Goal: Task Accomplishment & Management: Use online tool/utility

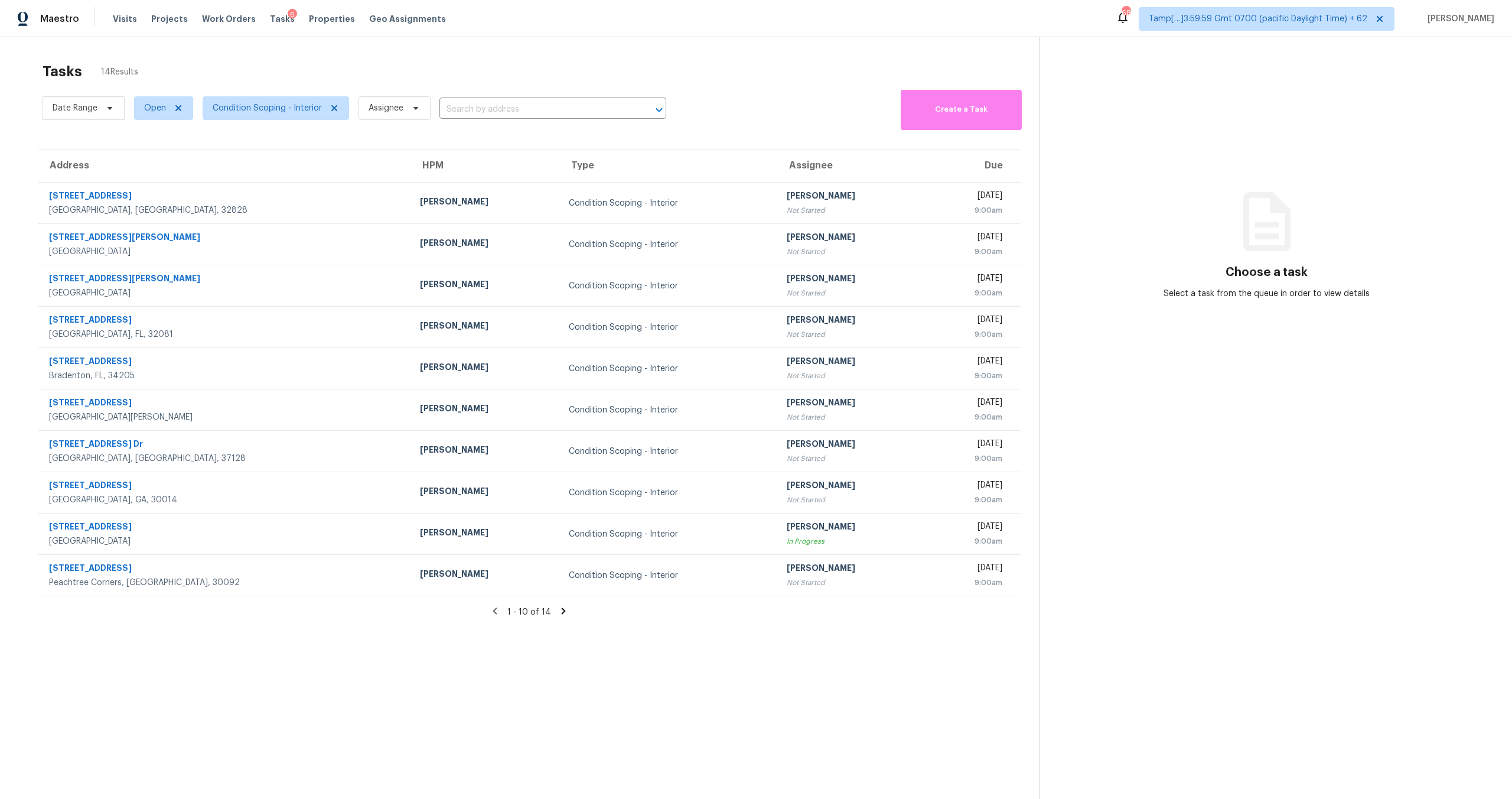
click at [567, 608] on div "1 - 10 of 14" at bounding box center [529, 612] width 1021 height 12
click at [564, 613] on icon at bounding box center [563, 610] width 11 height 11
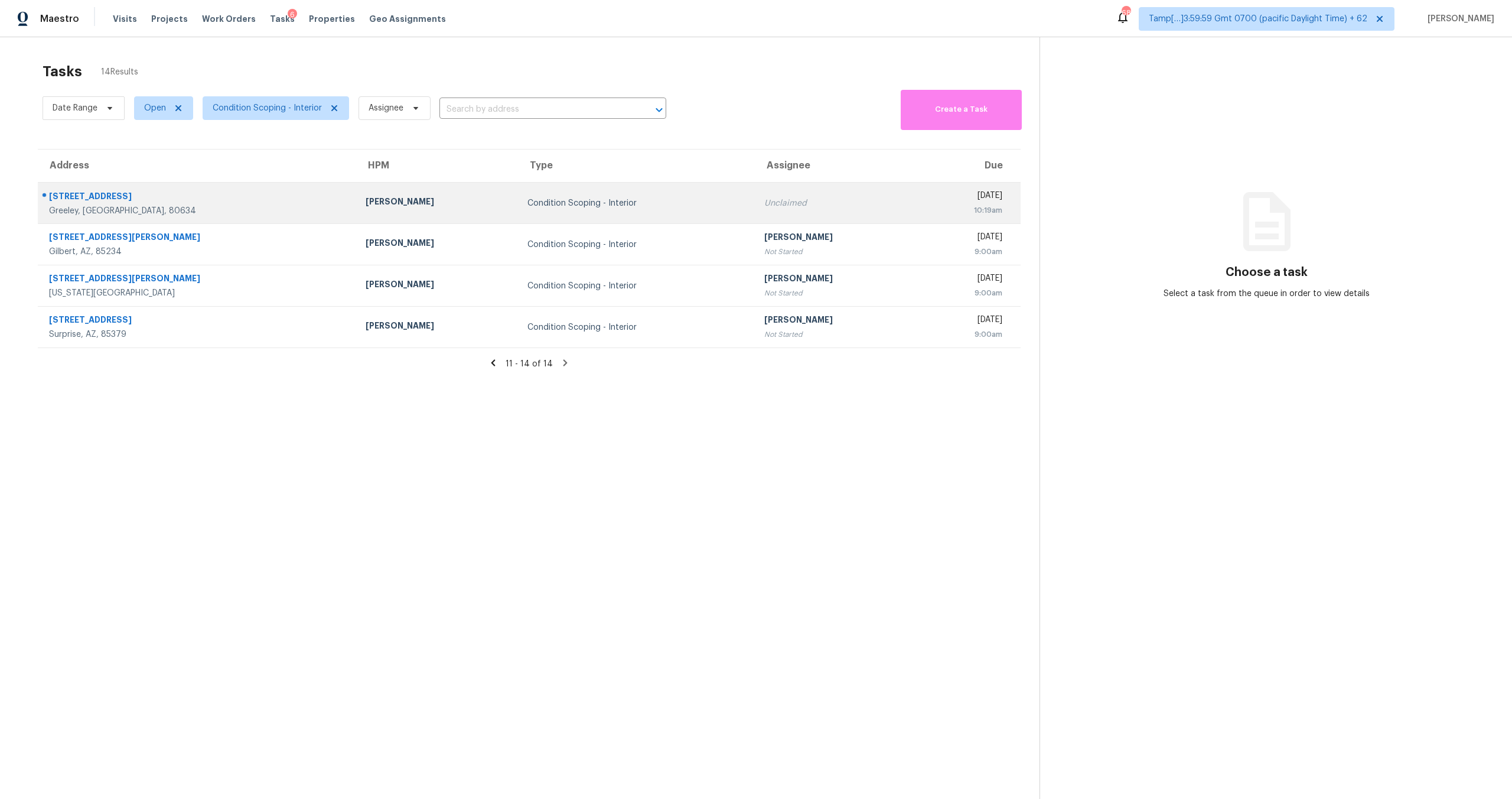
click at [518, 217] on td "Condition Scoping - Interior" at bounding box center [637, 203] width 237 height 41
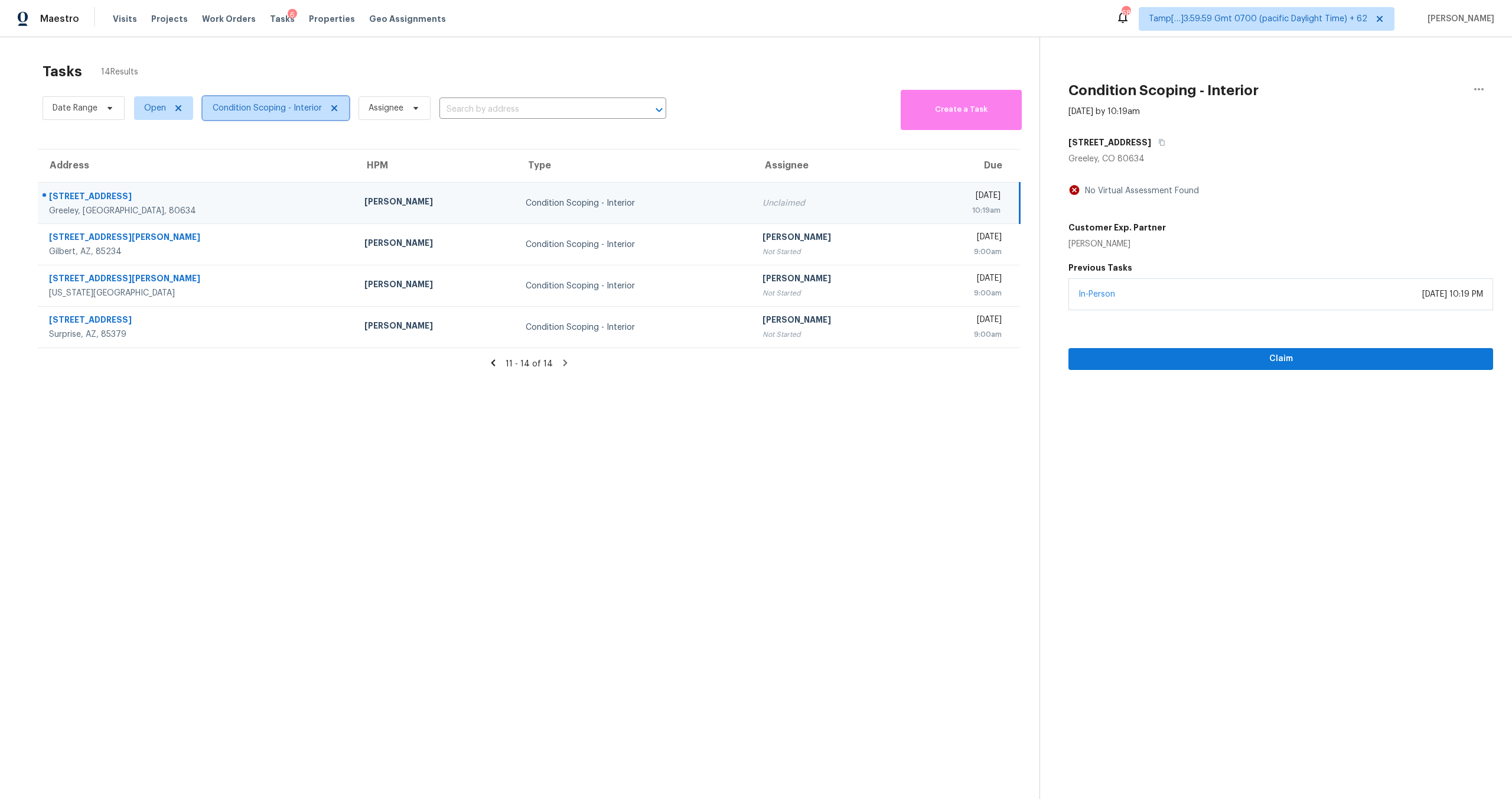
click at [248, 118] on span "Condition Scoping - Interior" at bounding box center [276, 108] width 147 height 24
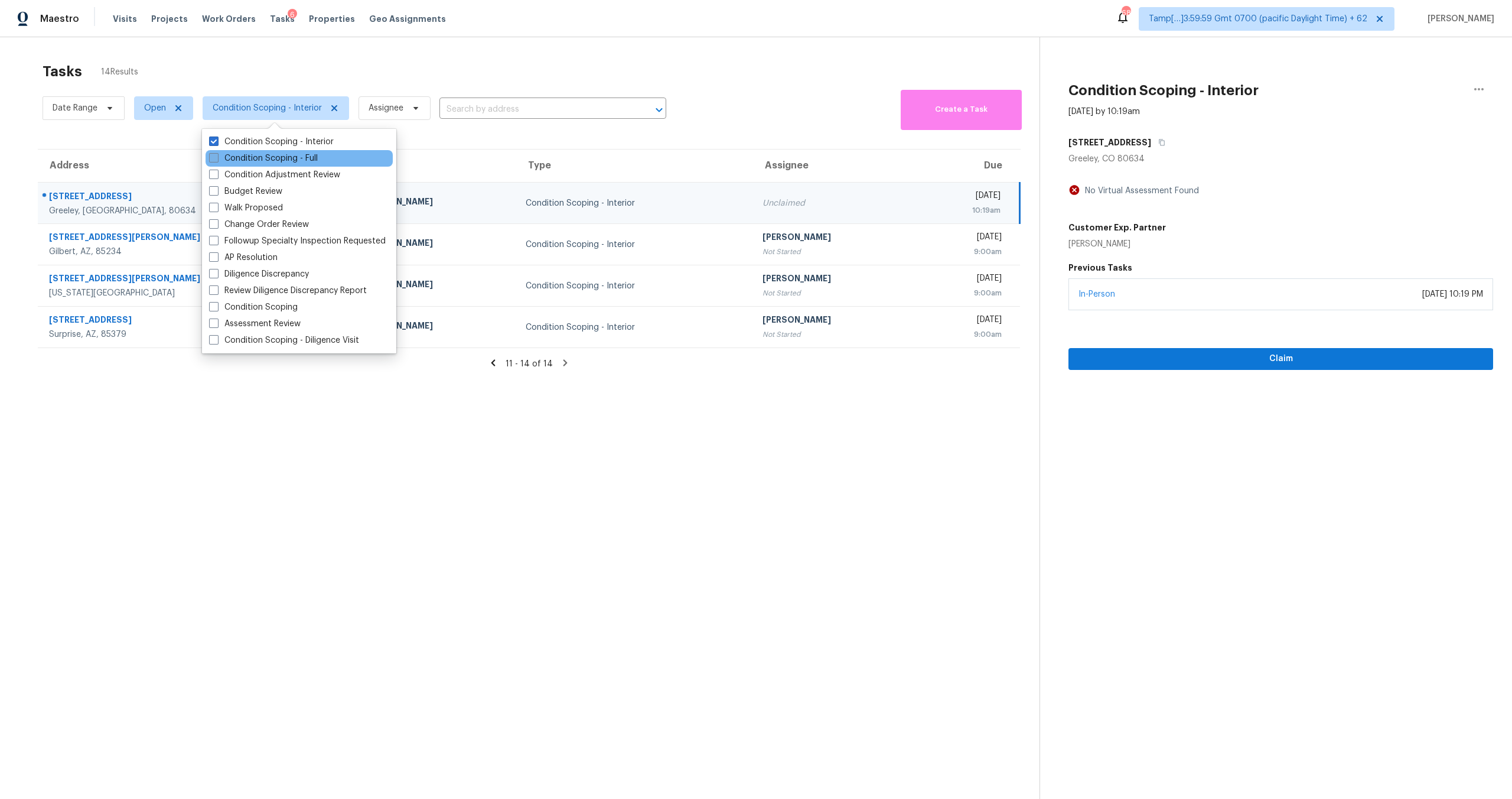
click at [304, 160] on label "Condition Scoping - Full" at bounding box center [263, 158] width 109 height 12
click at [217, 160] on input "Condition Scoping - Full" at bounding box center [213, 156] width 7 height 7
checkbox input "true"
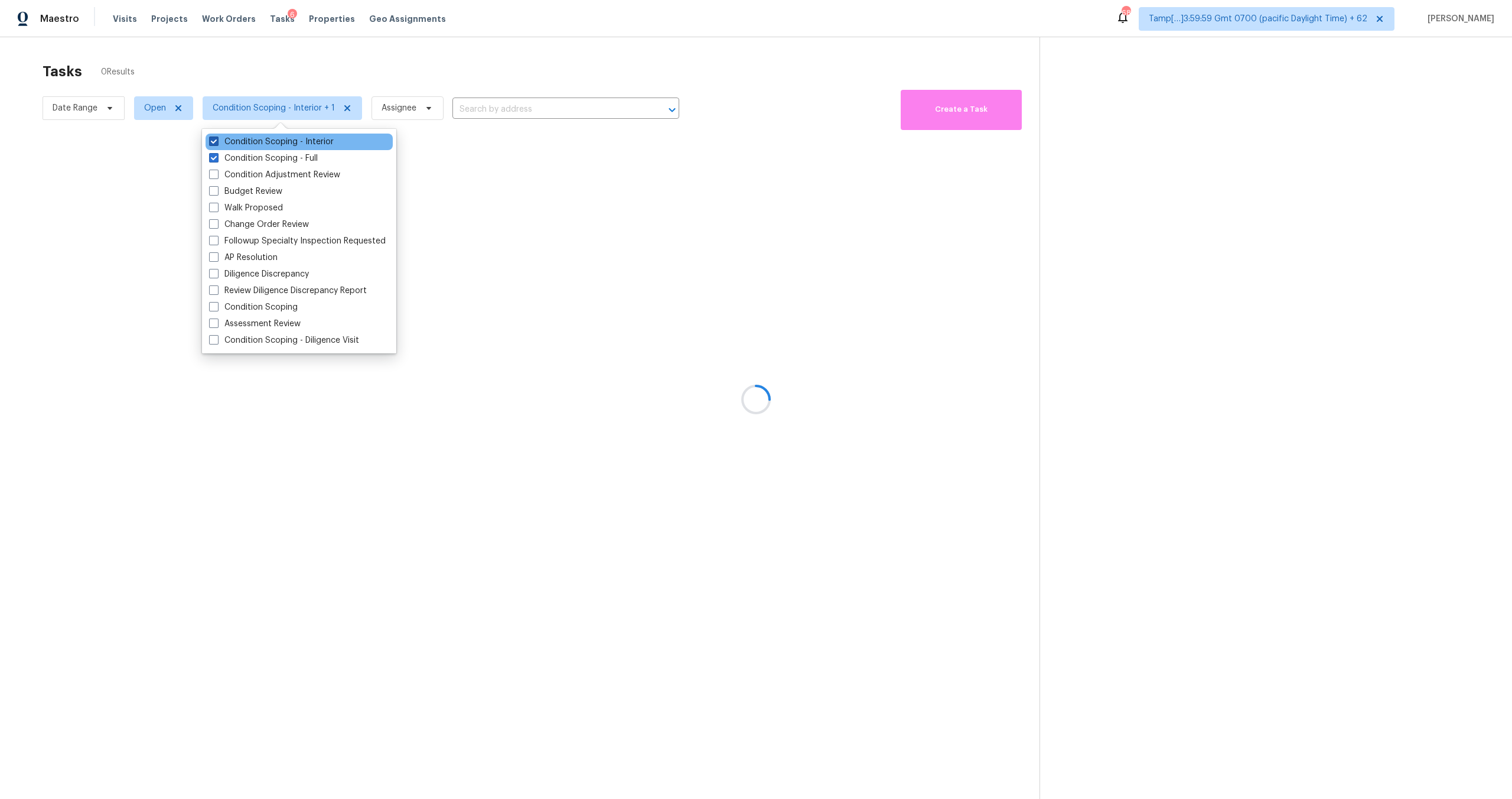
click at [297, 144] on label "Condition Scoping - Interior" at bounding box center [271, 142] width 125 height 12
click at [217, 143] on input "Condition Scoping - Interior" at bounding box center [213, 140] width 7 height 7
checkbox input "false"
click at [402, 60] on div at bounding box center [756, 400] width 1512 height 799
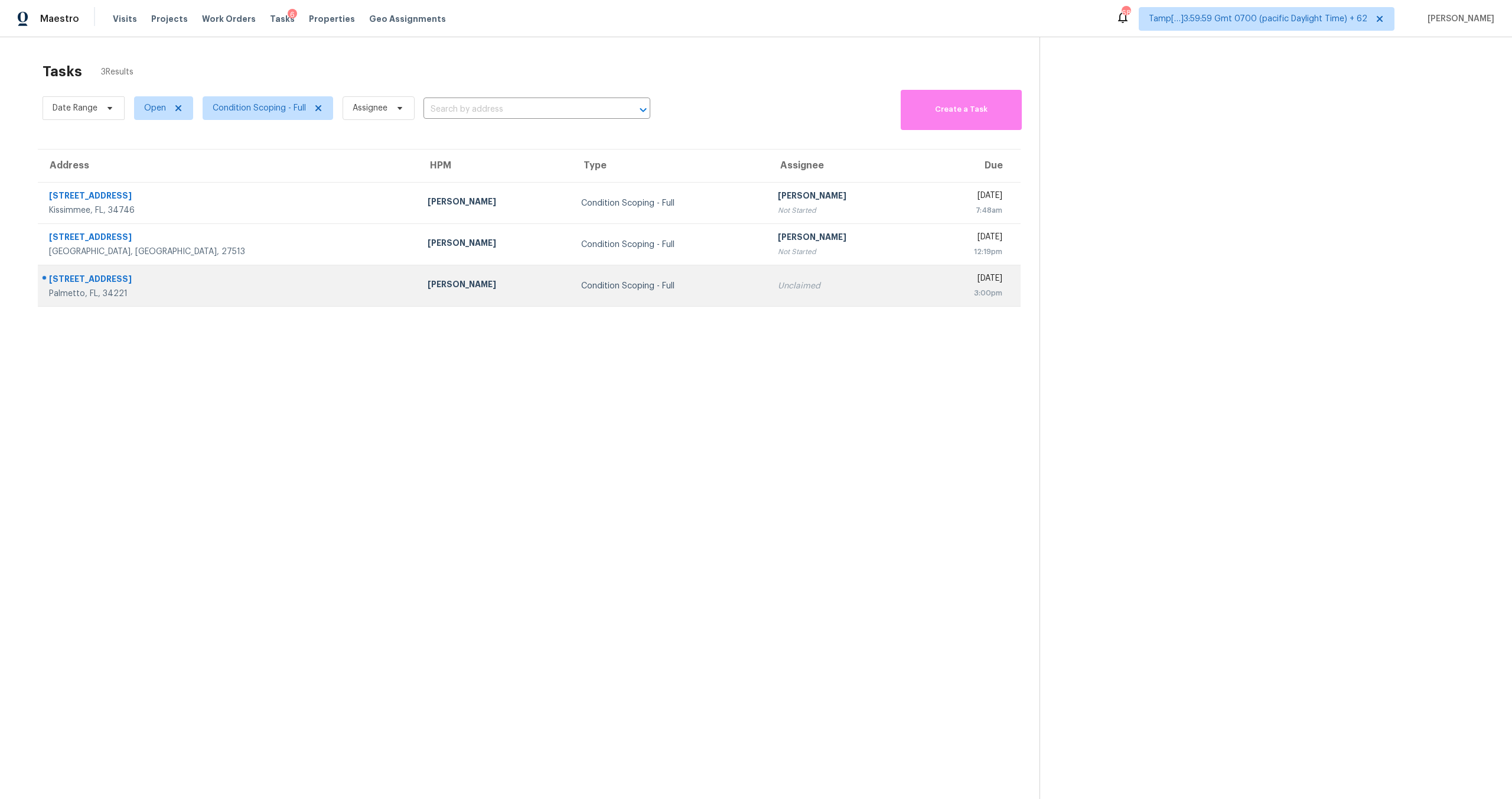
click at [572, 297] on td "Condition Scoping - Full" at bounding box center [670, 286] width 197 height 41
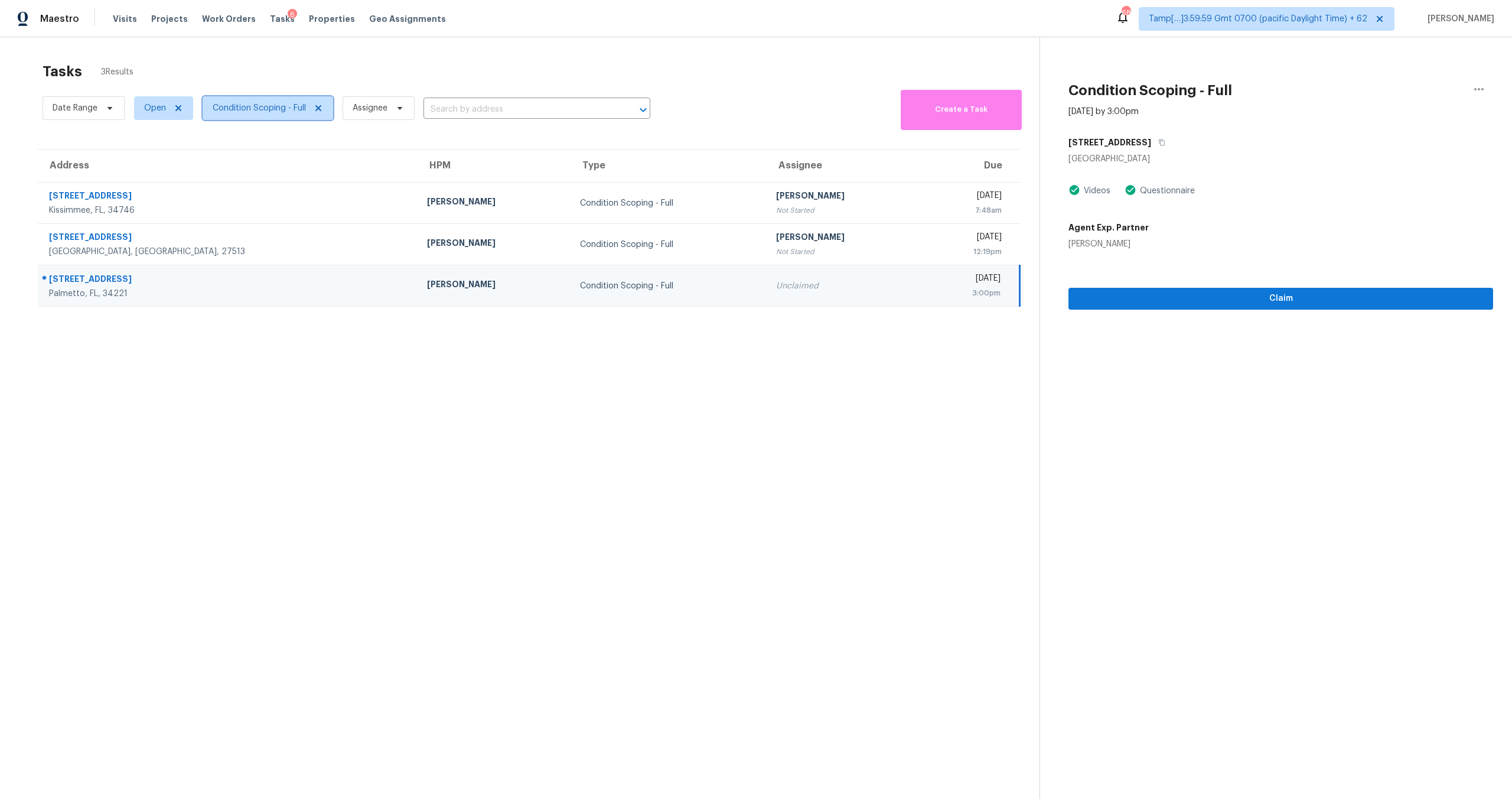
click at [253, 108] on span "Condition Scoping - Full" at bounding box center [259, 108] width 93 height 12
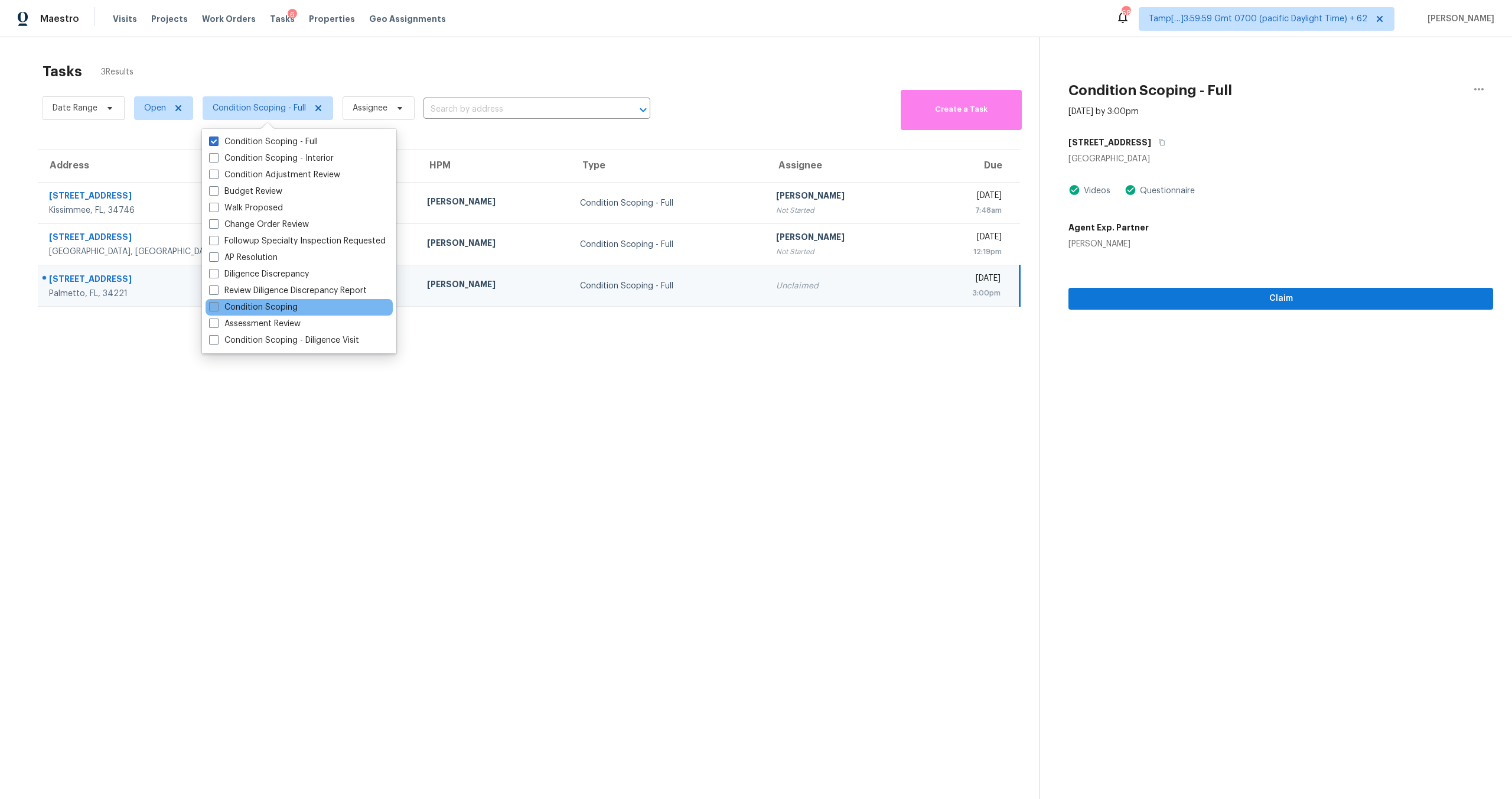
click at [266, 309] on label "Condition Scoping" at bounding box center [253, 307] width 88 height 12
click at [217, 309] on input "Condition Scoping" at bounding box center [213, 305] width 7 height 7
checkbox input "true"
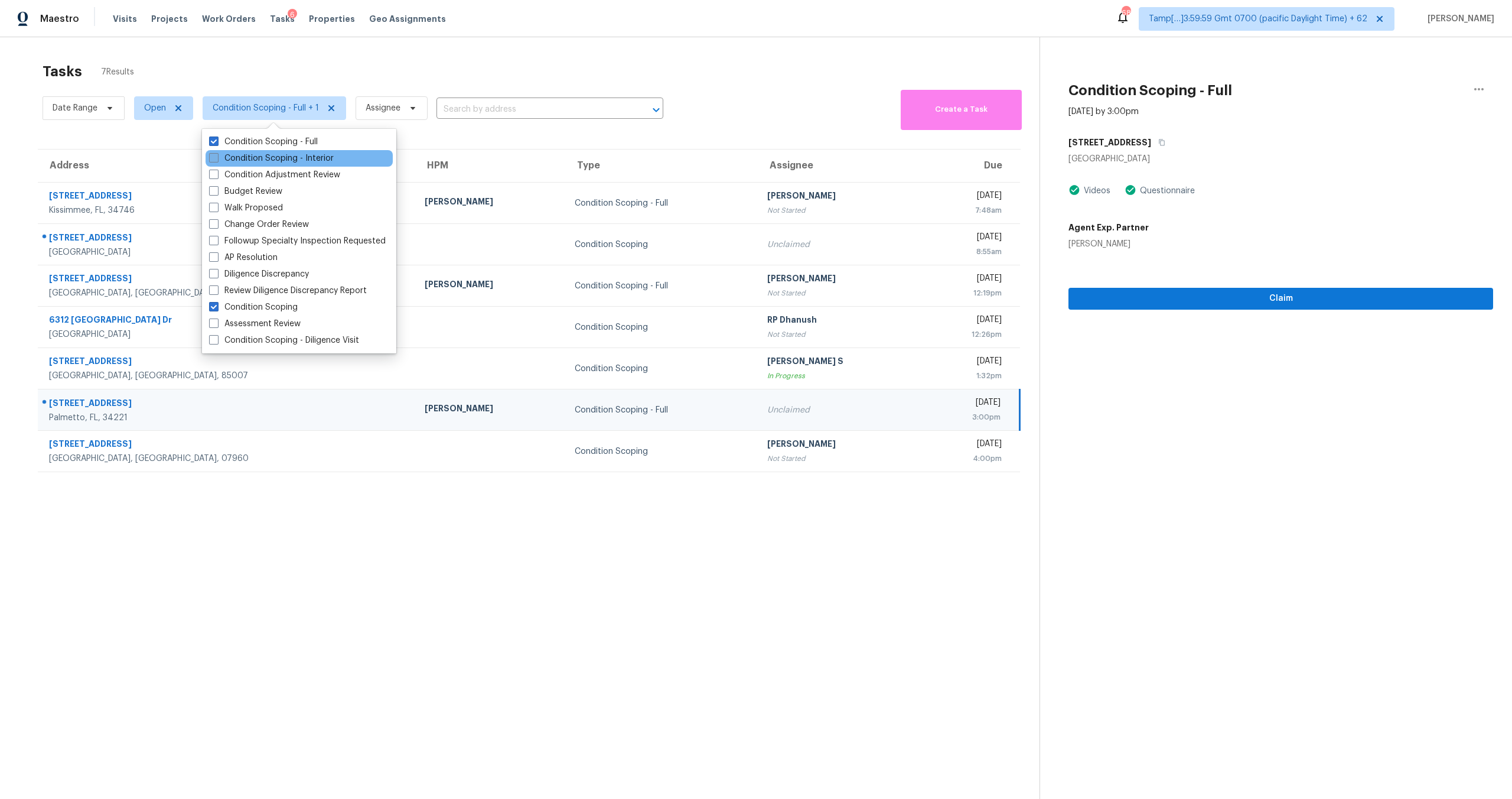
click at [226, 158] on label "Condition Scoping - Interior" at bounding box center [271, 158] width 125 height 12
click at [217, 158] on input "Condition Scoping - Interior" at bounding box center [213, 156] width 7 height 7
checkbox input "true"
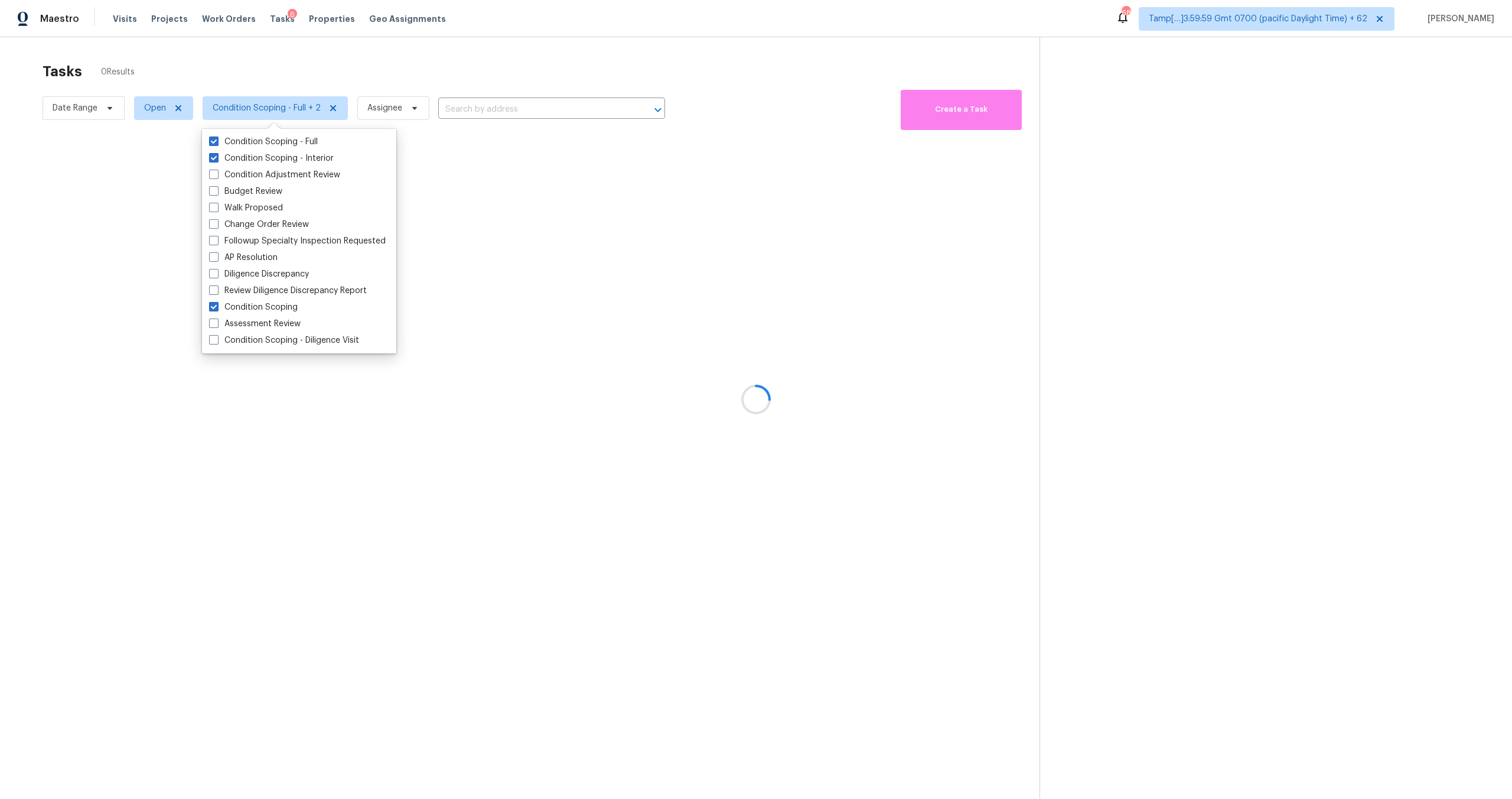
click at [325, 73] on div at bounding box center [756, 400] width 1512 height 799
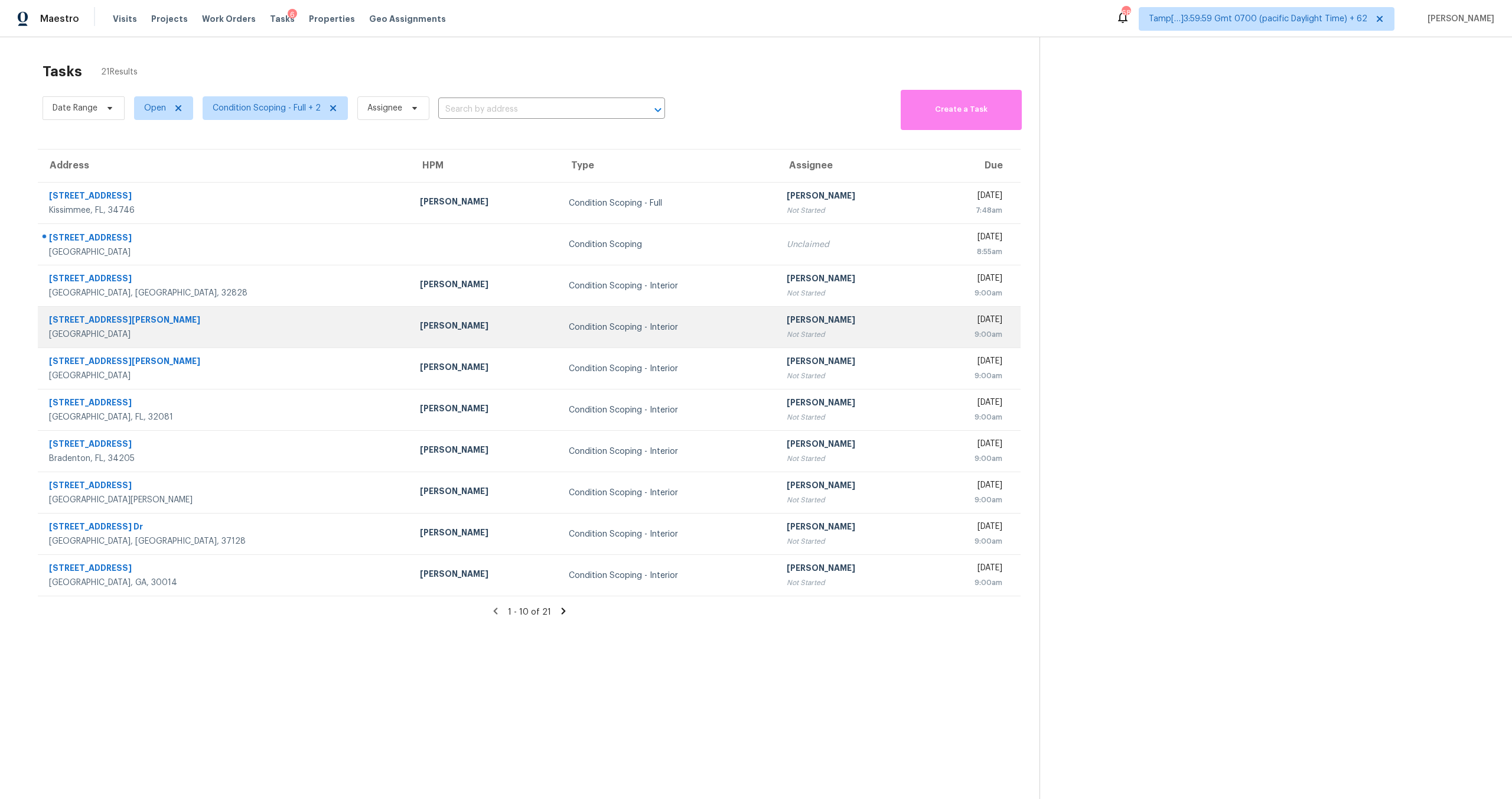
scroll to position [37, 0]
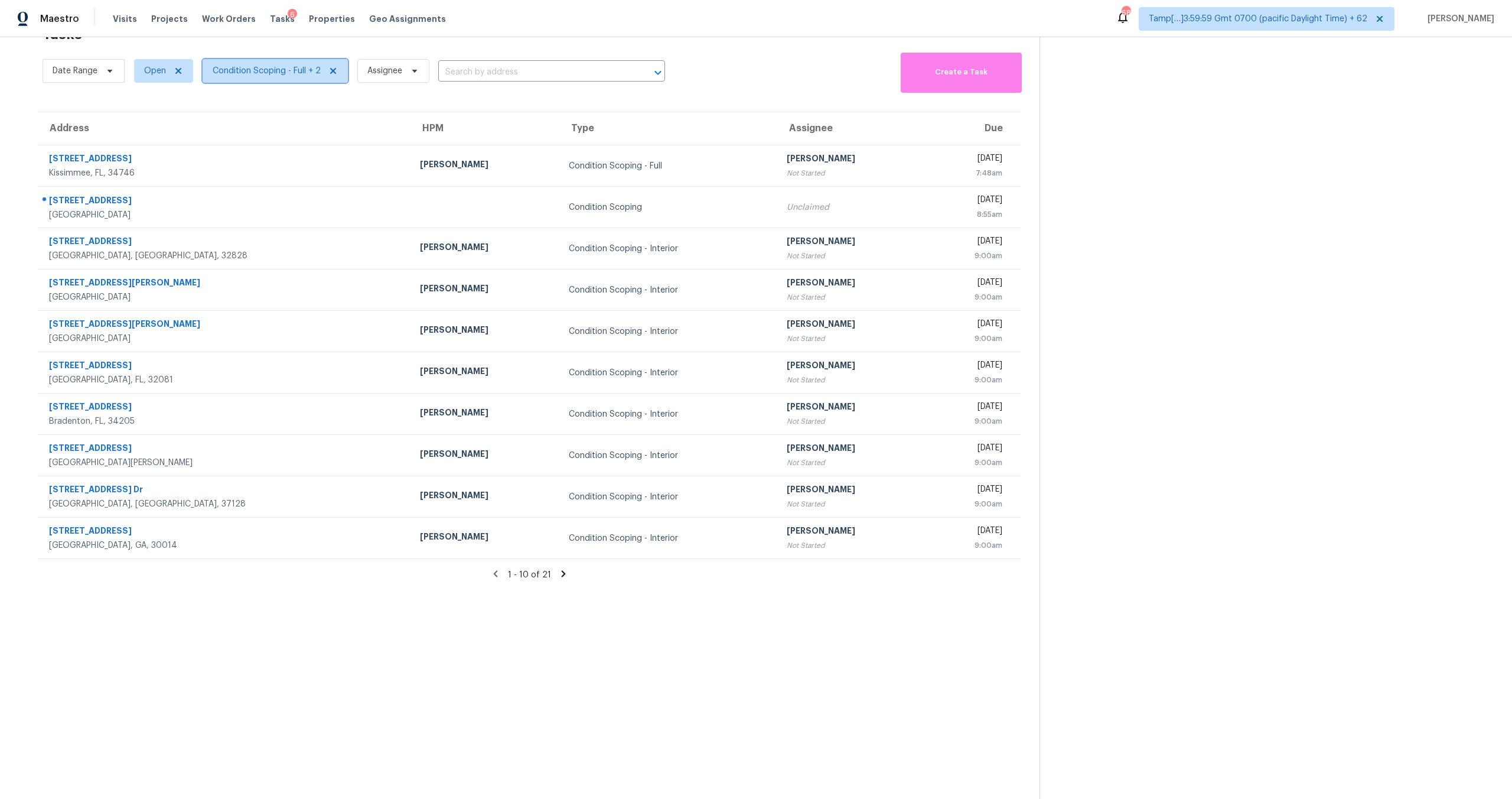
click at [236, 67] on span "Condition Scoping - Full + 2" at bounding box center [266, 70] width 108 height 12
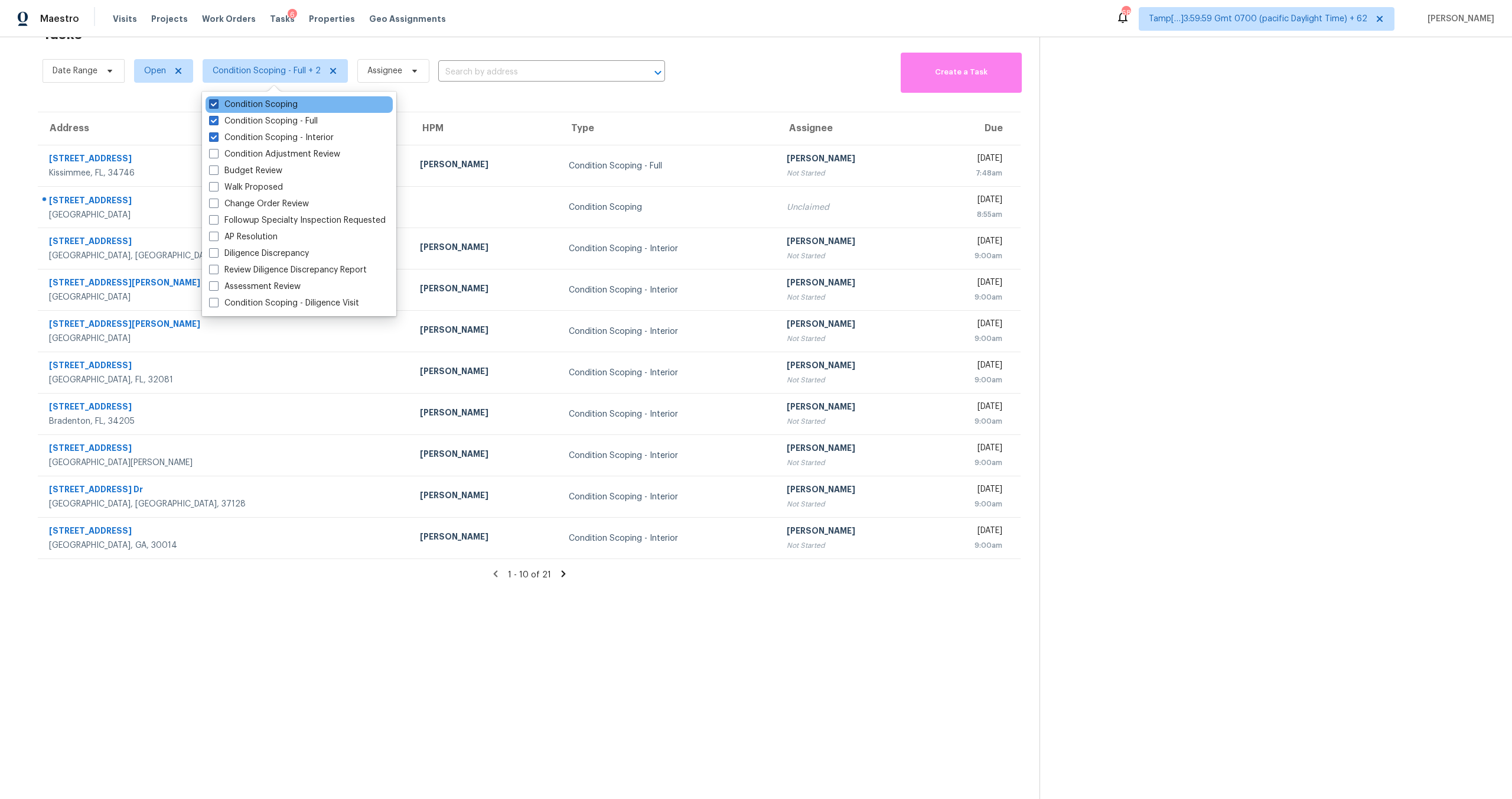
click at [229, 105] on label "Condition Scoping" at bounding box center [253, 105] width 88 height 12
click at [217, 105] on input "Condition Scoping" at bounding box center [213, 103] width 7 height 7
checkbox input "false"
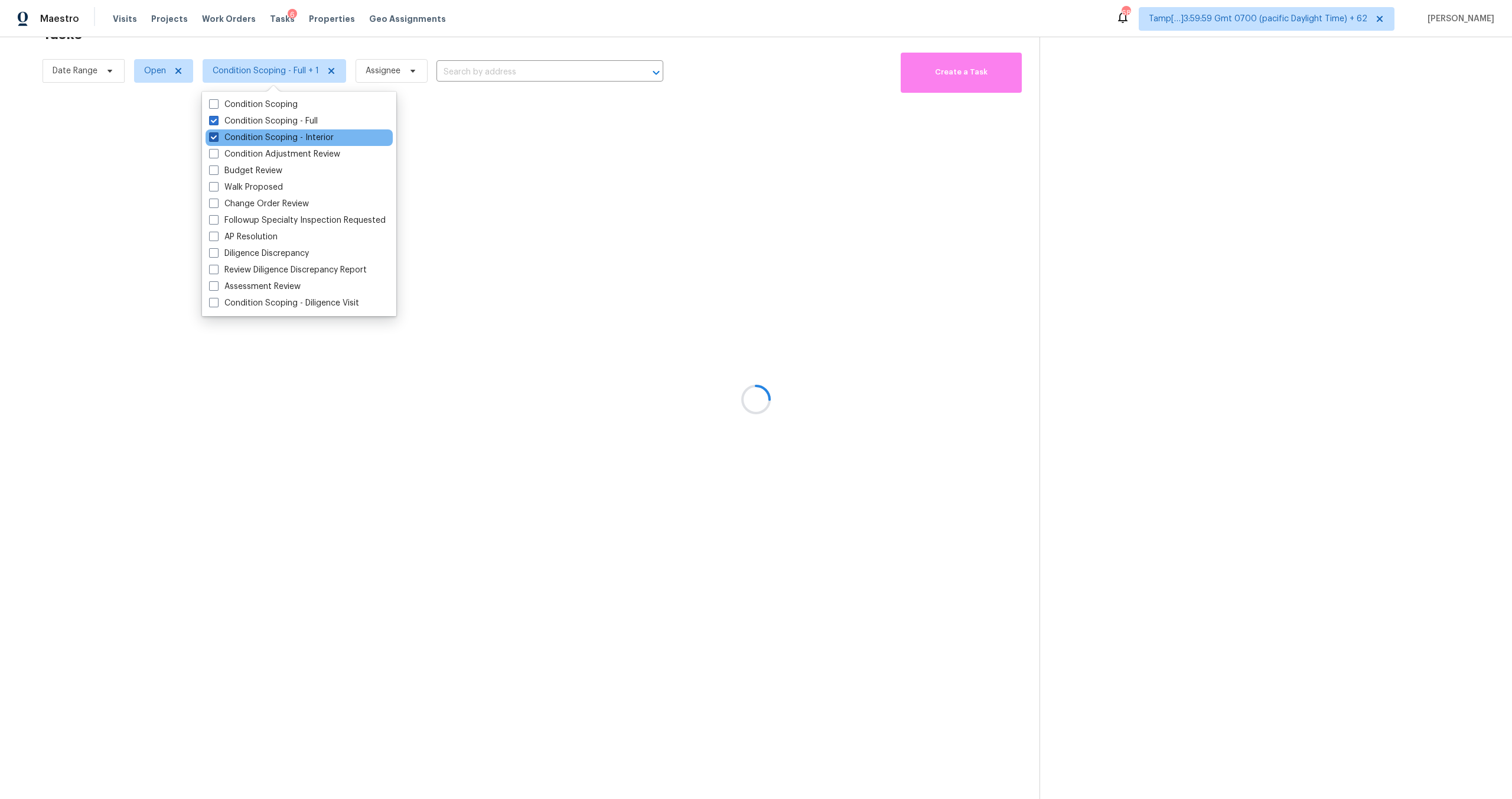
click at [232, 135] on label "Condition Scoping - Interior" at bounding box center [271, 137] width 125 height 12
click at [217, 135] on input "Condition Scoping - Interior" at bounding box center [213, 135] width 7 height 7
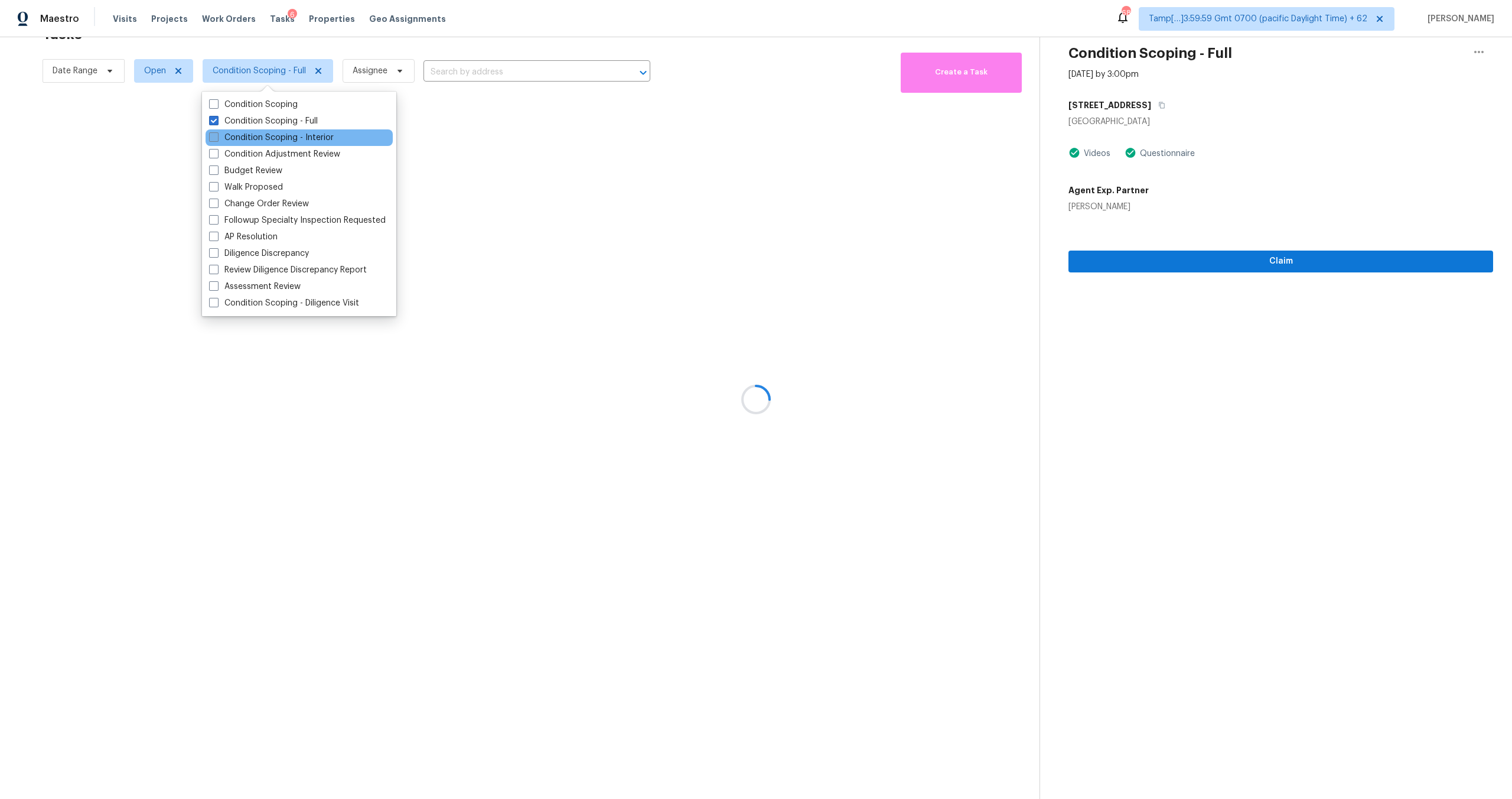
click at [284, 139] on label "Condition Scoping - Interior" at bounding box center [271, 137] width 125 height 12
click at [217, 139] on input "Condition Scoping - Interior" at bounding box center [213, 135] width 7 height 7
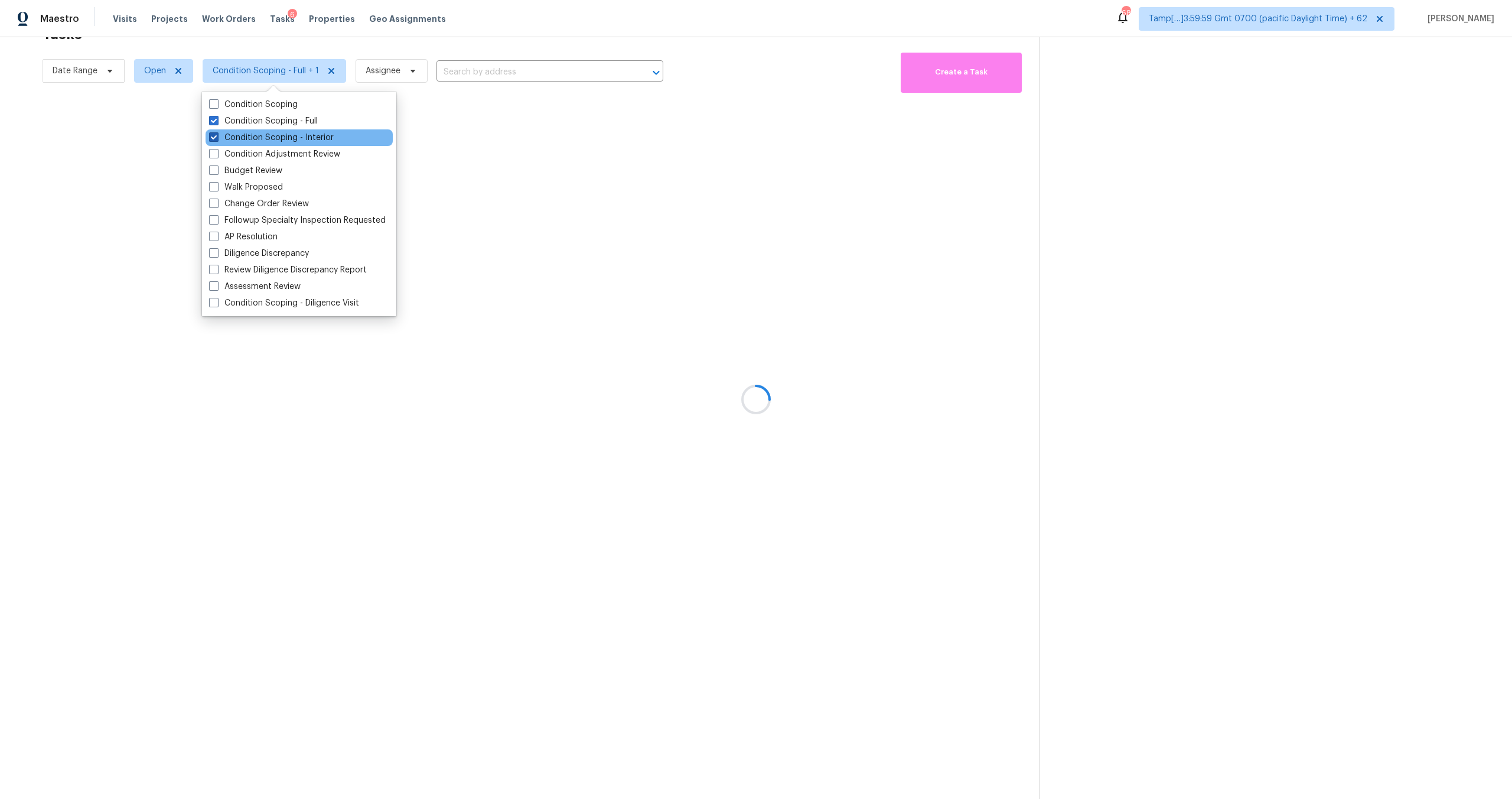
click at [326, 139] on label "Condition Scoping - Interior" at bounding box center [271, 137] width 125 height 12
click at [217, 139] on input "Condition Scoping - Interior" at bounding box center [213, 135] width 7 height 7
checkbox input "false"
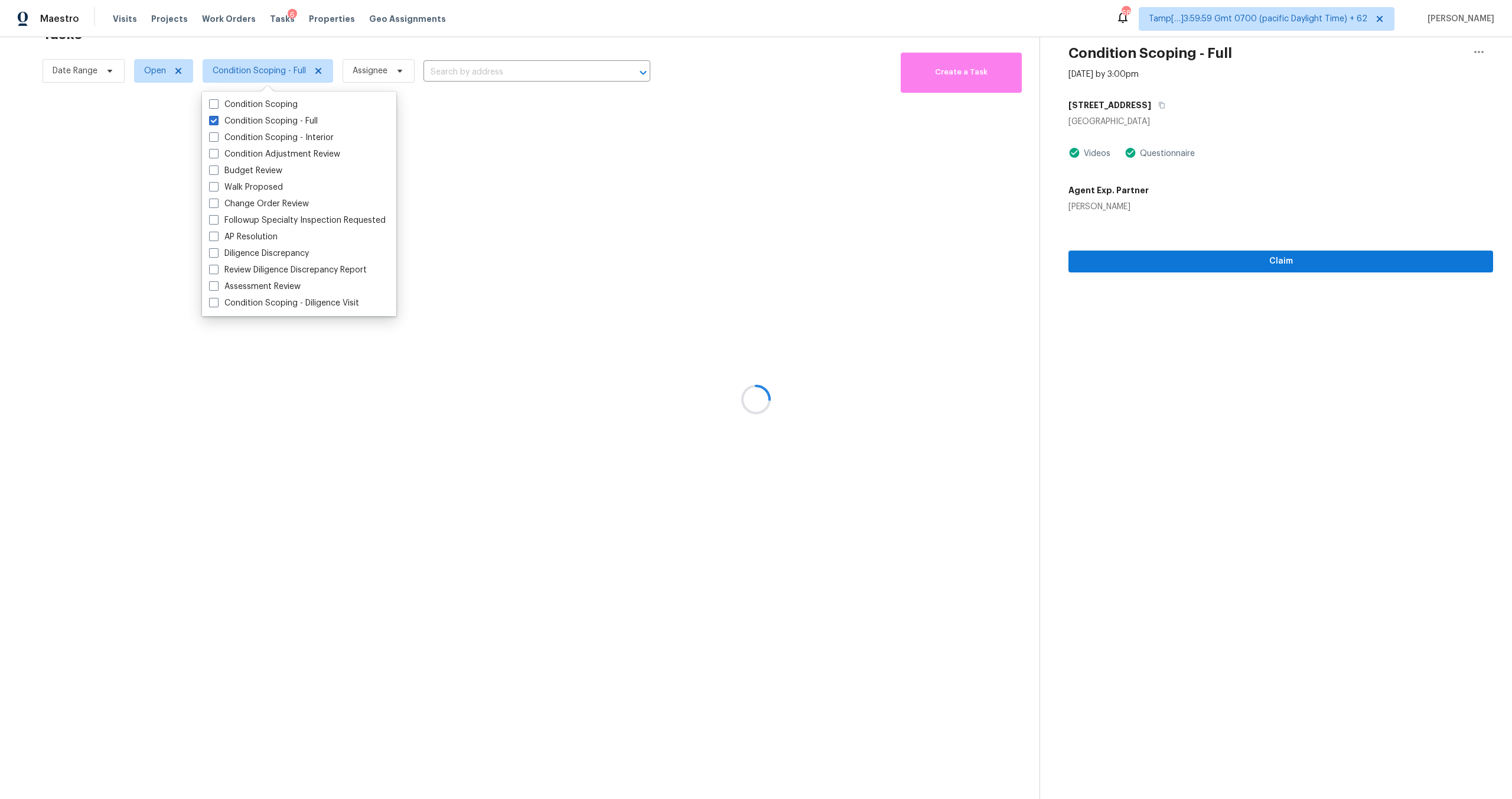
click at [393, 49] on div at bounding box center [756, 400] width 1512 height 799
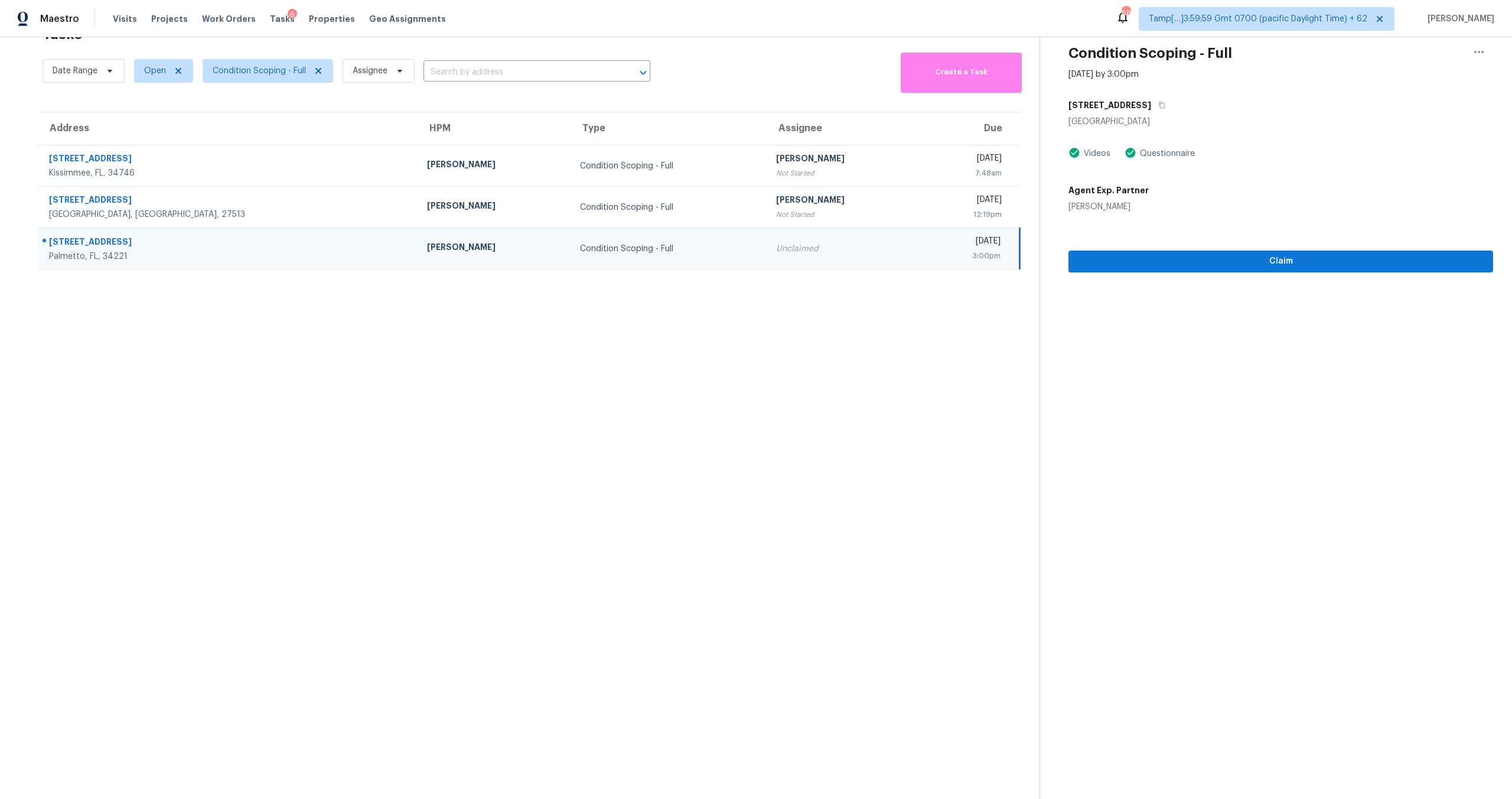
click at [571, 263] on td "Condition Scoping - Full" at bounding box center [669, 249] width 197 height 41
click at [1165, 103] on icon "button" at bounding box center [1162, 105] width 7 height 7
click at [250, 73] on span "Condition Scoping - Full" at bounding box center [259, 70] width 93 height 12
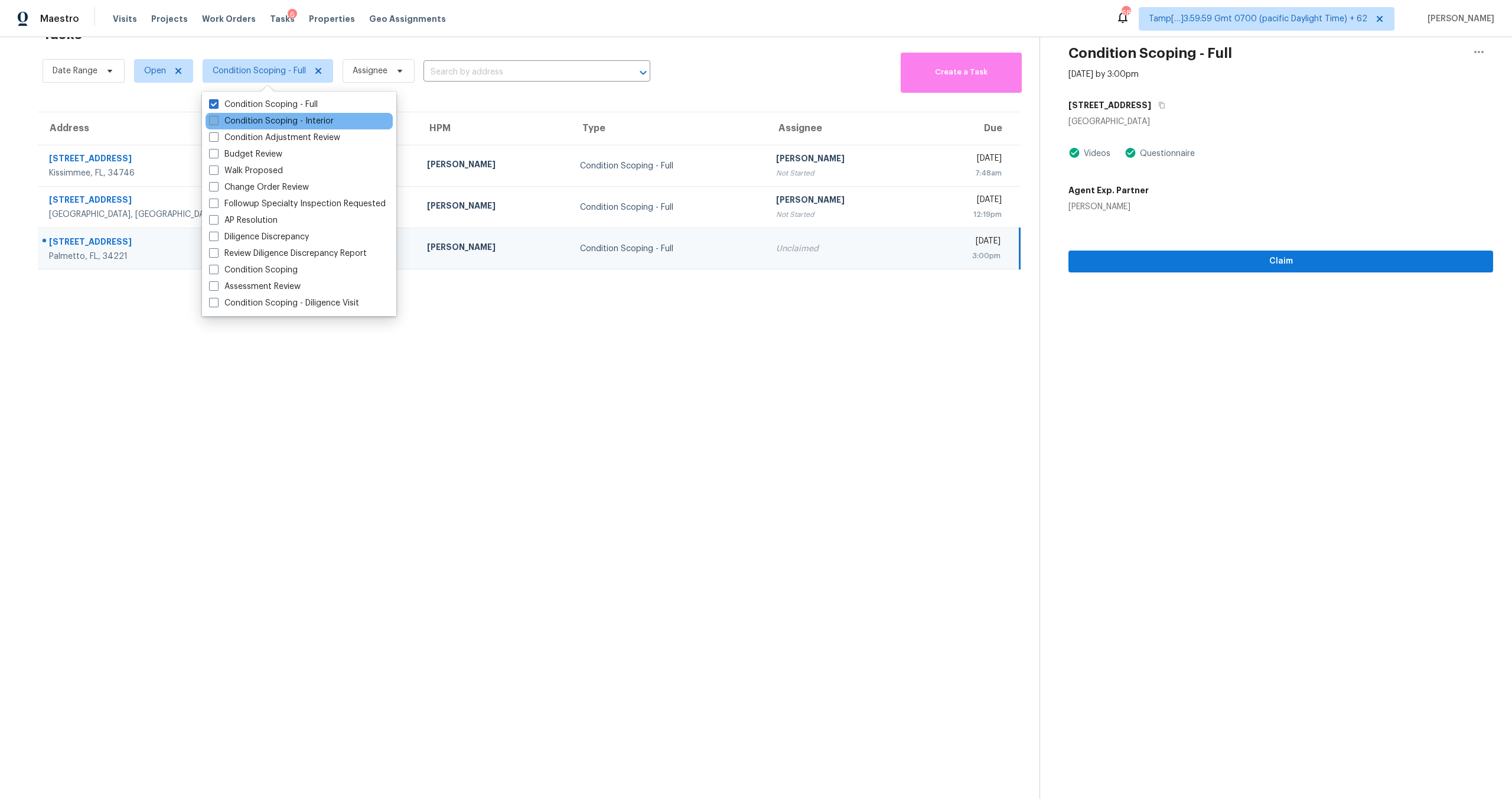
click at [265, 126] on label "Condition Scoping - Interior" at bounding box center [271, 121] width 125 height 12
click at [217, 123] on input "Condition Scoping - Interior" at bounding box center [213, 119] width 7 height 7
checkbox input "true"
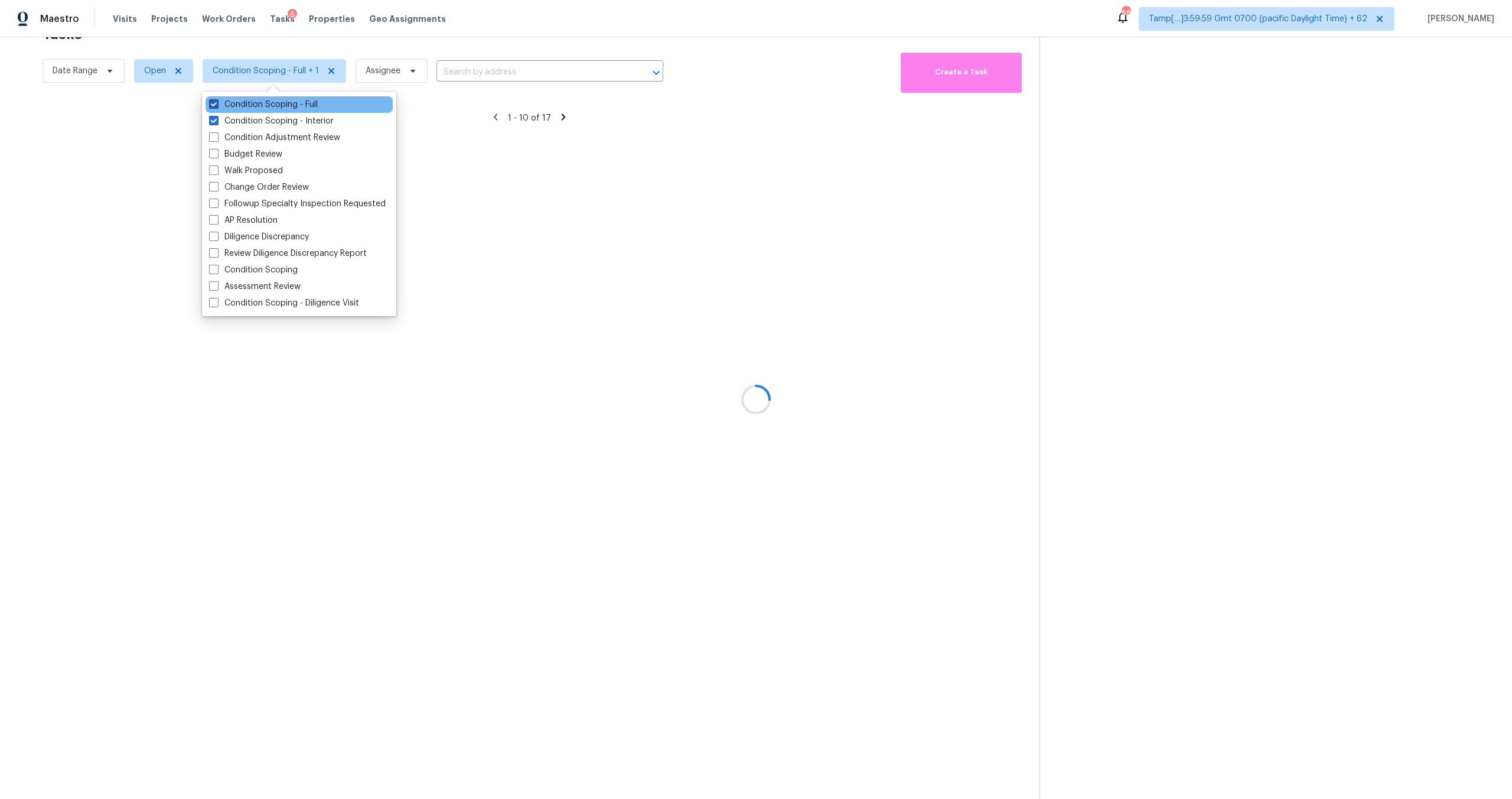
click at [248, 101] on label "Condition Scoping - Full" at bounding box center [263, 105] width 109 height 12
click at [217, 101] on input "Condition Scoping - Full" at bounding box center [213, 103] width 7 height 7
checkbox input "false"
click at [472, 38] on div at bounding box center [756, 400] width 1512 height 799
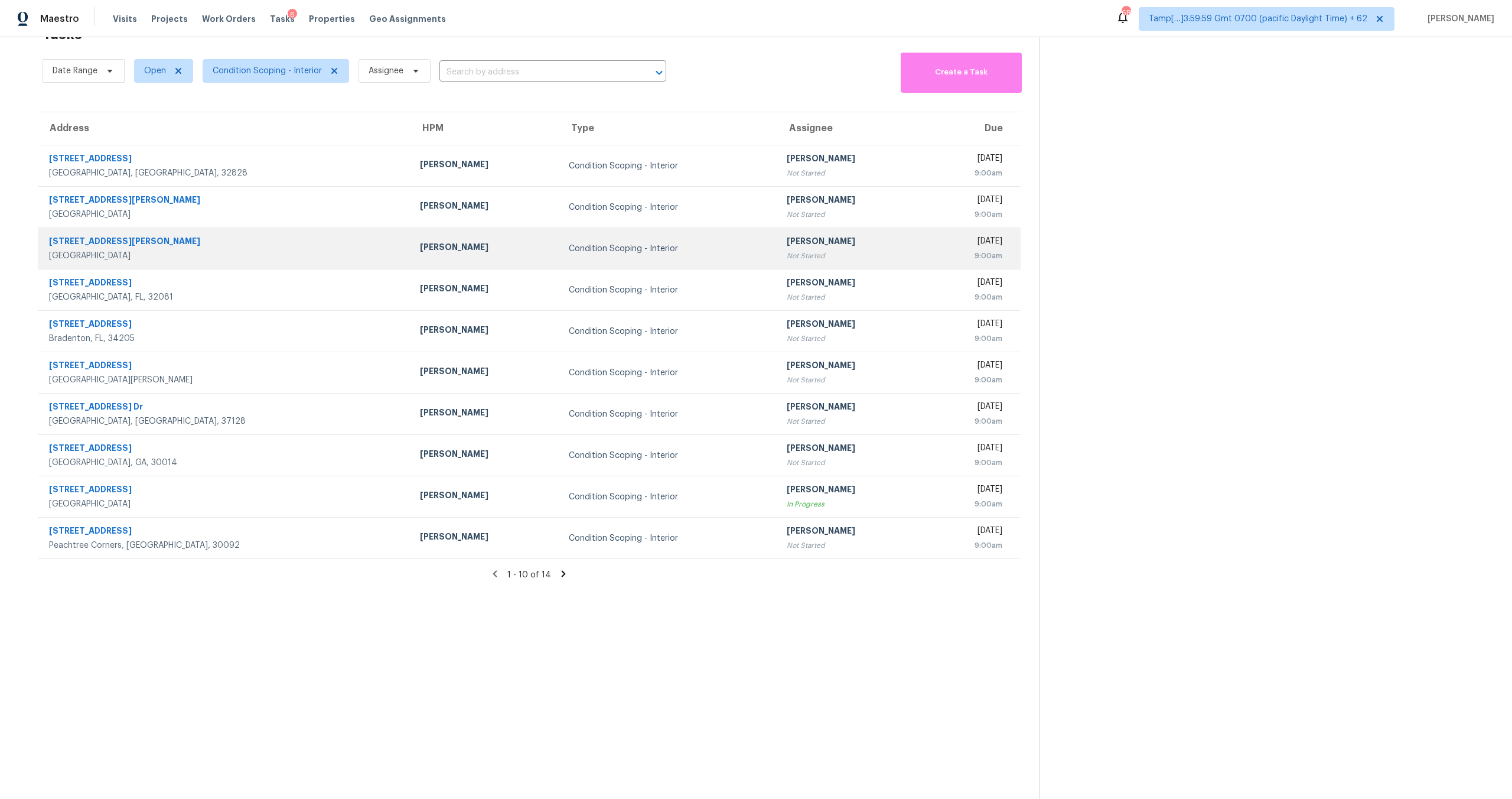
click at [787, 261] on div "Not Started" at bounding box center [852, 255] width 130 height 12
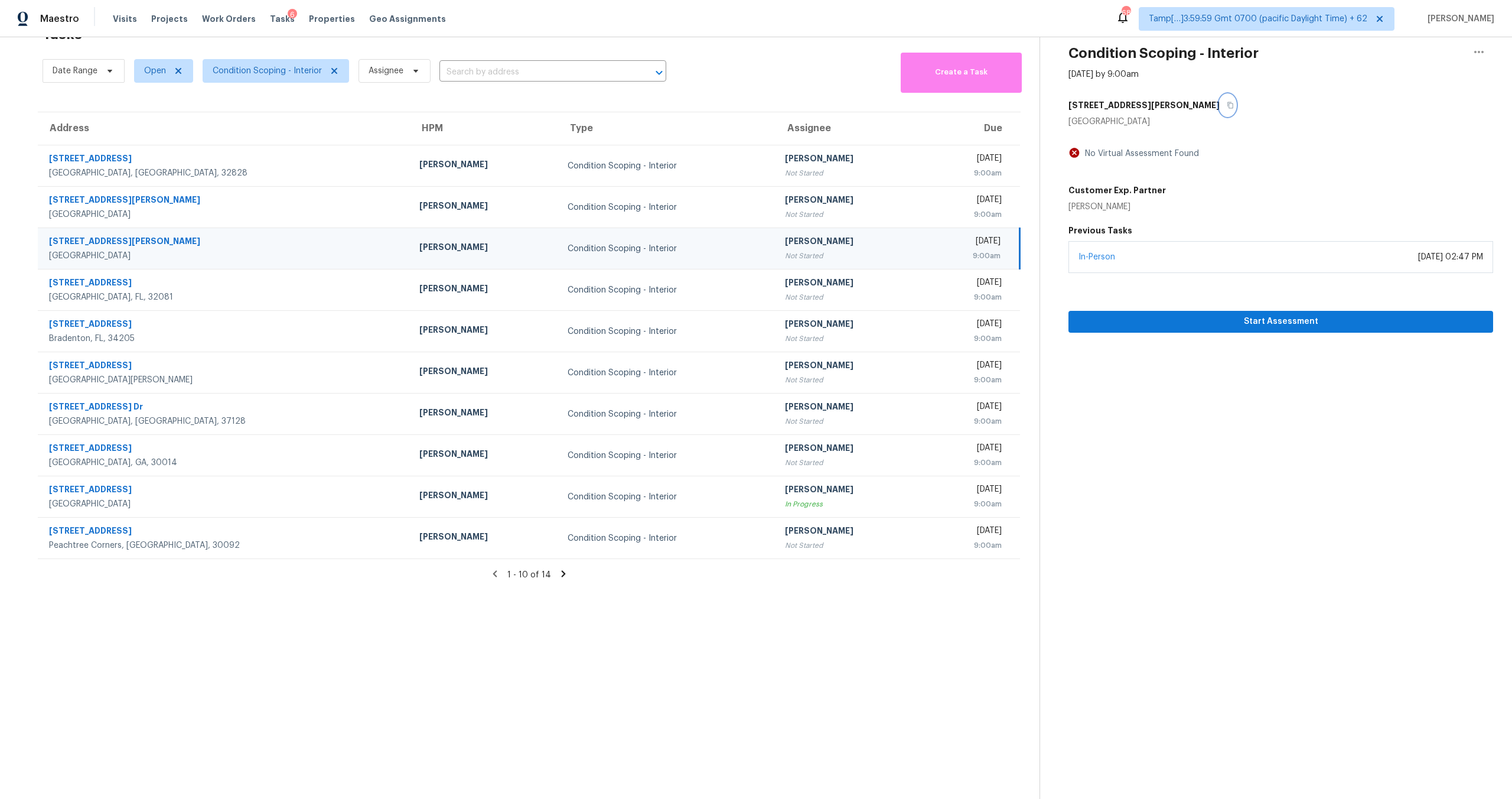
click at [1220, 111] on button "button" at bounding box center [1228, 105] width 16 height 21
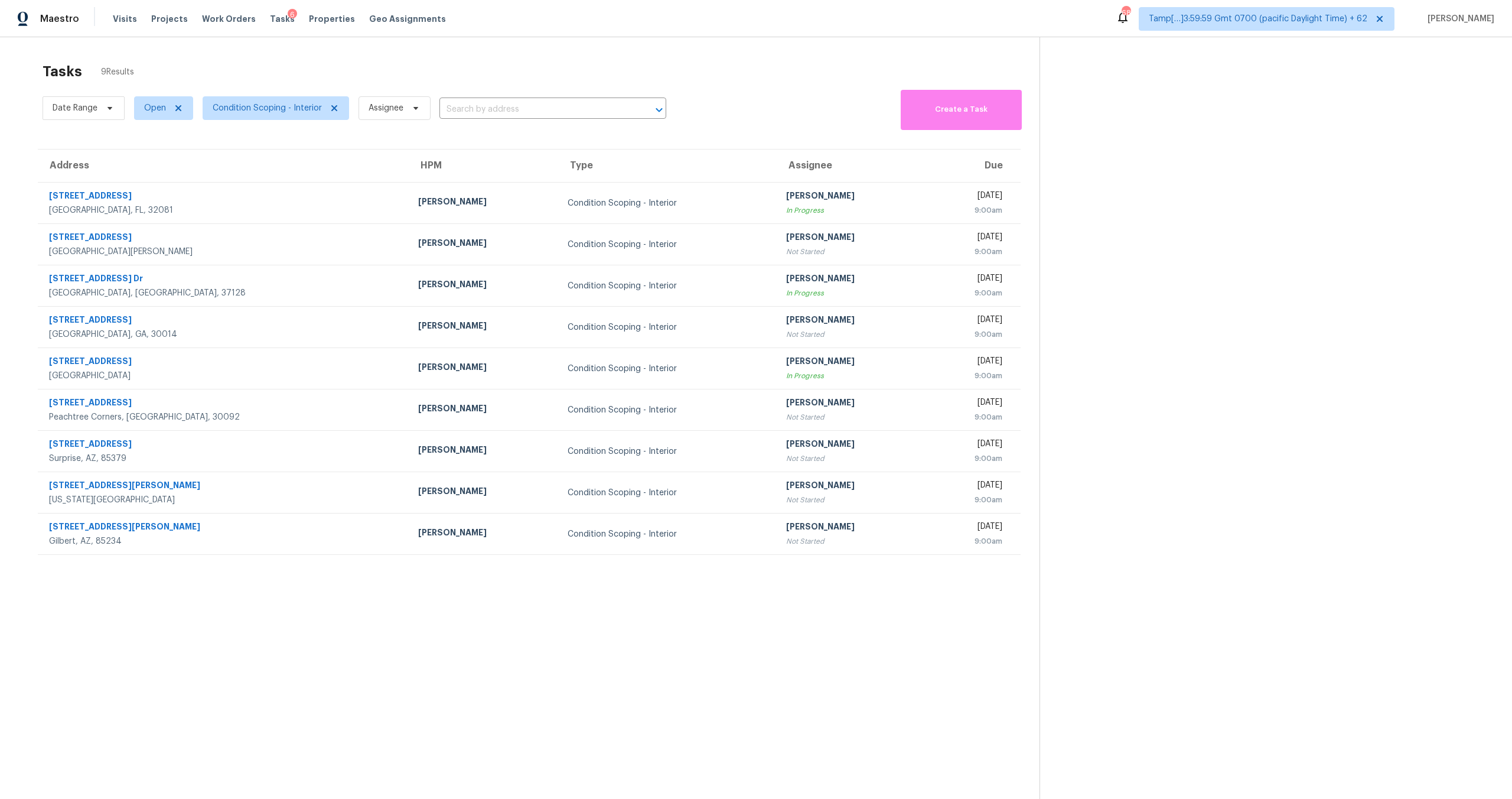
scroll to position [37, 0]
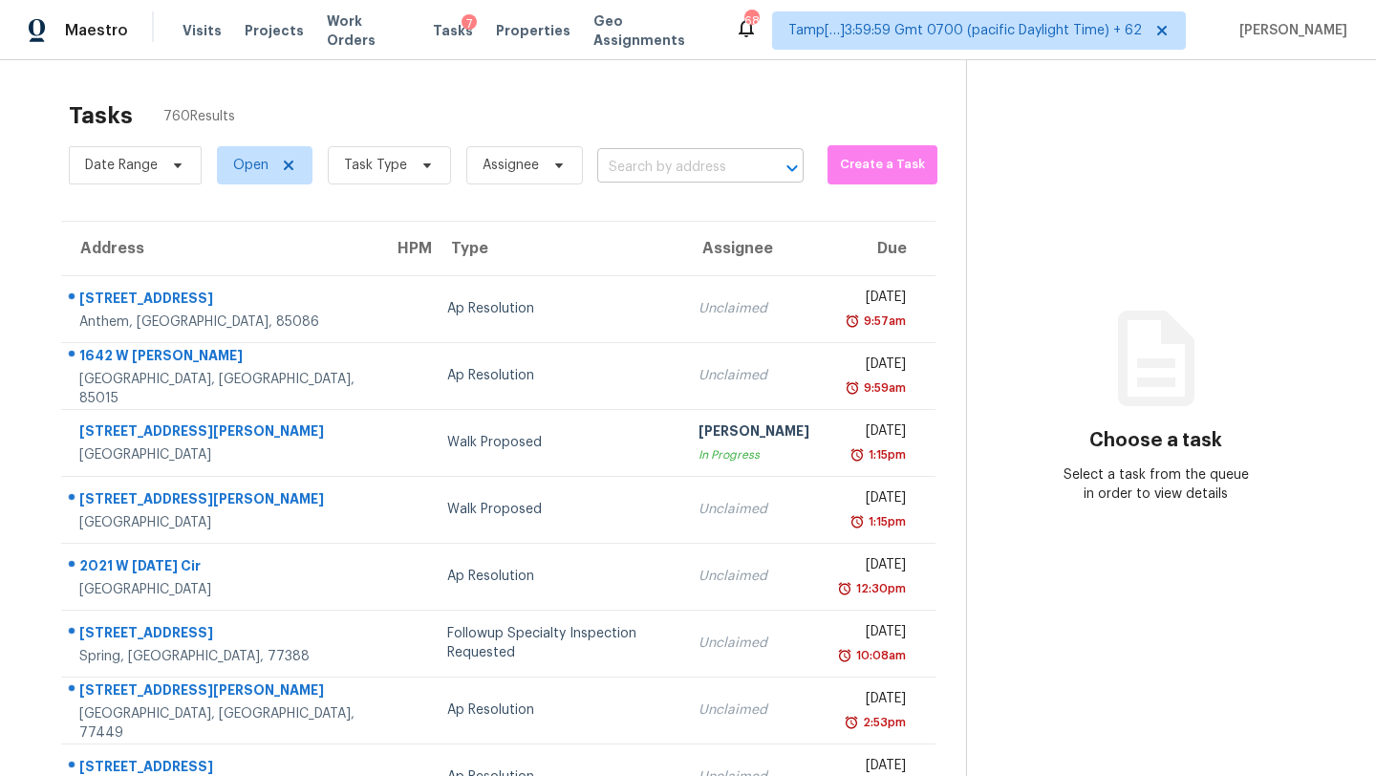
click at [715, 182] on body "Maestro Visits Projects Work Orders Tasks 7 Properties Geo Assignments 683 Tamp…" at bounding box center [688, 388] width 1376 height 776
click at [721, 167] on input "text" at bounding box center [673, 168] width 153 height 30
paste input "[STREET_ADDRESS][PERSON_NAME]"
type input "[STREET_ADDRESS][PERSON_NAME]"
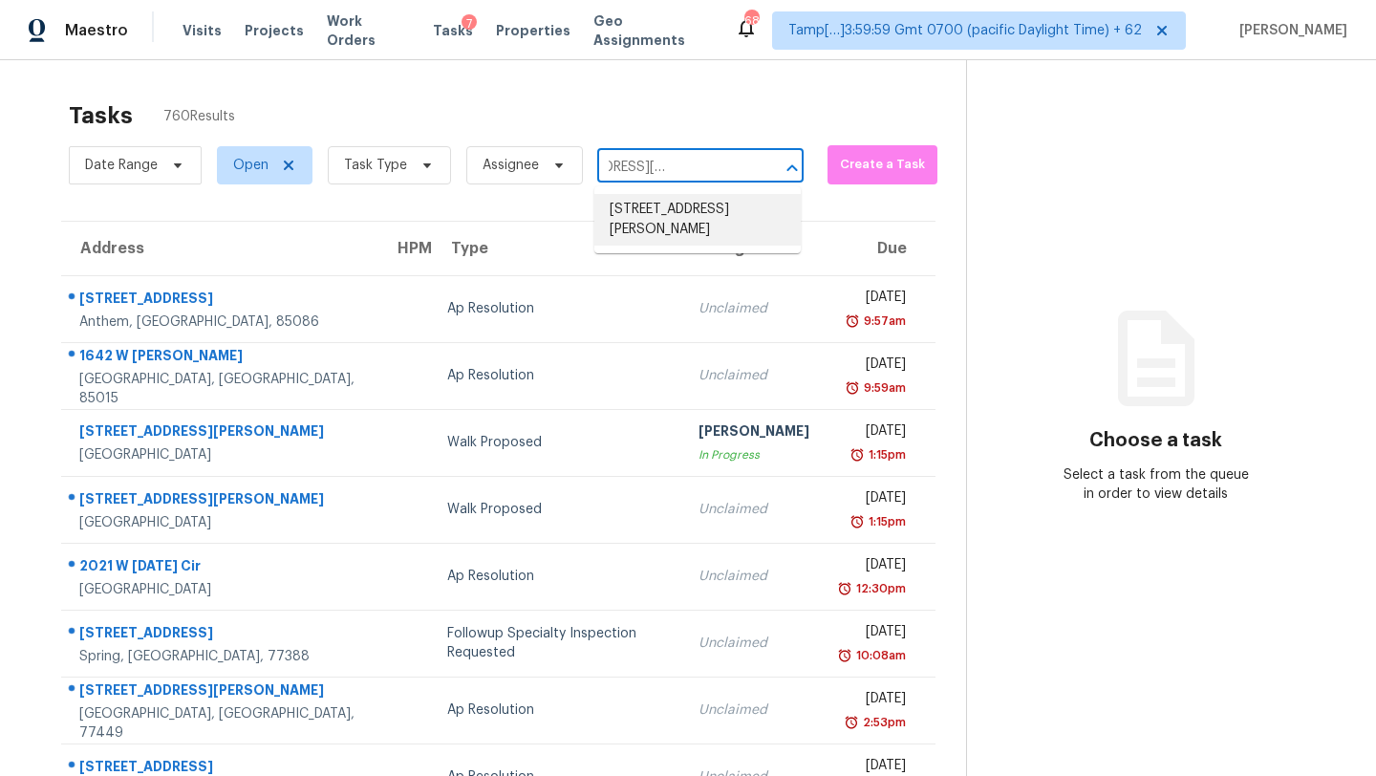
click at [692, 216] on li "[STREET_ADDRESS][PERSON_NAME]" at bounding box center [697, 220] width 206 height 52
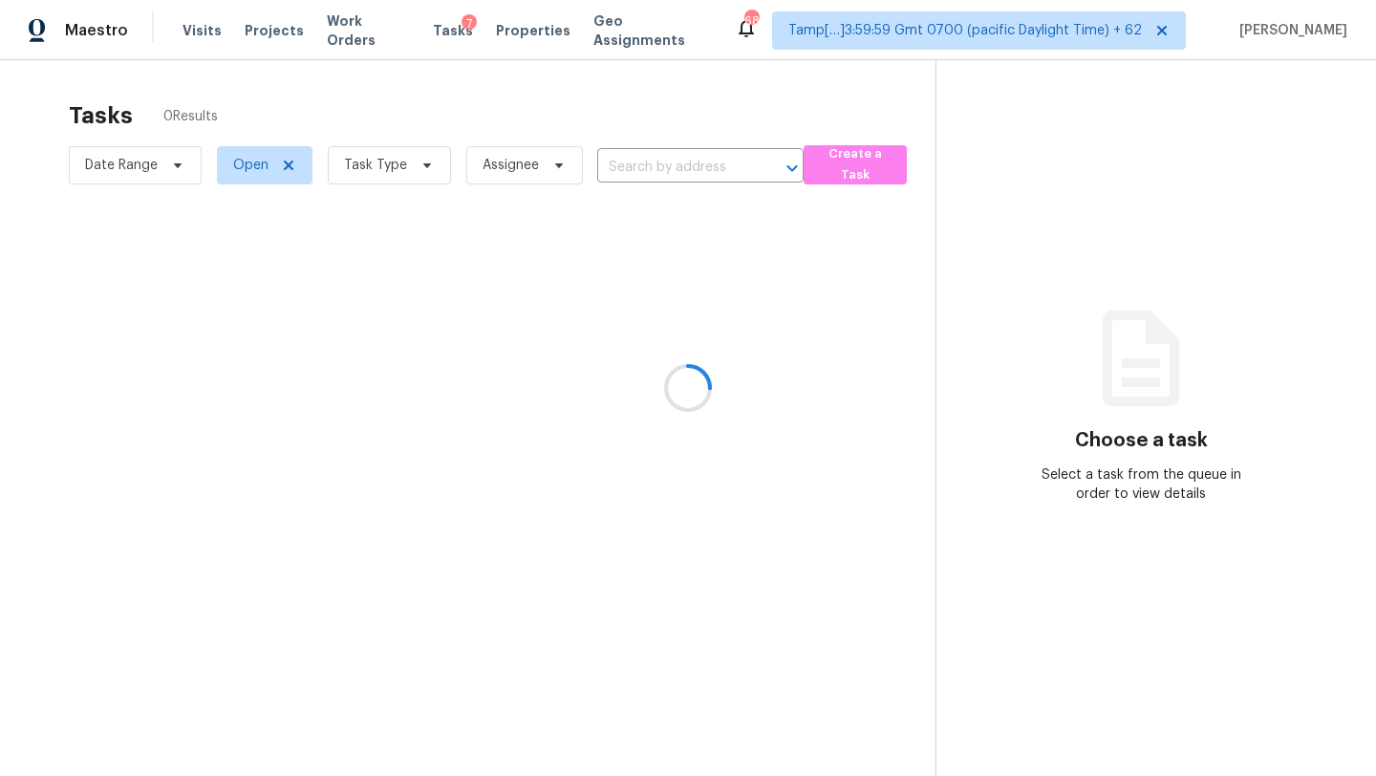
type input "819 Adeline St, Hayward, CA 94544"
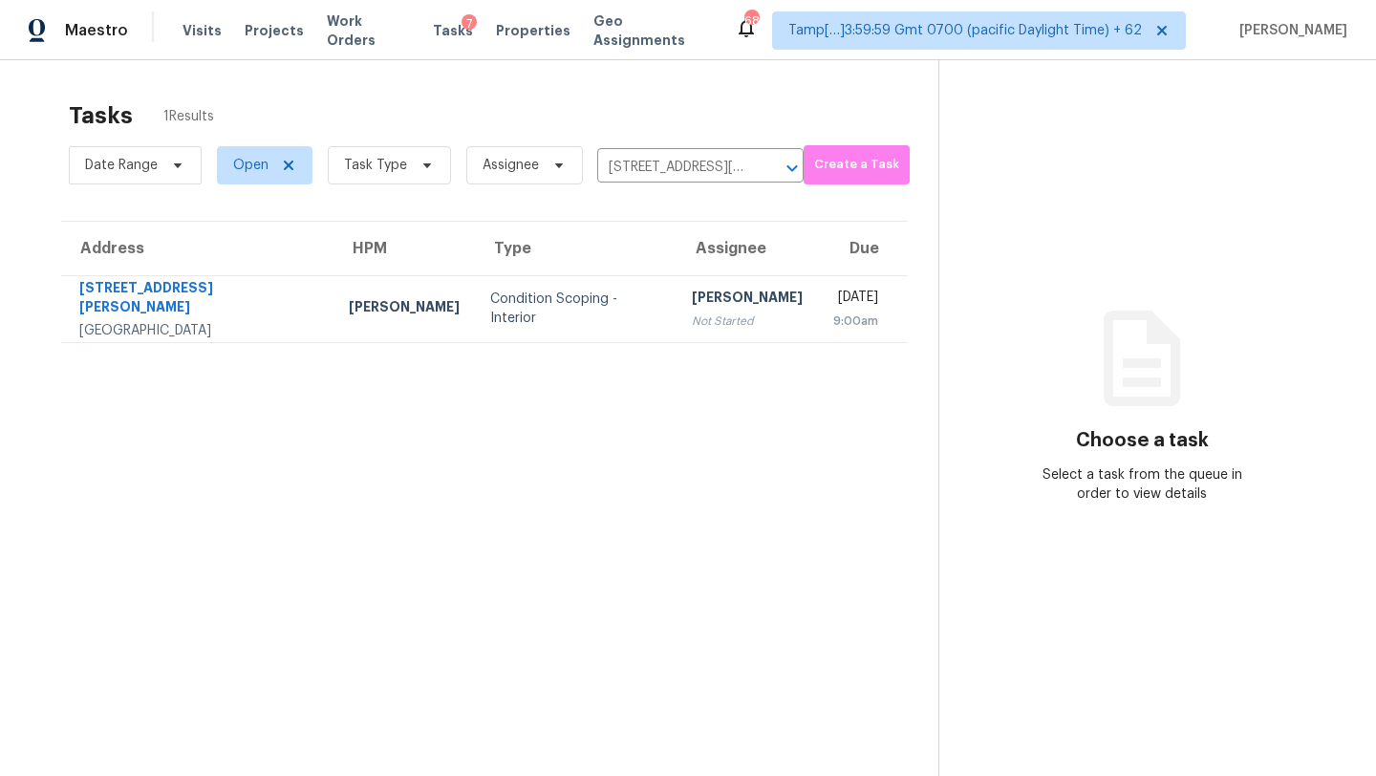
click at [818, 287] on td "Wed, Oct 8th 2025 9:00am" at bounding box center [863, 308] width 90 height 67
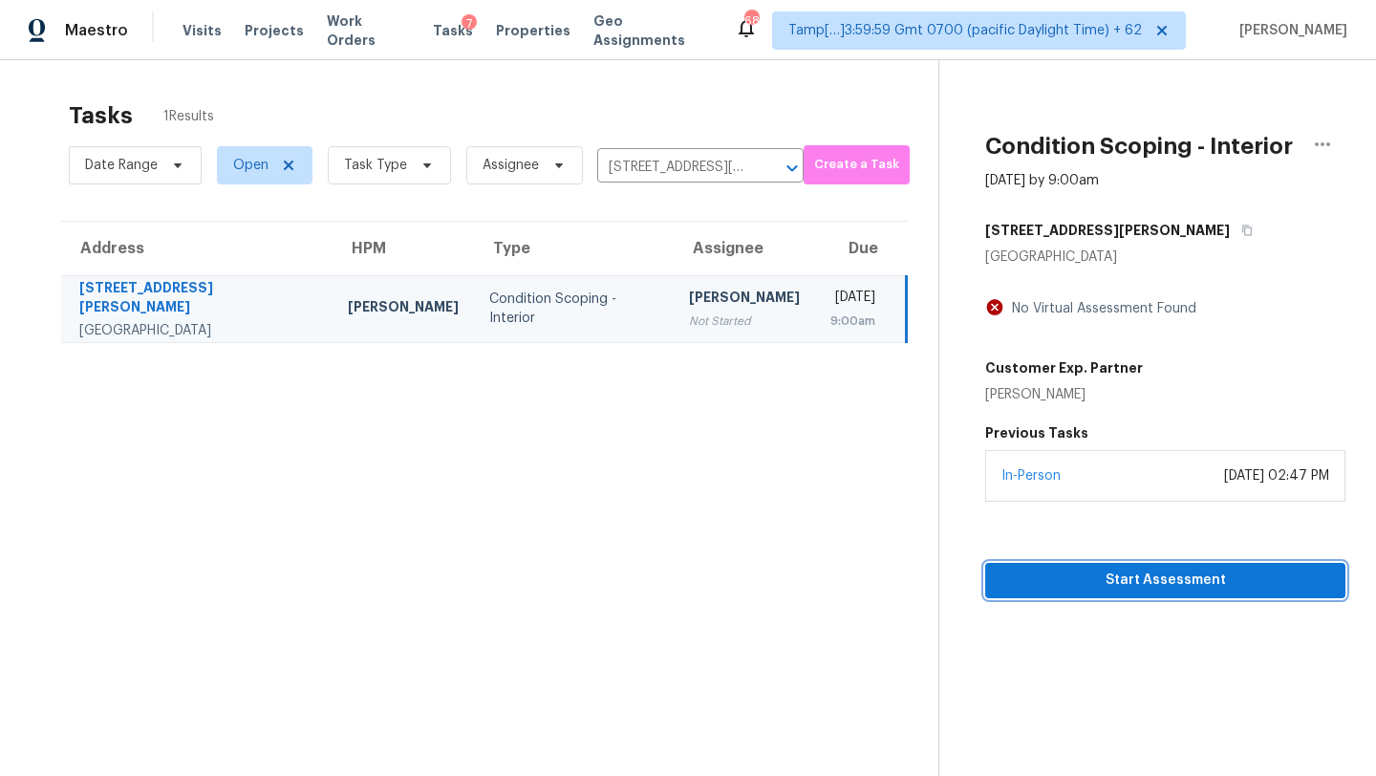
click at [1107, 570] on span "Start Assessment" at bounding box center [1166, 581] width 330 height 24
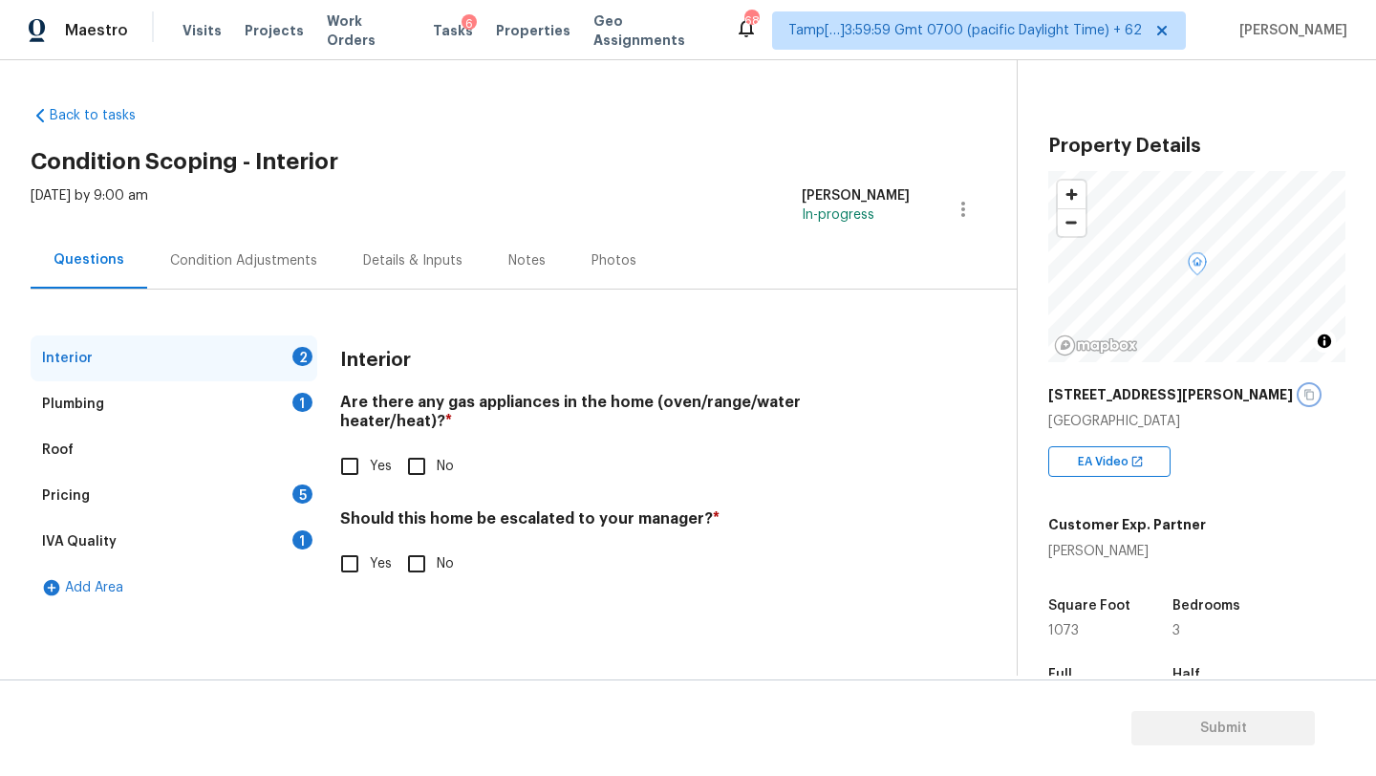
click at [1304, 392] on icon "button" at bounding box center [1309, 395] width 10 height 11
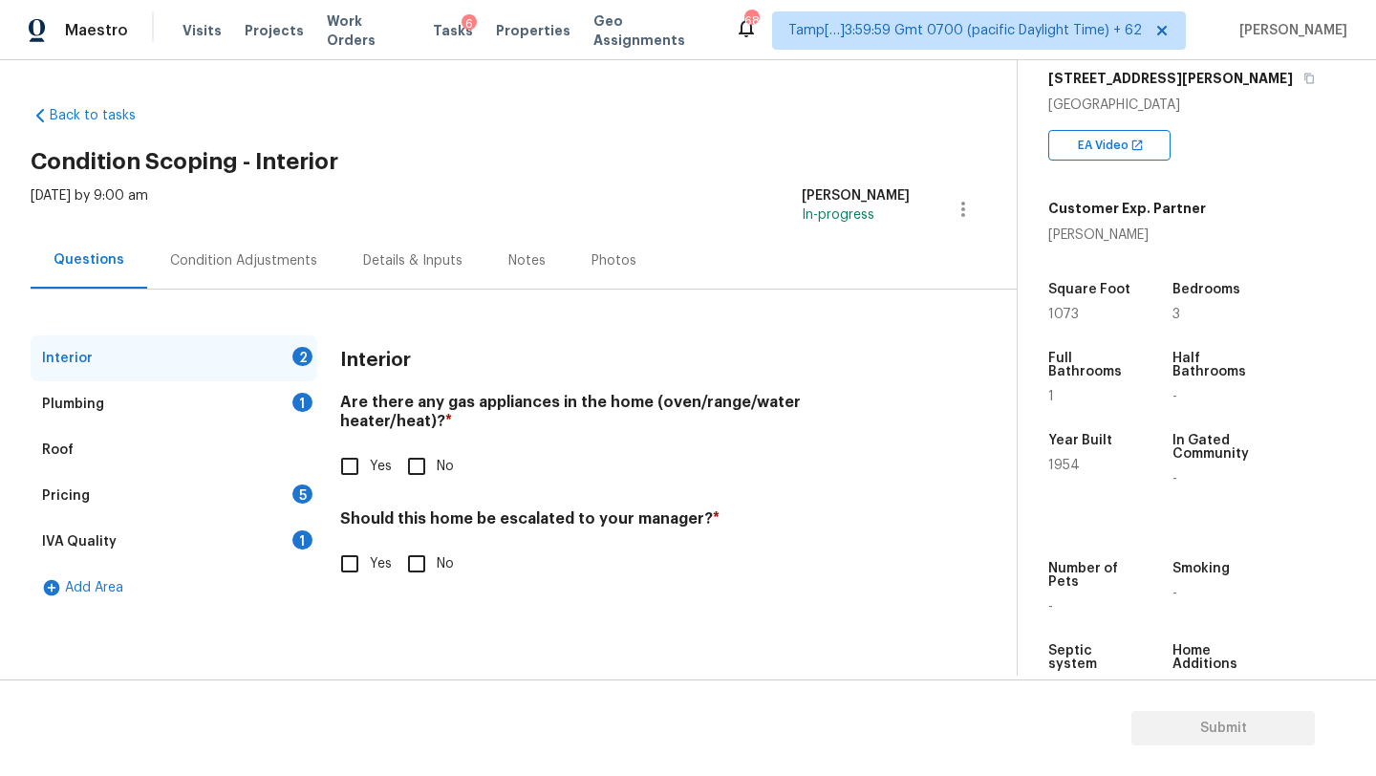
scroll to position [375, 0]
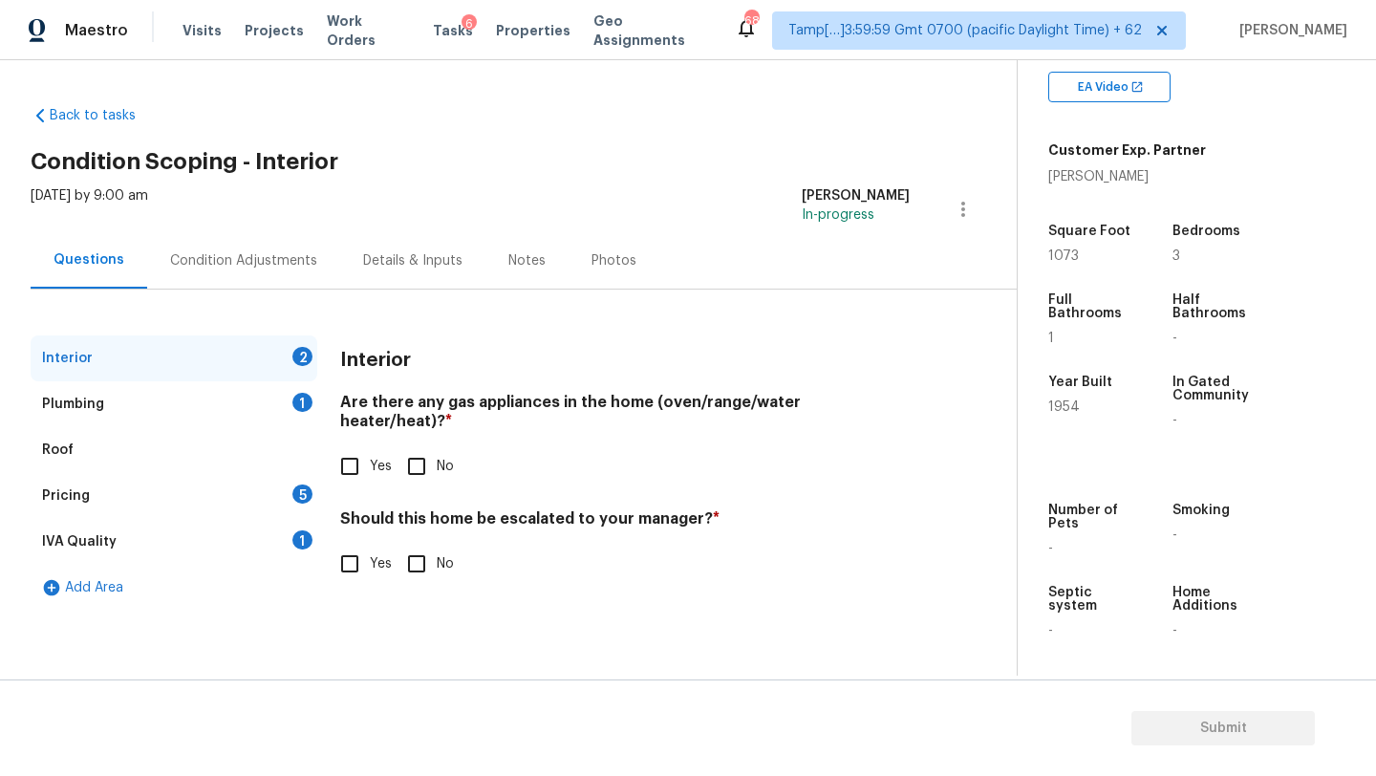
click at [363, 452] on input "Yes" at bounding box center [350, 466] width 40 height 40
checkbox input "true"
click at [413, 561] on input "No" at bounding box center [417, 566] width 40 height 40
checkbox input "true"
click at [269, 414] on div "Plumbing 1" at bounding box center [174, 404] width 287 height 46
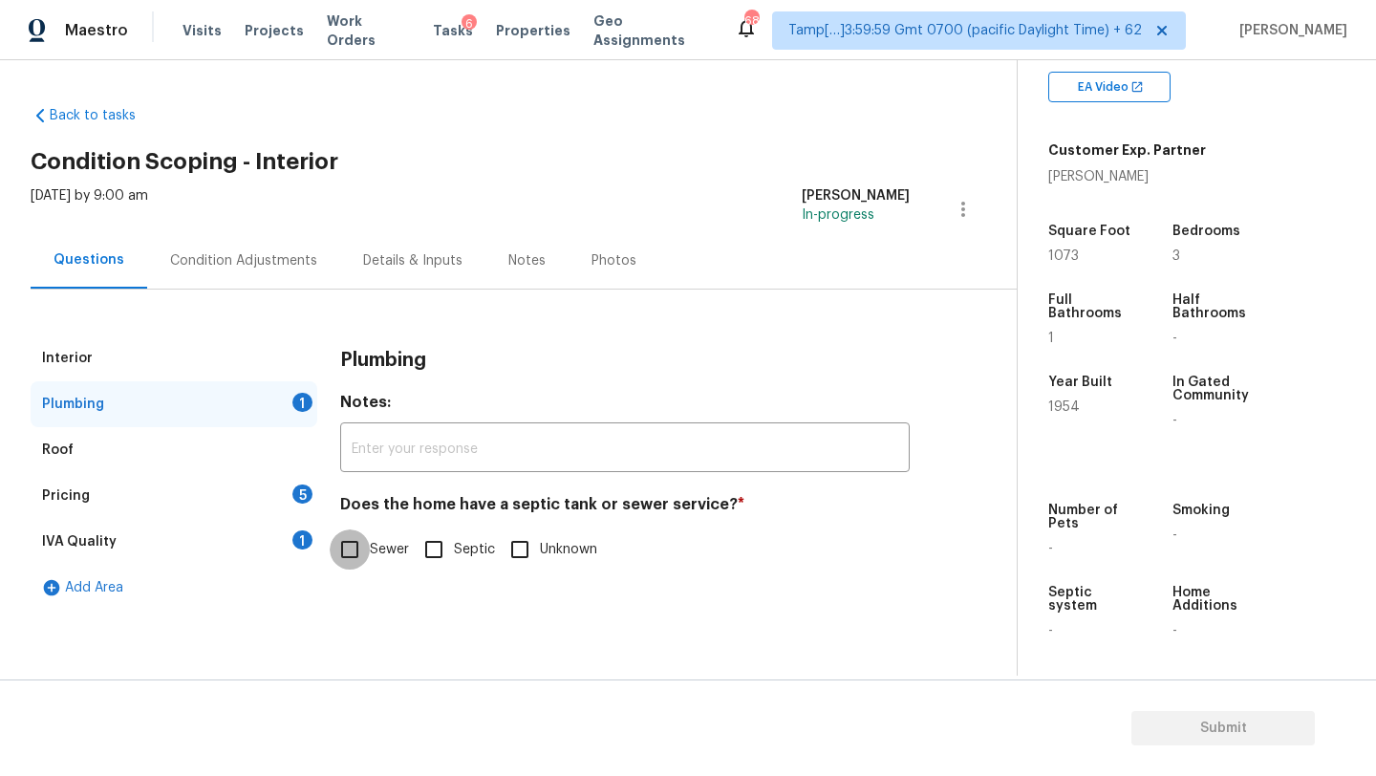
click at [342, 539] on input "Sewer" at bounding box center [350, 549] width 40 height 40
checkbox input "true"
click at [304, 539] on div "1" at bounding box center [302, 539] width 20 height 19
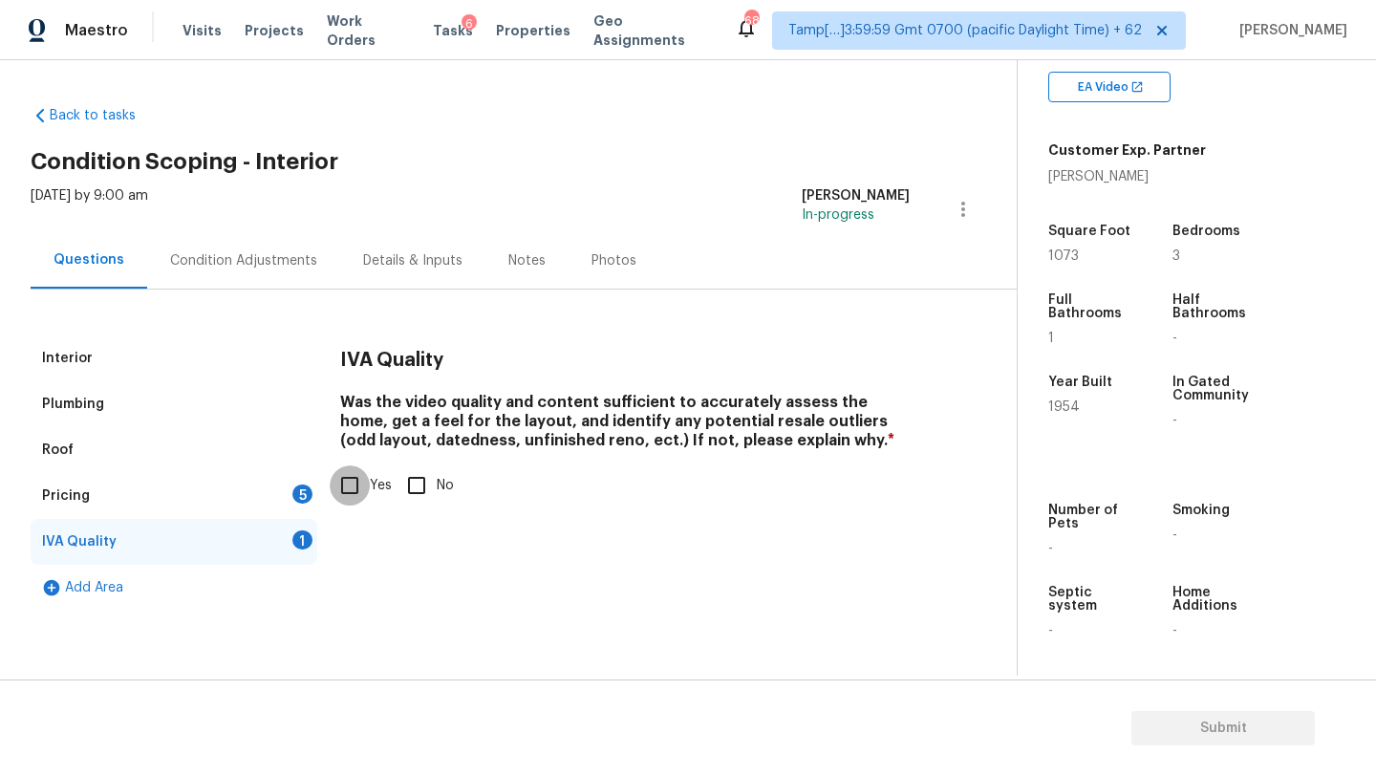
click at [365, 496] on input "Yes" at bounding box center [350, 485] width 40 height 40
checkbox input "true"
click at [317, 496] on div "Interior Plumbing Roof Pricing 5 IVA Quality Add Area IVA Quality Was the video…" at bounding box center [501, 472] width 940 height 275
click at [303, 492] on div "5" at bounding box center [302, 493] width 20 height 19
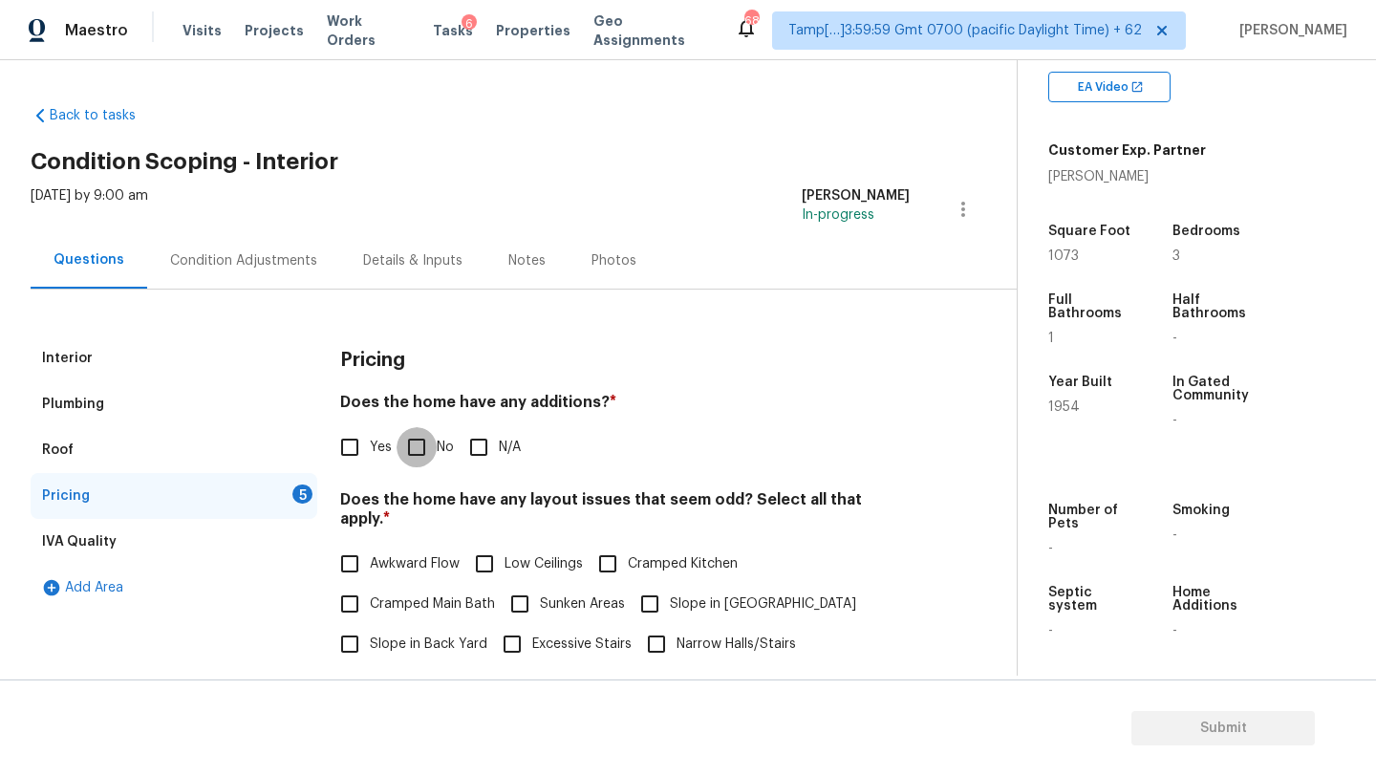
click at [414, 444] on input "No" at bounding box center [417, 447] width 40 height 40
checkbox input "true"
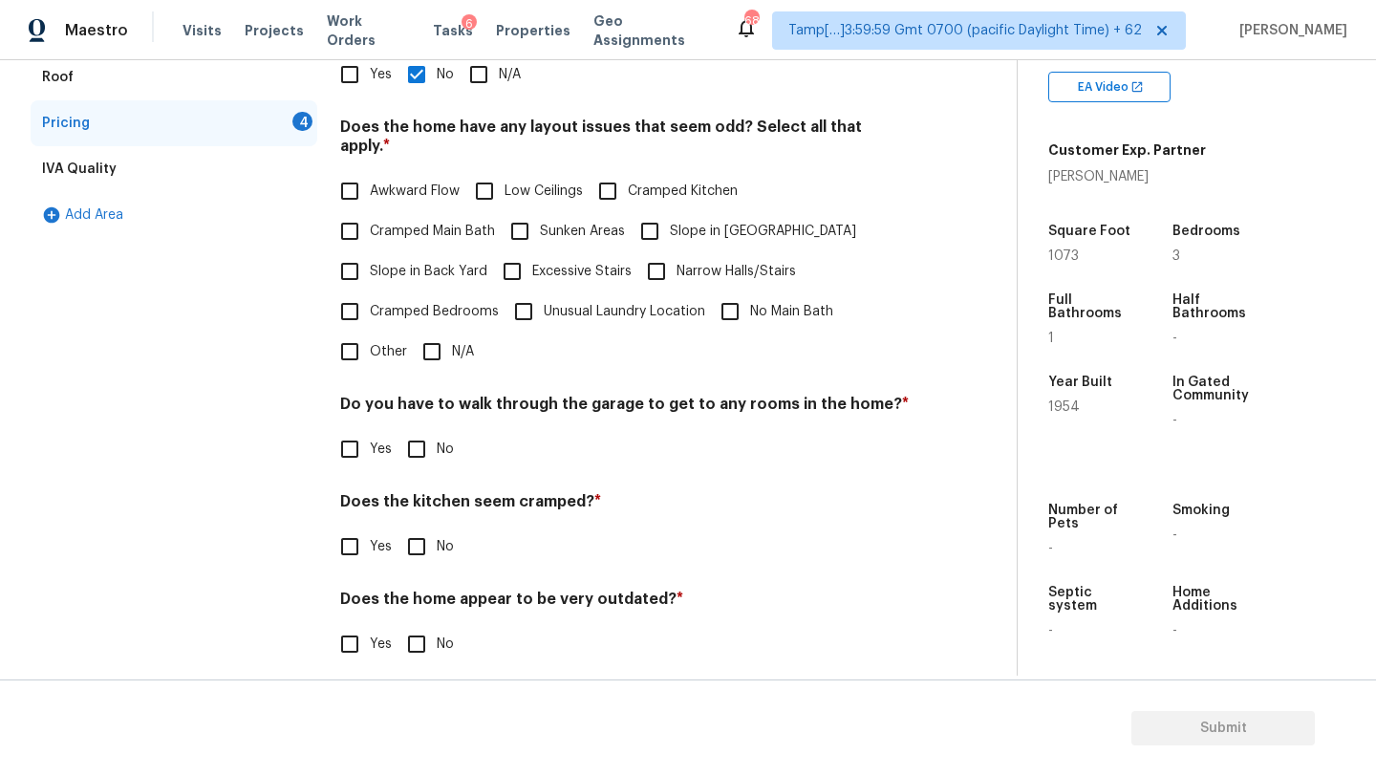
scroll to position [371, 0]
click at [421, 337] on input "N/A" at bounding box center [432, 354] width 40 height 40
checkbox input "true"
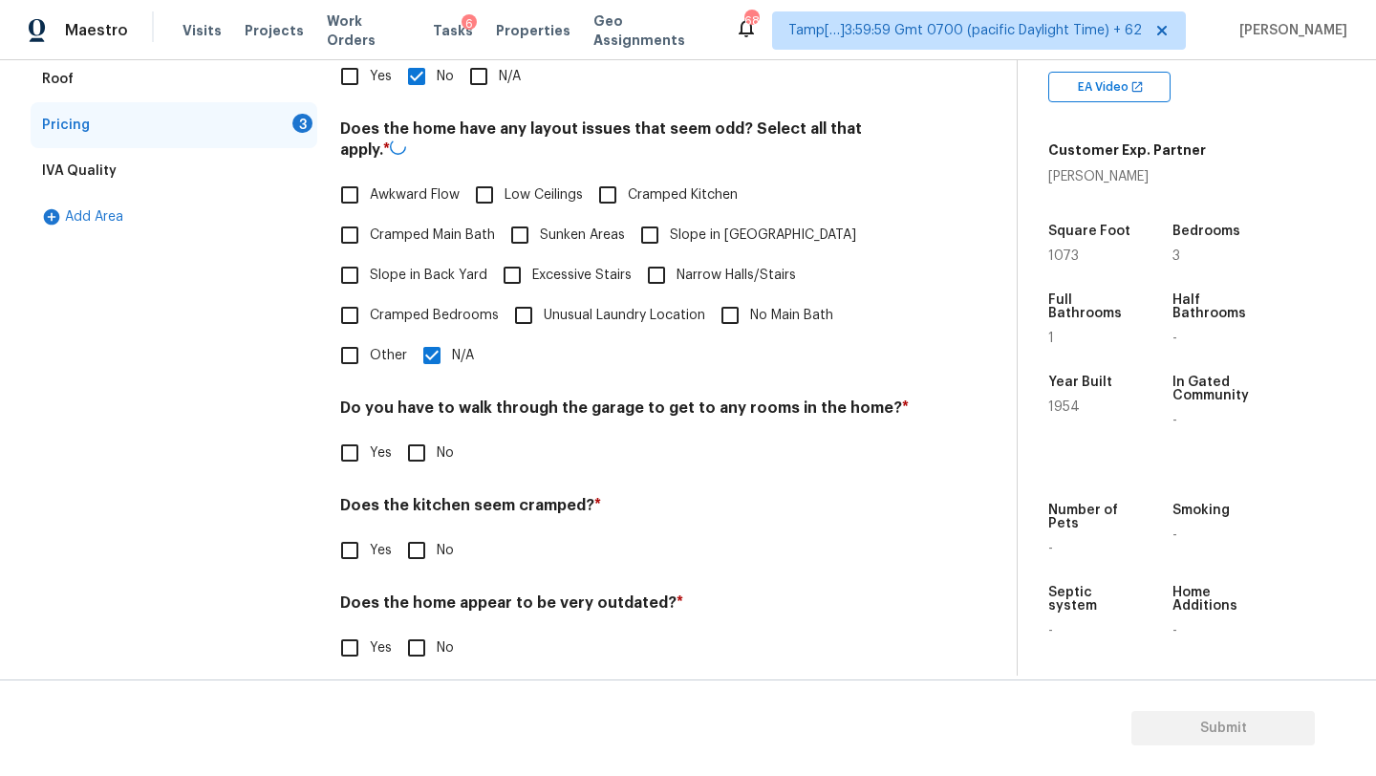
click at [424, 441] on input "No" at bounding box center [417, 453] width 40 height 40
checkbox input "true"
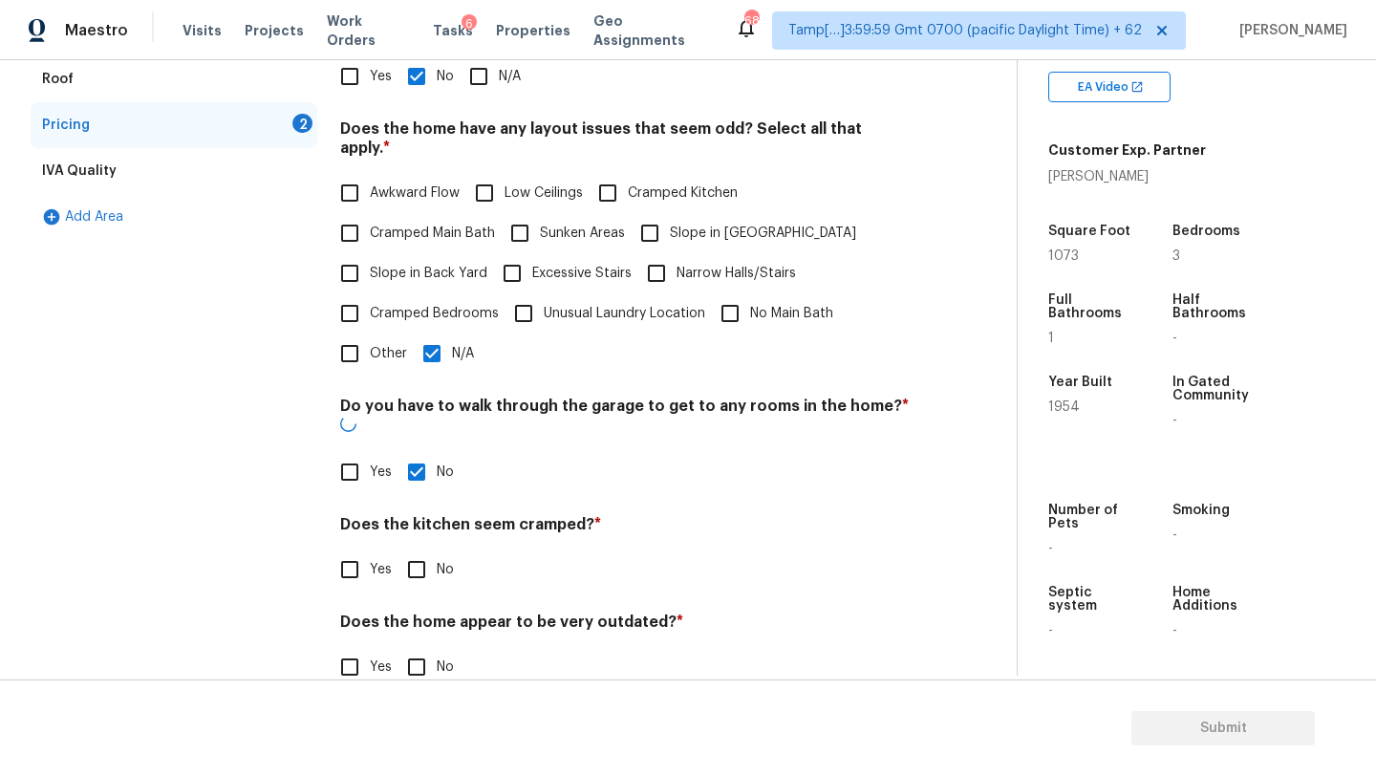
click at [418, 564] on div "Pricing Does the home have any additions? * Yes No N/A Does the home have any l…" at bounding box center [625, 337] width 570 height 745
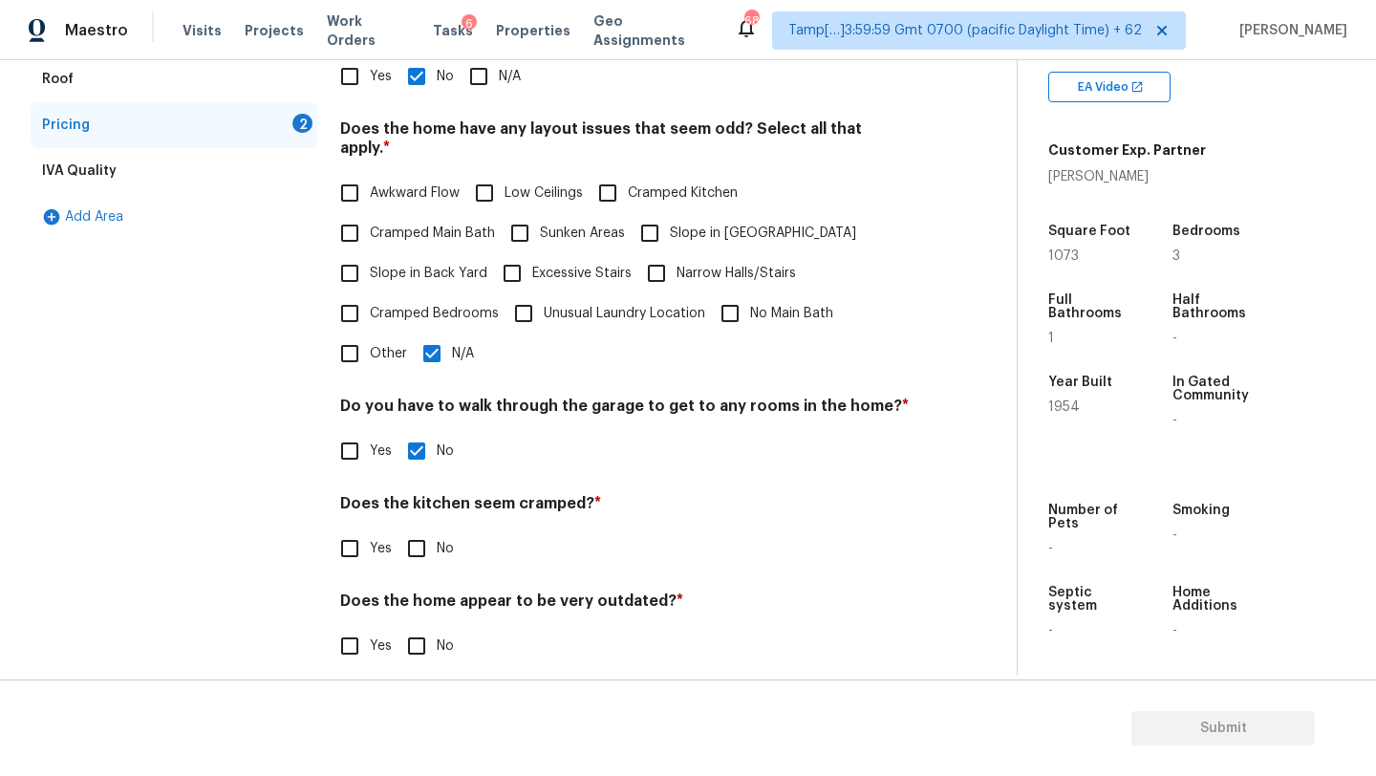
click at [418, 553] on div "Pricing Does the home have any additions? * Yes No N/A Does the home have any l…" at bounding box center [625, 327] width 570 height 724
click at [417, 535] on input "No" at bounding box center [417, 548] width 40 height 40
checkbox input "true"
click at [416, 639] on input "No" at bounding box center [417, 646] width 40 height 40
checkbox input "true"
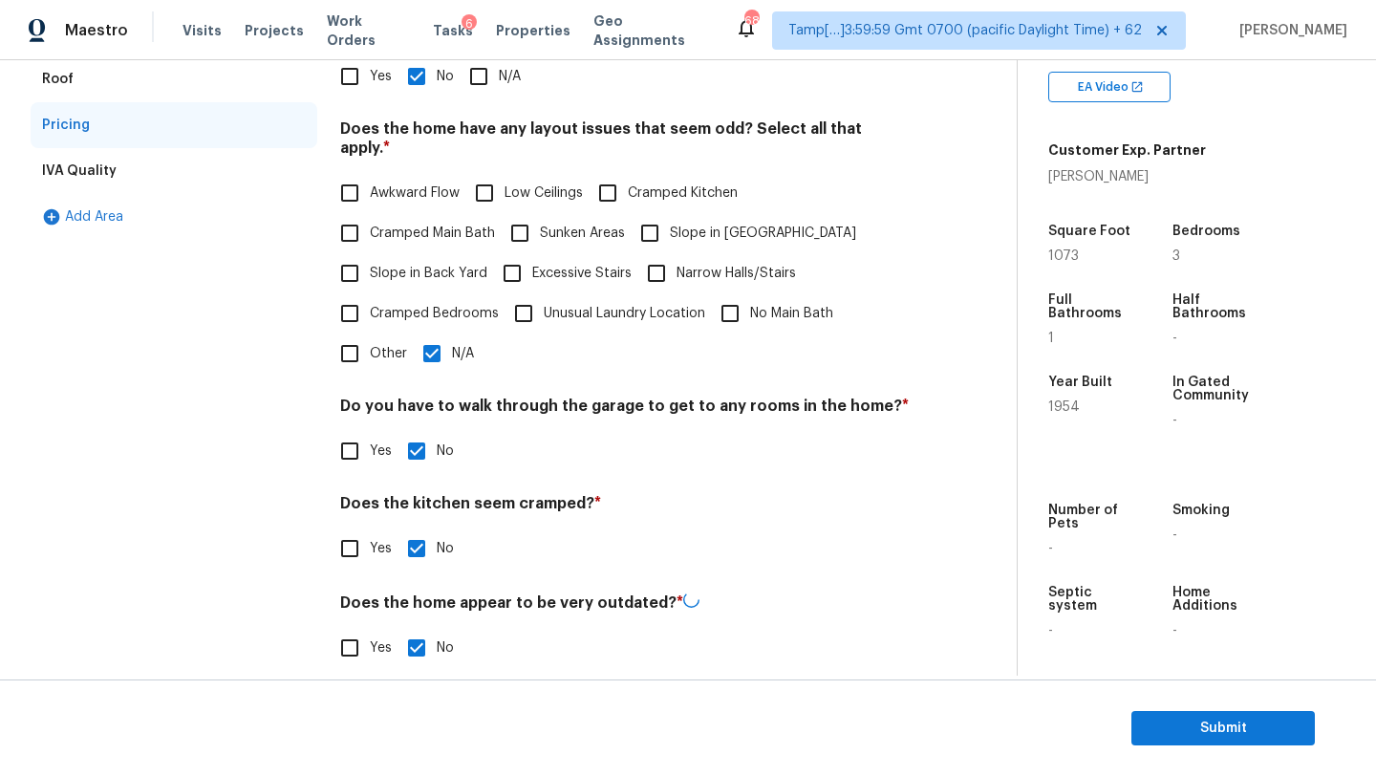
scroll to position [0, 0]
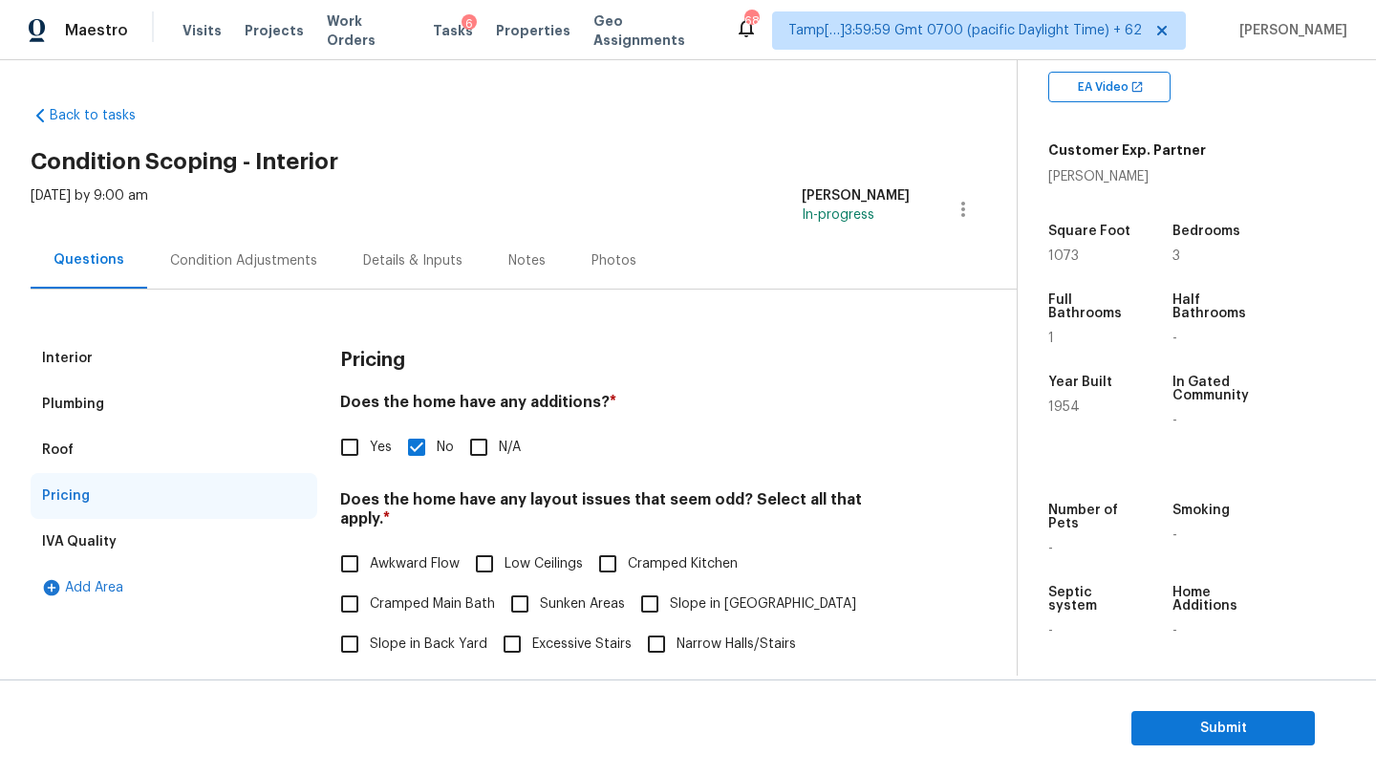
click at [240, 207] on div "Wed, Oct 08 2025 by 9:00 am Rajesh M In-progress" at bounding box center [524, 209] width 986 height 46
click at [240, 276] on div "Condition Adjustments" at bounding box center [243, 260] width 193 height 56
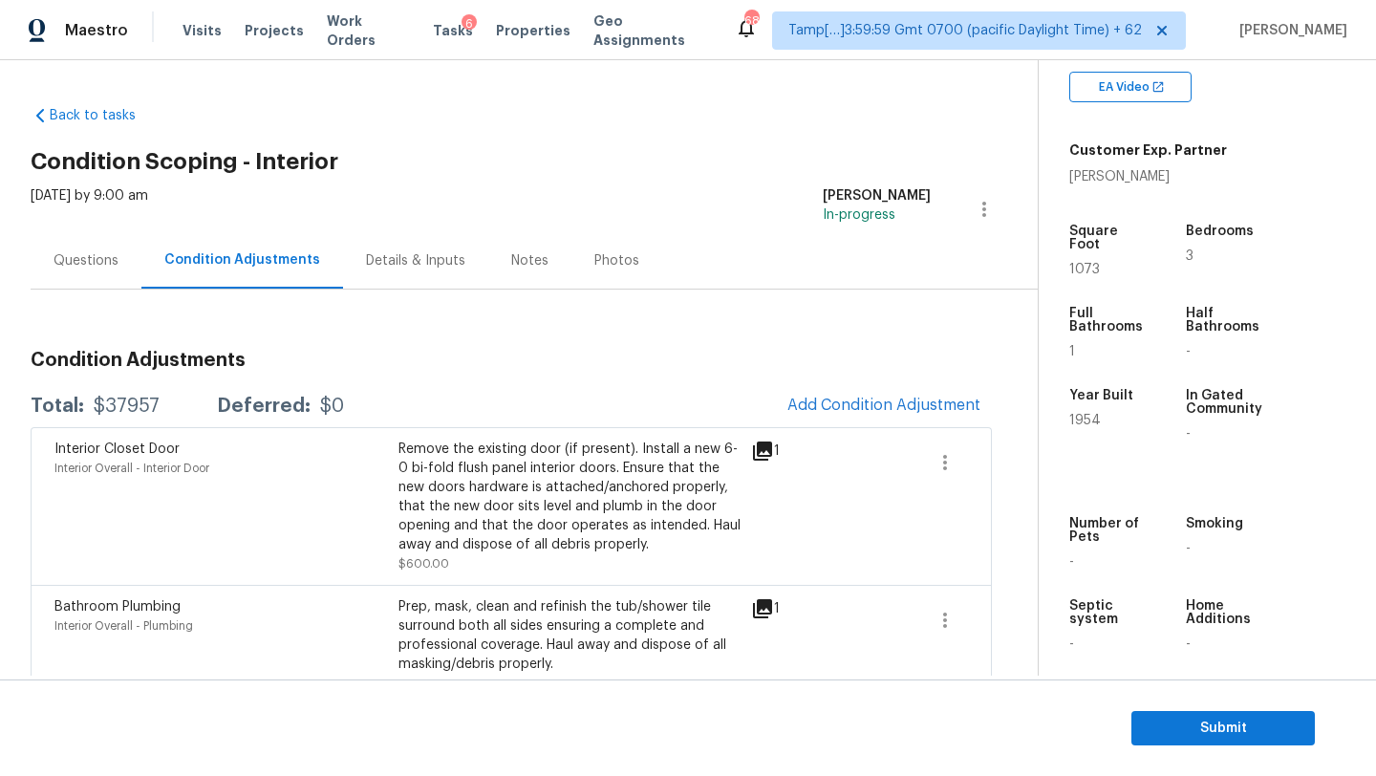
click at [107, 278] on div "Questions" at bounding box center [86, 260] width 111 height 56
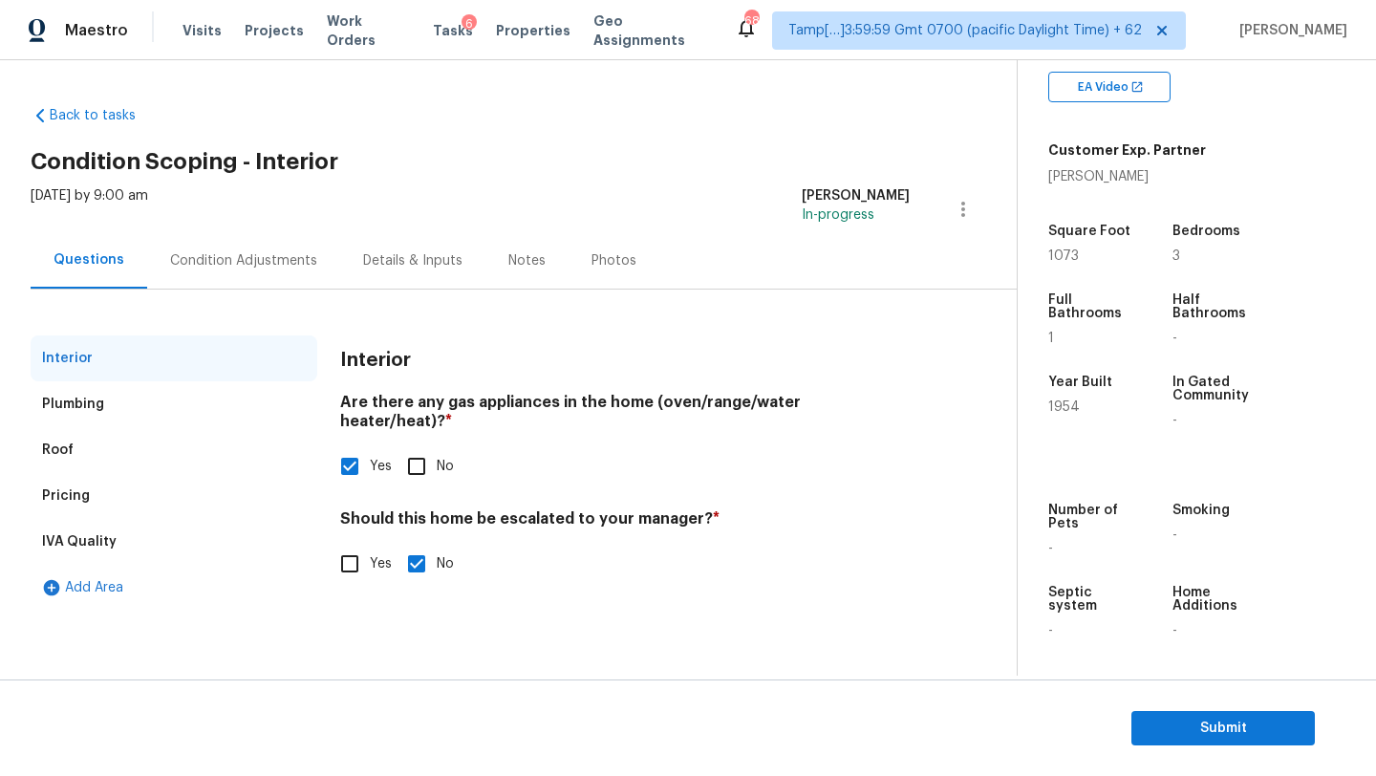
click at [369, 544] on input "Yes" at bounding box center [350, 564] width 40 height 40
checkbox input "true"
checkbox input "false"
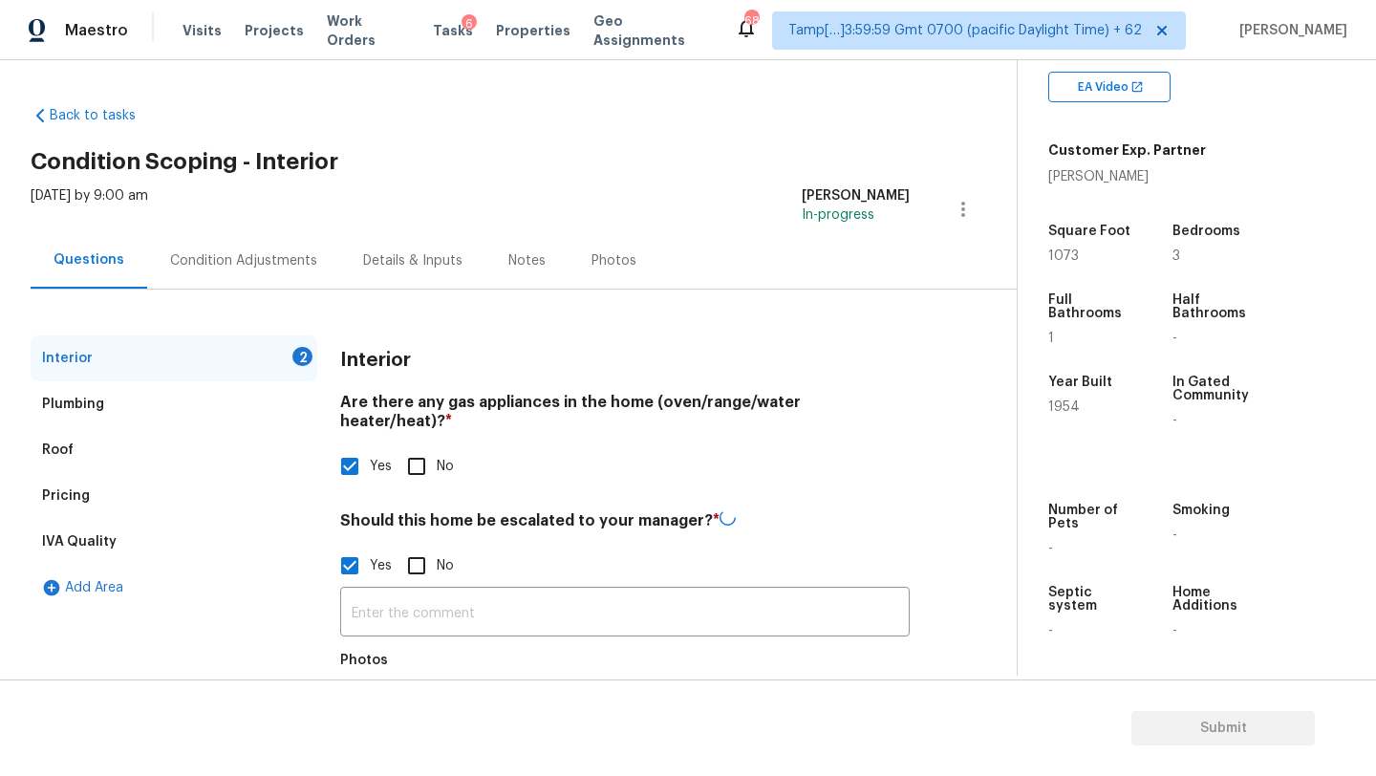
click at [369, 592] on input "text" at bounding box center [625, 614] width 570 height 45
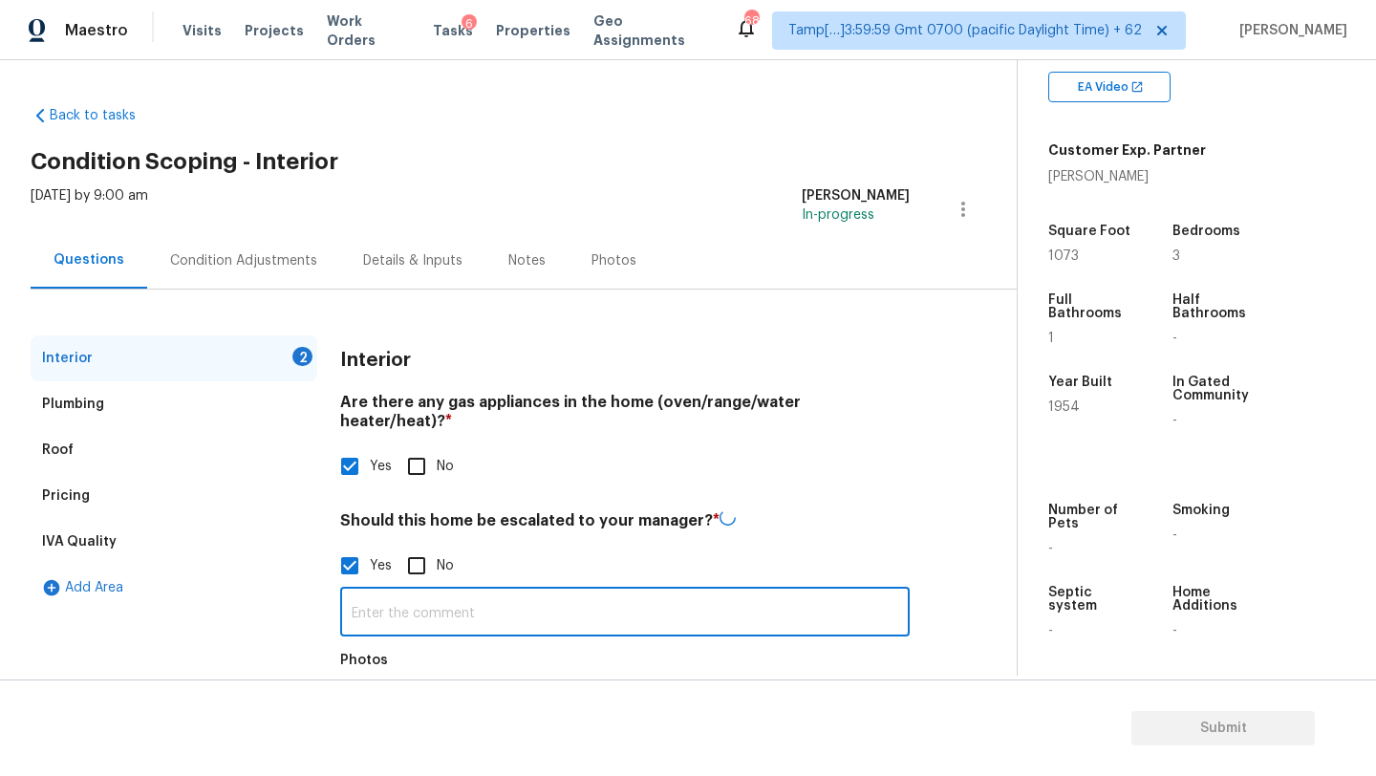
paste input "There is a questionable foundation as a large crack has been covered up on one …"
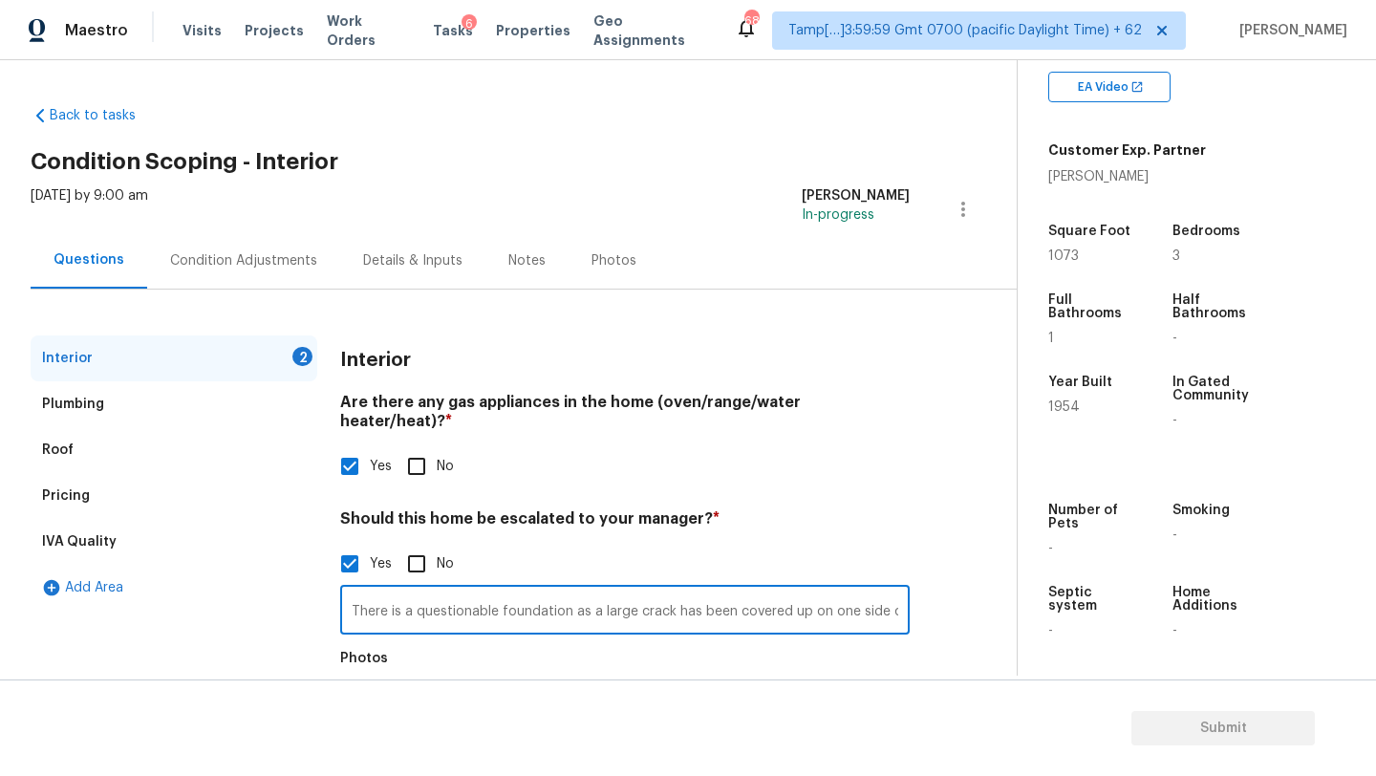
scroll to position [0, 66]
type input "There is a questionable foundation as a large crack has been covered up on one …"
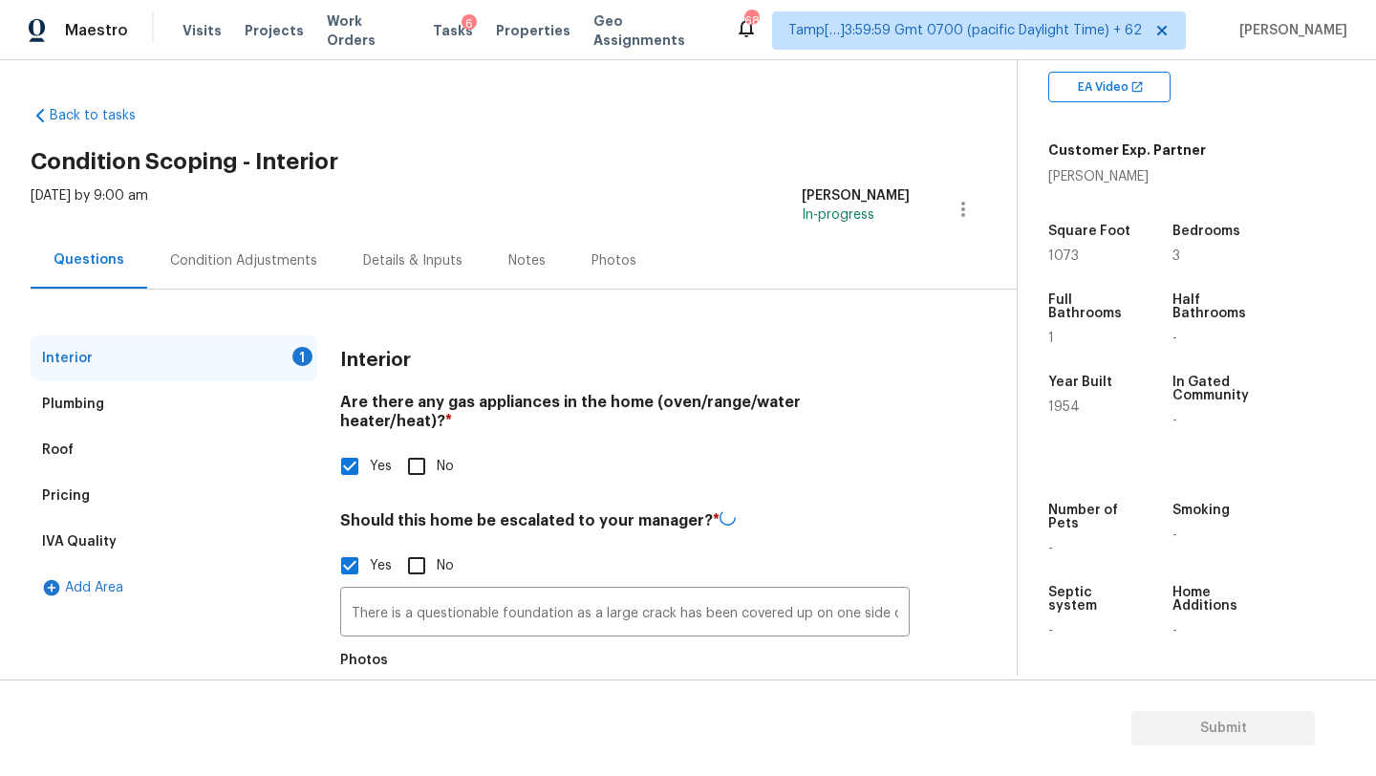
click at [199, 252] on div "Condition Adjustments" at bounding box center [243, 260] width 147 height 19
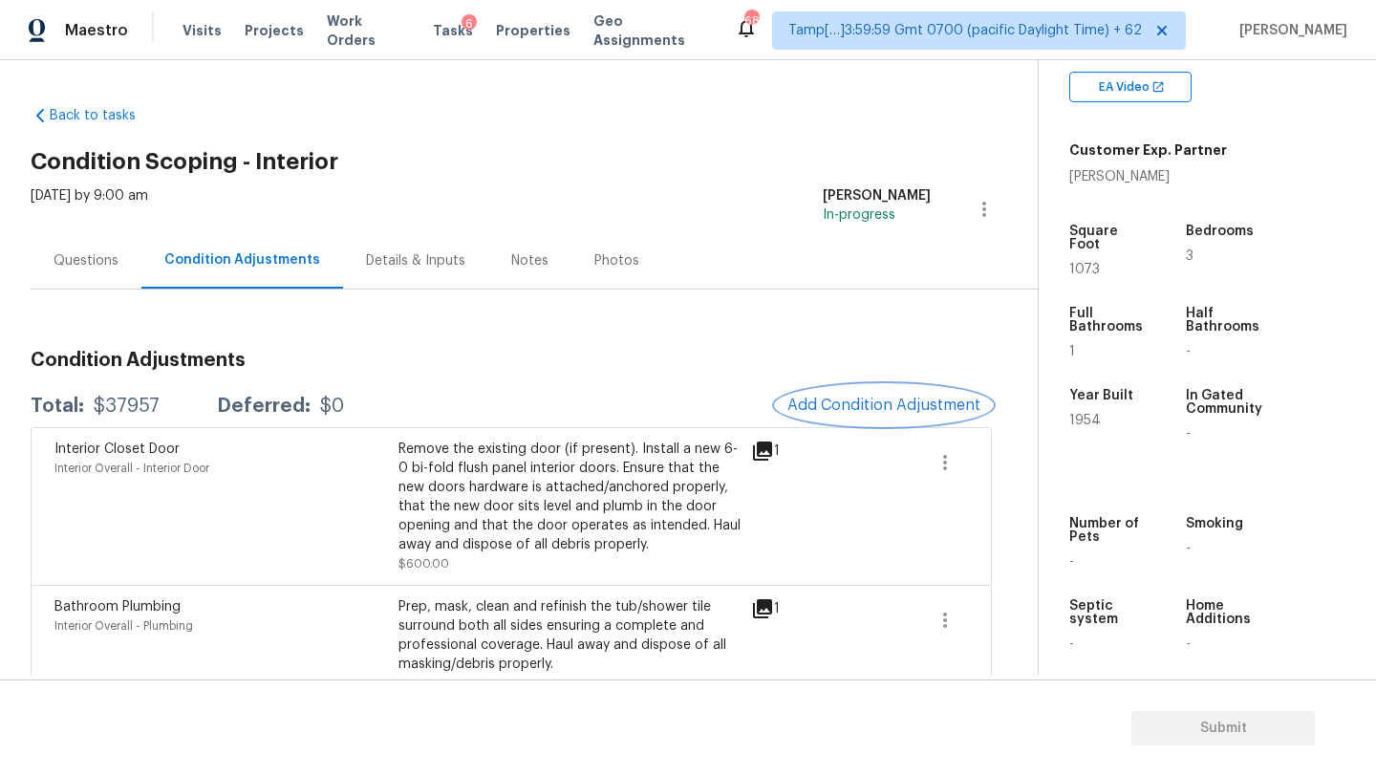
click at [847, 408] on span "Add Condition Adjustment" at bounding box center [883, 405] width 193 height 17
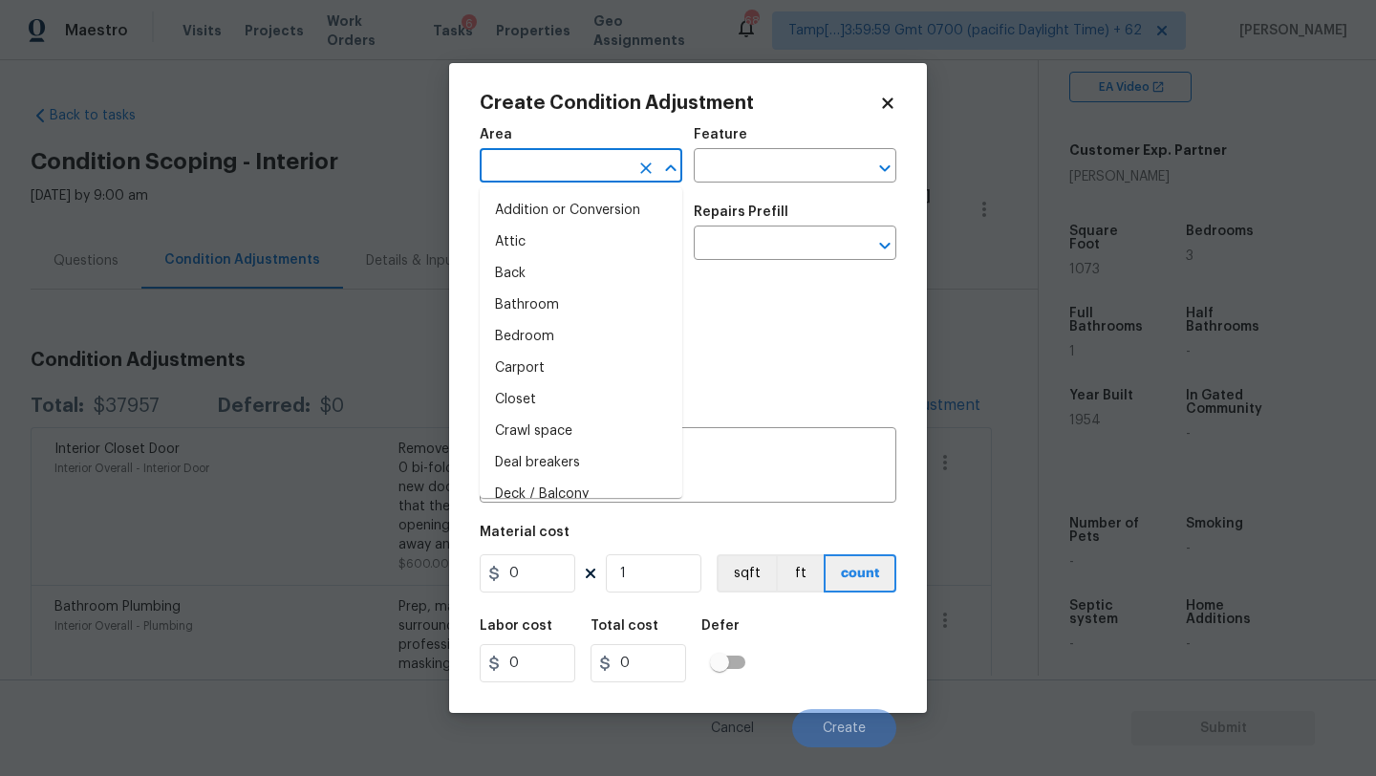
click at [544, 163] on input "text" at bounding box center [554, 168] width 149 height 30
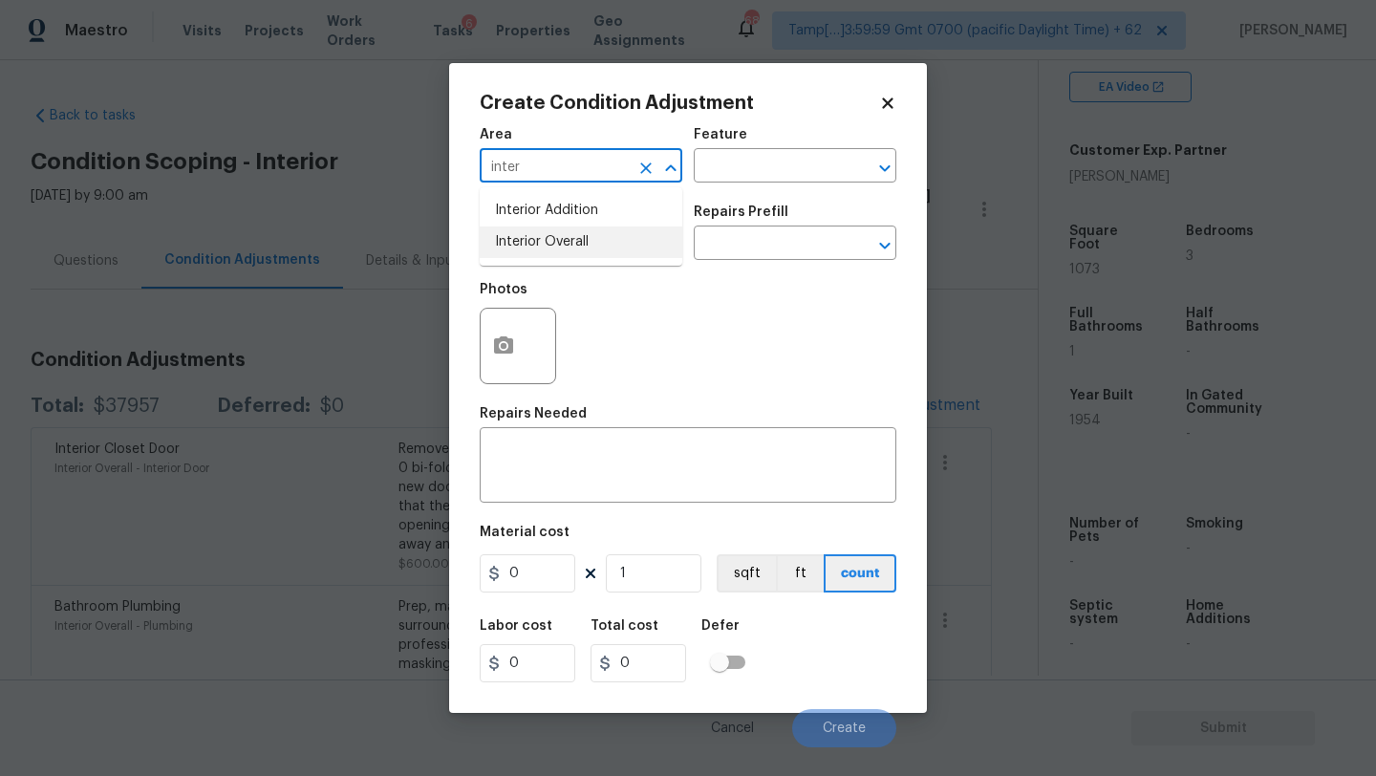
click at [557, 248] on li "Interior Overall" at bounding box center [581, 242] width 203 height 32
type input "Interior Overall"
click at [736, 175] on input "text" at bounding box center [768, 168] width 149 height 30
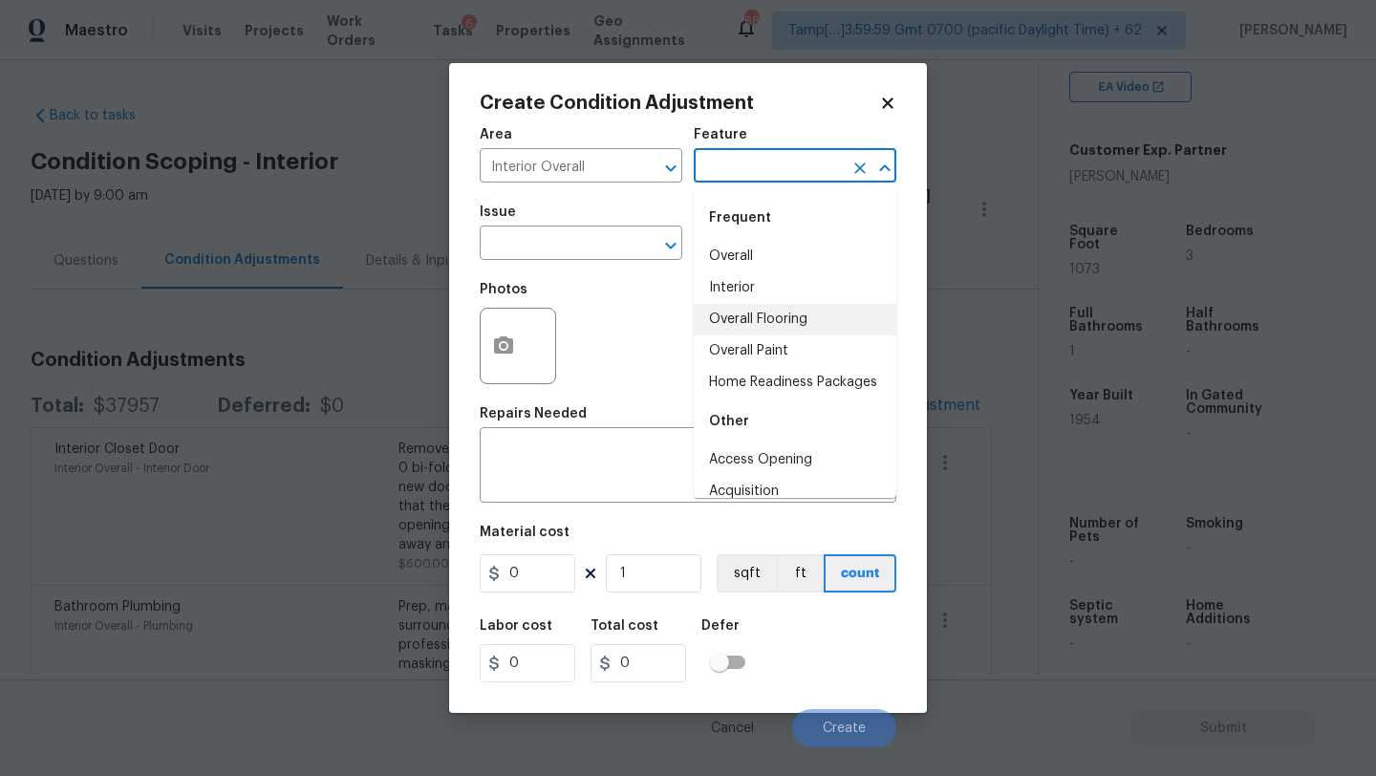
click at [738, 311] on li "Overall Flooring" at bounding box center [795, 320] width 203 height 32
type input "Overall Flooring"
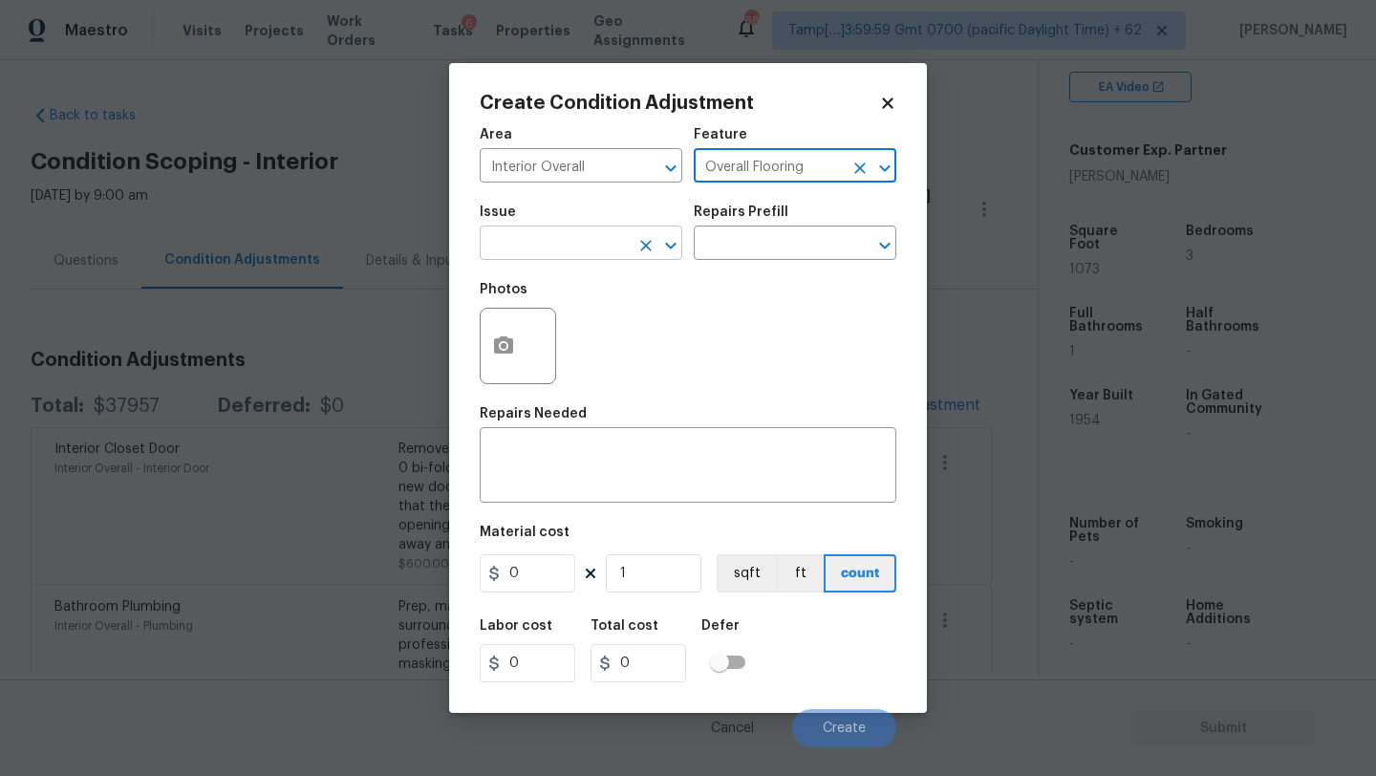
click at [596, 233] on input "text" at bounding box center [554, 245] width 149 height 30
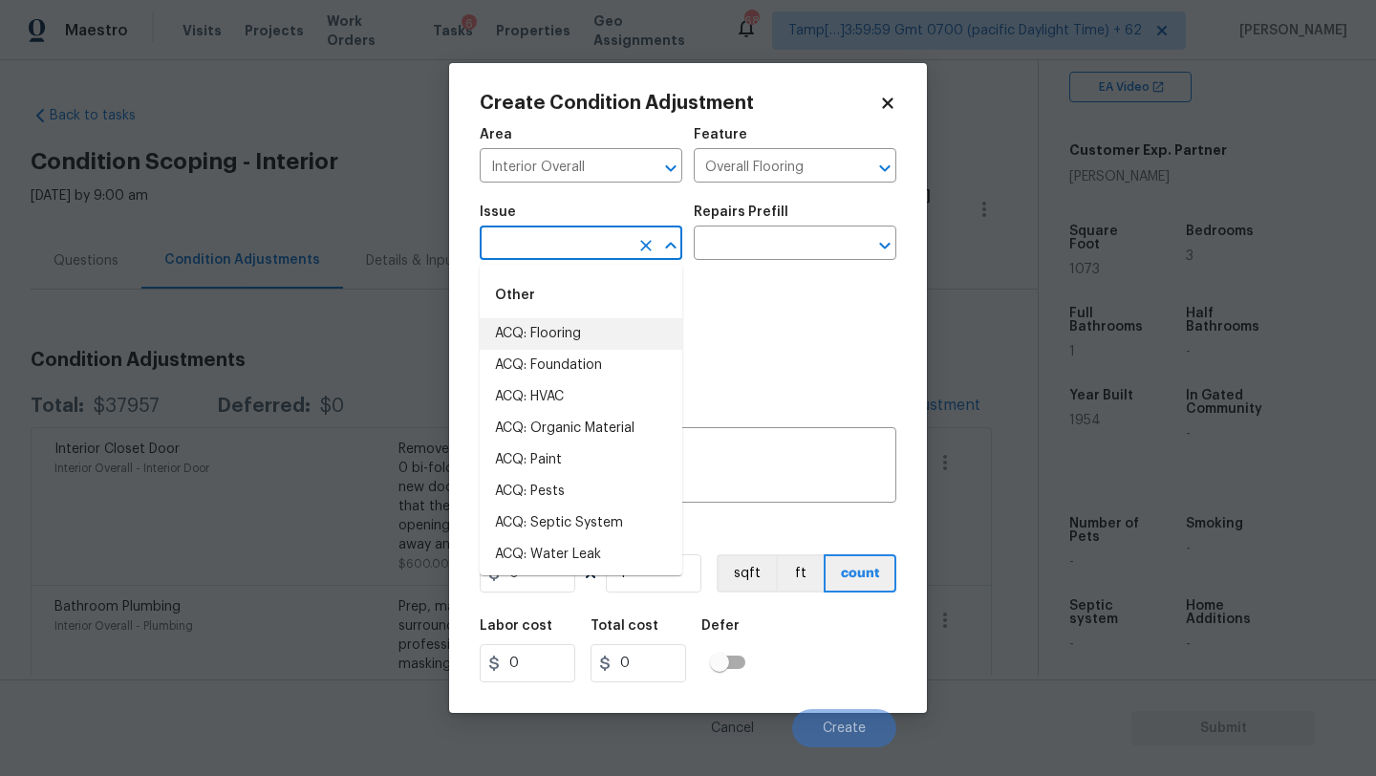
click at [576, 322] on li "ACQ: Flooring" at bounding box center [581, 334] width 203 height 32
type input "ACQ: Flooring"
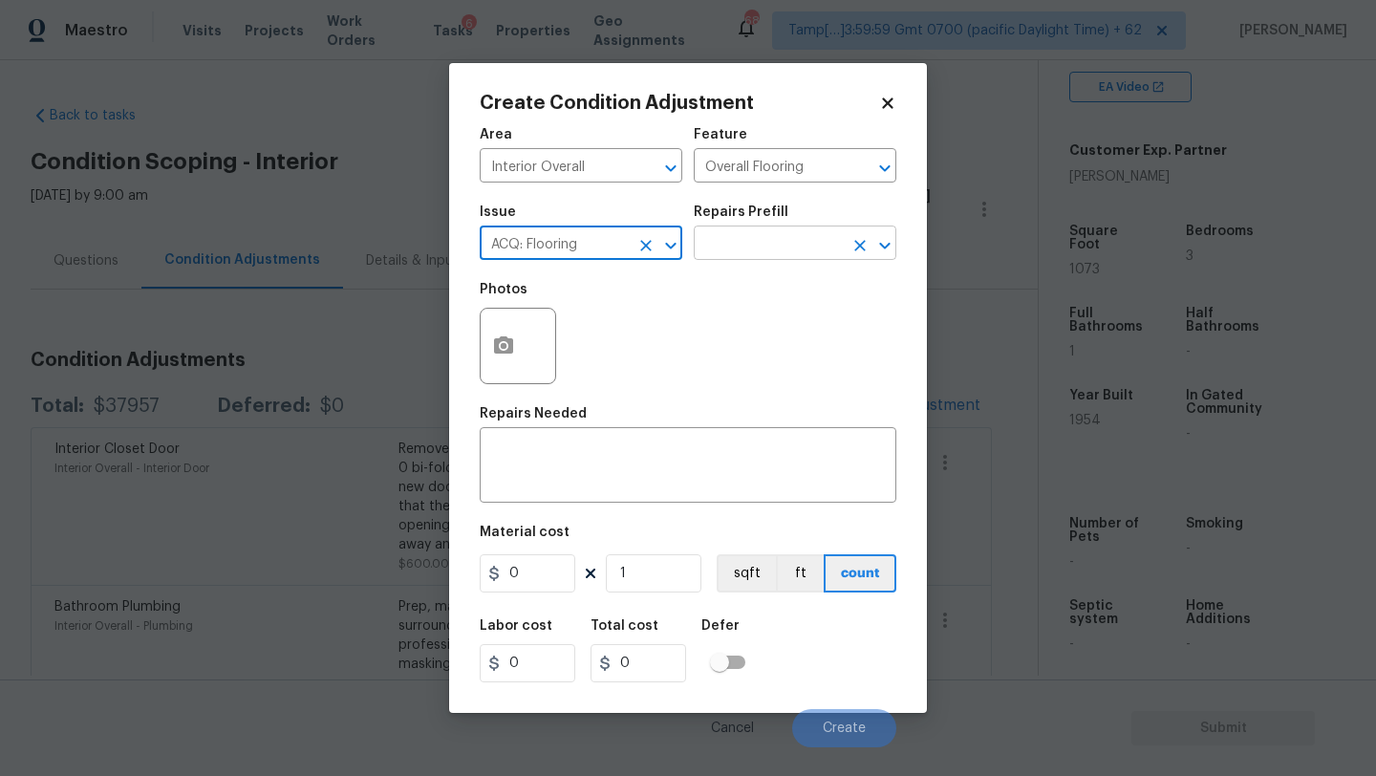
click at [755, 241] on input "text" at bounding box center [768, 245] width 149 height 30
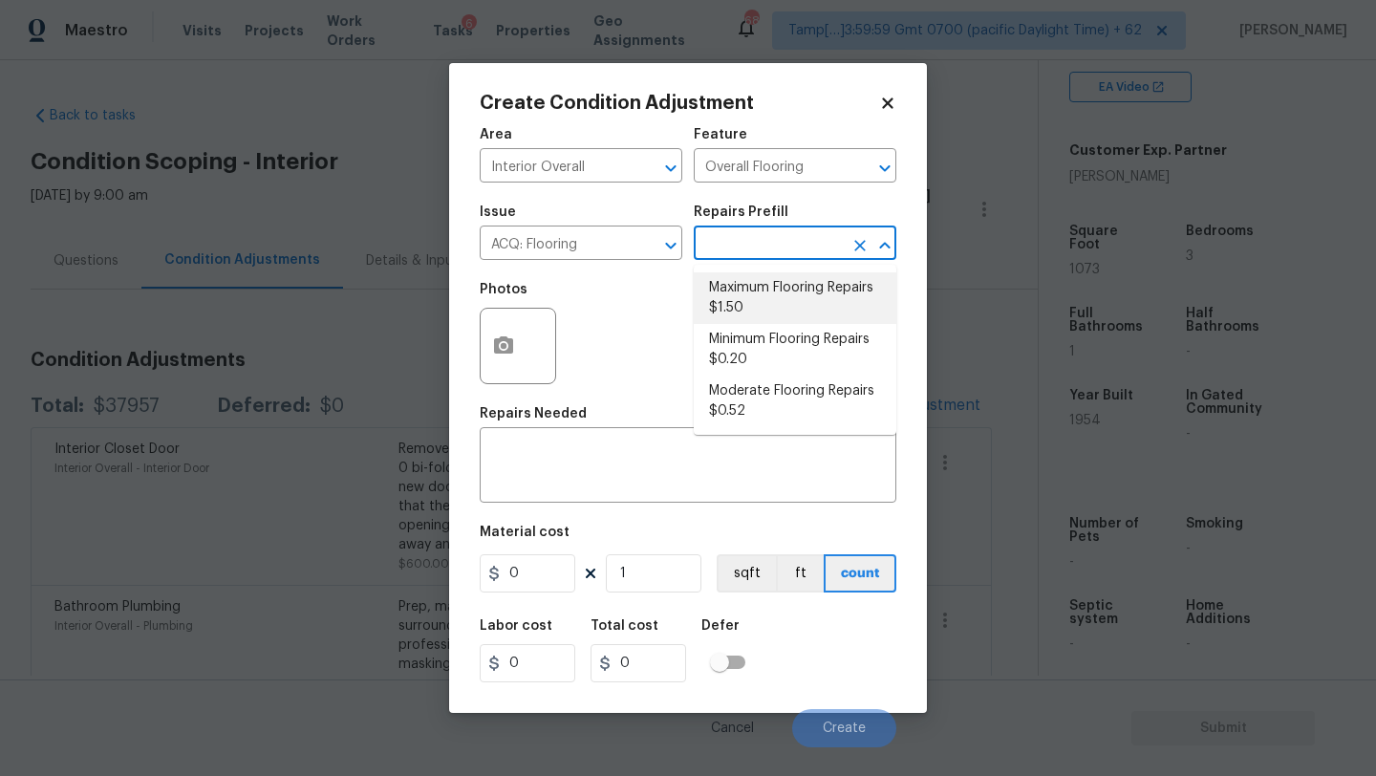
click at [771, 311] on li "Maximum Flooring Repairs $1.50" at bounding box center [795, 298] width 203 height 52
type input "Acquisition"
type textarea "Acquisition Scope: Maximum flooring repairs"
type input "1.5"
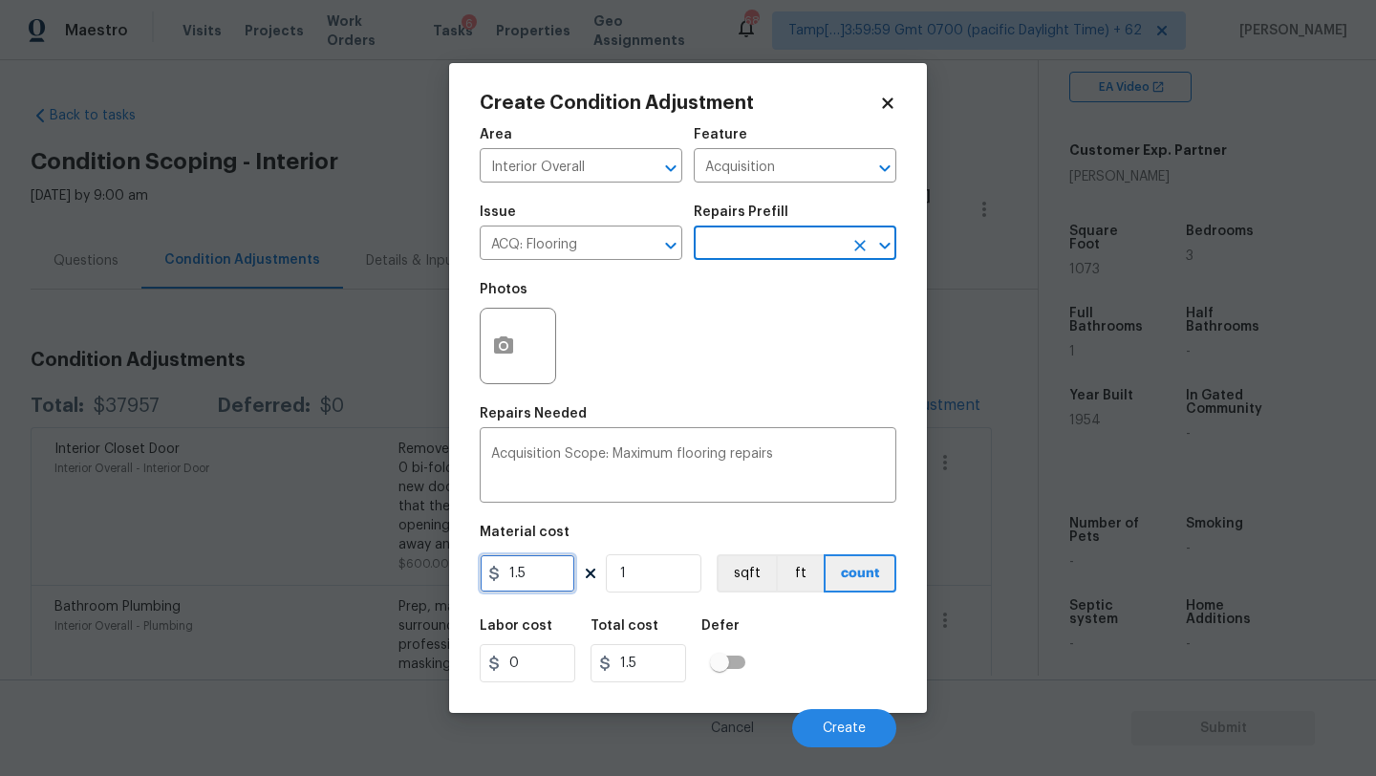
click at [549, 583] on input "1.5" at bounding box center [528, 573] width 96 height 38
type input "8"
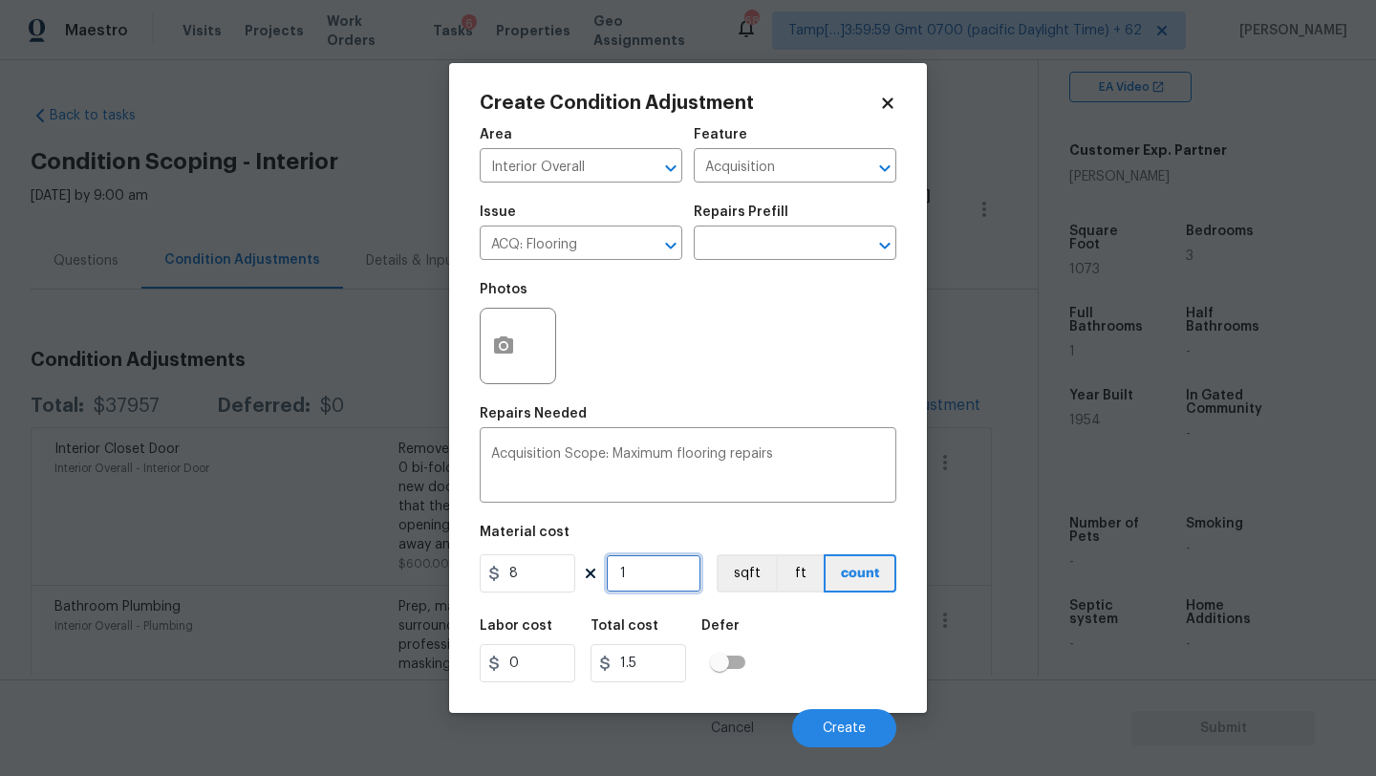
type input "8"
click at [649, 569] on input "1" at bounding box center [654, 573] width 96 height 38
type input "10"
type input "80"
type input "107"
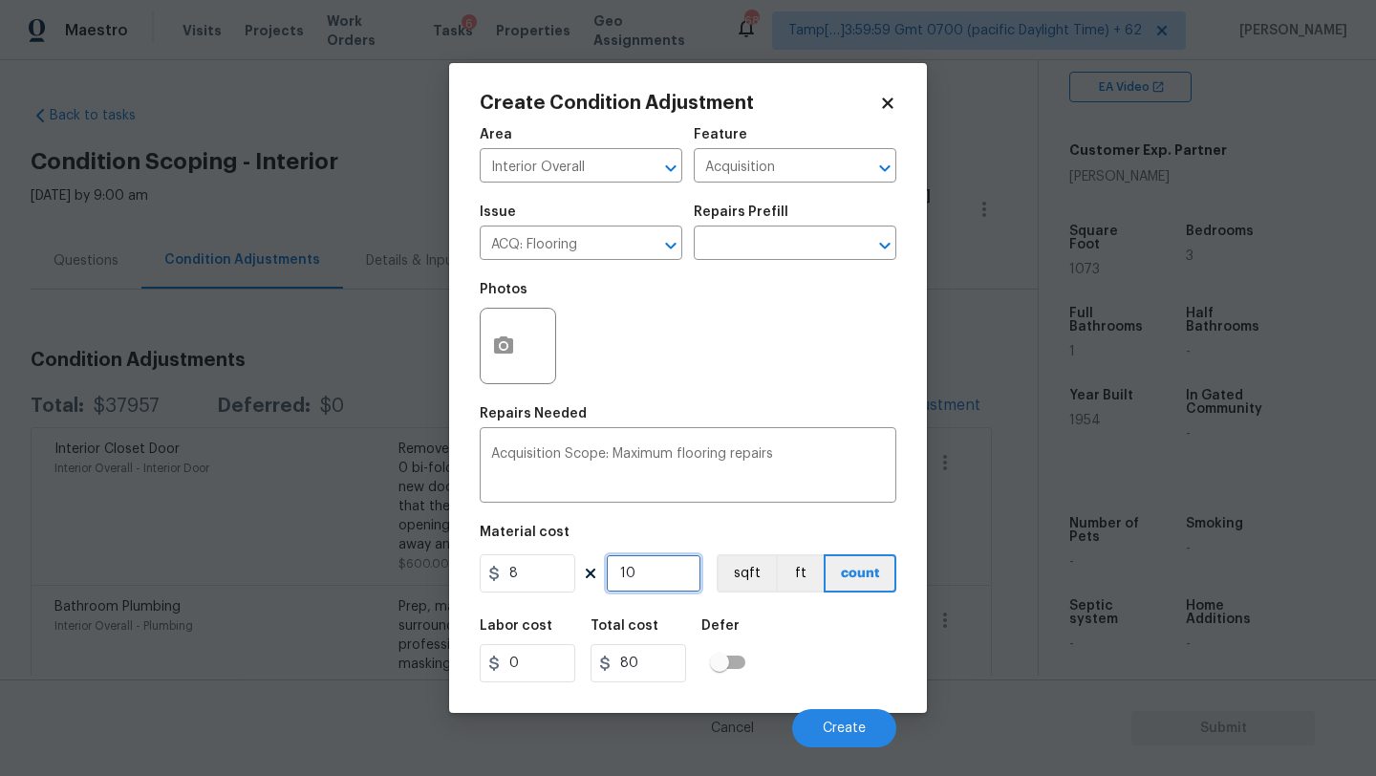
type input "856"
type input "1073"
type input "8584"
type input "1073"
click at [805, 625] on div "Labor cost 0 Total cost 8584 Defer" at bounding box center [688, 651] width 417 height 86
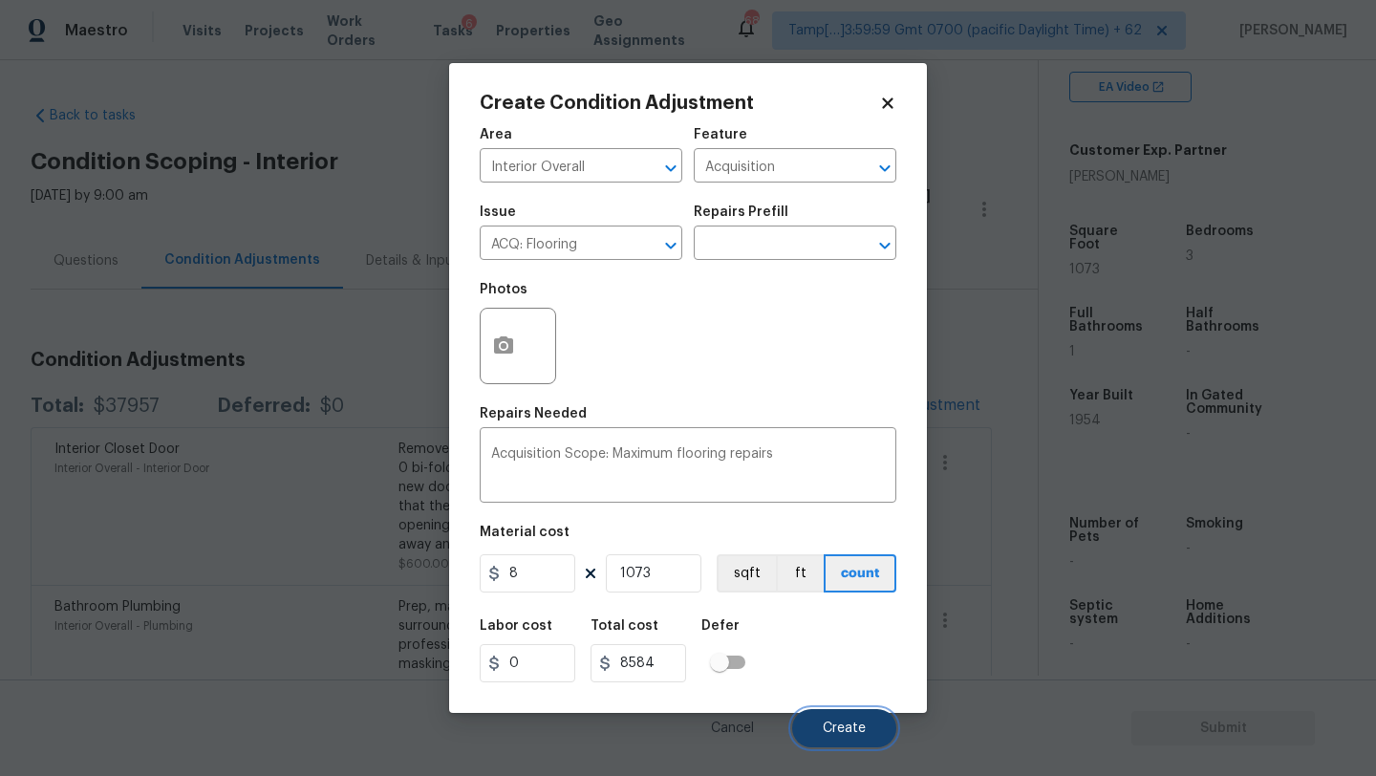
click at [840, 721] on span "Create" at bounding box center [844, 728] width 43 height 14
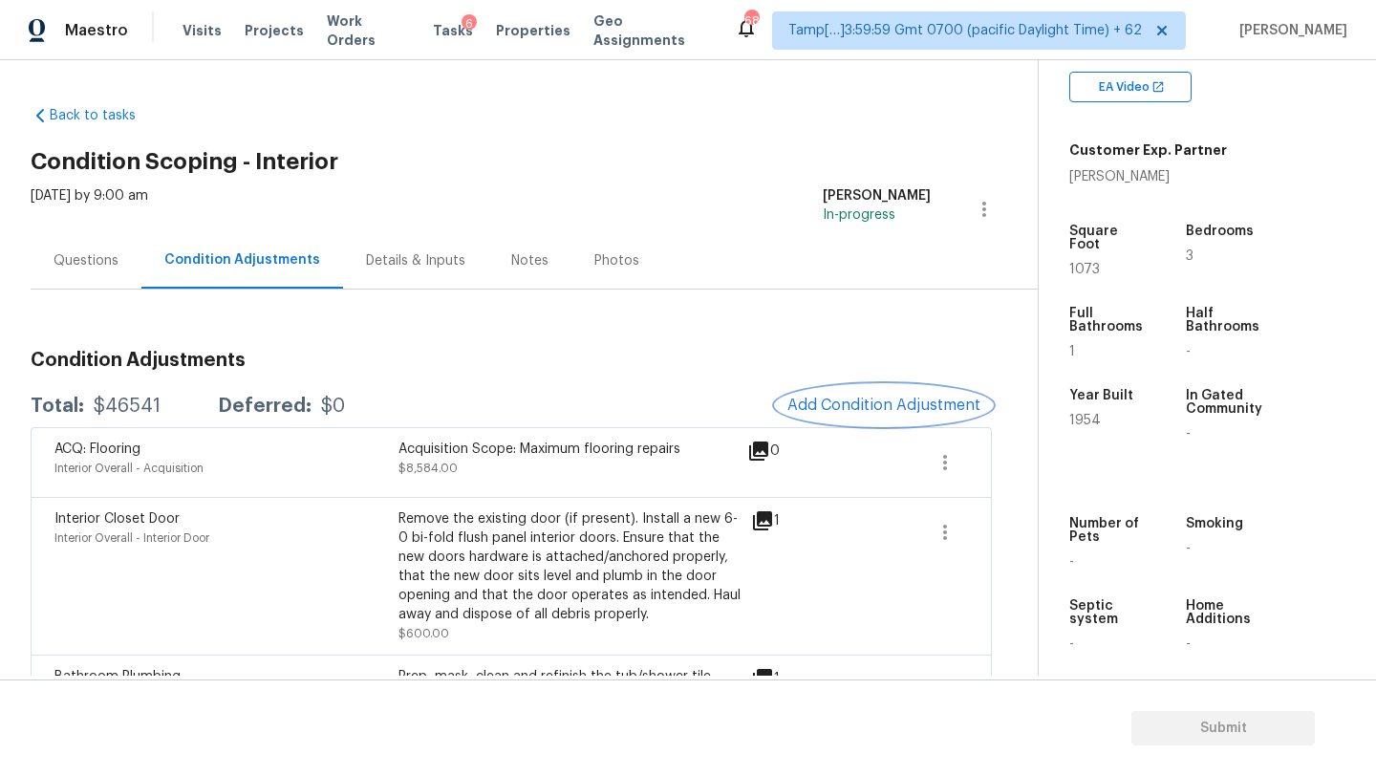
click at [846, 406] on span "Add Condition Adjustment" at bounding box center [883, 405] width 193 height 17
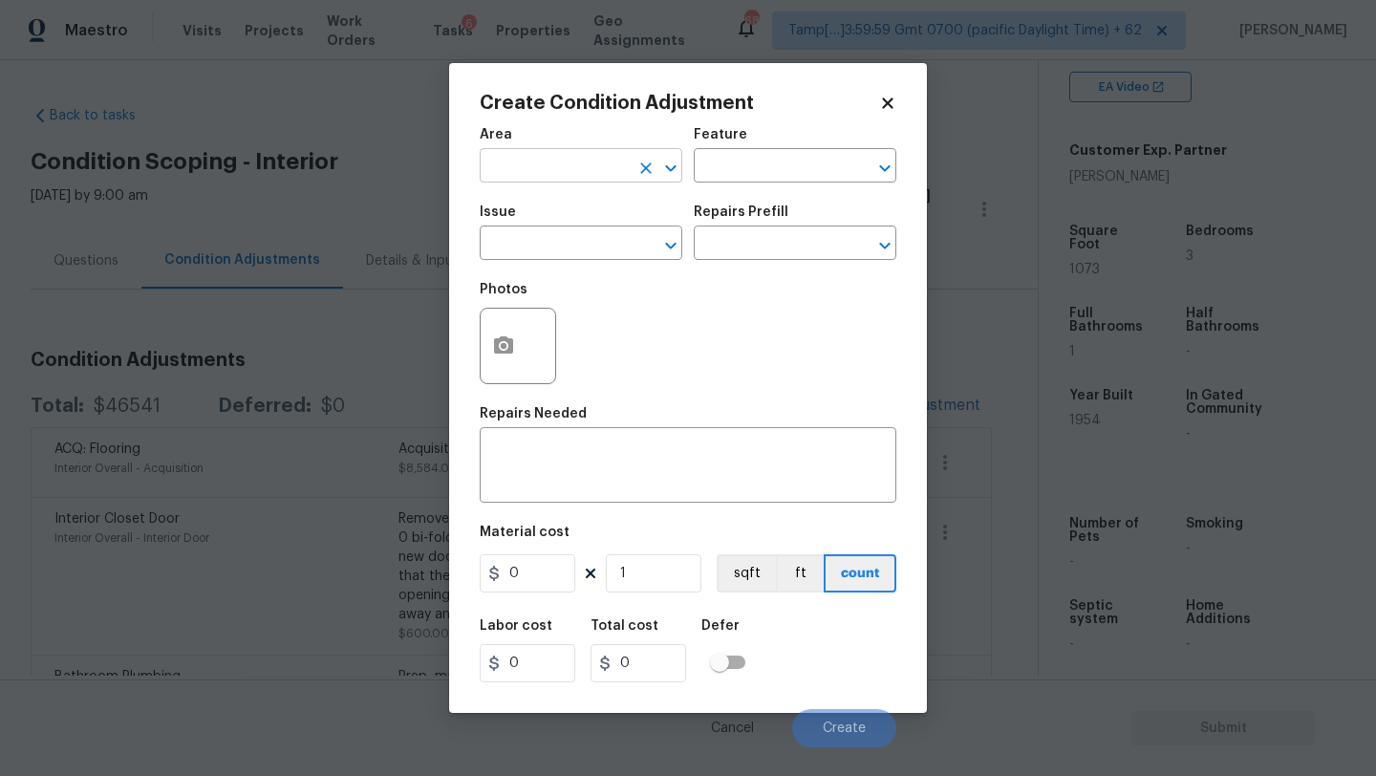
click at [571, 179] on input "text" at bounding box center [554, 168] width 149 height 30
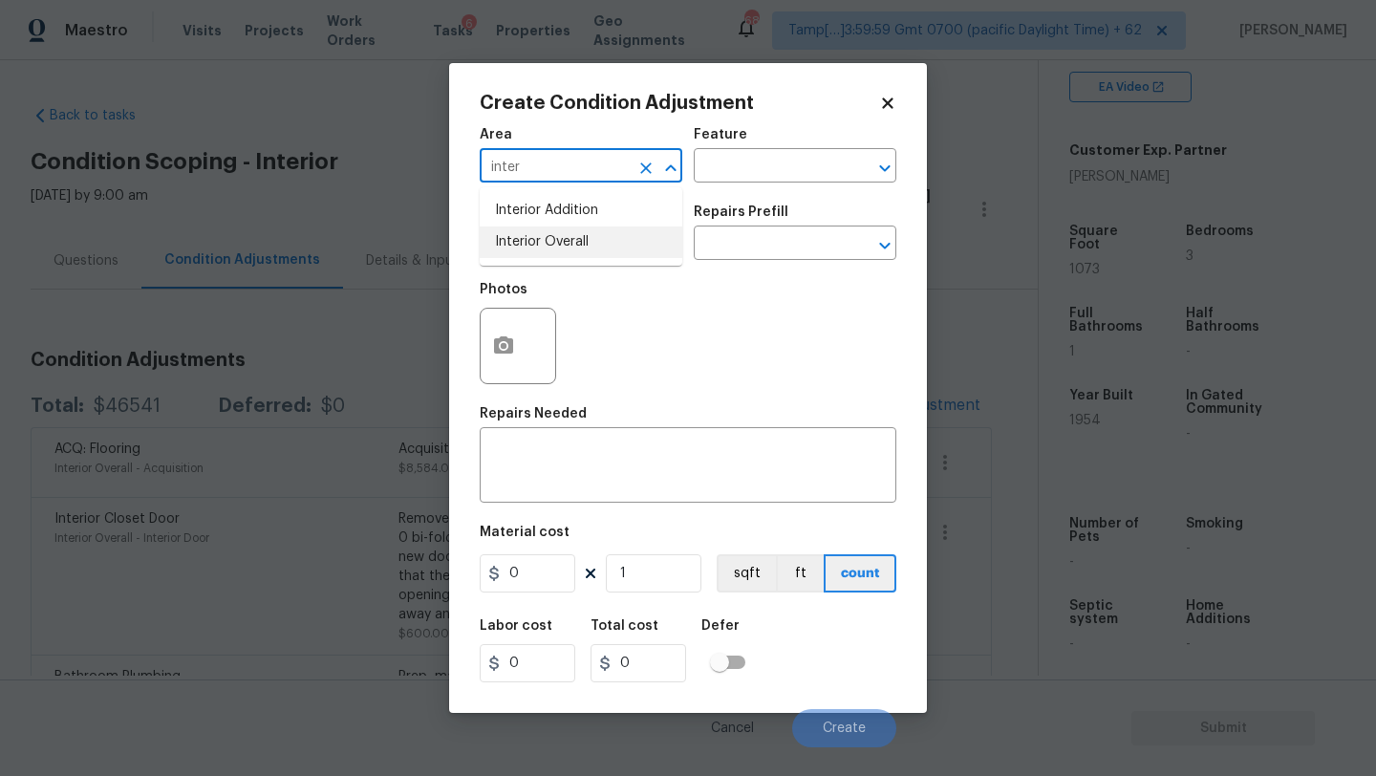
click at [597, 251] on li "Interior Overall" at bounding box center [581, 242] width 203 height 32
type input "Interior Overall"
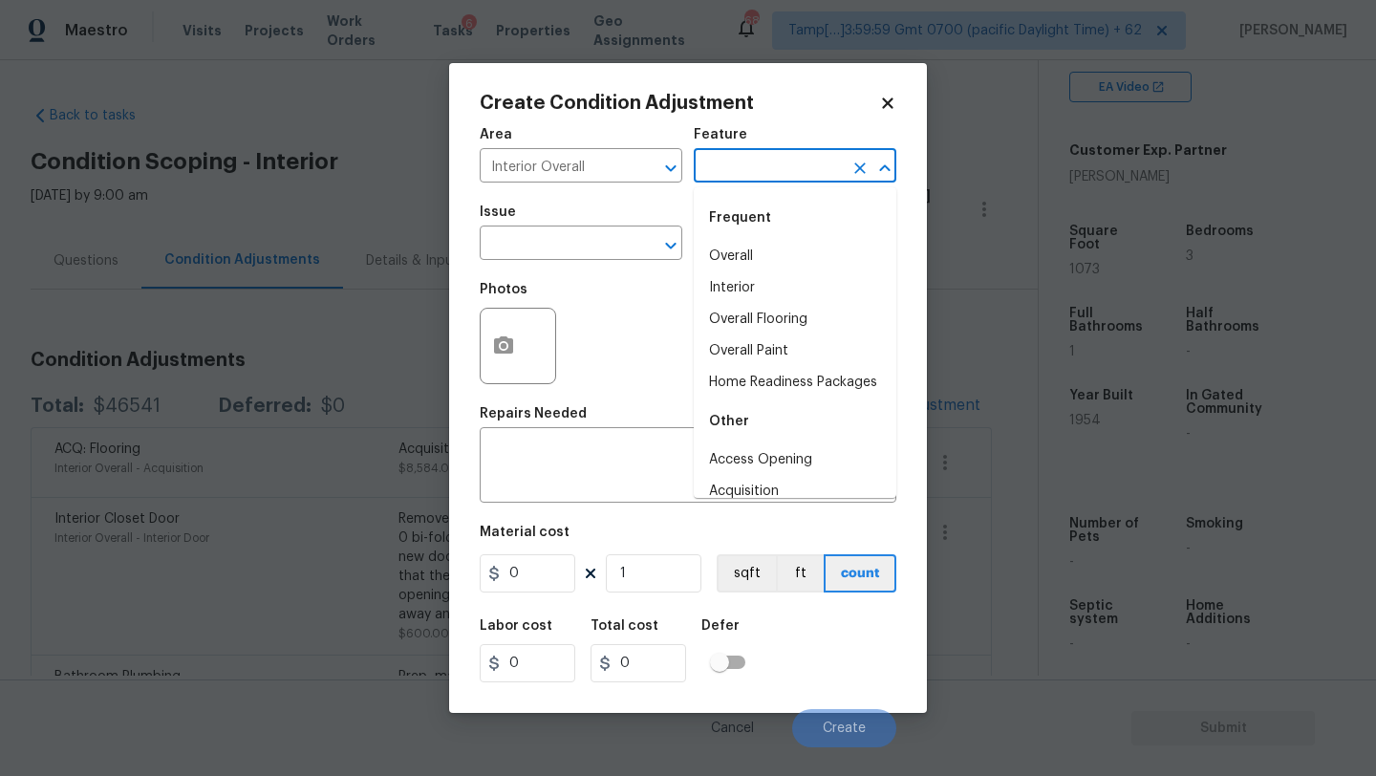
click at [721, 166] on input "text" at bounding box center [768, 168] width 149 height 30
click at [735, 347] on li "Overall Paint" at bounding box center [795, 351] width 203 height 32
type input "Overall Paint"
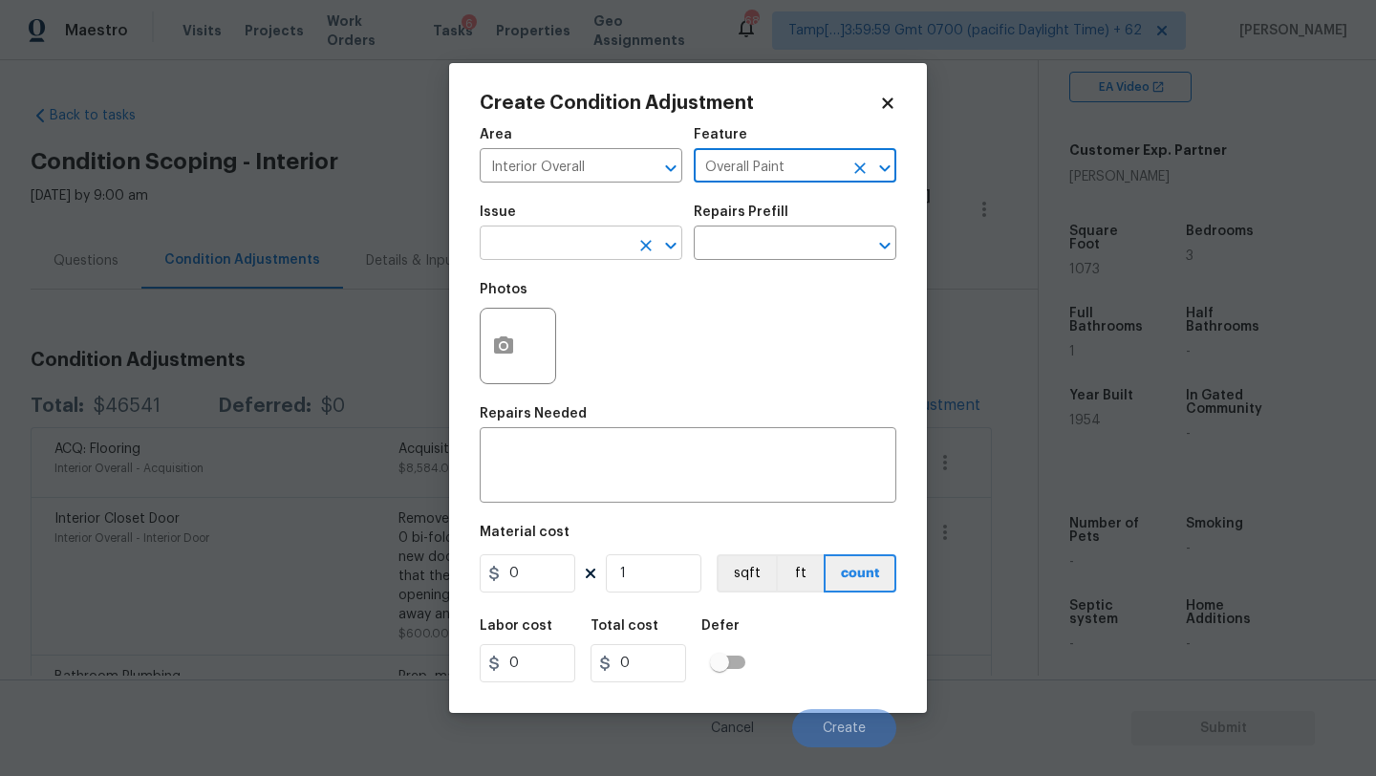
click at [607, 248] on input "text" at bounding box center [554, 245] width 149 height 30
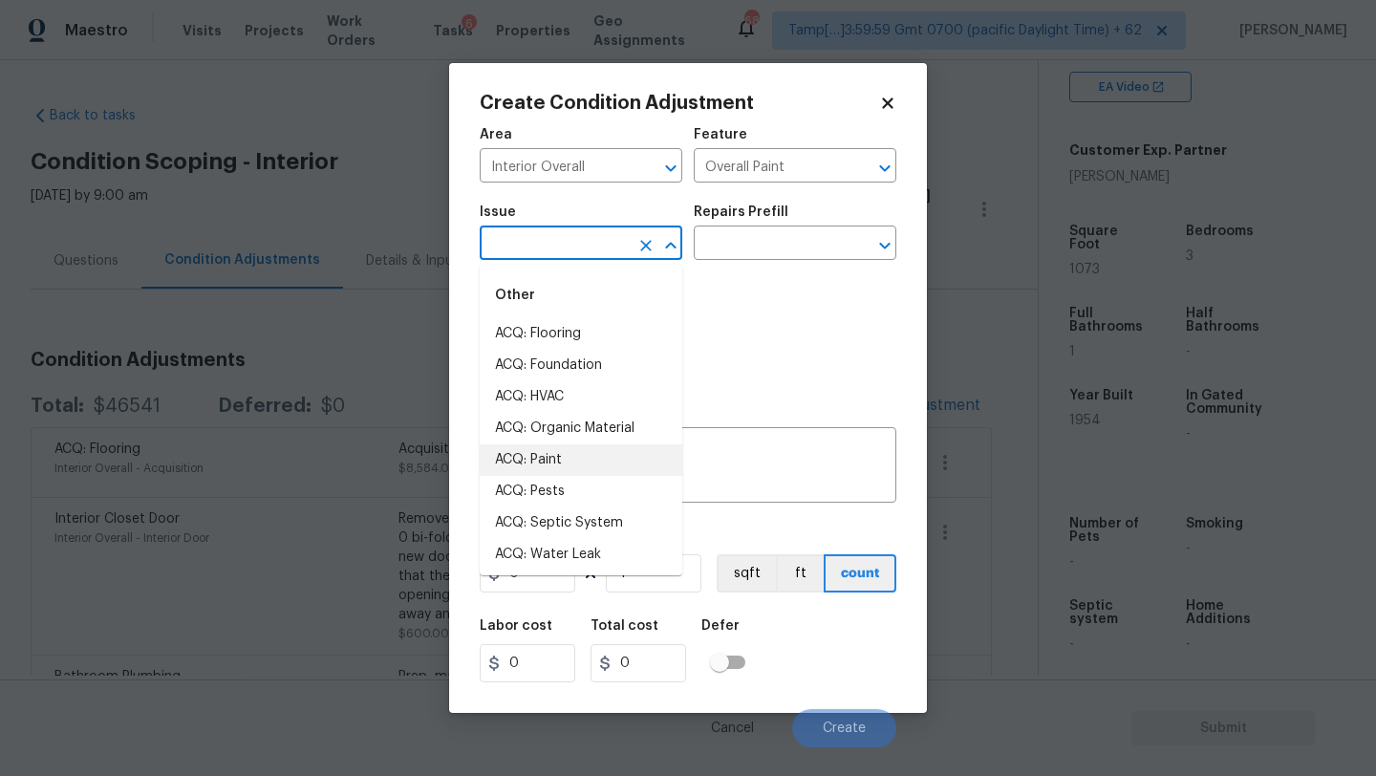
click at [544, 465] on li "ACQ: Paint" at bounding box center [581, 460] width 203 height 32
type input "ACQ: Paint"
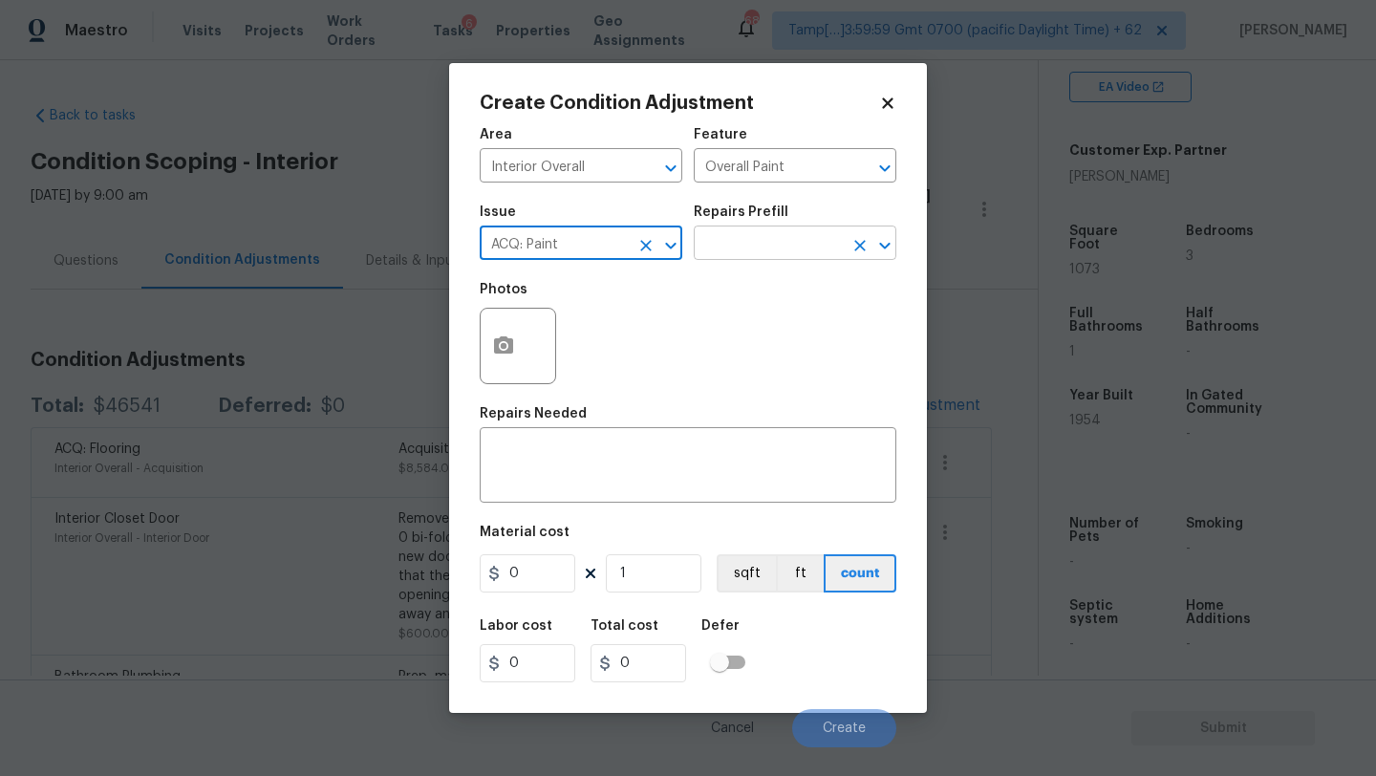
click at [770, 244] on input "text" at bounding box center [768, 245] width 149 height 30
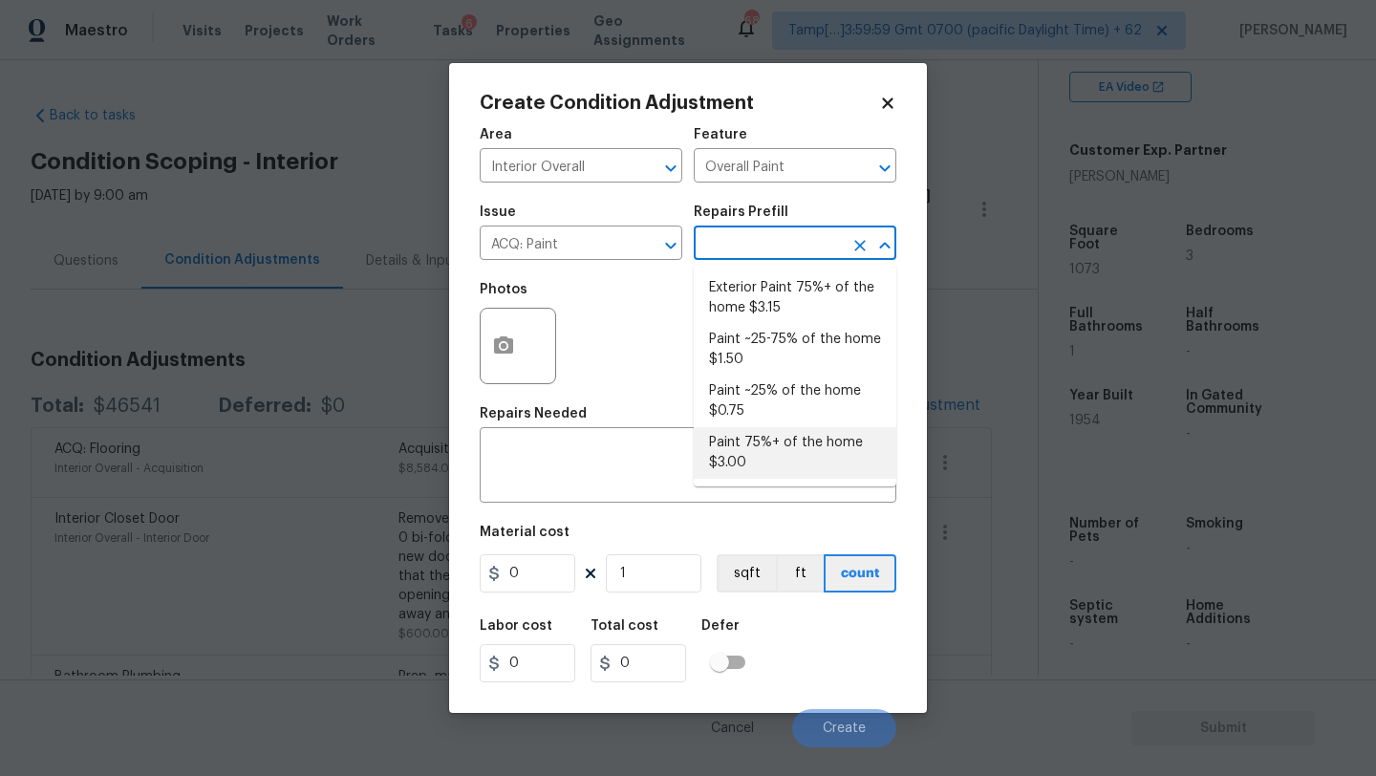
click at [763, 448] on li "Paint 75%+ of the home $3.00" at bounding box center [795, 453] width 203 height 52
type input "Acquisition"
type textarea "Acquisition Scope: 75%+ of the home will likely require interior paint"
type input "3"
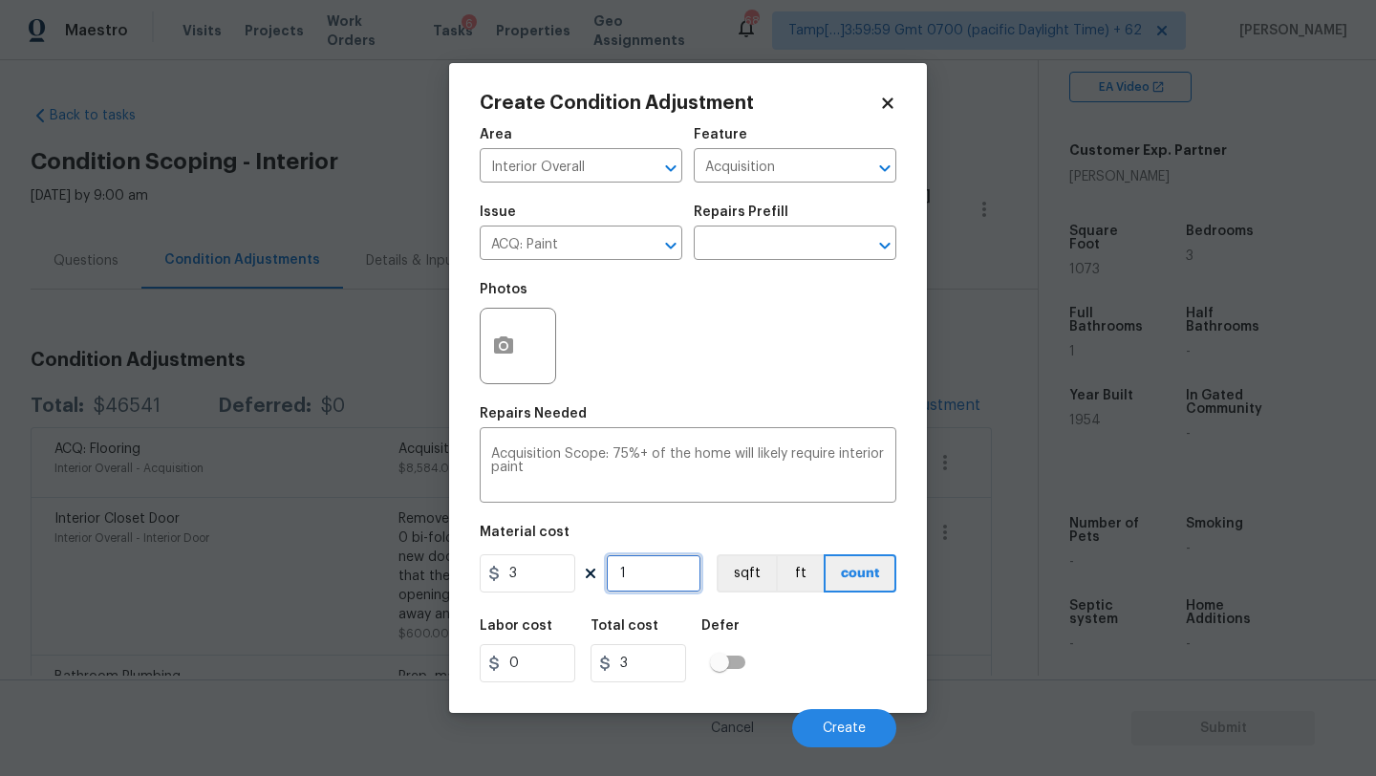
click at [666, 579] on input "1" at bounding box center [654, 573] width 96 height 38
type input "10"
type input "30"
type input "107"
type input "321"
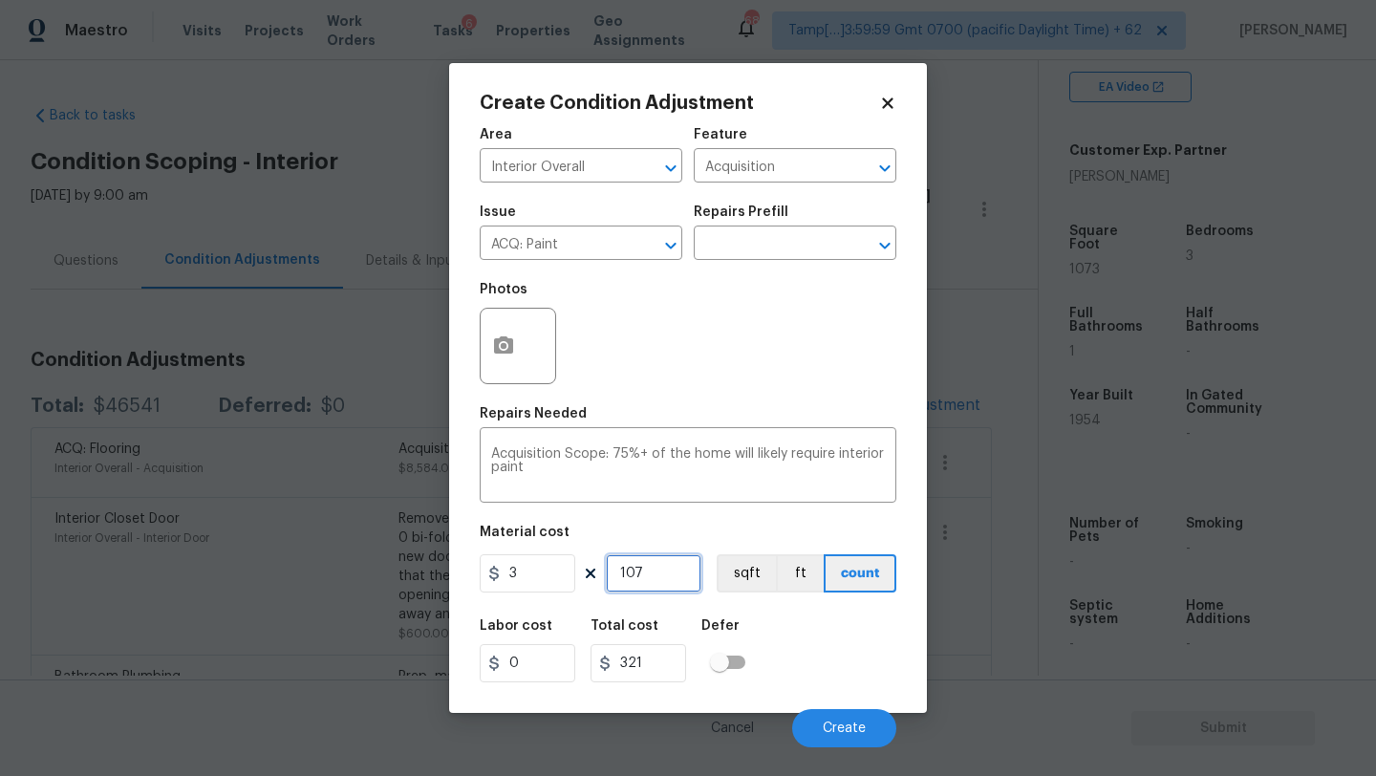
type input "1073"
type input "3219"
type input "1073"
click at [843, 725] on span "Create" at bounding box center [844, 728] width 43 height 14
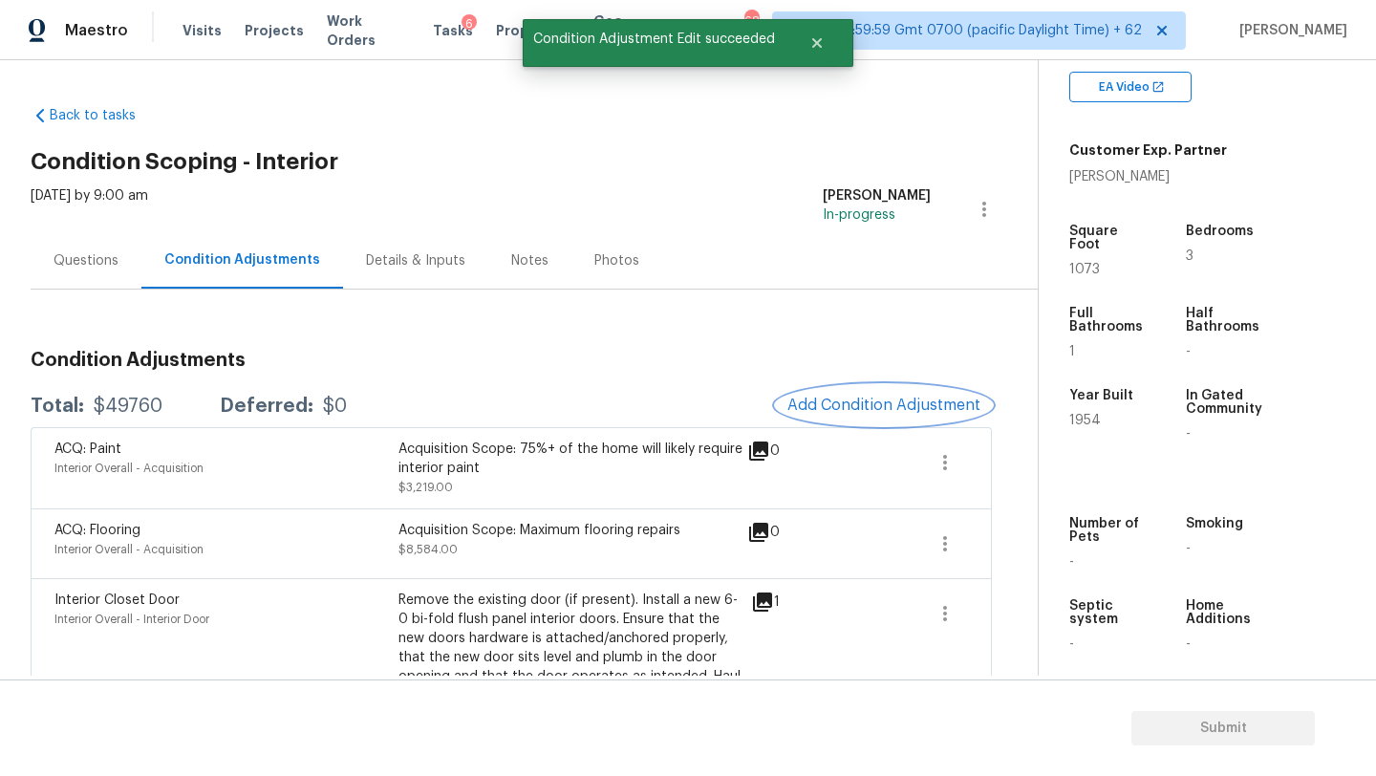
click at [864, 411] on span "Add Condition Adjustment" at bounding box center [883, 405] width 193 height 17
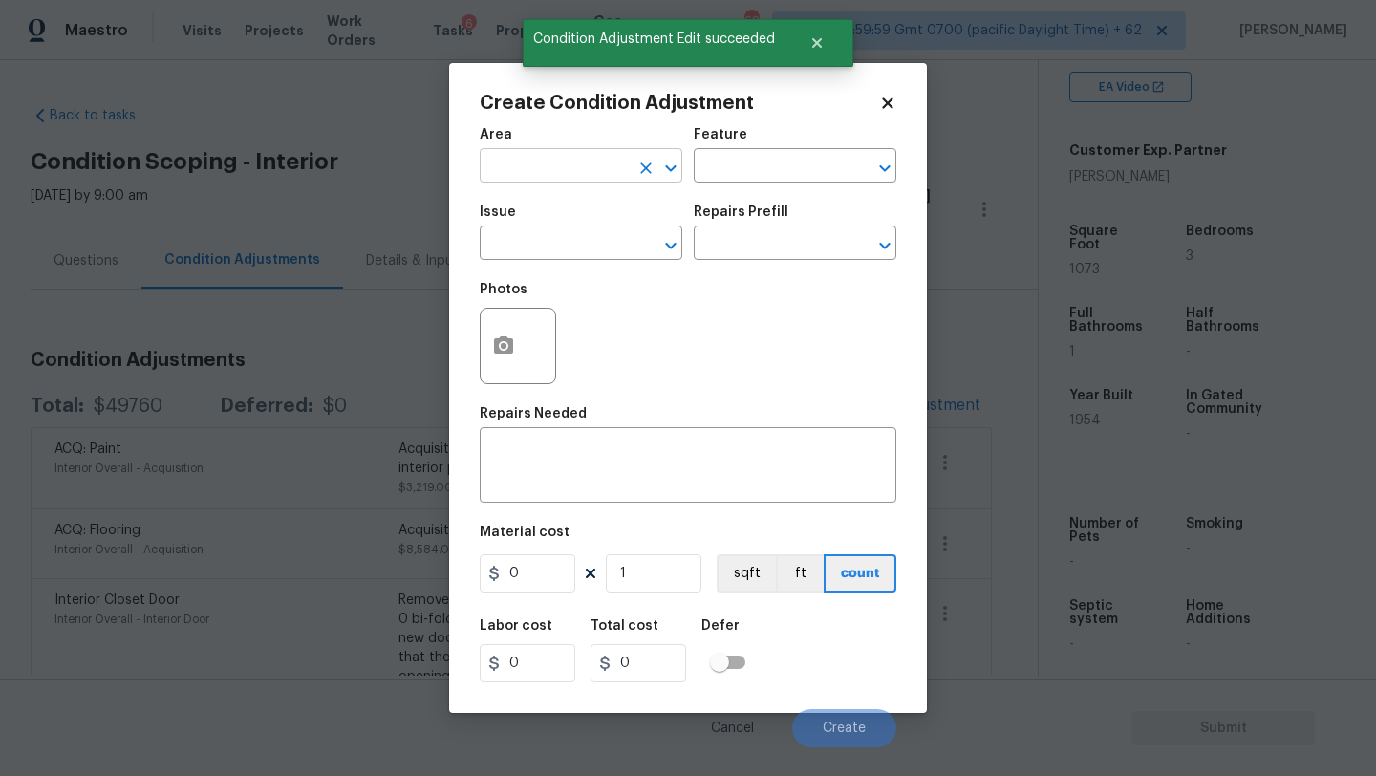
click at [559, 182] on input "text" at bounding box center [554, 168] width 149 height 30
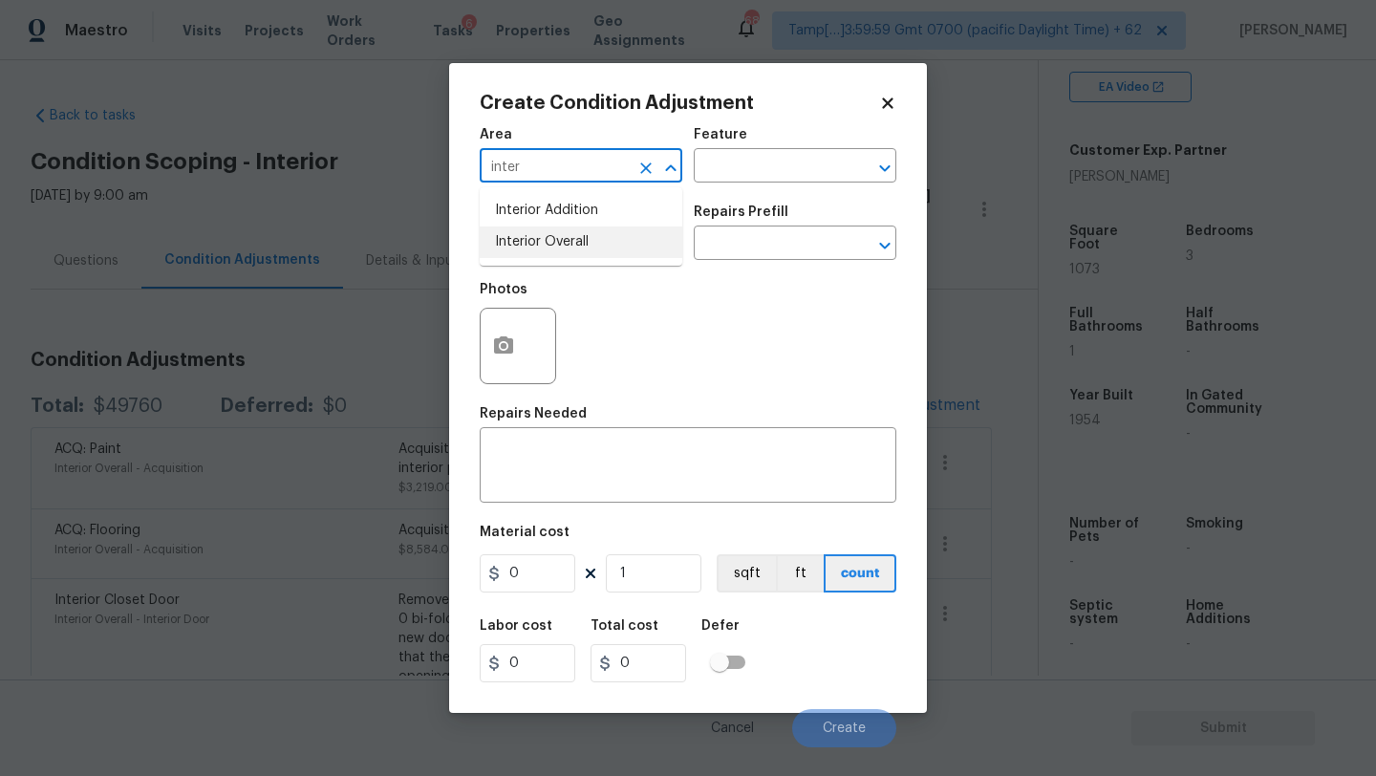
click at [582, 248] on li "Interior Overall" at bounding box center [581, 242] width 203 height 32
type input "Interior Overall"
click at [719, 167] on input "text" at bounding box center [768, 168] width 149 height 30
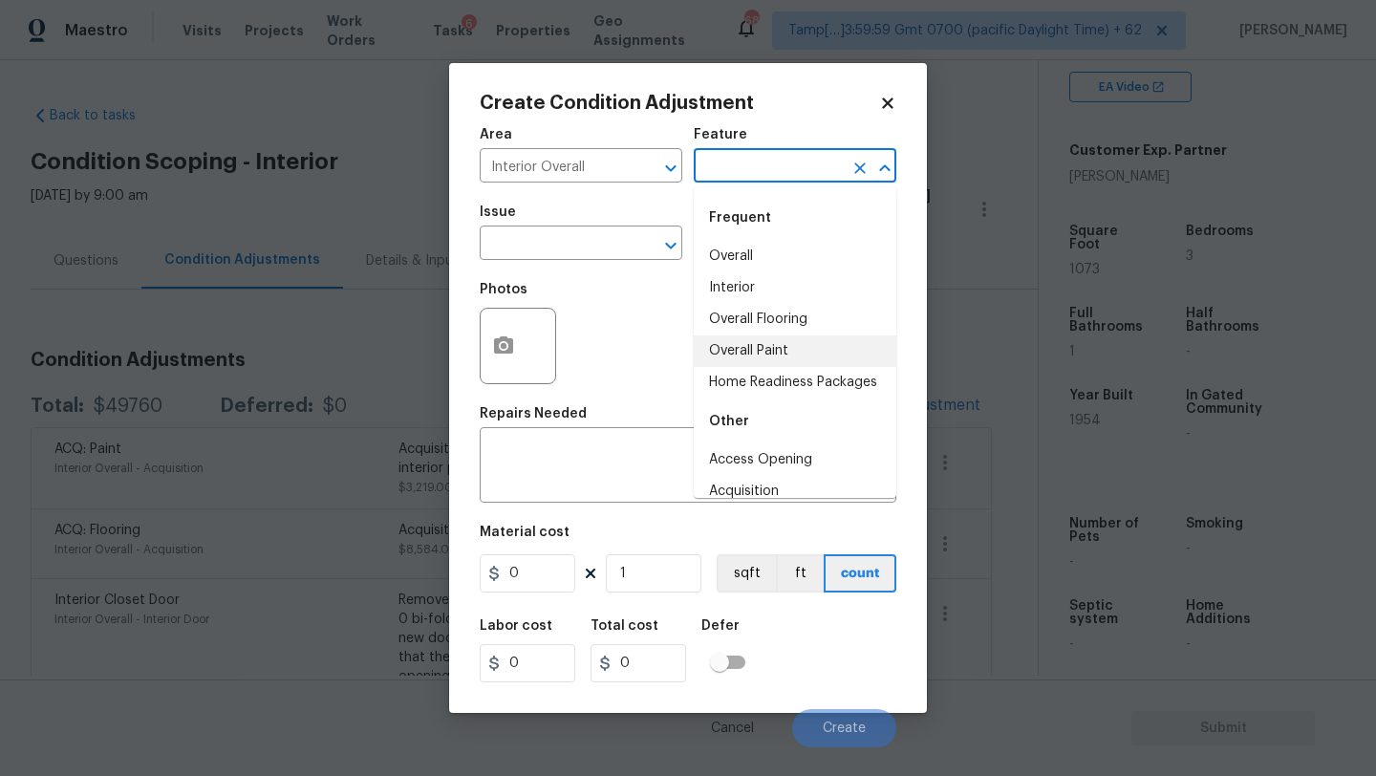
click at [728, 339] on li "Overall Paint" at bounding box center [795, 351] width 203 height 32
type input "Overall Paint"
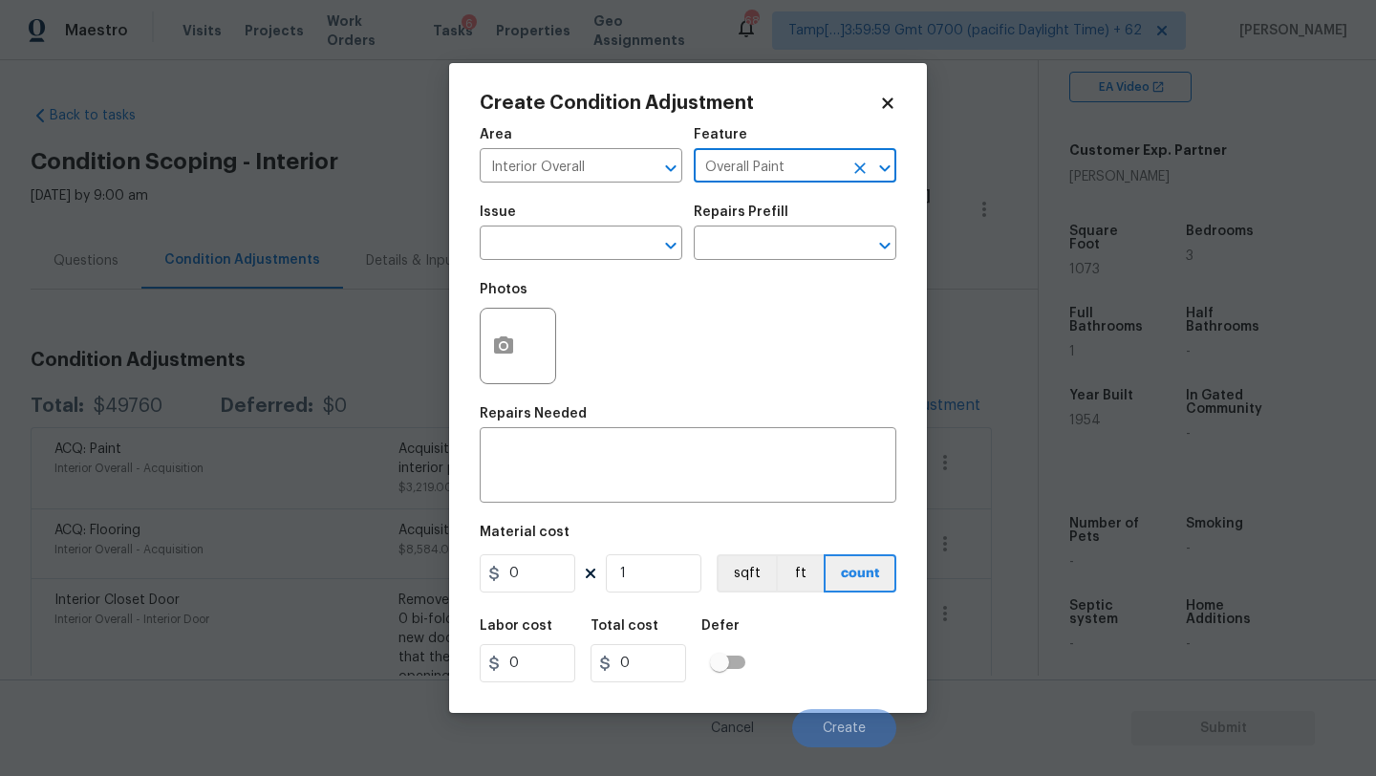
click at [537, 273] on div "Photos" at bounding box center [520, 333] width 80 height 124
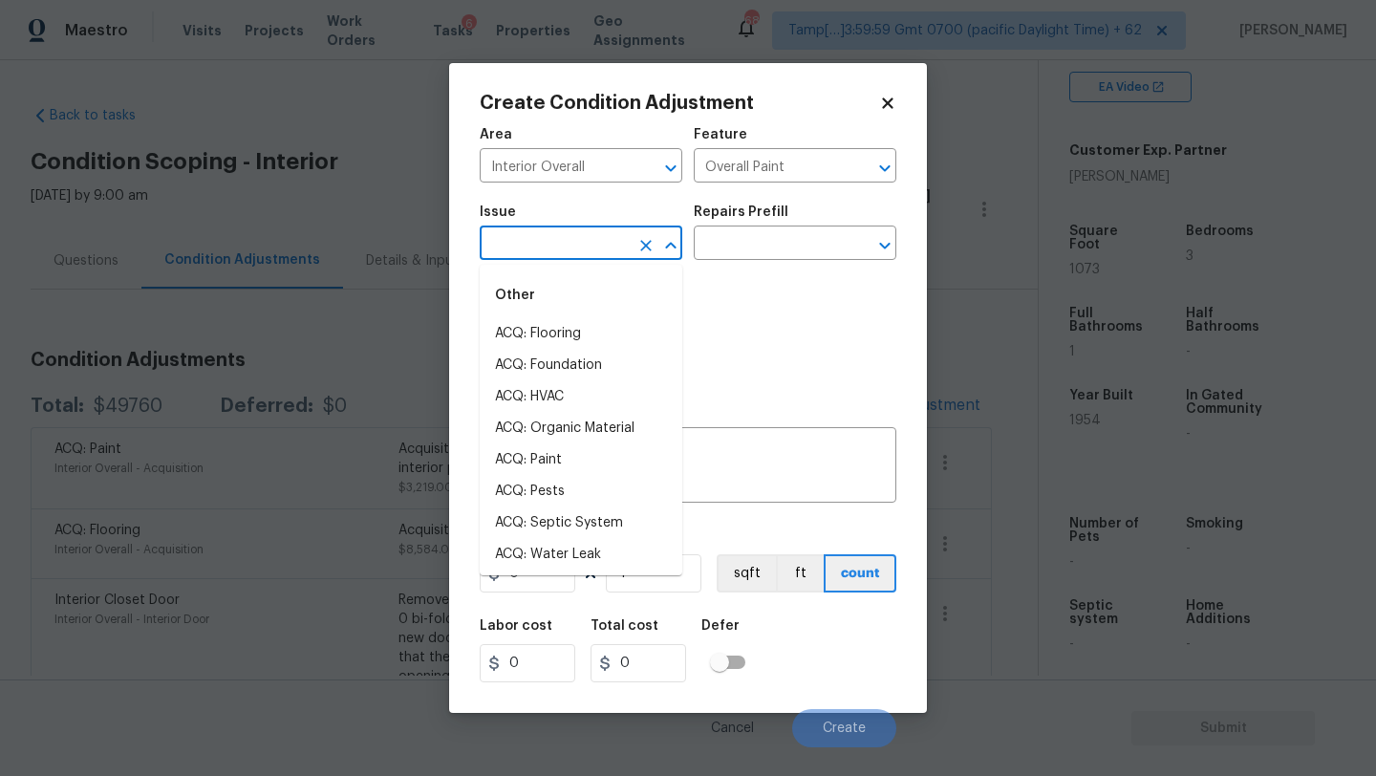
click at [537, 258] on input "text" at bounding box center [554, 245] width 149 height 30
click at [589, 498] on li "Interior Paint" at bounding box center [581, 492] width 203 height 32
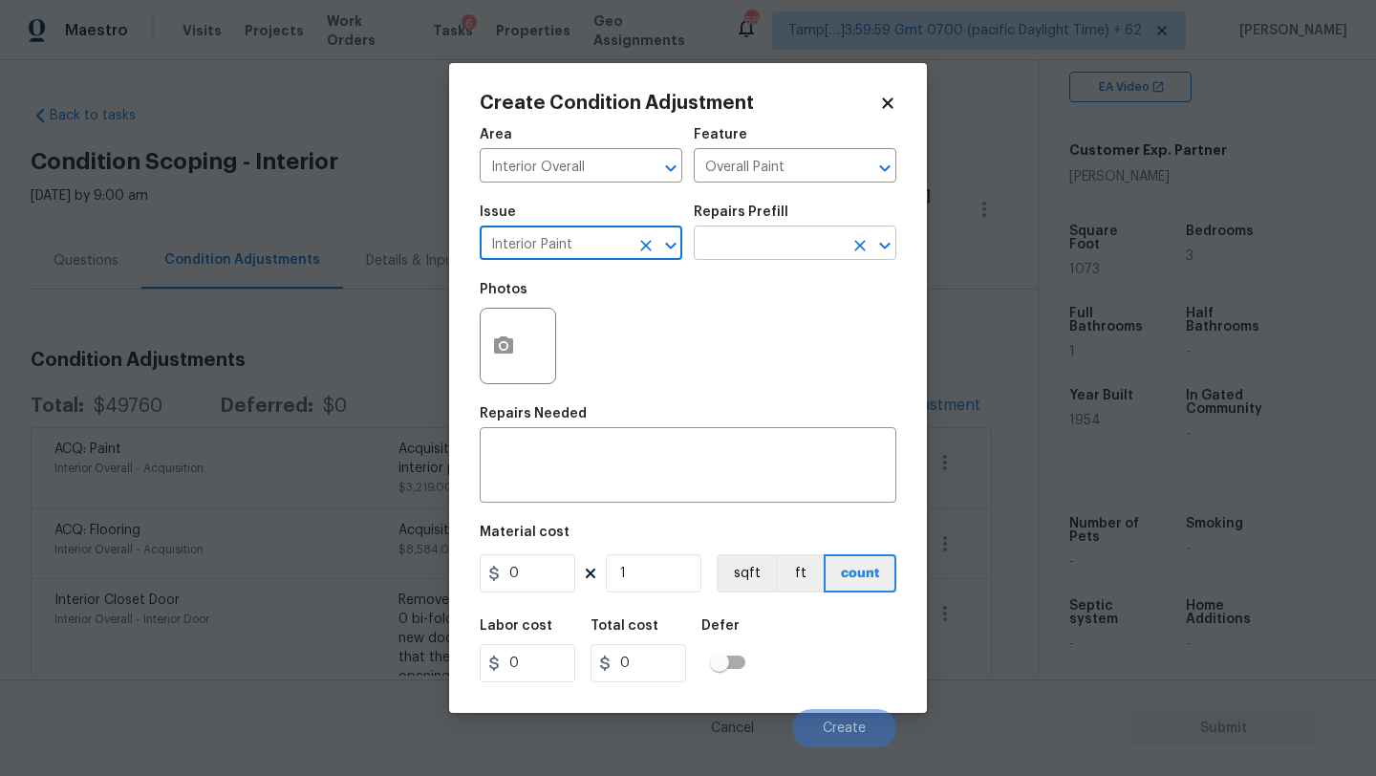
type input "Interior Paint"
click at [780, 244] on input "text" at bounding box center [768, 245] width 149 height 30
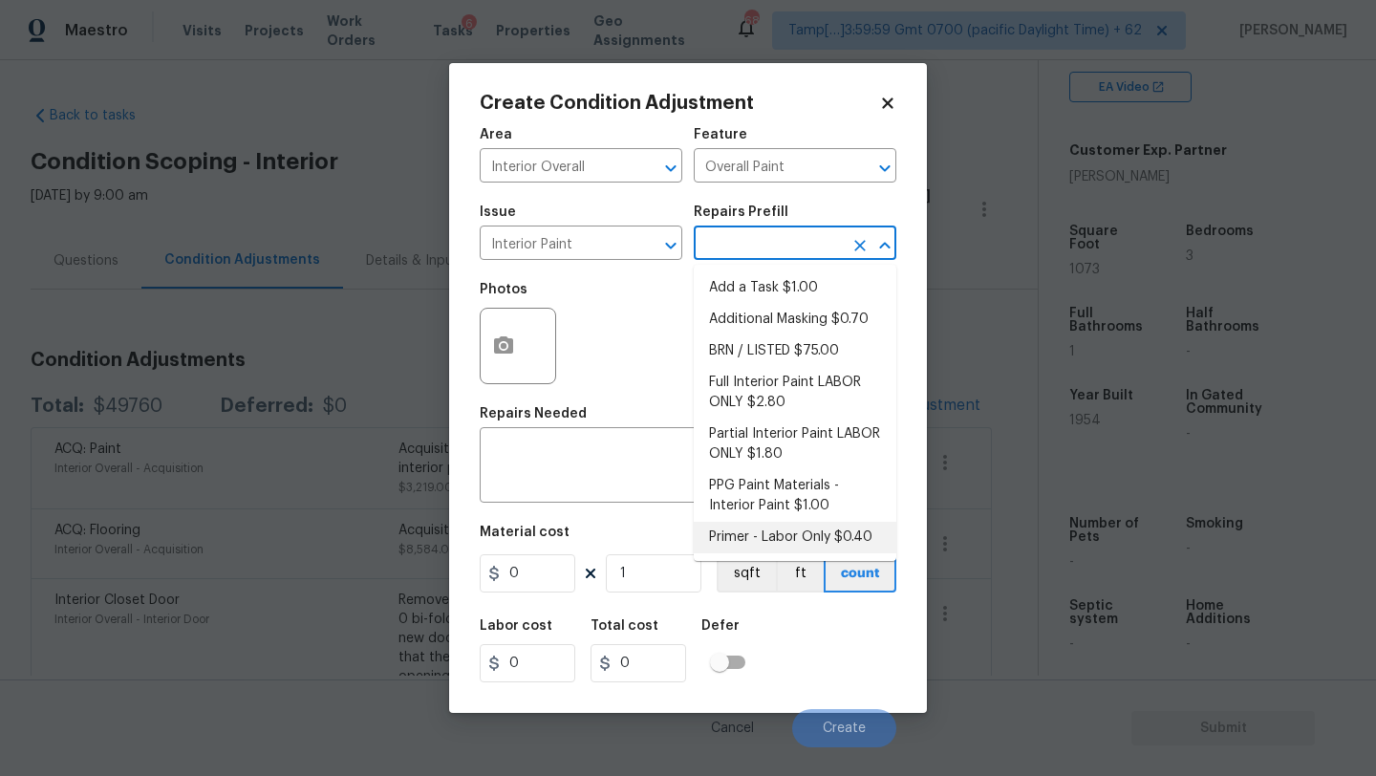
click at [763, 527] on li "Primer - Labor Only $0.40" at bounding box center [795, 538] width 203 height 32
type textarea "Interior primer - PRIMER PROVIDED BY OPENDOOR - All nails, screws, drywall anch…"
type input "0.4"
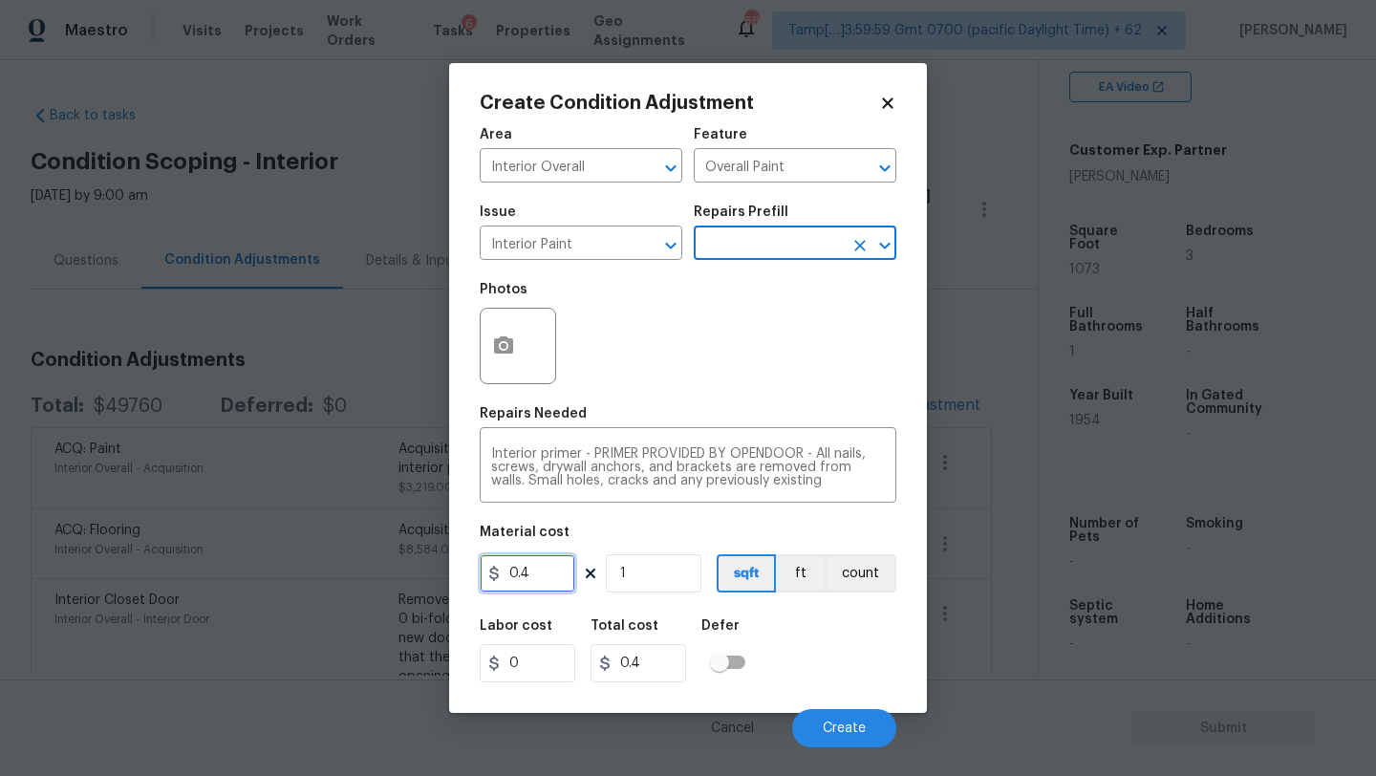
click at [546, 578] on input "0.4" at bounding box center [528, 573] width 96 height 38
type input "1"
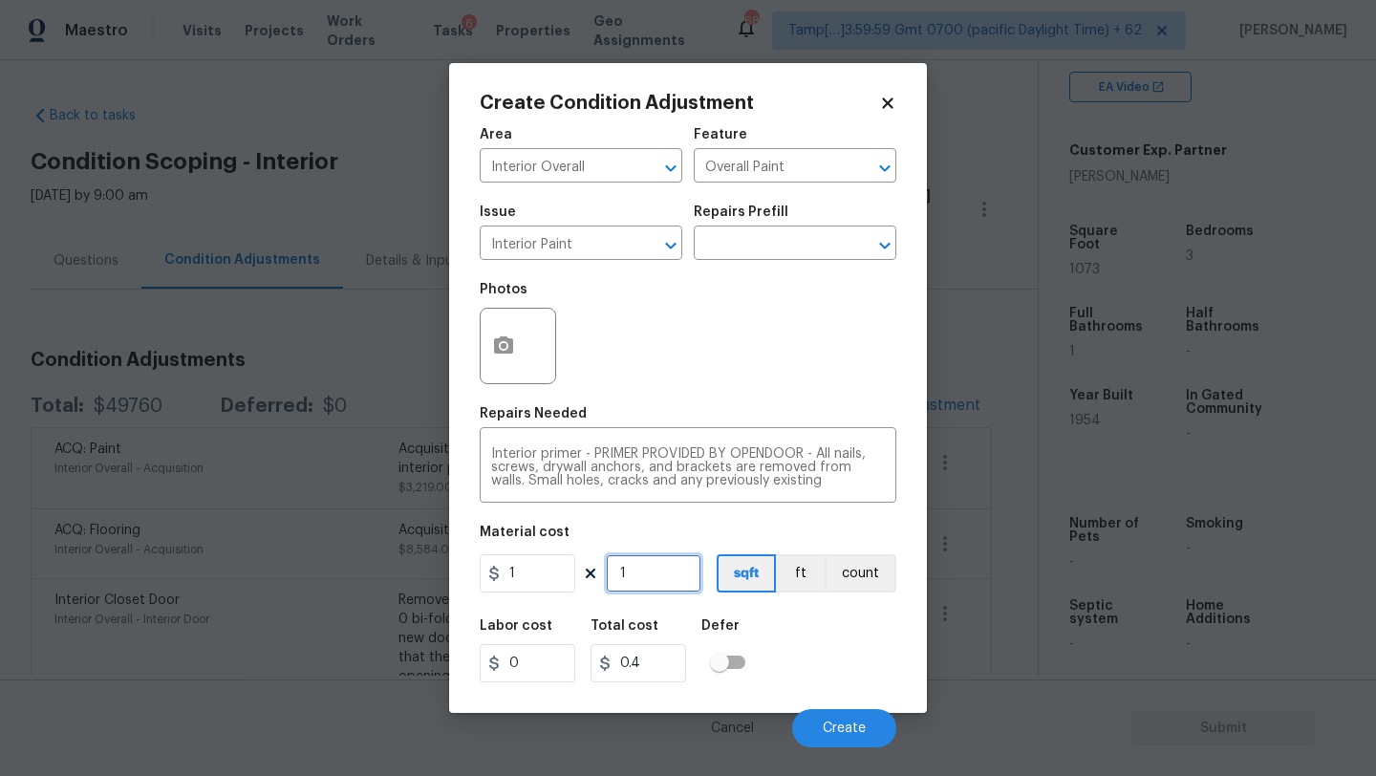
type input "1"
click at [656, 592] on input "1" at bounding box center [654, 573] width 96 height 38
type input "10"
type input "107"
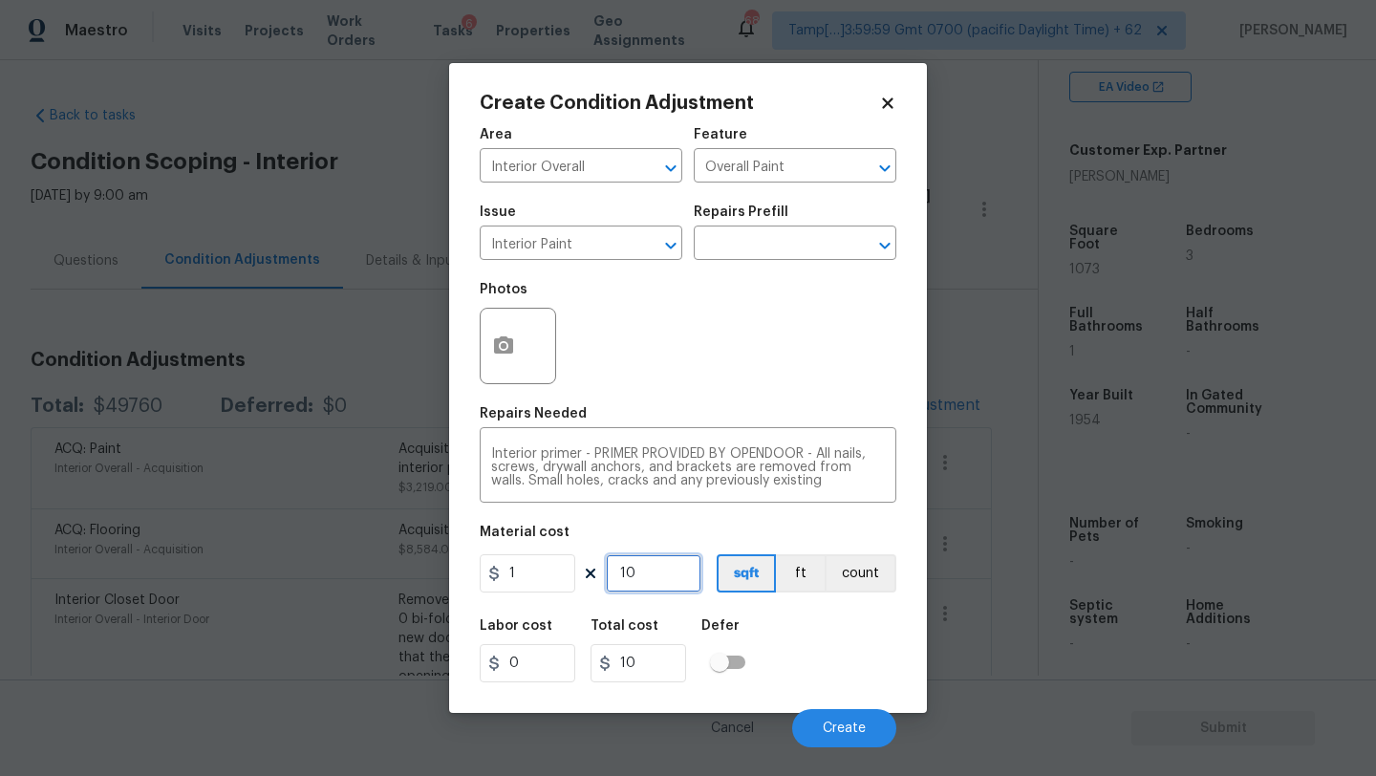
type input "107"
type input "1073"
click at [859, 728] on span "Create" at bounding box center [844, 728] width 43 height 14
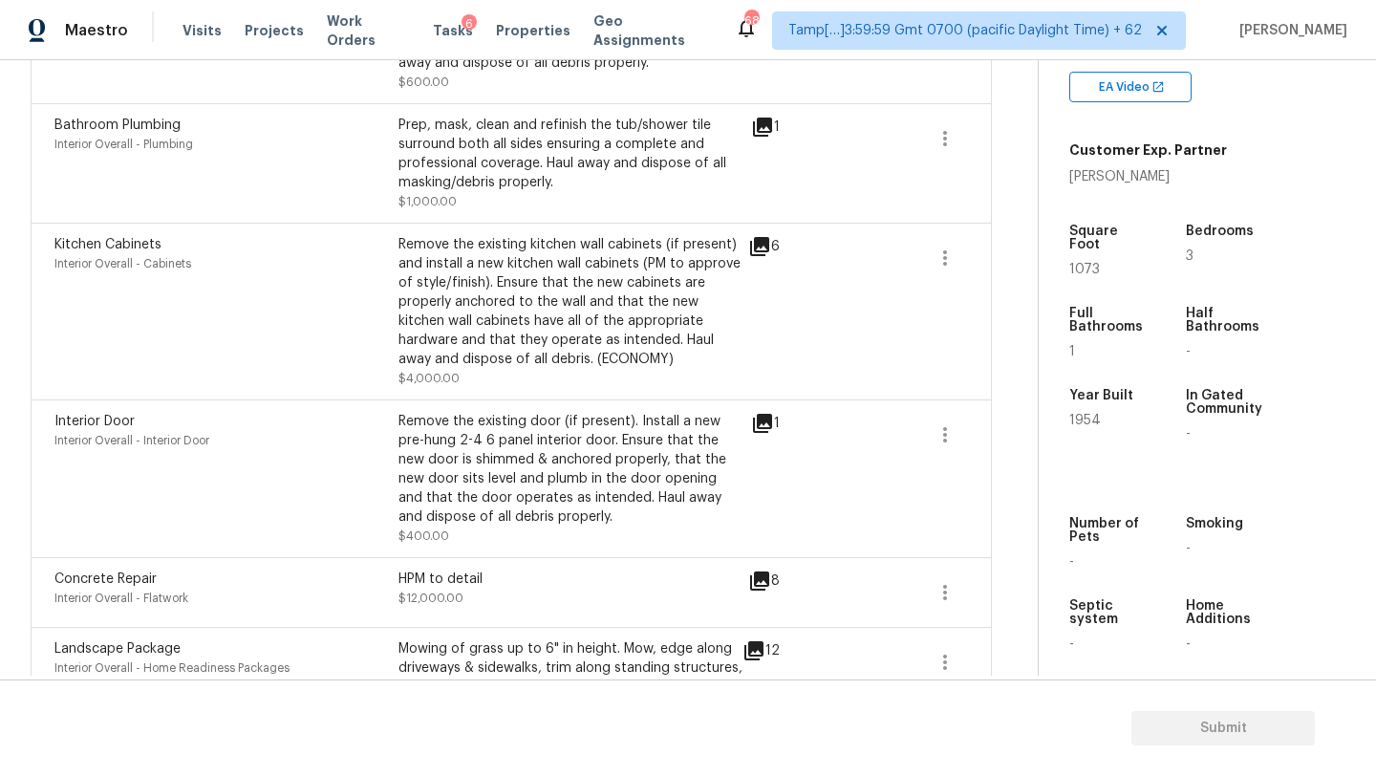
scroll to position [808, 0]
click at [767, 428] on icon at bounding box center [762, 424] width 19 height 19
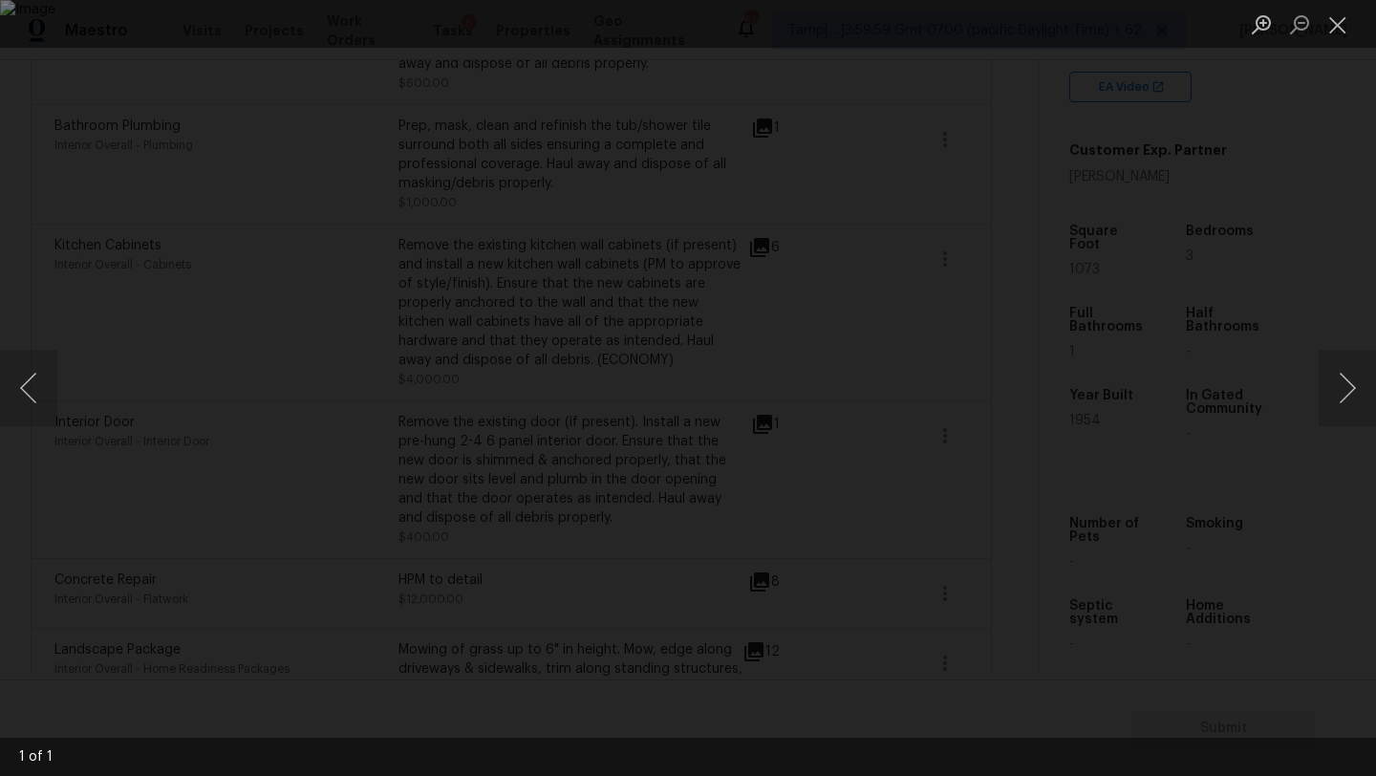
click at [1244, 252] on div "Lightbox" at bounding box center [688, 388] width 1376 height 776
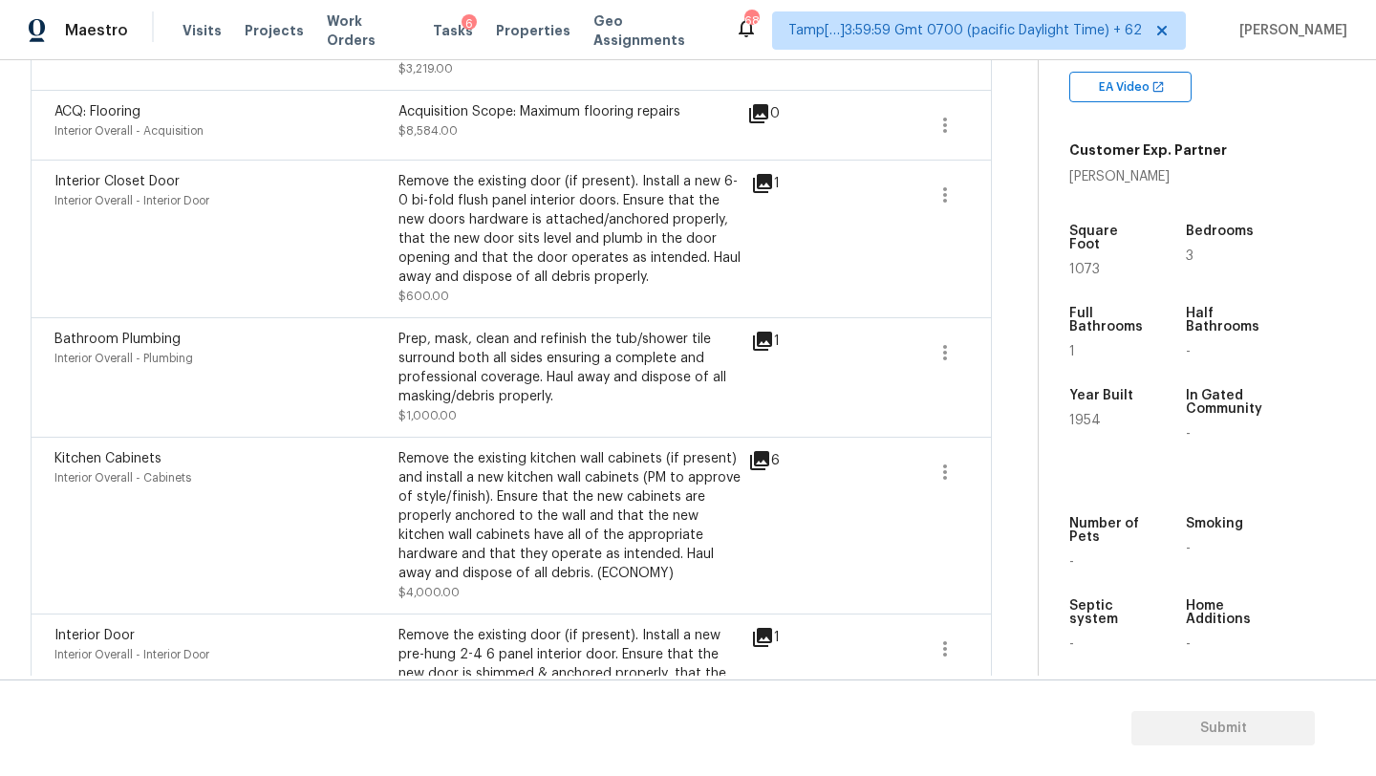
scroll to position [571, 0]
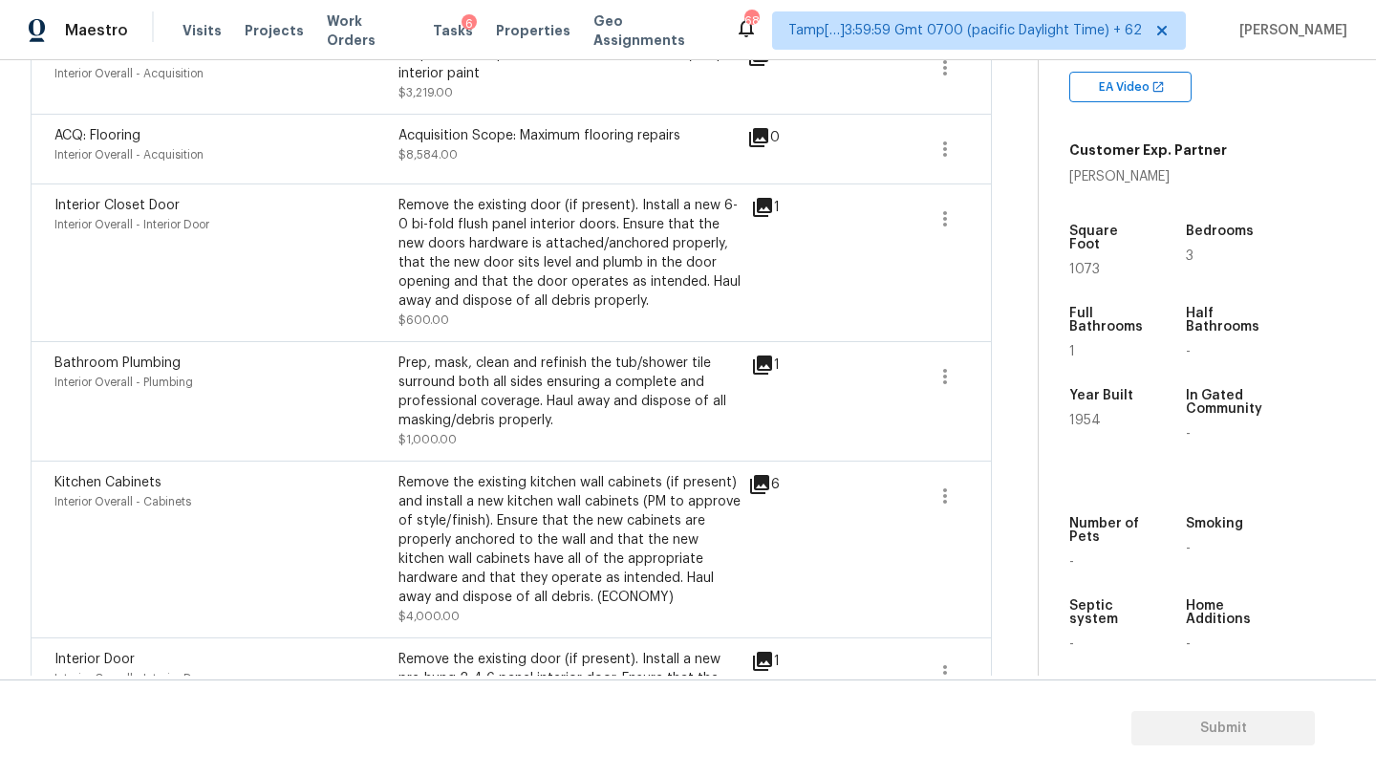
click at [770, 211] on icon at bounding box center [762, 207] width 19 height 19
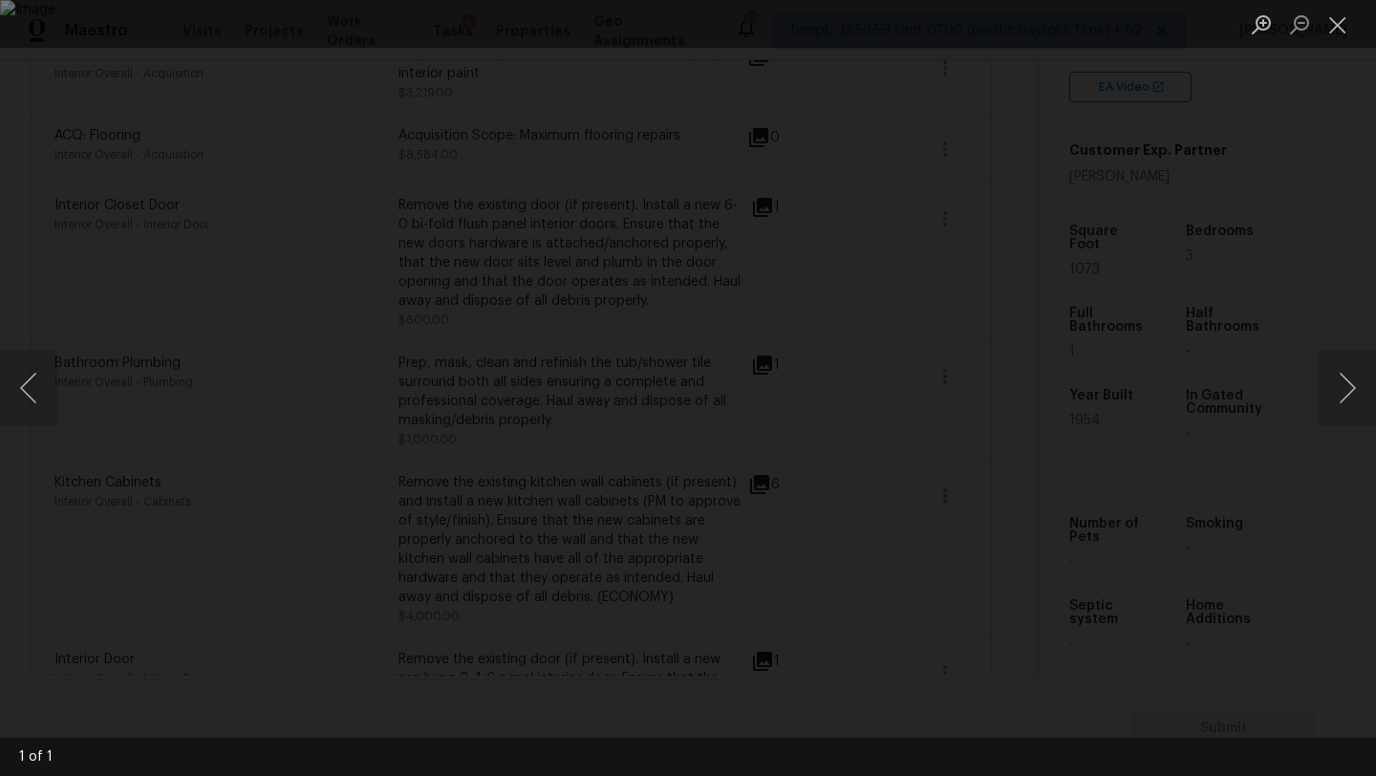
click at [1299, 236] on div "Lightbox" at bounding box center [688, 388] width 1376 height 776
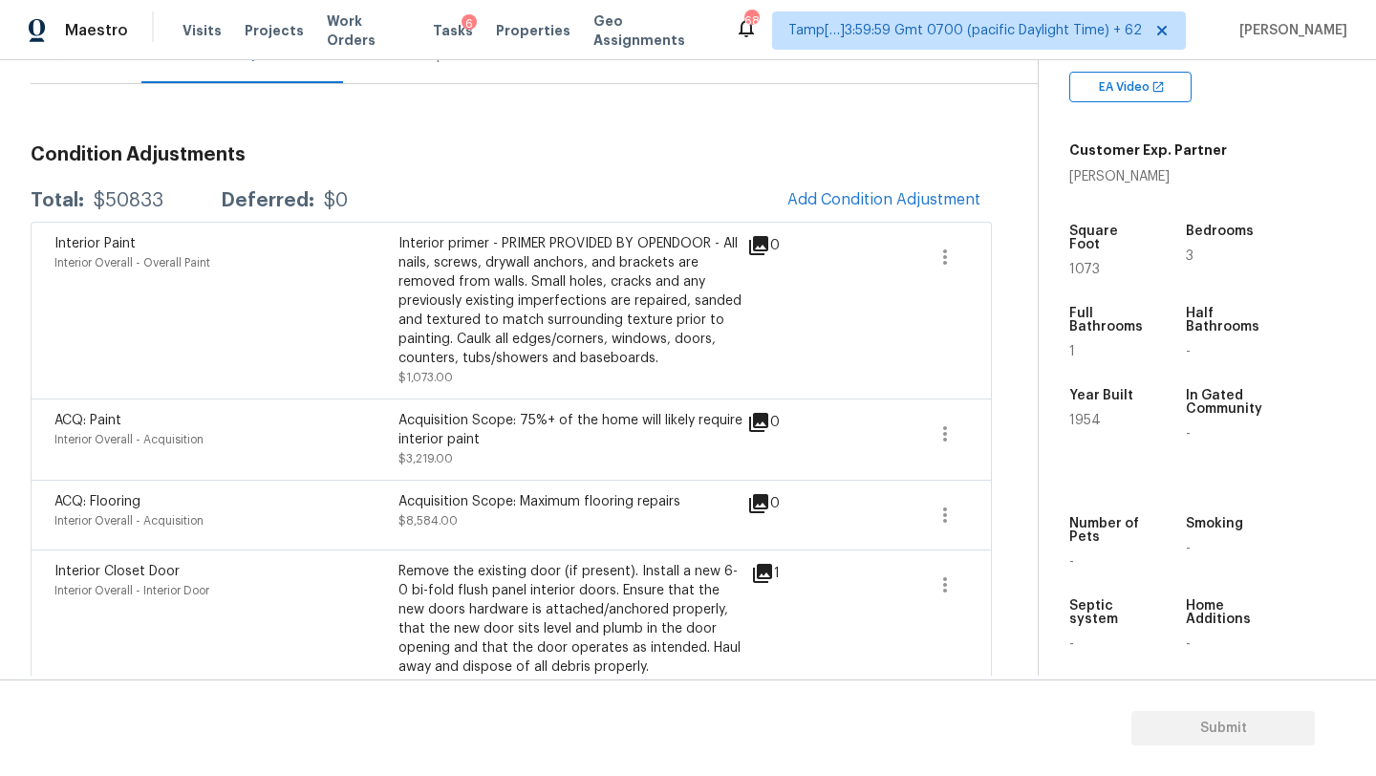
scroll to position [98, 0]
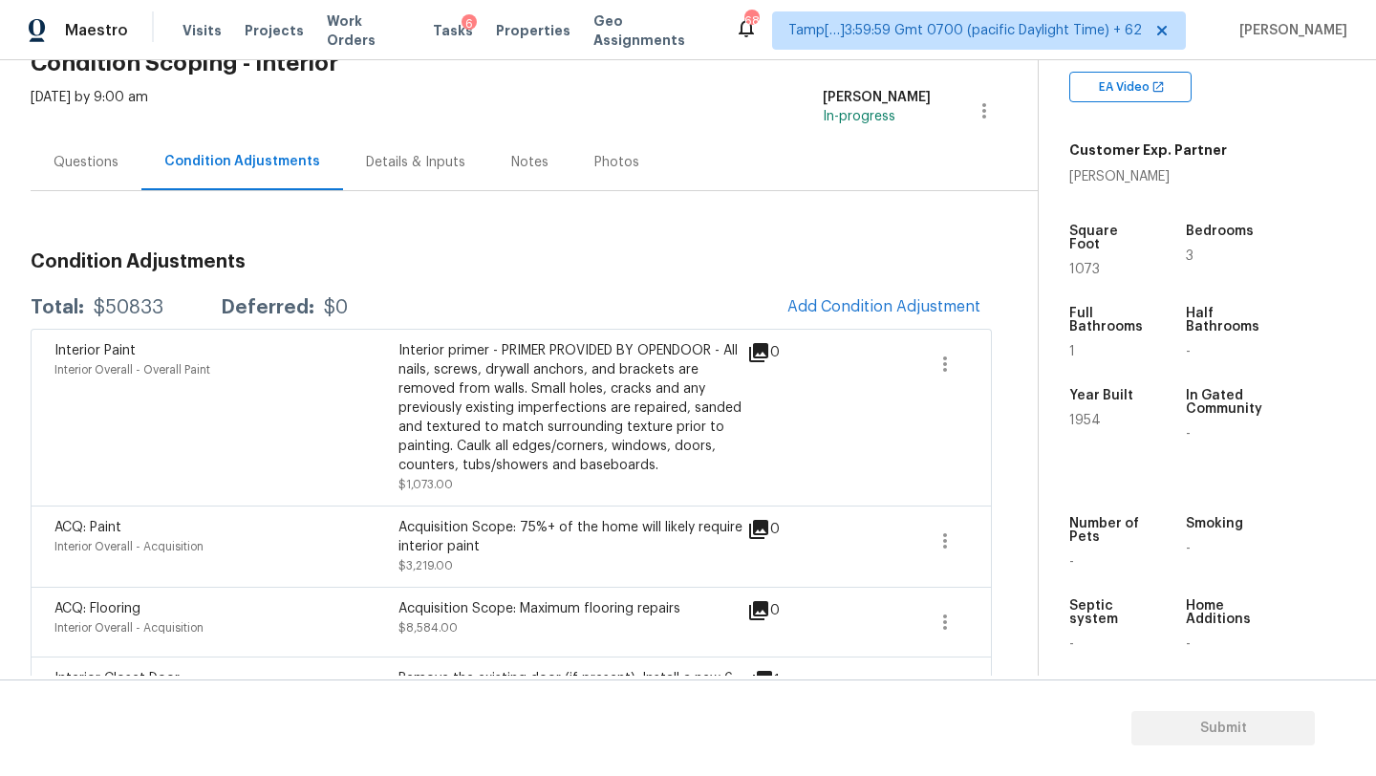
click at [126, 167] on div "Questions" at bounding box center [86, 162] width 111 height 56
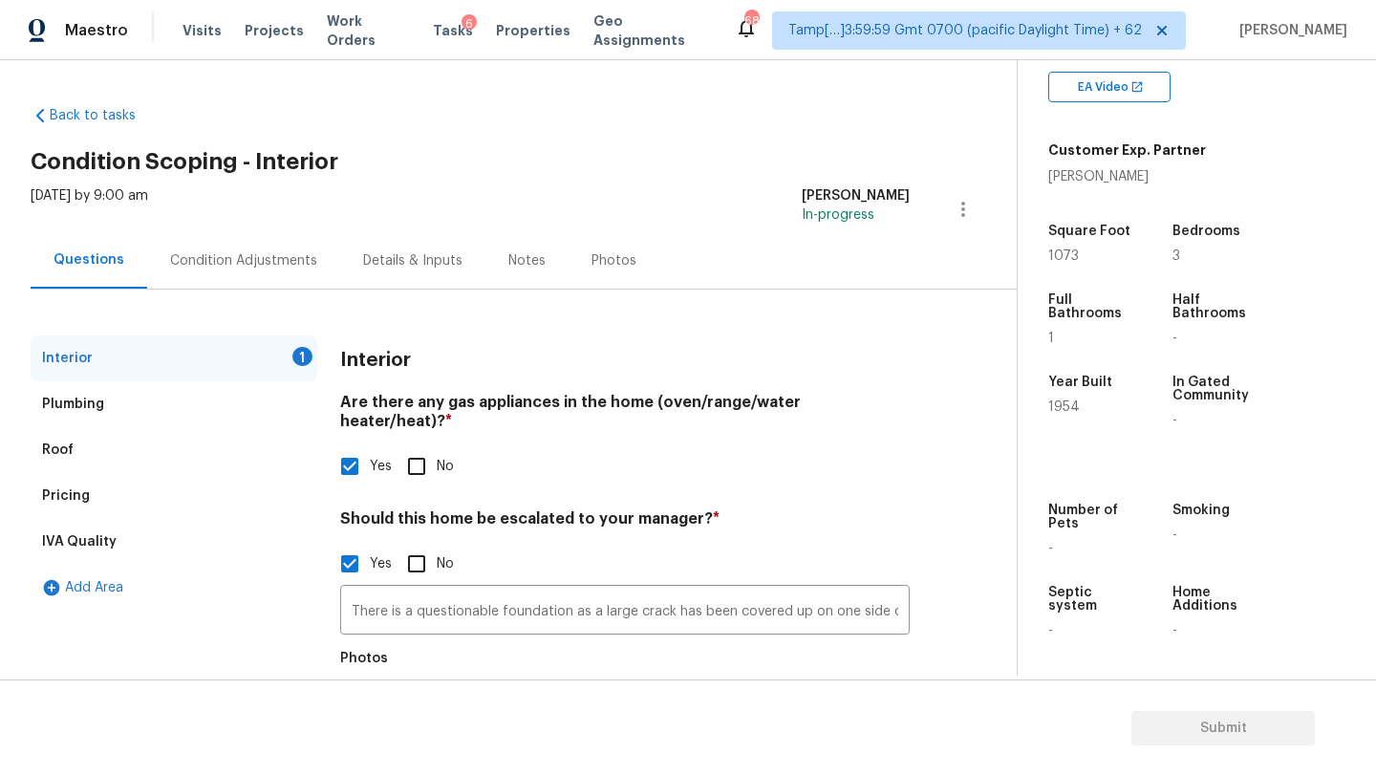
scroll to position [98, 0]
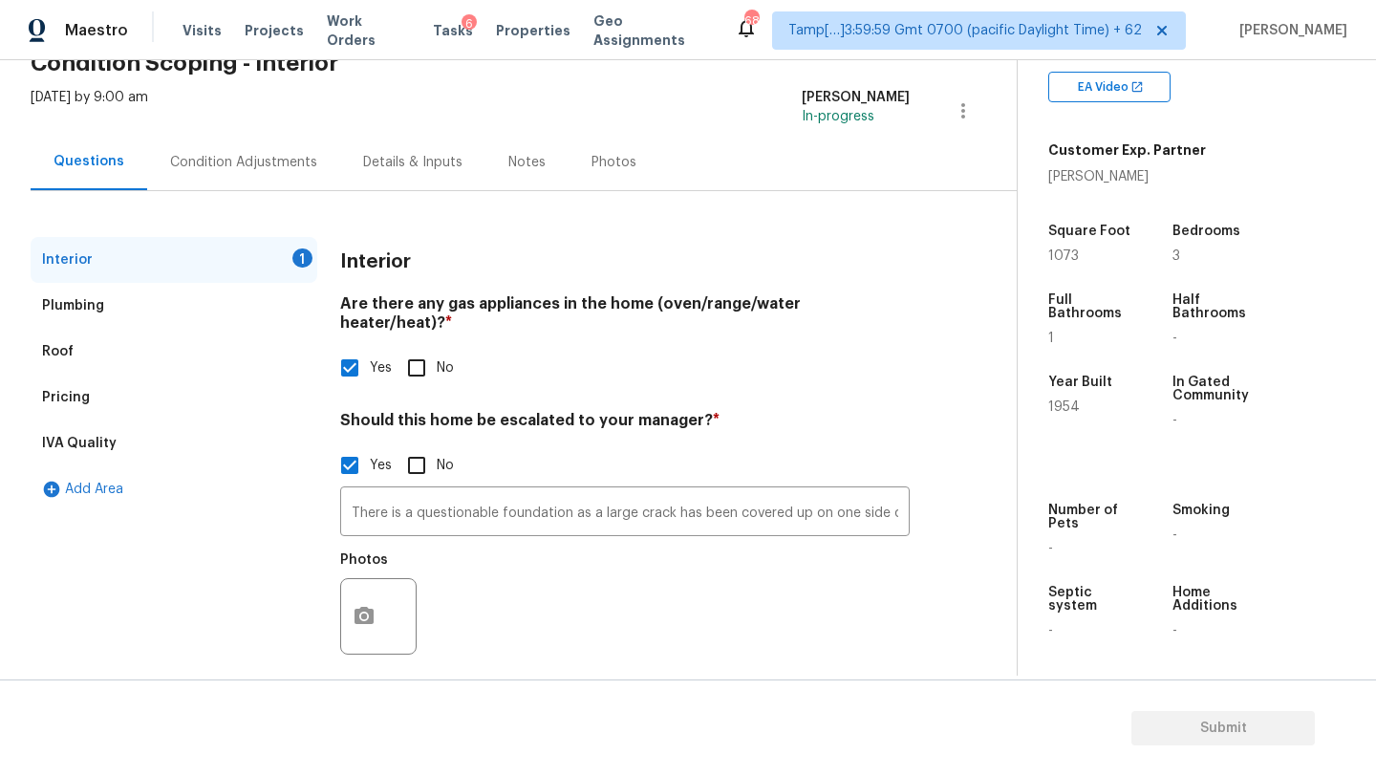
click at [150, 402] on div "Pricing" at bounding box center [174, 398] width 287 height 46
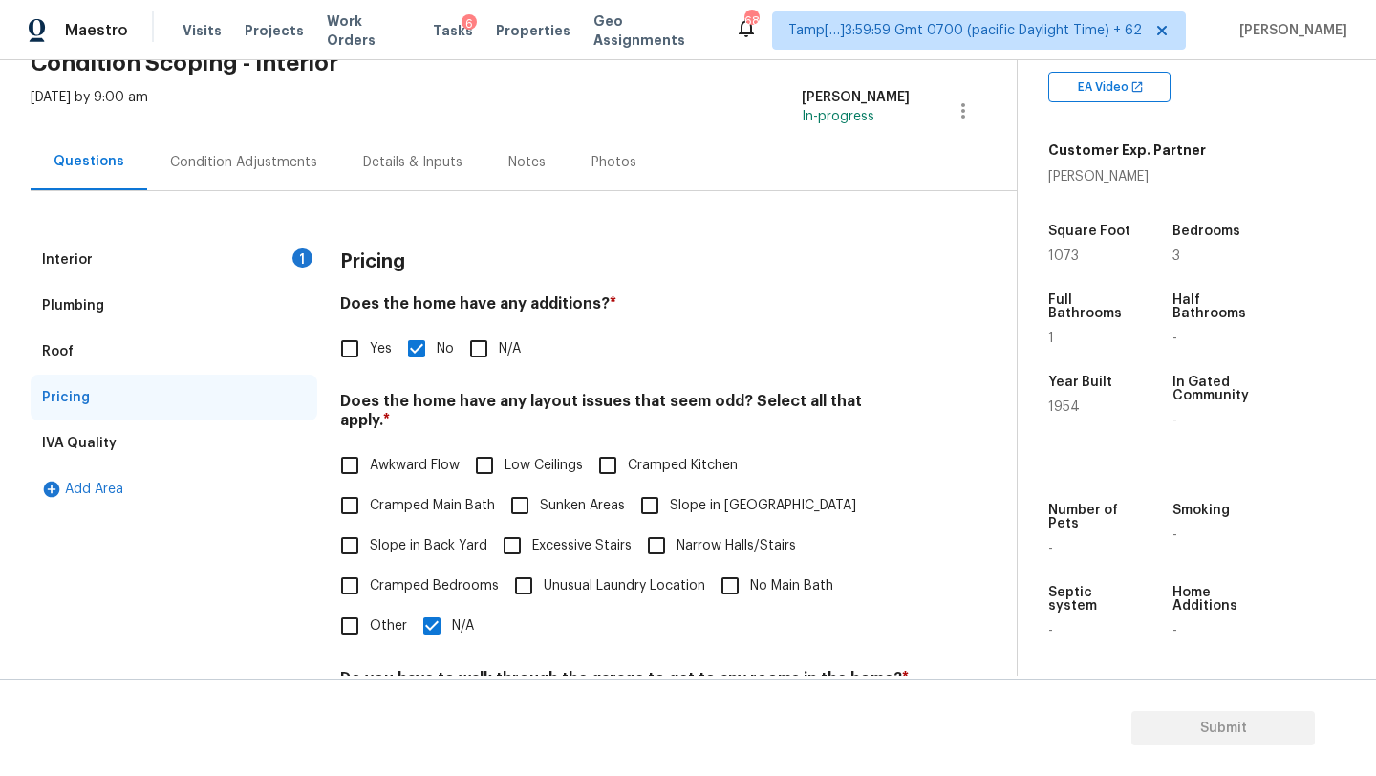
drag, startPoint x: 339, startPoint y: 439, endPoint x: 387, endPoint y: 439, distance: 47.8
click at [339, 445] on input "Awkward Flow" at bounding box center [350, 465] width 40 height 40
checkbox input "true"
click at [483, 459] on input "Low Ceilings" at bounding box center [484, 465] width 40 height 40
checkbox input "true"
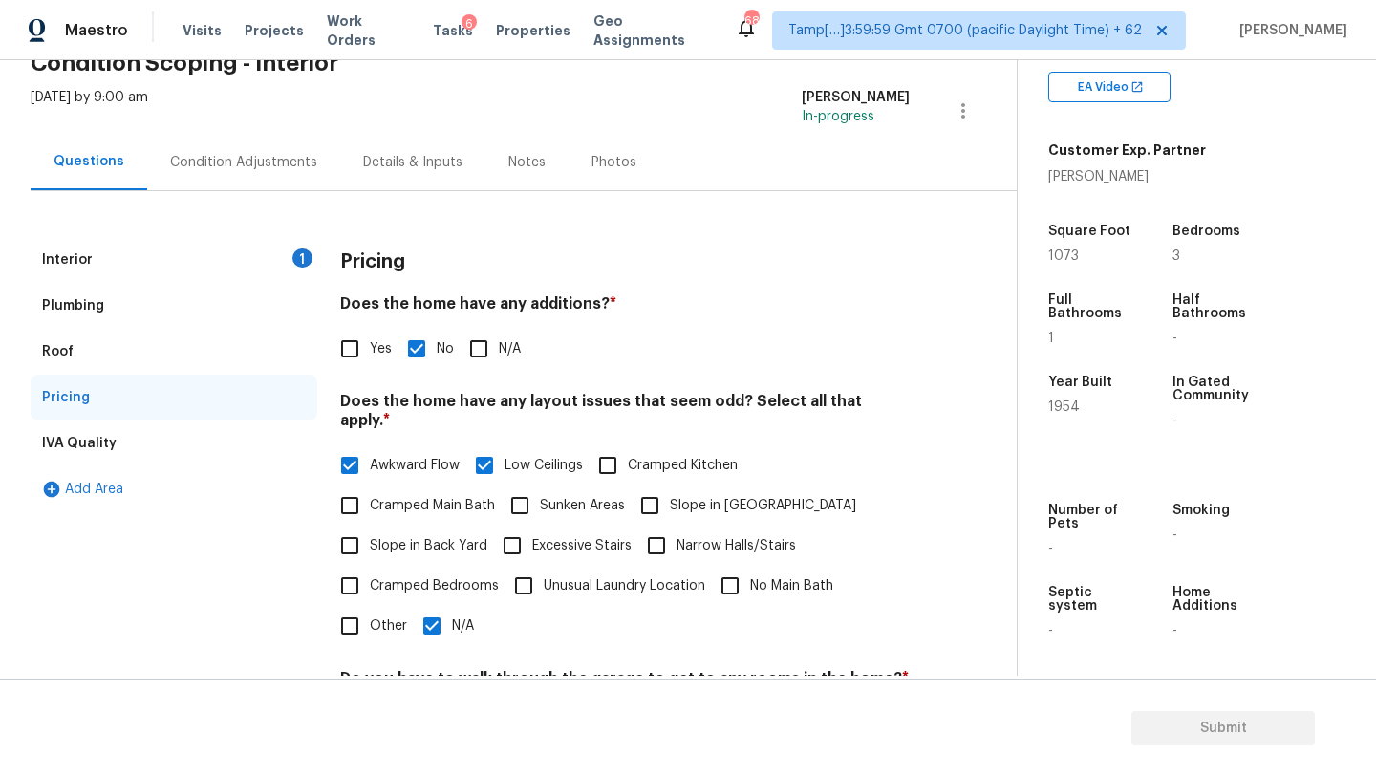
click at [697, 526] on label "Narrow Halls/Stairs" at bounding box center [716, 546] width 160 height 40
click at [677, 526] on input "Narrow Halls/Stairs" at bounding box center [656, 546] width 40 height 40
checkbox input "true"
click at [370, 576] on span "Cramped Bedrooms" at bounding box center [434, 586] width 129 height 20
click at [370, 567] on input "Cramped Bedrooms" at bounding box center [350, 586] width 40 height 40
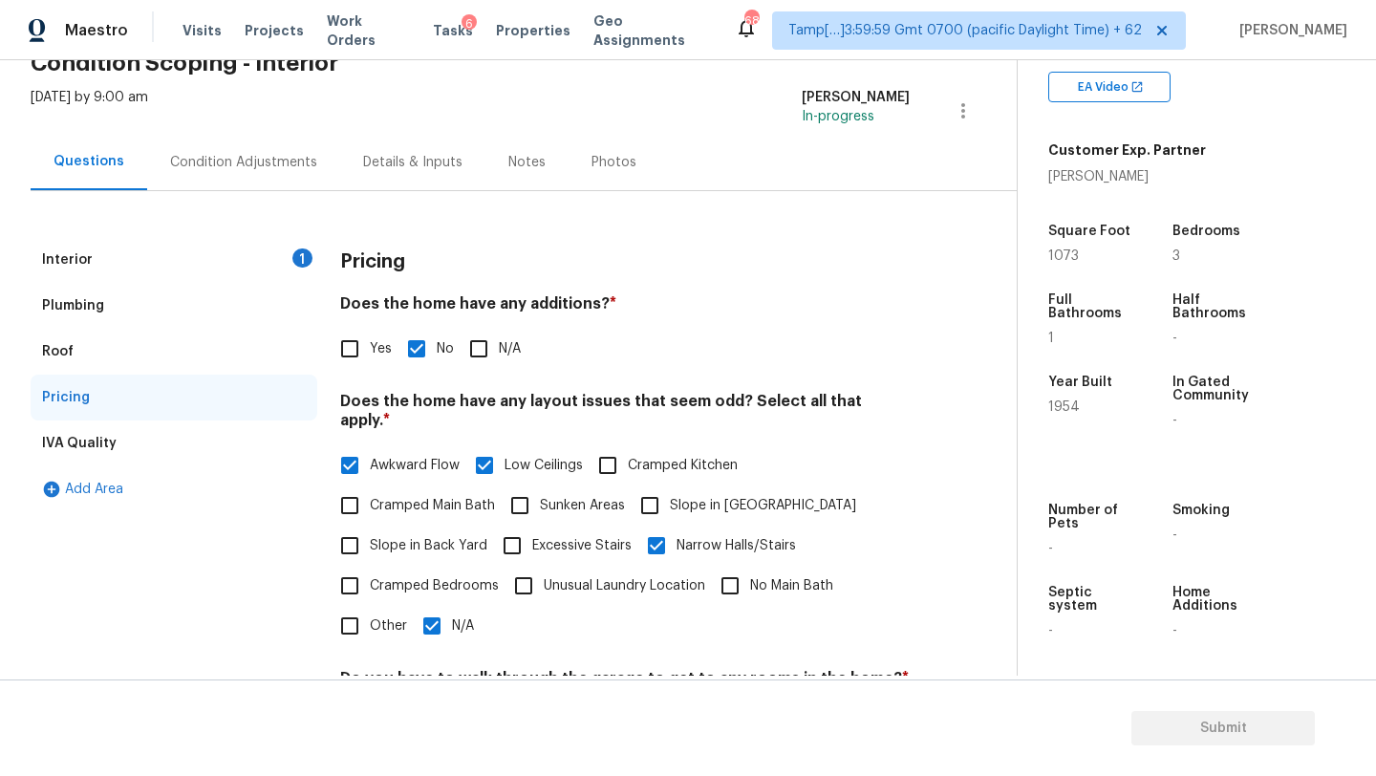
checkbox input "true"
click at [663, 577] on label "Unusual Laundry Location" at bounding box center [605, 586] width 202 height 40
click at [544, 577] on input "Unusual Laundry Location" at bounding box center [524, 586] width 40 height 40
checkbox input "true"
click at [739, 566] on input "No Main Bath" at bounding box center [730, 586] width 40 height 40
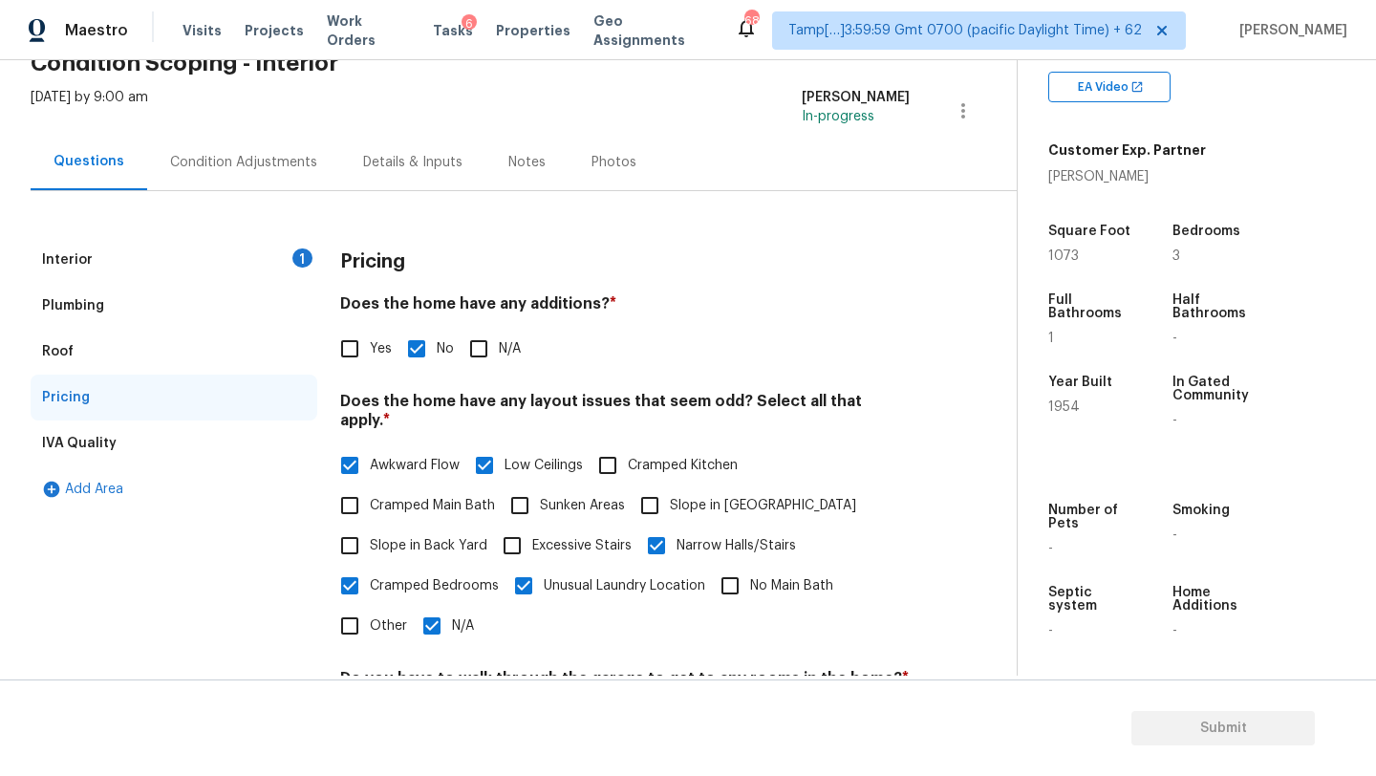
checkbox input "true"
click at [430, 613] on input "N/A" at bounding box center [432, 626] width 40 height 40
checkbox input "false"
click at [66, 271] on div "Interior 1" at bounding box center [174, 260] width 287 height 46
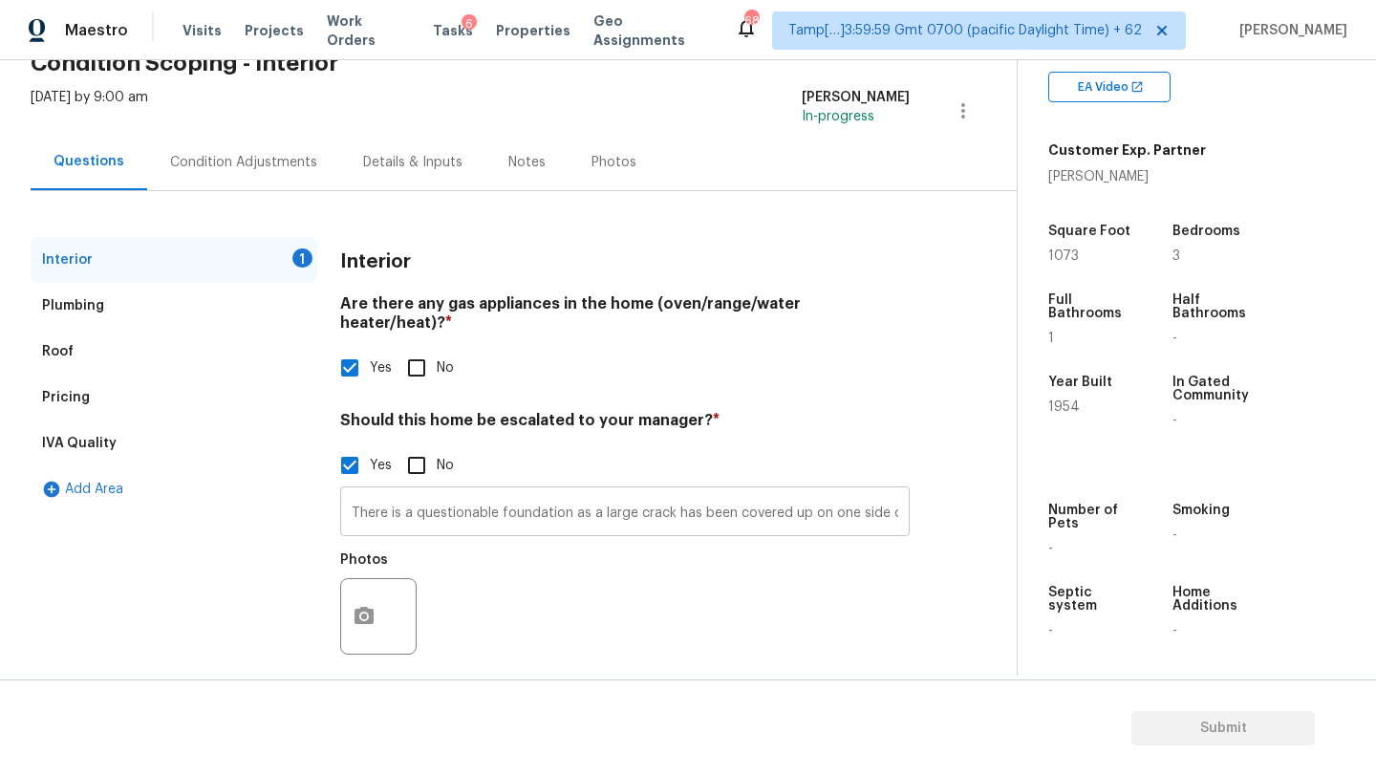
click at [481, 491] on input "There is a questionable foundation as a large crack has been covered up on one …" at bounding box center [625, 513] width 570 height 45
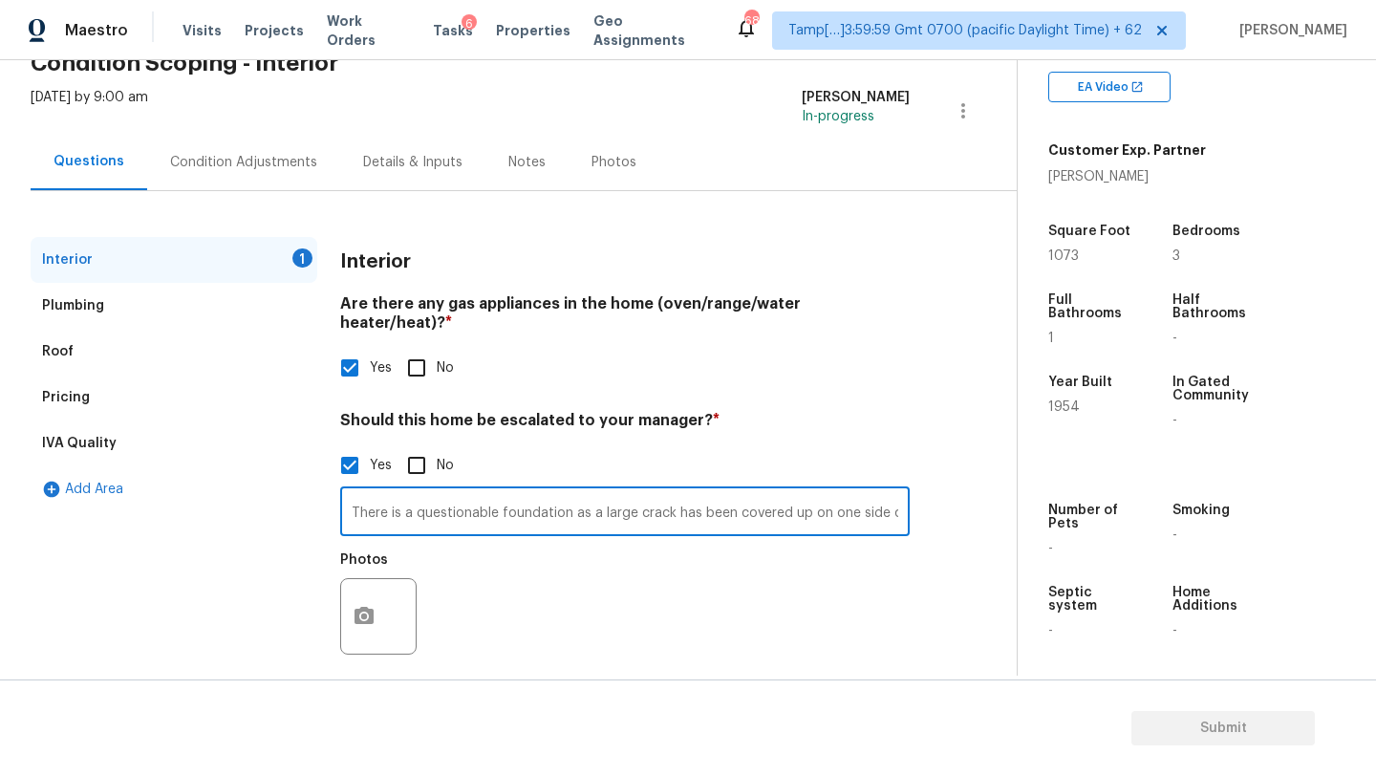
click at [481, 491] on input "There is a questionable foundation as a large crack has been covered up on one …" at bounding box center [625, 513] width 570 height 45
paste input "On the right side of the house, the back bedroom has a significant crack in the…"
type input "On the right side of the house, the back bedroom has a significant crack in the…"
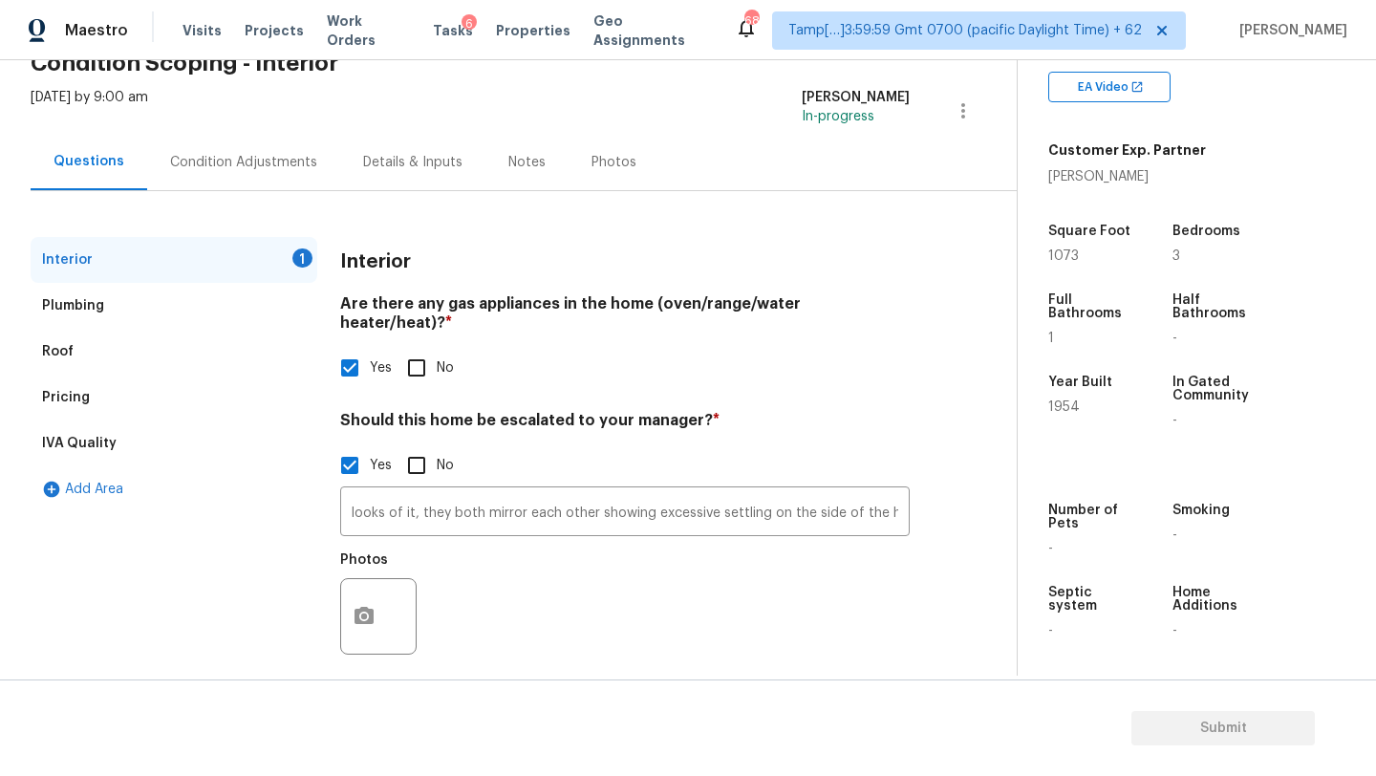
scroll to position [0, 0]
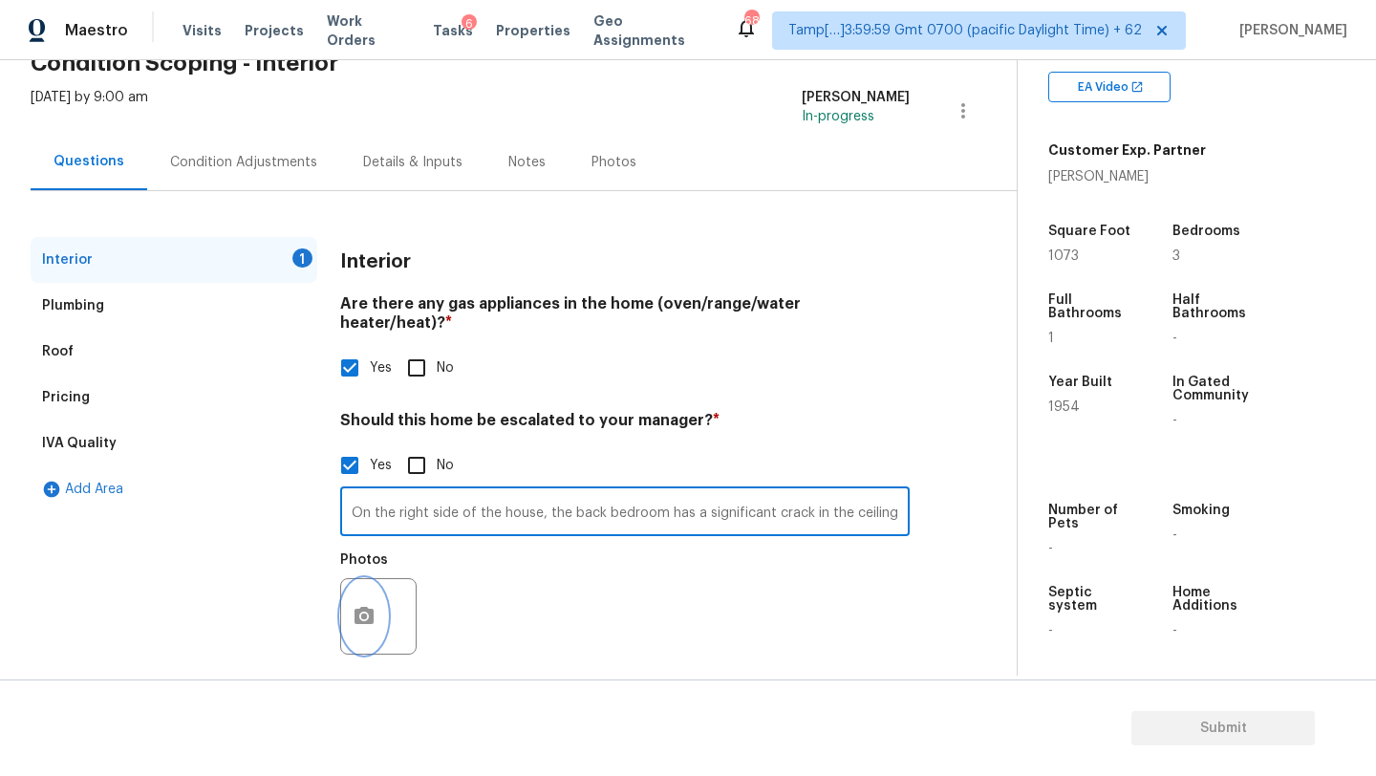
click at [355, 607] on icon "button" at bounding box center [364, 615] width 19 height 17
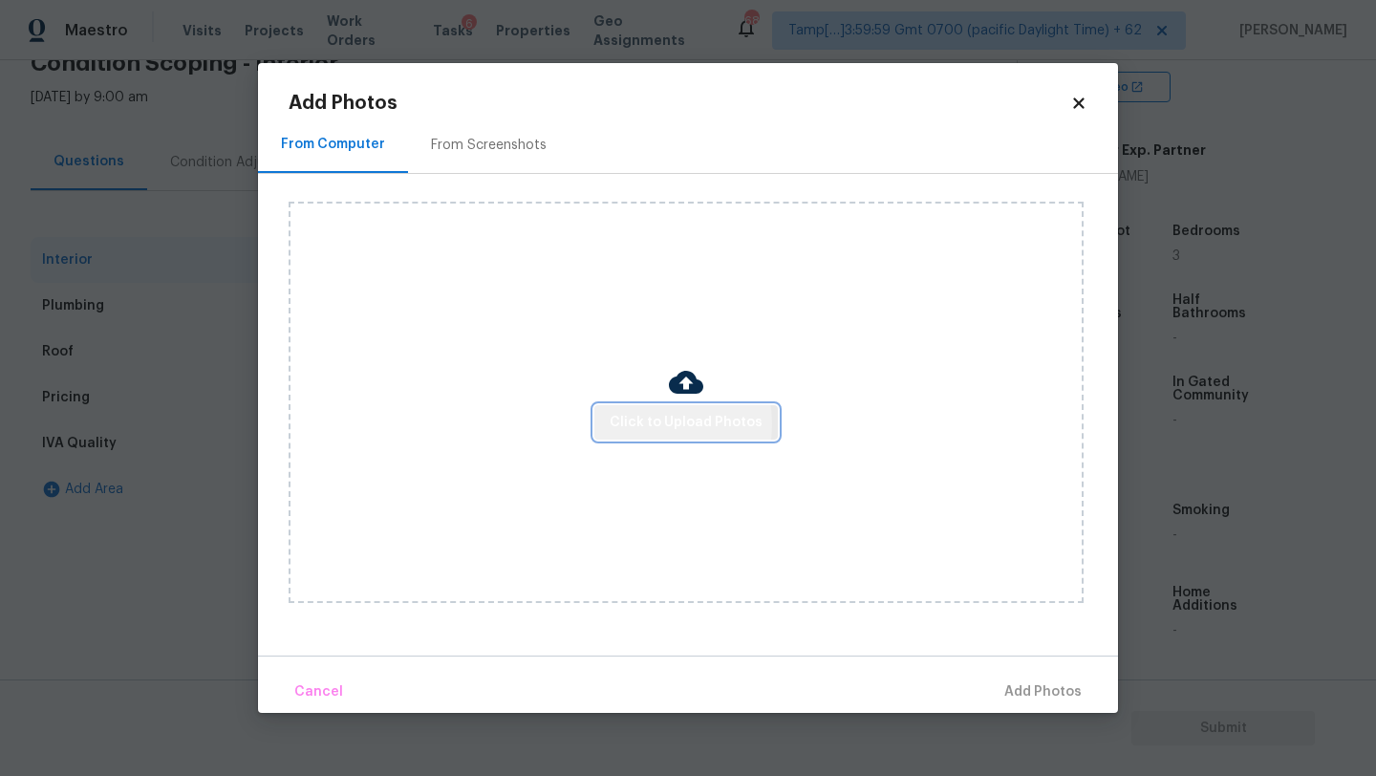
click at [646, 423] on span "Click to Upload Photos" at bounding box center [686, 423] width 153 height 24
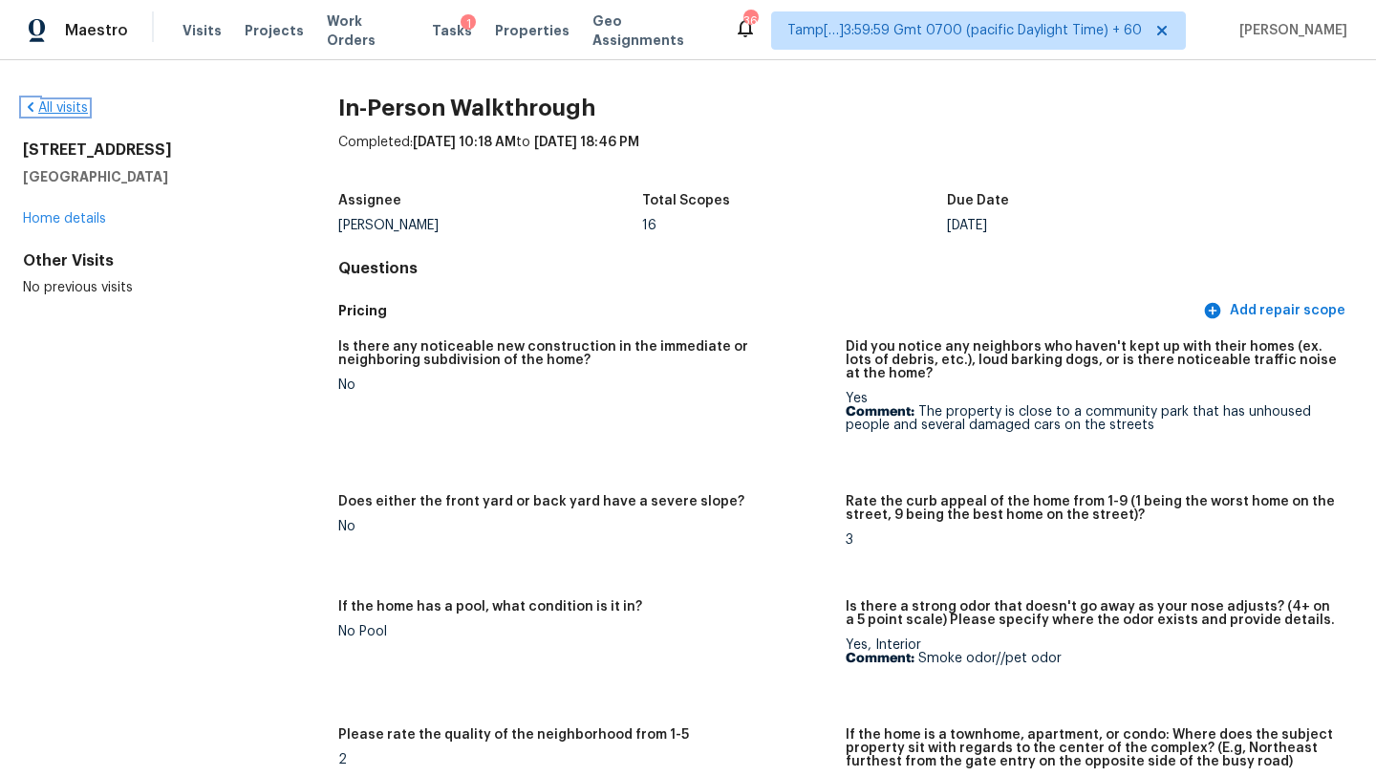
click at [56, 111] on link "All visits" at bounding box center [55, 107] width 65 height 13
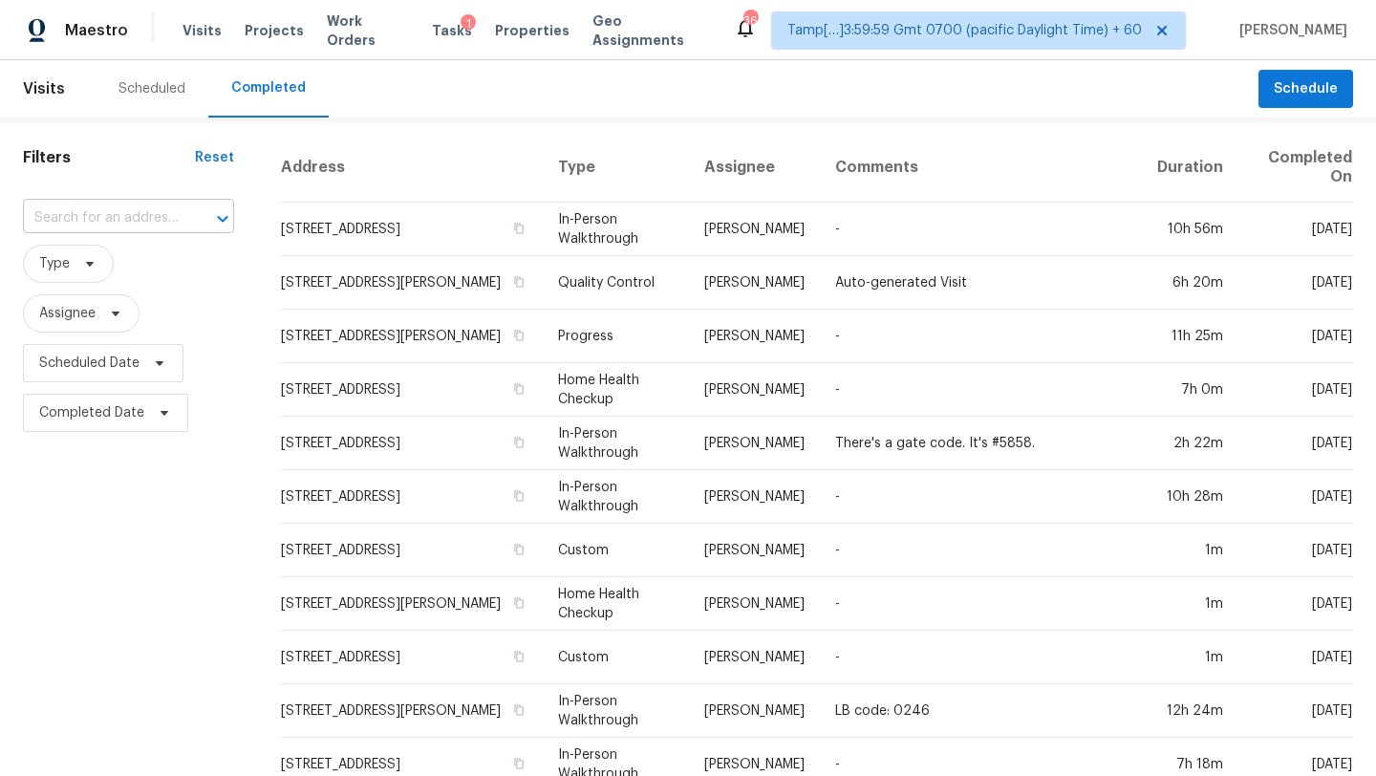
click at [107, 218] on input "text" at bounding box center [102, 219] width 158 height 30
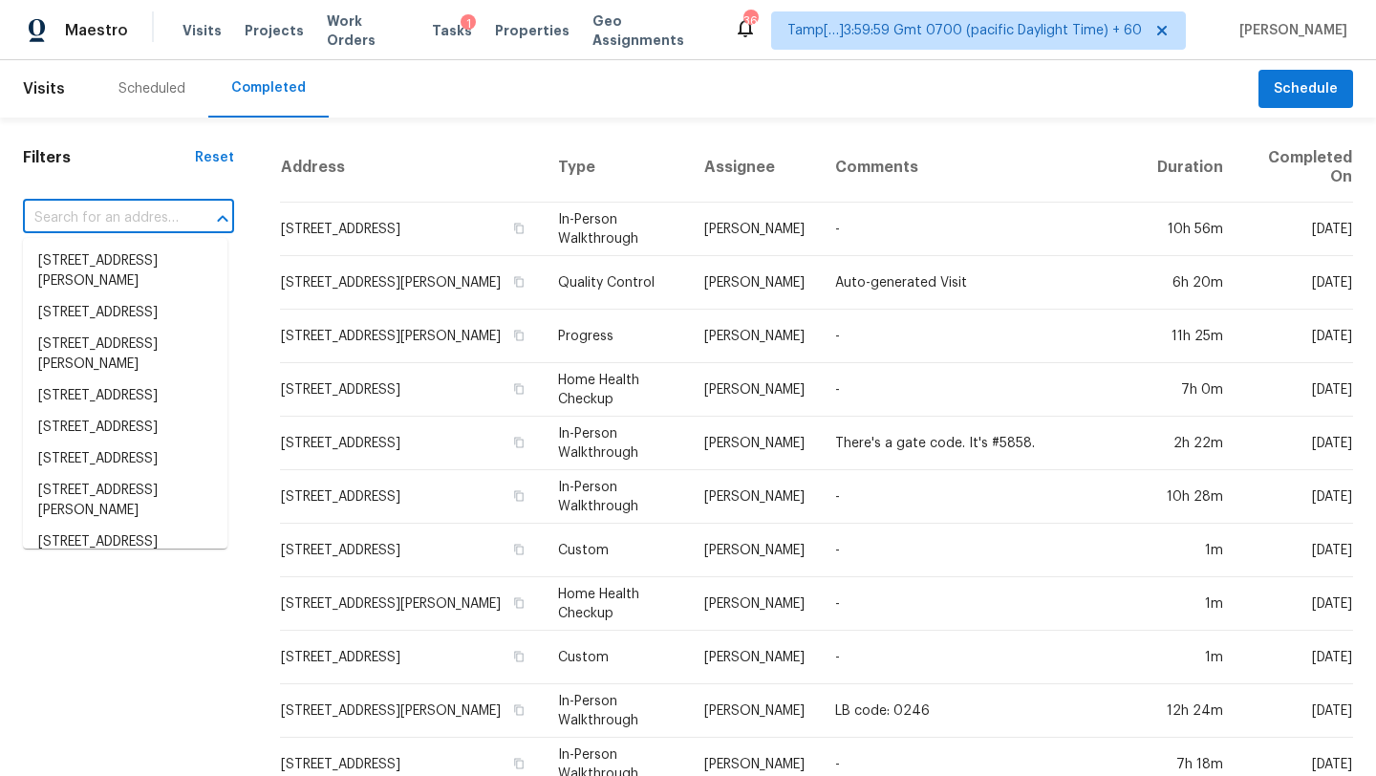
paste input "[STREET_ADDRESS][PERSON_NAME]"
type input "819 Adeline St, Hayward, CA 94544"
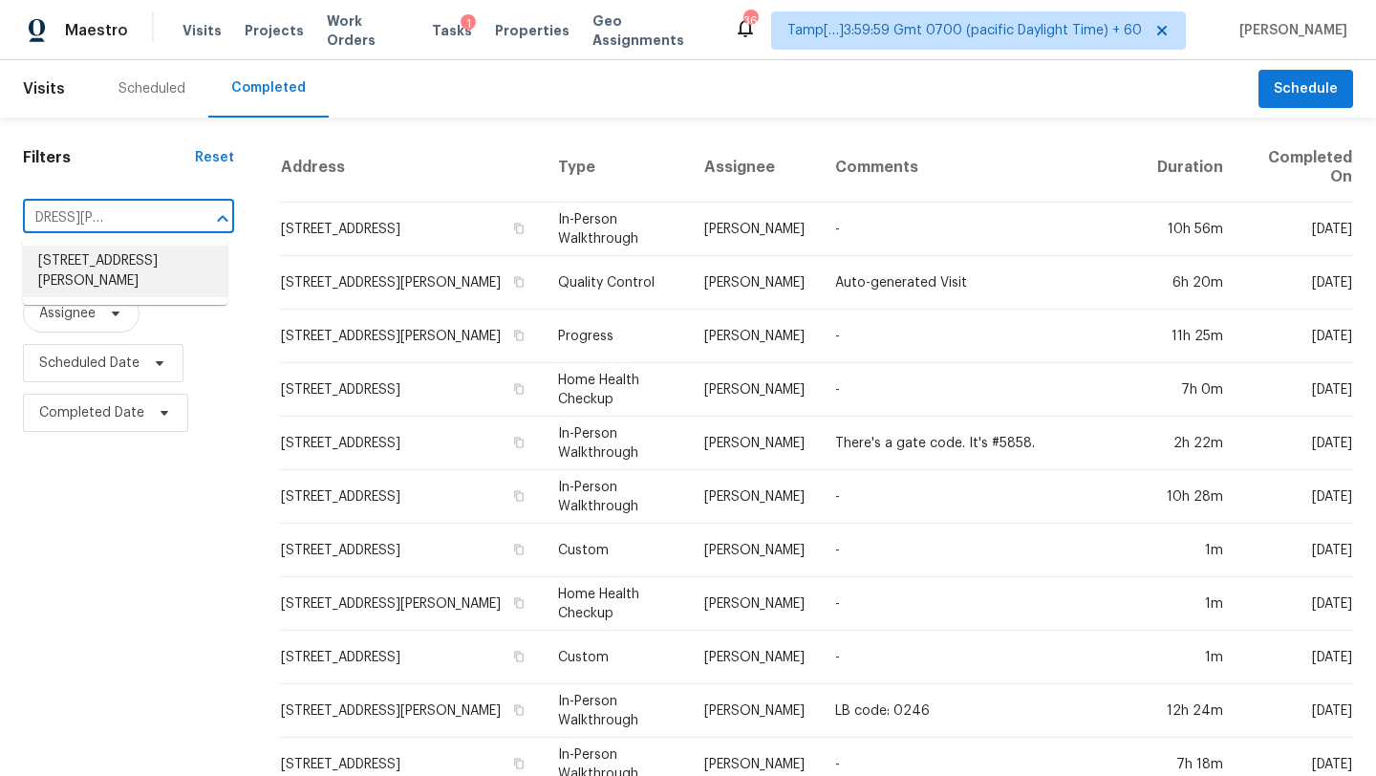
click at [121, 269] on li "819 Adeline St, Hayward, CA 94544" at bounding box center [125, 272] width 204 height 52
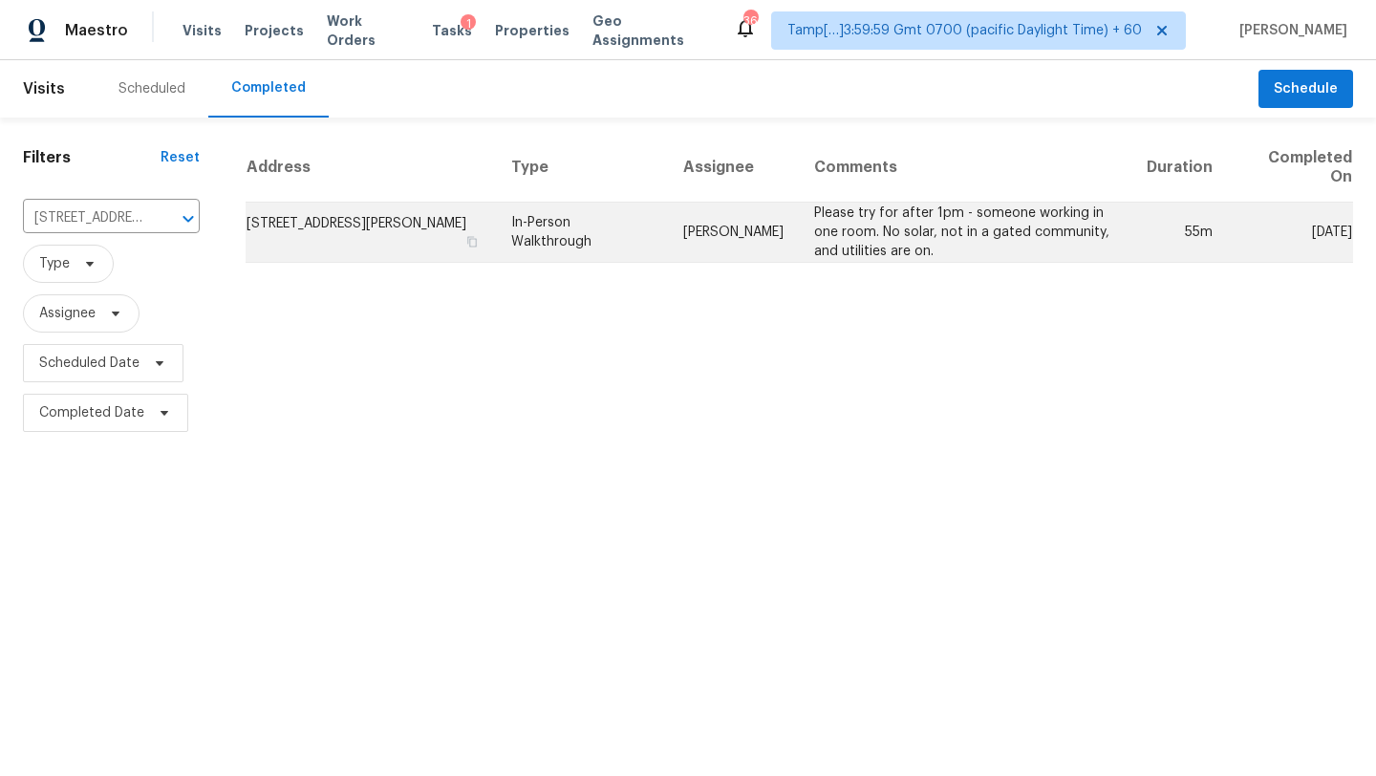
click at [957, 239] on td "Please try for after 1pm - someone working in one room. No solar, not in a gate…" at bounding box center [965, 233] width 333 height 60
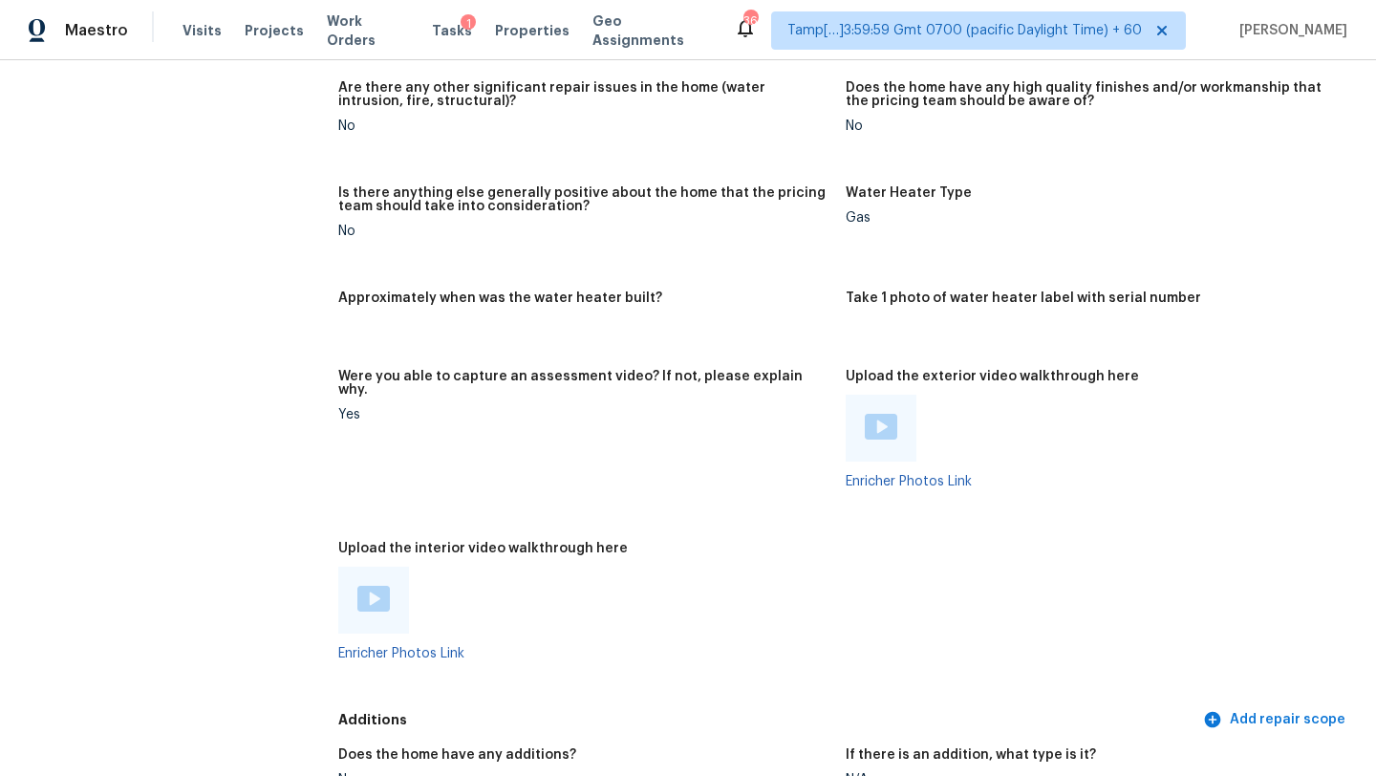
scroll to position [3364, 0]
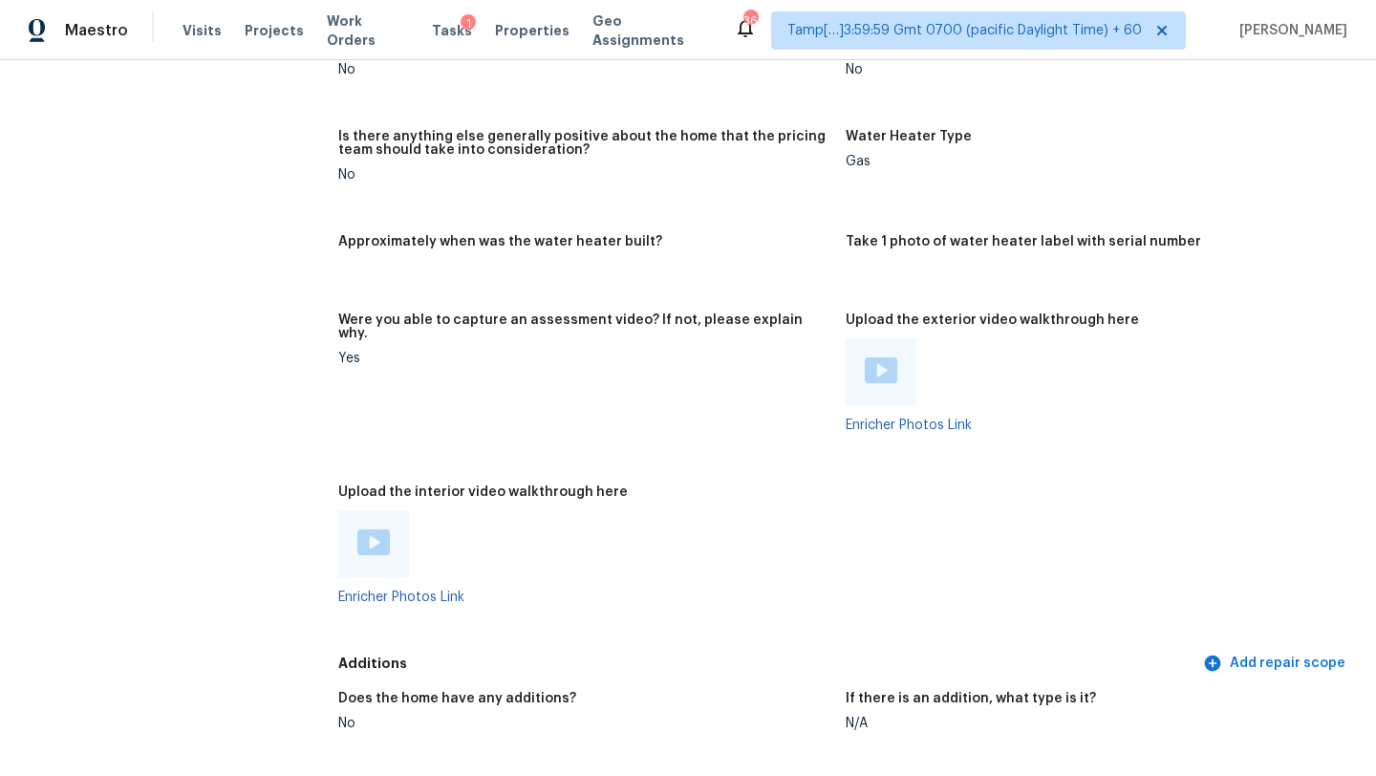
click at [380, 529] on img at bounding box center [373, 542] width 32 height 26
click at [886, 357] on img at bounding box center [881, 370] width 32 height 26
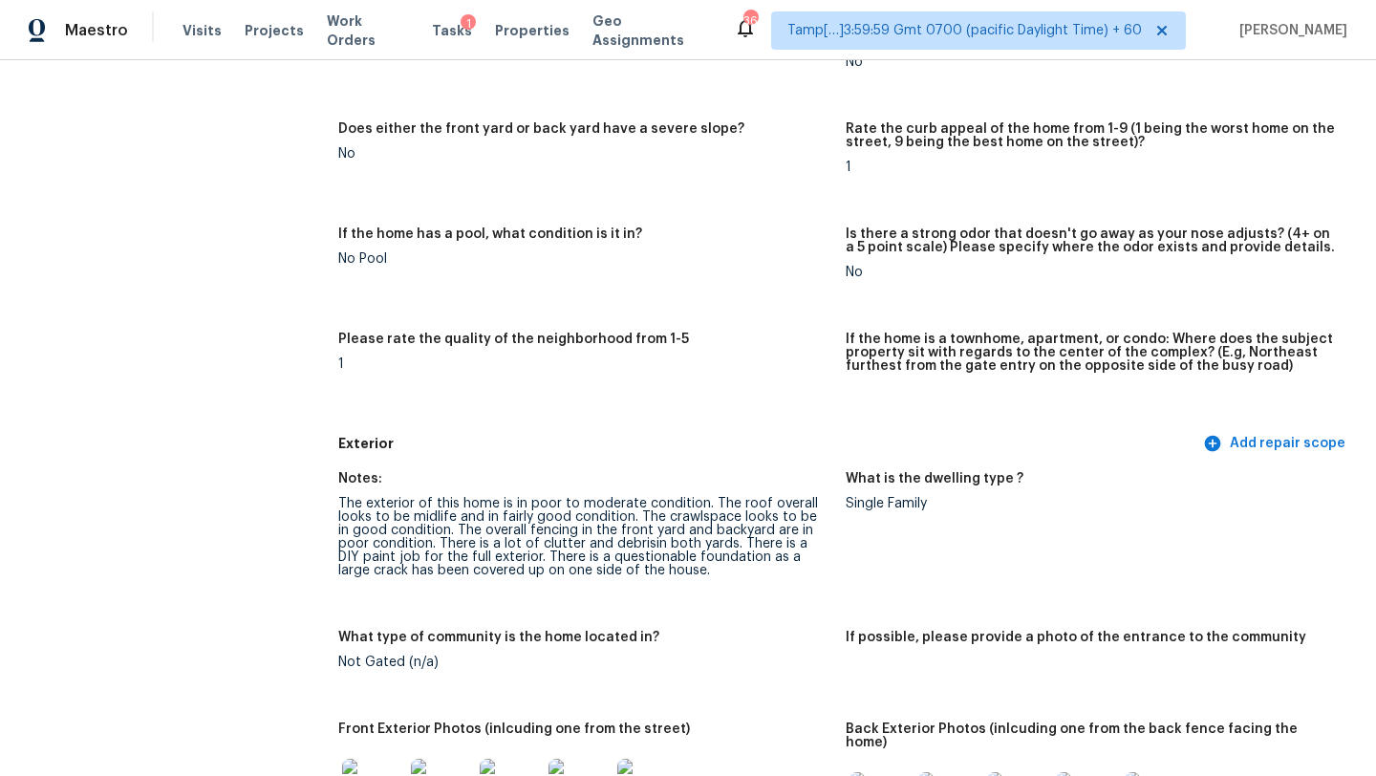
scroll to position [427, 0]
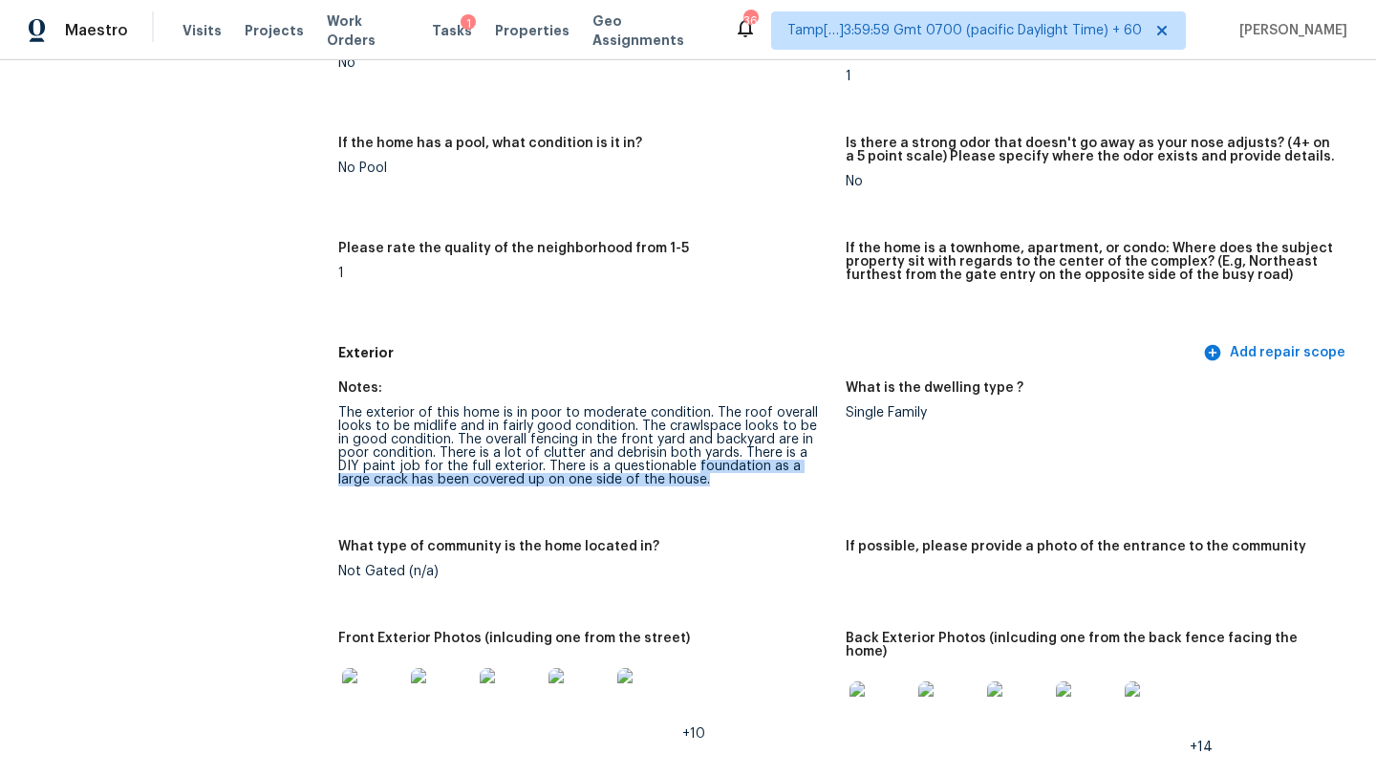
drag, startPoint x: 634, startPoint y: 469, endPoint x: 691, endPoint y: 496, distance: 63.3
click at [692, 497] on figure "Notes: The exterior of this home is in poor to moderate condition. The roof ove…" at bounding box center [591, 449] width 507 height 136
click at [549, 450] on div "The exterior of this home is in poor to moderate condition. The roof overall lo…" at bounding box center [584, 446] width 492 height 80
drag, startPoint x: 549, startPoint y: 463, endPoint x: 636, endPoint y: 493, distance: 92.2
click at [636, 494] on figure "Notes: The exterior of this home is in poor to moderate condition. The roof ove…" at bounding box center [591, 449] width 507 height 136
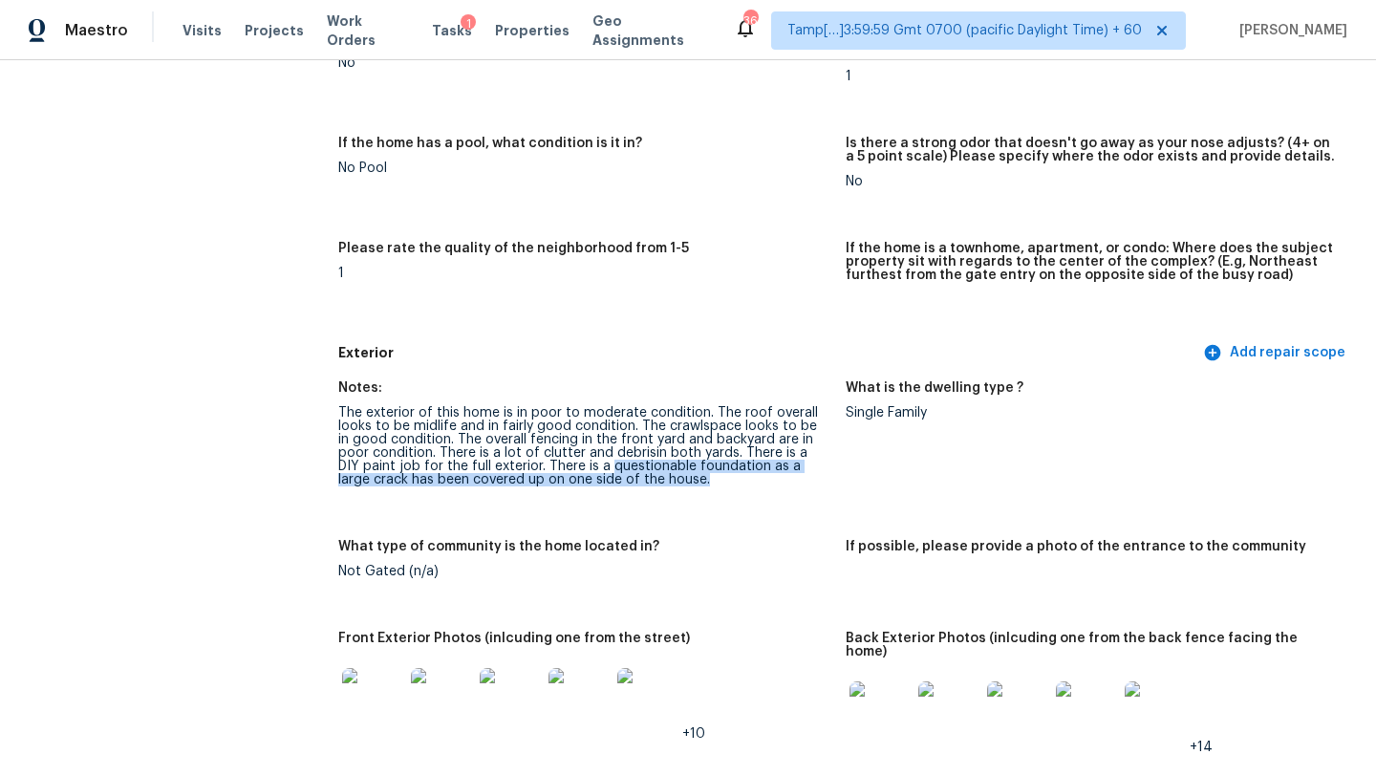
click at [629, 493] on figure "Notes: The exterior of this home is in poor to moderate condition. The roof ove…" at bounding box center [591, 449] width 507 height 136
drag, startPoint x: 483, startPoint y: 466, endPoint x: 631, endPoint y: 480, distance: 148.7
click at [632, 482] on div "The exterior of this home is in poor to moderate condition. The roof overall lo…" at bounding box center [584, 446] width 492 height 80
copy div "There is a questionable foundation as a large crack has been covered up on one …"
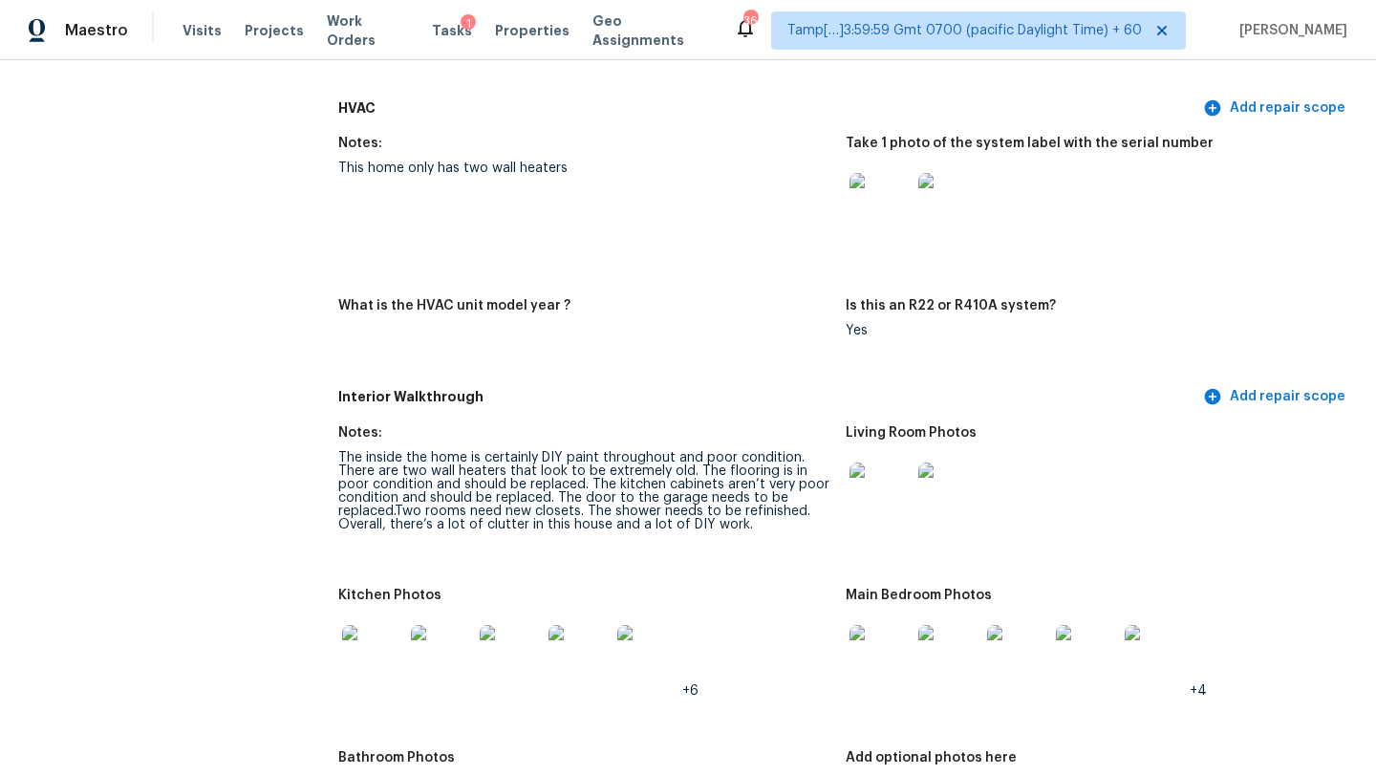
scroll to position [1762, 0]
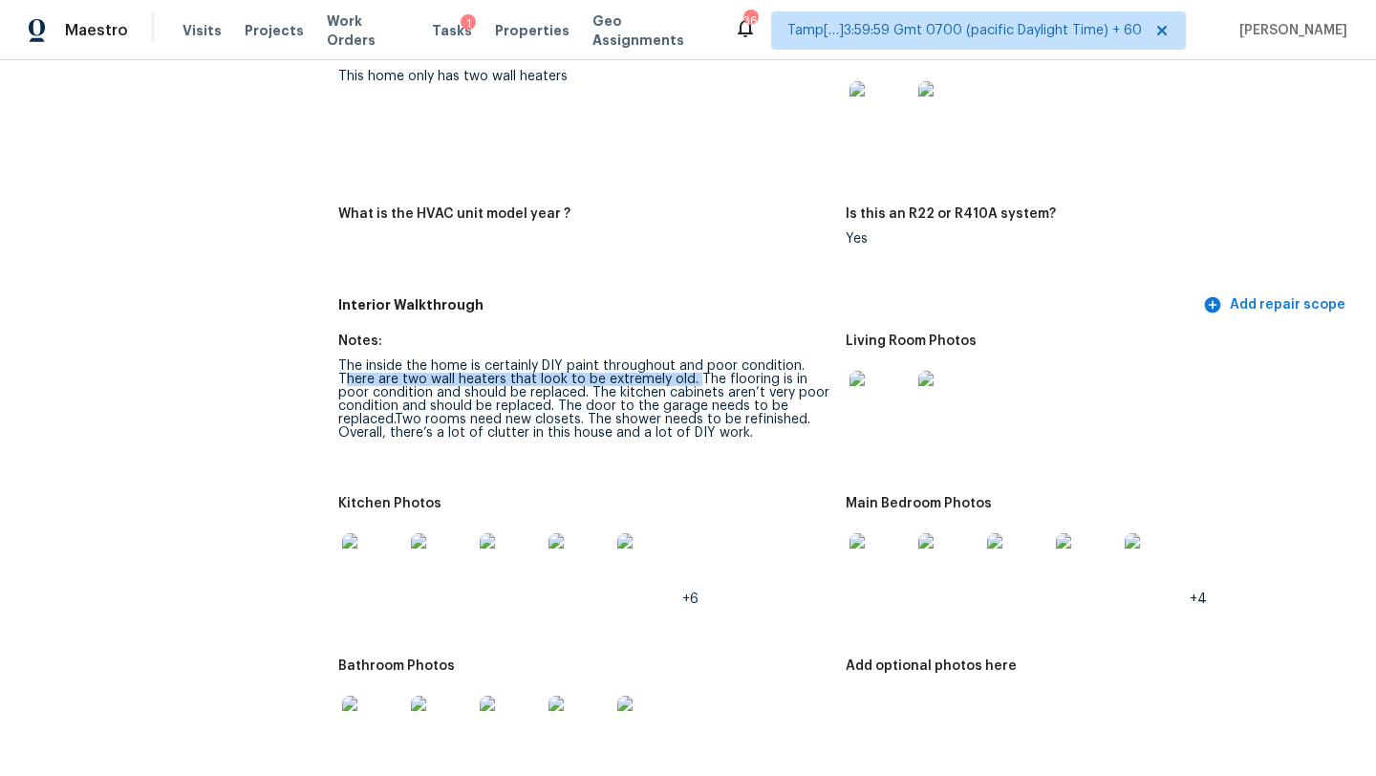
drag, startPoint x: 693, startPoint y: 366, endPoint x: 343, endPoint y: 371, distance: 349.8
click at [342, 371] on div "The inside the home is certainly DIY paint throughout and poor condition. There…" at bounding box center [584, 399] width 492 height 80
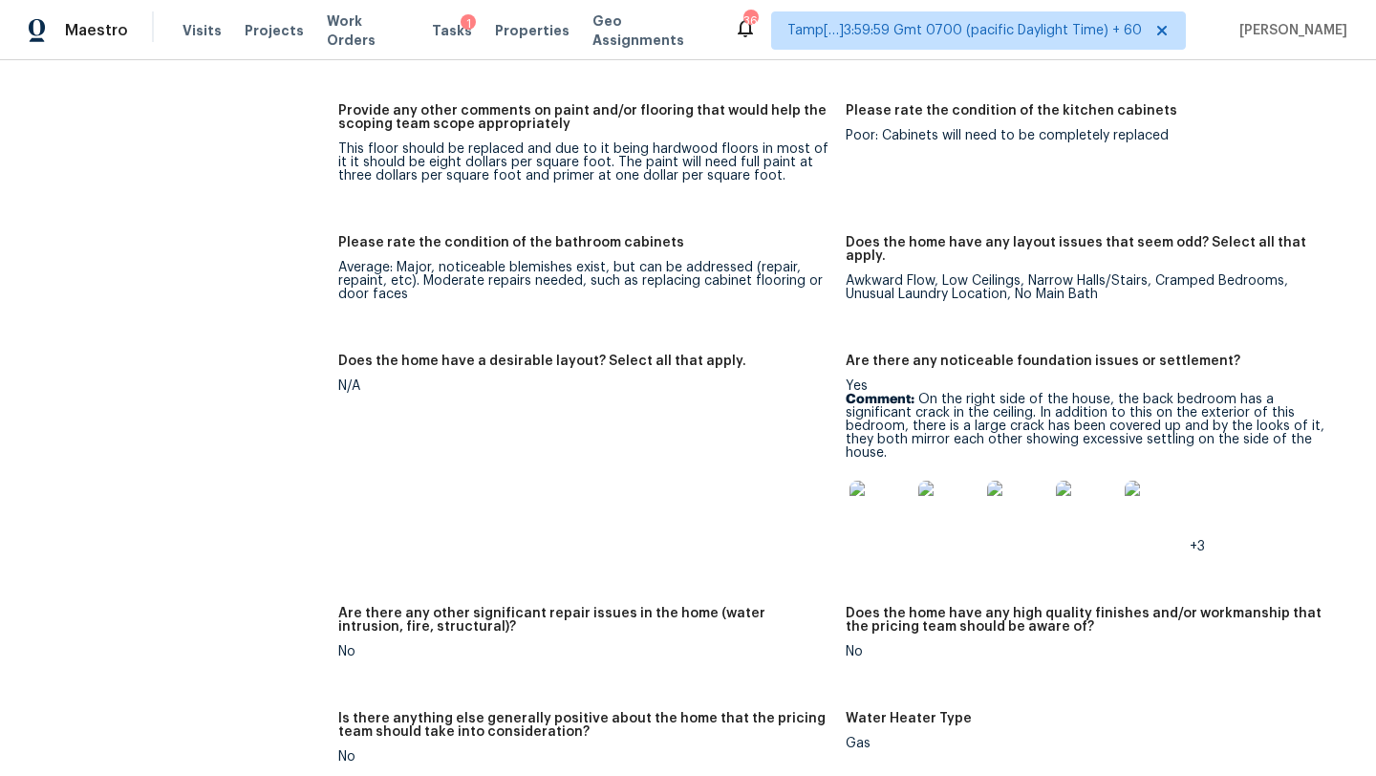
scroll to position [2840, 0]
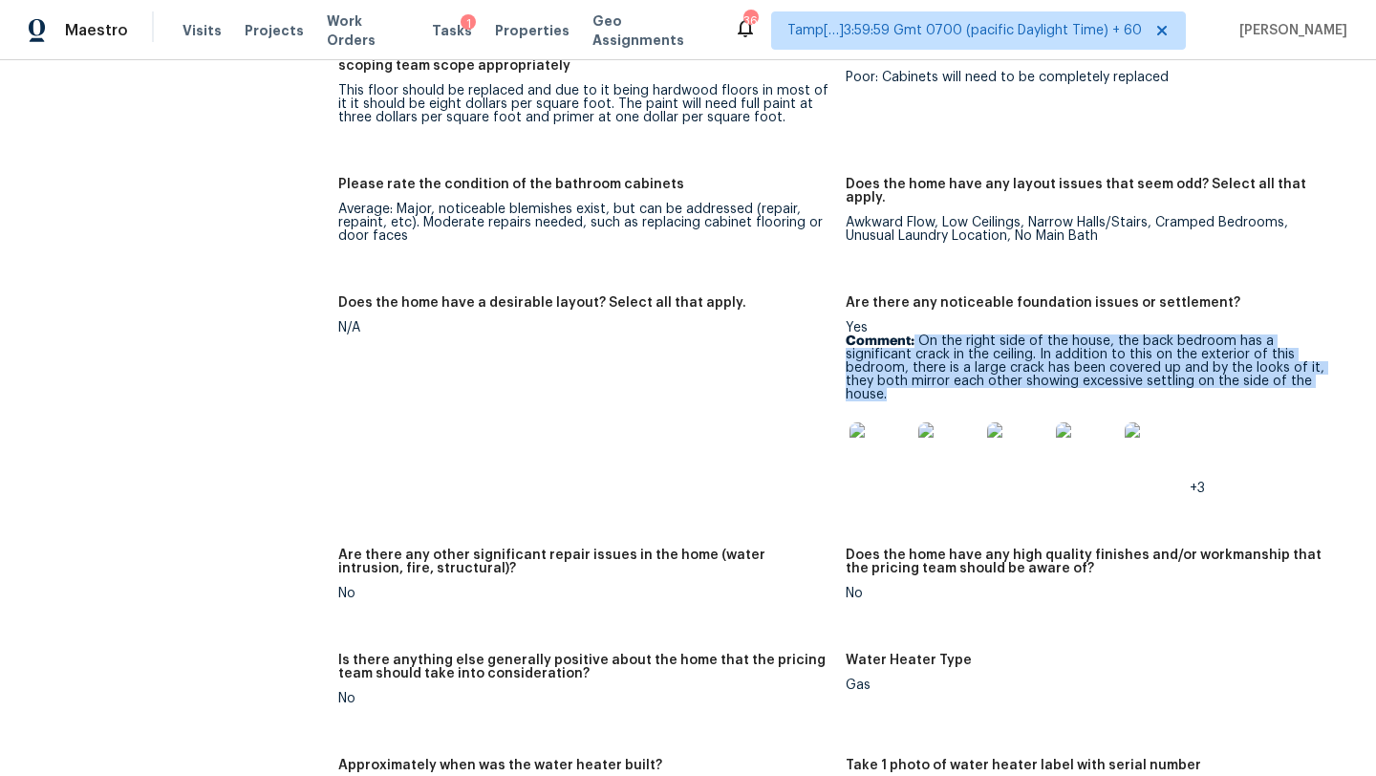
drag, startPoint x: 915, startPoint y: 313, endPoint x: 1253, endPoint y: 357, distance: 340.2
click at [1253, 357] on p "Comment: On the right side of the house, the back bedroom has a significant cra…" at bounding box center [1092, 367] width 492 height 67
copy p "On the right side of the house, the back bedroom has a significant crack in the…"
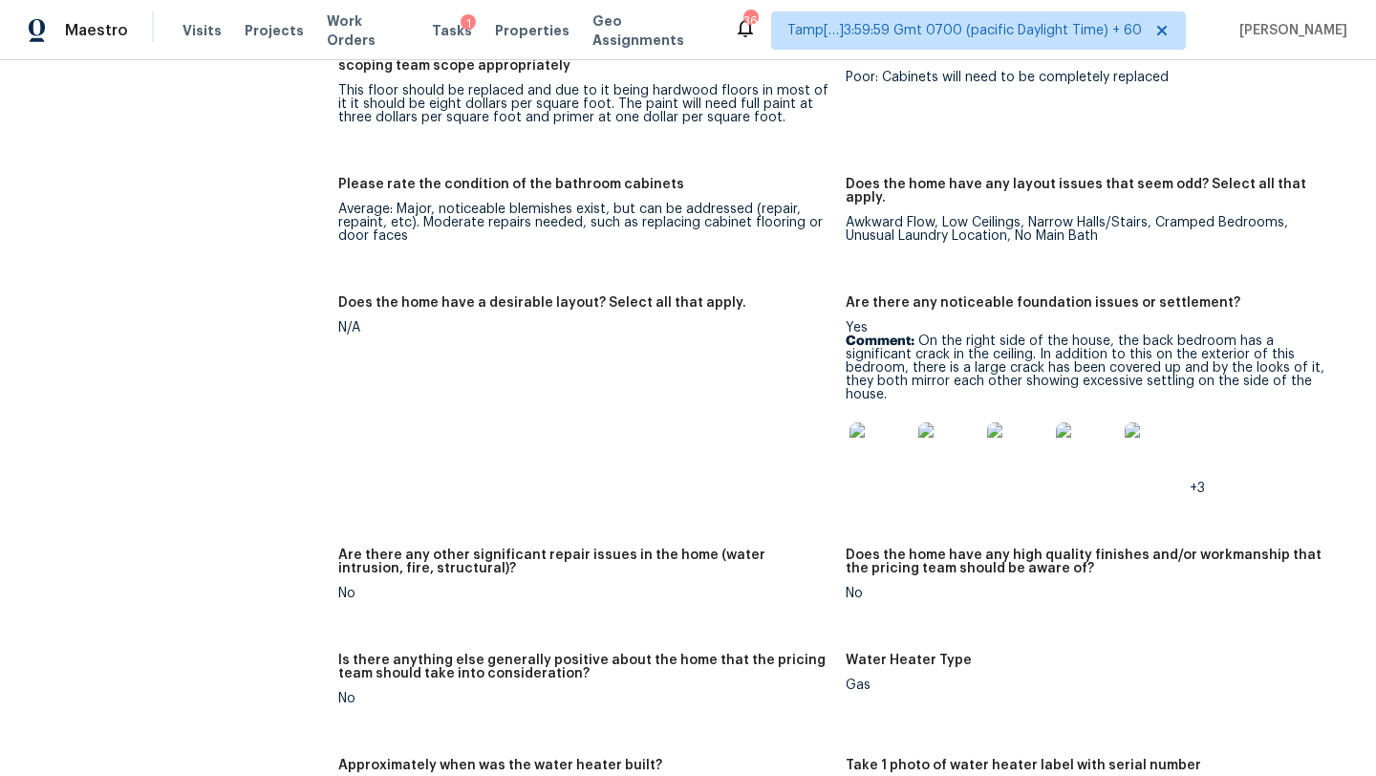
click at [850, 441] on div at bounding box center [880, 453] width 69 height 84
click at [855, 435] on img at bounding box center [880, 452] width 61 height 61
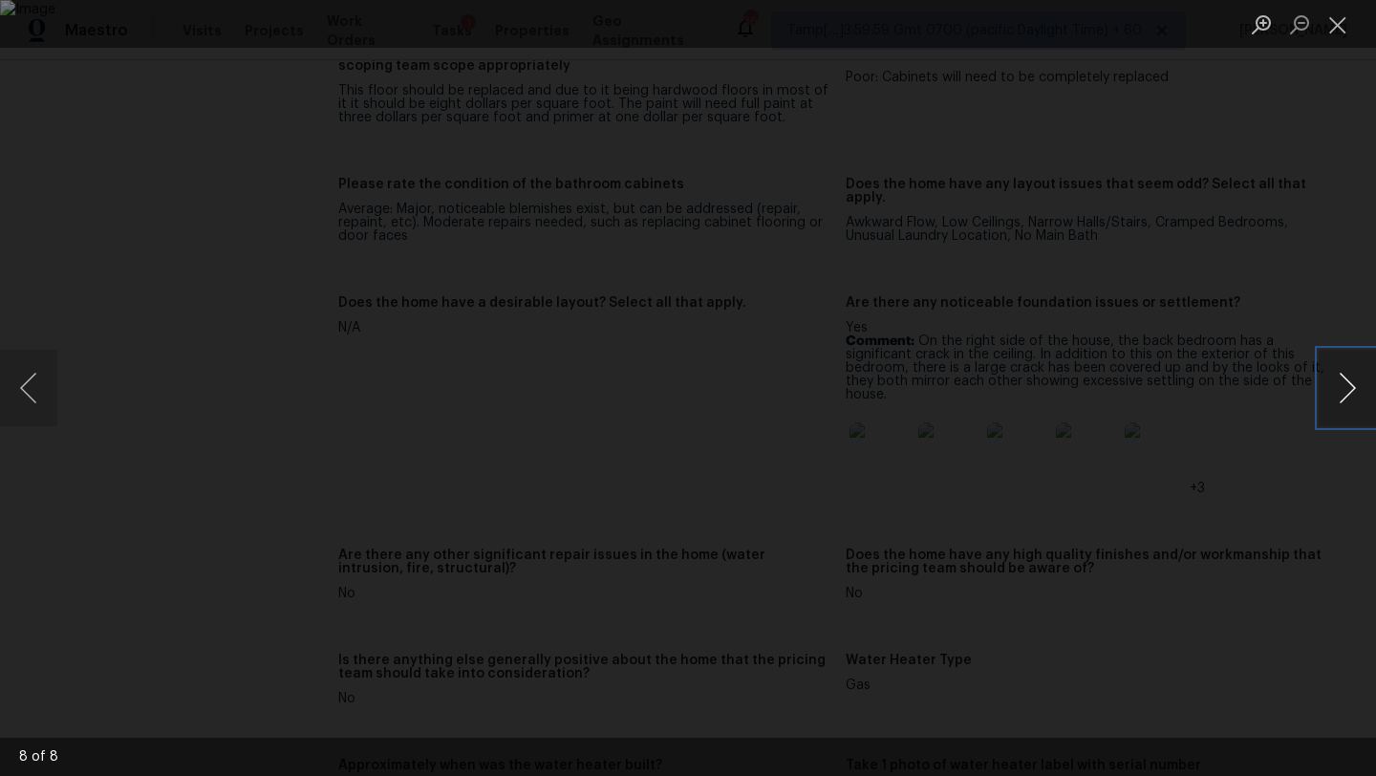
click at [1340, 367] on button "Next image" at bounding box center [1347, 388] width 57 height 76
click at [1337, 377] on button "Next image" at bounding box center [1347, 388] width 57 height 76
click at [1314, 369] on div "Lightbox" at bounding box center [688, 388] width 1376 height 776
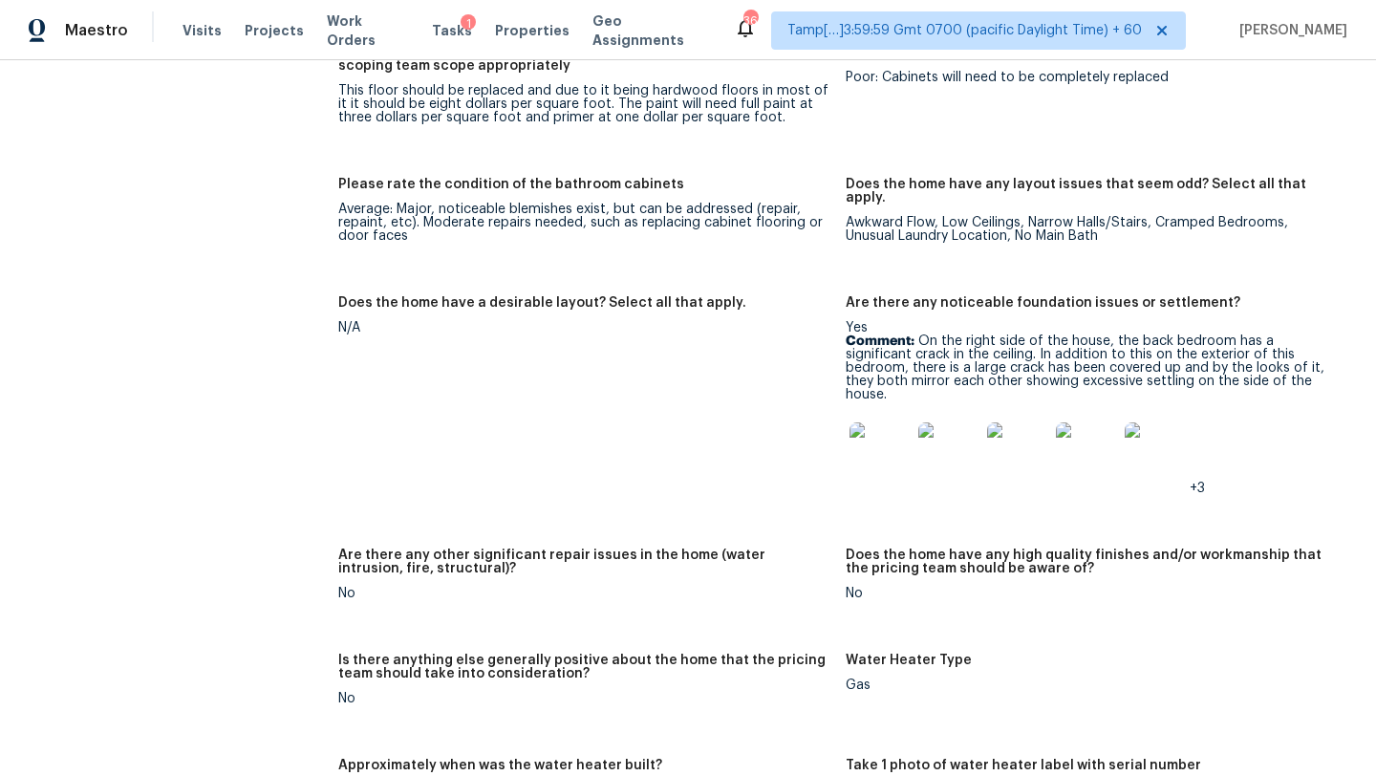
click at [896, 424] on img at bounding box center [880, 452] width 61 height 61
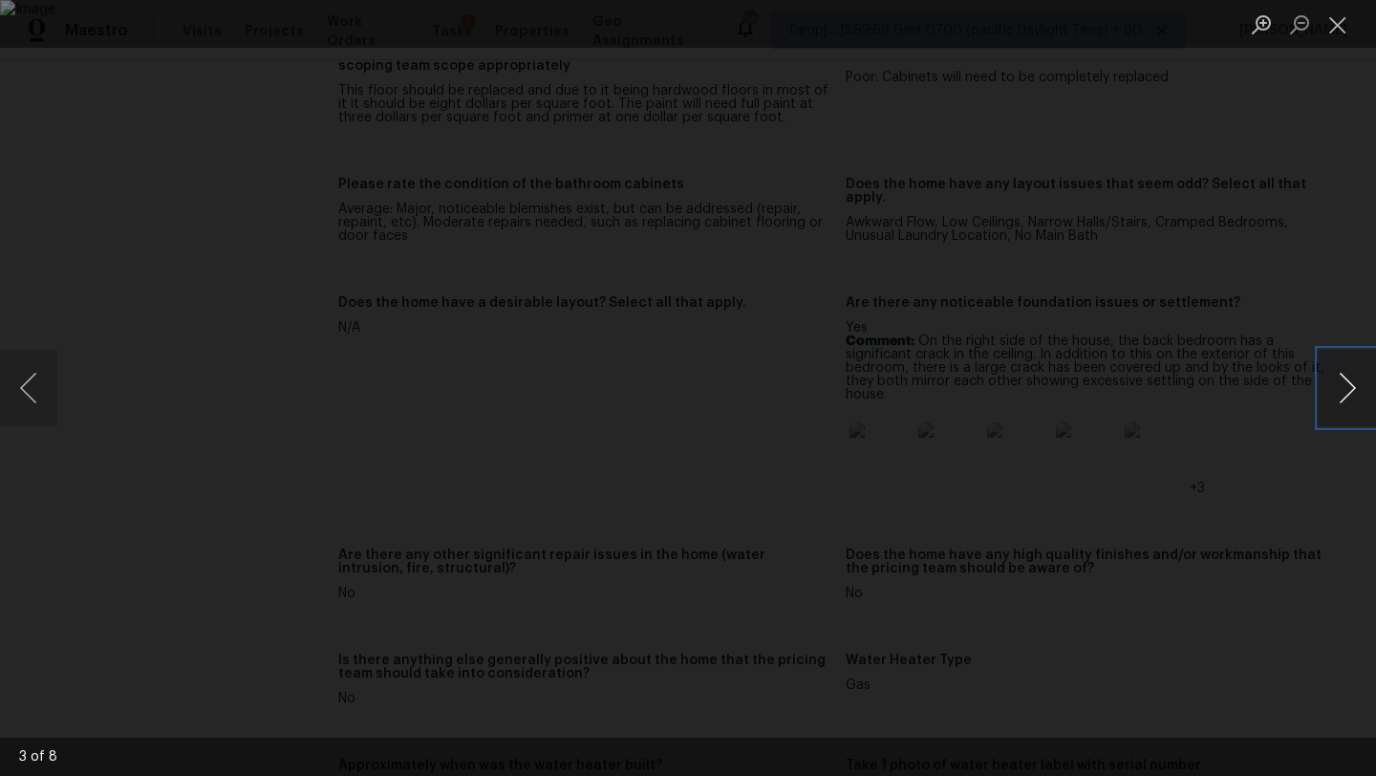
click at [1344, 399] on button "Next image" at bounding box center [1347, 388] width 57 height 76
click at [1356, 377] on button "Next image" at bounding box center [1347, 388] width 57 height 76
click at [1375, 390] on button "Next image" at bounding box center [1347, 388] width 57 height 76
click at [1331, 382] on button "Next image" at bounding box center [1347, 388] width 57 height 76
click at [1353, 388] on button "Next image" at bounding box center [1347, 388] width 57 height 76
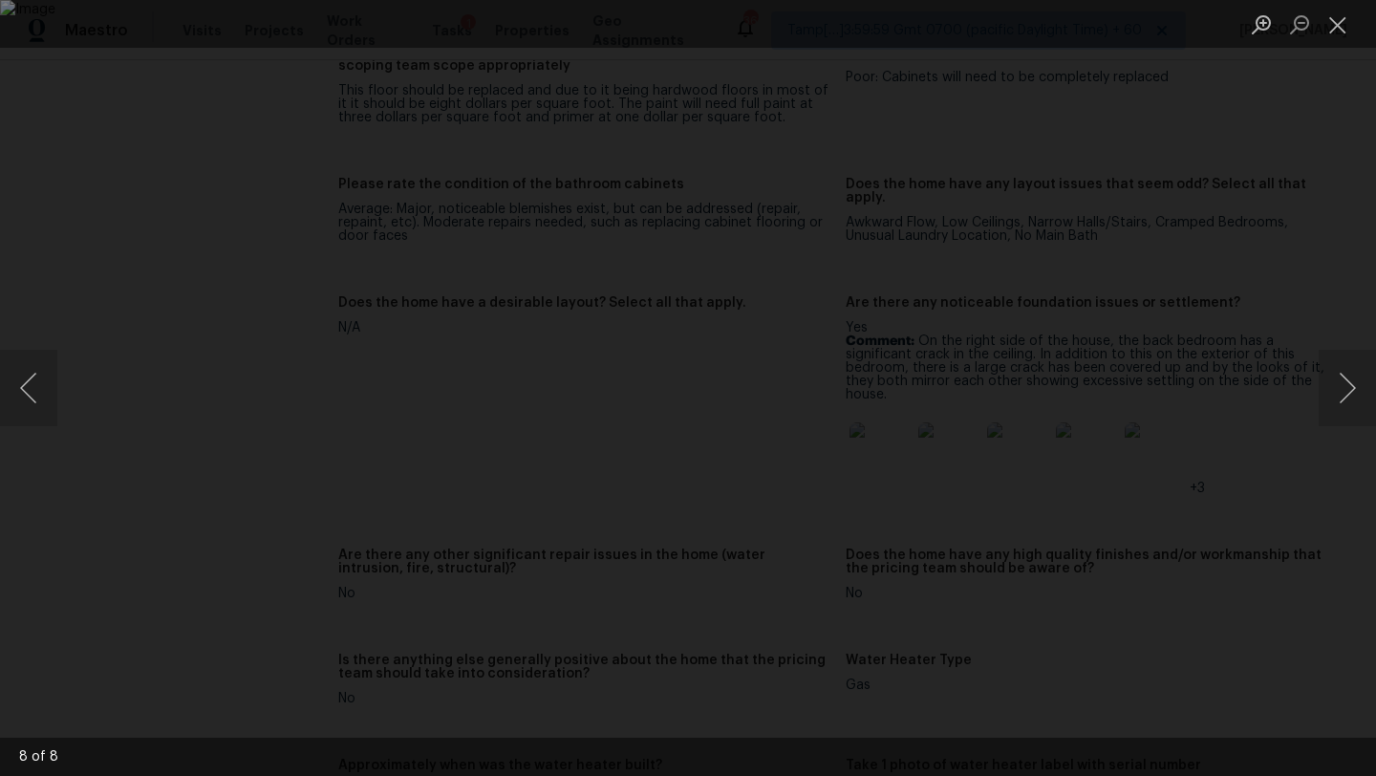
click at [1311, 197] on div "Lightbox" at bounding box center [688, 388] width 1376 height 776
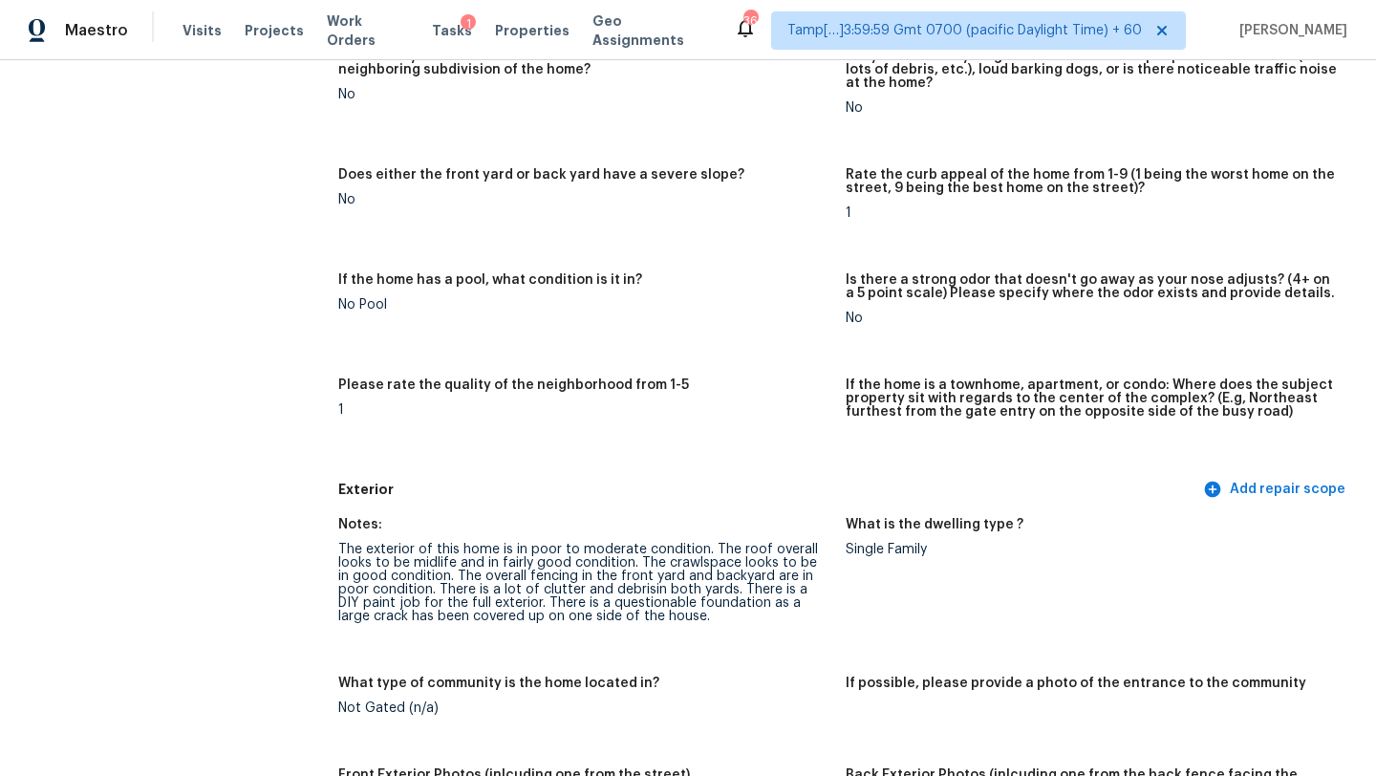
scroll to position [0, 0]
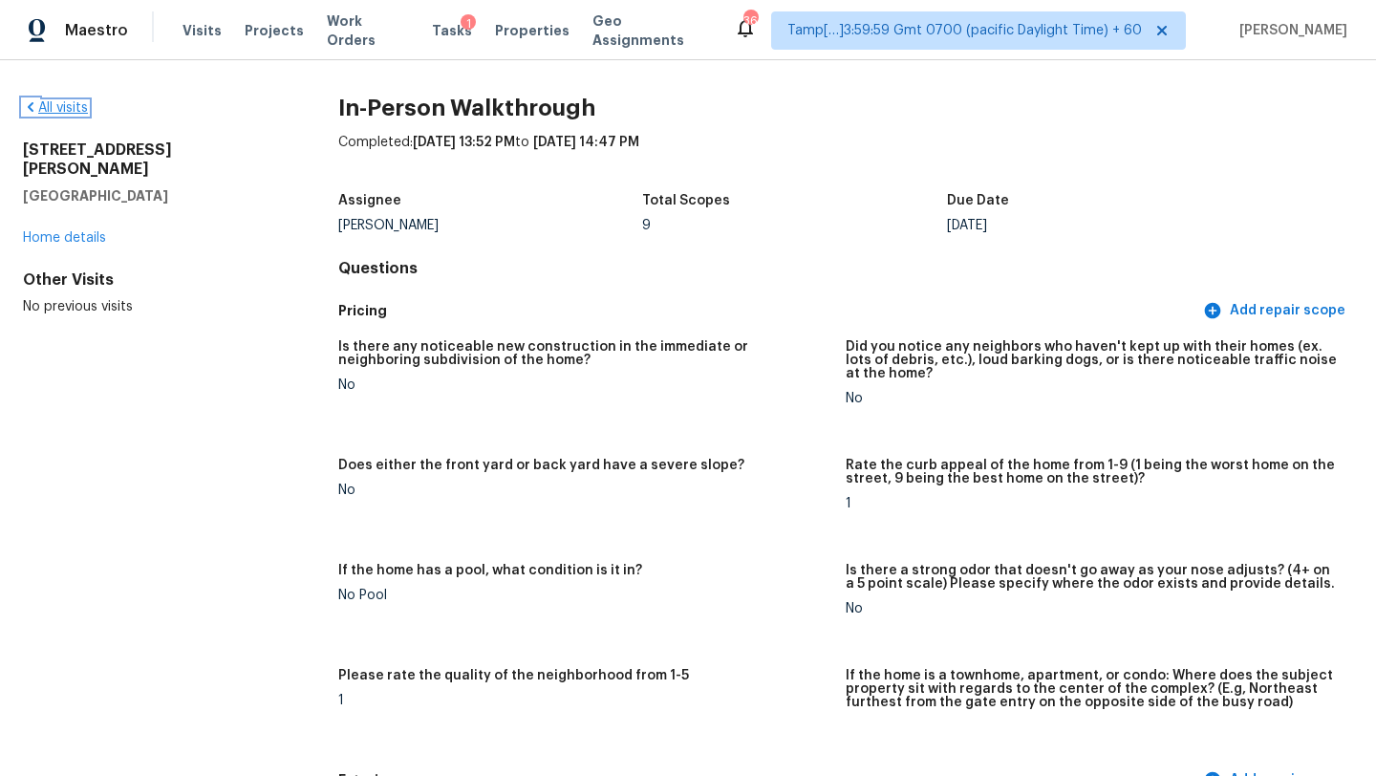
click at [69, 109] on link "All visits" at bounding box center [55, 107] width 65 height 13
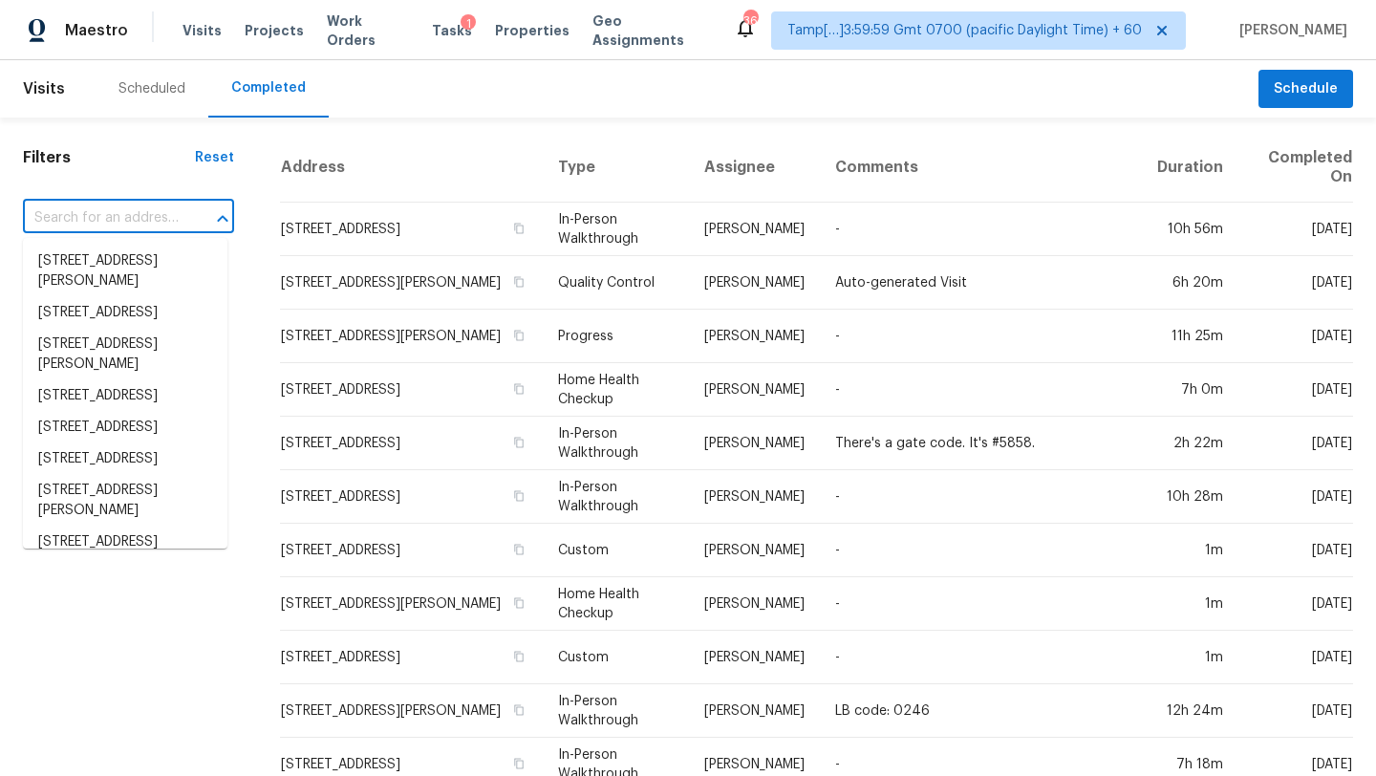
click at [91, 229] on input "text" at bounding box center [102, 219] width 158 height 30
paste input "3223 1st Ave W, Bradenton, FL 34205"
type input "3223 1st Ave W, Bradenton, FL 34205"
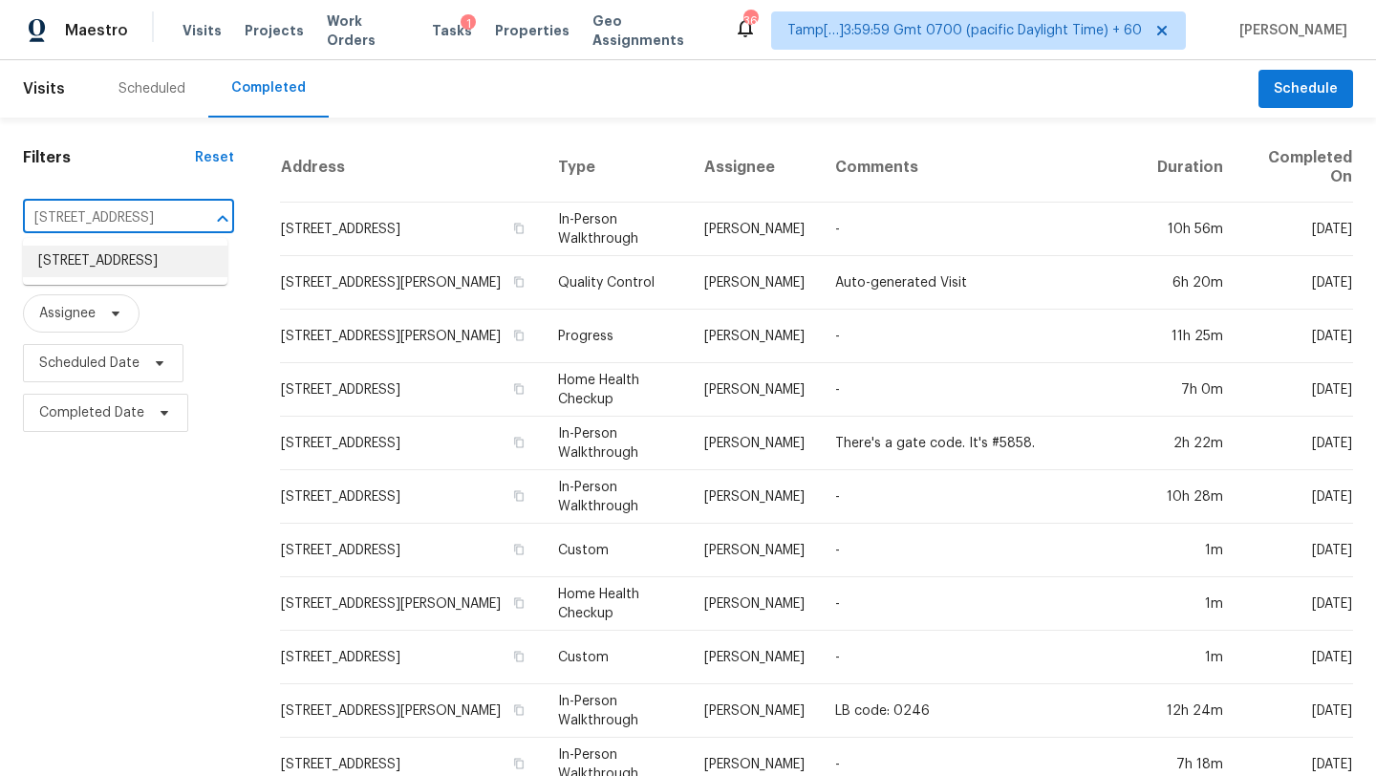
click at [100, 255] on li "3223 1st Ave W, Bradenton, FL 34205" at bounding box center [125, 262] width 204 height 32
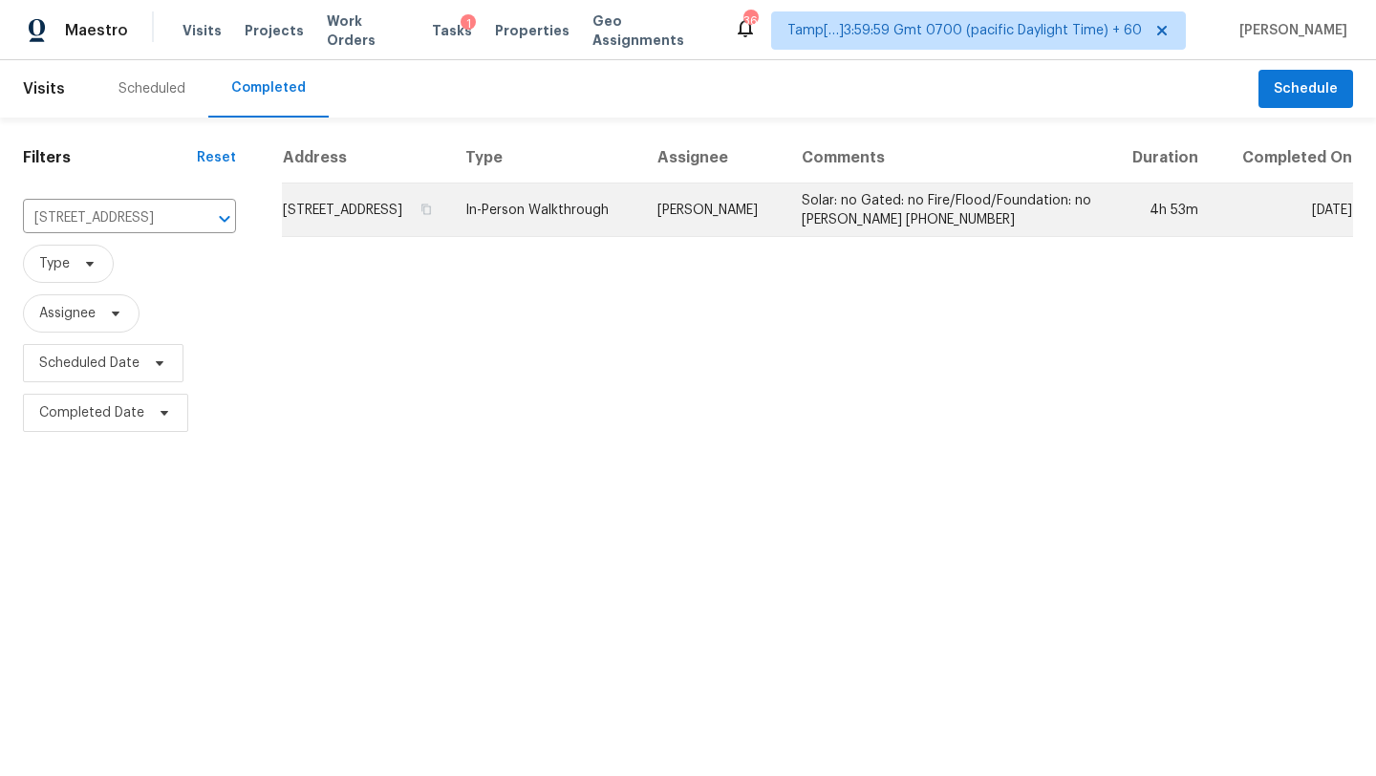
click at [1041, 231] on td "Solar: no Gated: no Fire/Flood/Foundation: no Mark Gajdosik (941) 720-8821" at bounding box center [946, 210] width 321 height 54
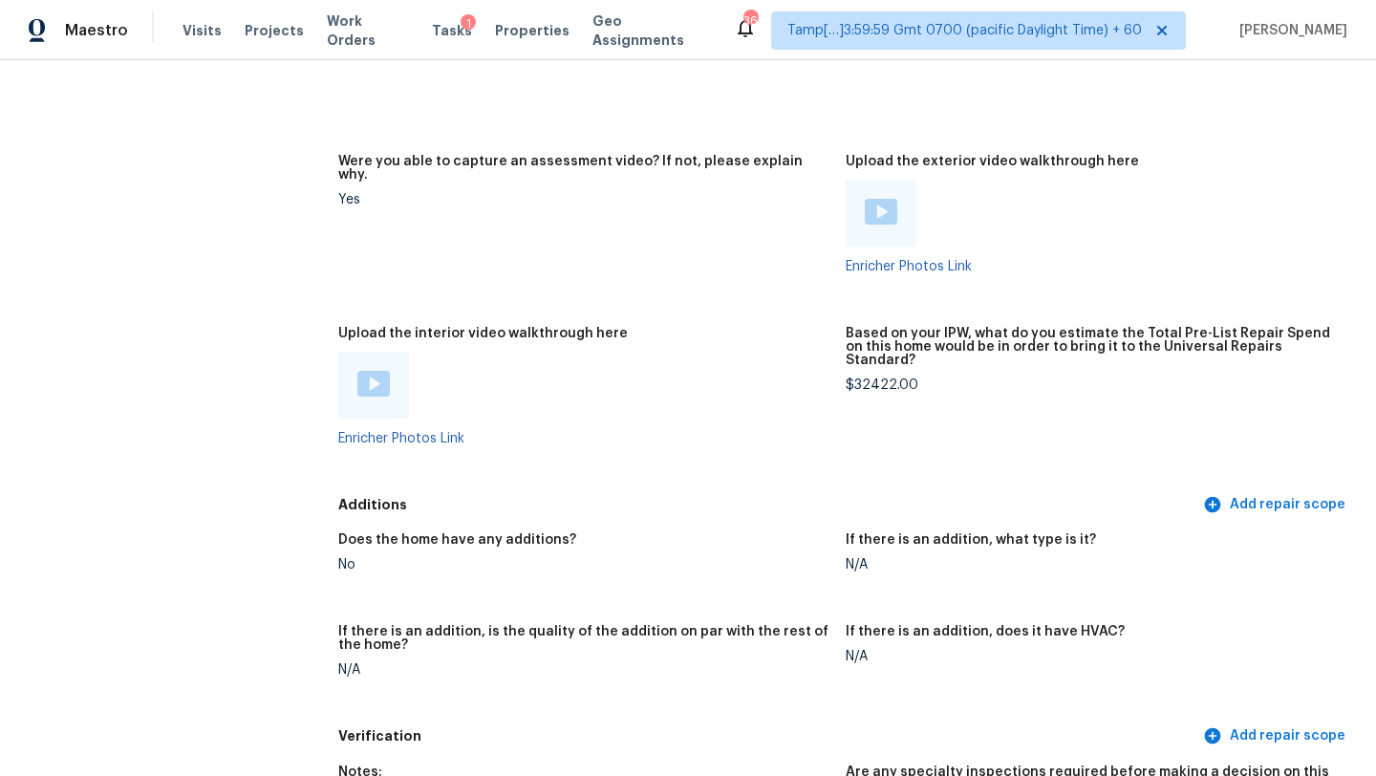
scroll to position [4099, 0]
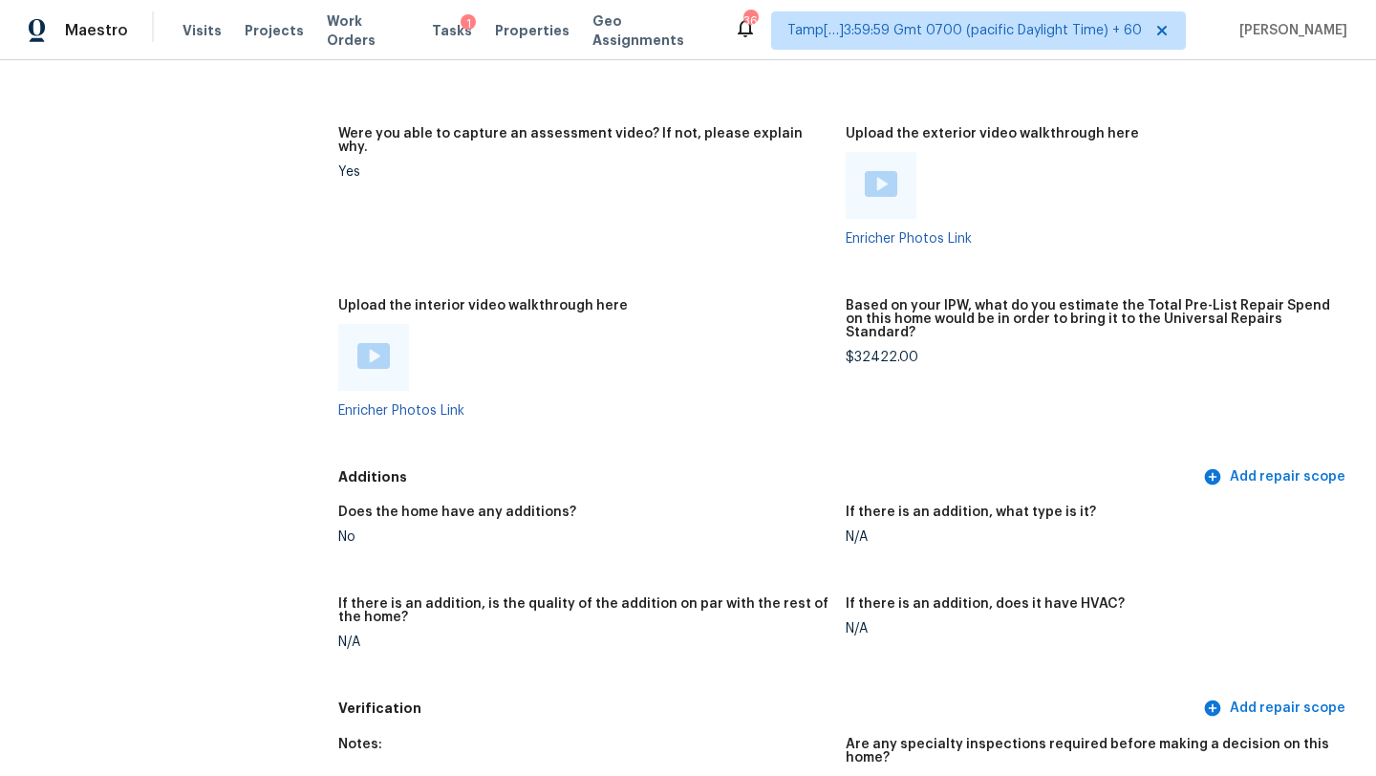
click at [373, 343] on img at bounding box center [373, 356] width 32 height 26
click at [880, 171] on img at bounding box center [881, 184] width 32 height 26
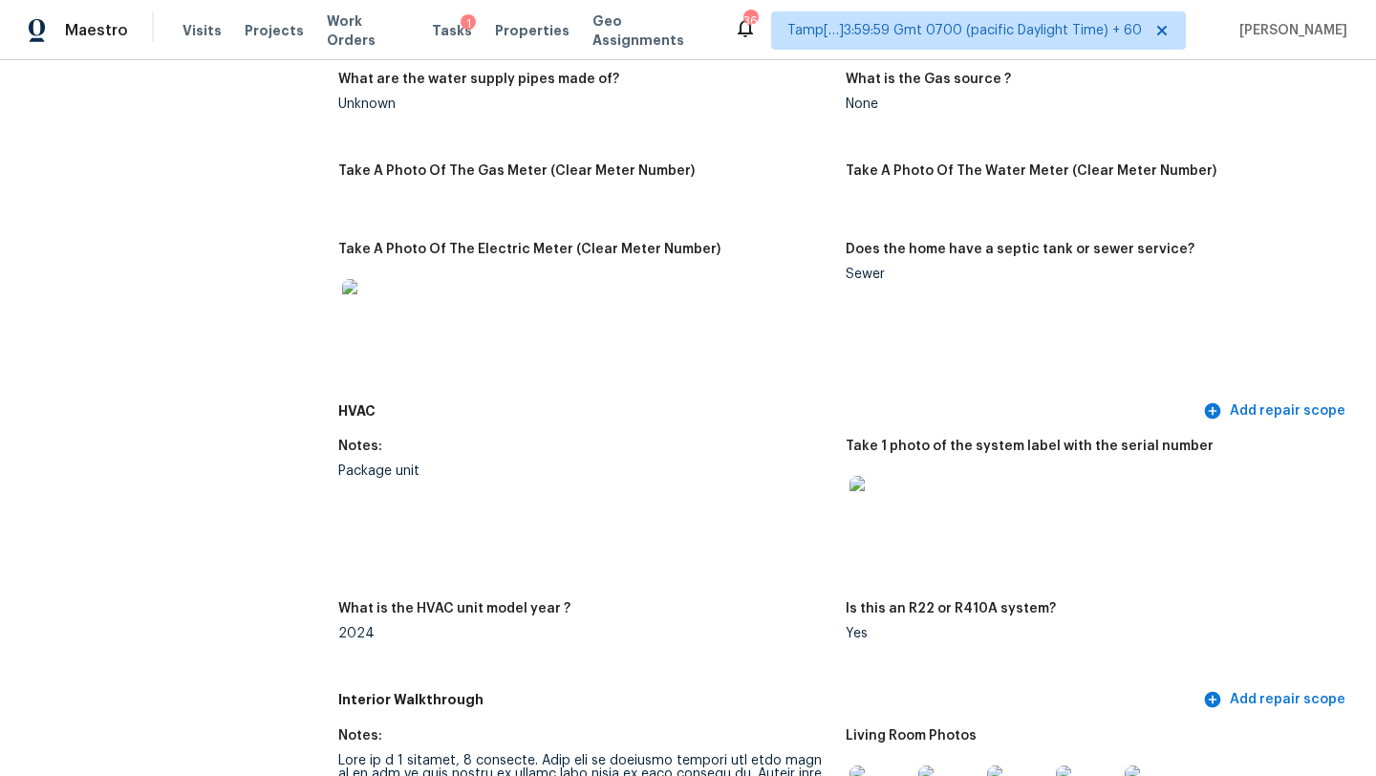
scroll to position [1649, 0]
click at [724, 400] on h5 "HVAC" at bounding box center [768, 410] width 861 height 20
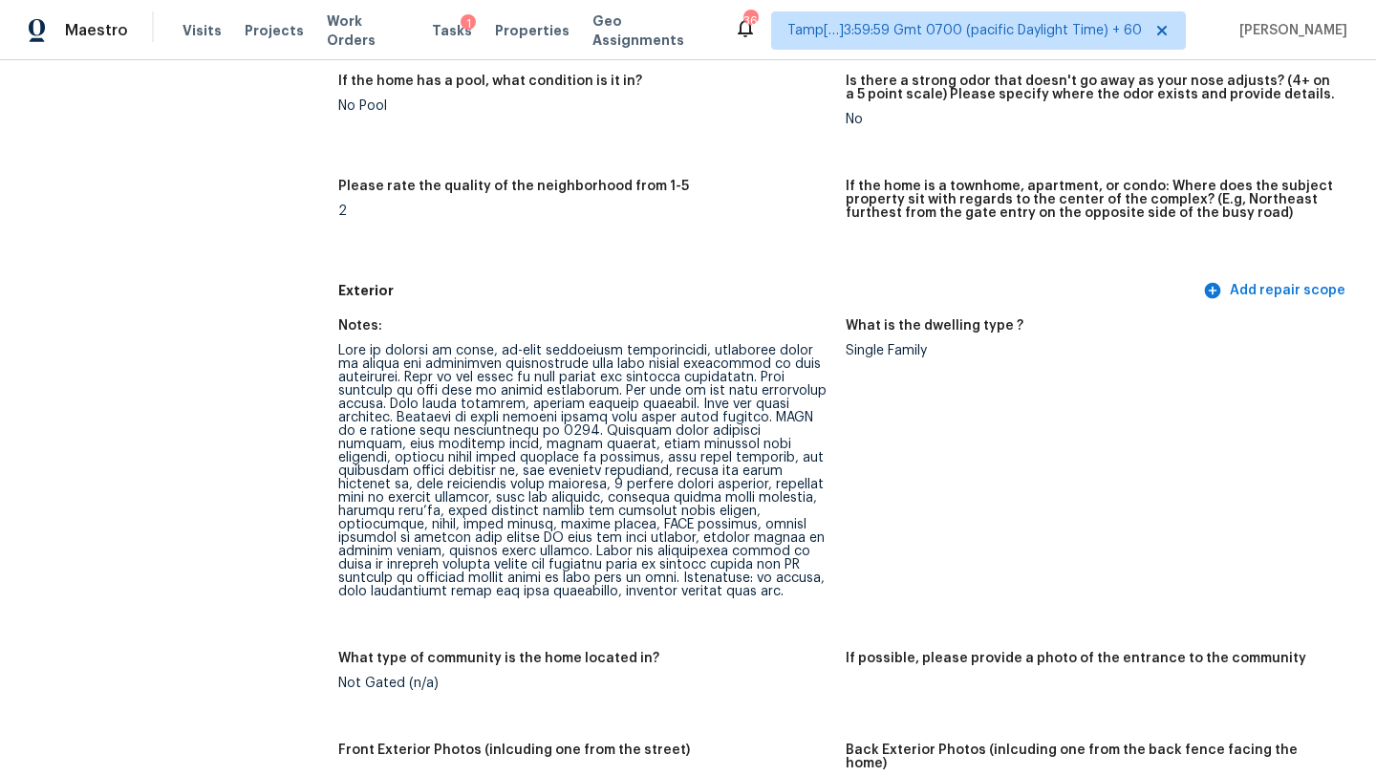
scroll to position [0, 0]
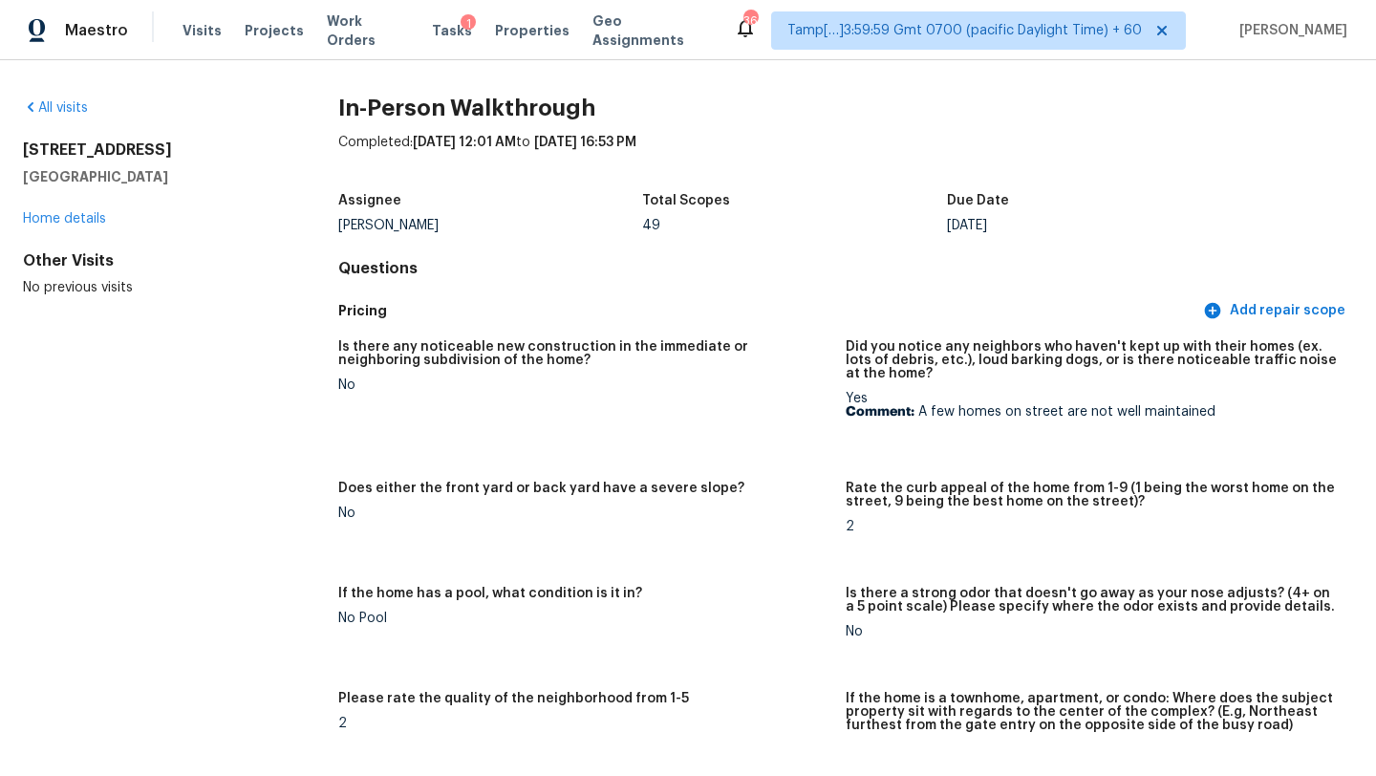
click at [47, 96] on div "All visits 3223 1st Ave W Bradenton, FL 34205 Home details Other Visits No prev…" at bounding box center [688, 418] width 1376 height 716
click at [65, 110] on link "All visits" at bounding box center [55, 107] width 65 height 13
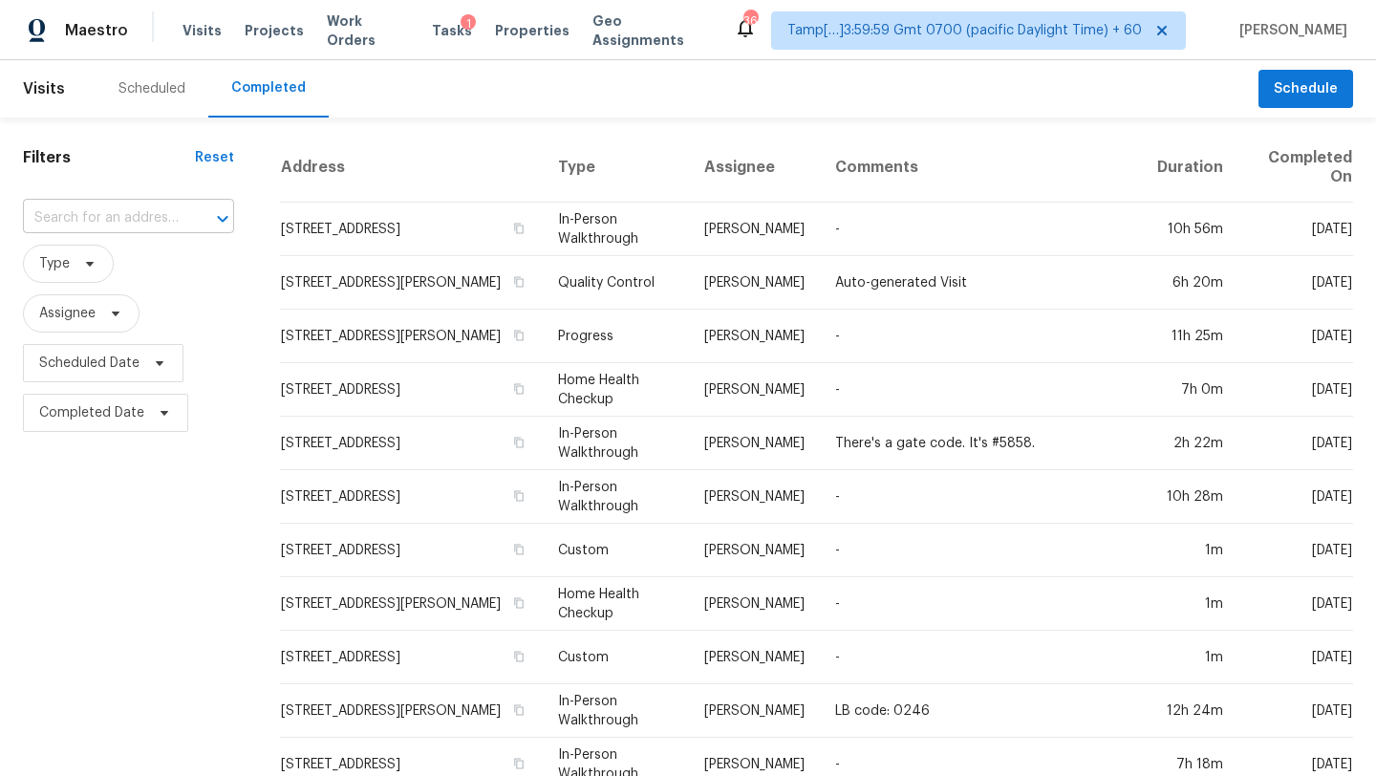
click at [79, 223] on input "text" at bounding box center [102, 219] width 158 height 30
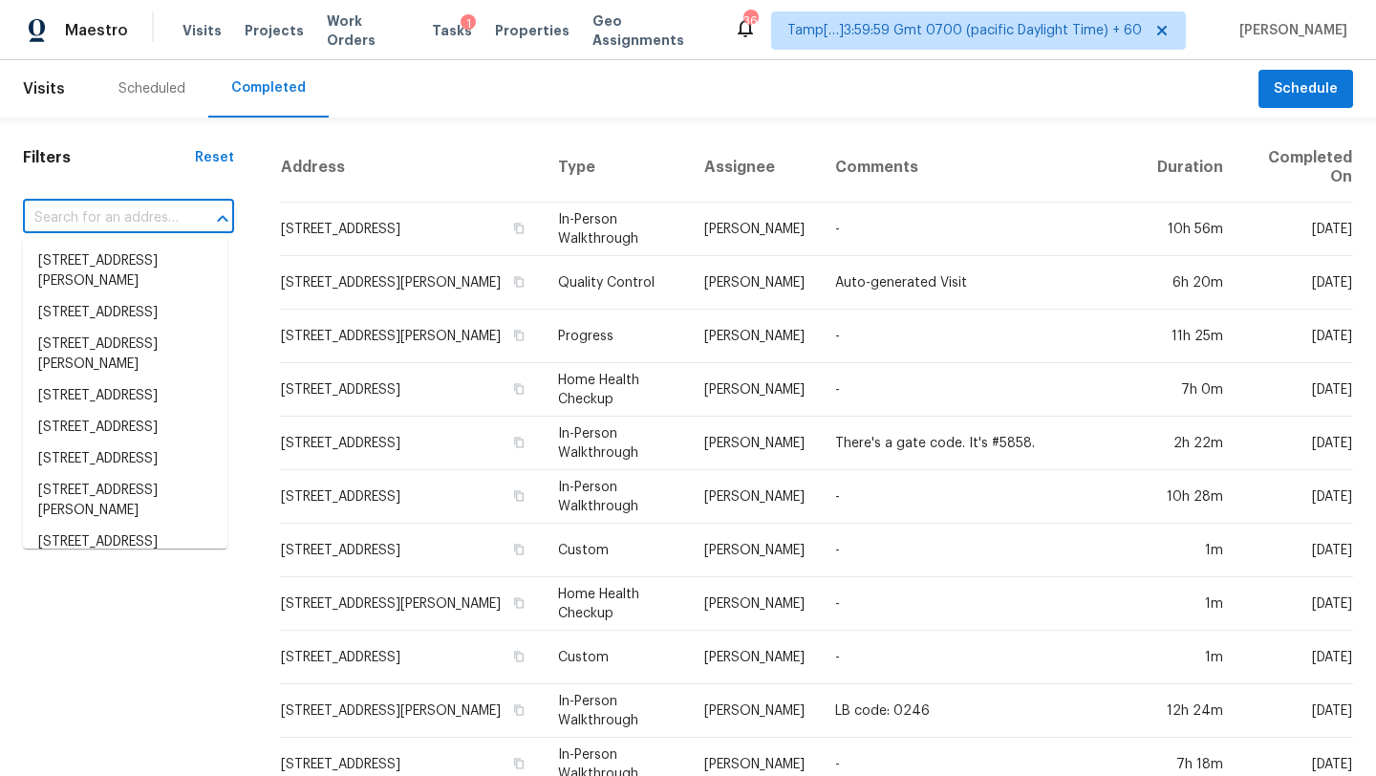
paste input "5340 Saint Ives Dr, Murfreesboro, TN 37128"
type input "5340 Saint Ives Dr, Murfreesboro, TN 37128"
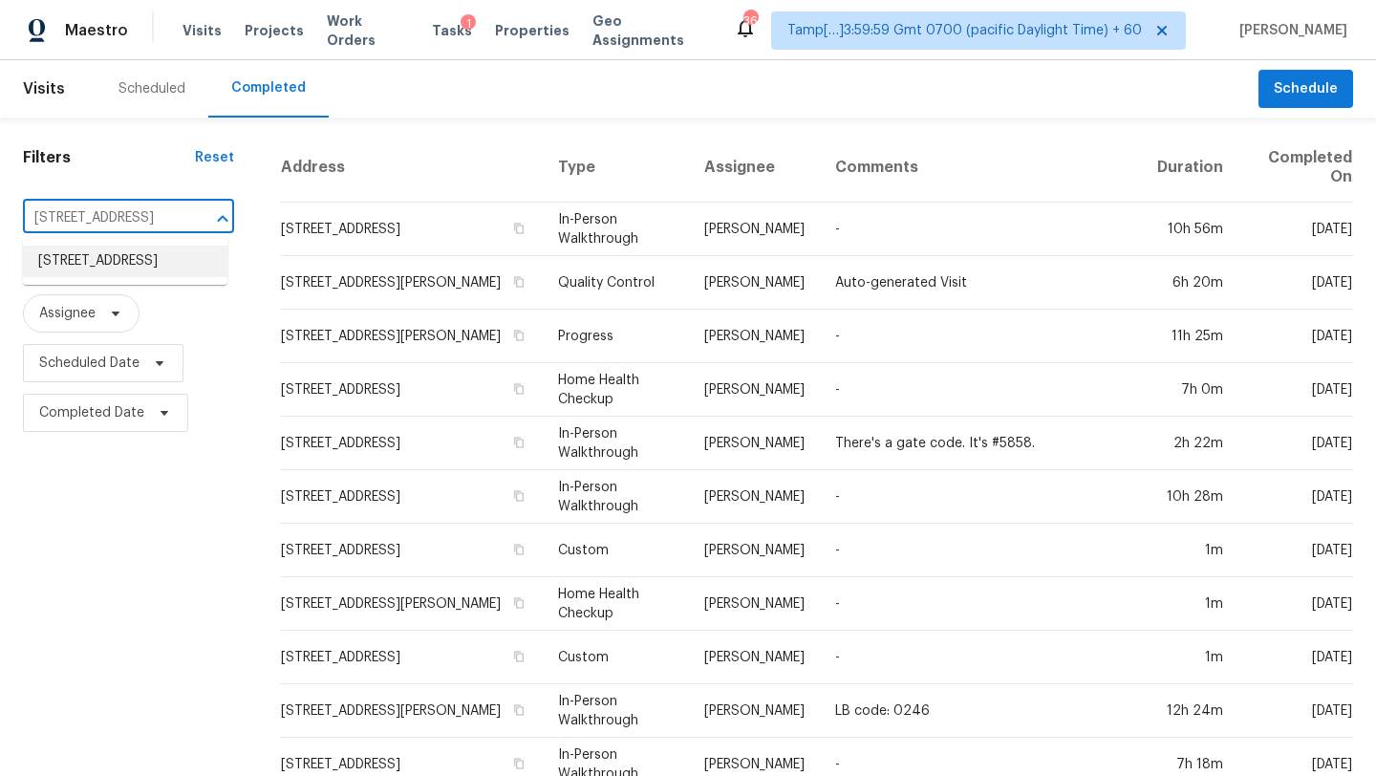
click at [94, 250] on li "5340 Saint Ives Dr, Murfreesboro, TN 37128" at bounding box center [125, 262] width 204 height 32
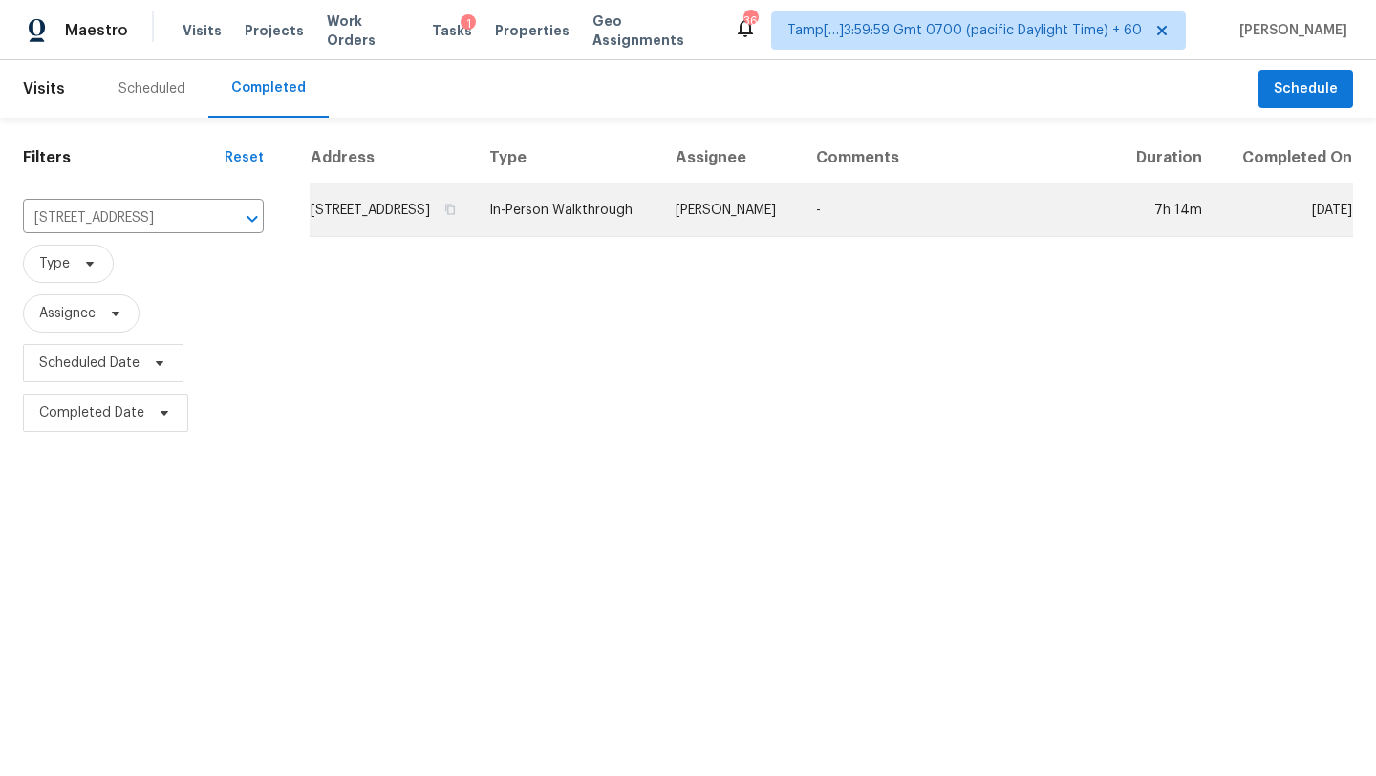
click at [981, 232] on td "-" at bounding box center [957, 210] width 313 height 54
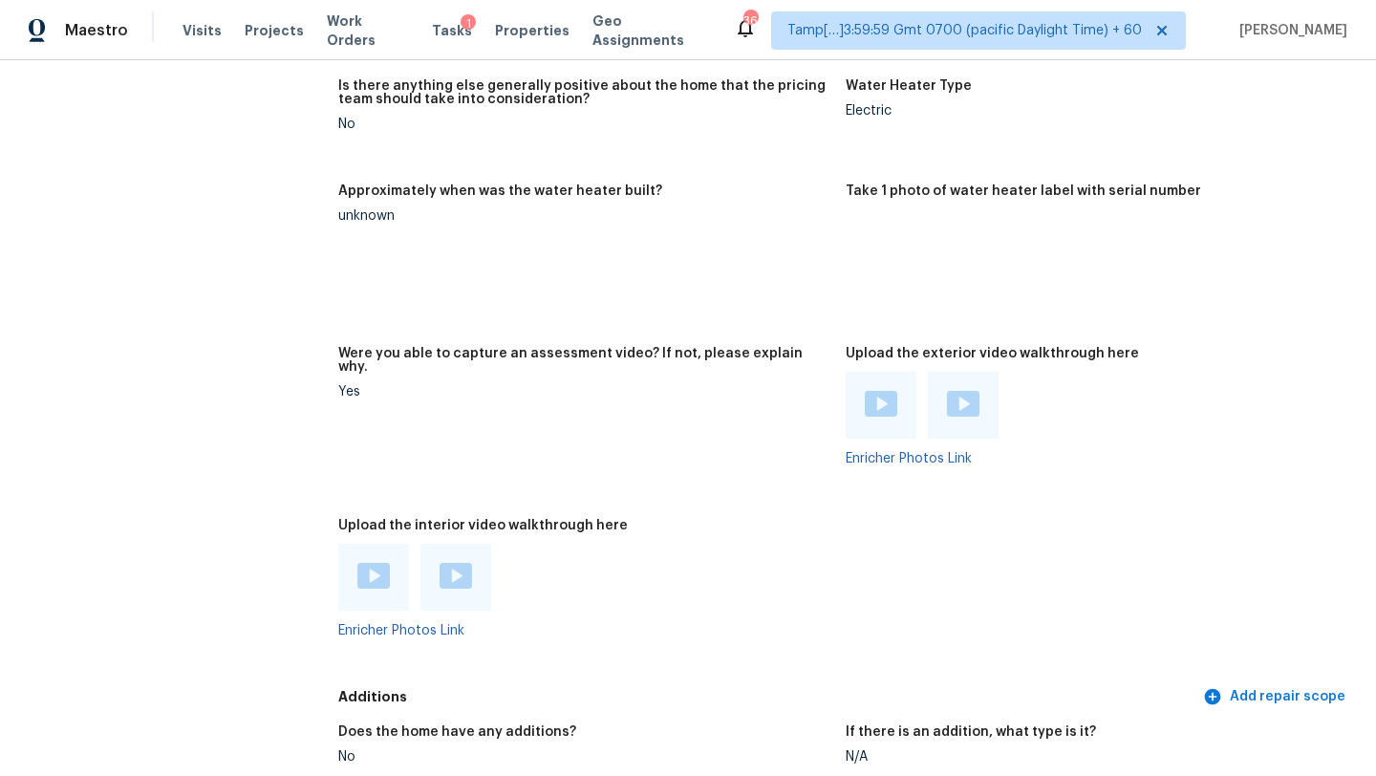
scroll to position [4221, 0]
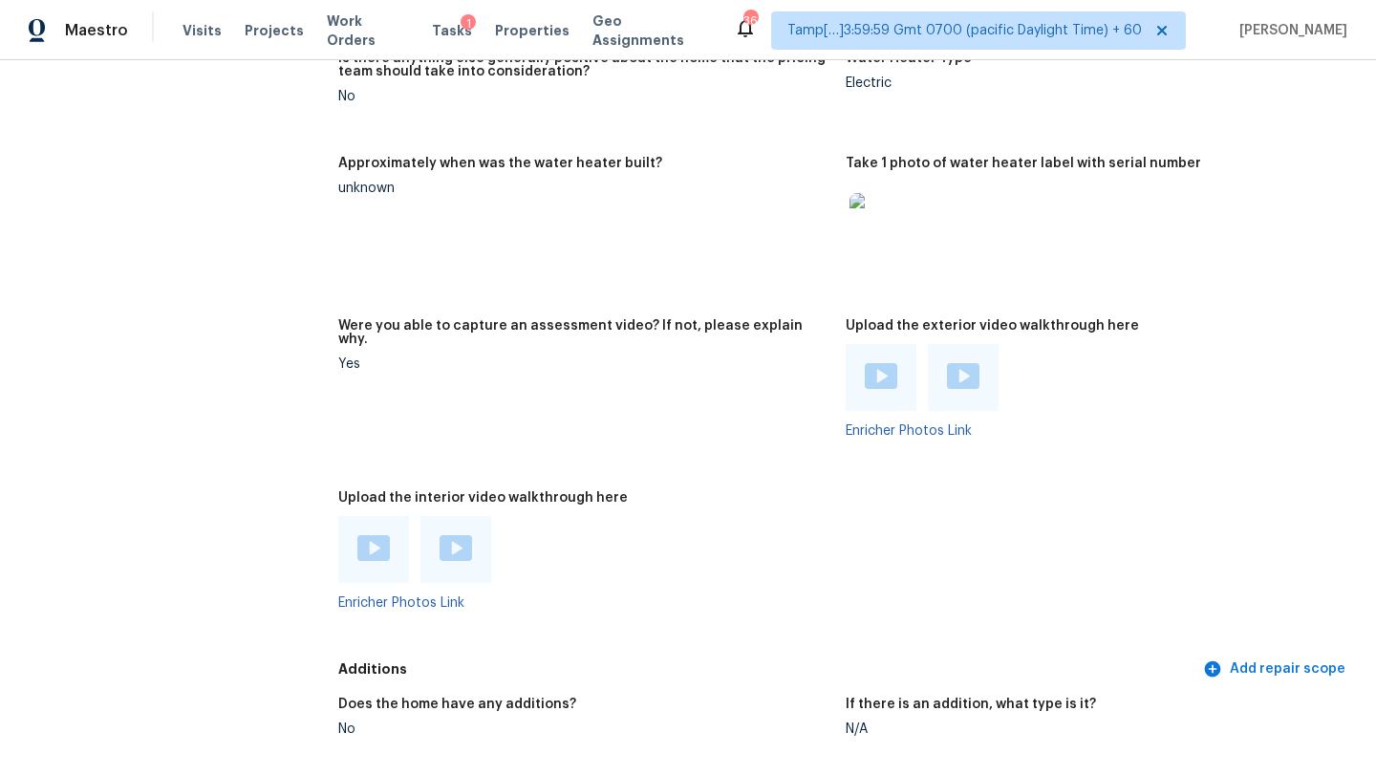
click at [378, 535] on img at bounding box center [373, 548] width 32 height 26
click at [455, 535] on img at bounding box center [456, 548] width 32 height 26
click at [879, 363] on img at bounding box center [881, 376] width 32 height 26
click at [965, 363] on img at bounding box center [963, 376] width 32 height 26
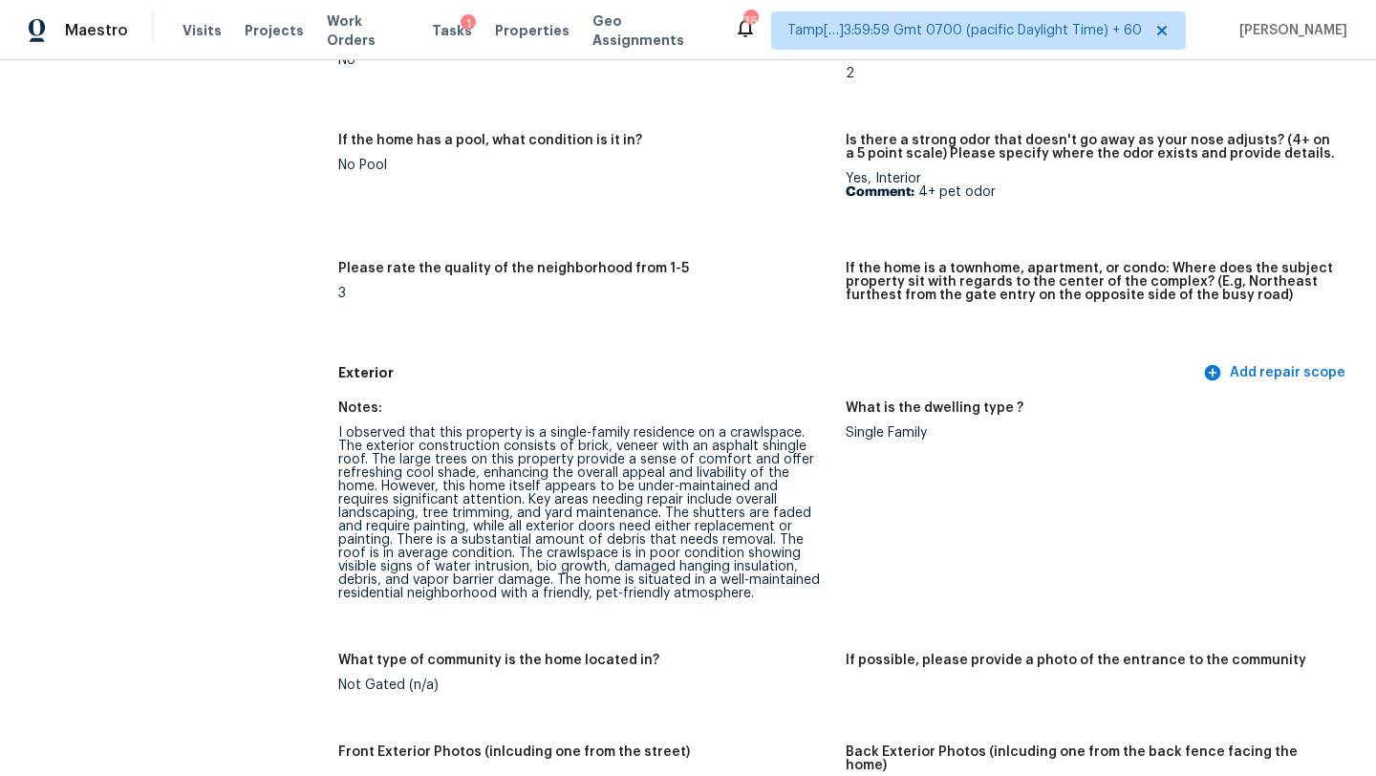
scroll to position [432, 0]
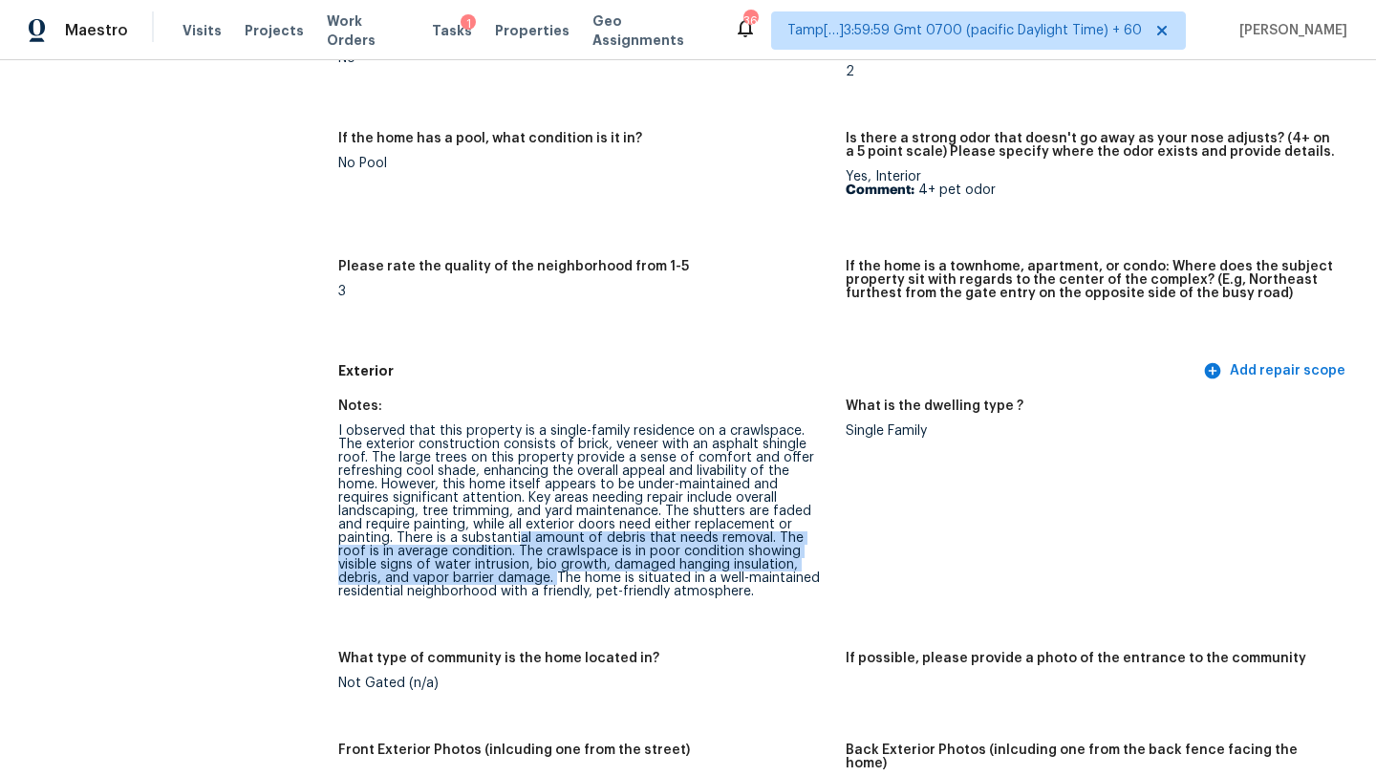
drag, startPoint x: 408, startPoint y: 545, endPoint x: 392, endPoint y: 574, distance: 33.8
click at [392, 574] on div "I observed that this property is a single-family residence on a crawlspace. The…" at bounding box center [584, 511] width 492 height 174
copy div "al amount of debris that needs removal. The roof is in average condition. The c…"
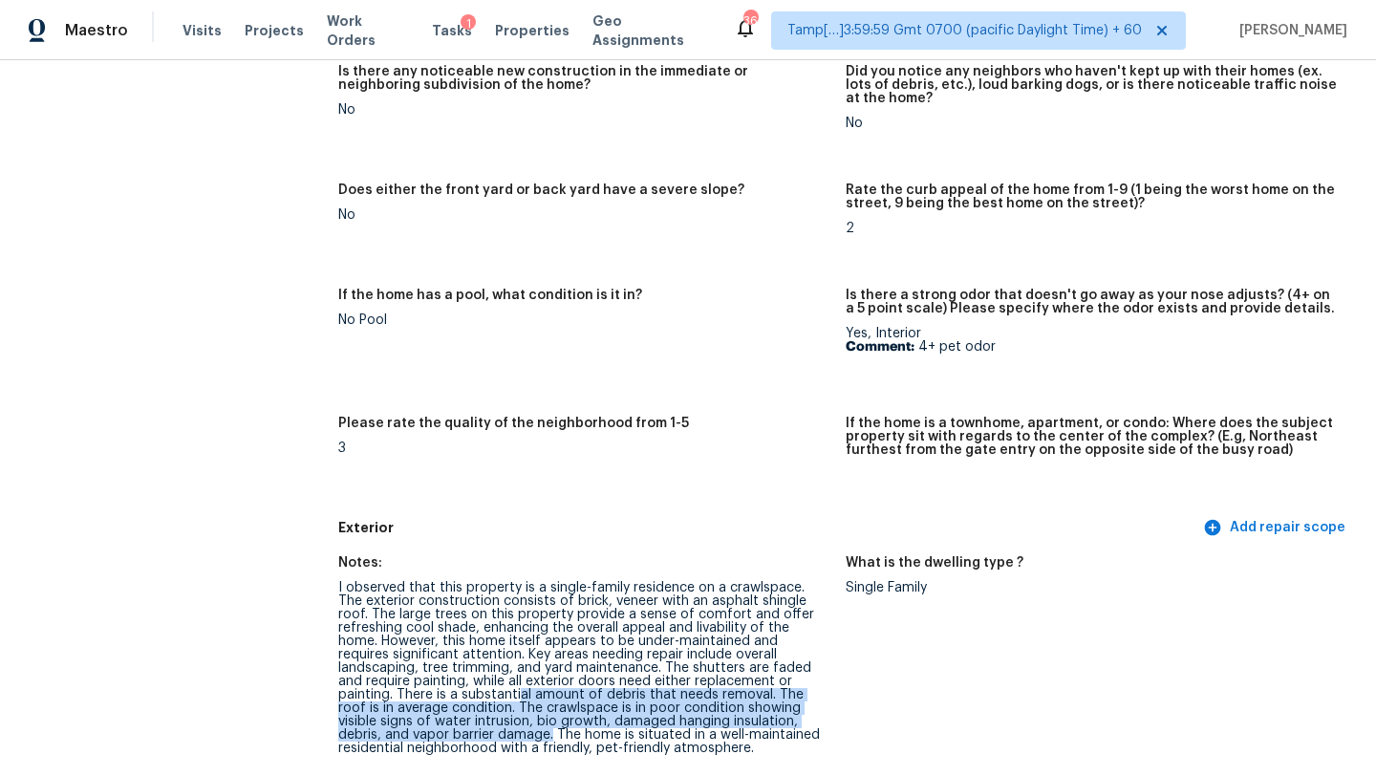
scroll to position [0, 0]
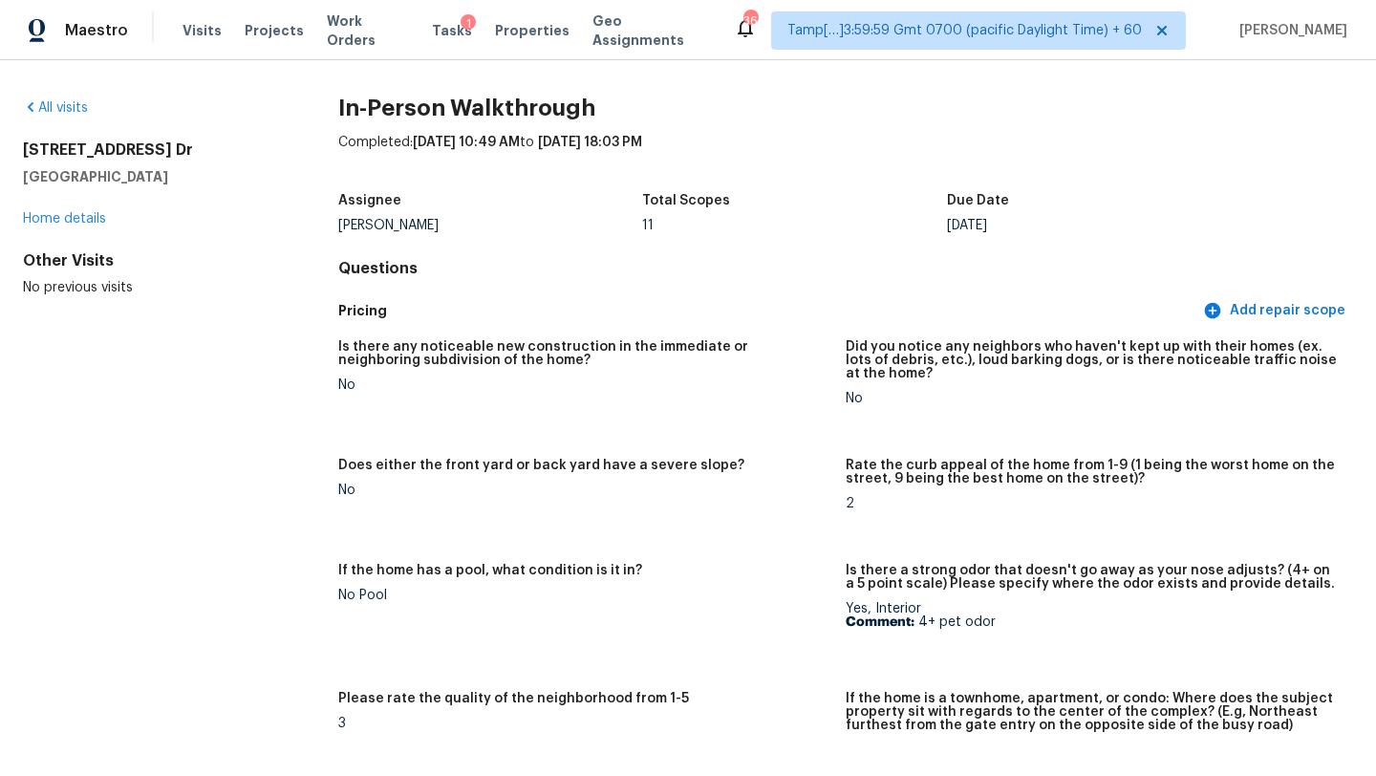
click at [50, 95] on div "All visits 5340 Saint Ives Dr Murfreesboro, TN 37128 Home details Other Visits …" at bounding box center [688, 418] width 1376 height 716
click at [50, 102] on link "All visits" at bounding box center [55, 107] width 65 height 13
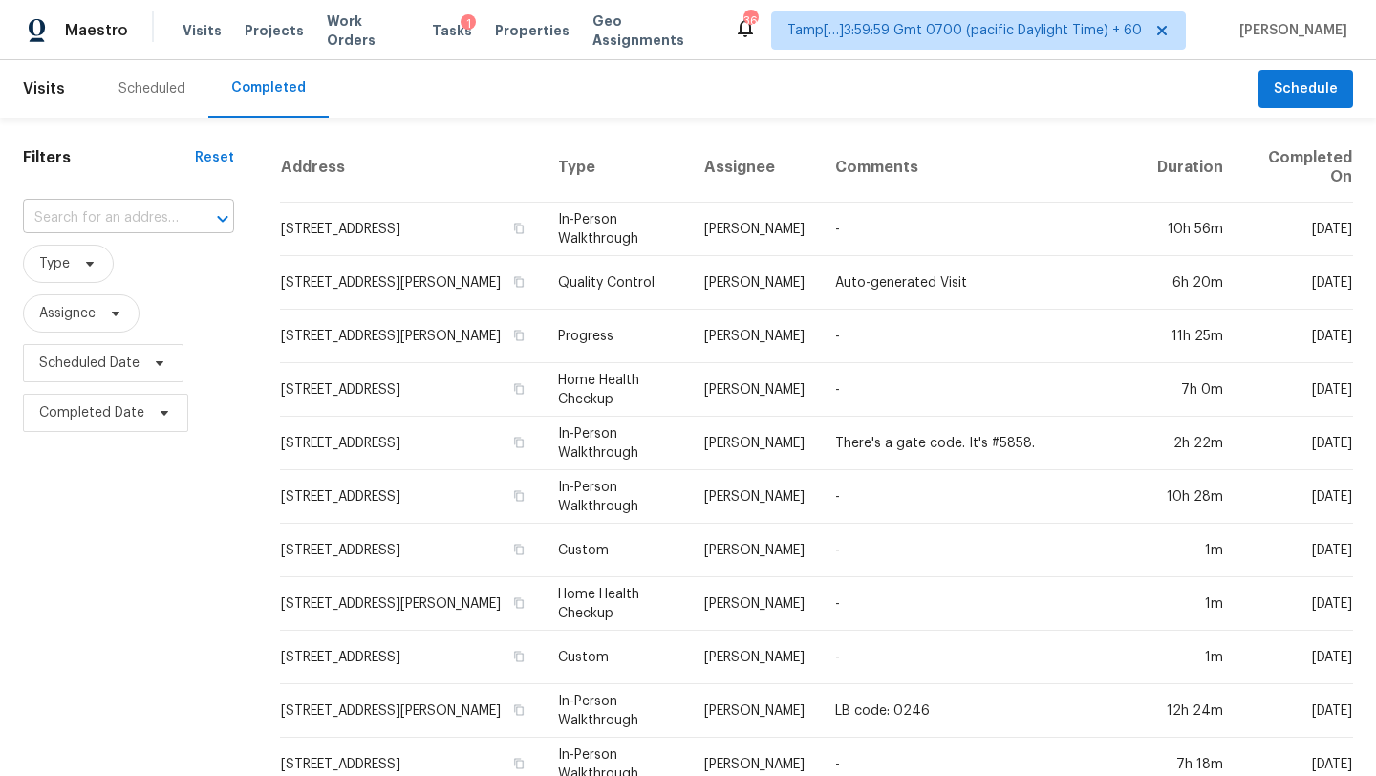
click at [121, 220] on input "text" at bounding box center [102, 219] width 158 height 30
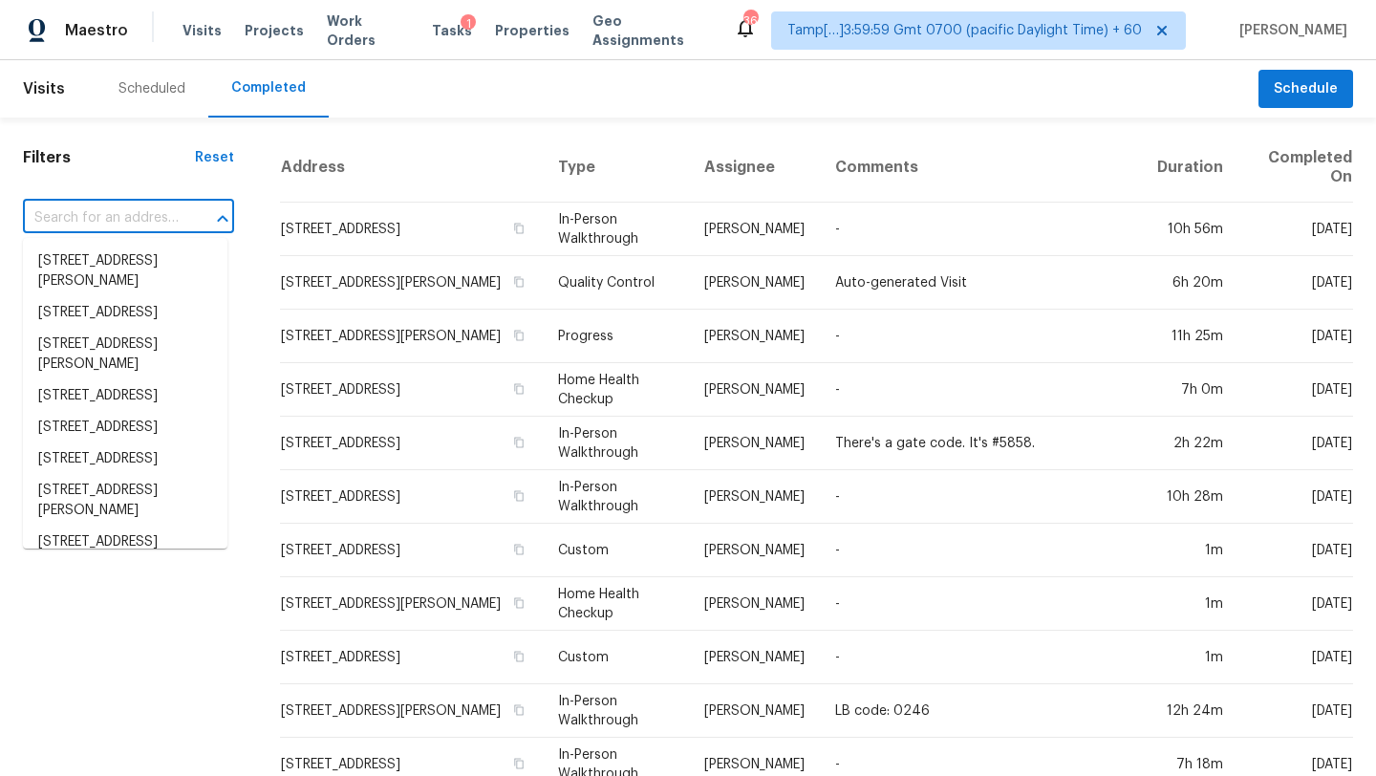
paste input "4379 Houston Ln, North Port, FL 34287"
type input "4379 Houston Ln, North Port, FL 34287"
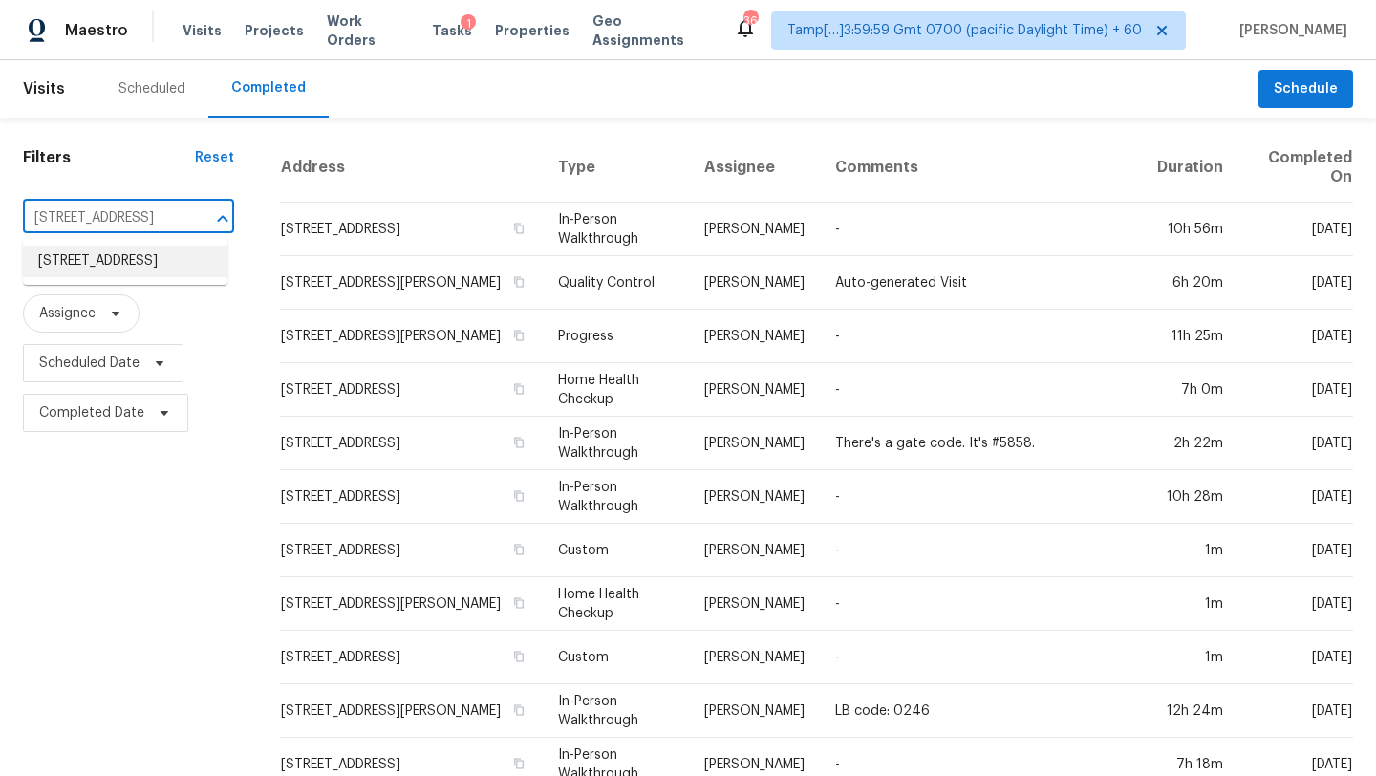
click at [147, 260] on li "4379 Houston Ln, North Port, FL 34287" at bounding box center [125, 262] width 204 height 32
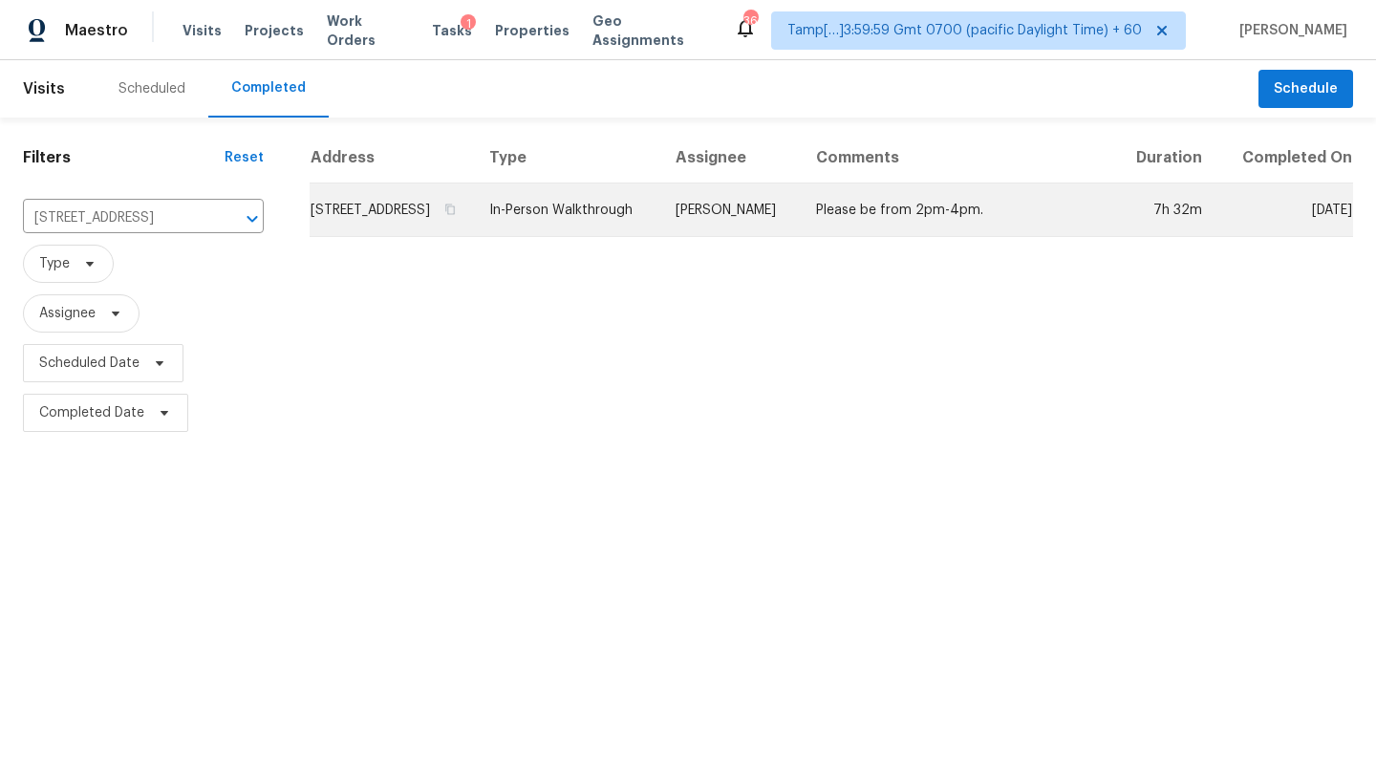
click at [1025, 222] on td "Please be from 2pm-4pm." at bounding box center [957, 210] width 313 height 54
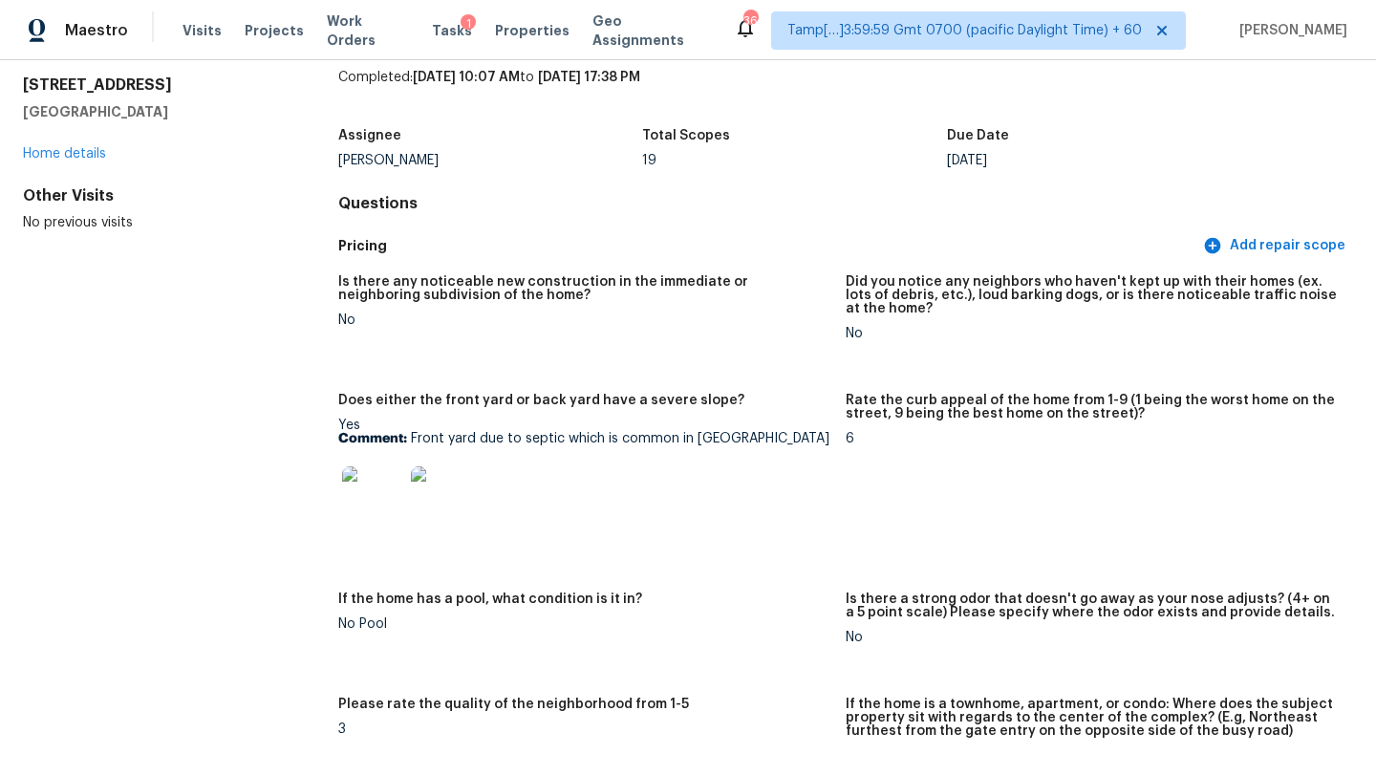
scroll to position [78, 0]
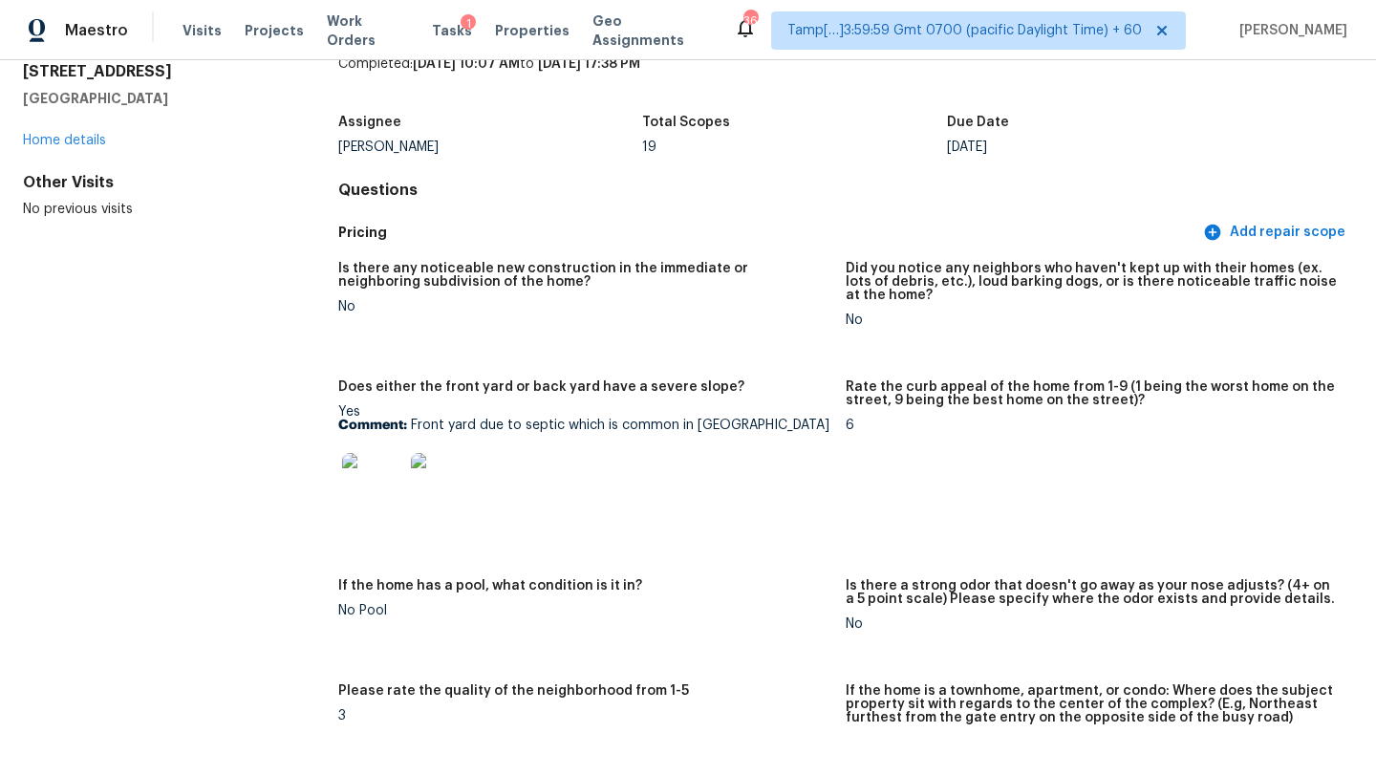
click at [361, 481] on img at bounding box center [372, 483] width 61 height 61
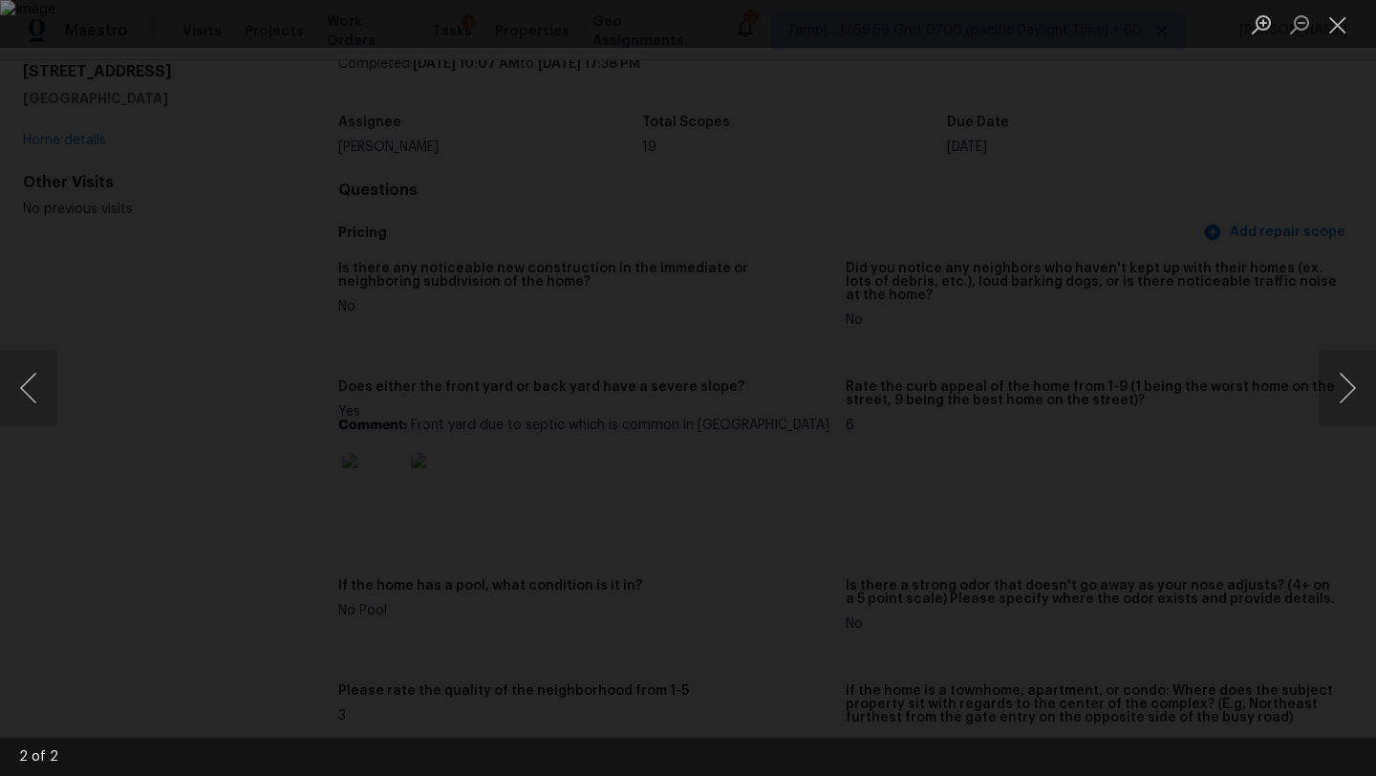
click at [1303, 216] on div "Lightbox" at bounding box center [688, 388] width 1376 height 776
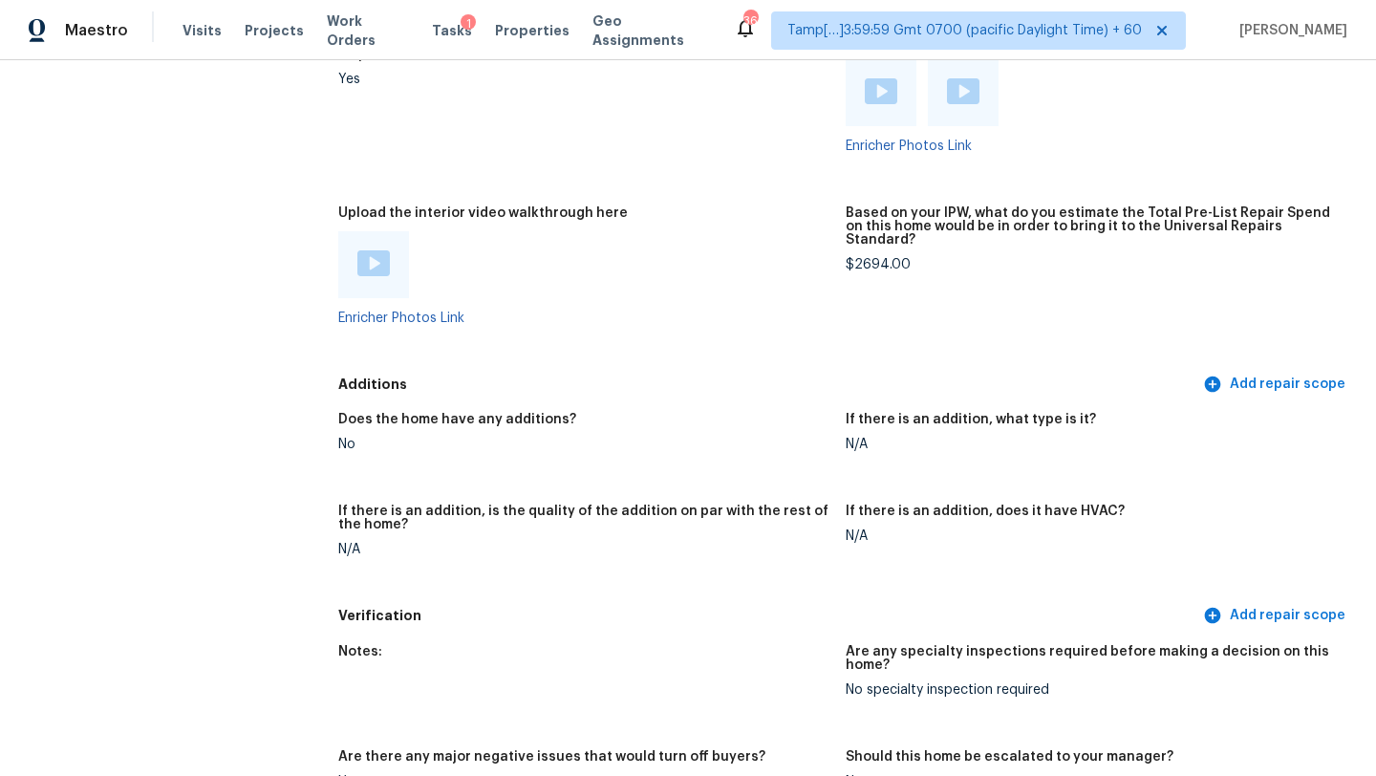
scroll to position [3882, 0]
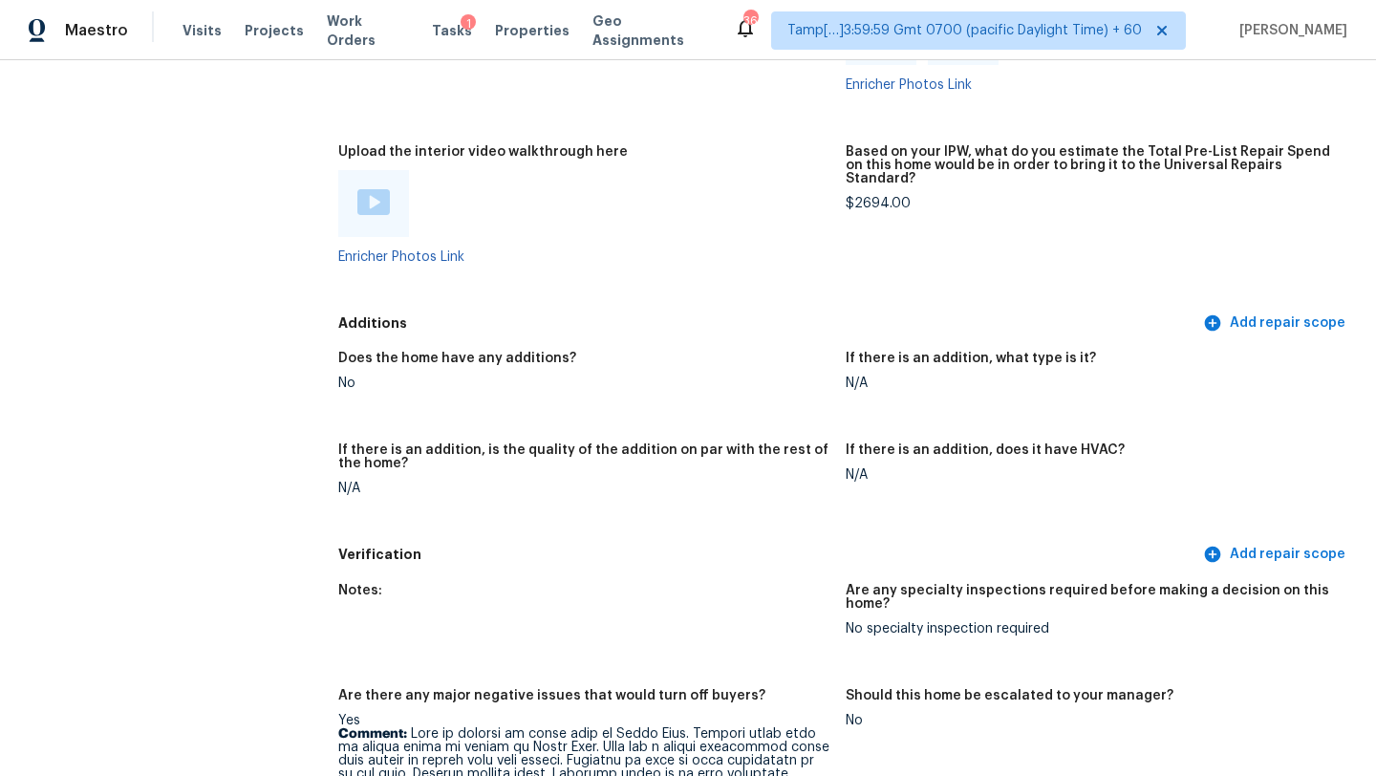
click at [377, 189] on div at bounding box center [373, 203] width 32 height 29
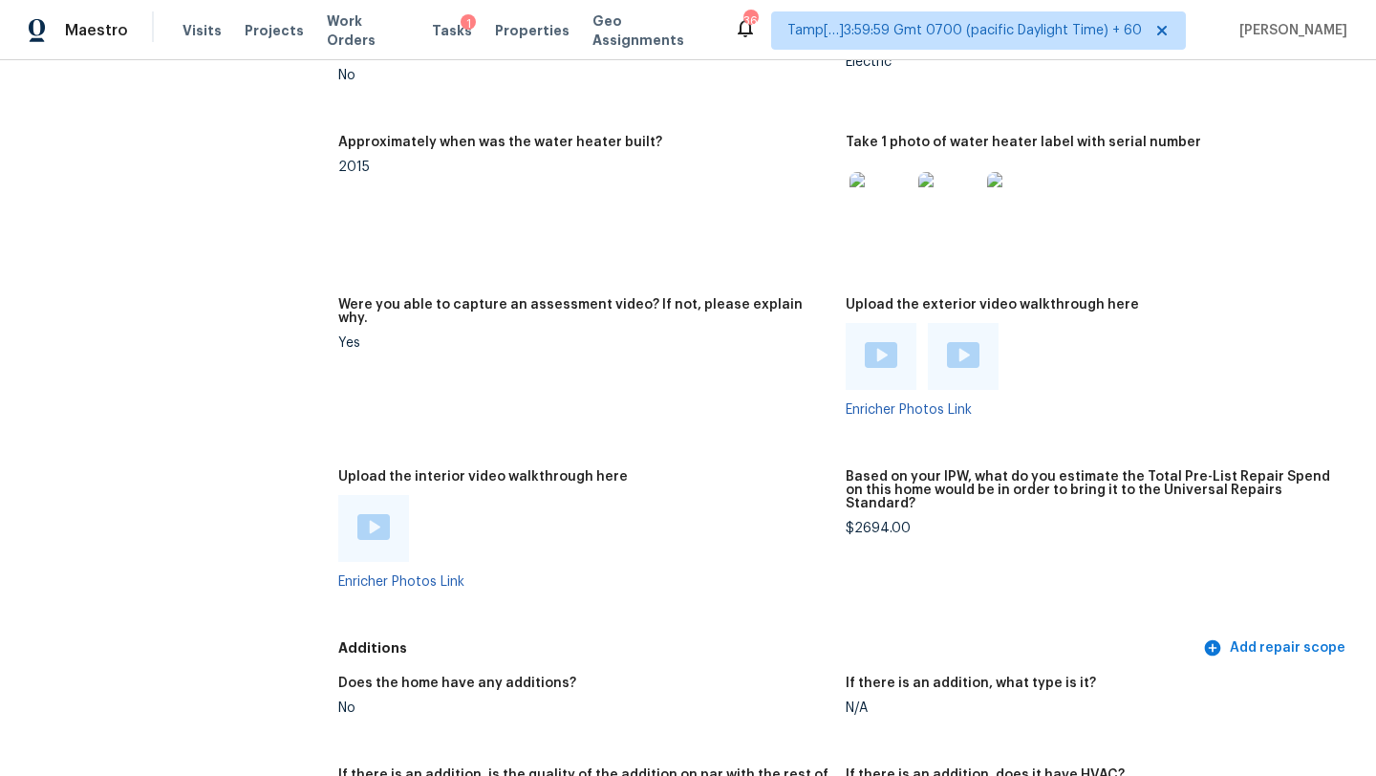
click at [883, 342] on img at bounding box center [881, 355] width 32 height 26
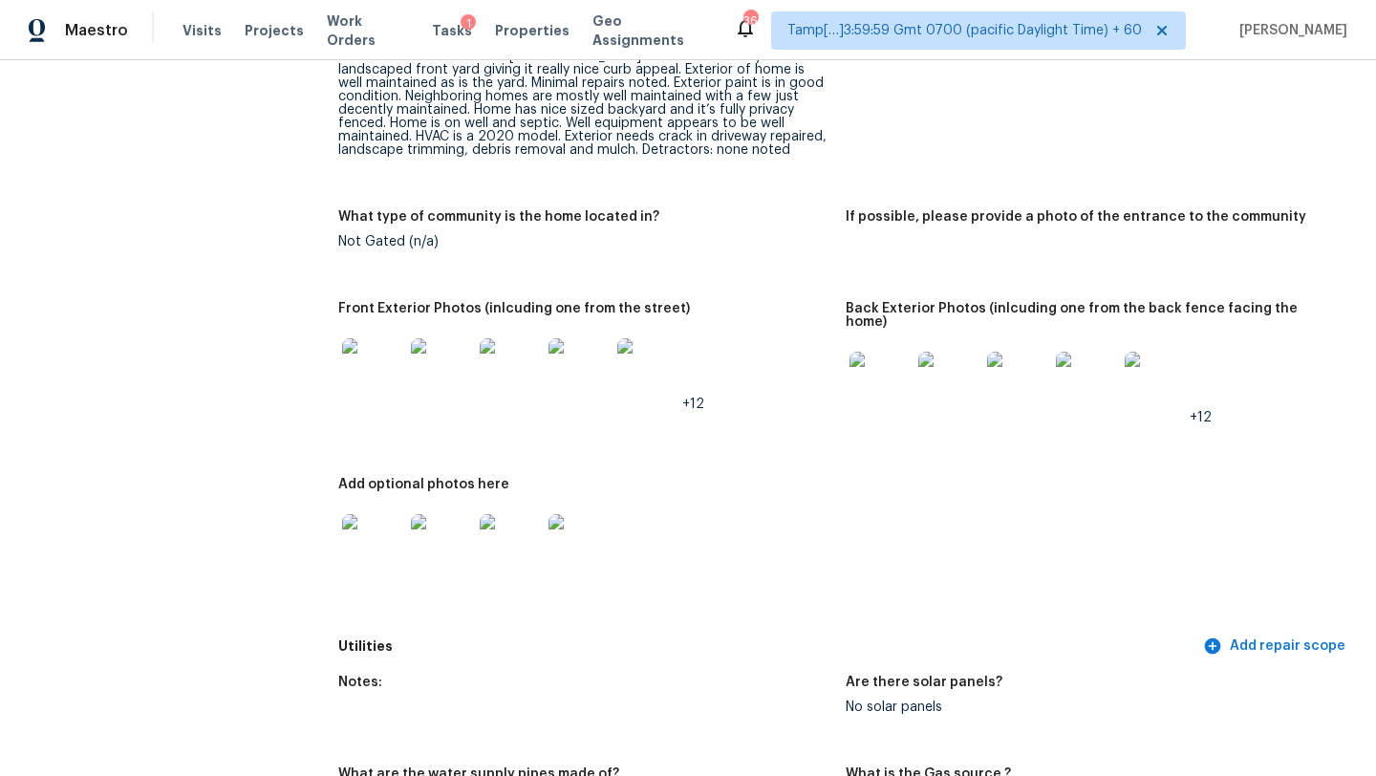
scroll to position [0, 0]
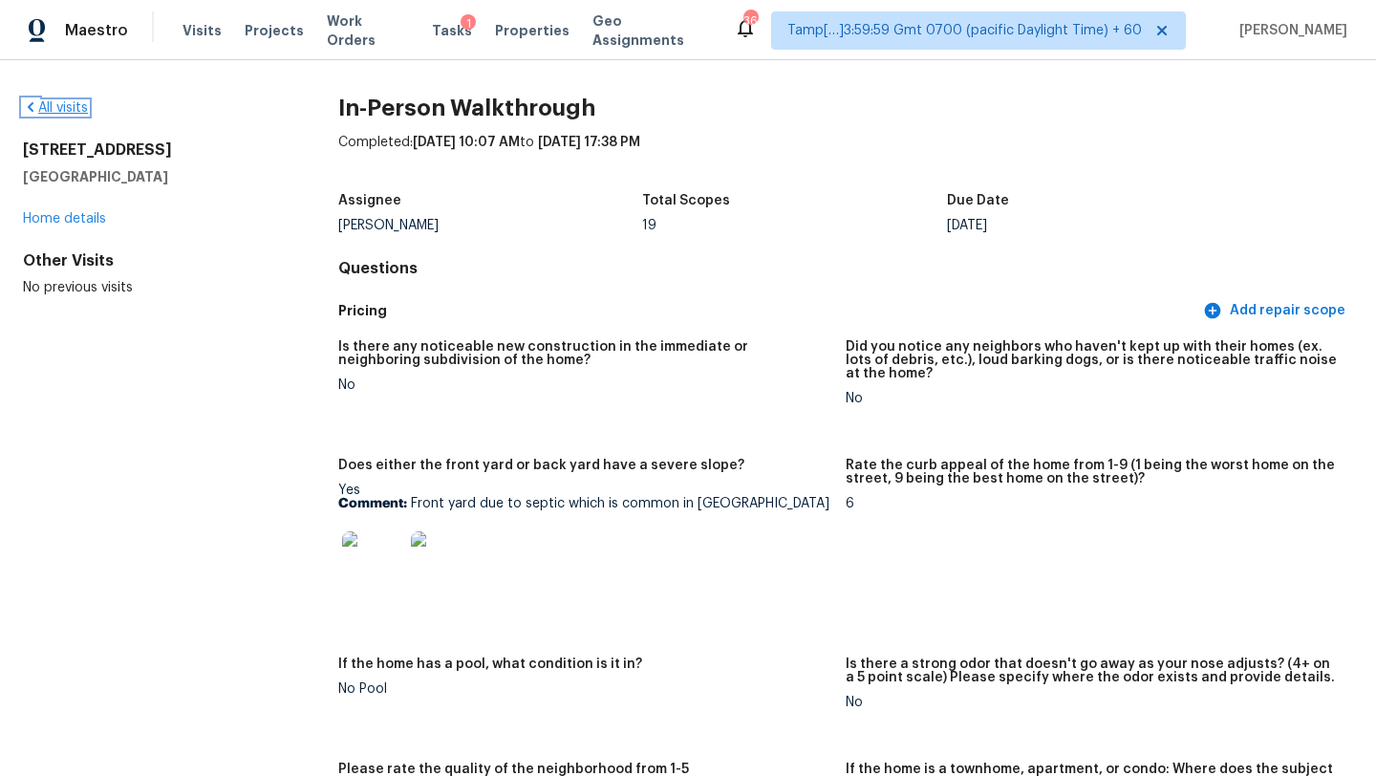
click at [82, 101] on link "All visits" at bounding box center [55, 107] width 65 height 13
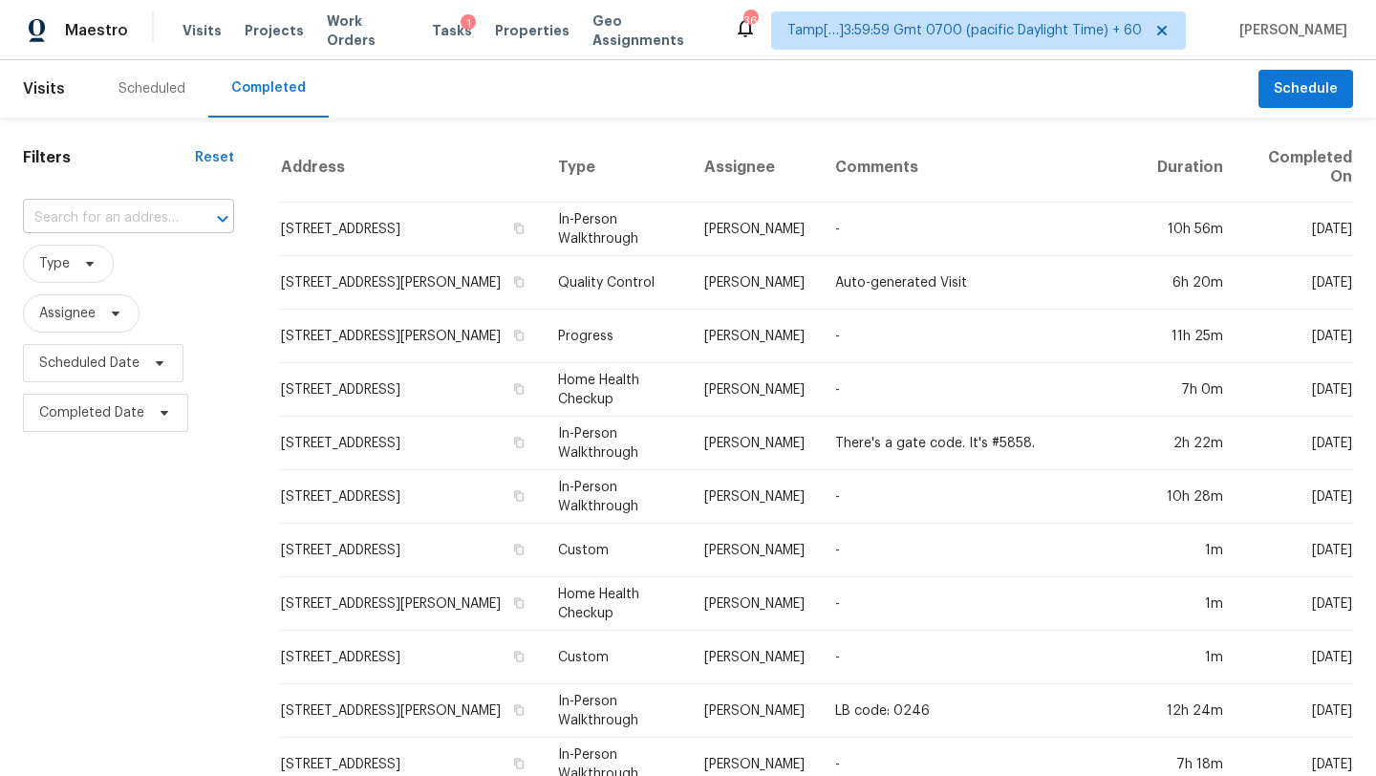
click at [143, 217] on input "text" at bounding box center [102, 219] width 158 height 30
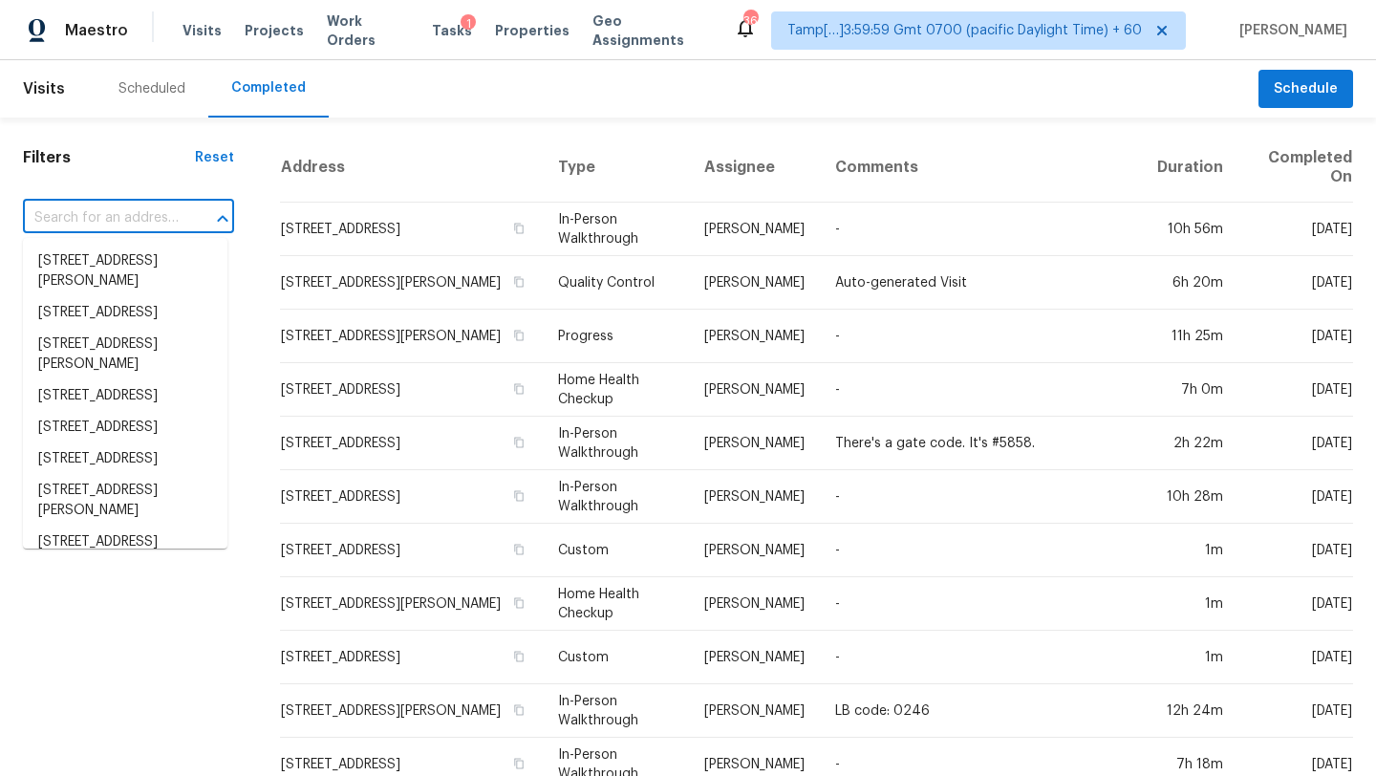
paste input "6603 Meadow Rue Dr, Peachtree Corners, GA 30092"
type input "6603 Meadow Rue Dr, Peachtree Corners, GA 30092"
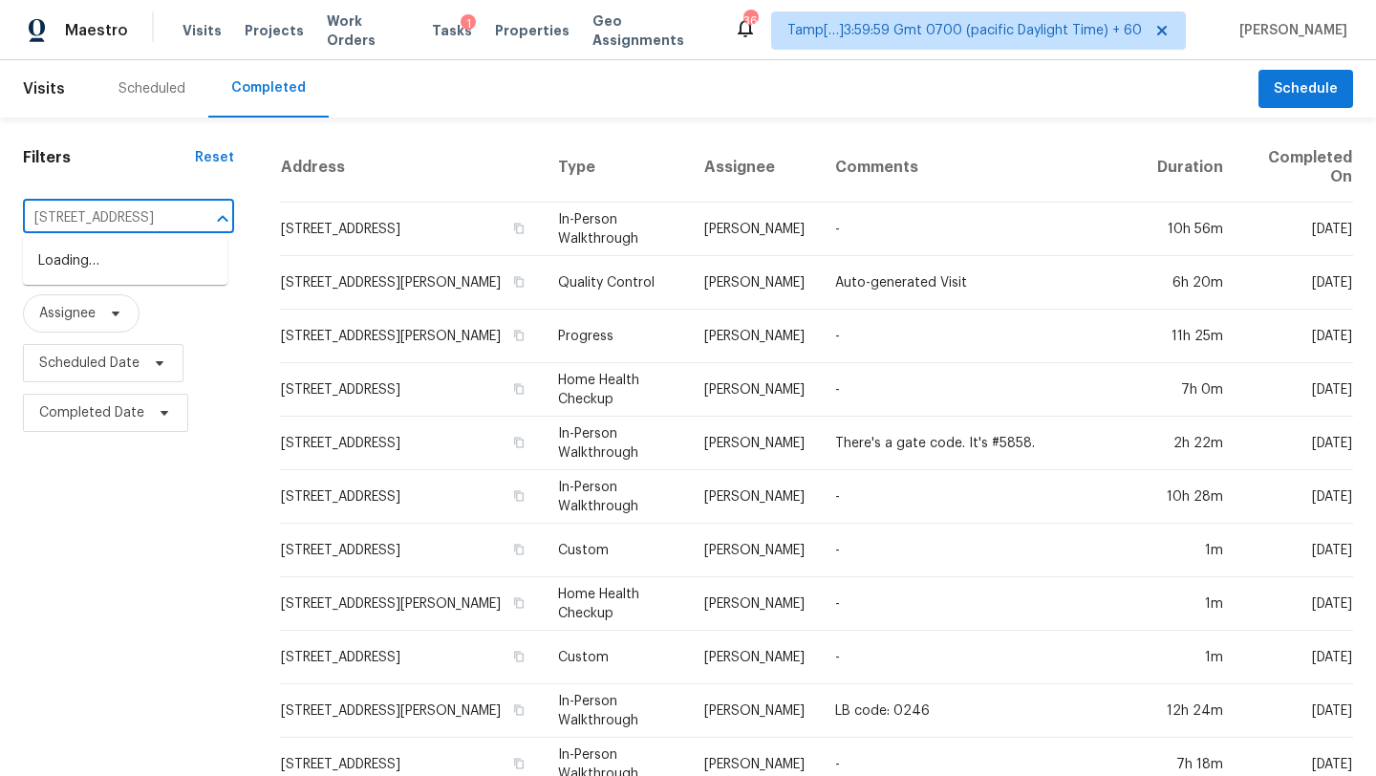
scroll to position [0, 190]
click at [143, 263] on li "6603 Meadow Rue Dr, Peachtree Corners, GA 30092" at bounding box center [125, 262] width 204 height 32
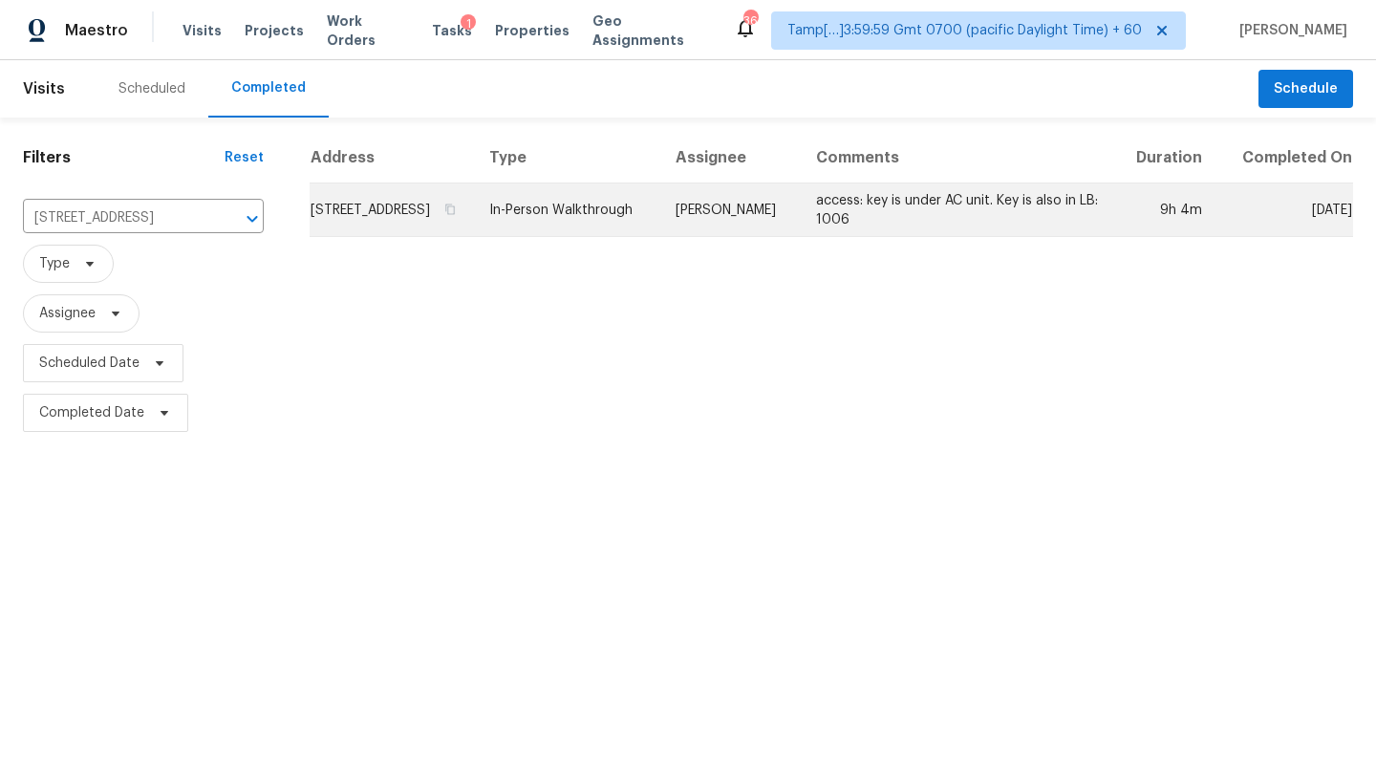
click at [1085, 226] on td "access: key is under AC unit. Key is also in LB: 1006" at bounding box center [957, 210] width 313 height 54
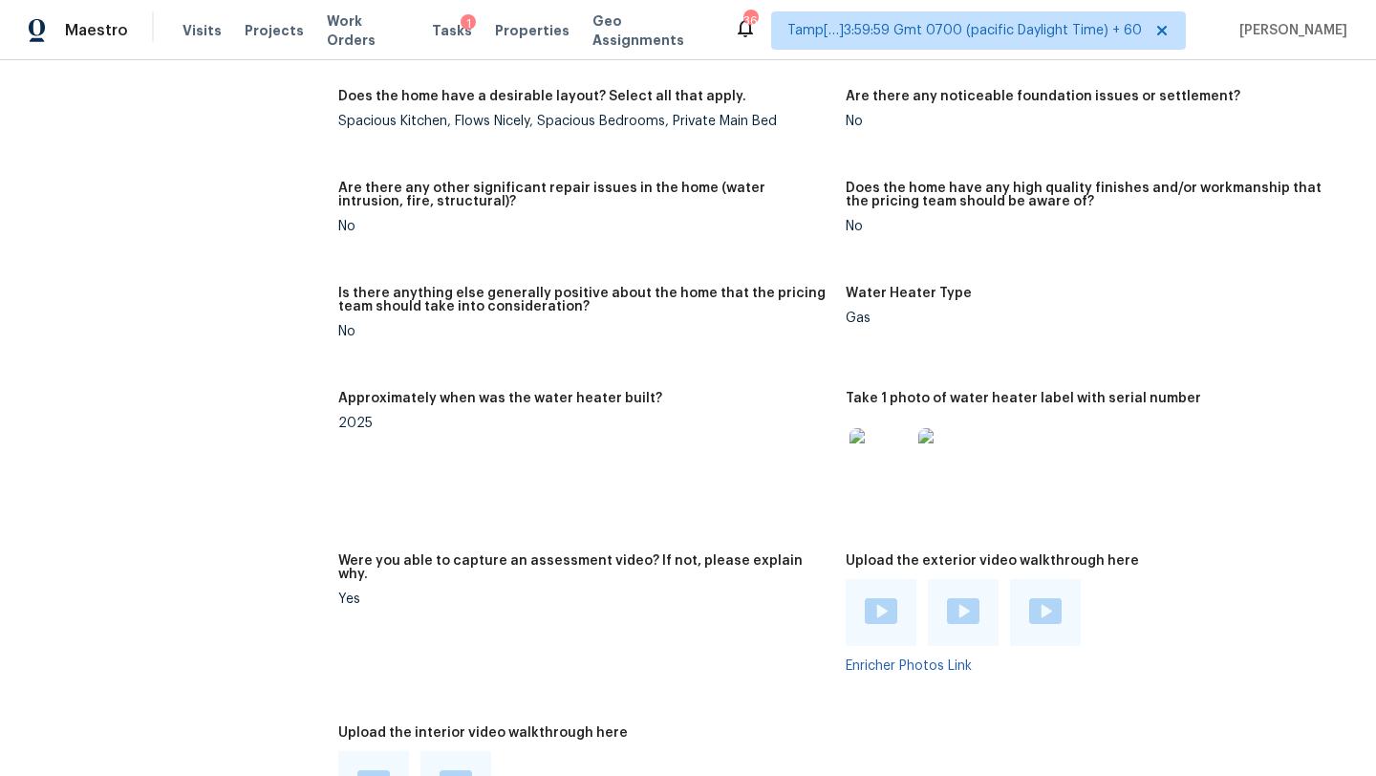
scroll to position [4071, 0]
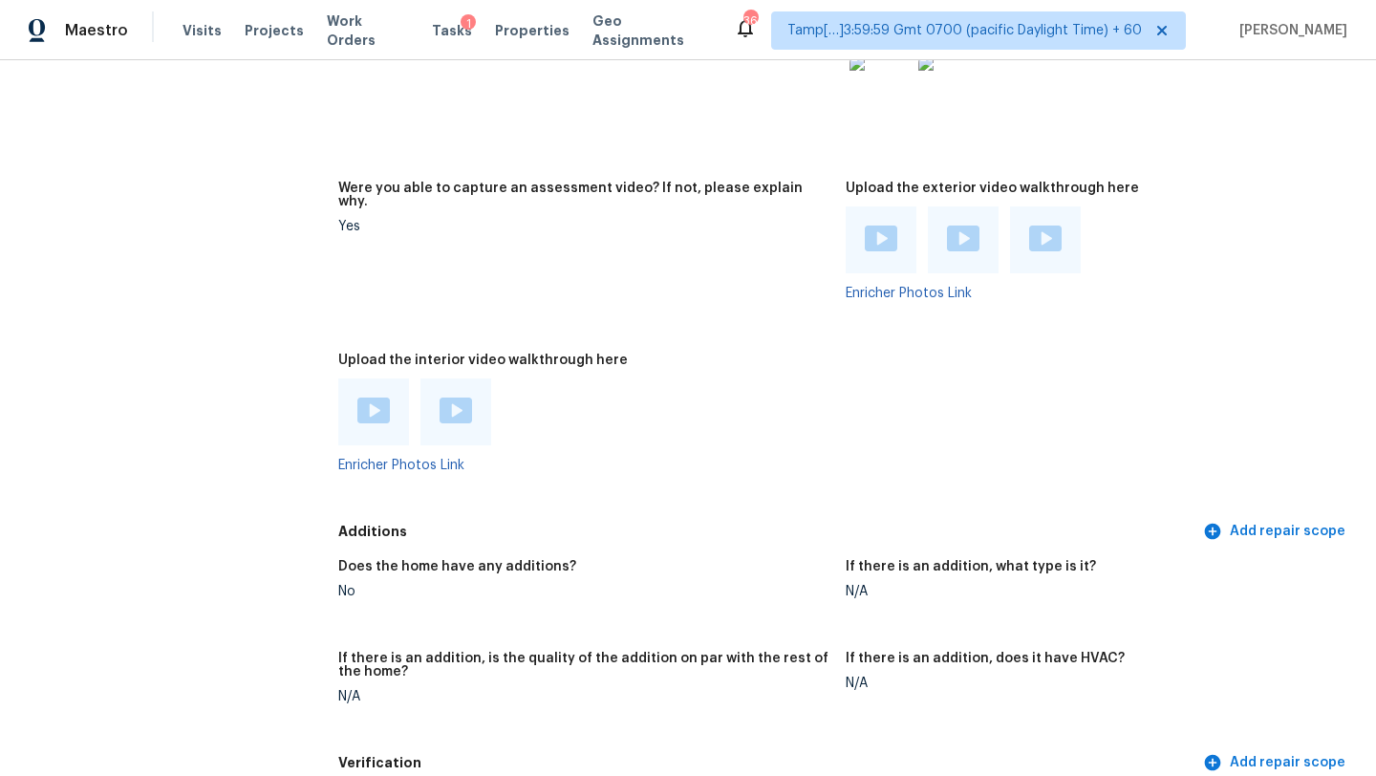
click at [370, 398] on img at bounding box center [373, 411] width 32 height 26
click at [454, 398] on img at bounding box center [456, 411] width 32 height 26
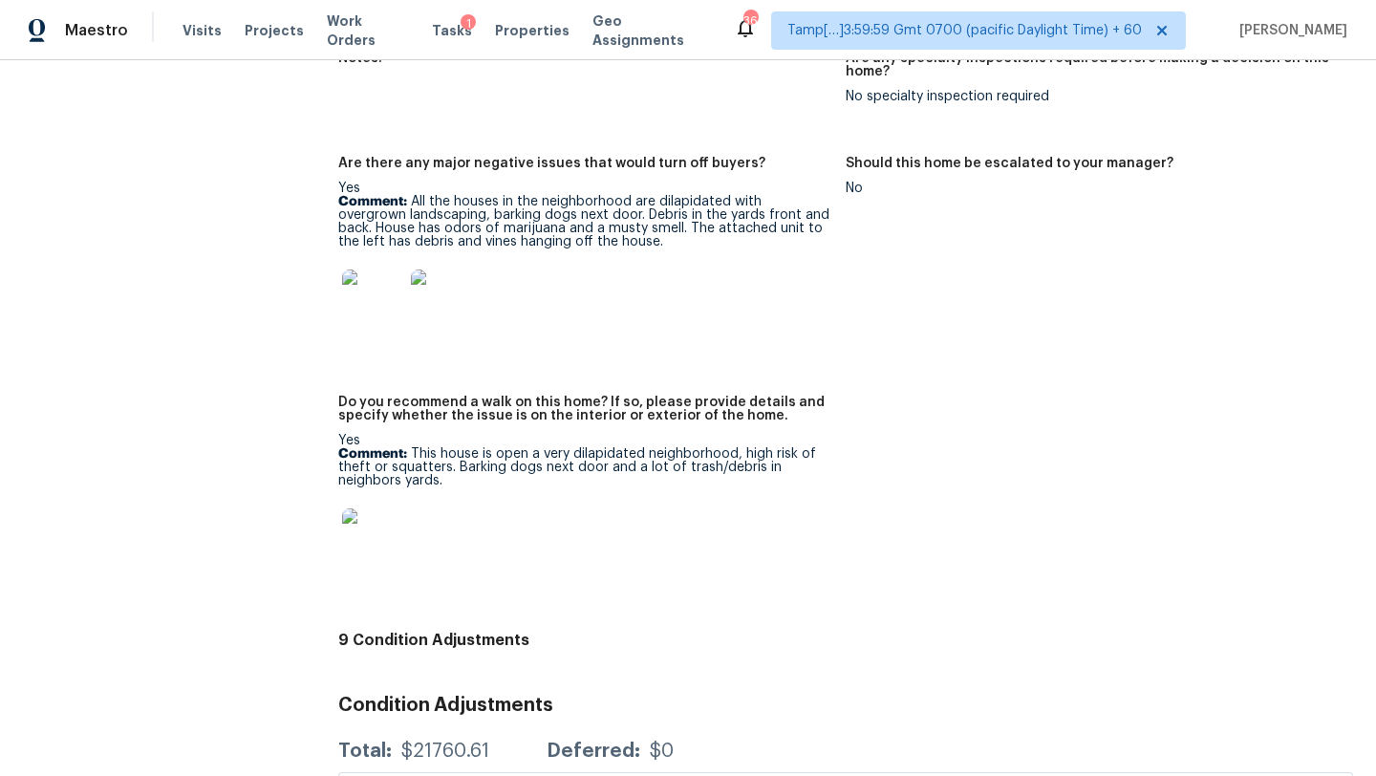
scroll to position [6011, 0]
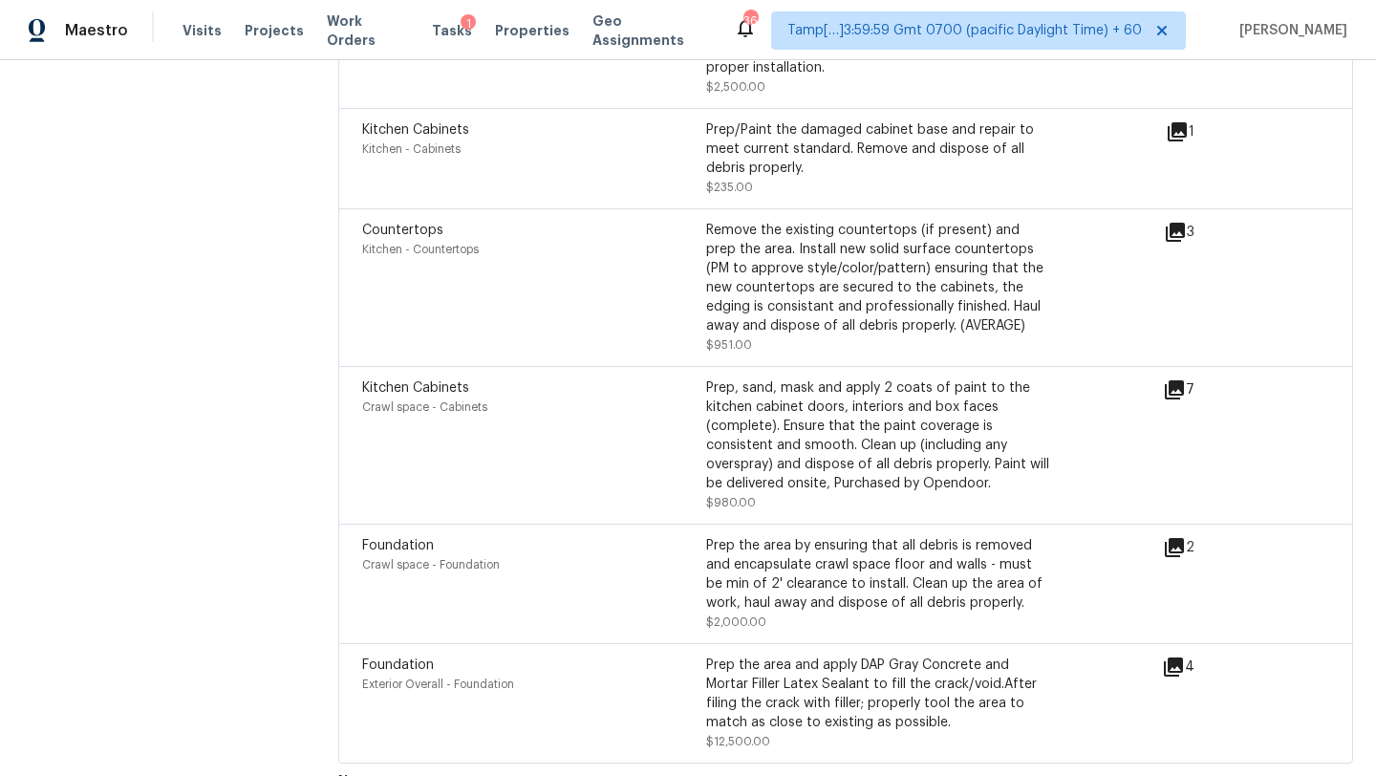
click at [1182, 657] on icon at bounding box center [1173, 666] width 19 height 19
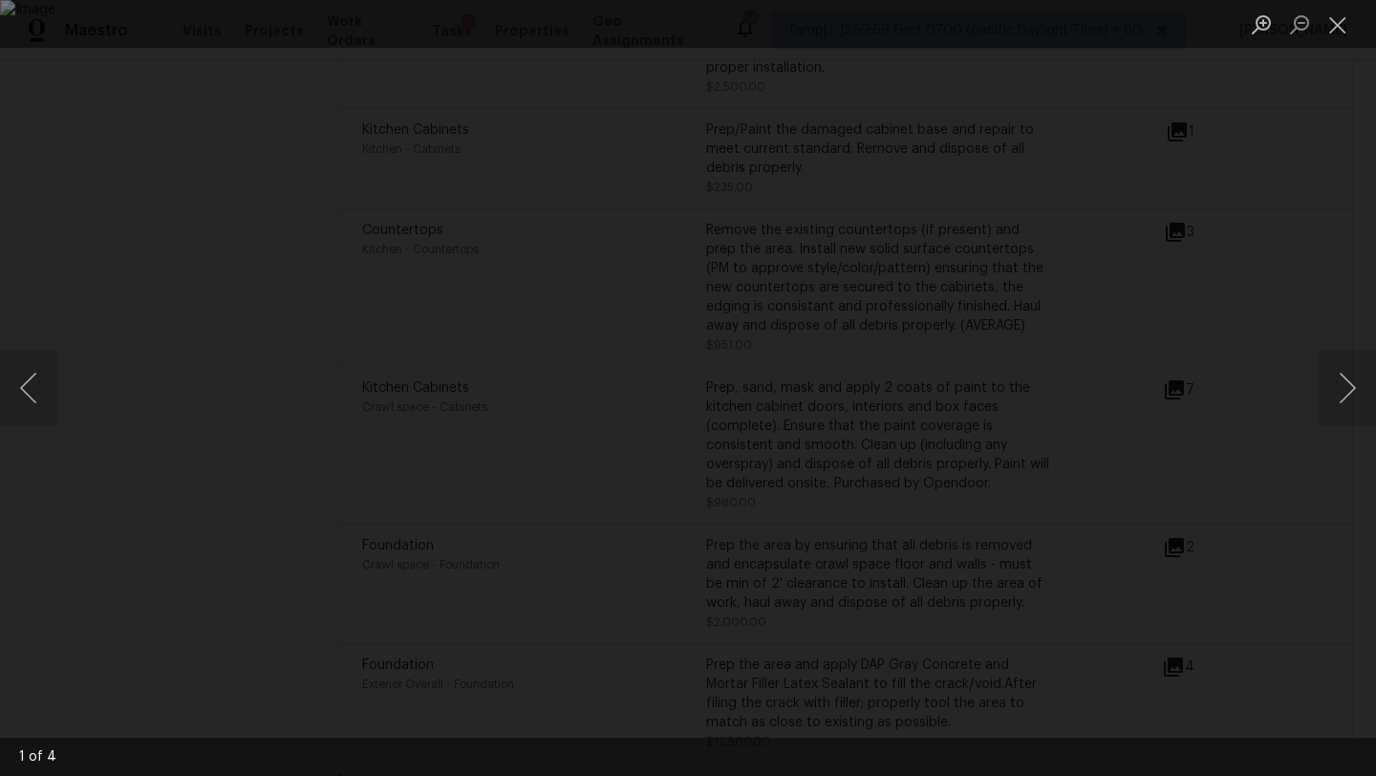
click at [1352, 302] on div "Lightbox" at bounding box center [688, 388] width 1376 height 776
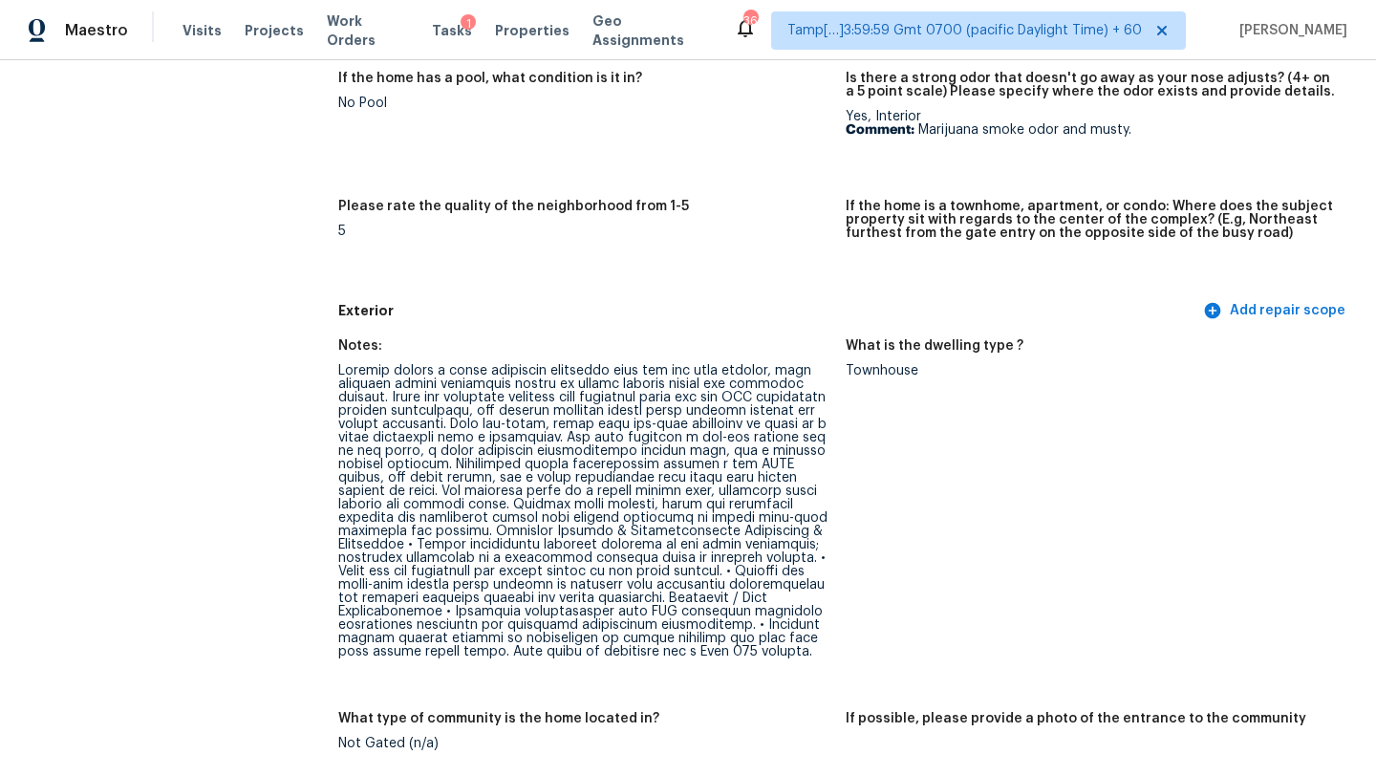
scroll to position [647, 0]
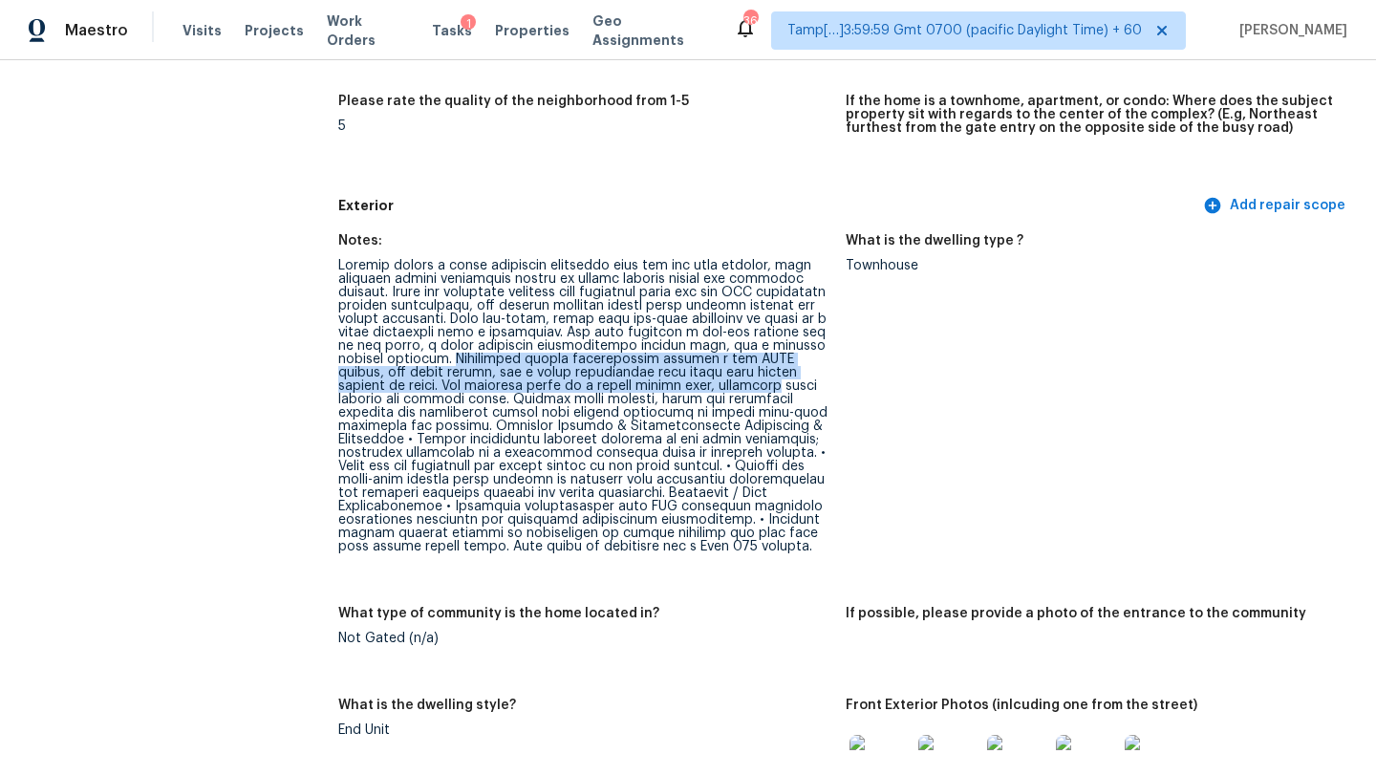
drag, startPoint x: 492, startPoint y: 349, endPoint x: 821, endPoint y: 366, distance: 329.2
click at [821, 367] on div at bounding box center [584, 406] width 492 height 294
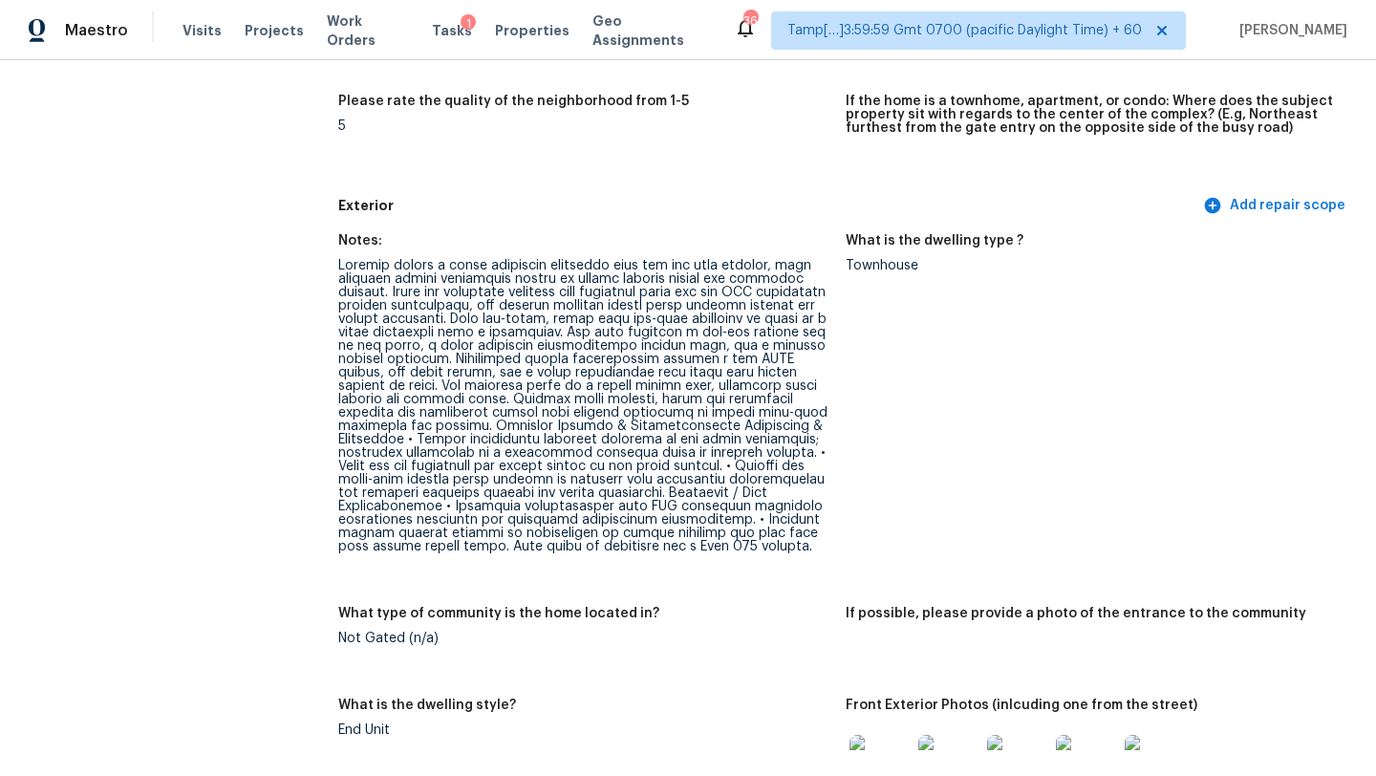
click at [504, 381] on div at bounding box center [584, 406] width 492 height 294
drag, startPoint x: 421, startPoint y: 424, endPoint x: 797, endPoint y: 433, distance: 375.7
click at [797, 433] on div at bounding box center [584, 406] width 492 height 294
click at [429, 428] on div at bounding box center [584, 406] width 492 height 294
drag, startPoint x: 422, startPoint y: 428, endPoint x: 816, endPoint y: 435, distance: 393.8
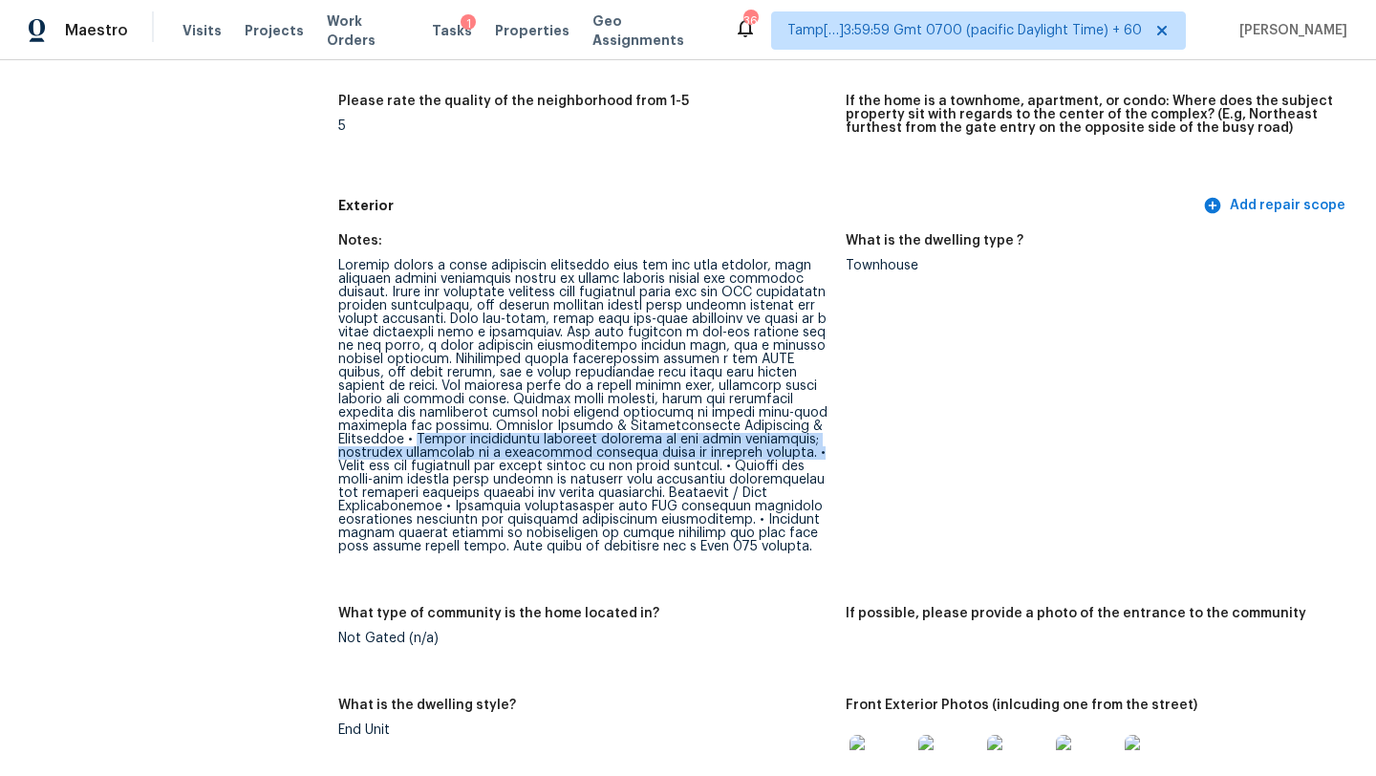
click at [816, 436] on div at bounding box center [584, 406] width 492 height 294
copy div "Repair significant cracking observed in the block foundation; recommend evaluat…"
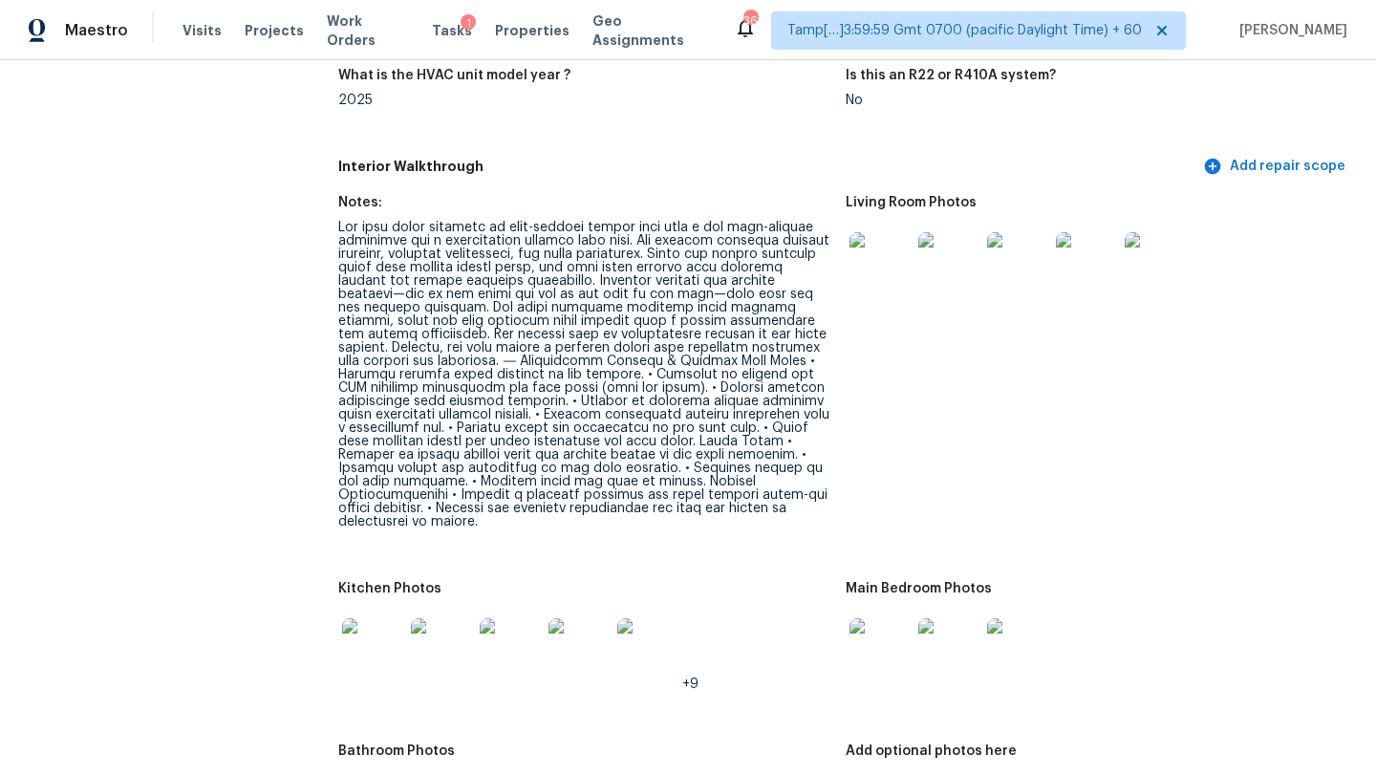
scroll to position [2365, 0]
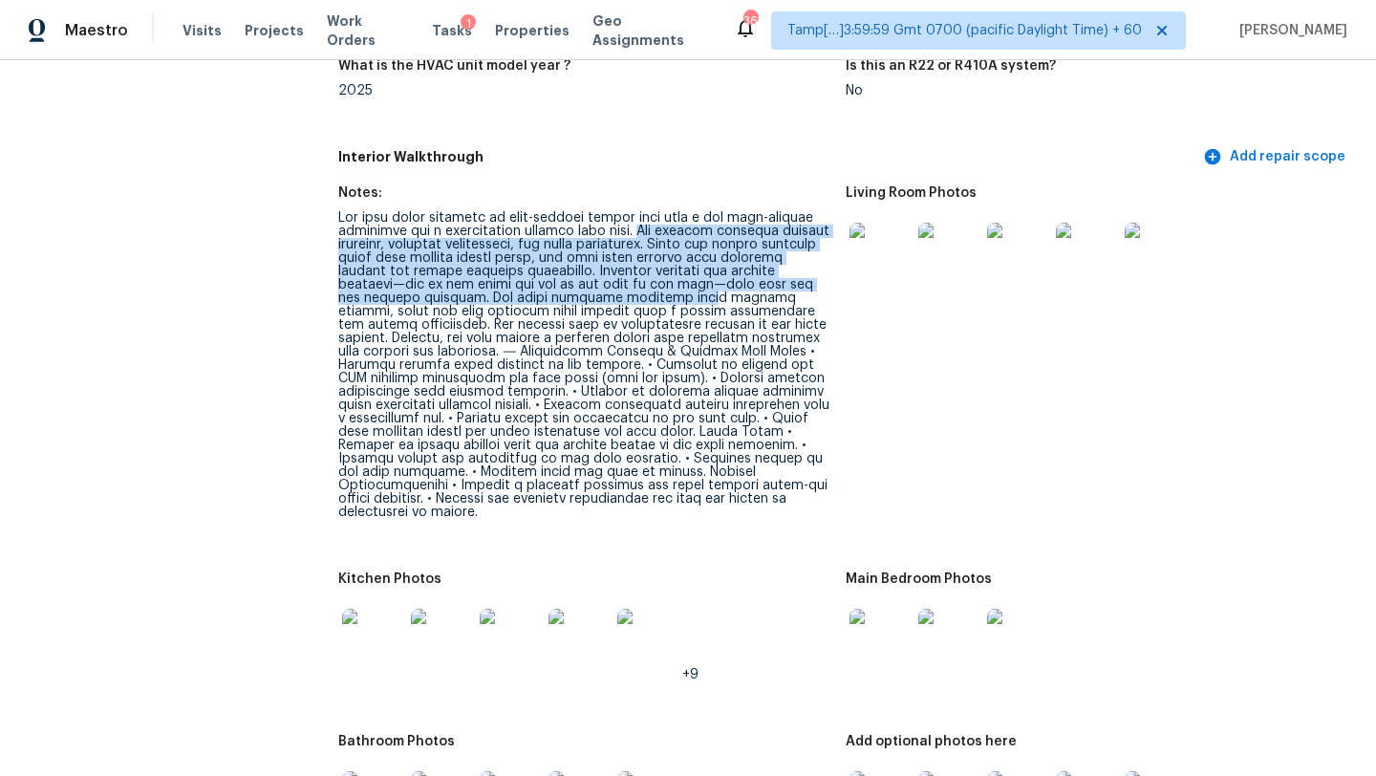
drag, startPoint x: 633, startPoint y: 204, endPoint x: 743, endPoint y: 266, distance: 126.6
click at [743, 266] on div at bounding box center [584, 365] width 492 height 308
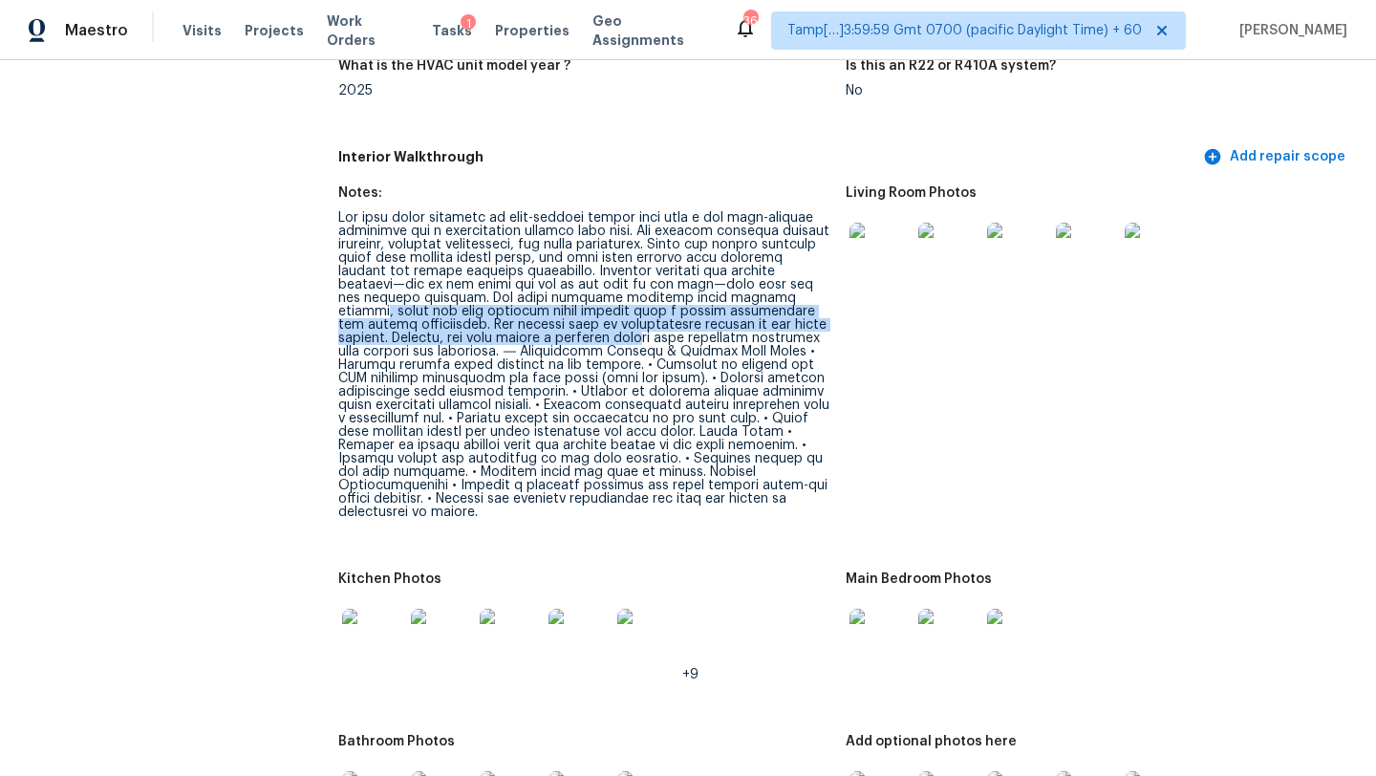
drag, startPoint x: 379, startPoint y: 287, endPoint x: 638, endPoint y: 314, distance: 260.4
click at [639, 315] on div at bounding box center [584, 365] width 492 height 308
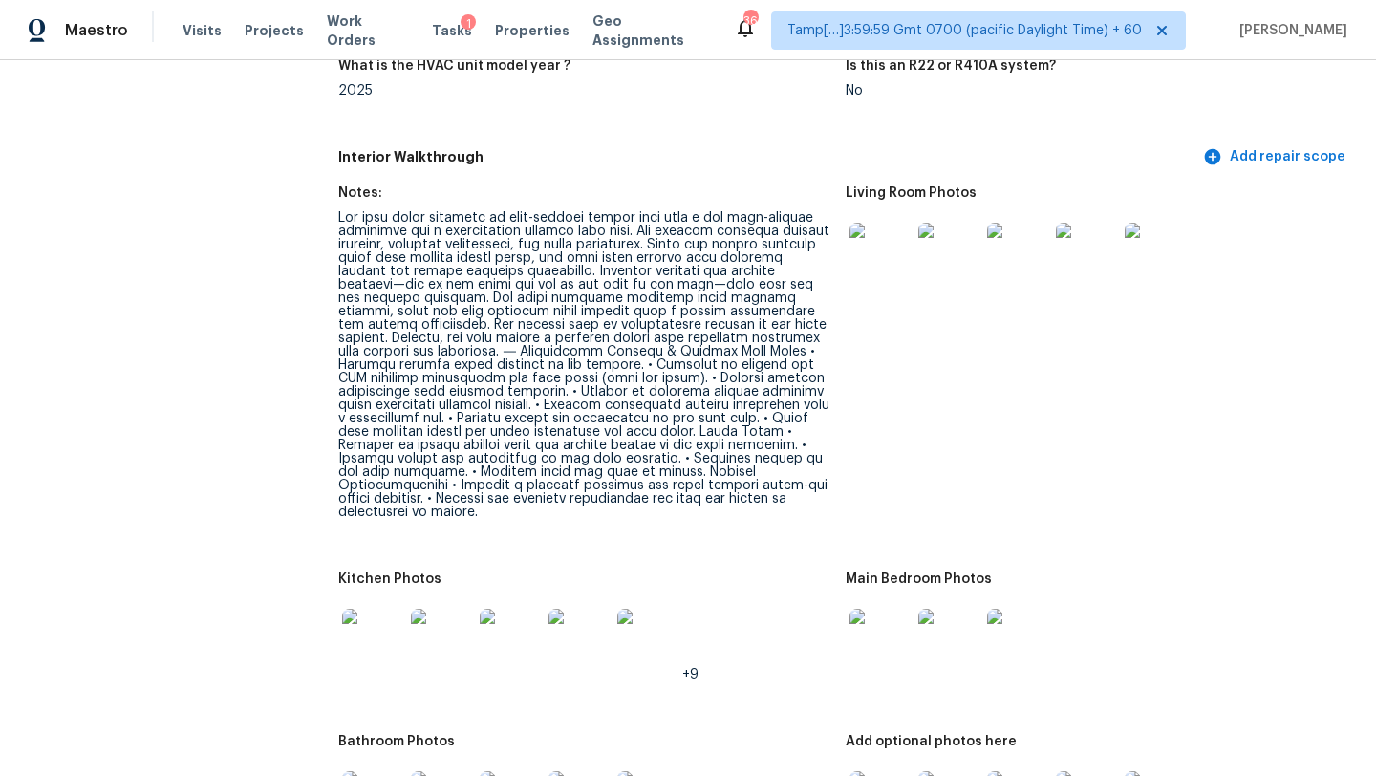
click at [595, 350] on div at bounding box center [584, 365] width 492 height 308
drag, startPoint x: 562, startPoint y: 322, endPoint x: 584, endPoint y: 332, distance: 24.0
click at [584, 332] on div at bounding box center [584, 365] width 492 height 308
click at [596, 340] on div at bounding box center [584, 365] width 492 height 308
drag, startPoint x: 378, startPoint y: 340, endPoint x: 669, endPoint y: 338, distance: 290.5
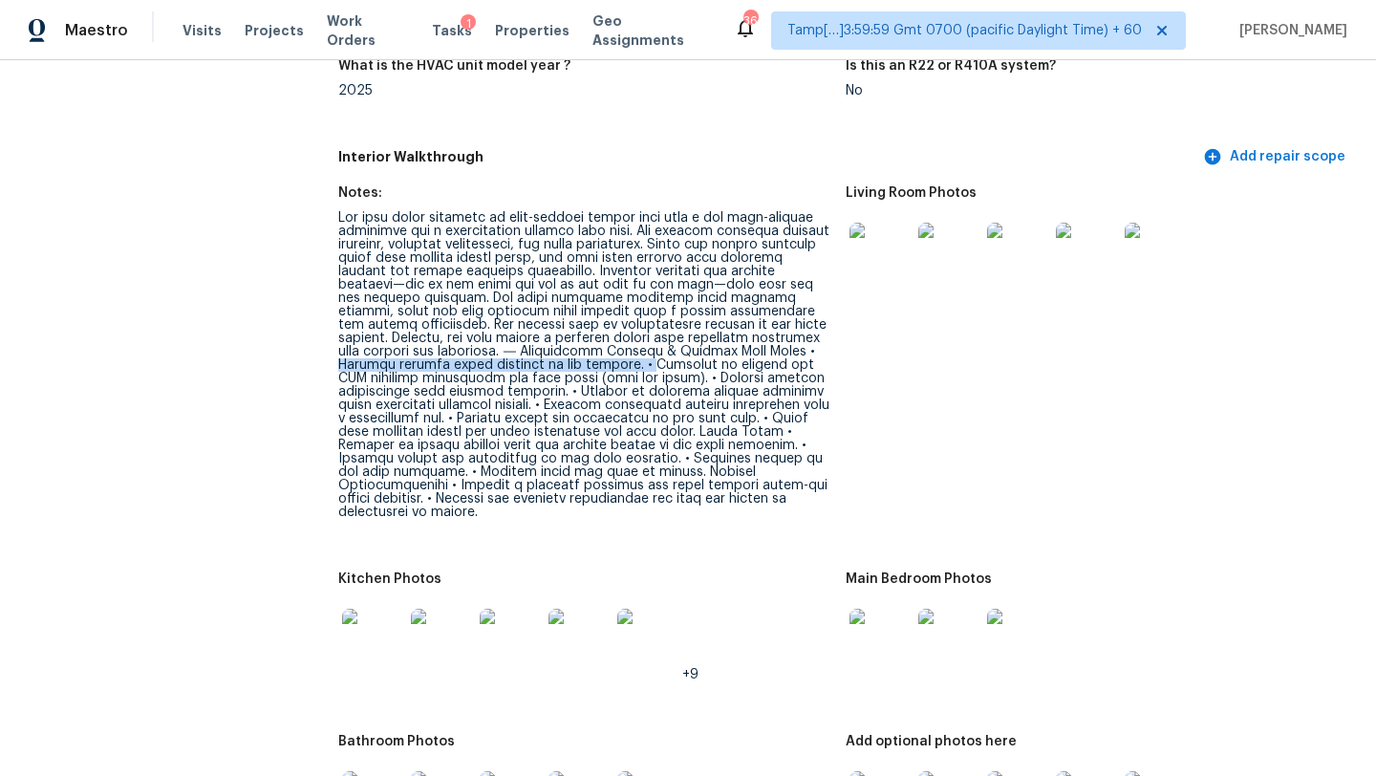
click at [670, 339] on div at bounding box center [584, 365] width 492 height 308
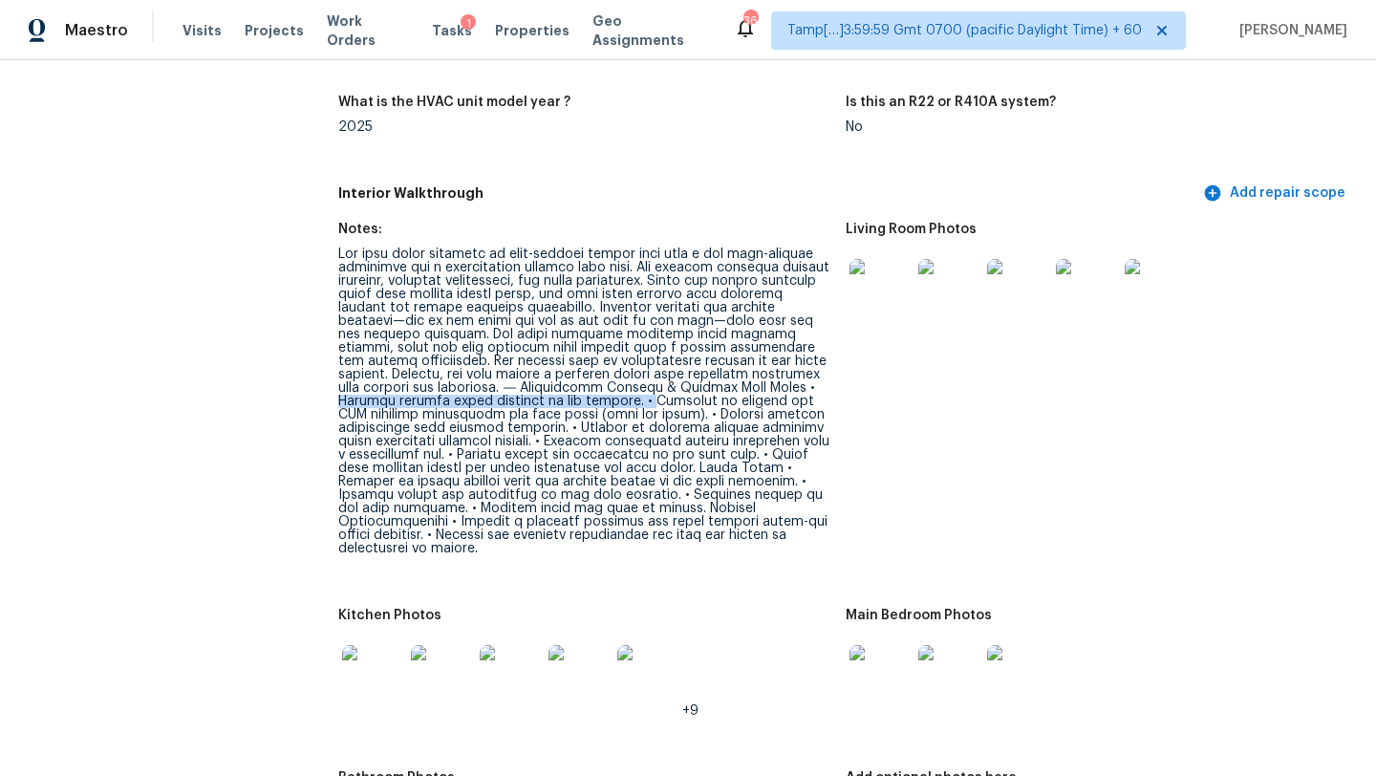
scroll to position [2256, 0]
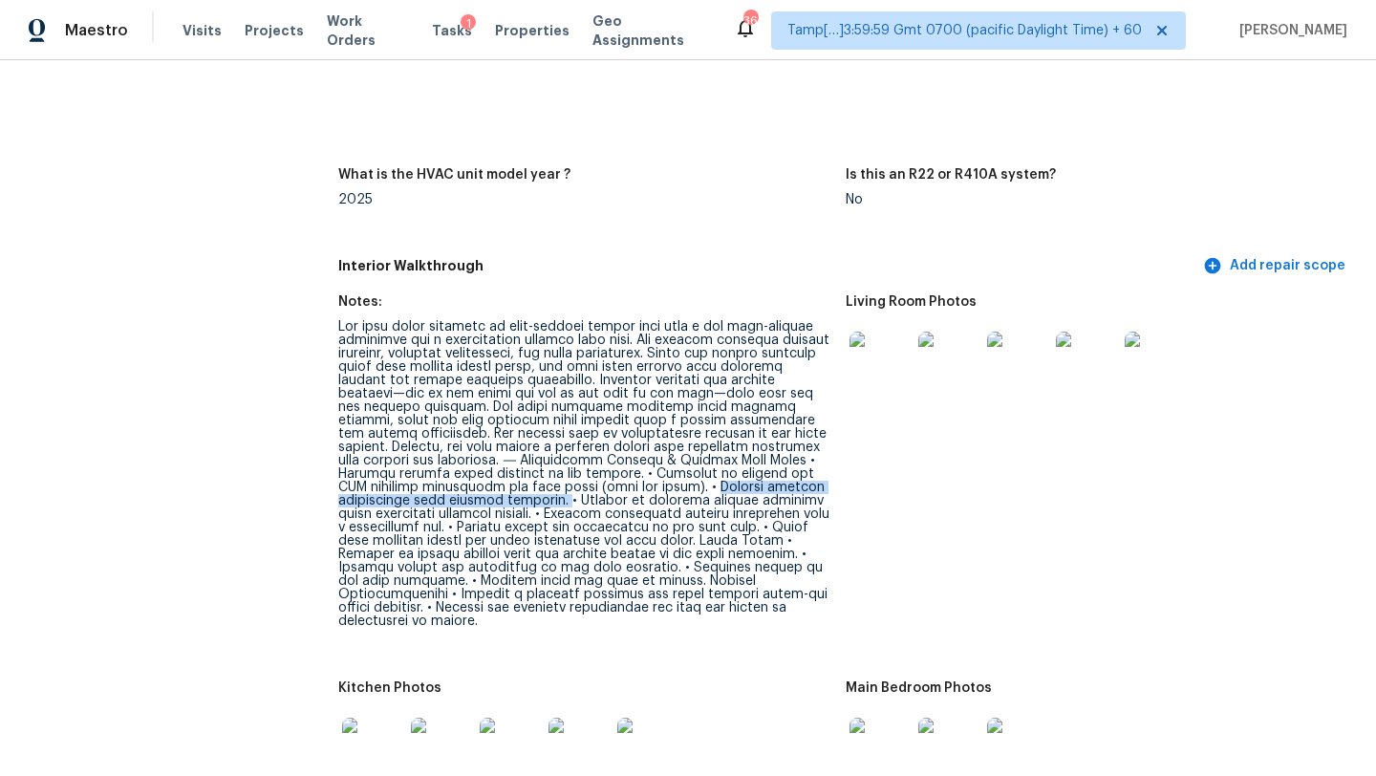
drag, startPoint x: 704, startPoint y: 459, endPoint x: 562, endPoint y: 479, distance: 143.8
click at [563, 479] on div at bounding box center [584, 474] width 492 height 308
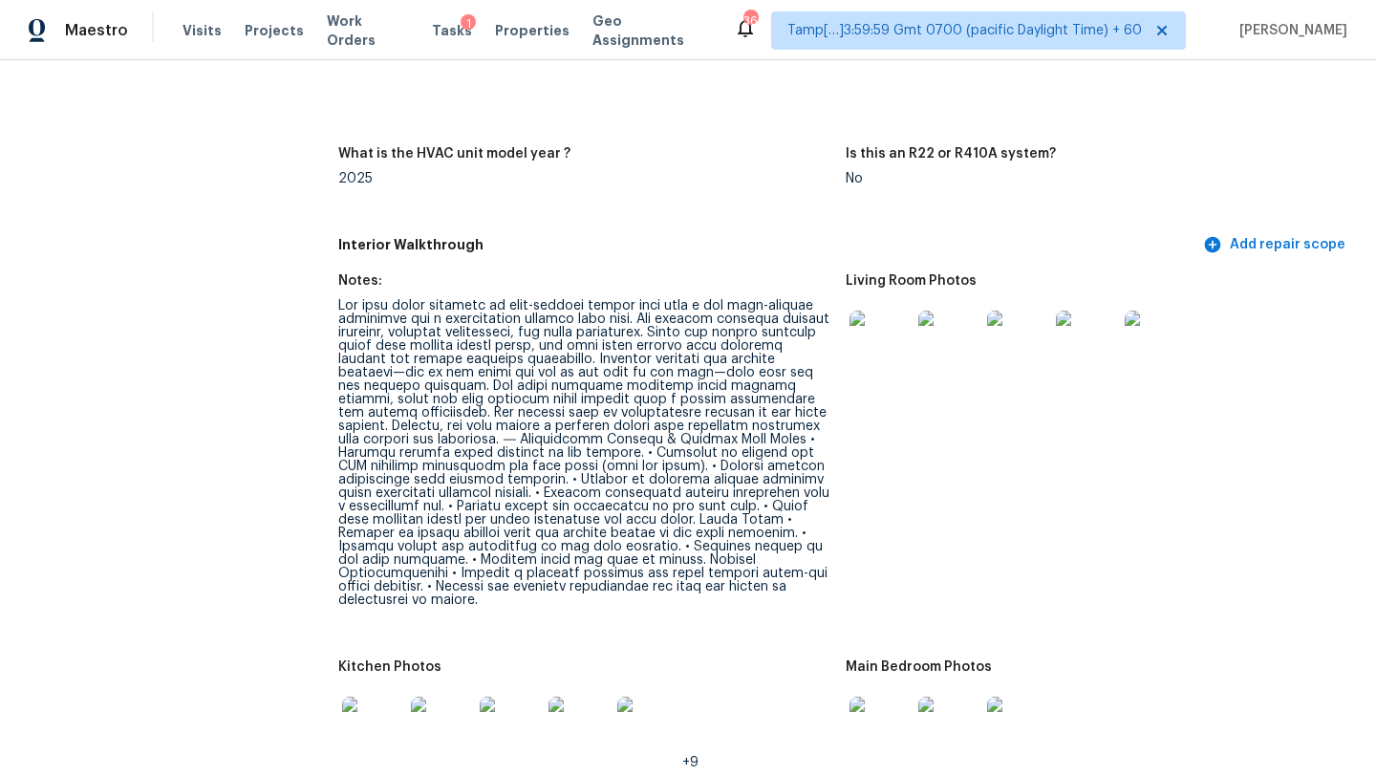
scroll to position [2414, 0]
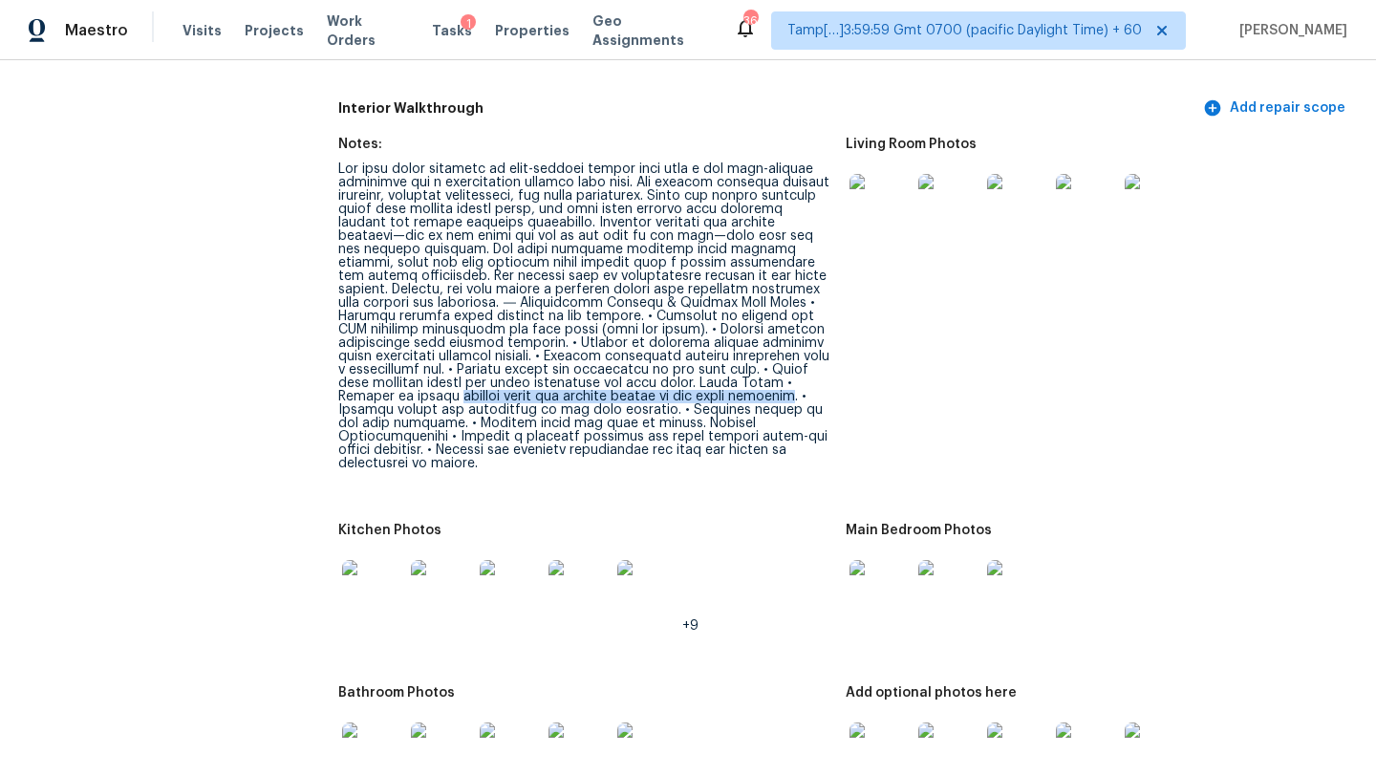
drag, startPoint x: 377, startPoint y: 371, endPoint x: 718, endPoint y: 363, distance: 341.2
click at [717, 363] on div at bounding box center [584, 316] width 492 height 308
copy div "cabinet doors and repaint vanity in the front bathroom"
drag, startPoint x: 584, startPoint y: 384, endPoint x: 680, endPoint y: 379, distance: 96.6
click at [680, 379] on div at bounding box center [584, 316] width 492 height 308
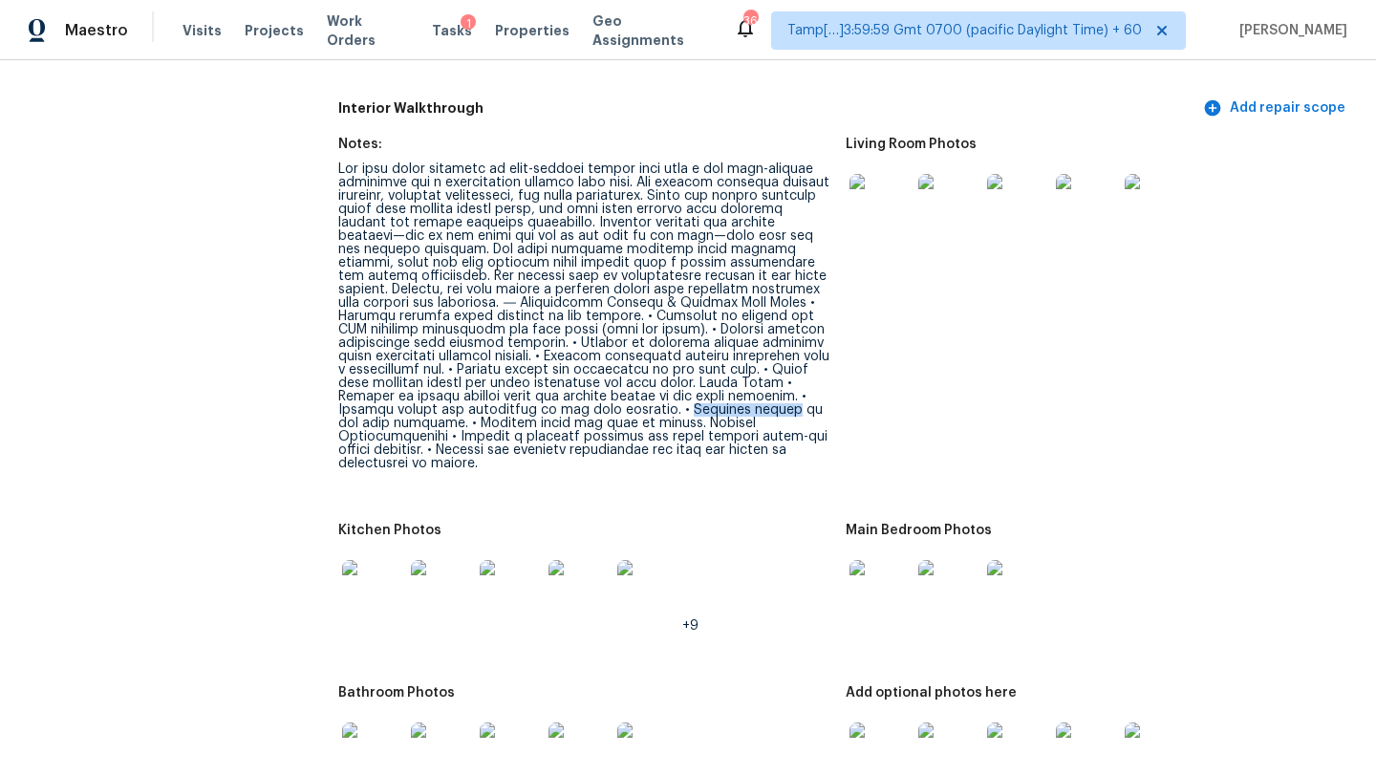
copy div "Refinish shower"
drag, startPoint x: 484, startPoint y: 410, endPoint x: 637, endPoint y: 413, distance: 153.9
click at [637, 413] on div at bounding box center [584, 316] width 492 height 308
copy div "minor drywall touch-ups"
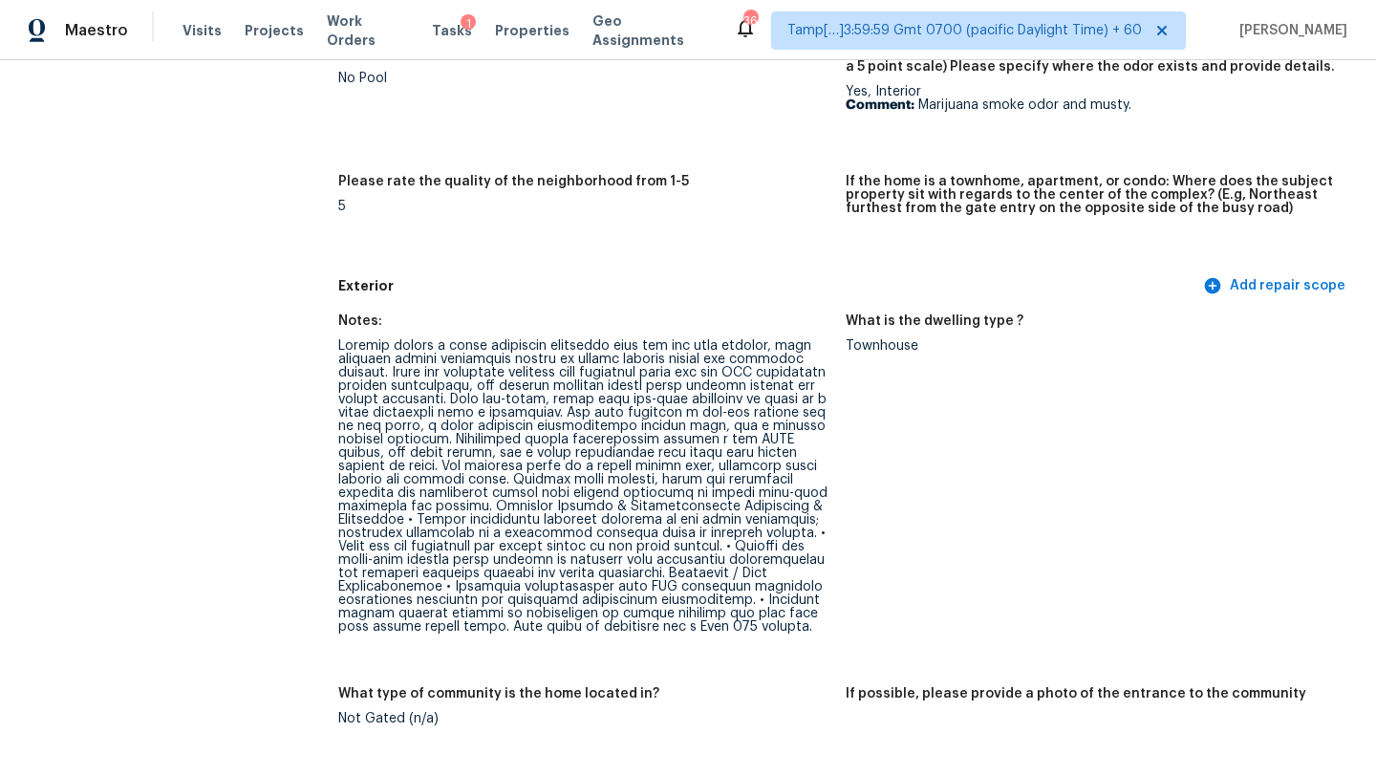
scroll to position [0, 0]
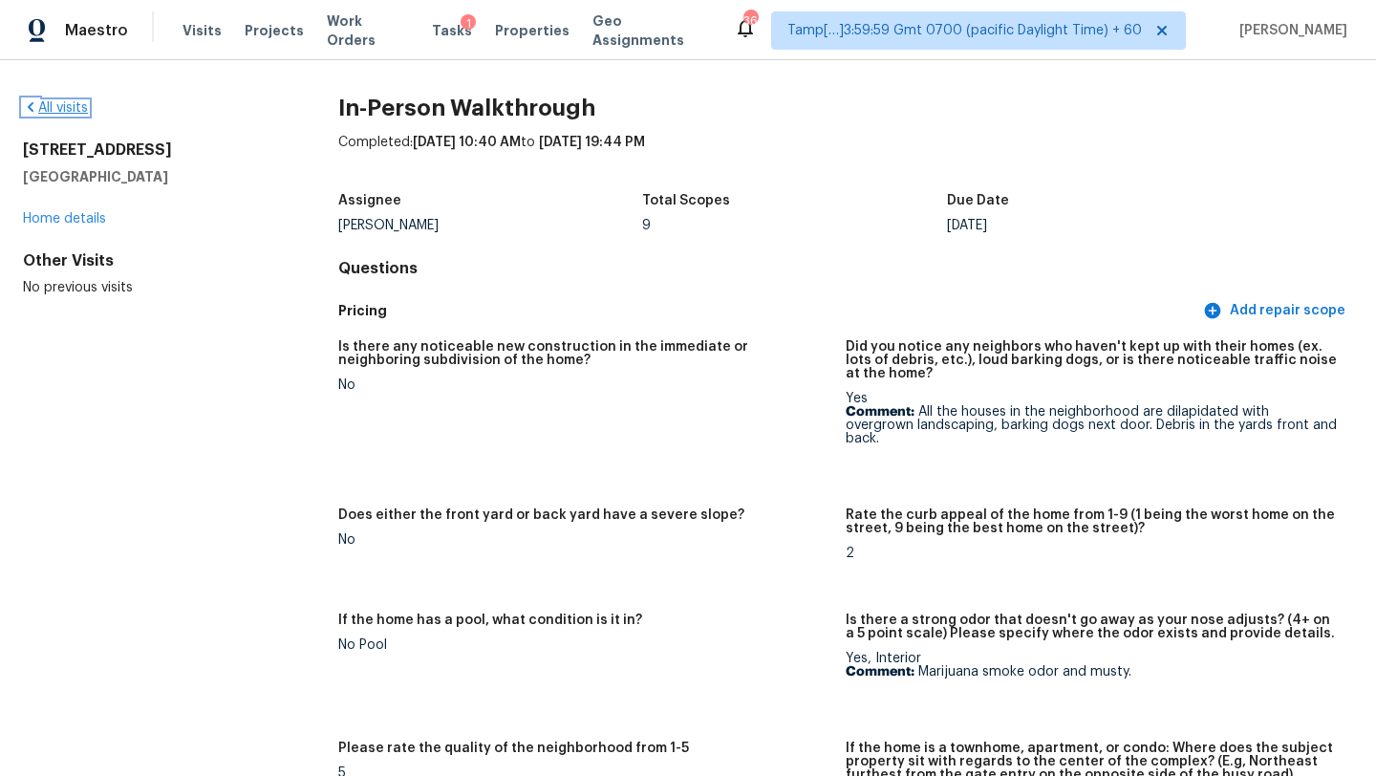
click at [43, 110] on link "All visits" at bounding box center [55, 107] width 65 height 13
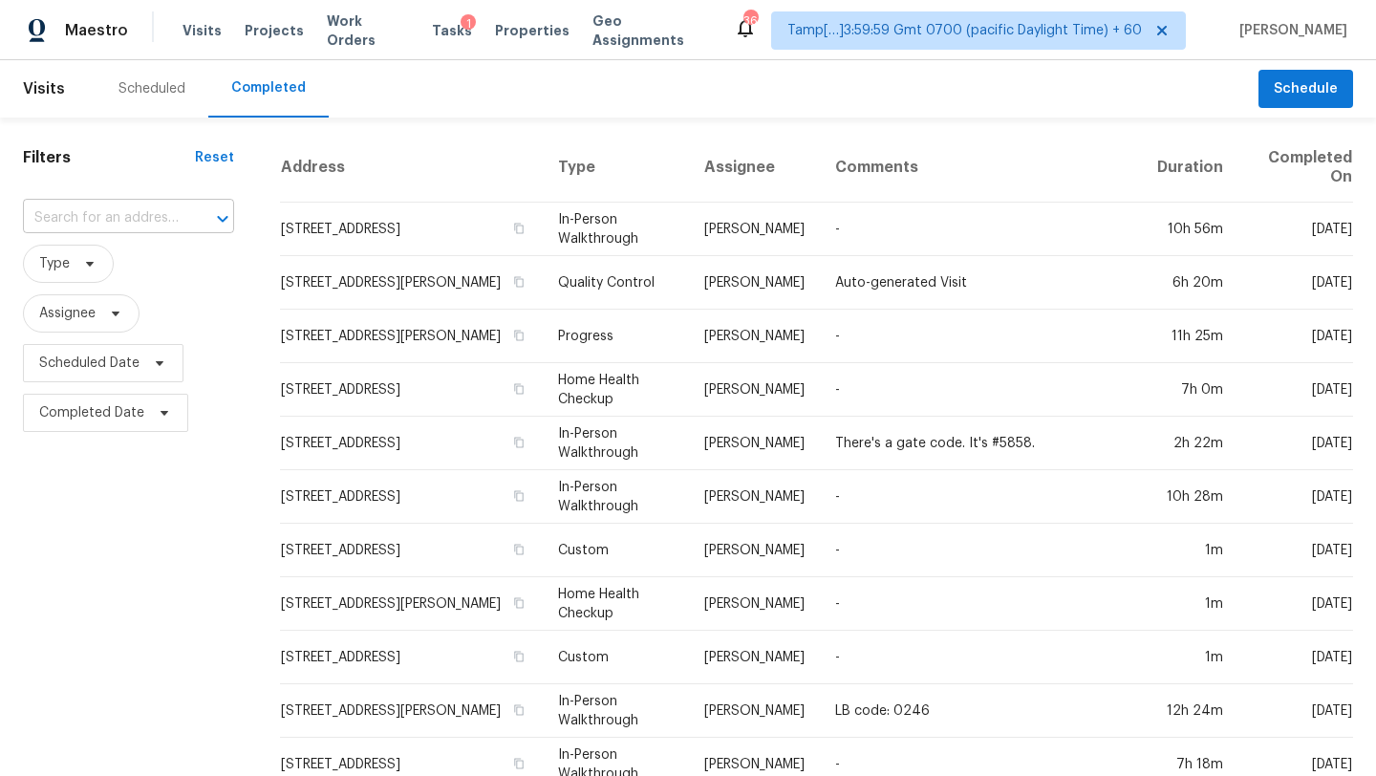
click at [104, 219] on input "text" at bounding box center [102, 219] width 158 height 30
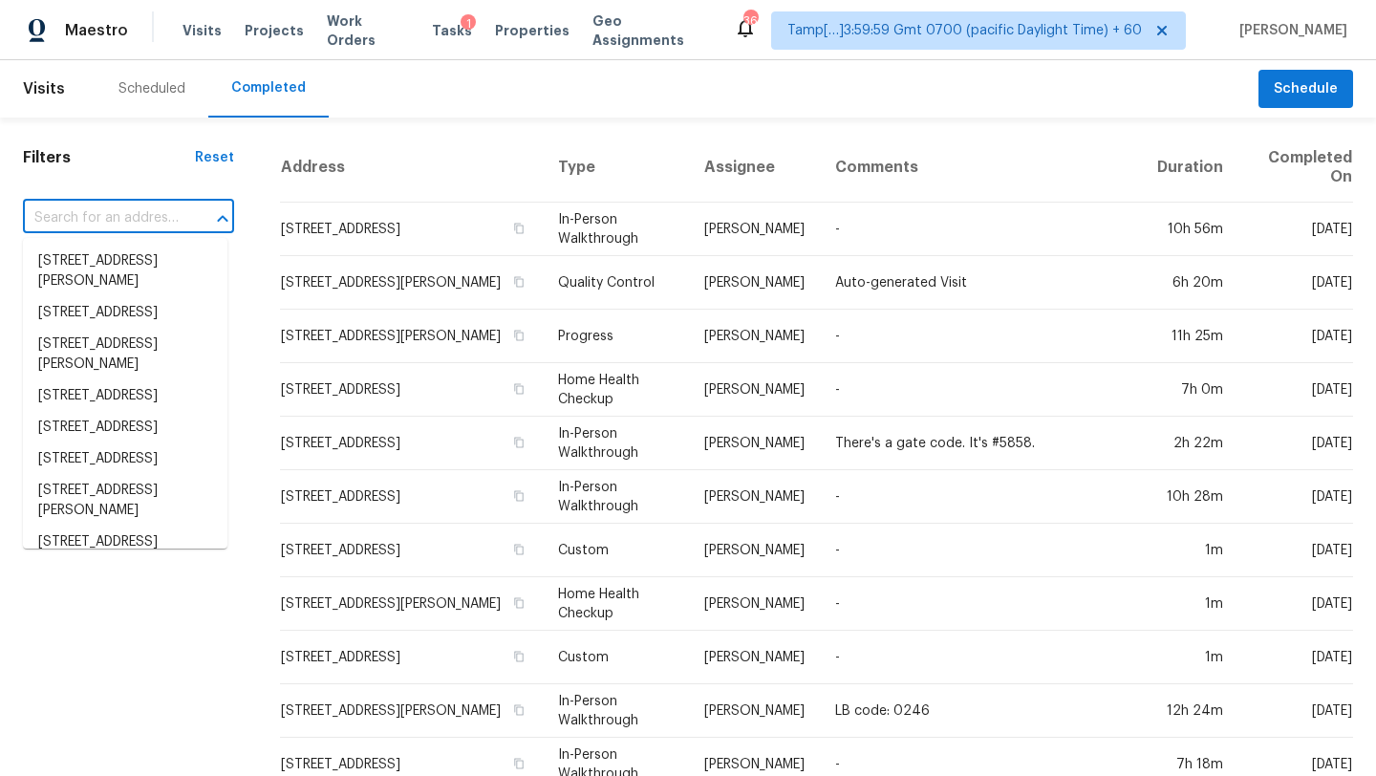
paste input "100 Grinnell St, Colorado Springs, CO 80911"
type input "100 Grinnell St, Colorado Springs, CO 80911"
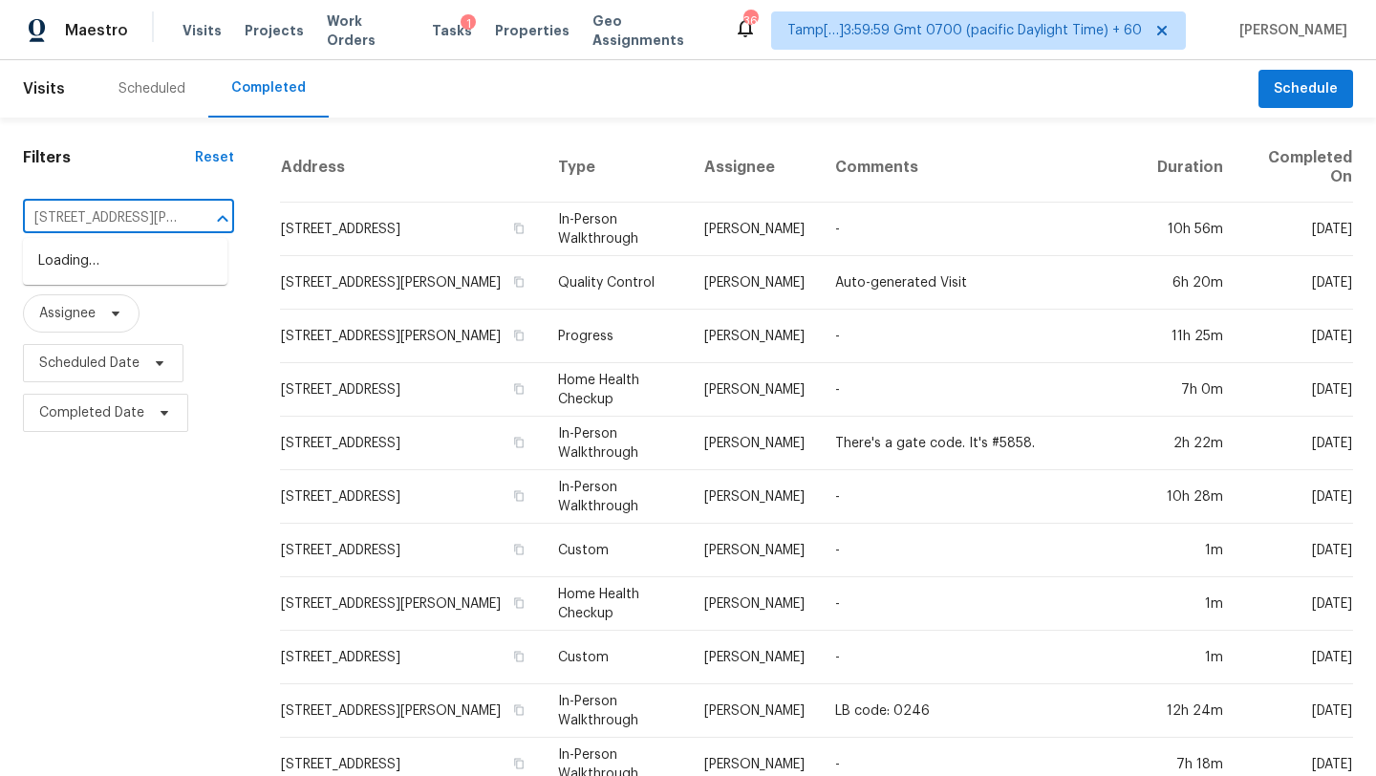
scroll to position [0, 138]
click at [119, 265] on li "100 Grinnell St, Colorado Springs, CO 80911" at bounding box center [125, 272] width 204 height 52
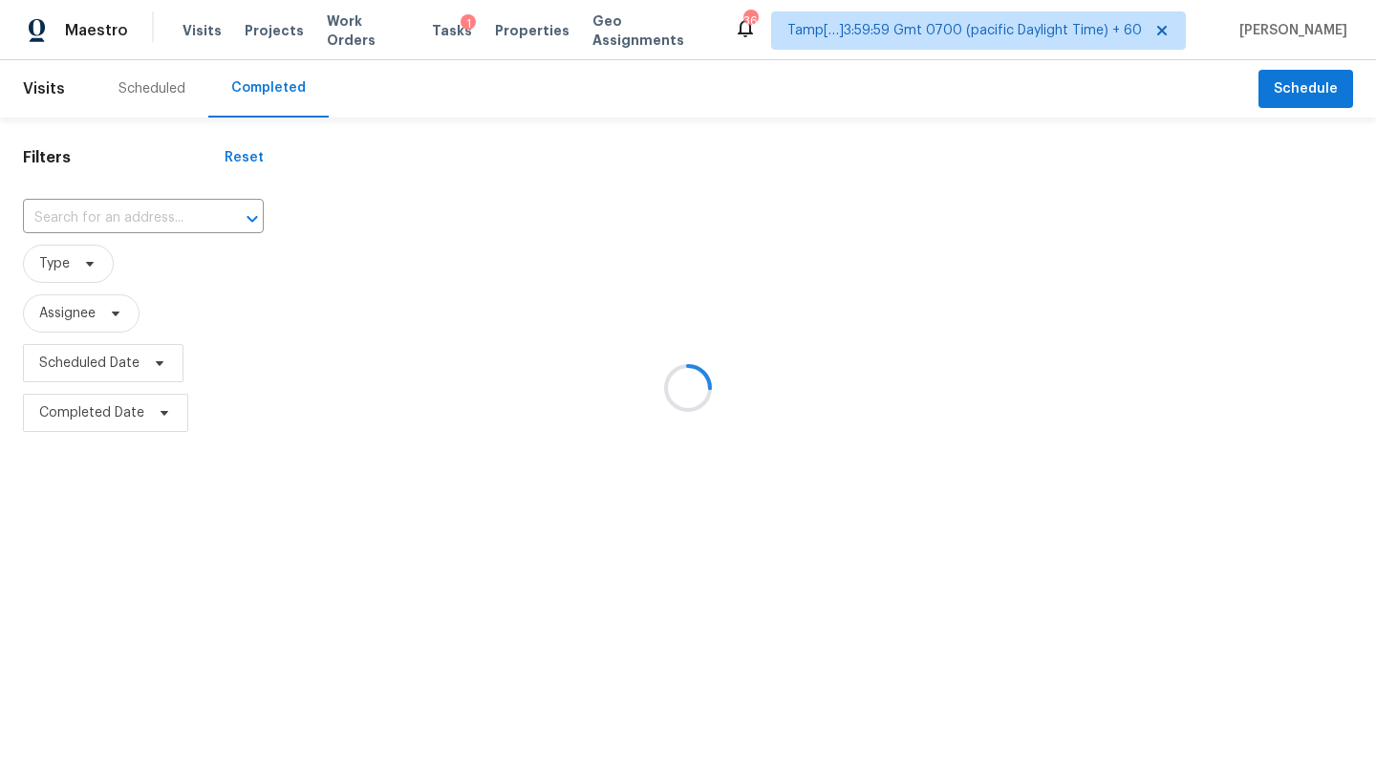
type input "100 Grinnell St, Colorado Springs, CO 80911"
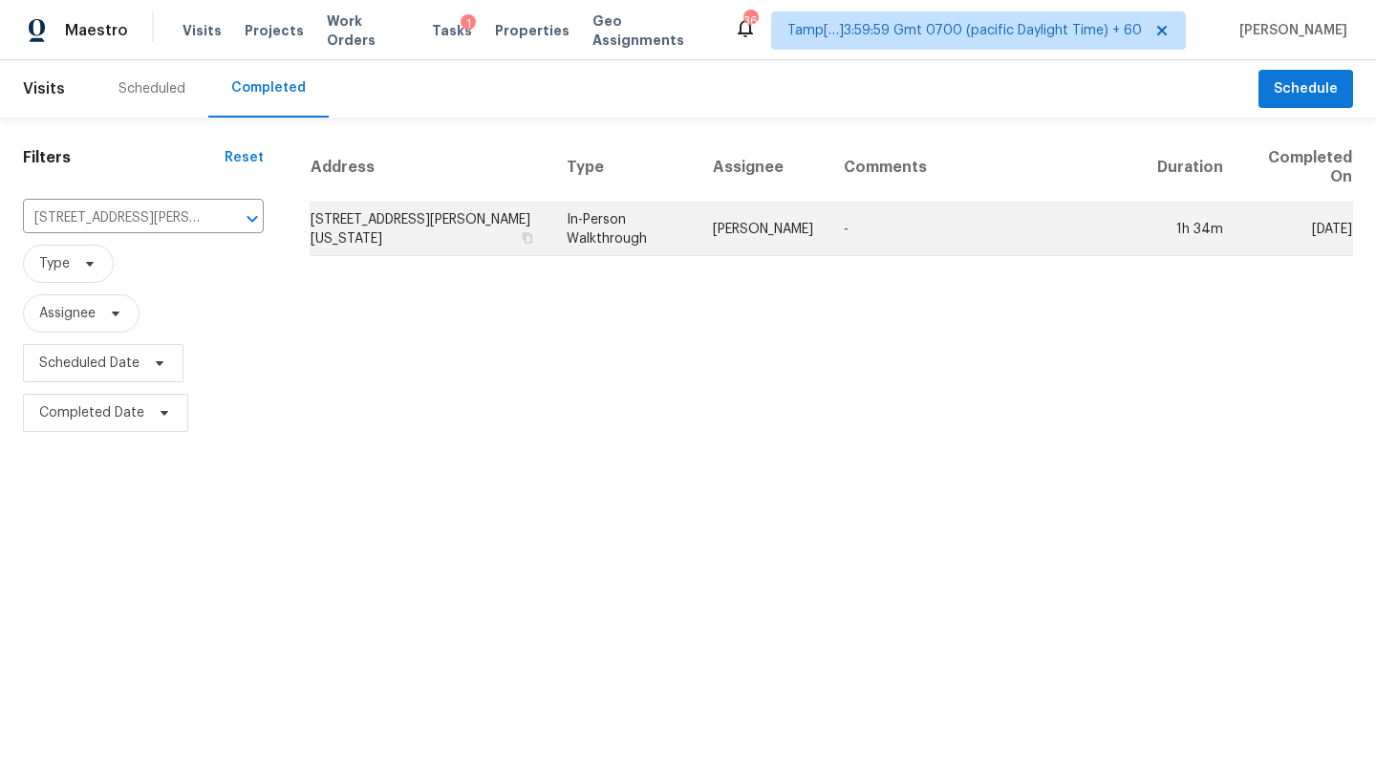
click at [824, 234] on td "Chris Thomas" at bounding box center [763, 230] width 131 height 54
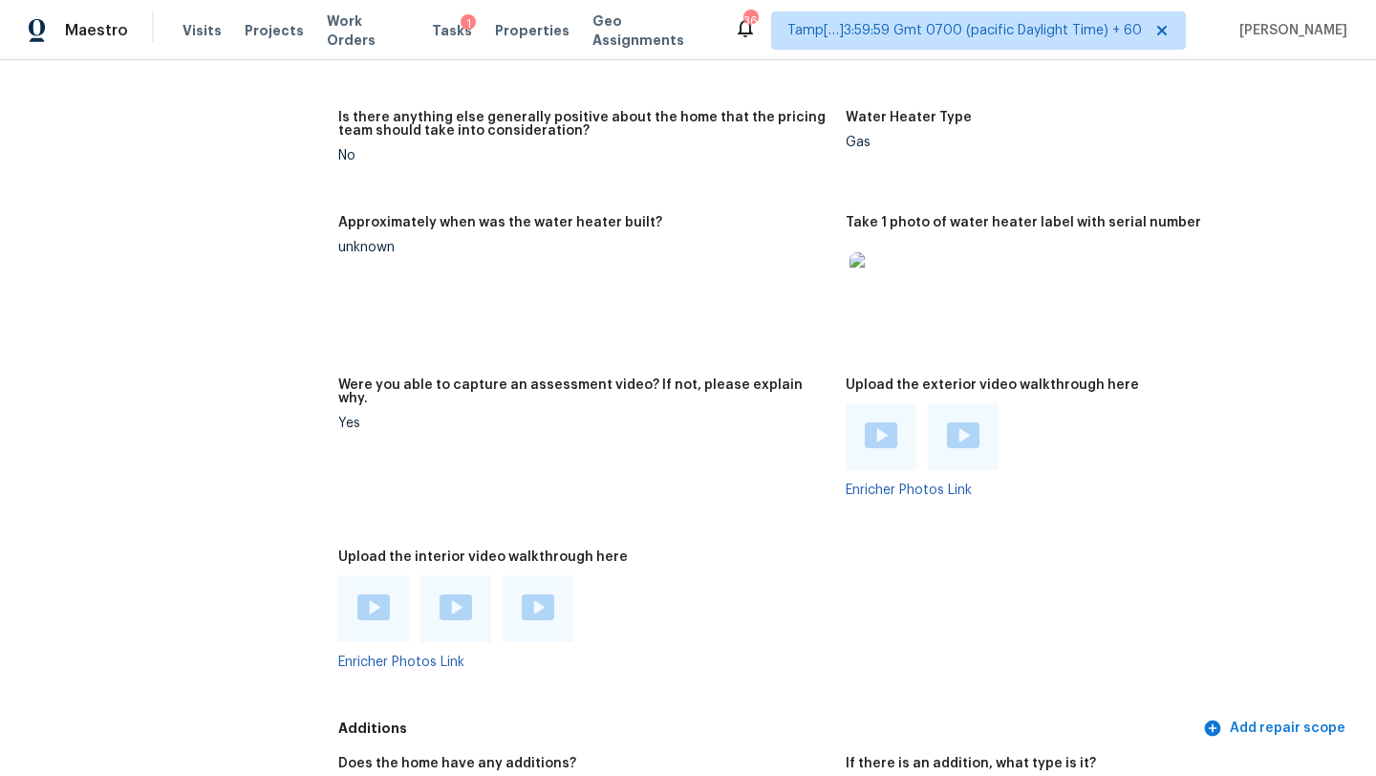
scroll to position [4205, 0]
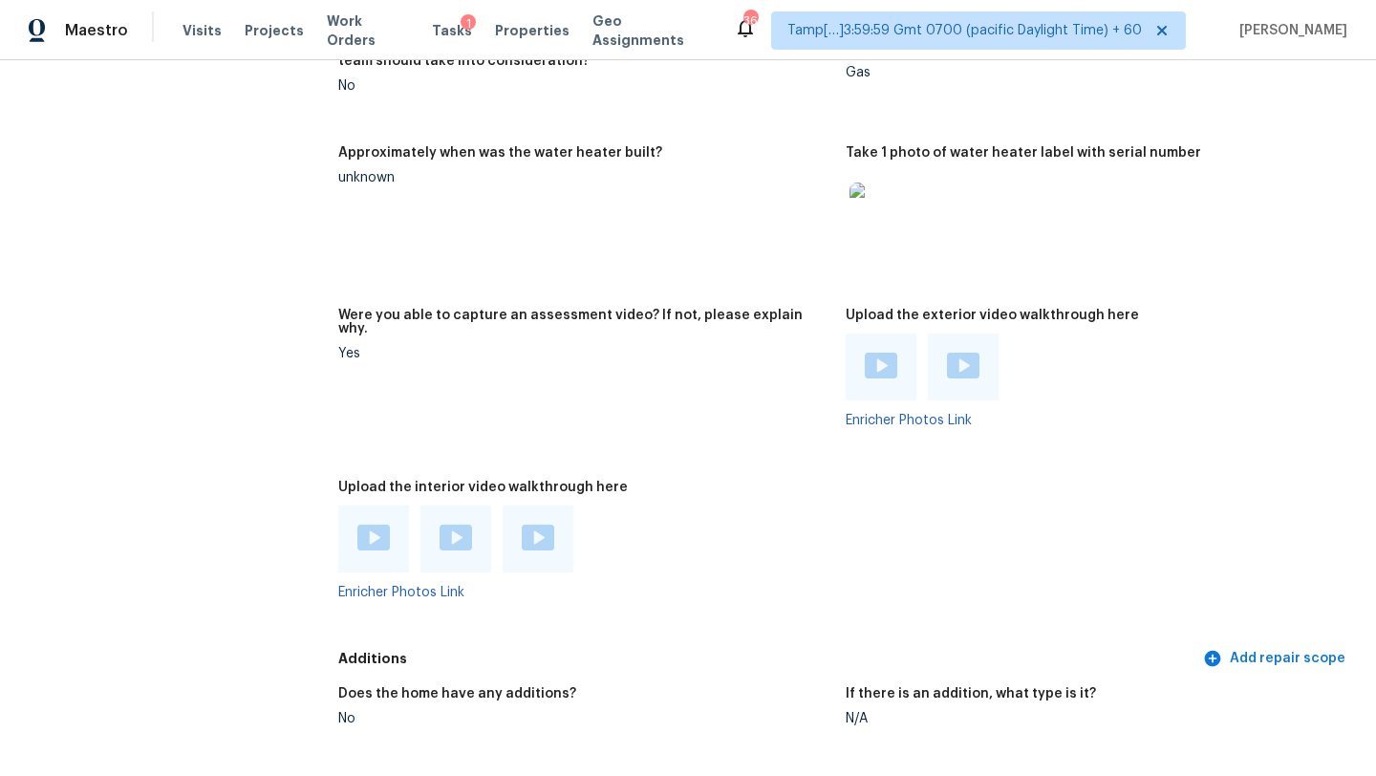
click at [377, 525] on img at bounding box center [373, 538] width 32 height 26
click at [460, 525] on img at bounding box center [456, 538] width 32 height 26
click at [532, 525] on img at bounding box center [538, 538] width 32 height 26
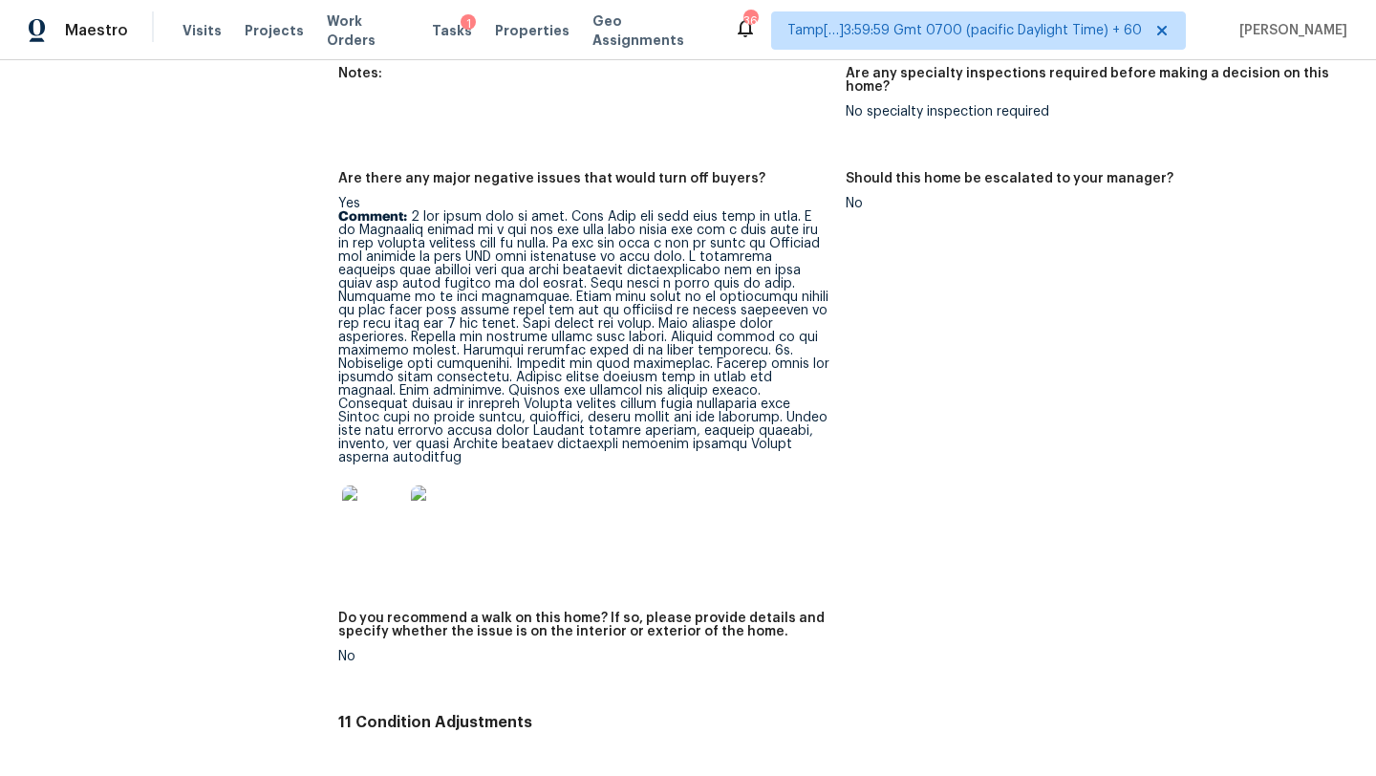
scroll to position [5059, 0]
click at [715, 399] on p "Comment:" at bounding box center [584, 335] width 492 height 254
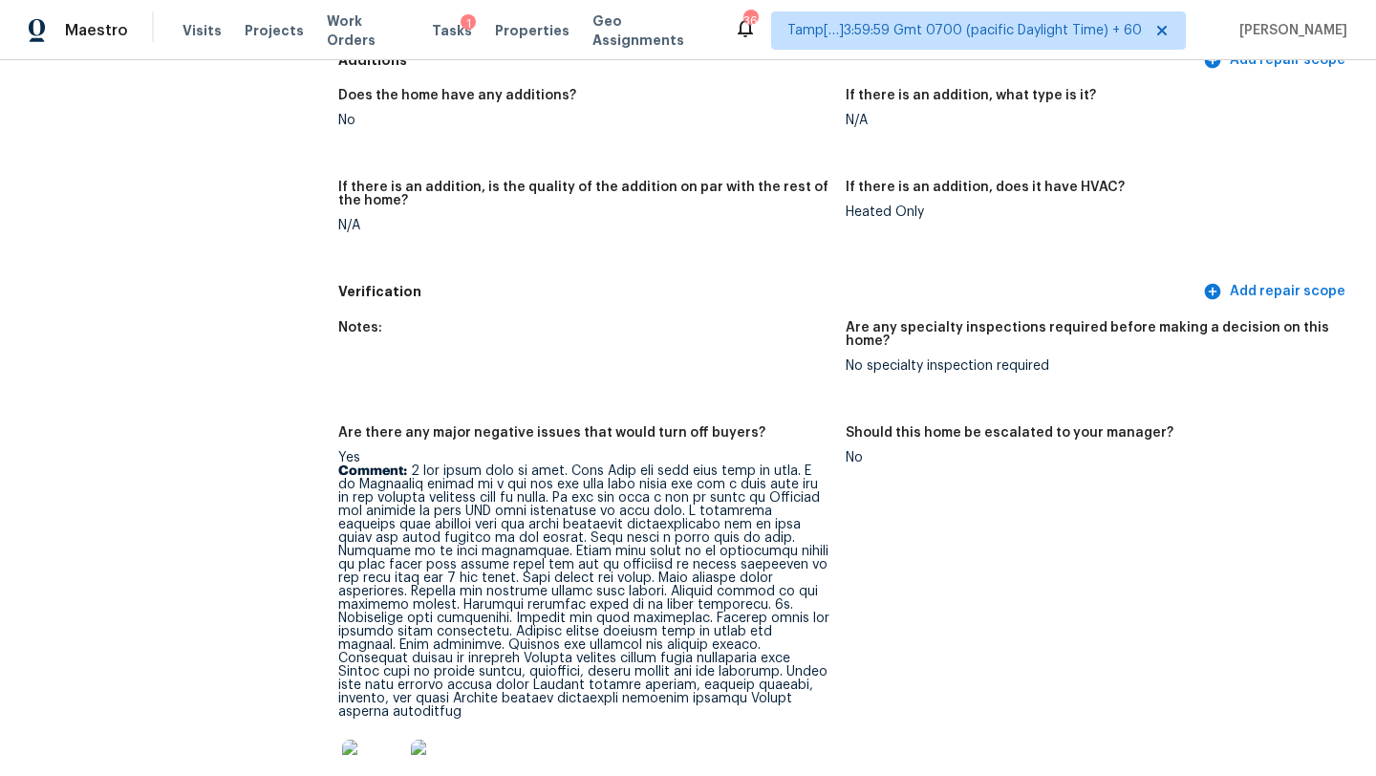
scroll to position [4192, 0]
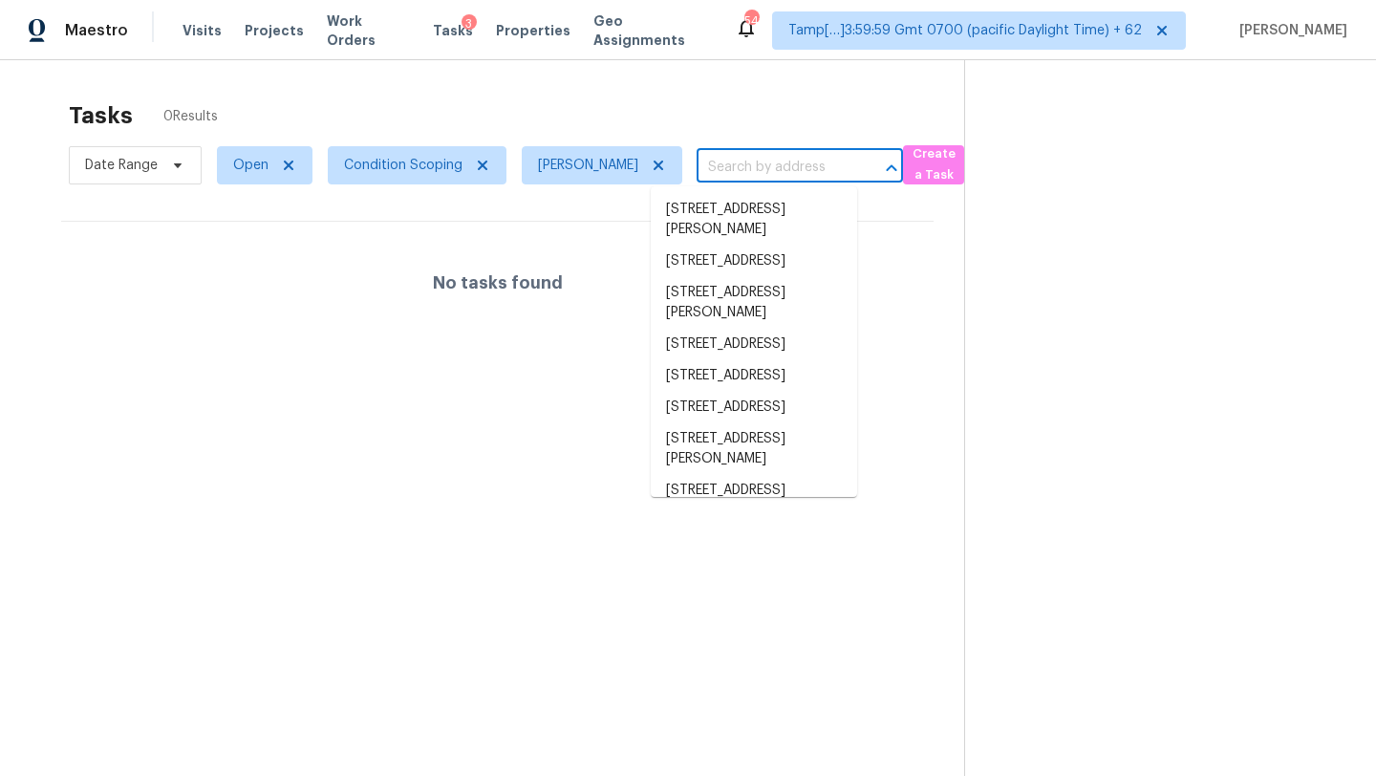
click at [774, 173] on input "text" at bounding box center [773, 168] width 153 height 30
click at [643, 111] on div "Tasks 0 Results" at bounding box center [516, 116] width 895 height 50
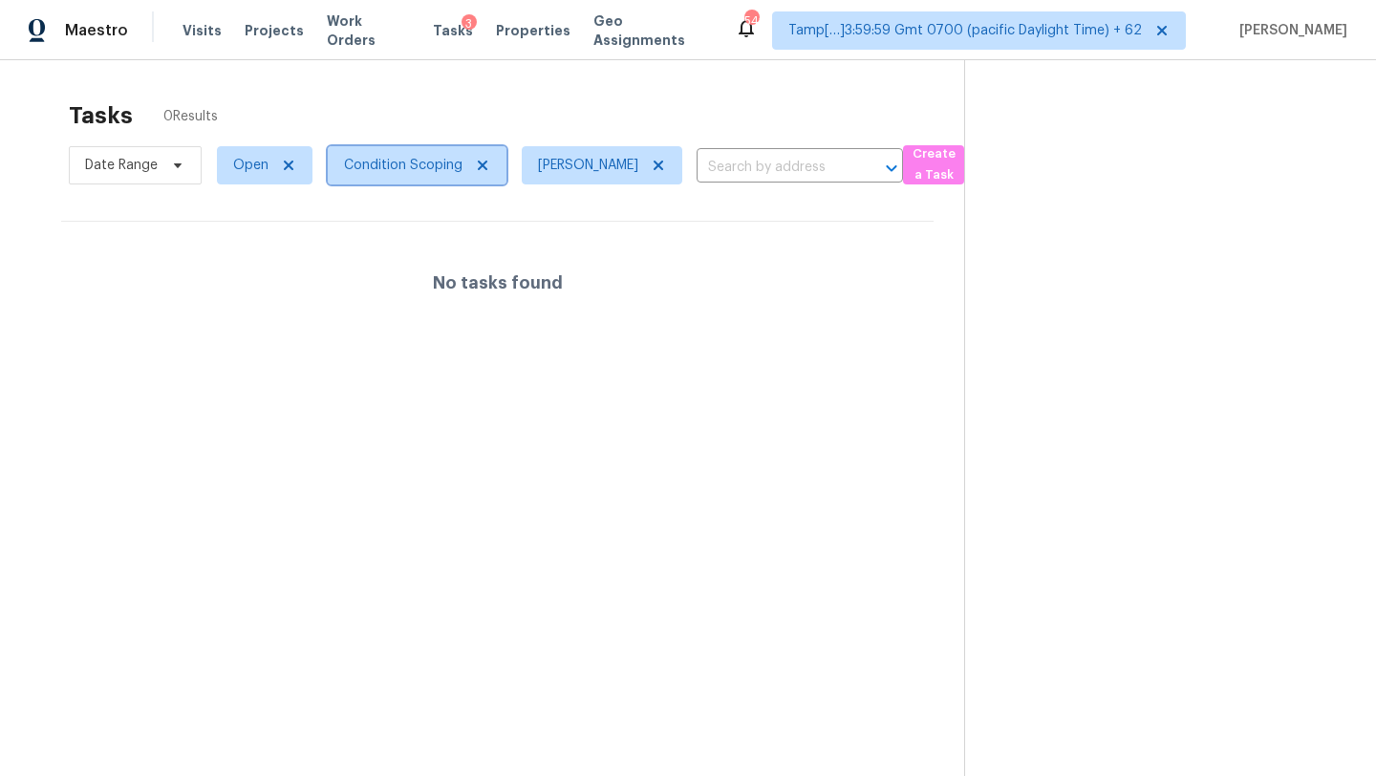
click at [408, 171] on span "Condition Scoping" at bounding box center [403, 165] width 118 height 19
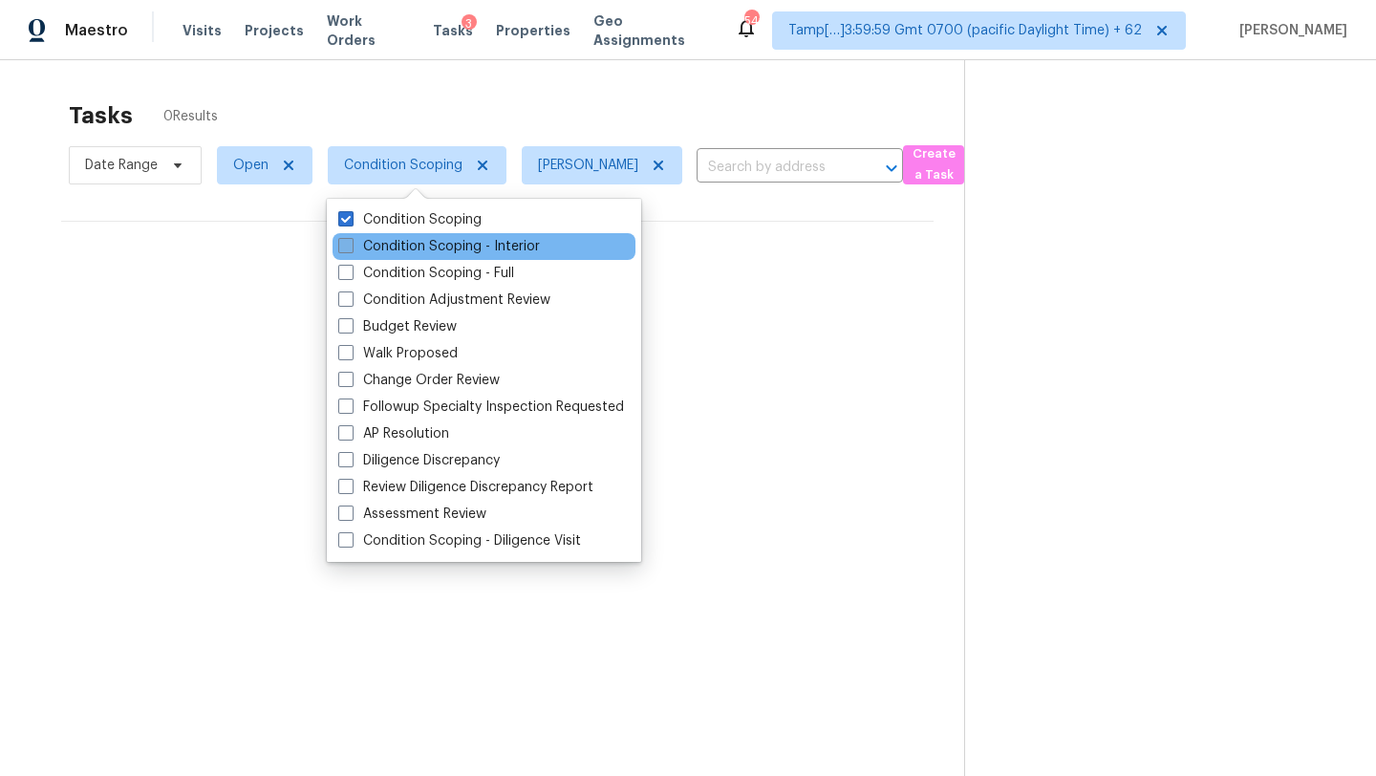
click at [418, 240] on label "Condition Scoping - Interior" at bounding box center [439, 246] width 202 height 19
click at [351, 240] on input "Condition Scoping - Interior" at bounding box center [344, 243] width 12 height 12
checkbox input "true"
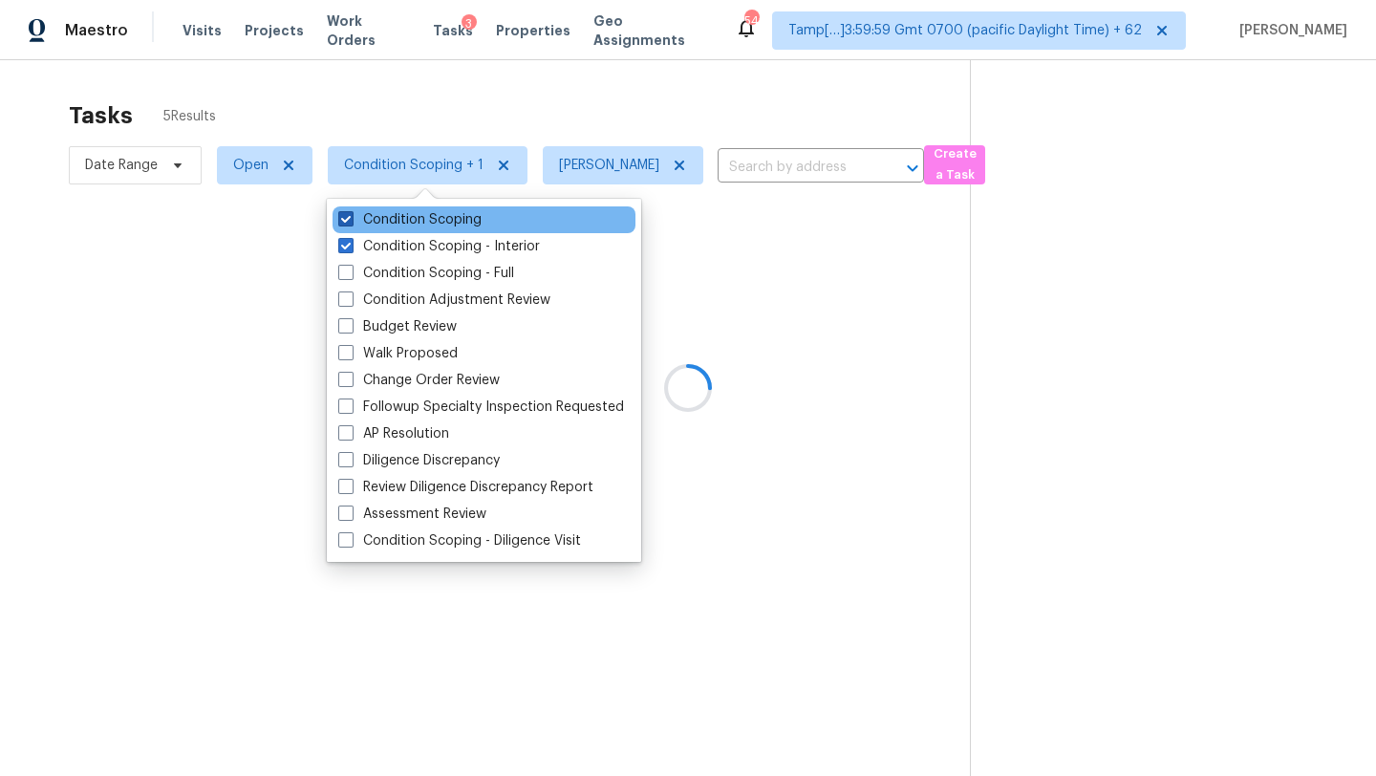
click at [399, 221] on label "Condition Scoping" at bounding box center [409, 219] width 143 height 19
click at [351, 221] on input "Condition Scoping" at bounding box center [344, 216] width 12 height 12
checkbox input "false"
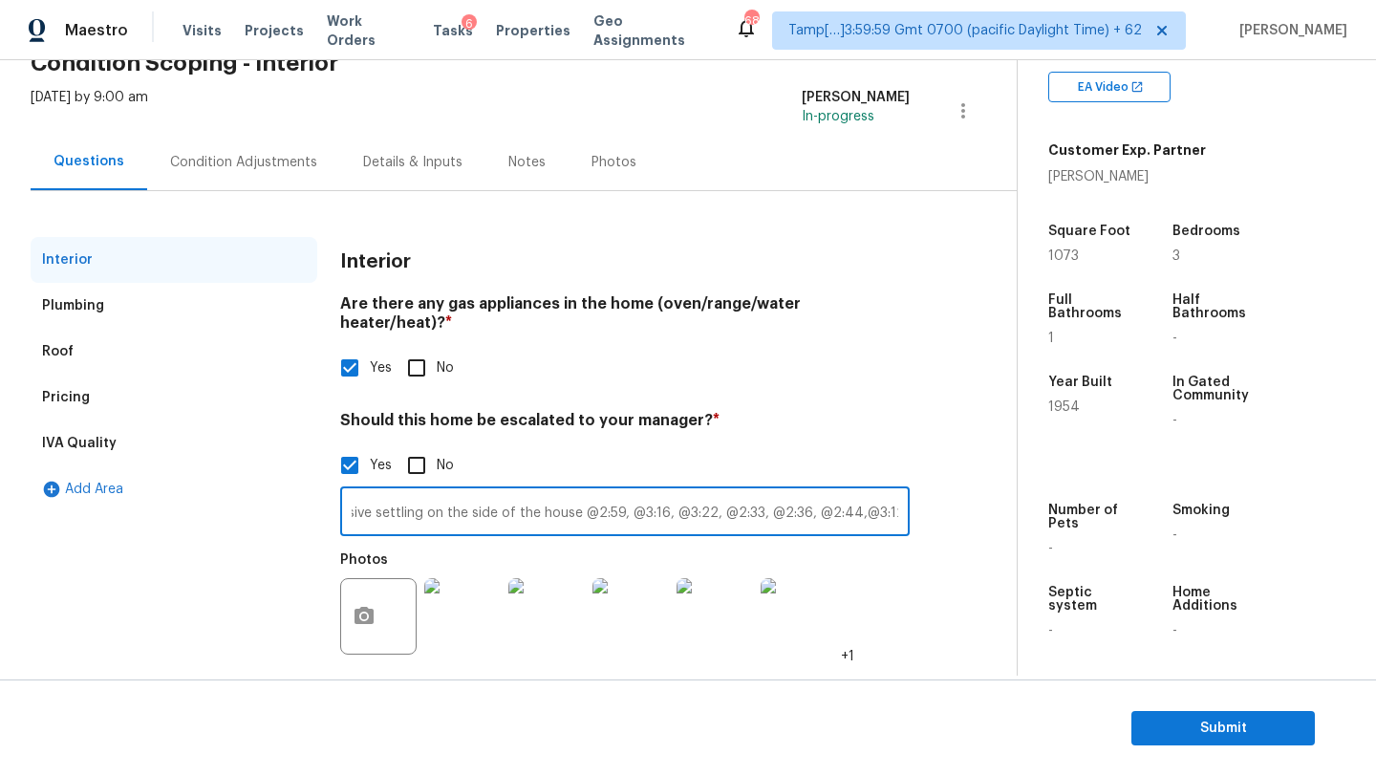
scroll to position [0, 1581]
type input "On the right side of the house, the back bedroom has a significant crack in the…"
click at [252, 148] on div "Condition Adjustments" at bounding box center [243, 162] width 193 height 56
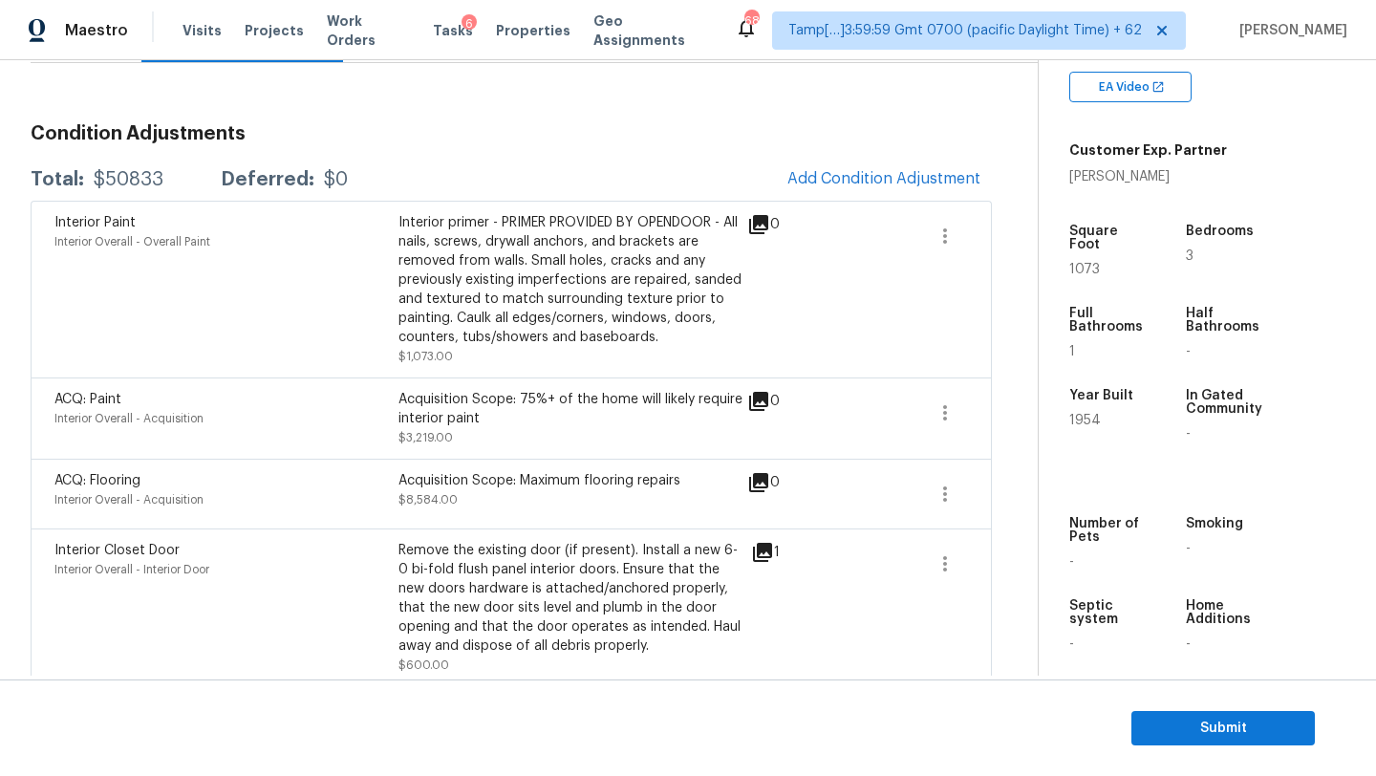
scroll to position [327, 0]
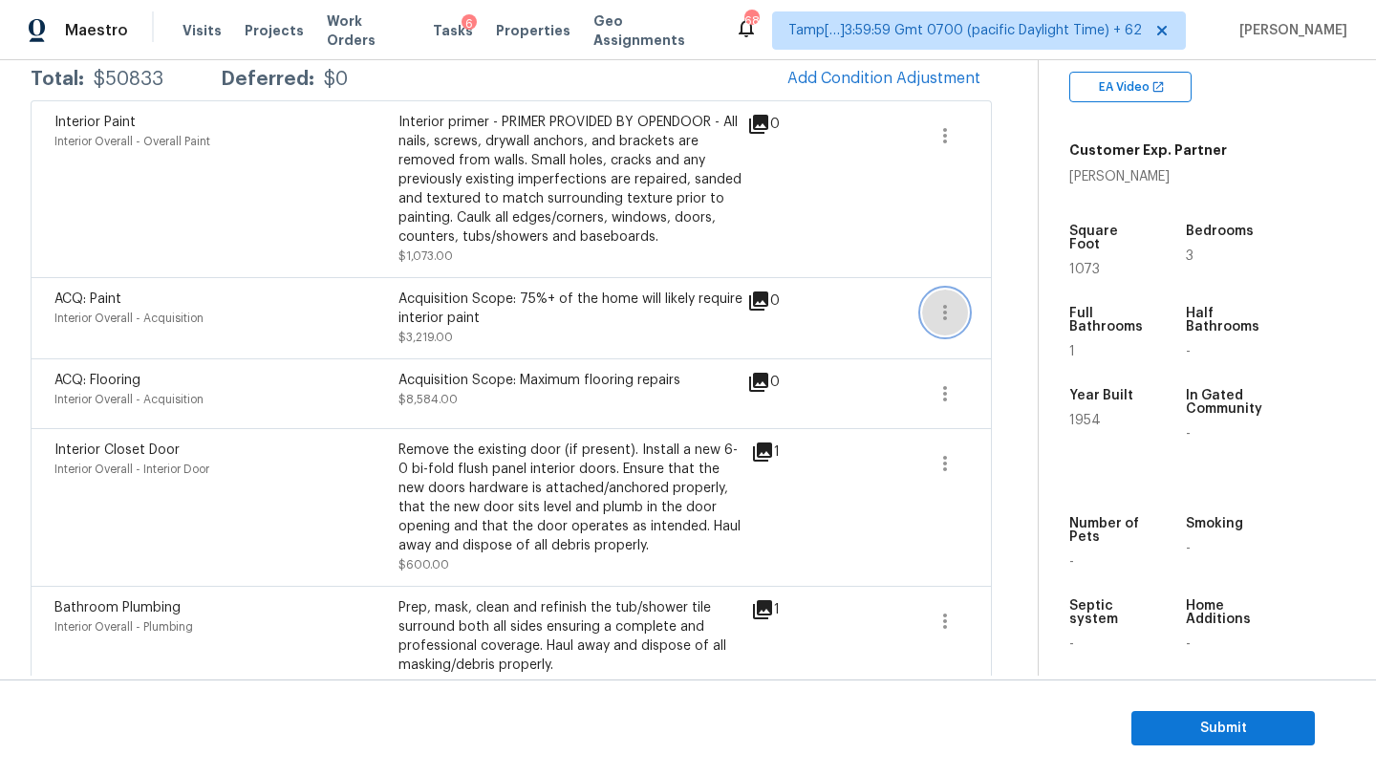
click at [942, 315] on icon "button" at bounding box center [945, 312] width 23 height 23
click at [1009, 317] on div "Edit" at bounding box center [1052, 308] width 149 height 19
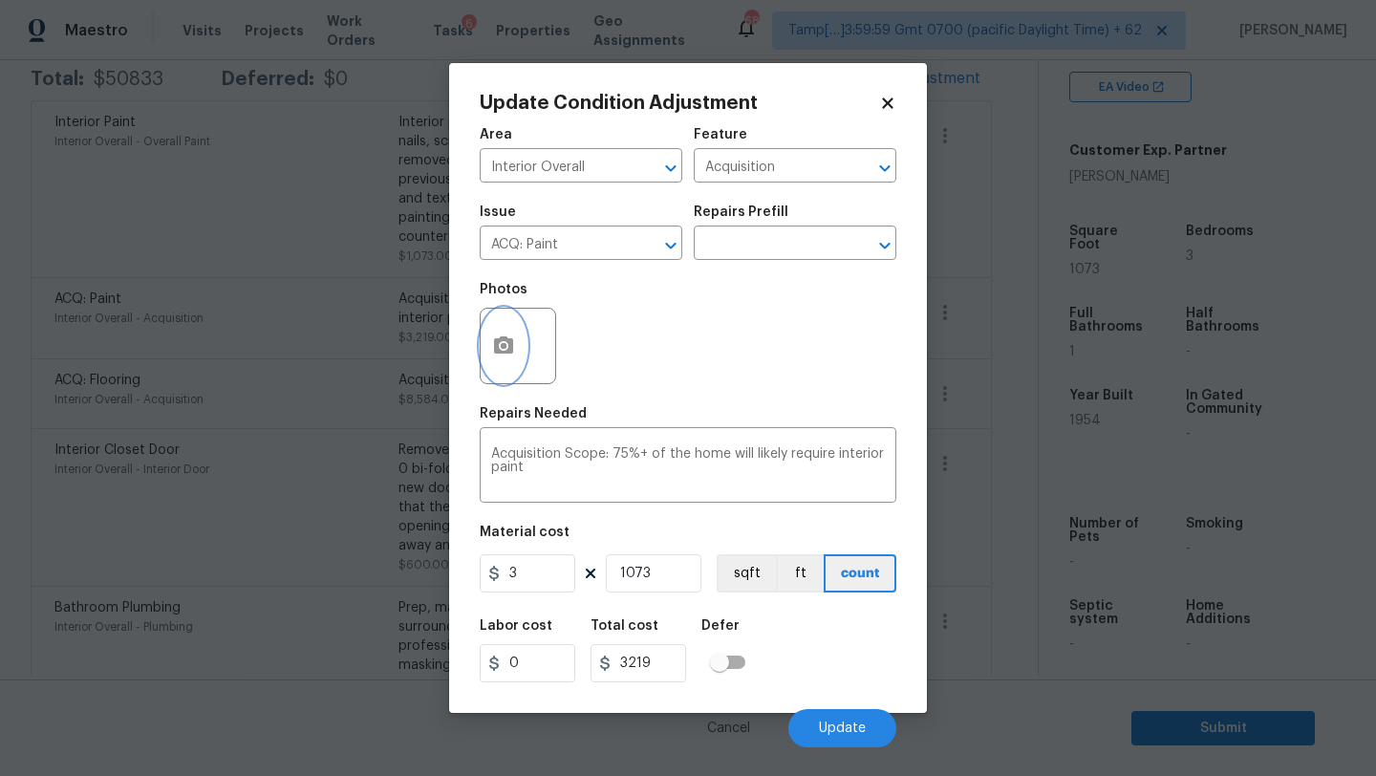
click at [492, 369] on button "button" at bounding box center [504, 346] width 46 height 75
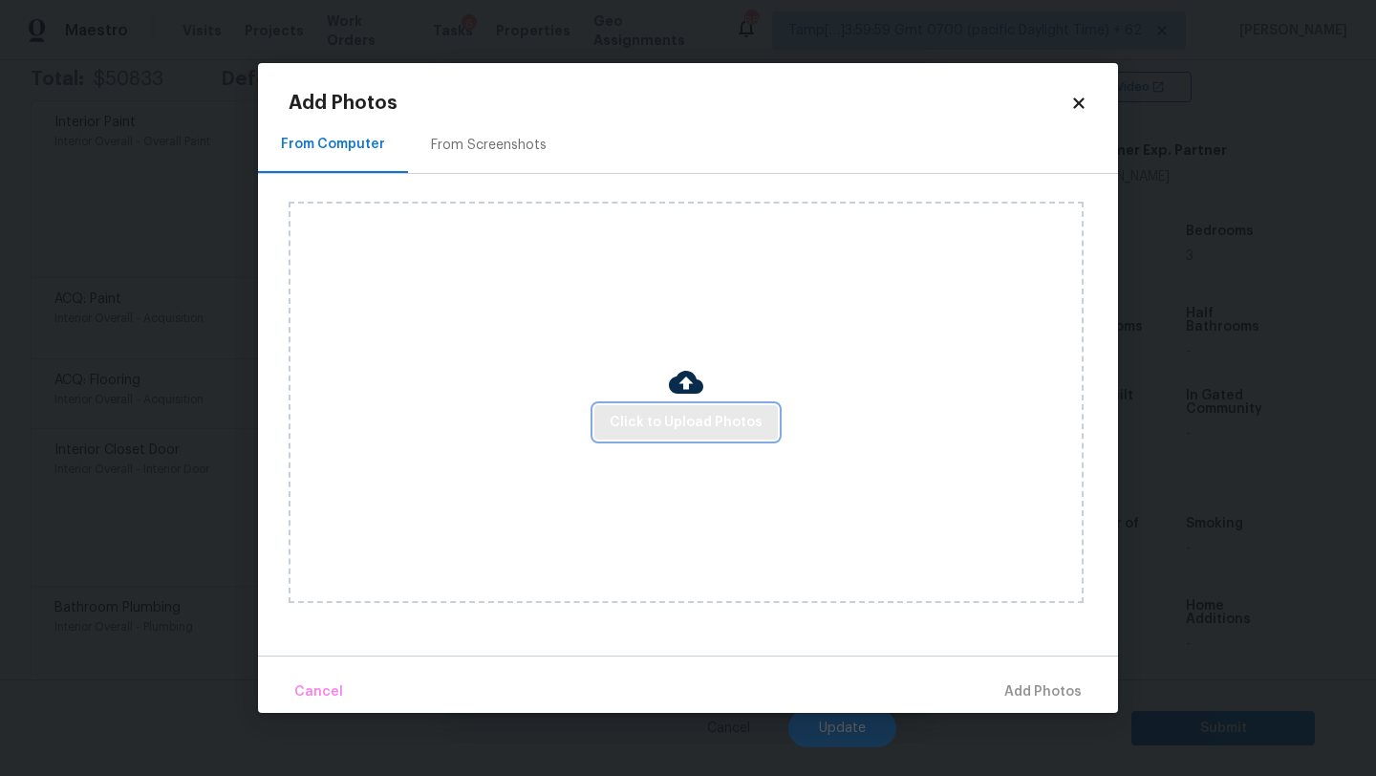
click at [644, 408] on button "Click to Upload Photos" at bounding box center [685, 422] width 183 height 35
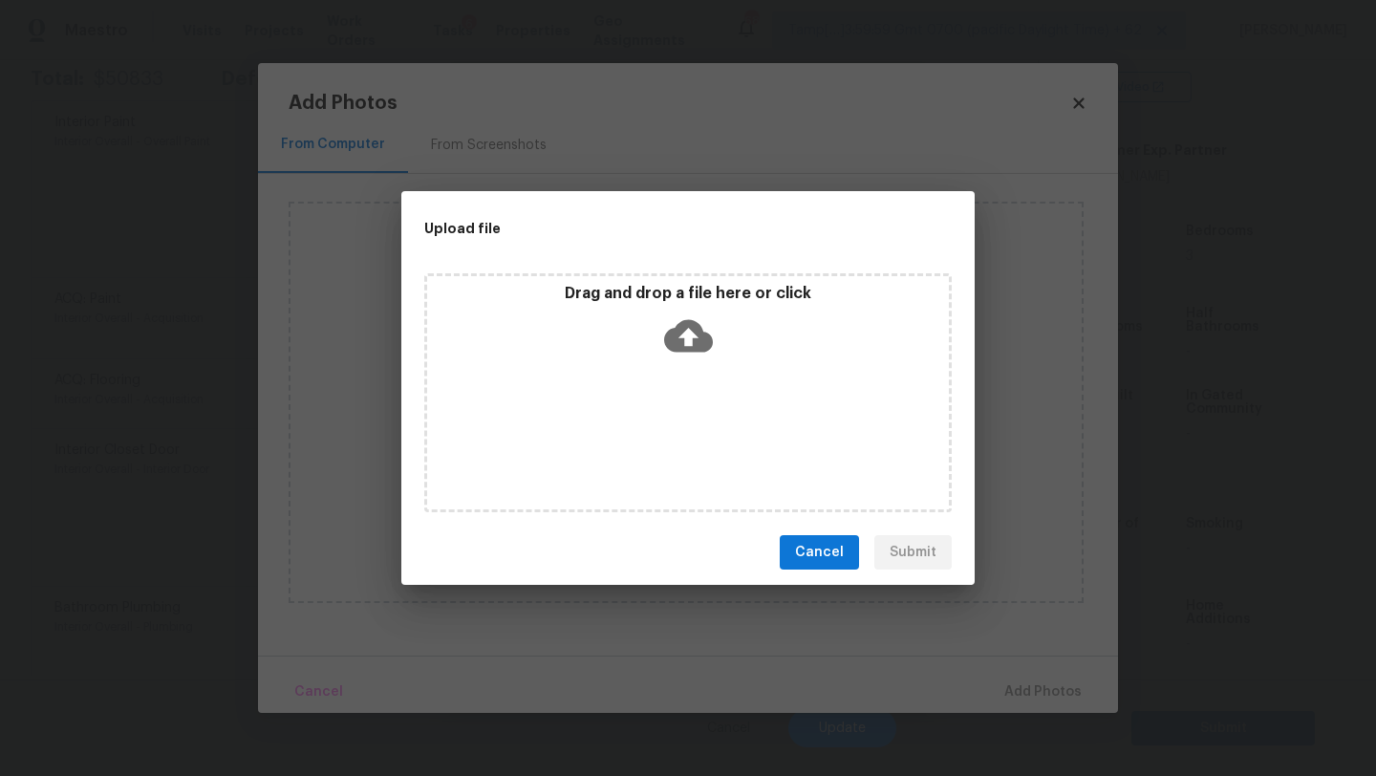
click at [697, 323] on icon at bounding box center [688, 336] width 49 height 32
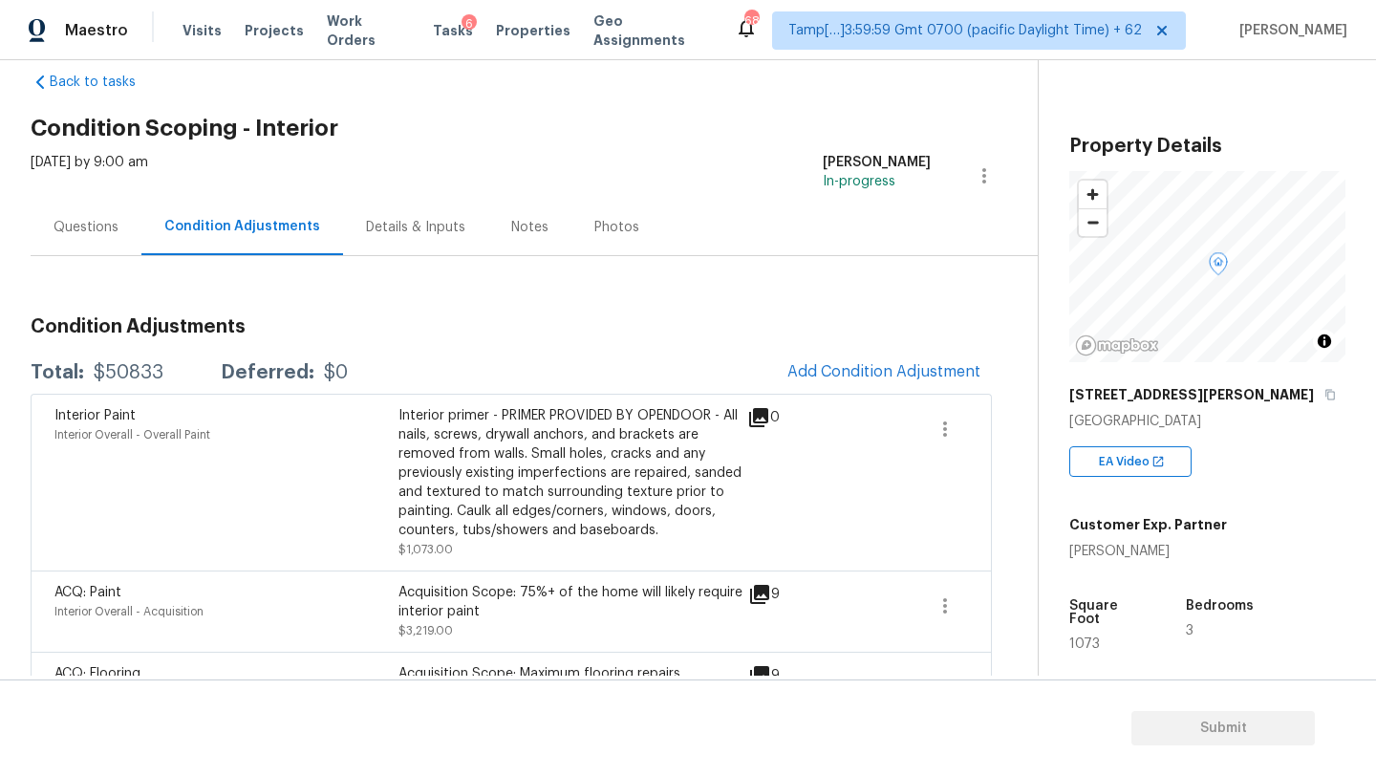
scroll to position [62, 0]
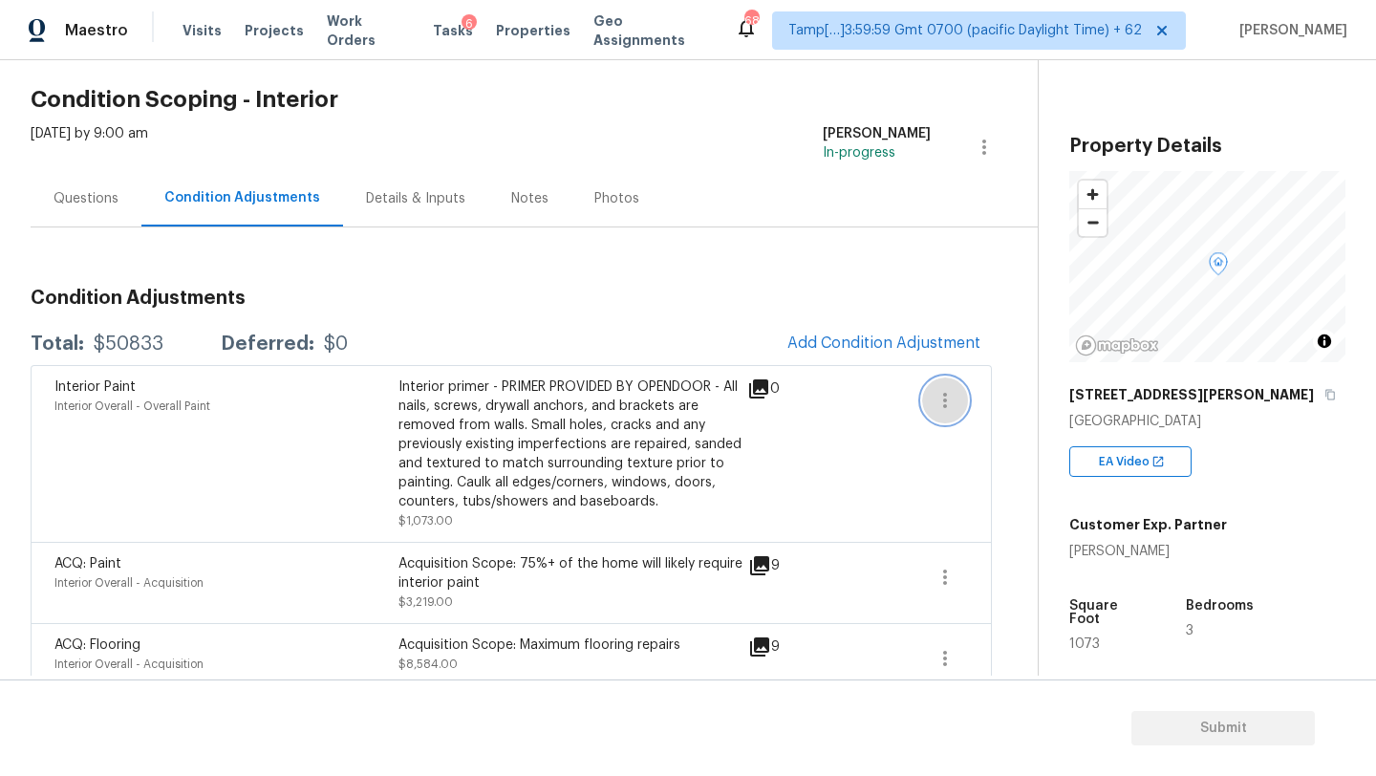
click at [942, 398] on icon "button" at bounding box center [945, 400] width 23 height 23
click at [995, 403] on div "Edit" at bounding box center [1052, 396] width 149 height 19
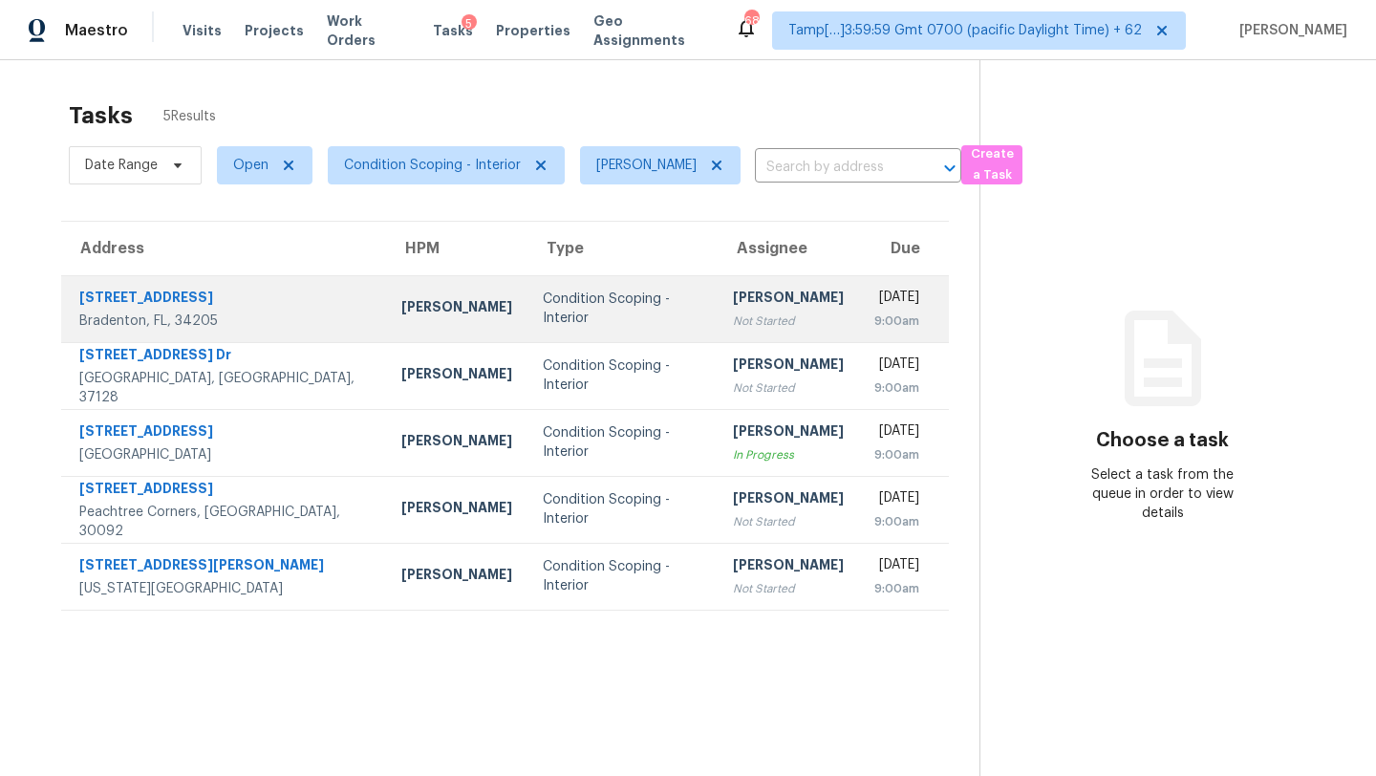
click at [718, 320] on td "[PERSON_NAME] Not Started" at bounding box center [788, 308] width 141 height 67
click at [733, 308] on div "[PERSON_NAME]" at bounding box center [788, 300] width 111 height 24
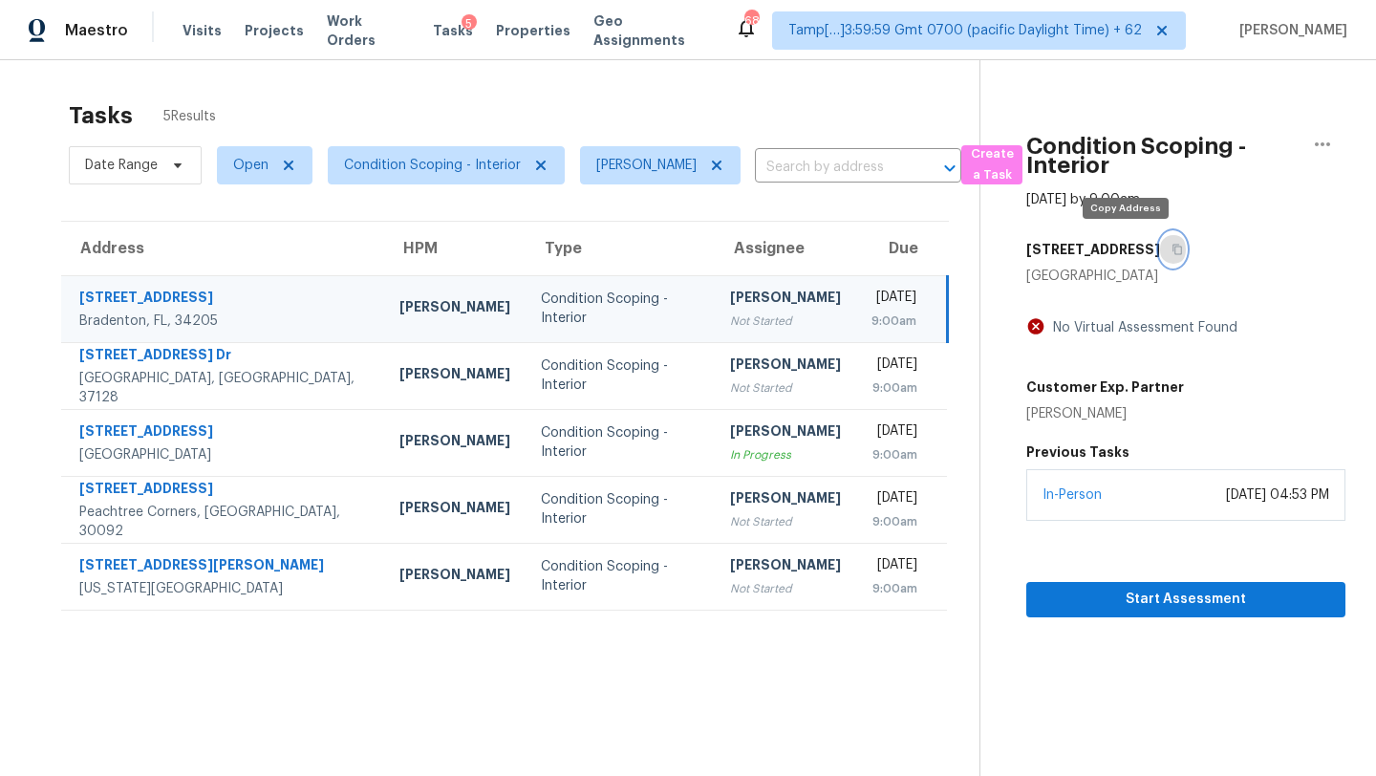
click at [1160, 262] on button "button" at bounding box center [1173, 249] width 26 height 34
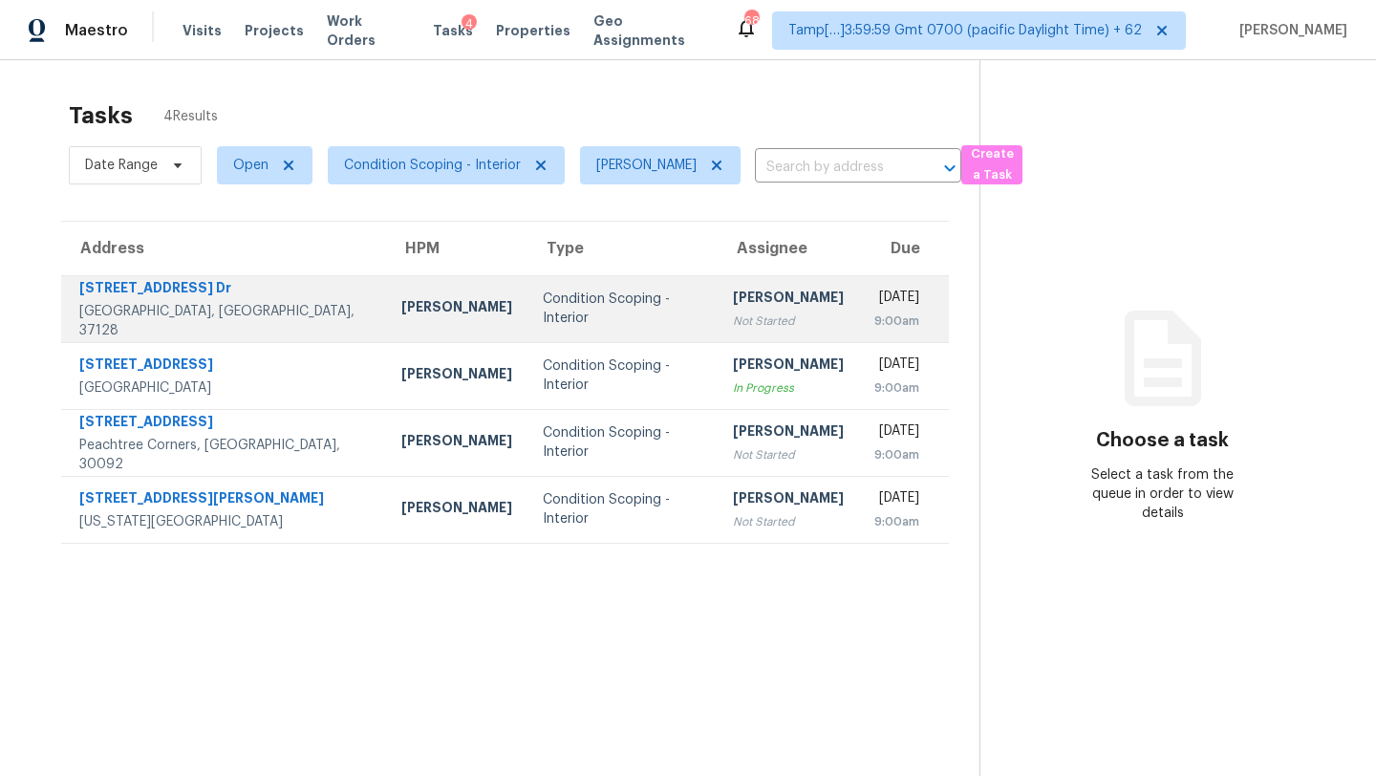
click at [874, 312] on div "9:00am" at bounding box center [896, 321] width 45 height 19
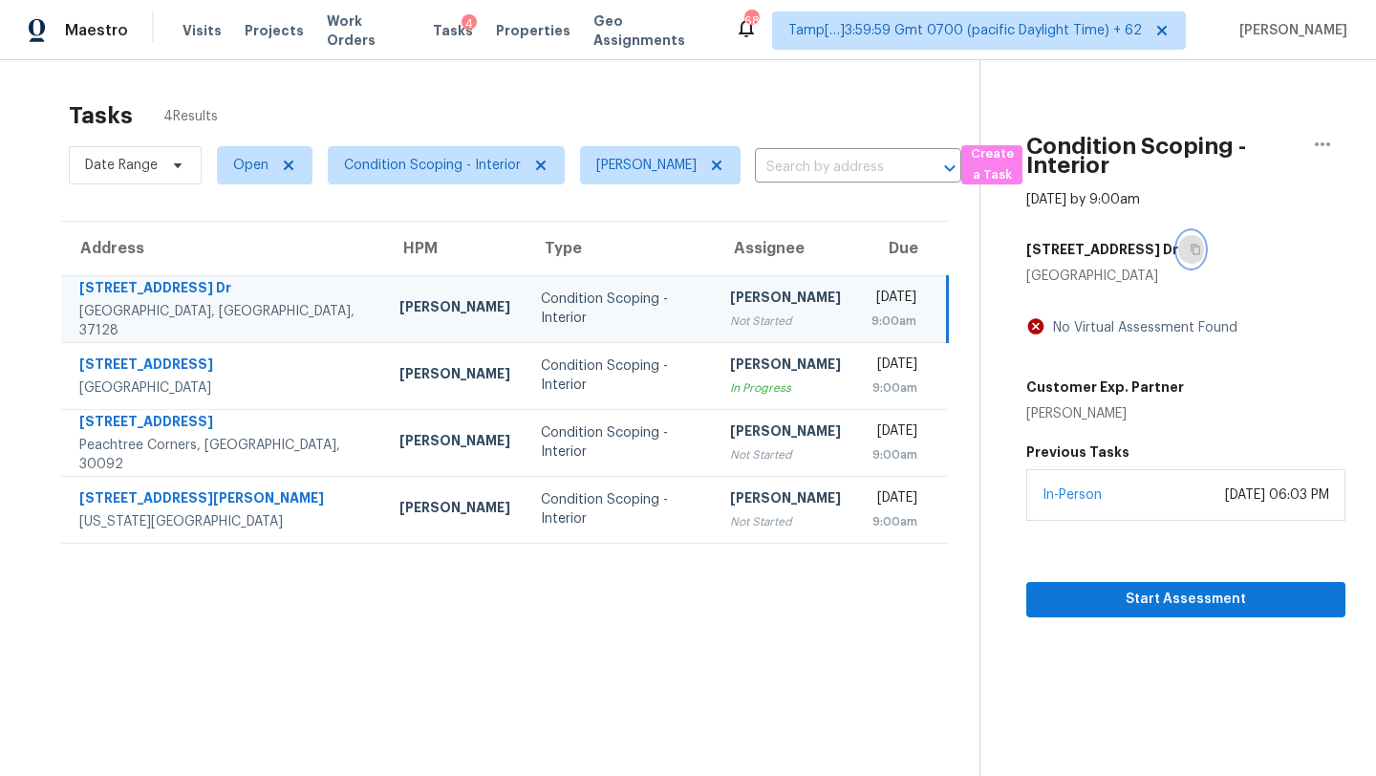
click at [1190, 254] on icon "button" at bounding box center [1195, 249] width 11 height 11
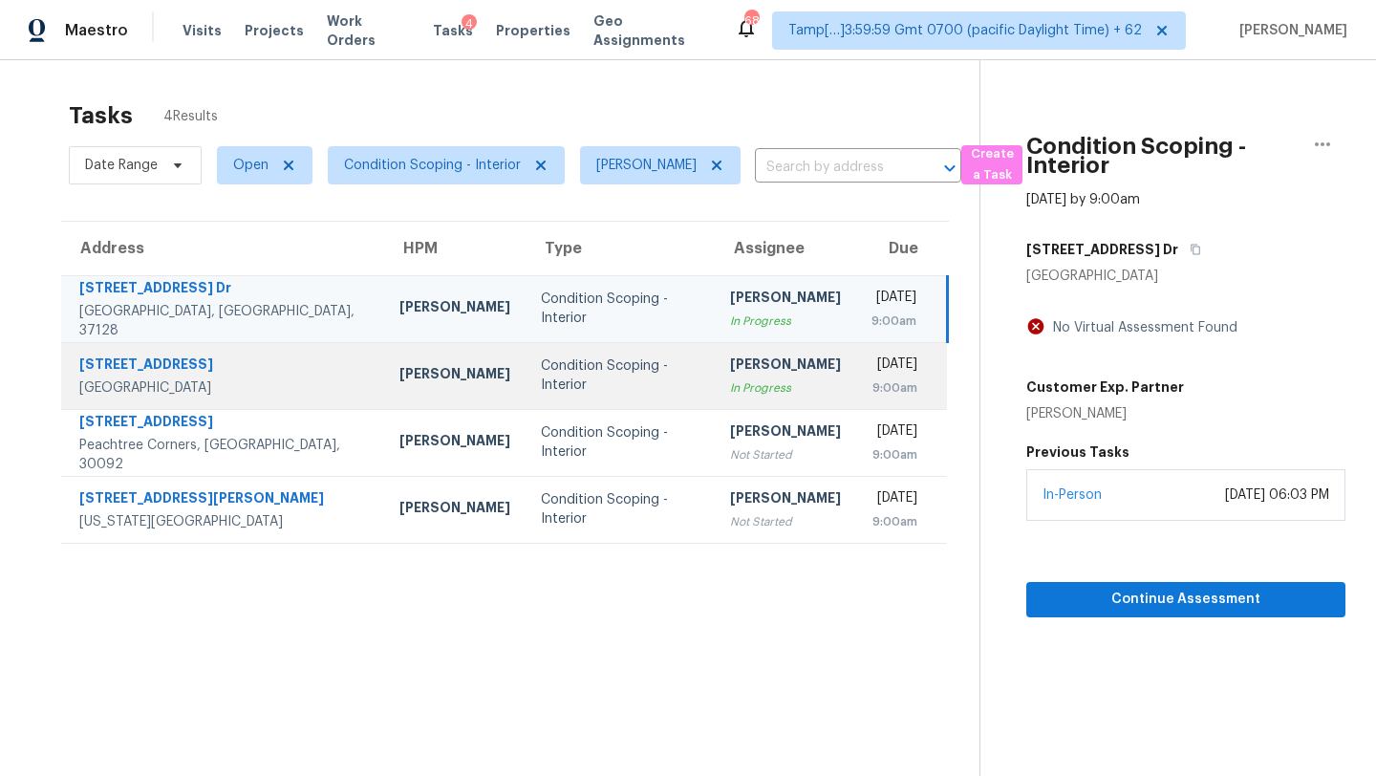
click at [730, 378] on div "In Progress" at bounding box center [785, 387] width 111 height 19
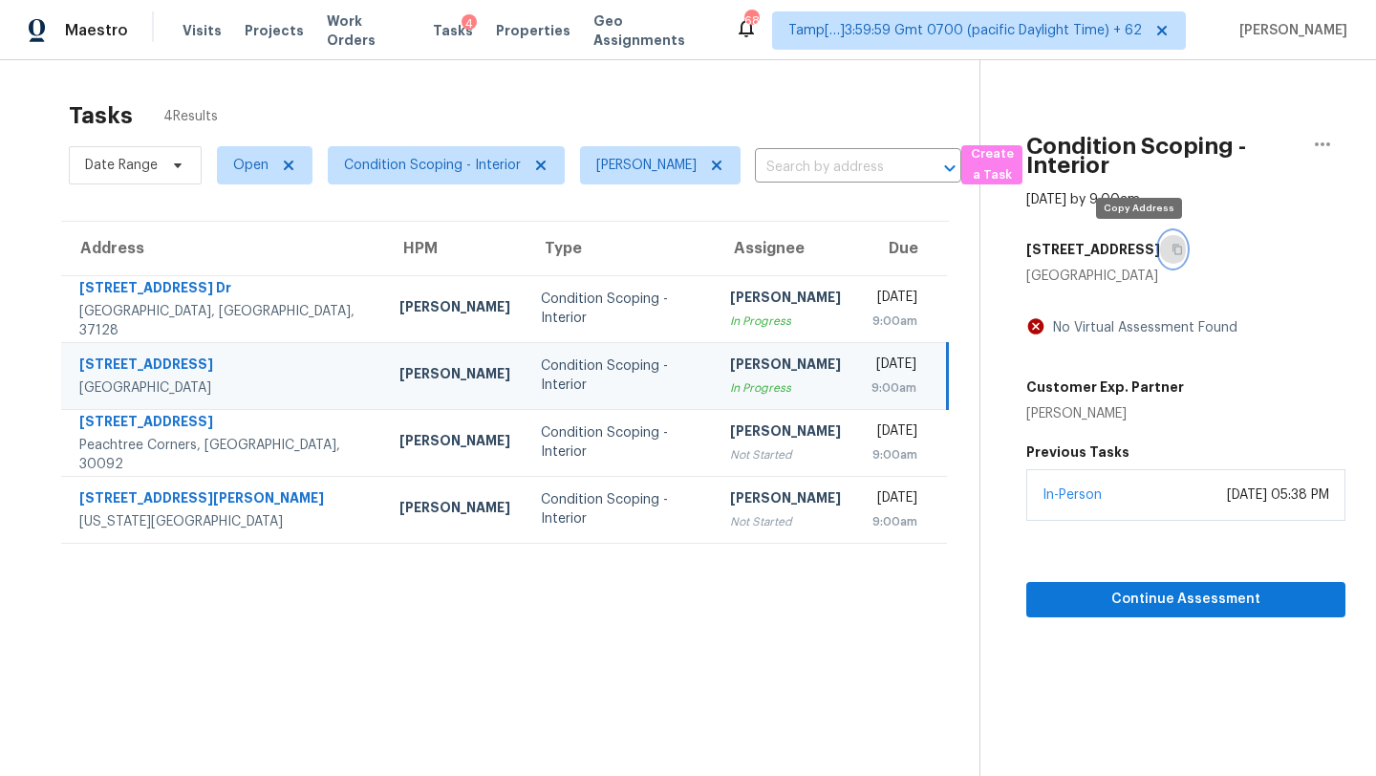
click at [1172, 254] on icon "button" at bounding box center [1177, 249] width 11 height 11
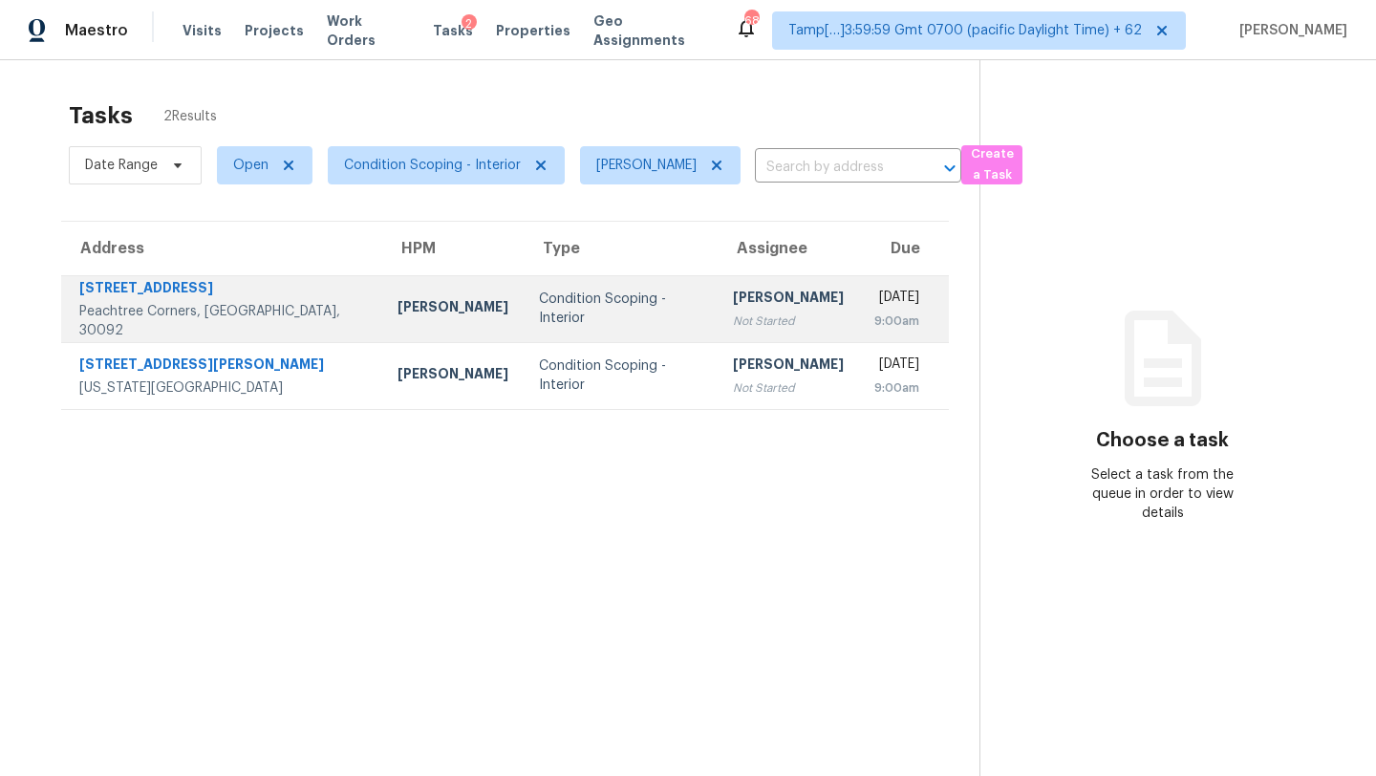
click at [733, 293] on div "[PERSON_NAME]" at bounding box center [788, 300] width 111 height 24
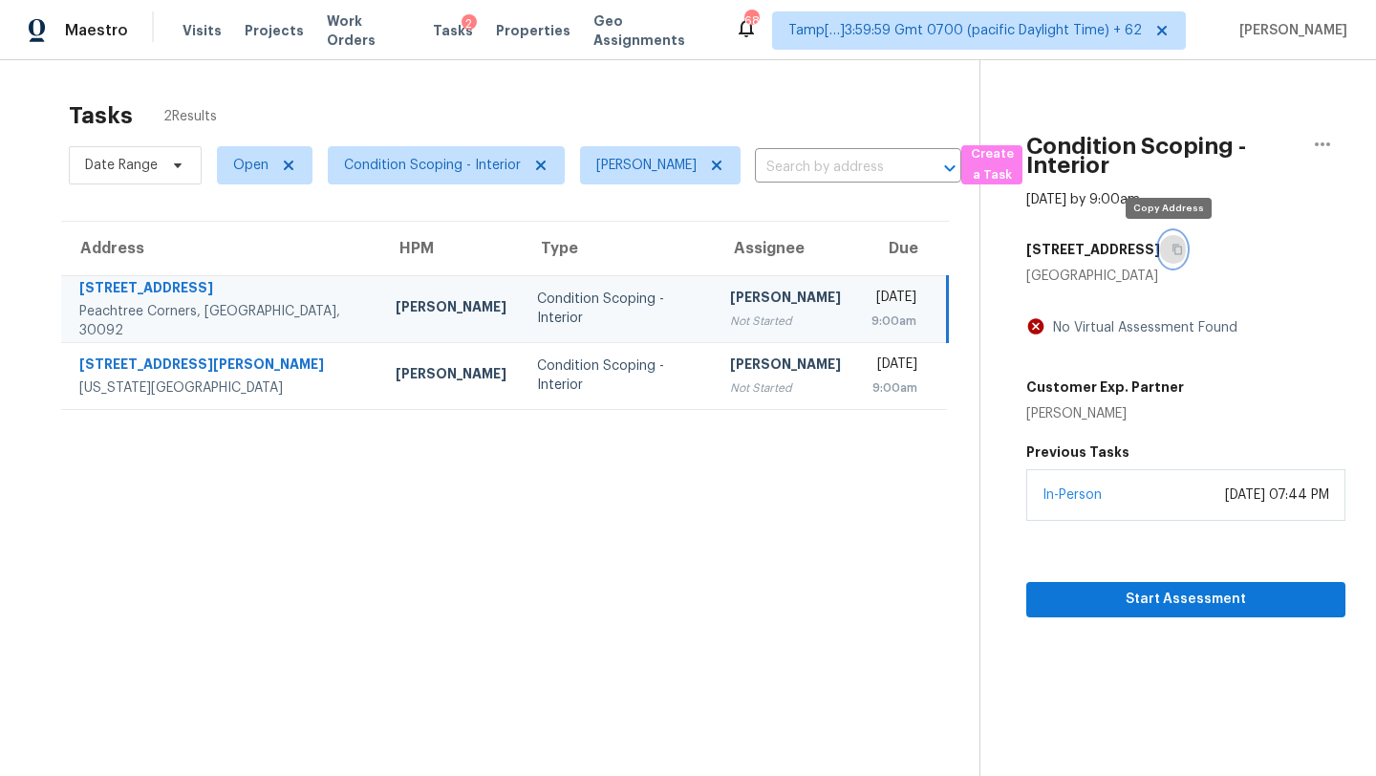
click at [1175, 251] on icon "button" at bounding box center [1177, 249] width 11 height 11
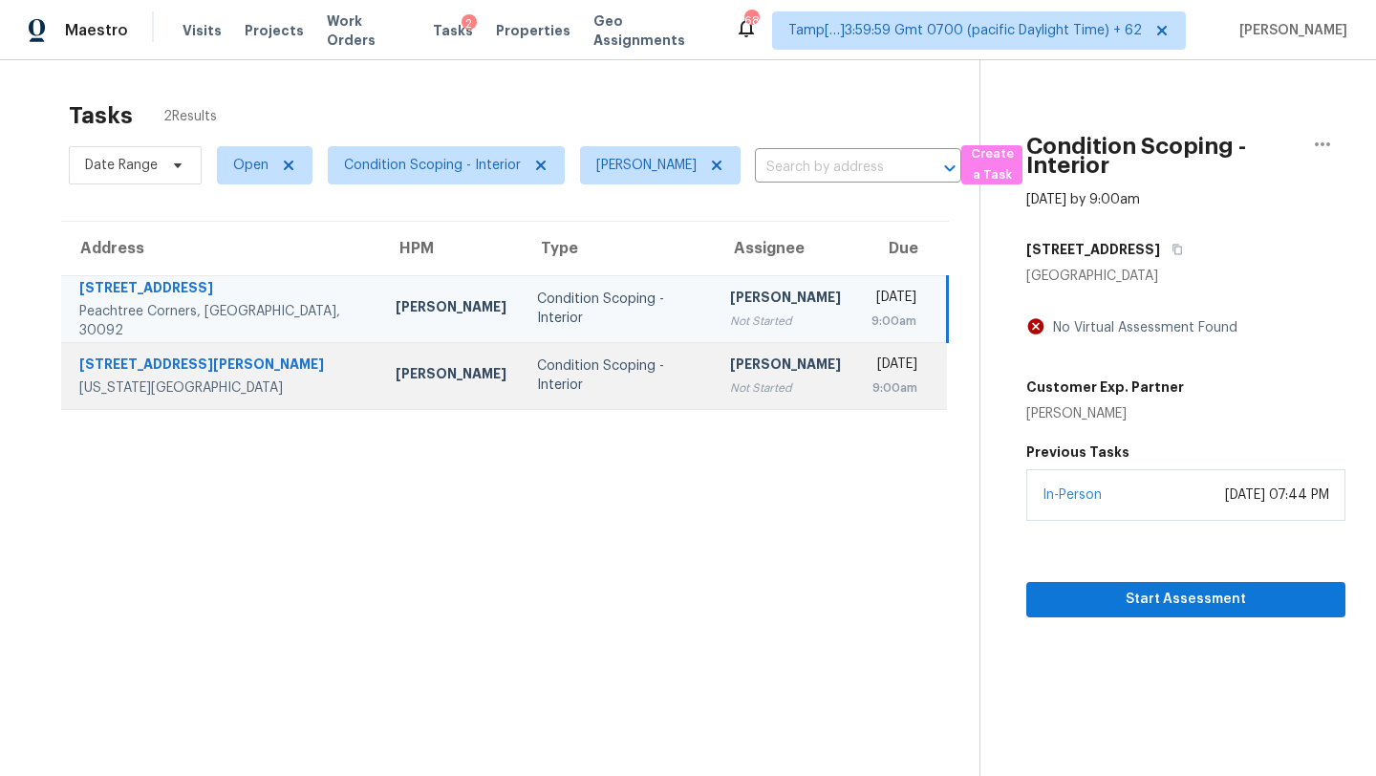
click at [643, 368] on td "Condition Scoping - Interior" at bounding box center [618, 375] width 192 height 67
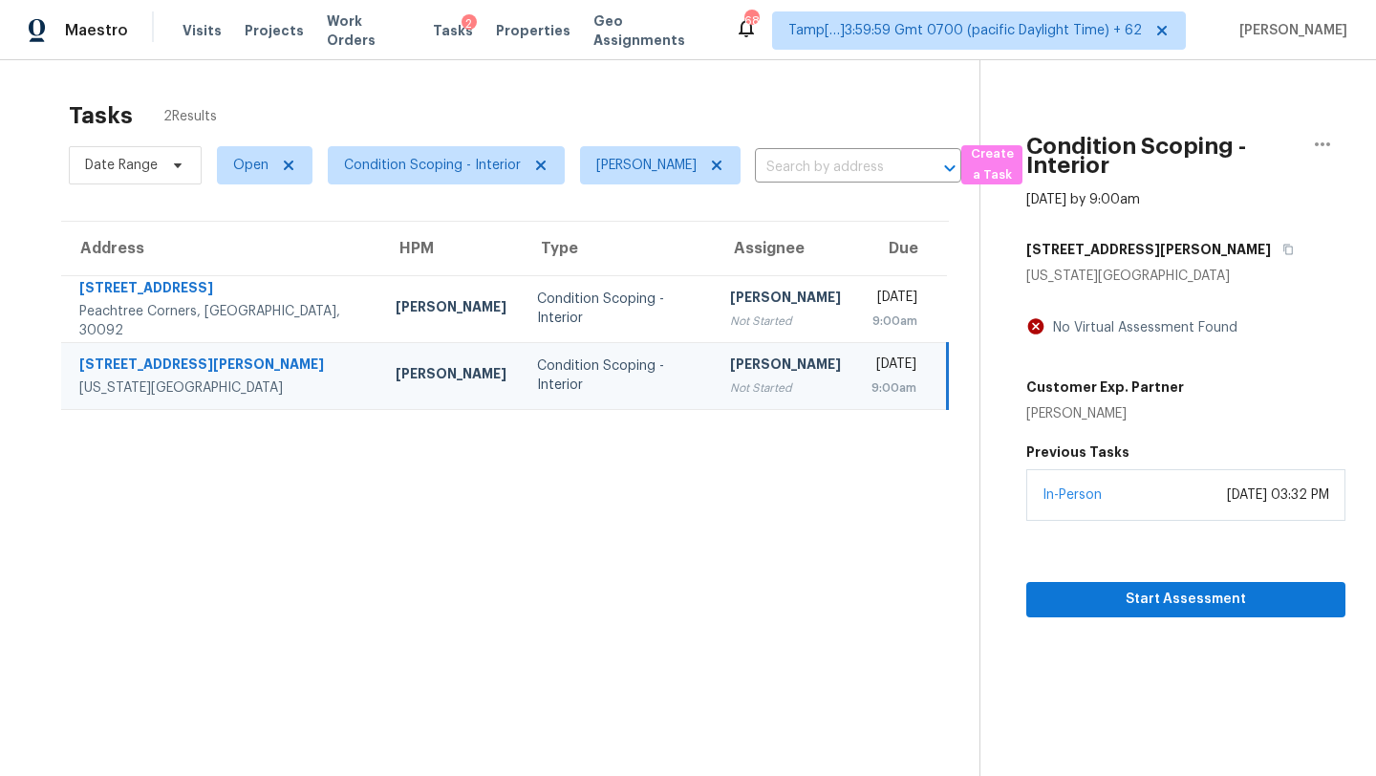
click at [1133, 239] on div "[STREET_ADDRESS][PERSON_NAME]" at bounding box center [1185, 249] width 319 height 34
click at [1134, 241] on div "[STREET_ADDRESS][PERSON_NAME]" at bounding box center [1185, 249] width 319 height 34
click at [1283, 248] on icon "button" at bounding box center [1288, 250] width 10 height 11
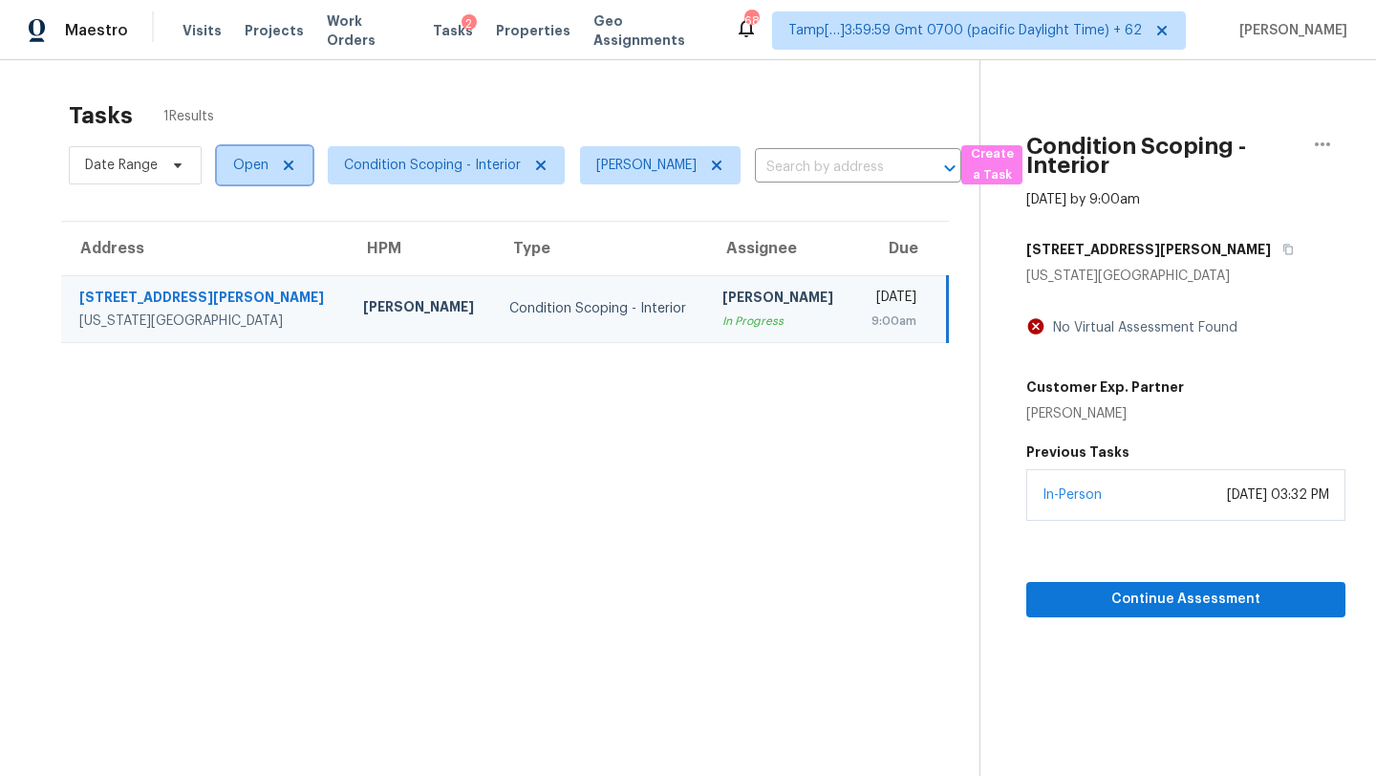
click at [275, 164] on span at bounding box center [285, 165] width 21 height 15
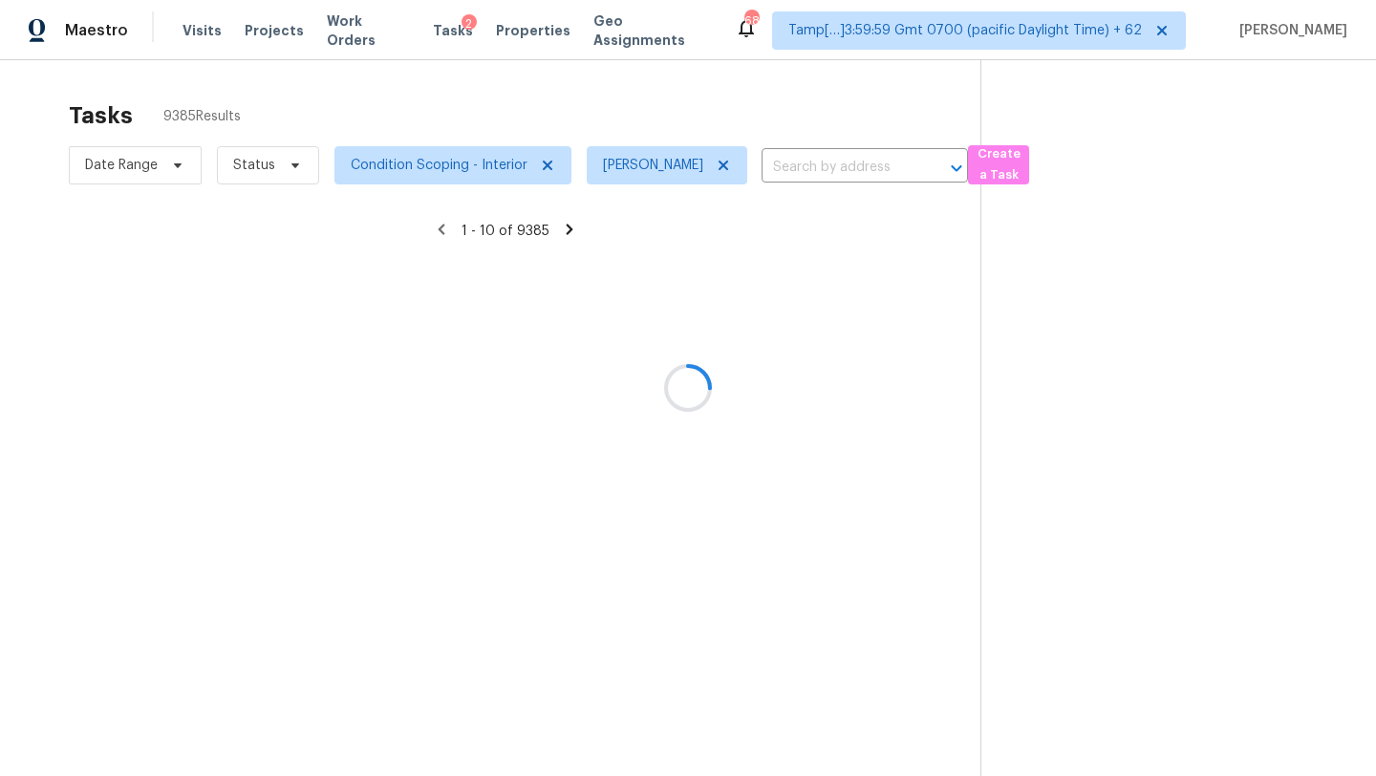
click at [248, 172] on div at bounding box center [688, 388] width 1376 height 776
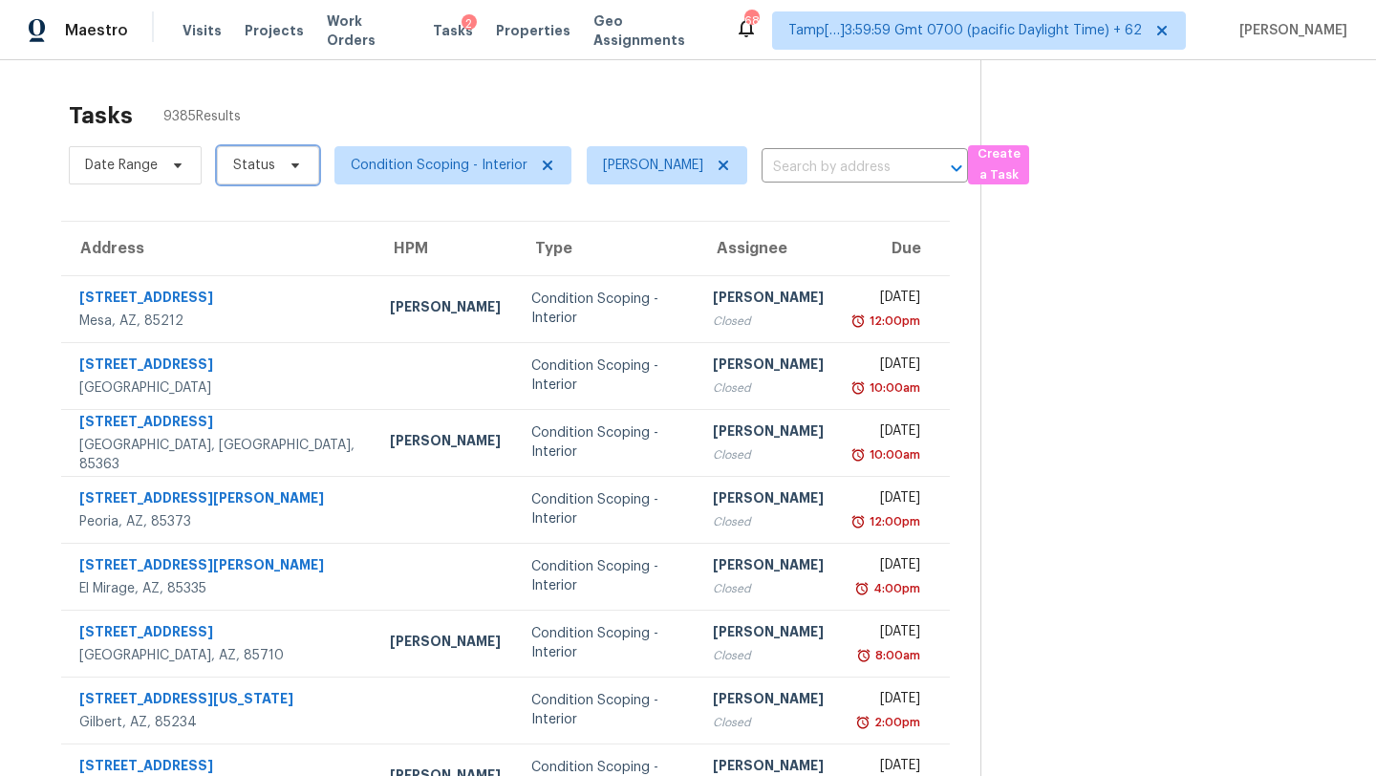
click at [248, 171] on span "Status" at bounding box center [254, 165] width 42 height 19
click at [255, 273] on label "Blocked" at bounding box center [264, 273] width 75 height 19
click at [240, 273] on input "Blocked" at bounding box center [233, 270] width 12 height 12
checkbox input "true"
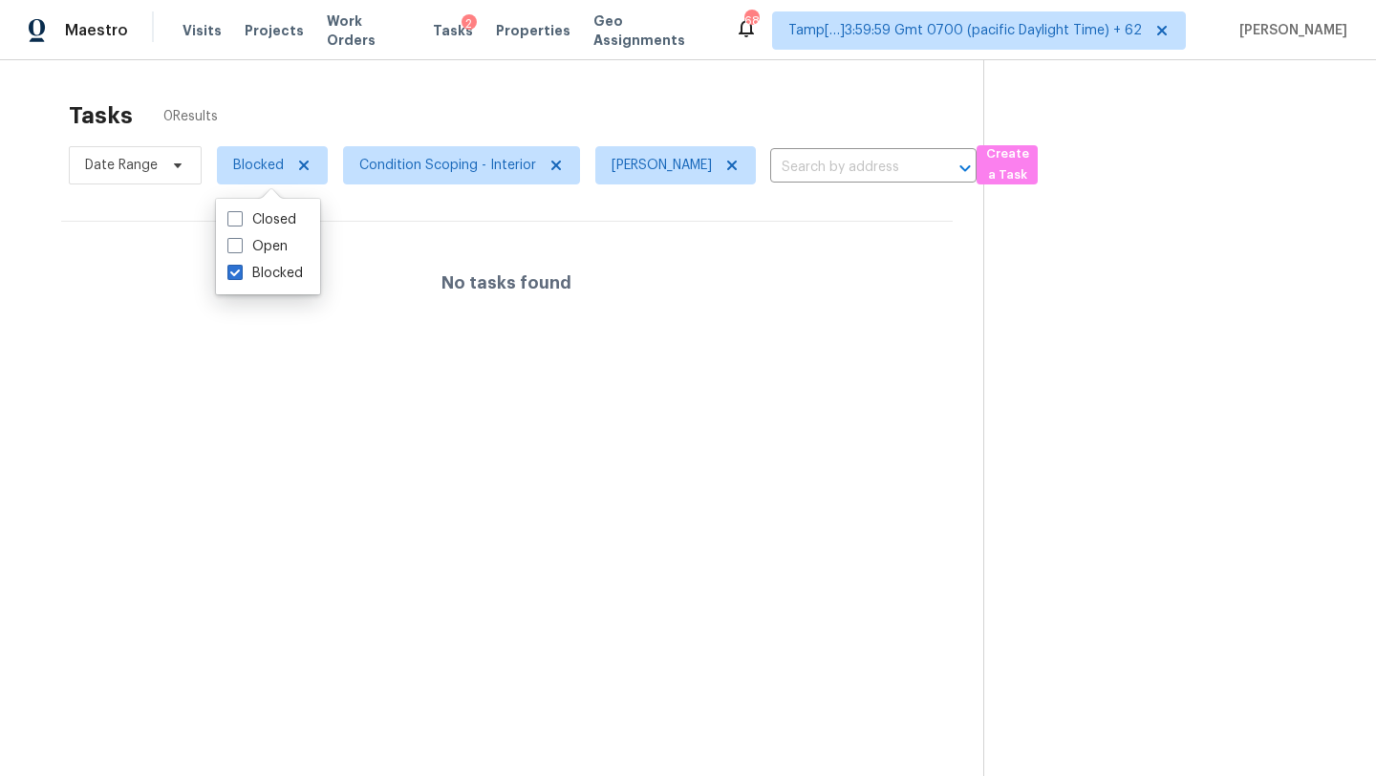
click at [402, 73] on div "Tasks 0 Results Date Range Blocked Condition Scoping - Interior [PERSON_NAME] ​…" at bounding box center [688, 448] width 1376 height 776
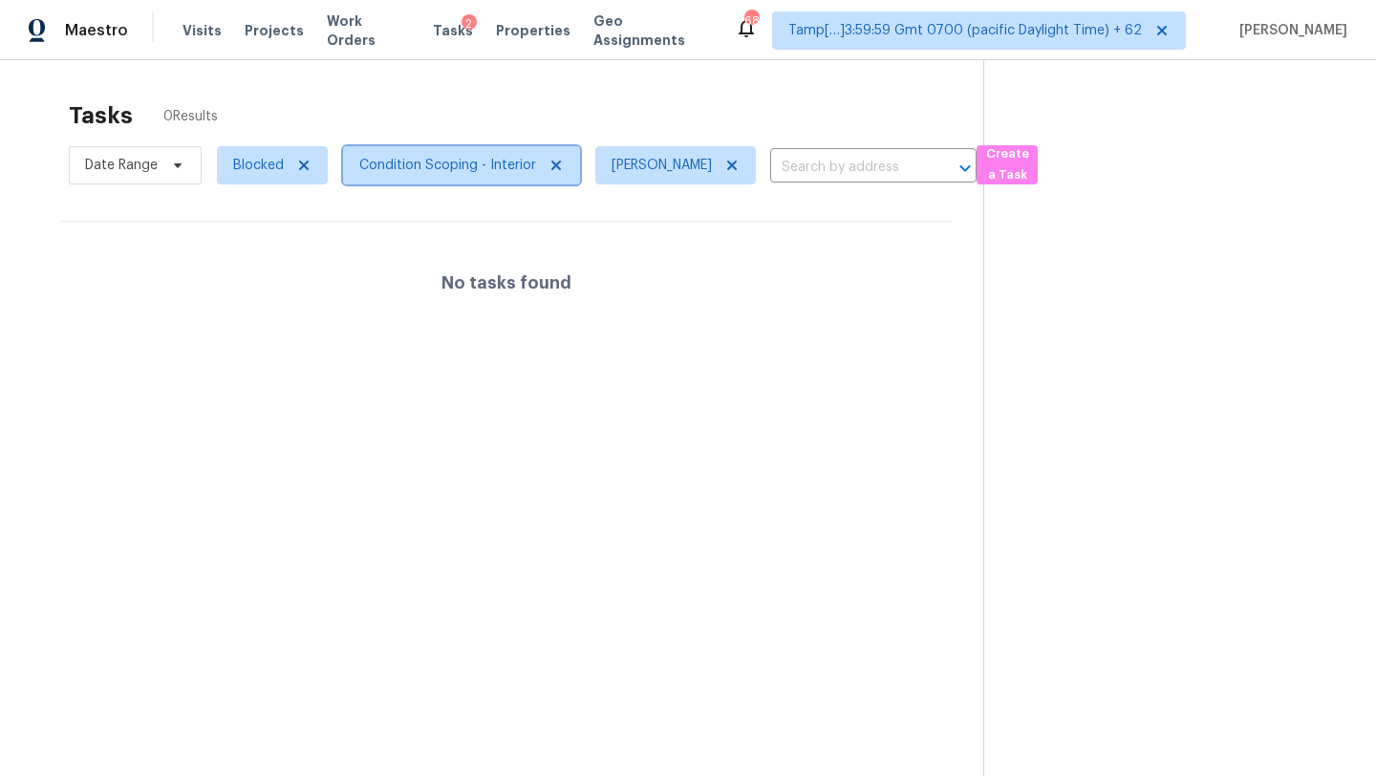
click at [481, 162] on span "Condition Scoping - Interior" at bounding box center [447, 165] width 177 height 19
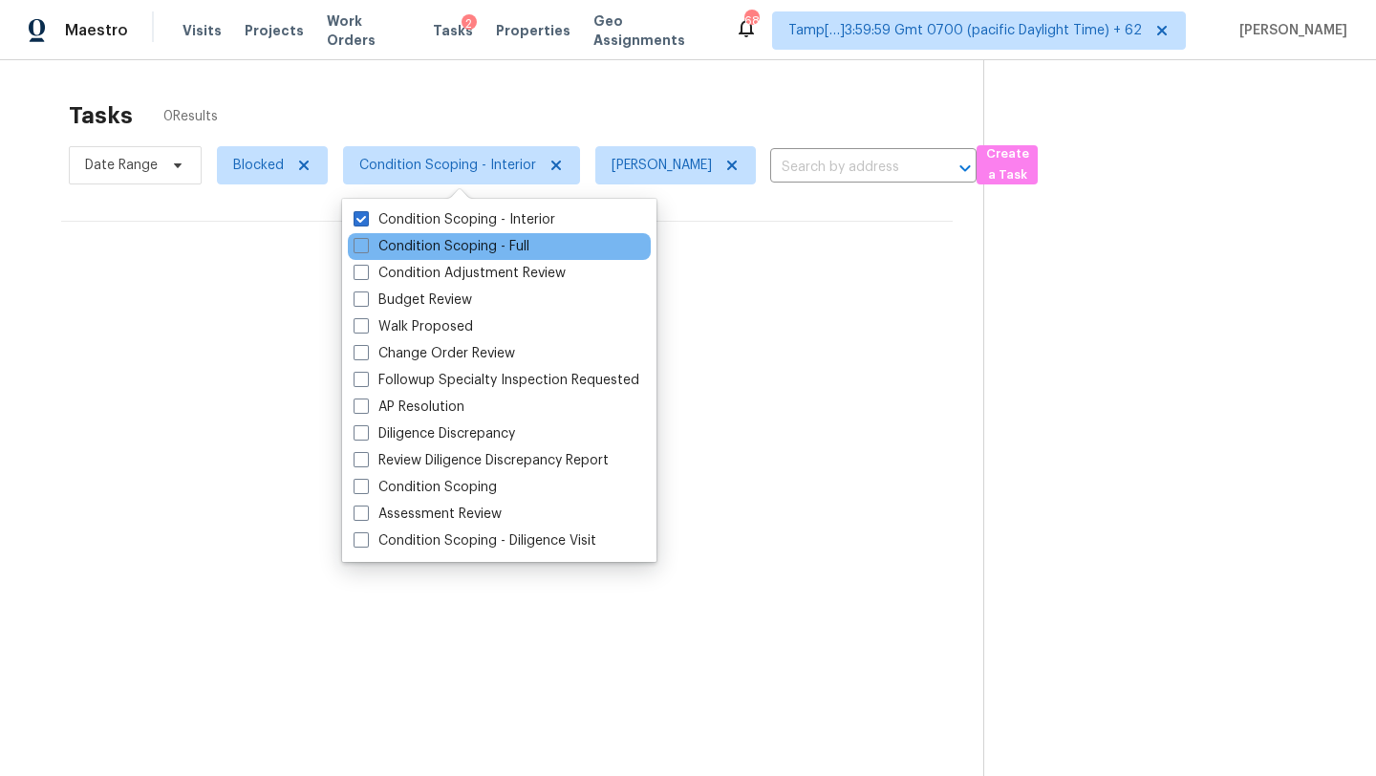
click at [438, 235] on div "Condition Scoping - Full" at bounding box center [499, 246] width 303 height 27
click at [438, 248] on label "Condition Scoping - Full" at bounding box center [442, 246] width 176 height 19
click at [366, 248] on input "Condition Scoping - Full" at bounding box center [360, 243] width 12 height 12
checkbox input "true"
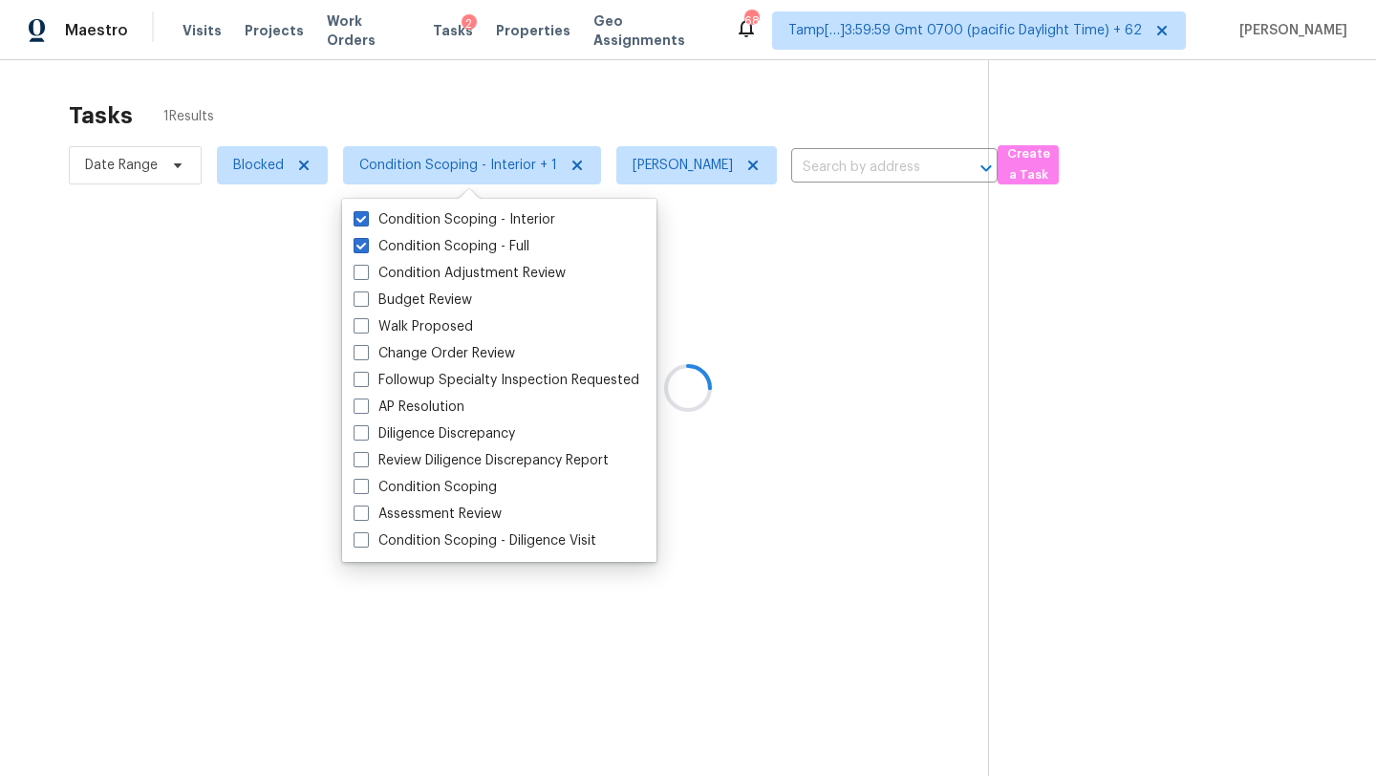
click at [506, 100] on div at bounding box center [688, 388] width 1376 height 776
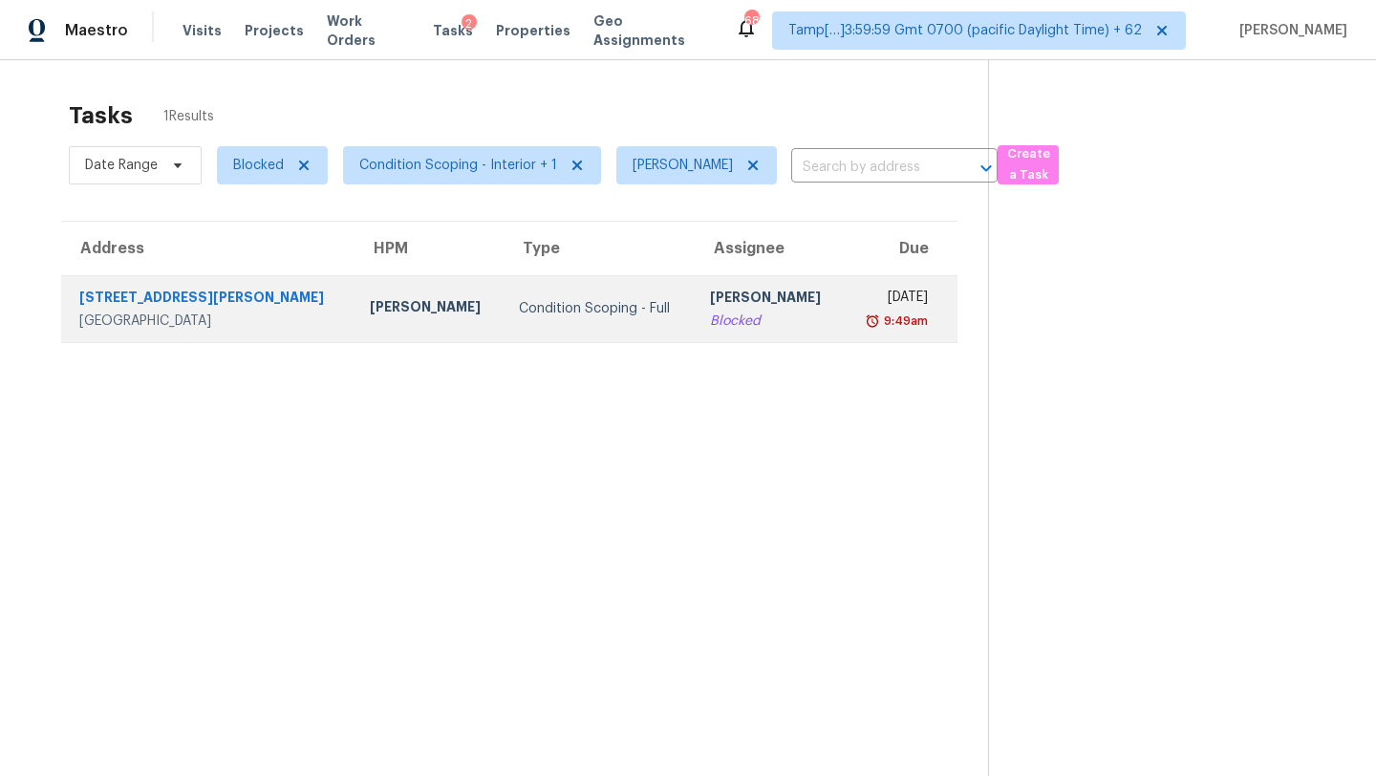
click at [590, 299] on div "Condition Scoping - Full" at bounding box center [599, 308] width 161 height 19
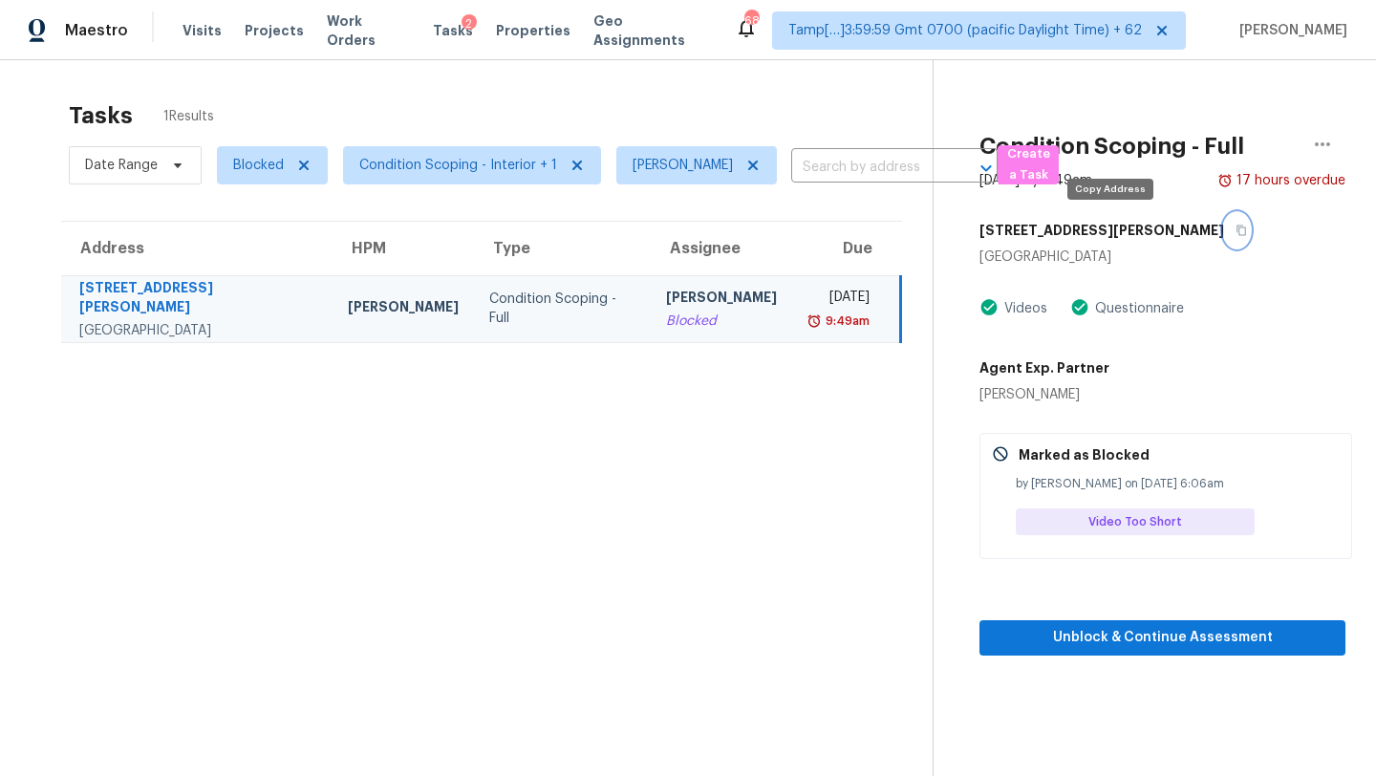
click at [1236, 227] on icon "button" at bounding box center [1241, 230] width 11 height 11
click at [1224, 223] on button "button" at bounding box center [1237, 230] width 26 height 34
click at [1236, 230] on icon "button" at bounding box center [1241, 230] width 11 height 11
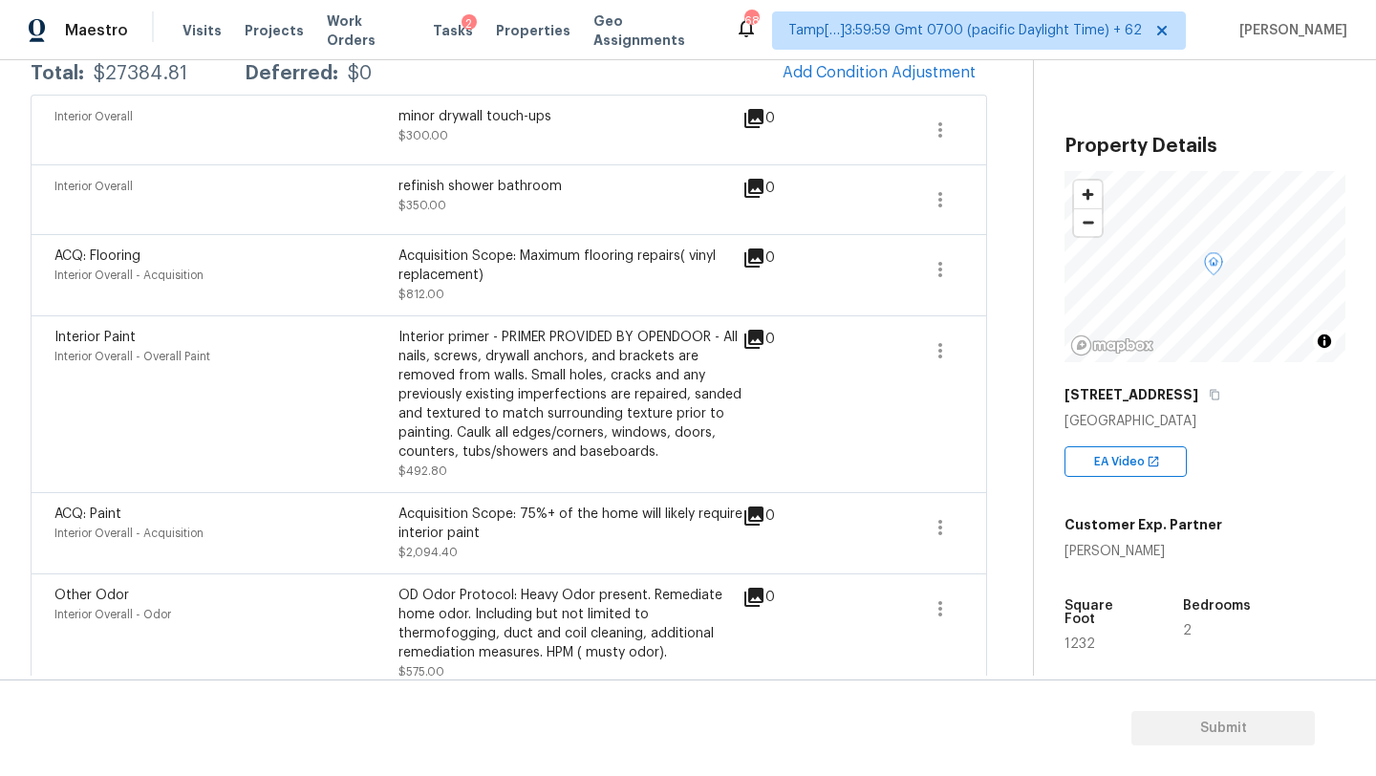
scroll to position [374, 0]
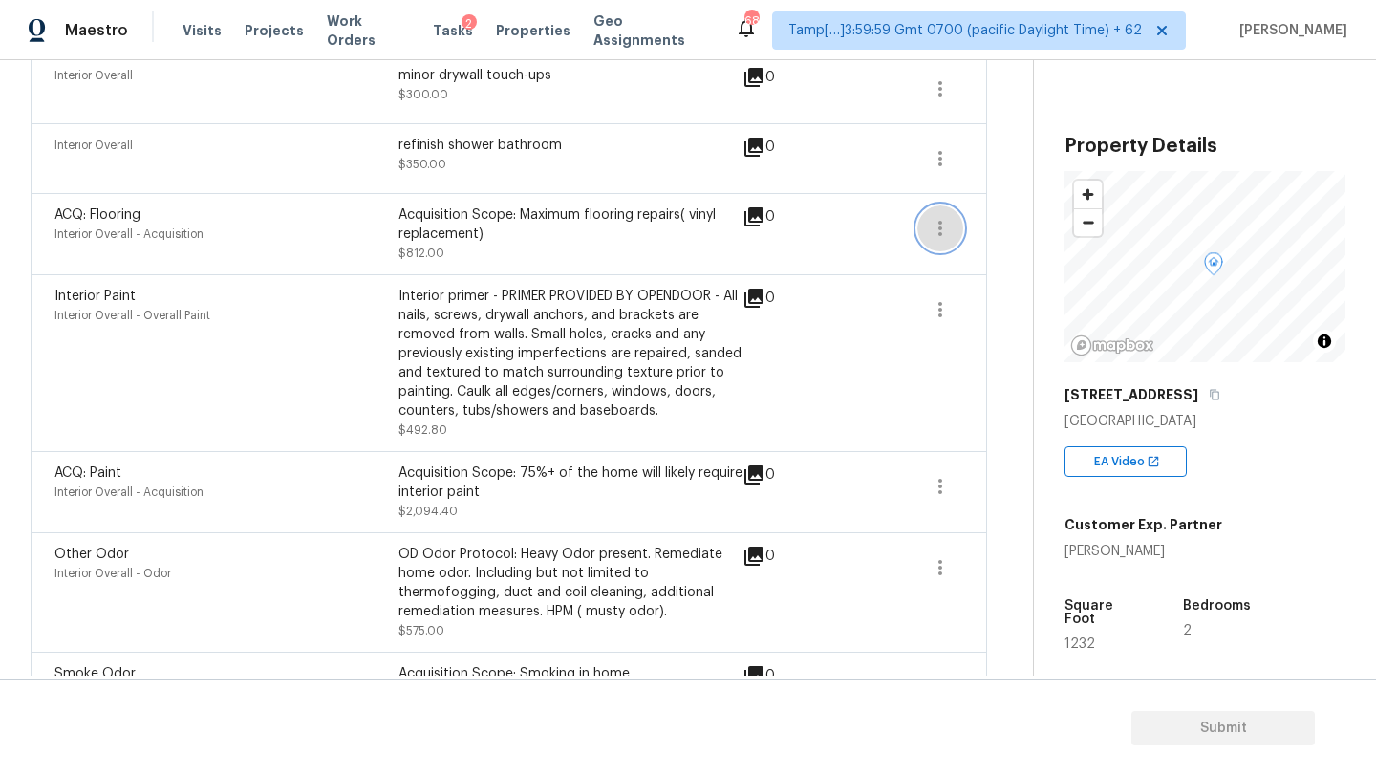
click at [950, 233] on icon "button" at bounding box center [940, 228] width 23 height 23
click at [1000, 227] on div "Edit" at bounding box center [1049, 224] width 149 height 19
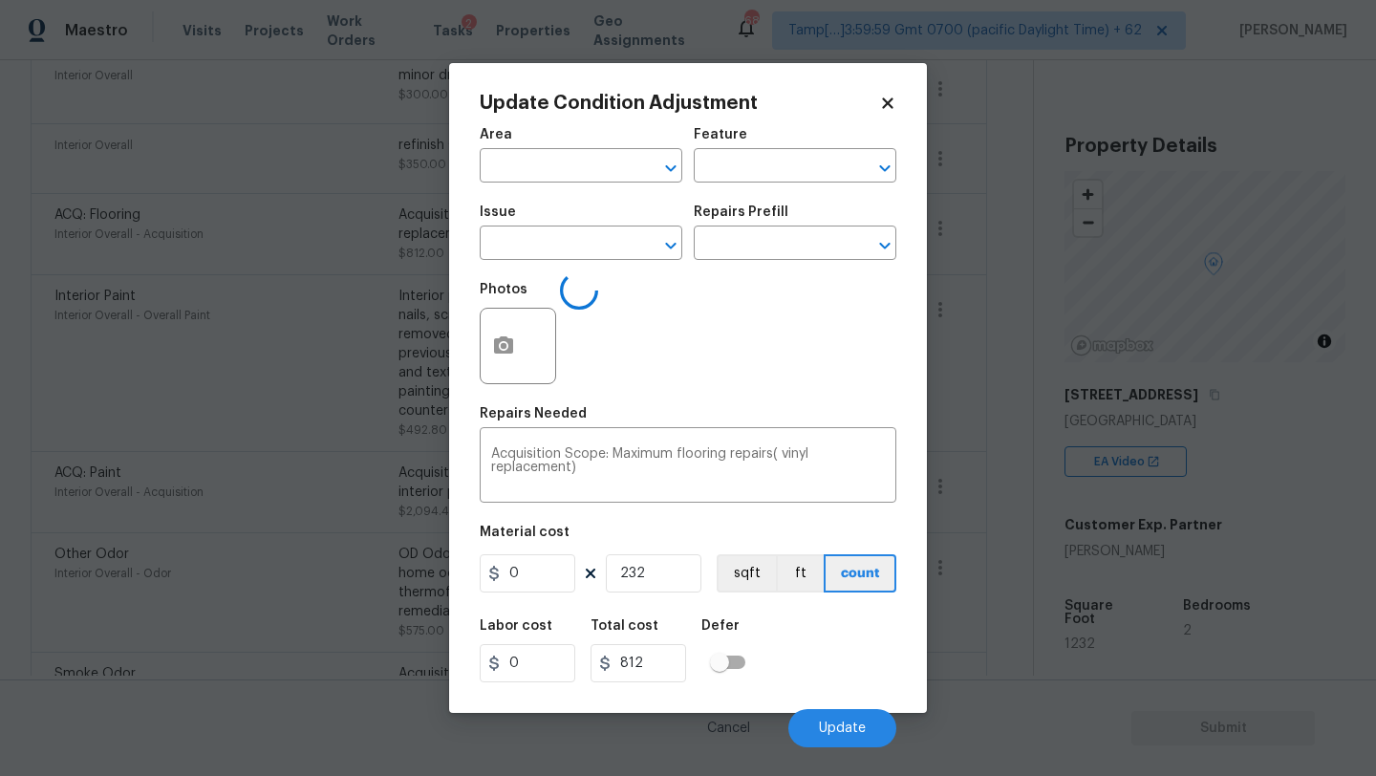
type input "Interior Overall"
type input "Acquisition"
type input "ACQ: Flooring"
type input "3.5"
click at [507, 356] on icon "button" at bounding box center [503, 345] width 23 height 23
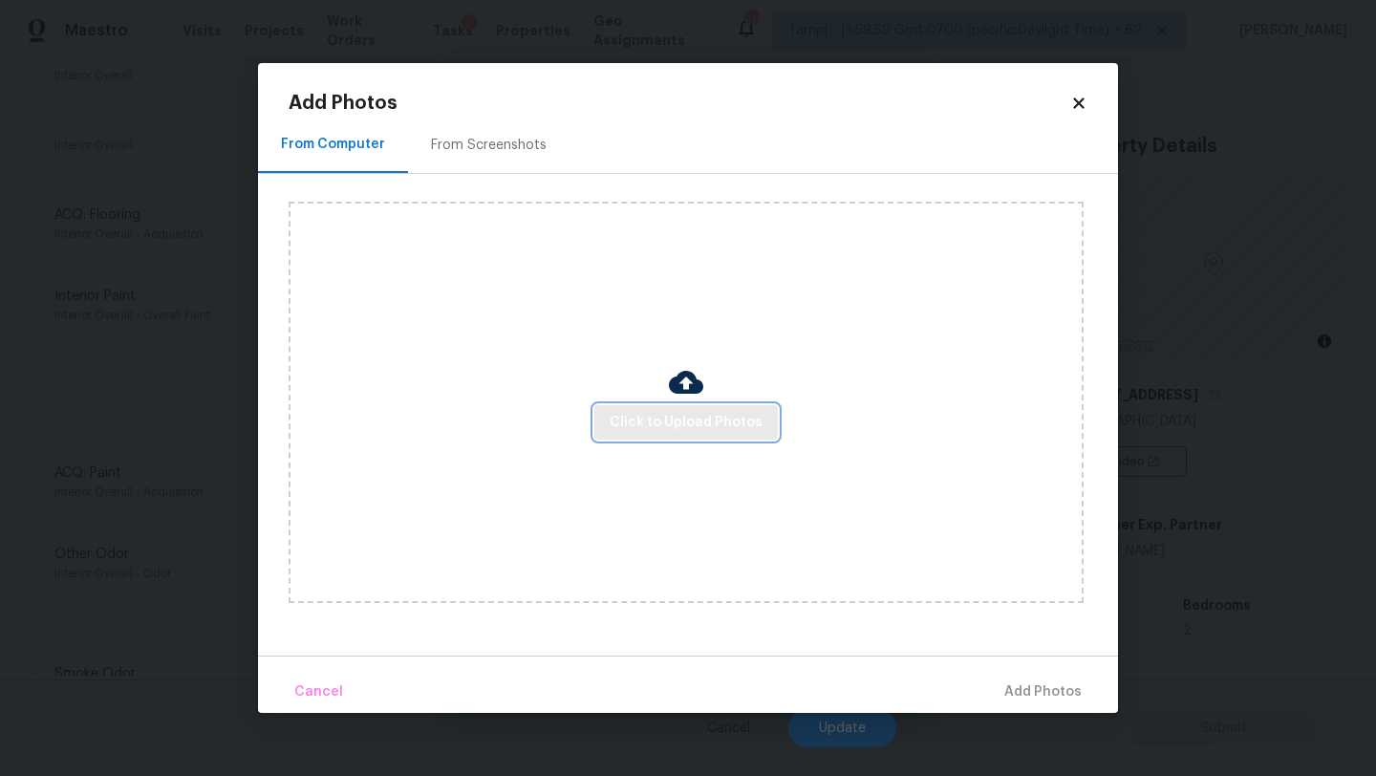
click at [608, 409] on button "Click to Upload Photos" at bounding box center [685, 422] width 183 height 35
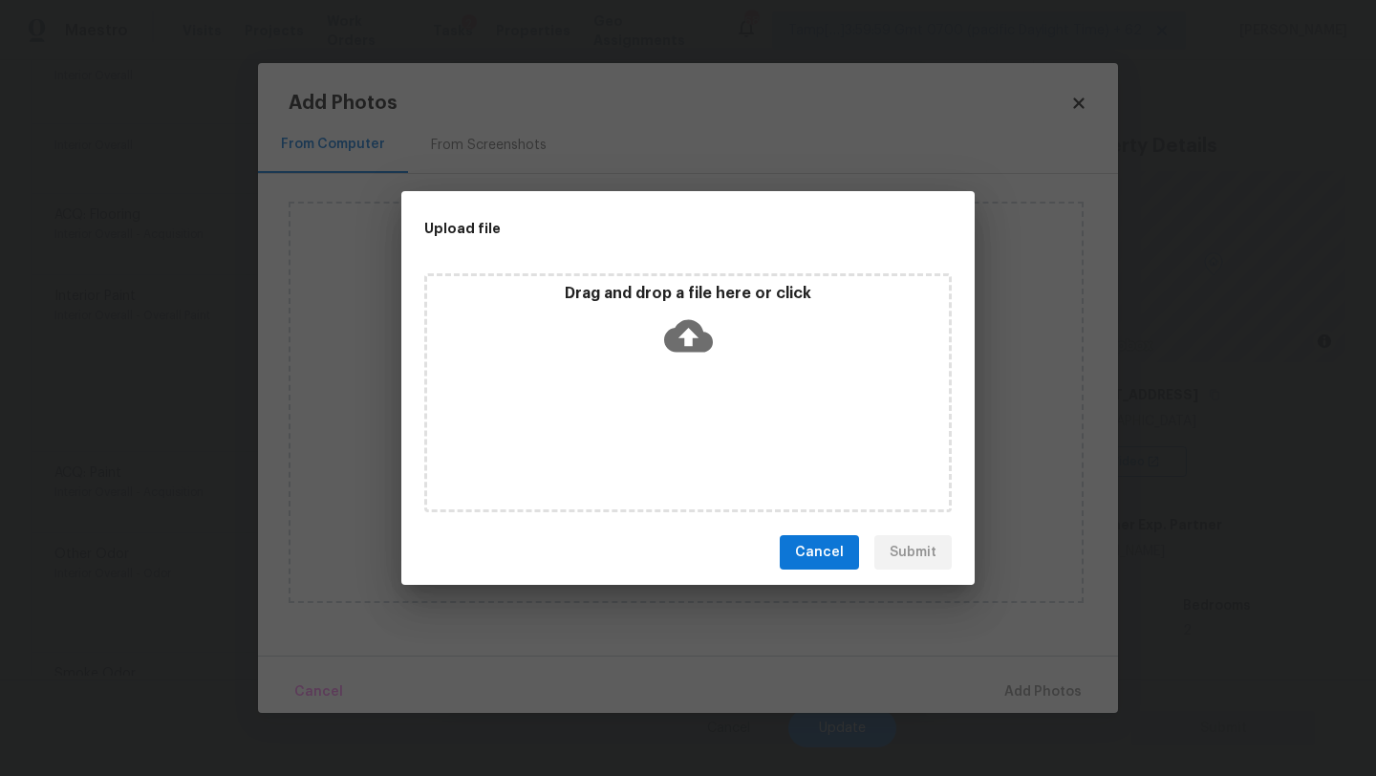
click at [673, 390] on div "Drag and drop a file here or click" at bounding box center [687, 392] width 527 height 239
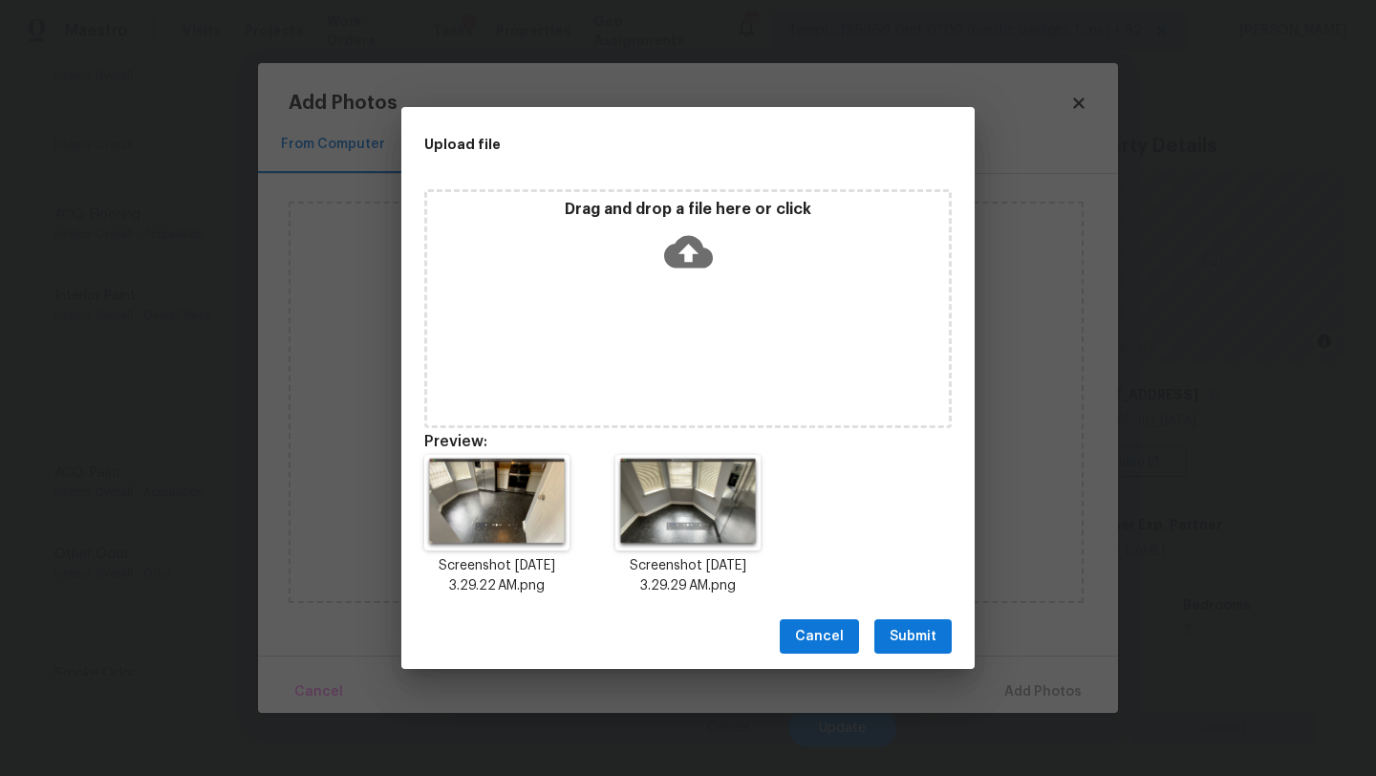
click at [899, 637] on span "Submit" at bounding box center [913, 637] width 47 height 24
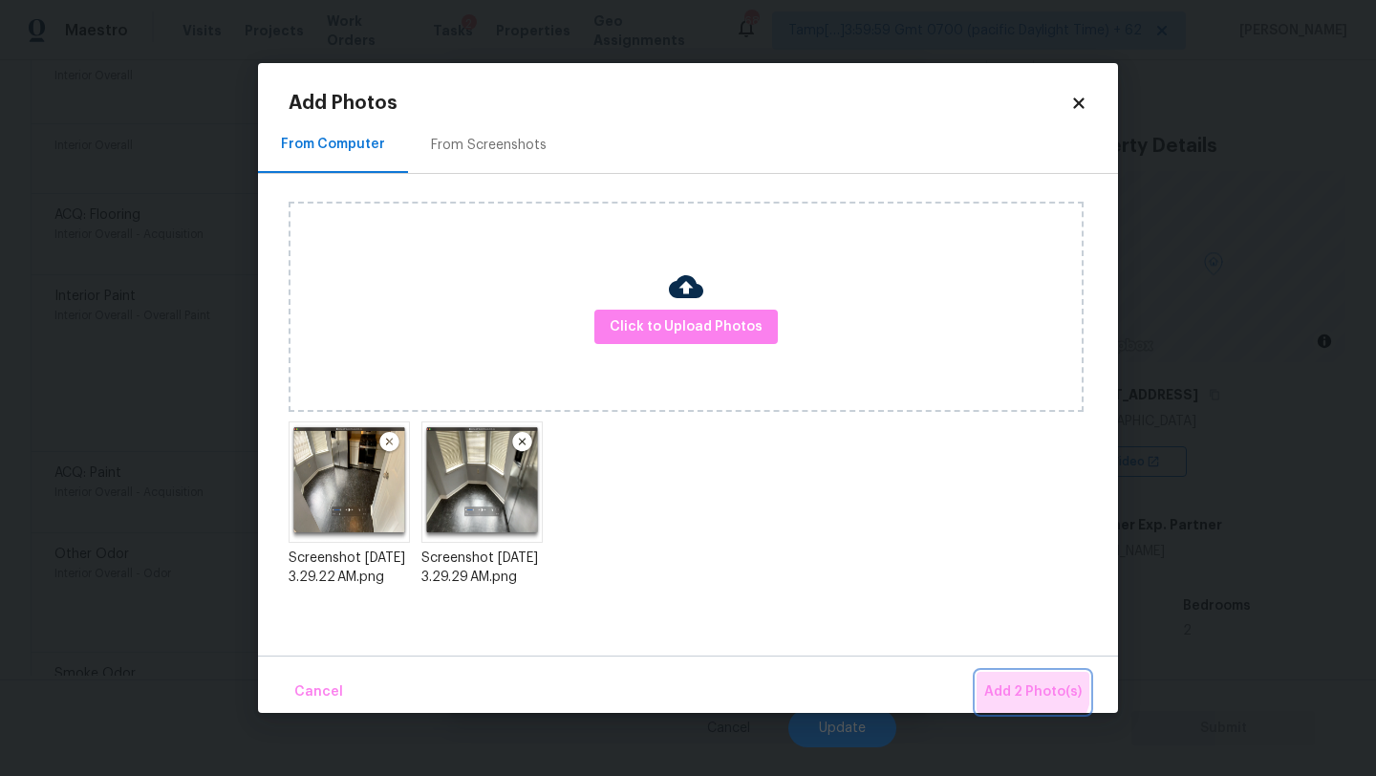
click at [1011, 682] on span "Add 2 Photo(s)" at bounding box center [1032, 692] width 97 height 24
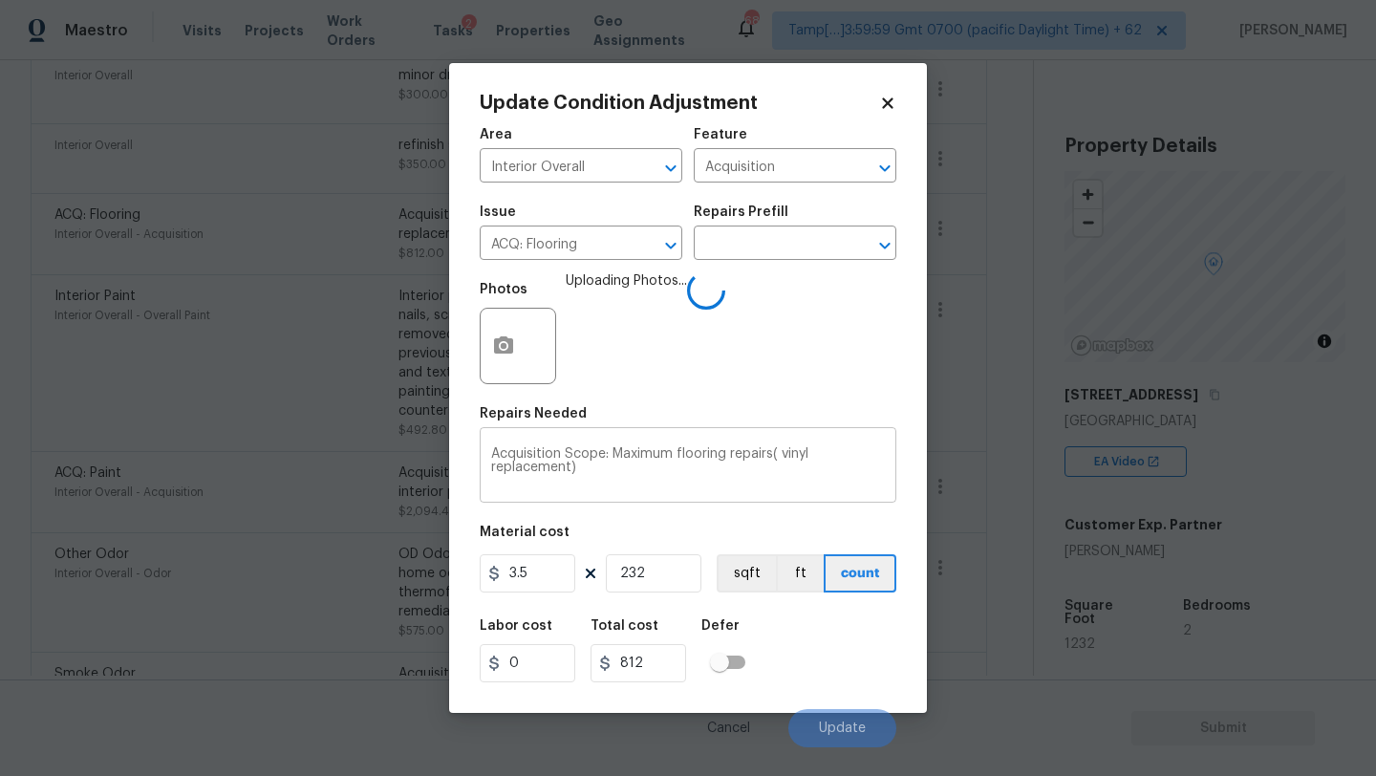
click at [656, 452] on textarea "Acquisition Scope: Maximum flooring repairs( vinyl replacement)" at bounding box center [688, 467] width 394 height 40
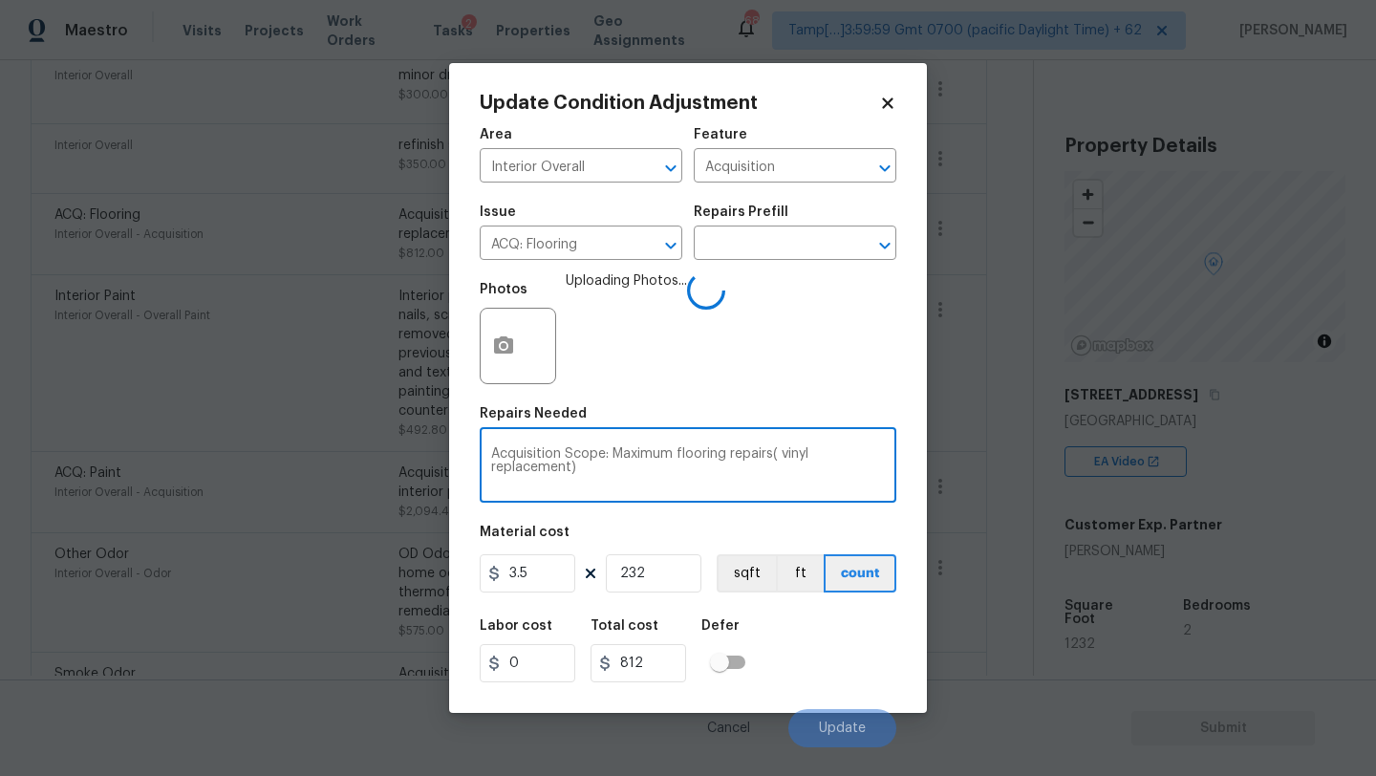
click at [656, 452] on textarea "Acquisition Scope: Maximum flooring repairs( vinyl replacement)" at bounding box center [688, 467] width 394 height 40
click at [837, 733] on span "Update" at bounding box center [842, 728] width 47 height 14
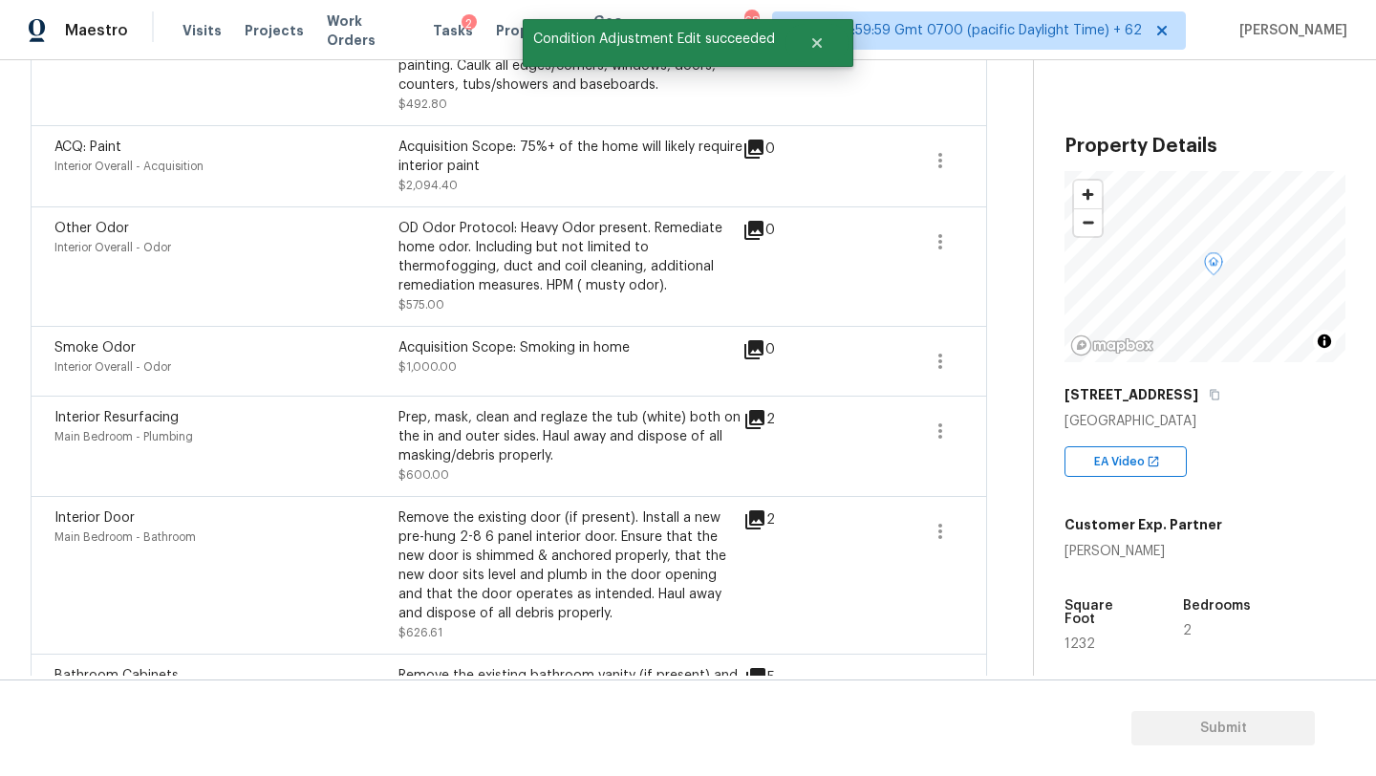
scroll to position [572, 0]
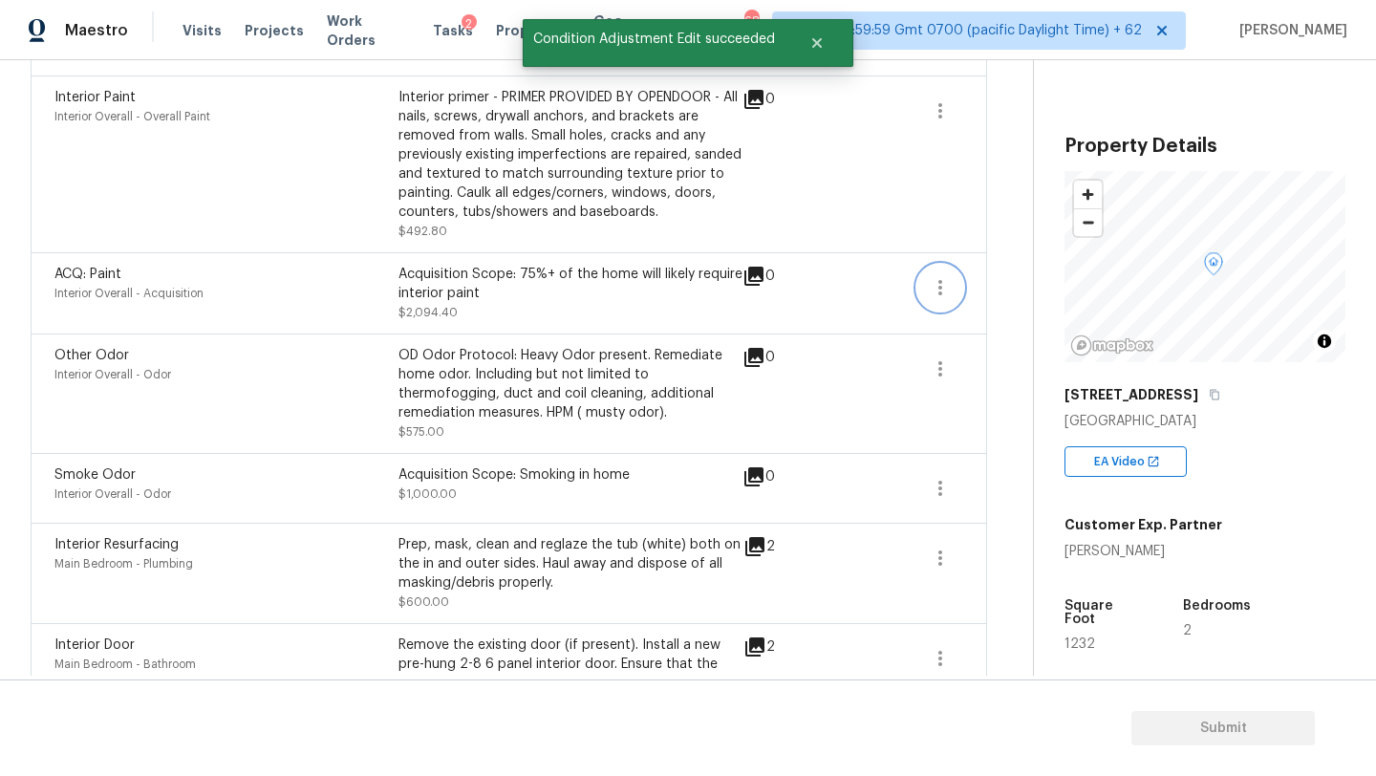
click at [941, 295] on icon "button" at bounding box center [940, 287] width 23 height 23
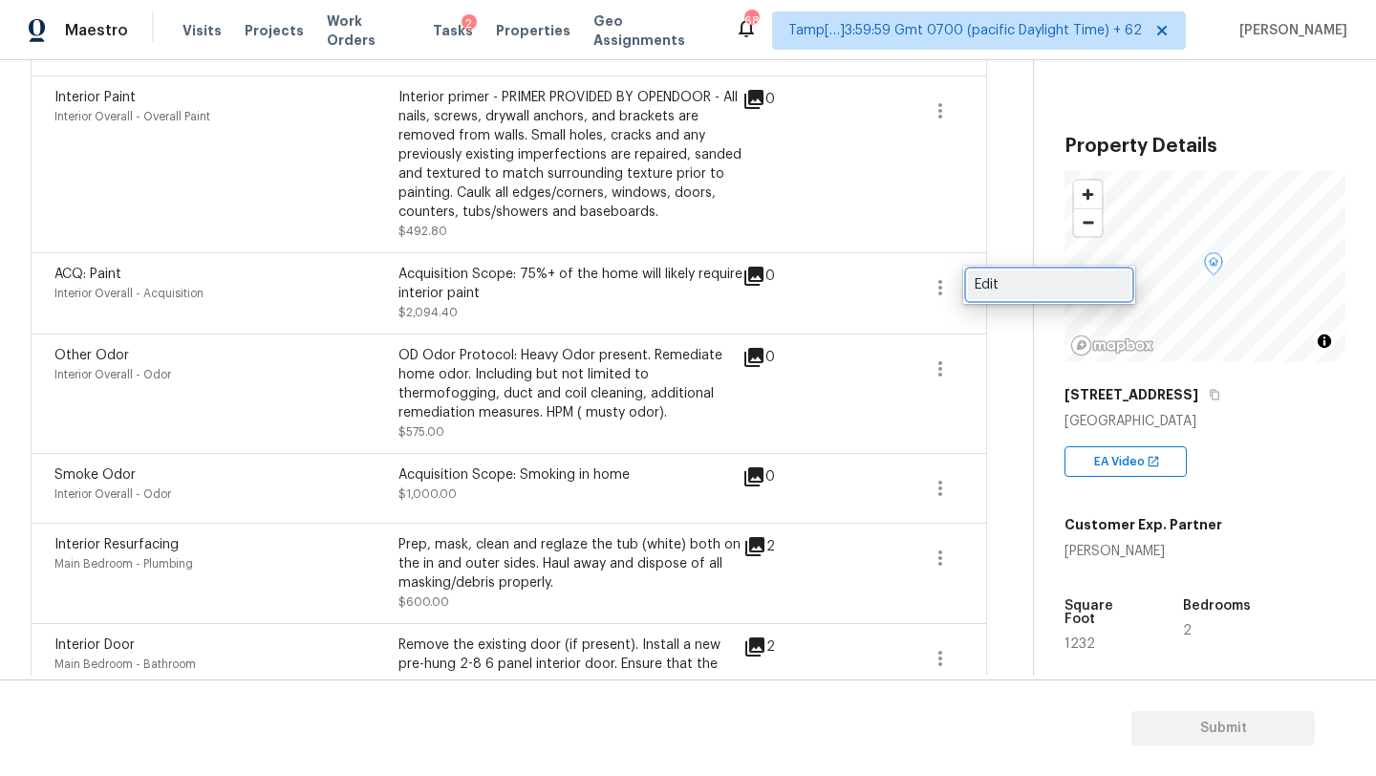
click at [976, 294] on link "Edit" at bounding box center [1049, 284] width 162 height 29
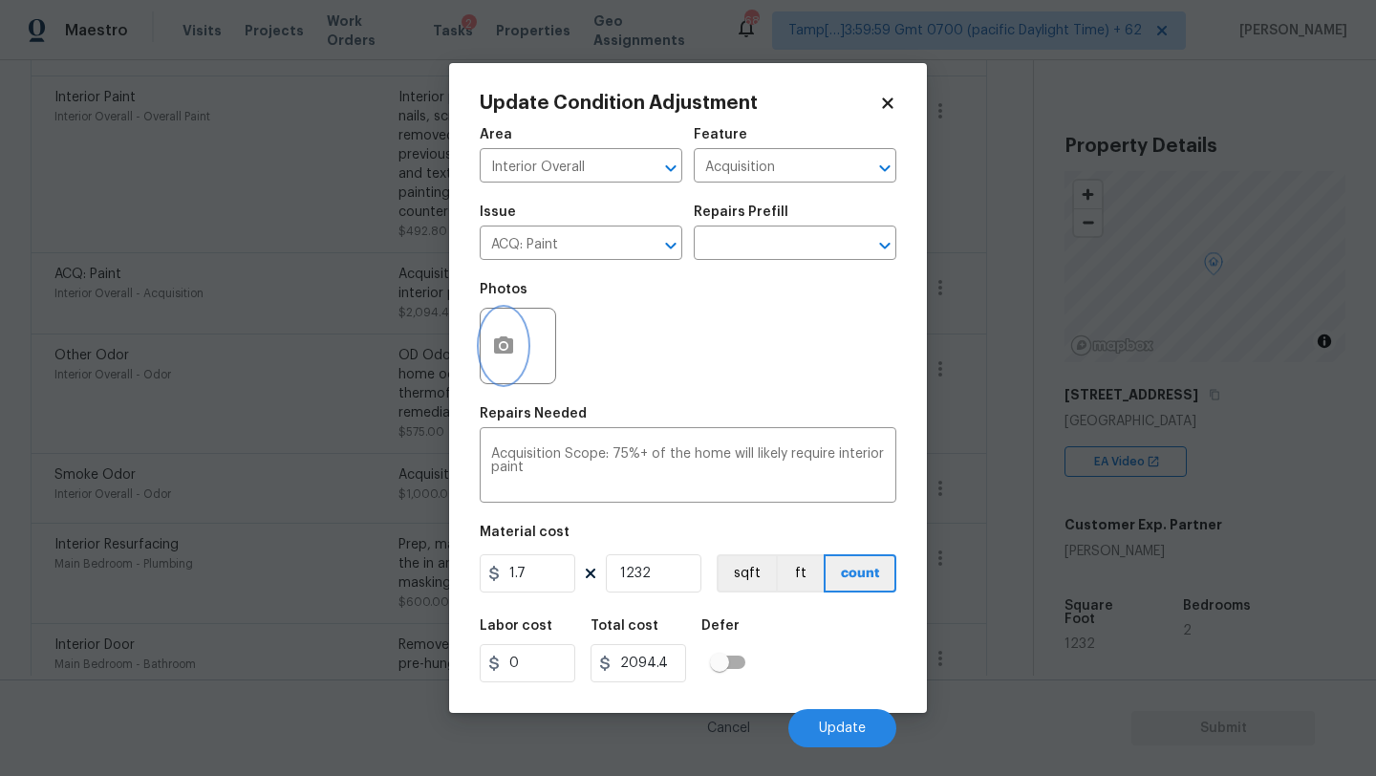
click at [510, 355] on icon "button" at bounding box center [503, 345] width 23 height 23
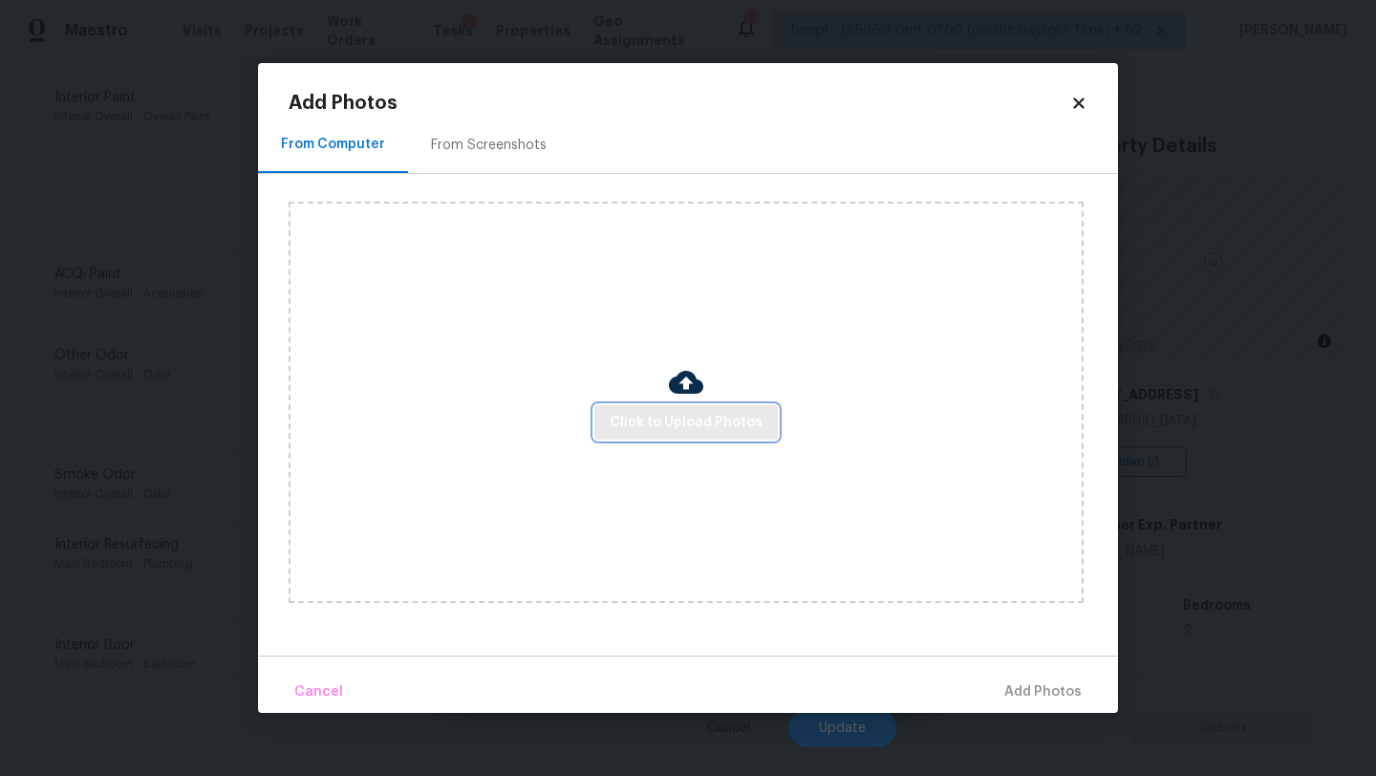
click at [599, 412] on button "Click to Upload Photos" at bounding box center [685, 422] width 183 height 35
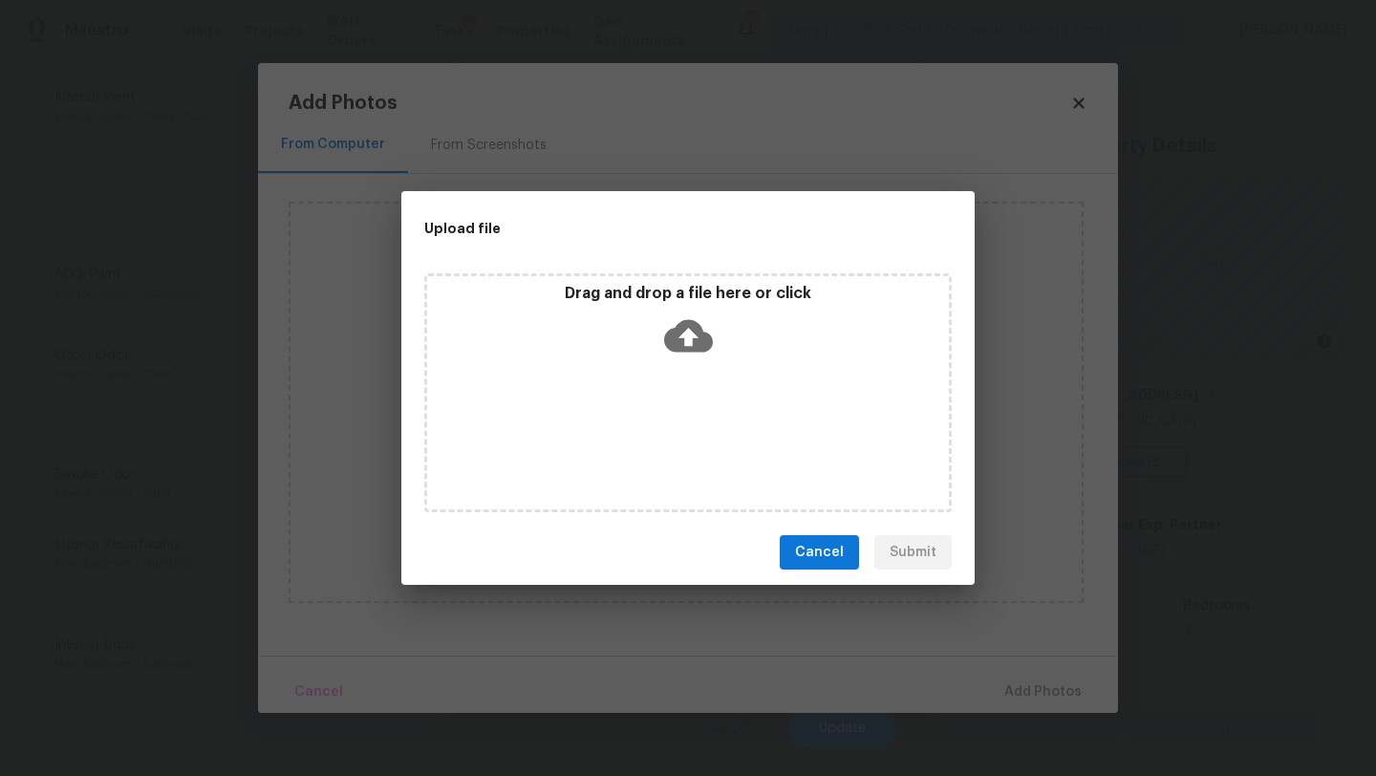
click at [658, 399] on div "Drag and drop a file here or click" at bounding box center [687, 392] width 527 height 239
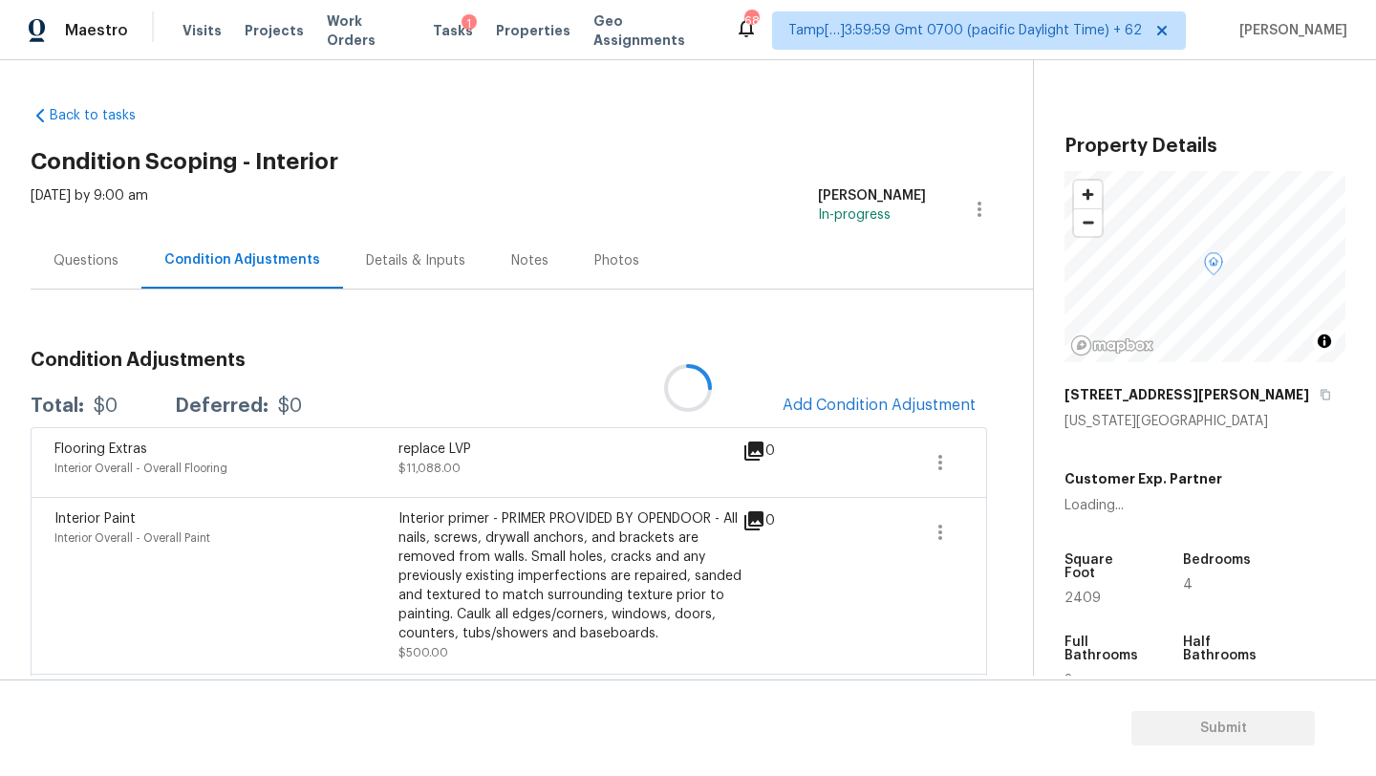
click at [873, 405] on div at bounding box center [688, 388] width 1376 height 776
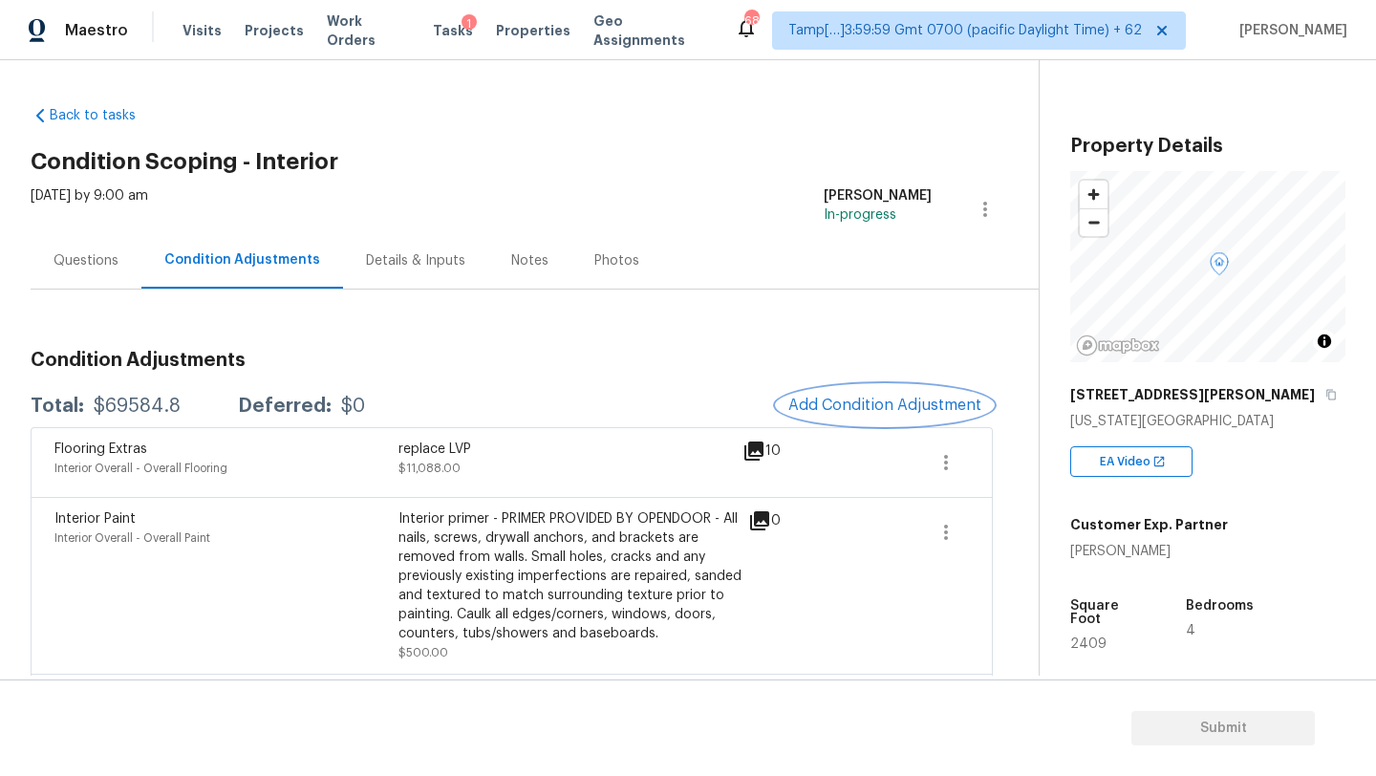
click at [873, 405] on span "Add Condition Adjustment" at bounding box center [884, 405] width 193 height 17
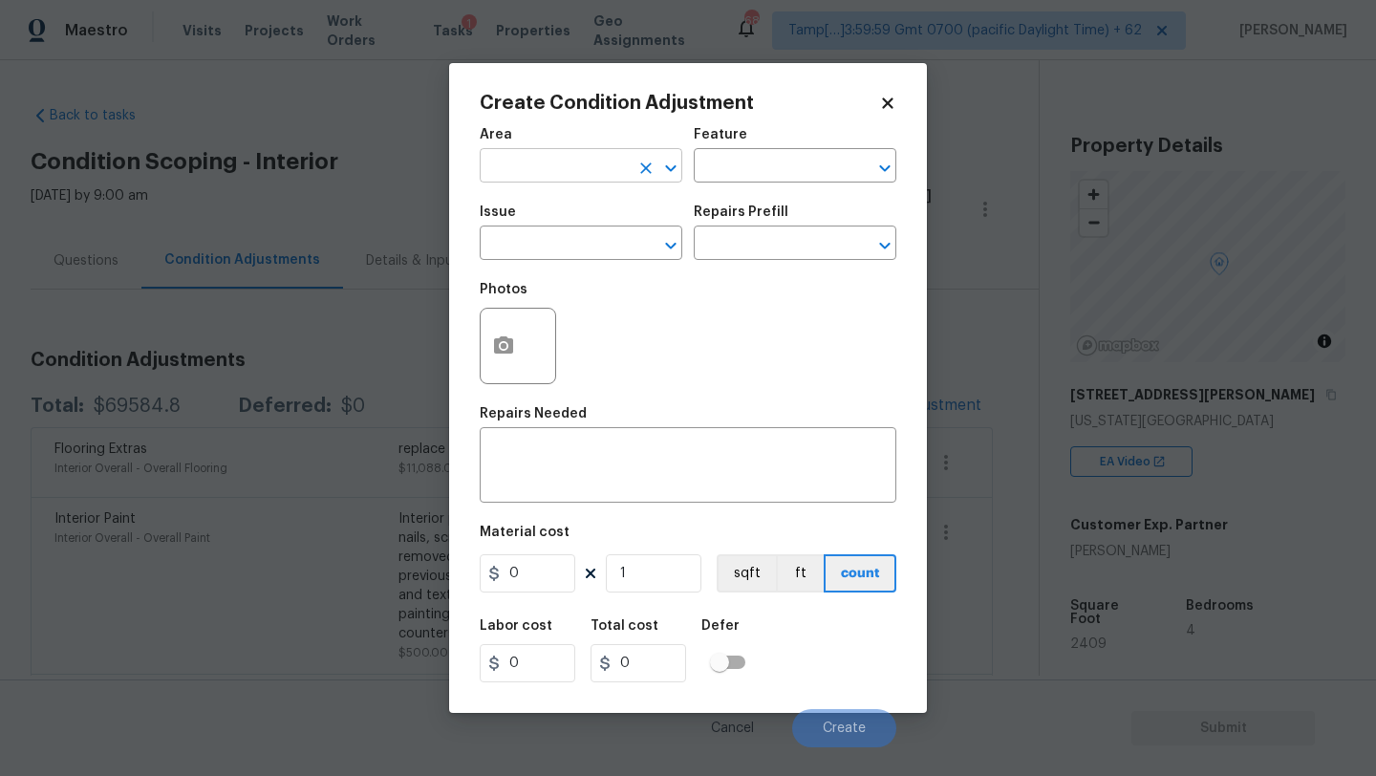
click at [502, 156] on input "text" at bounding box center [554, 168] width 149 height 30
click at [512, 158] on input "inter" at bounding box center [554, 168] width 149 height 30
click at [511, 158] on input "inter" at bounding box center [554, 168] width 149 height 30
click at [527, 200] on li "Kitchen" at bounding box center [581, 211] width 203 height 32
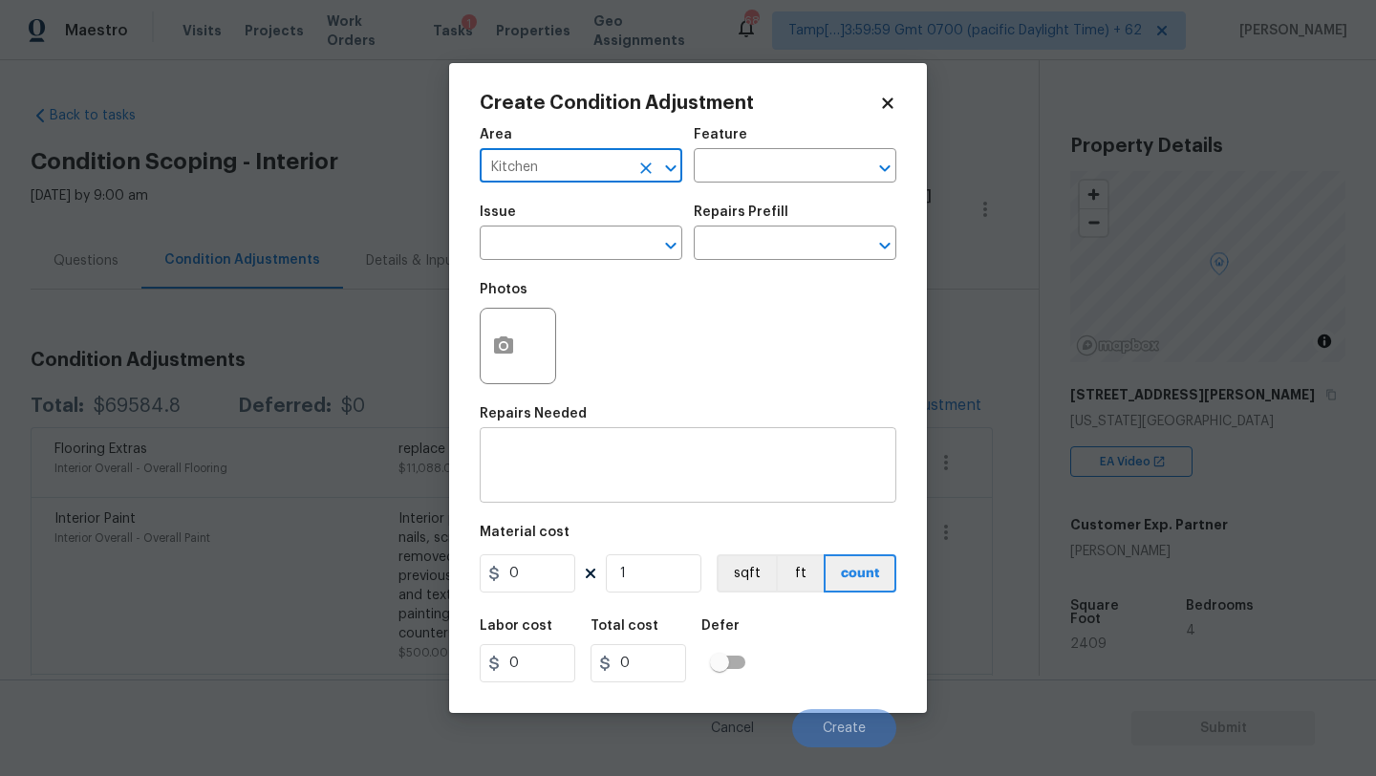
type input "Kitchen"
click at [534, 477] on textarea at bounding box center [688, 467] width 394 height 40
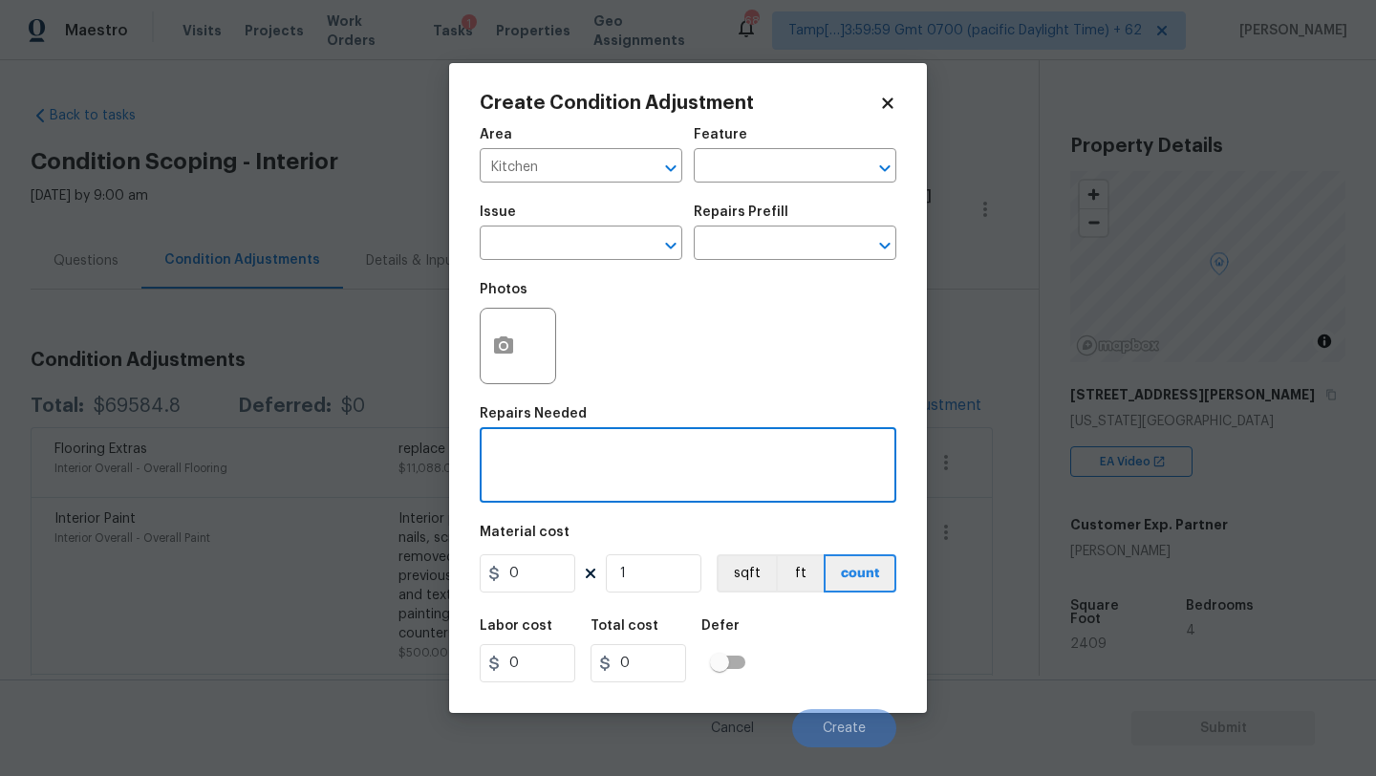
type textarea "e"
type textarea "refinis kitche cabinet and repaiting"
click at [526, 573] on input "0" at bounding box center [528, 573] width 96 height 38
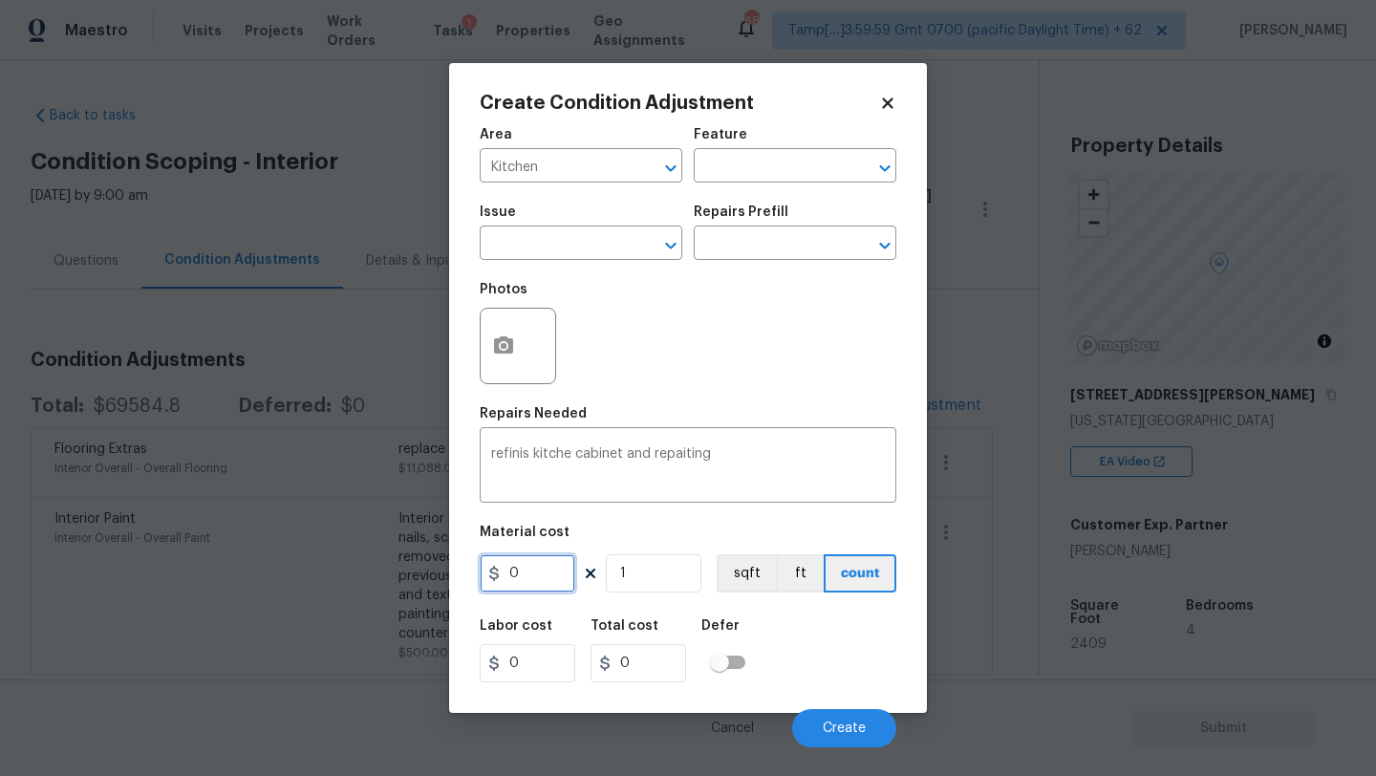
click at [526, 573] on input "0" at bounding box center [528, 573] width 96 height 38
type input "4000"
click at [847, 731] on span "Create" at bounding box center [844, 728] width 43 height 14
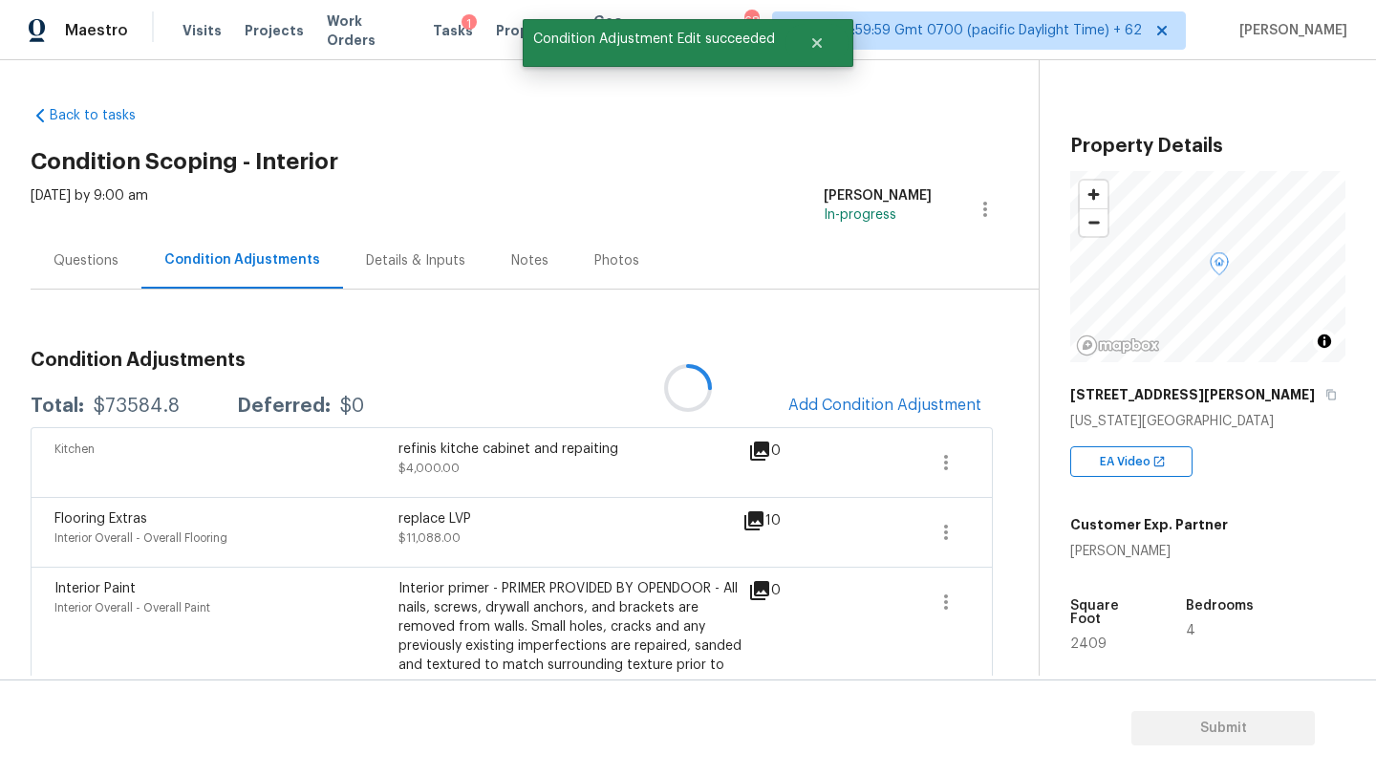
click at [888, 386] on div at bounding box center [688, 388] width 1376 height 776
click at [883, 398] on span "Add Condition Adjustment" at bounding box center [884, 405] width 193 height 17
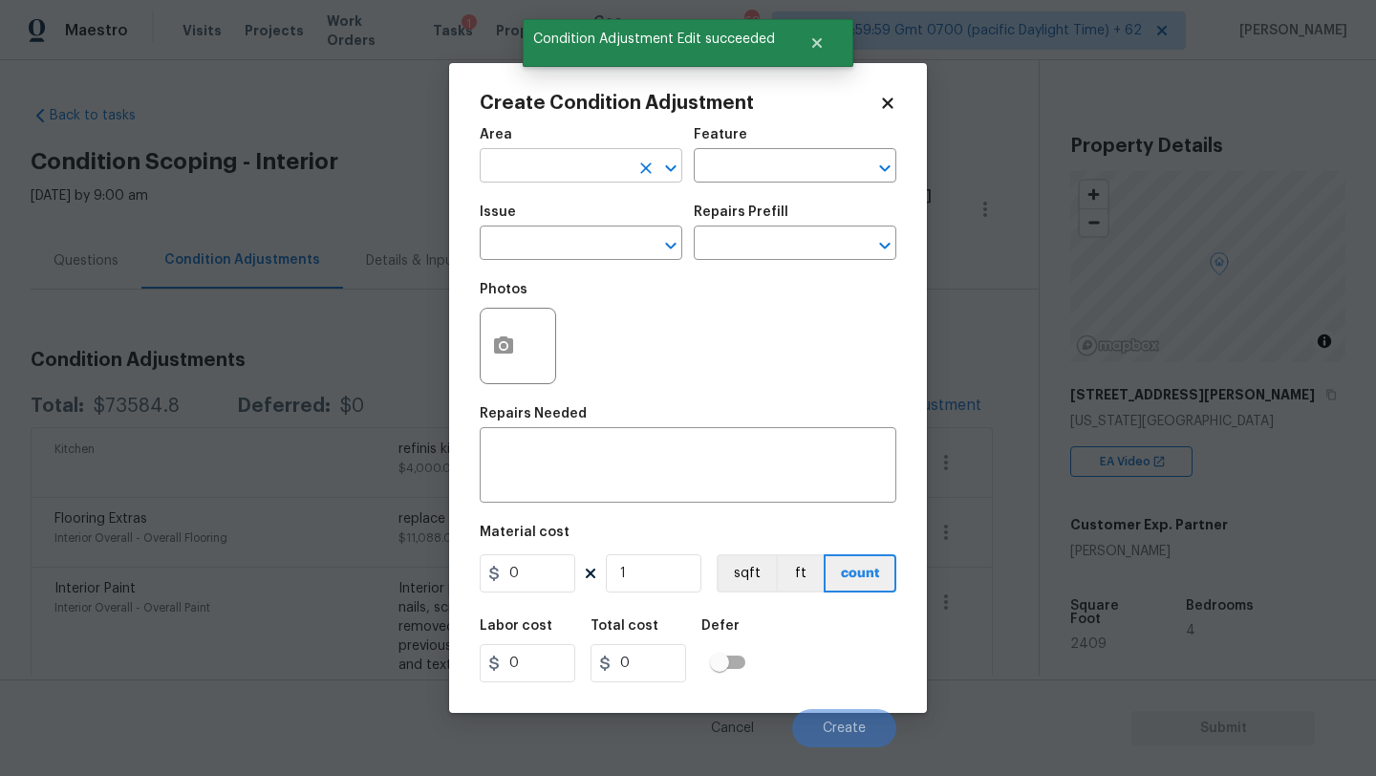
click at [575, 175] on input "text" at bounding box center [554, 168] width 149 height 30
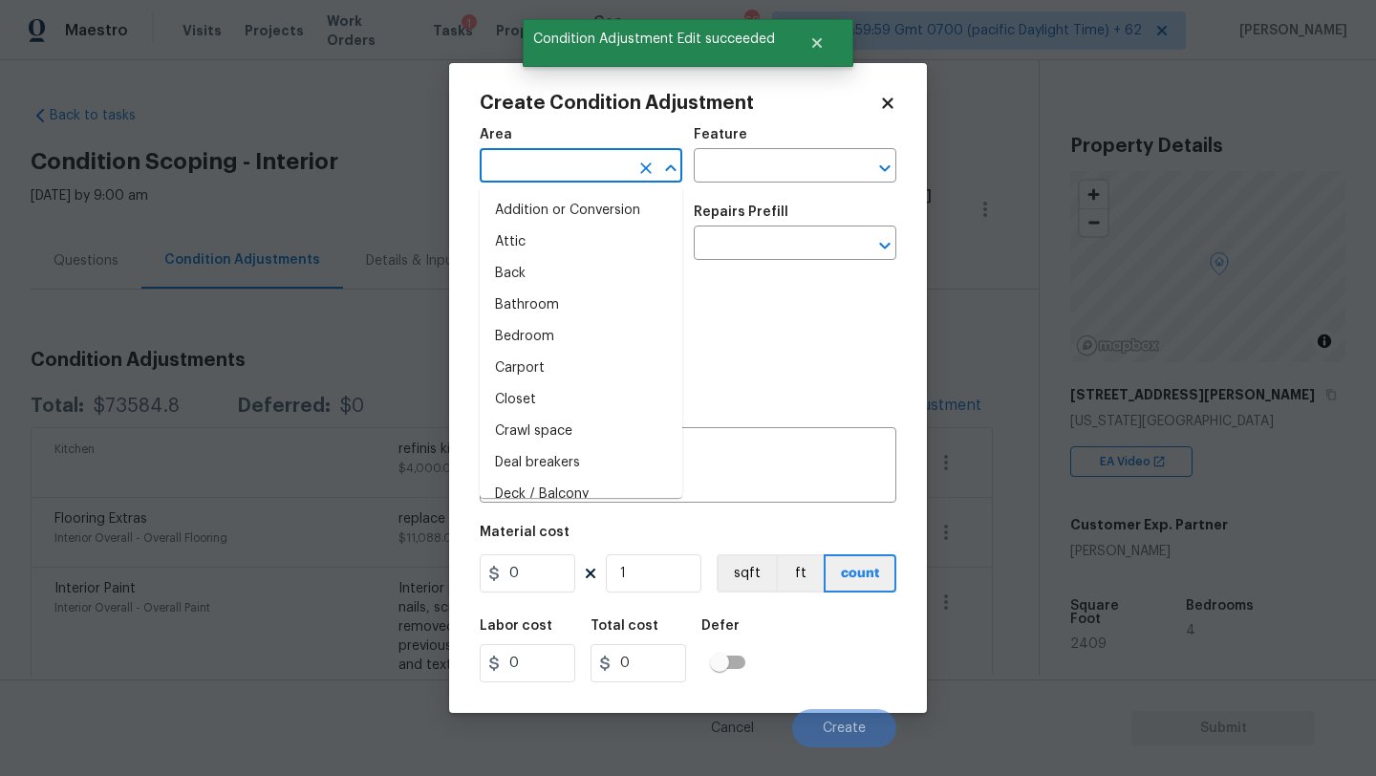
type input "i"
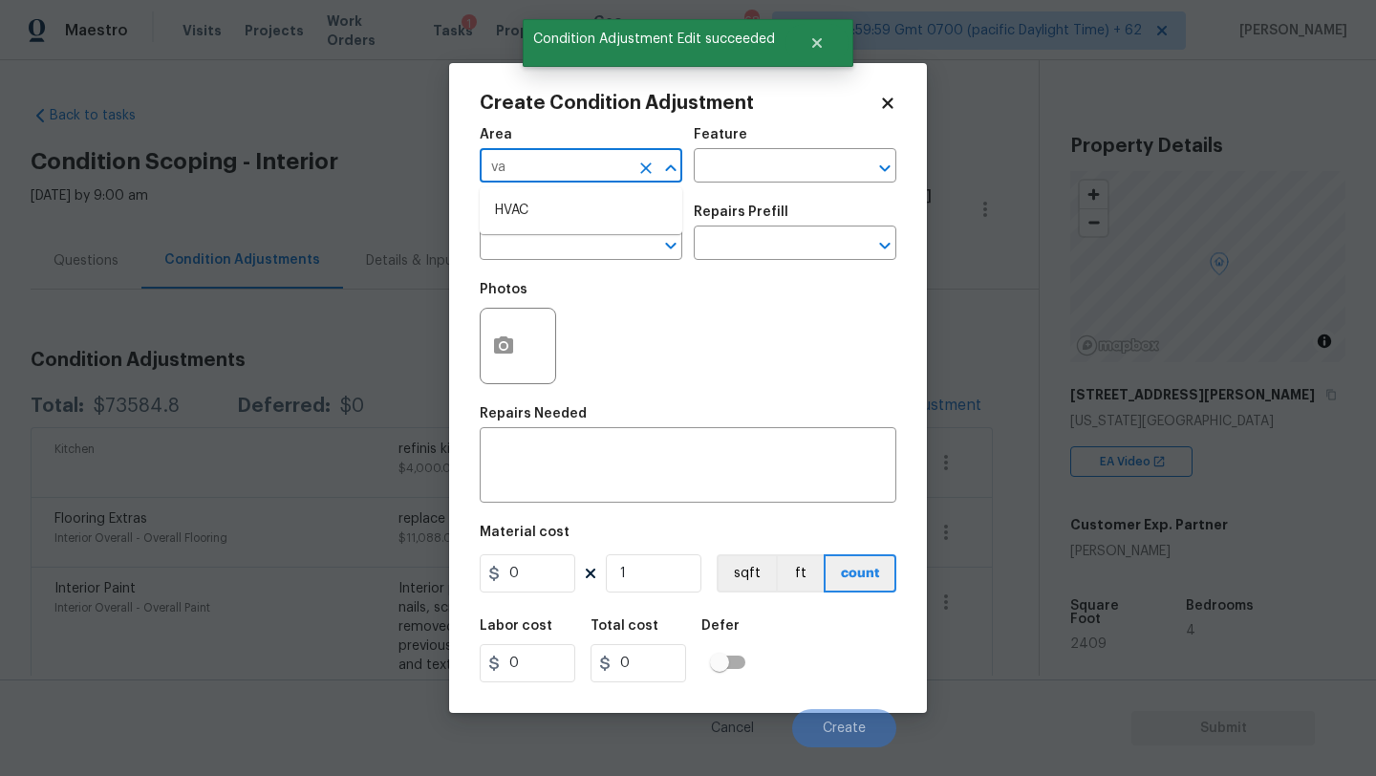
type input "v"
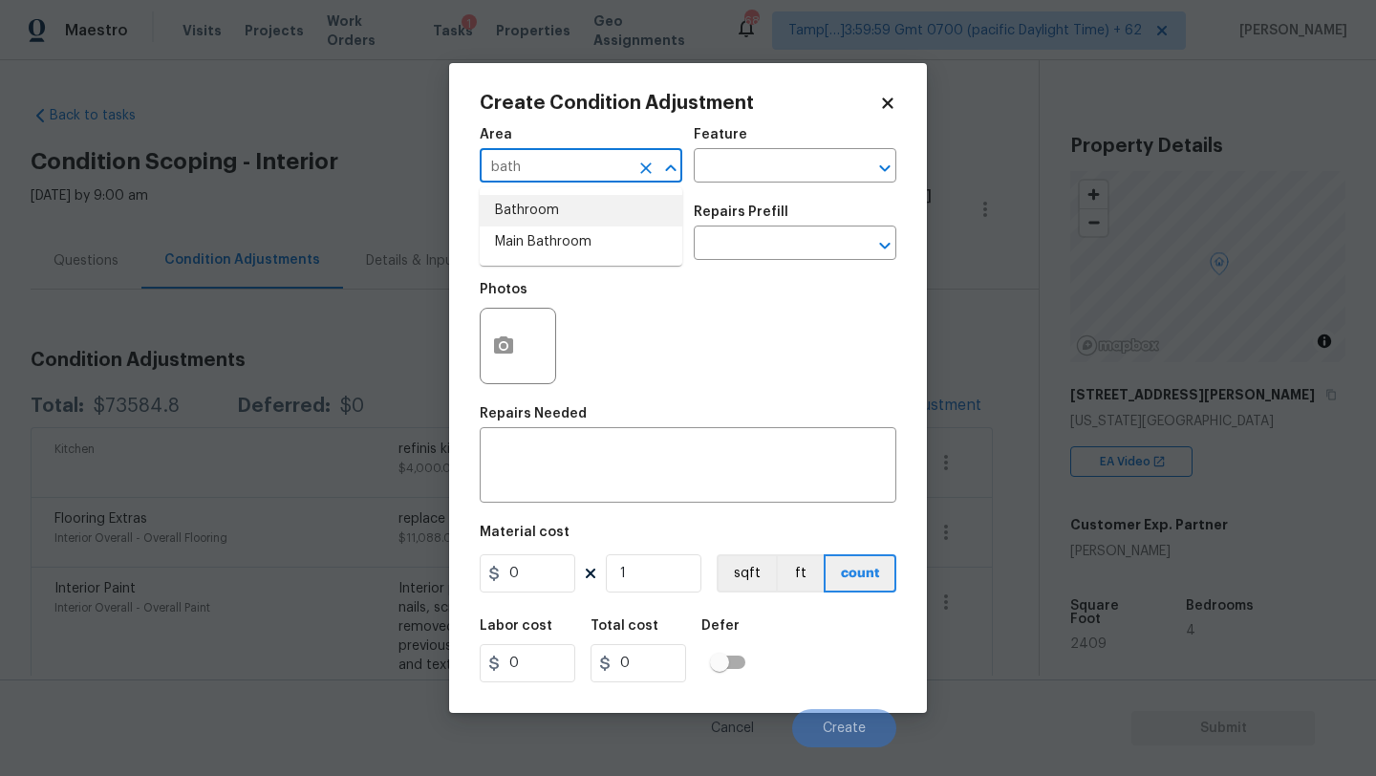
click at [586, 223] on li "Bathroom" at bounding box center [581, 211] width 203 height 32
type input "Bathroom"
click at [591, 488] on div "x ​" at bounding box center [688, 467] width 417 height 71
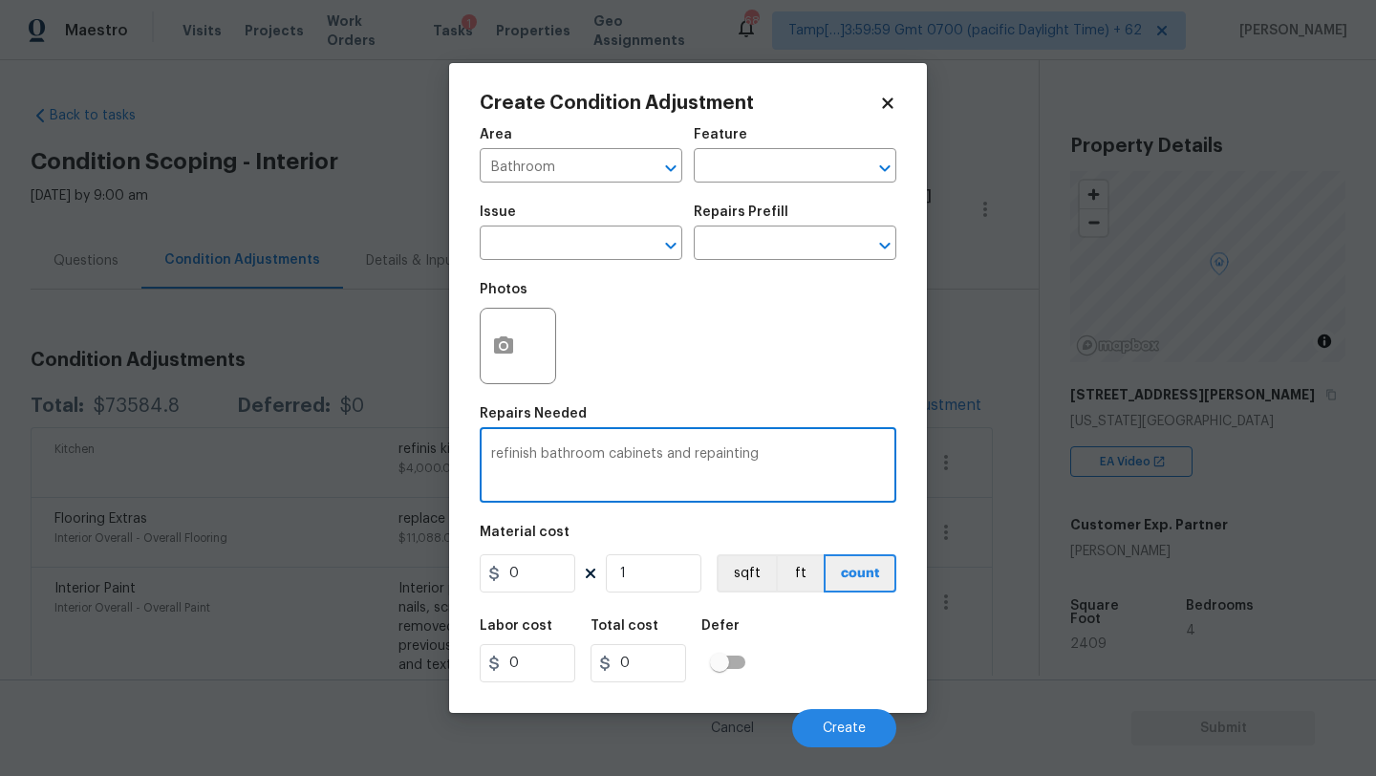
type textarea "refinish bathroom cabinets and repainting"
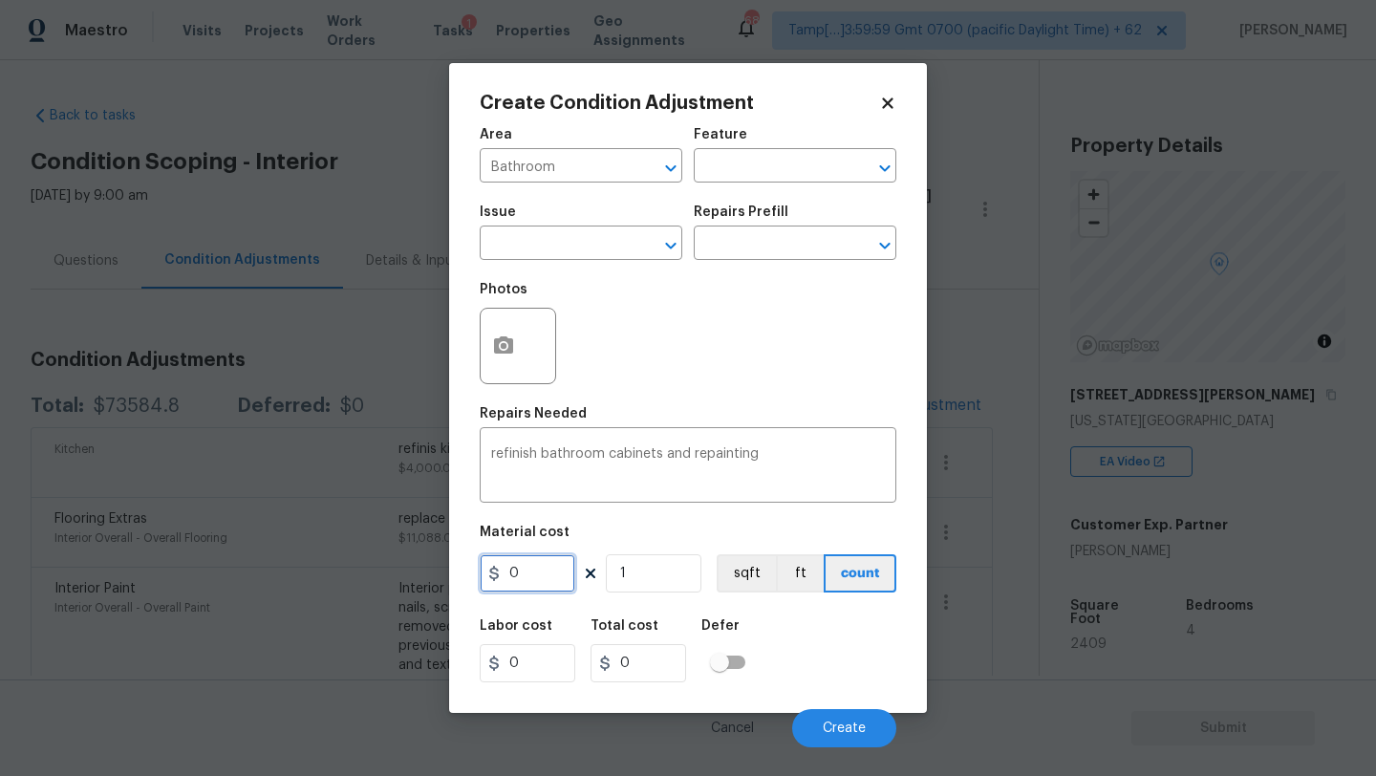
click at [549, 585] on input "0" at bounding box center [528, 573] width 96 height 38
type input "2000"
click at [829, 717] on button "Create" at bounding box center [844, 728] width 104 height 38
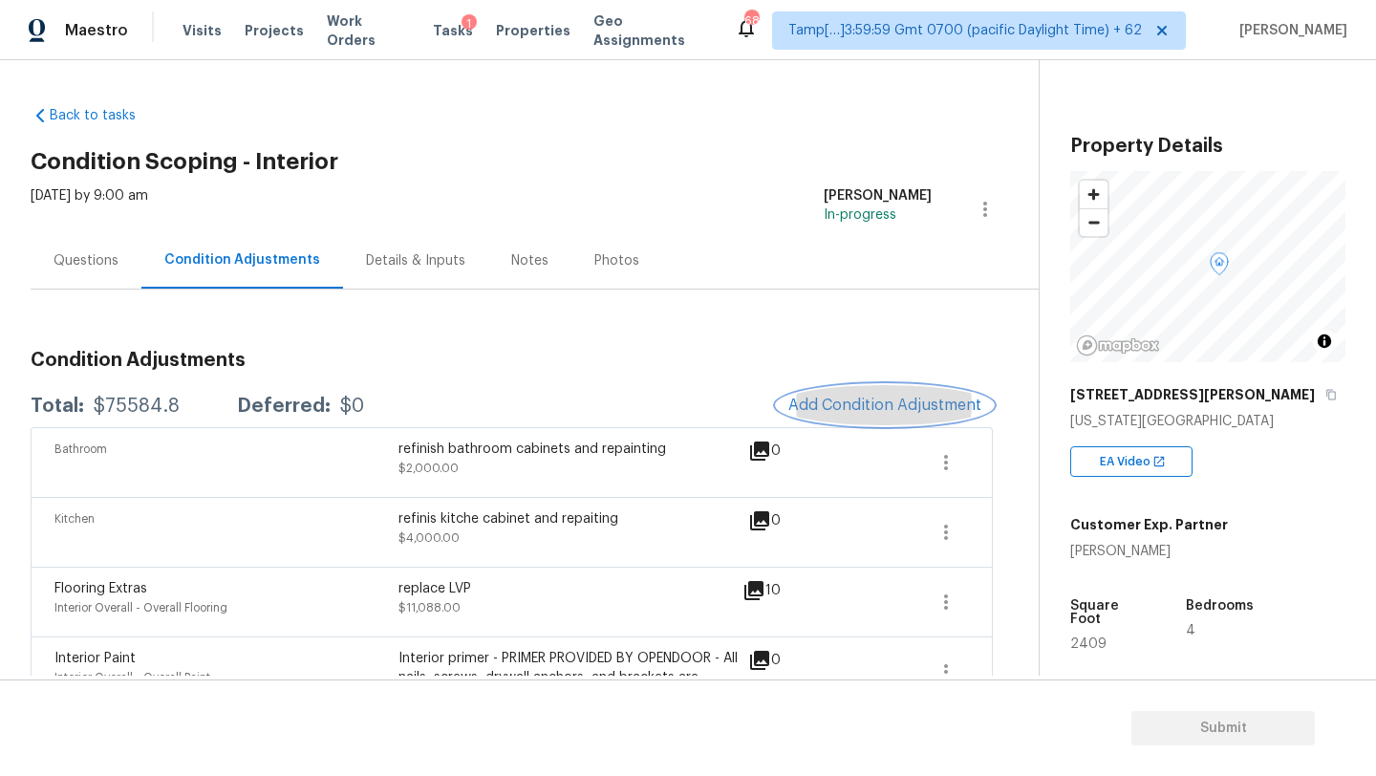
click at [886, 416] on button "Add Condition Adjustment" at bounding box center [885, 405] width 216 height 40
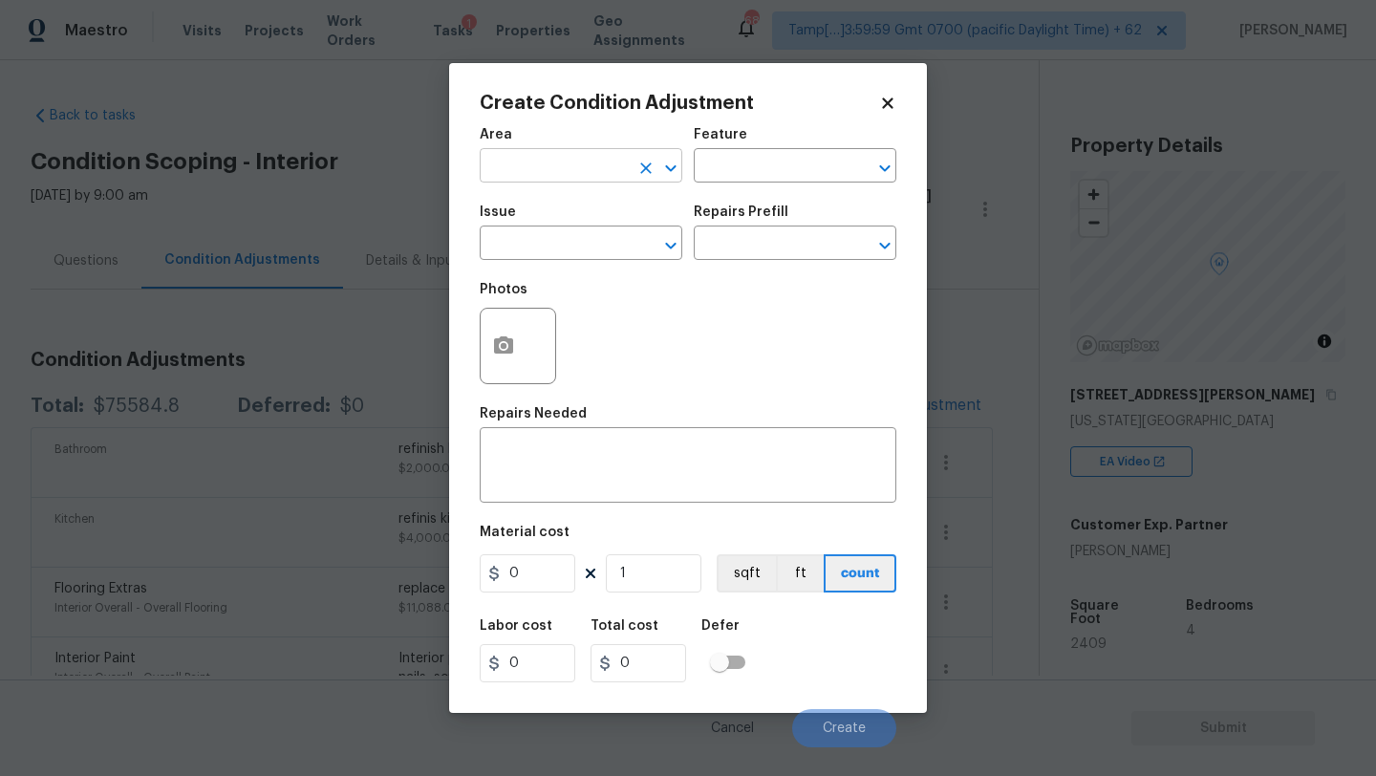
click at [575, 175] on input "text" at bounding box center [554, 168] width 149 height 30
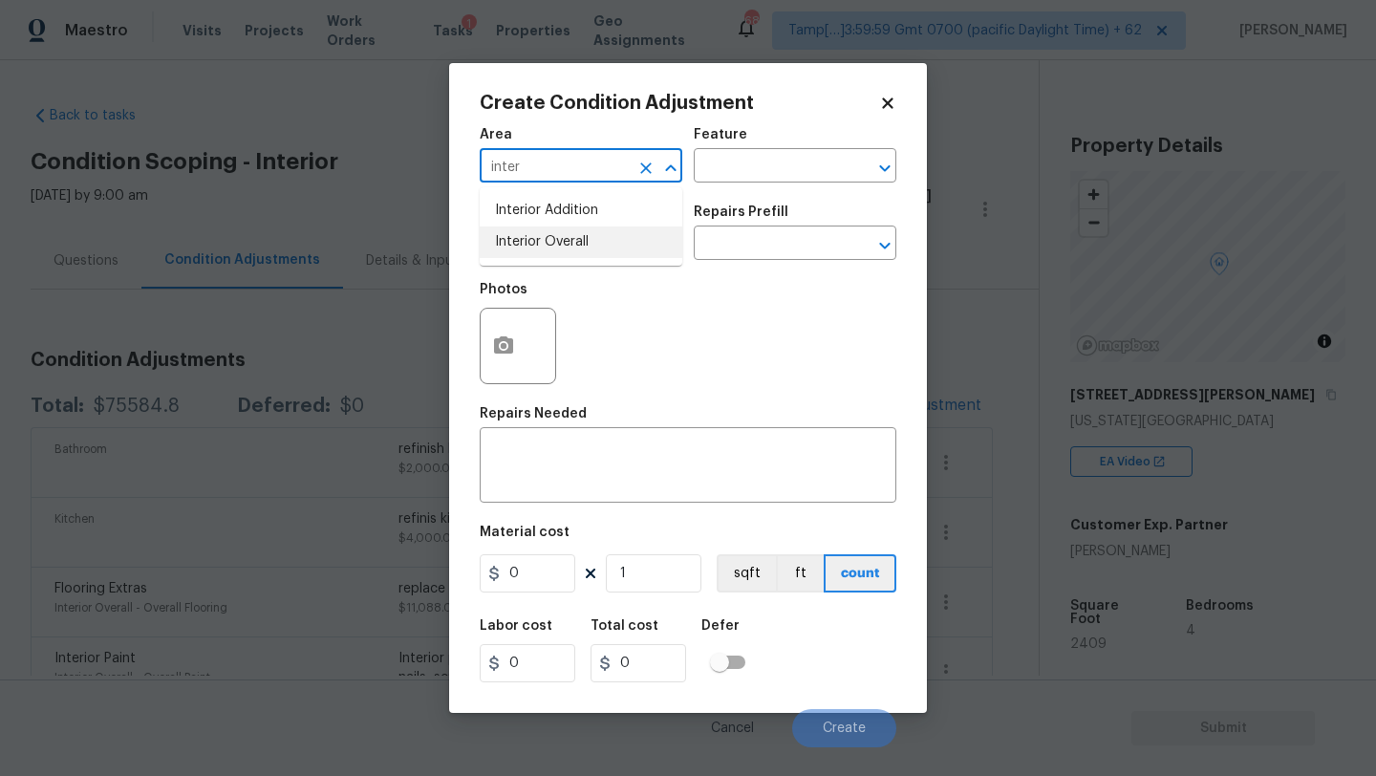
click at [578, 234] on li "Interior Overall" at bounding box center [581, 242] width 203 height 32
type input "Interior Overall"
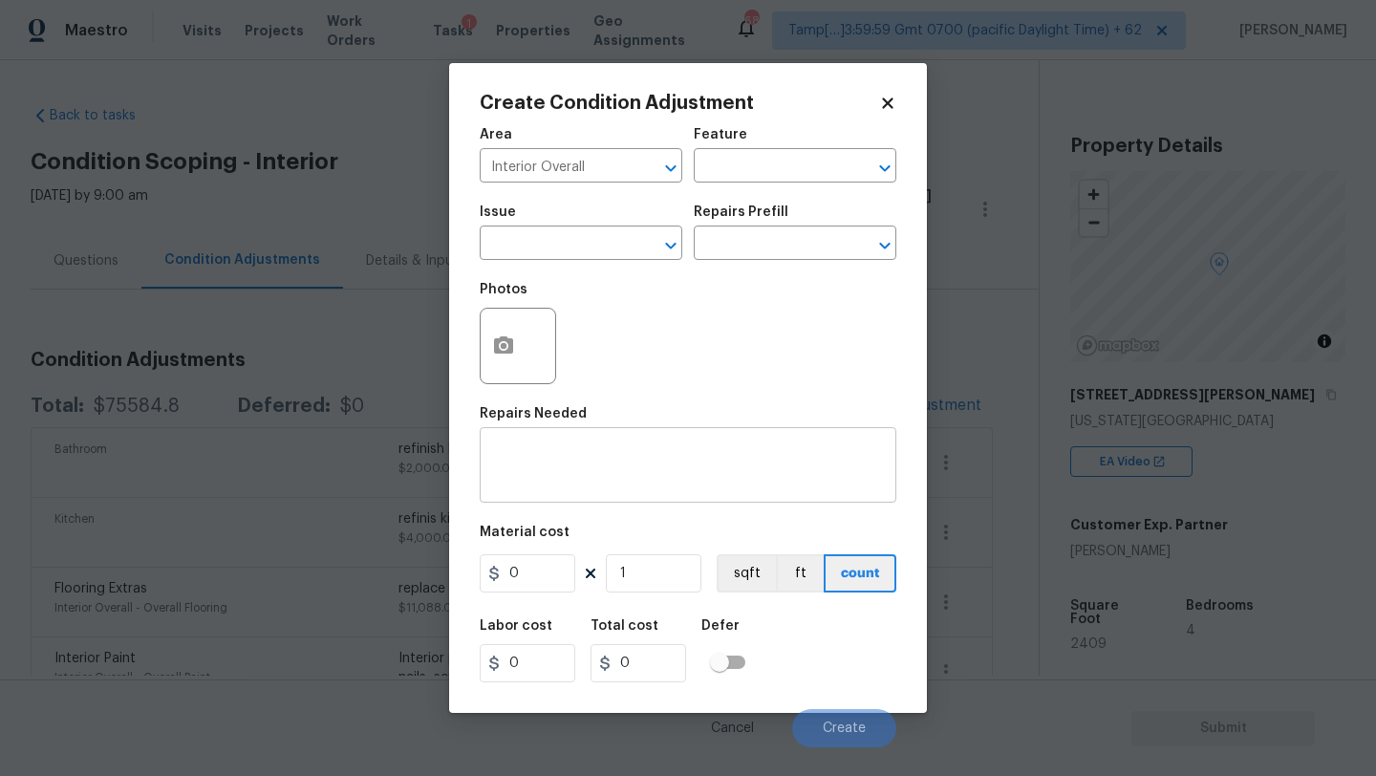
click at [571, 437] on div "x ​" at bounding box center [688, 467] width 417 height 71
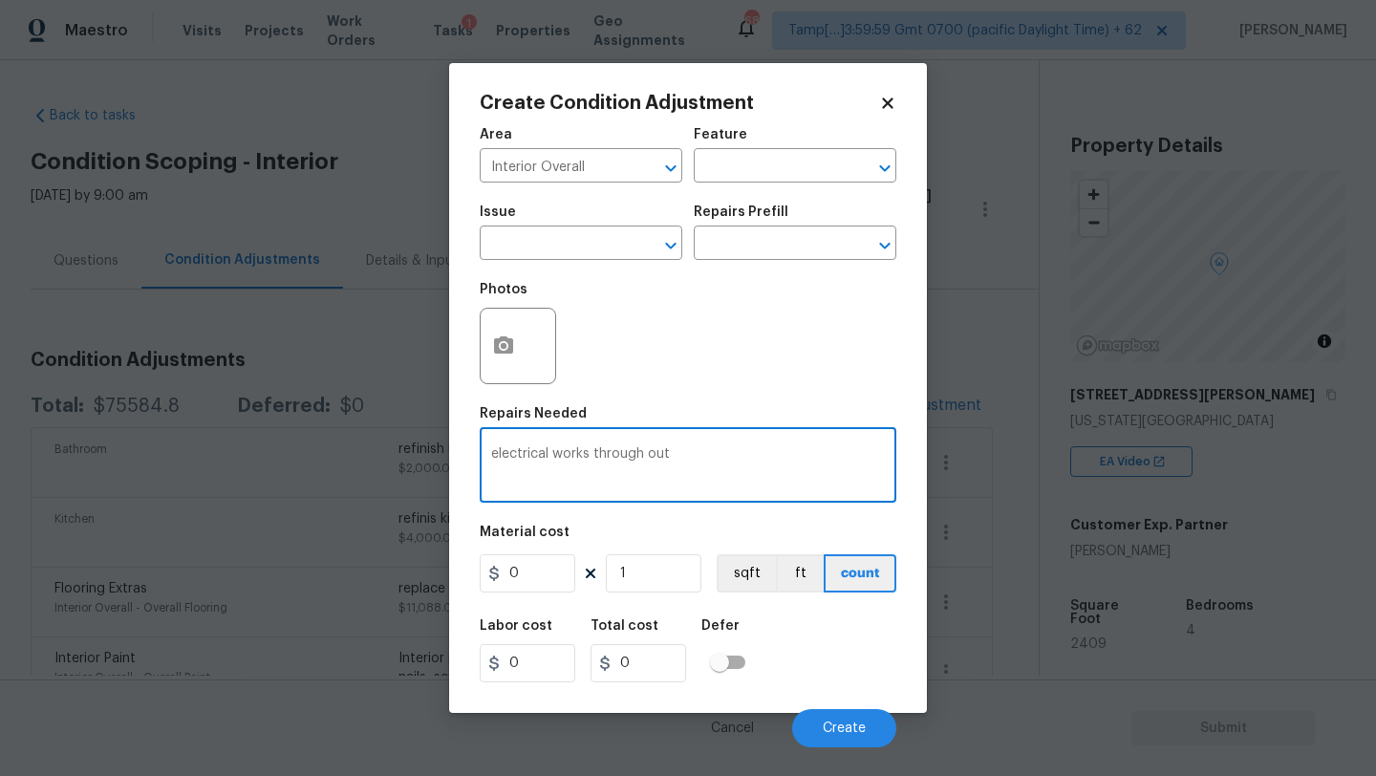
type textarea "electrical works through out"
click at [543, 587] on input "0" at bounding box center [528, 573] width 96 height 38
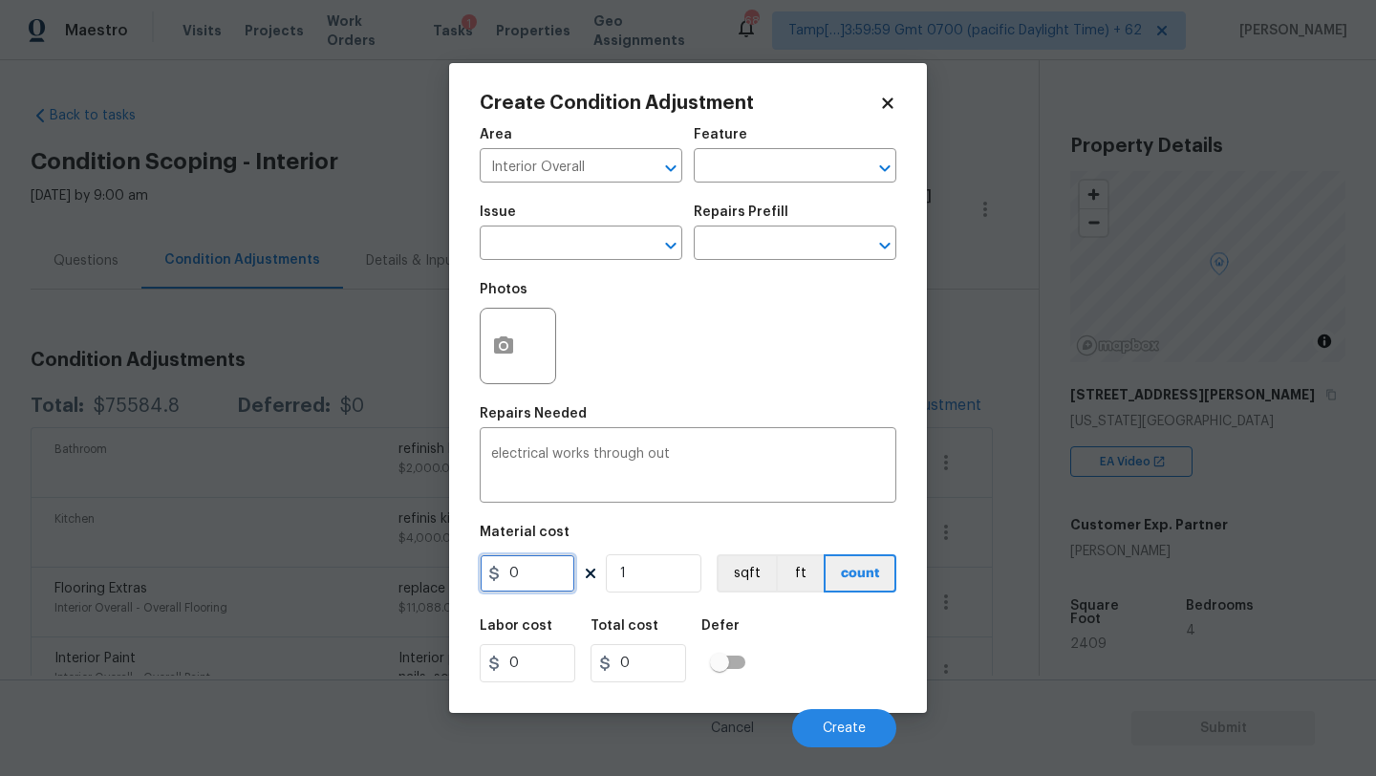
click at [543, 587] on input "0" at bounding box center [528, 573] width 96 height 38
type input "1000"
click at [848, 718] on button "Create" at bounding box center [844, 728] width 104 height 38
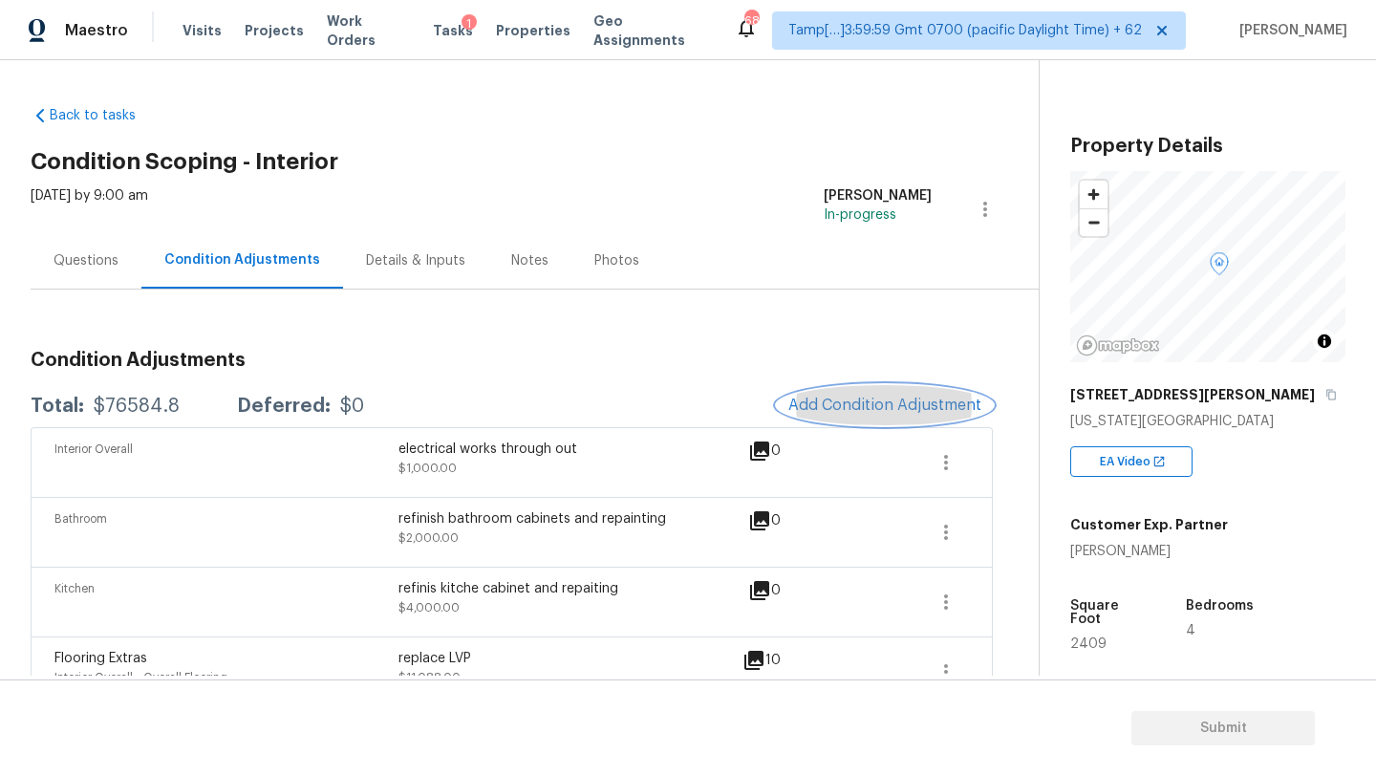
click at [830, 400] on span "Add Condition Adjustment" at bounding box center [884, 405] width 193 height 17
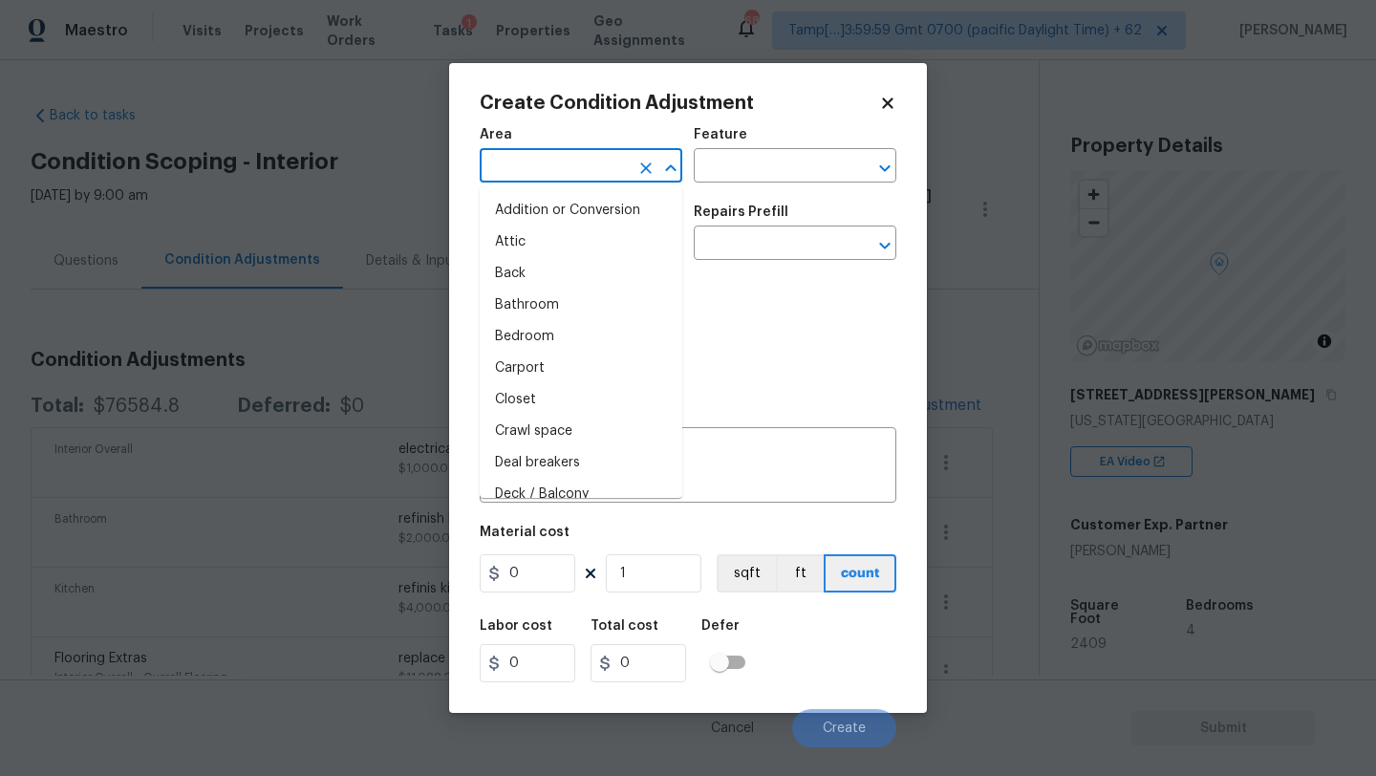
click at [577, 177] on input "text" at bounding box center [554, 168] width 149 height 30
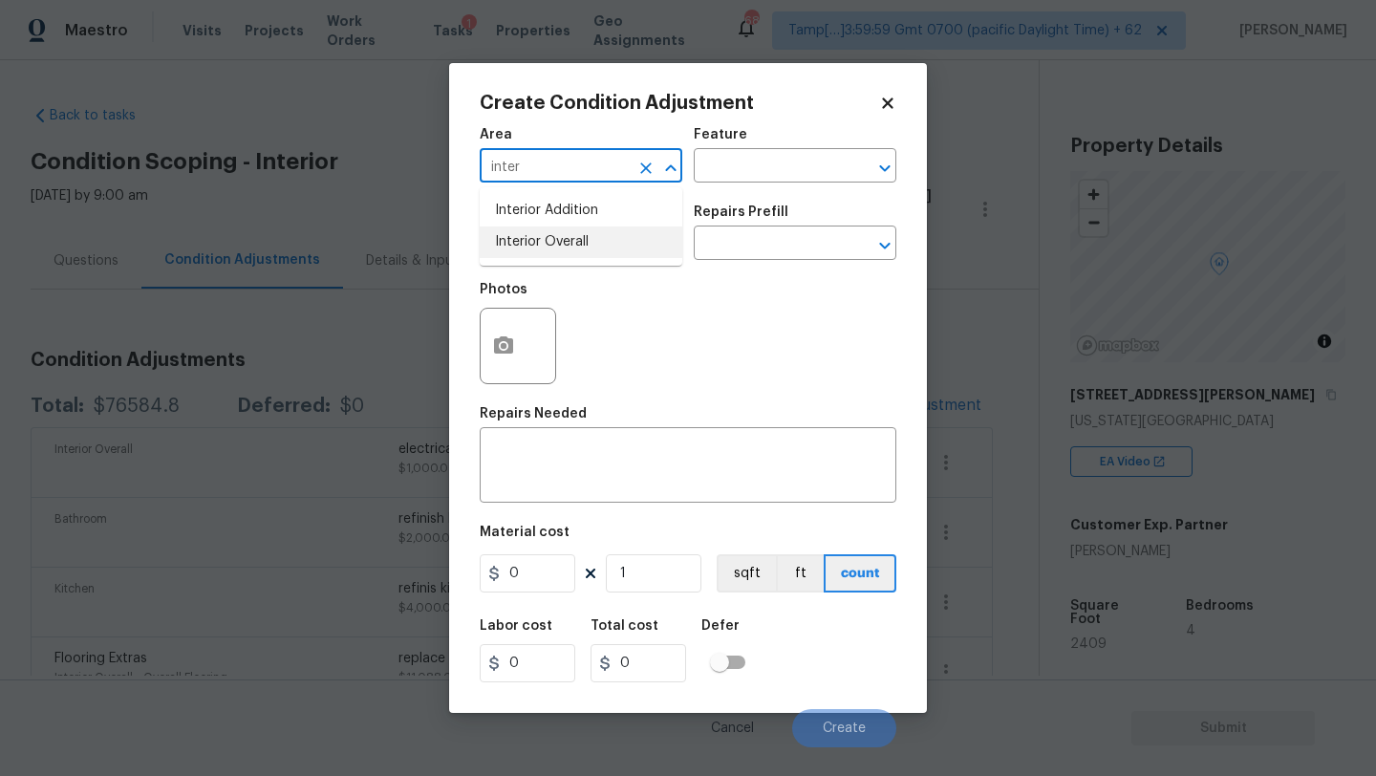
drag, startPoint x: 591, startPoint y: 238, endPoint x: 591, endPoint y: 248, distance: 10.5
click at [591, 238] on li "Interior Overall" at bounding box center [581, 242] width 203 height 32
type input "Interior Overall"
click at [581, 462] on textarea at bounding box center [688, 467] width 394 height 40
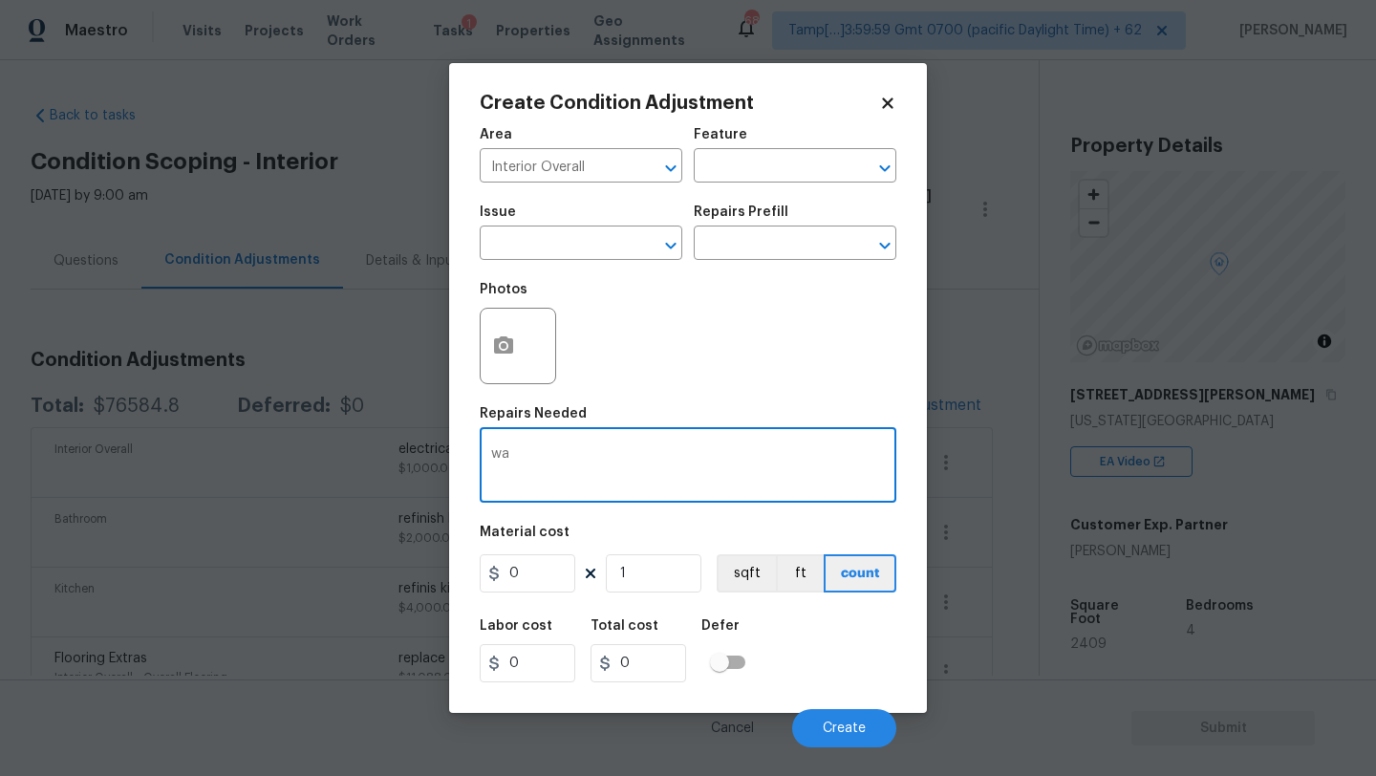
type textarea "w"
type textarea "drywall repairs"
click at [516, 577] on input "0" at bounding box center [528, 573] width 96 height 38
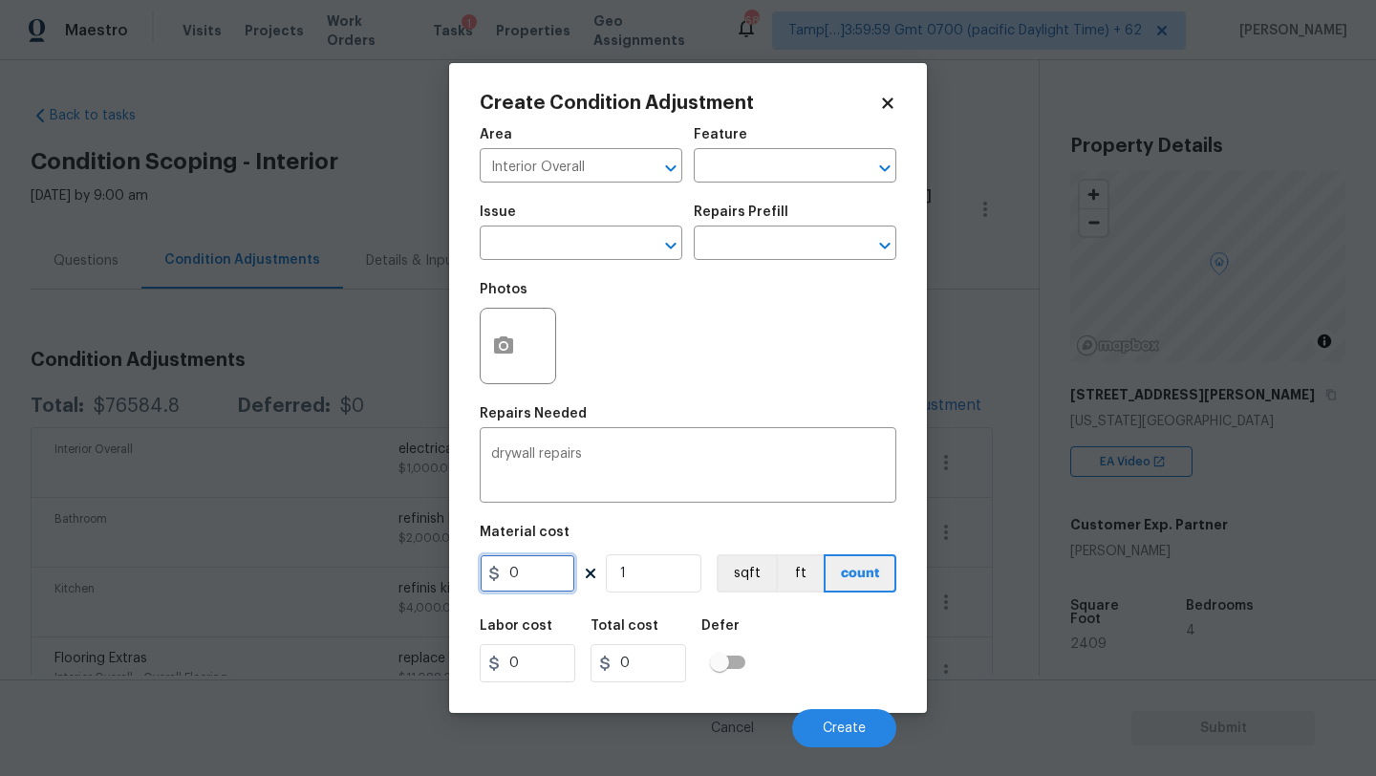
click at [516, 577] on input "0" at bounding box center [528, 573] width 96 height 38
type input "2000"
click at [852, 712] on button "Create" at bounding box center [844, 728] width 104 height 38
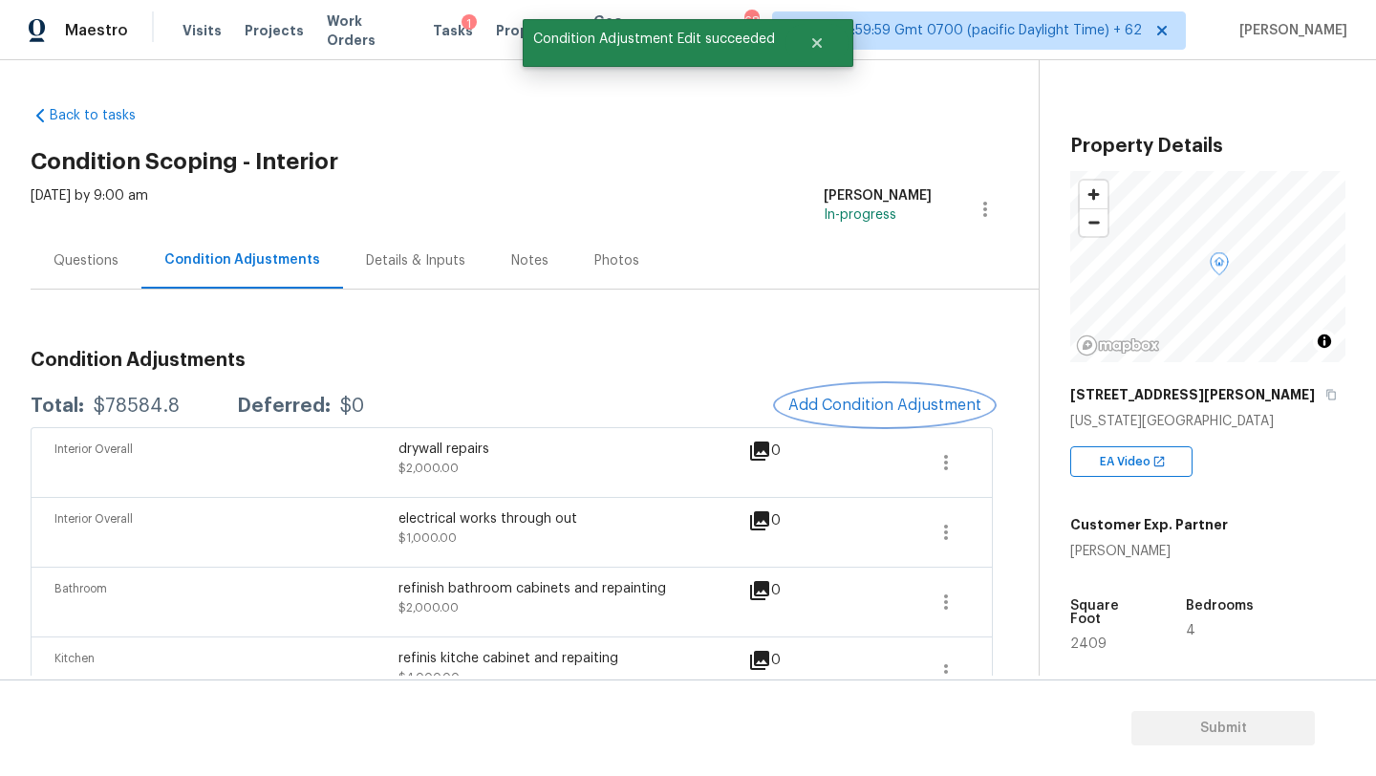
click at [842, 408] on span "Add Condition Adjustment" at bounding box center [884, 405] width 193 height 17
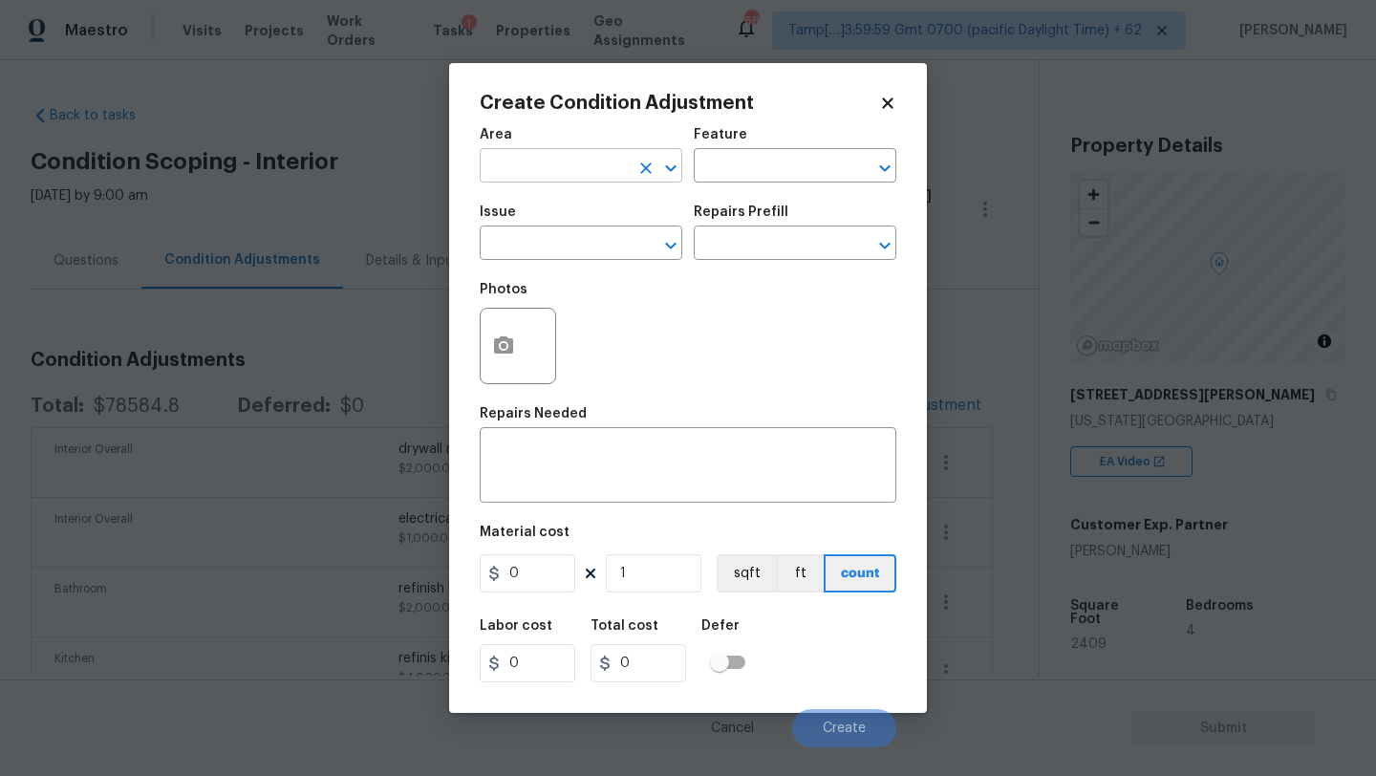
click at [564, 174] on input "text" at bounding box center [554, 168] width 149 height 30
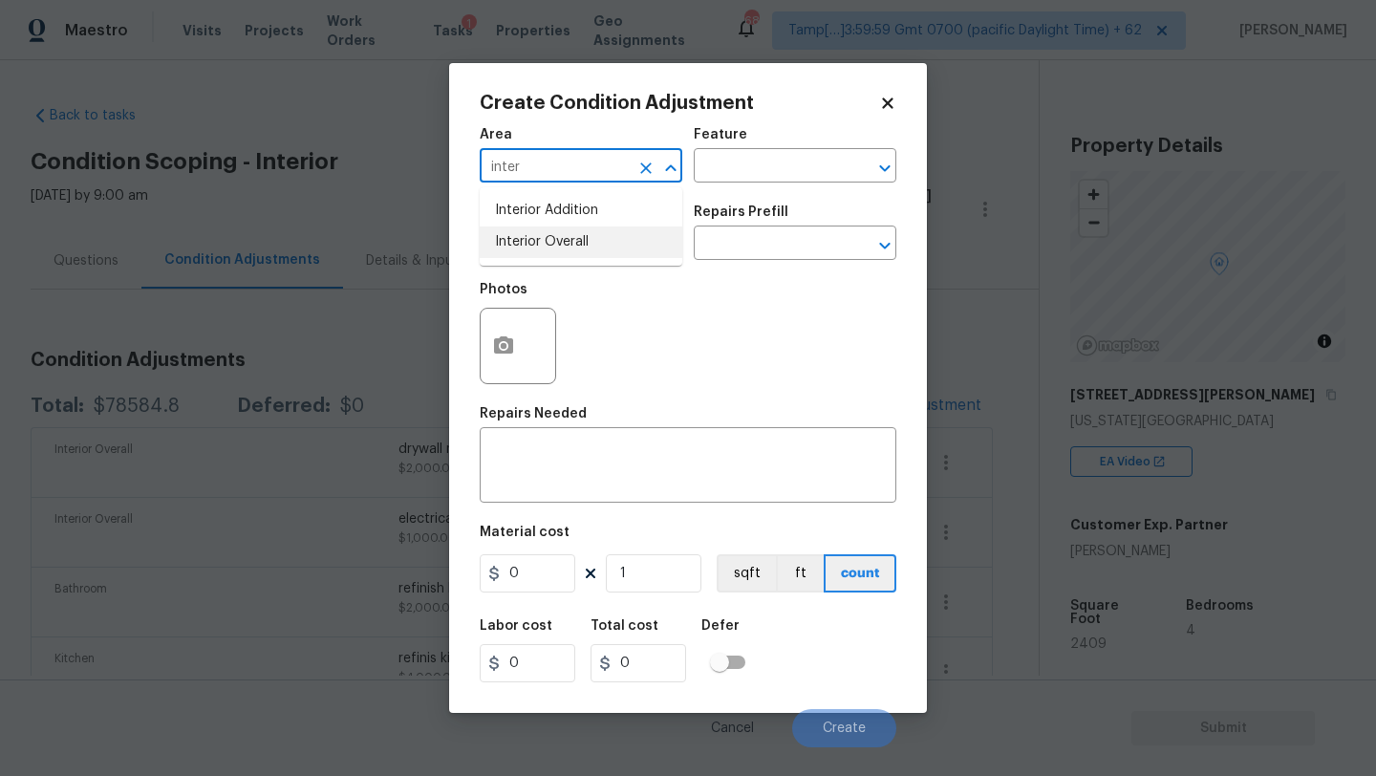
click at [575, 254] on li "Interior Overall" at bounding box center [581, 242] width 203 height 32
type input "Interior Overall"
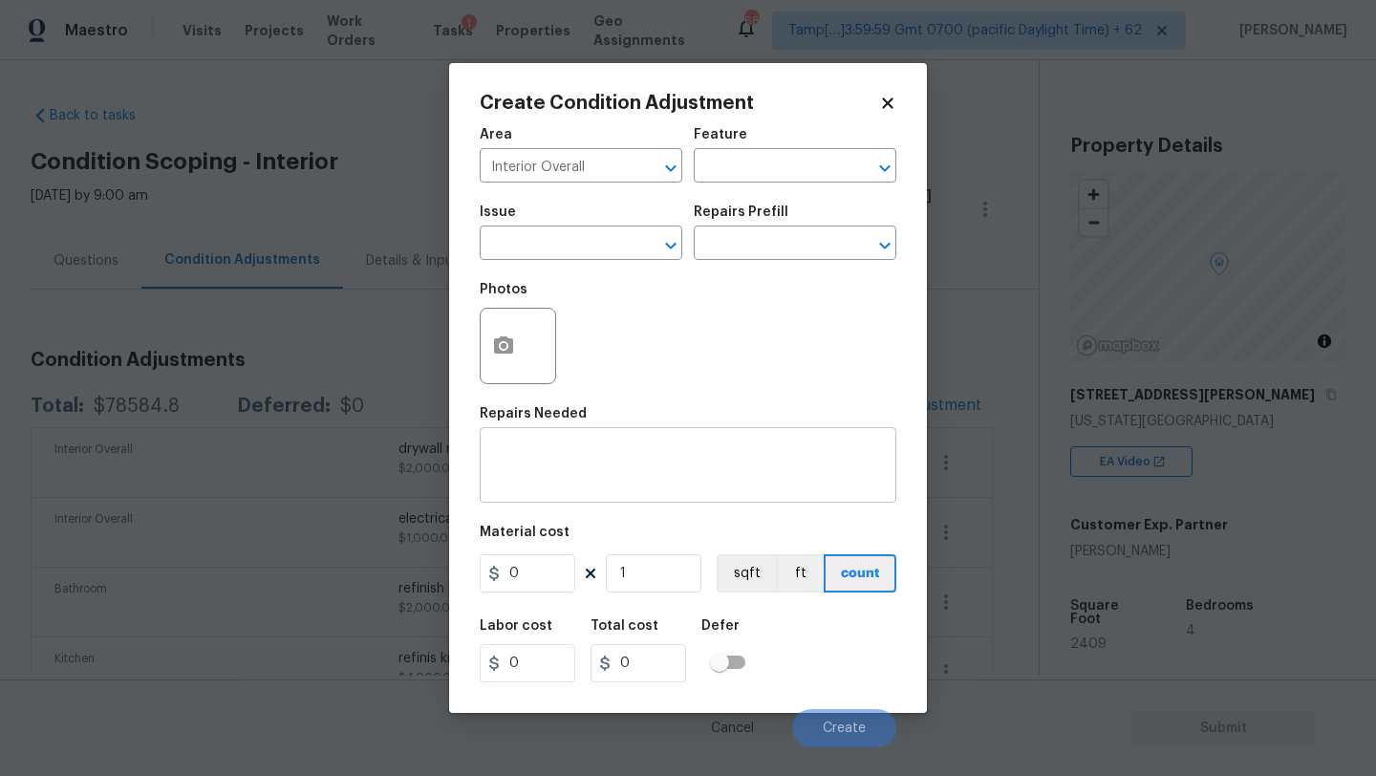
click at [585, 438] on div "x ​" at bounding box center [688, 467] width 417 height 71
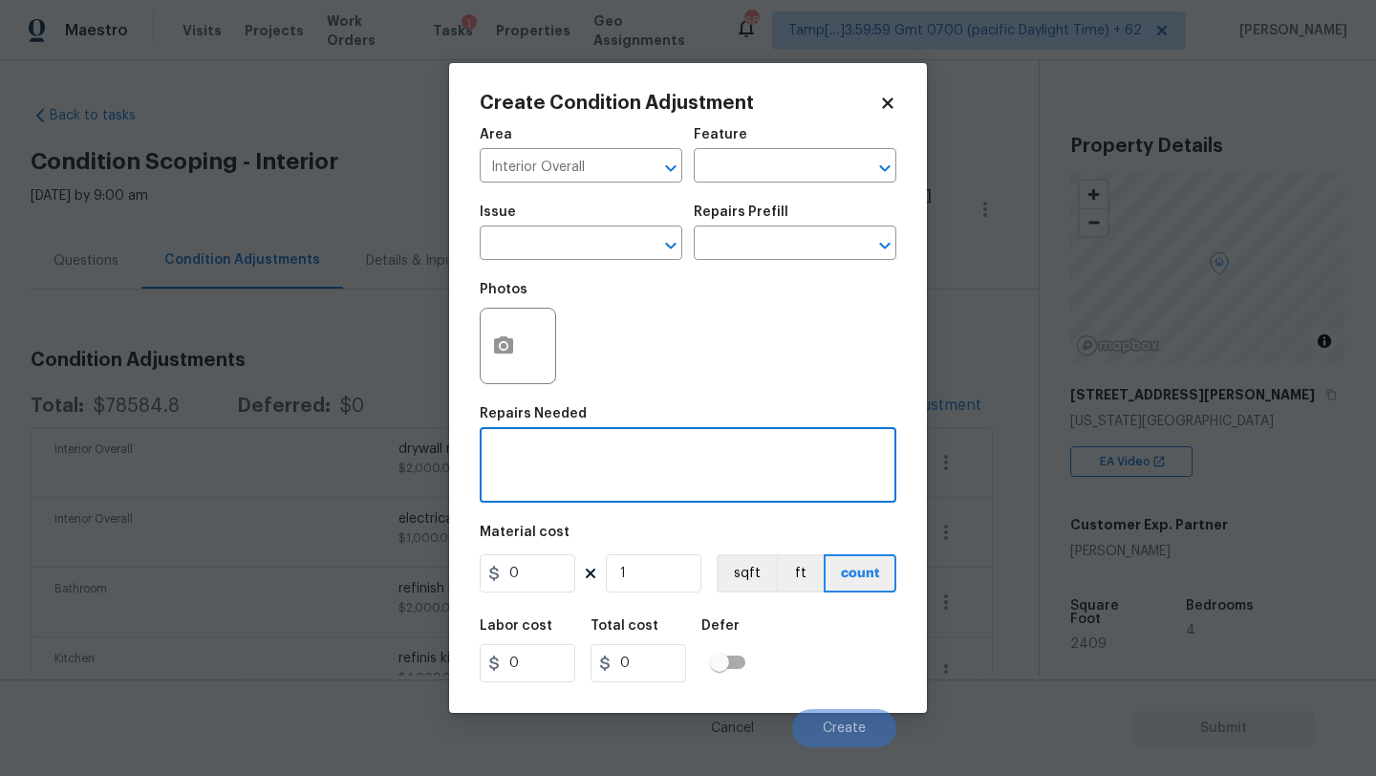
click at [585, 457] on textarea at bounding box center [688, 467] width 394 height 40
type textarea "replace closet doors"
click at [548, 571] on input "0" at bounding box center [528, 573] width 96 height 38
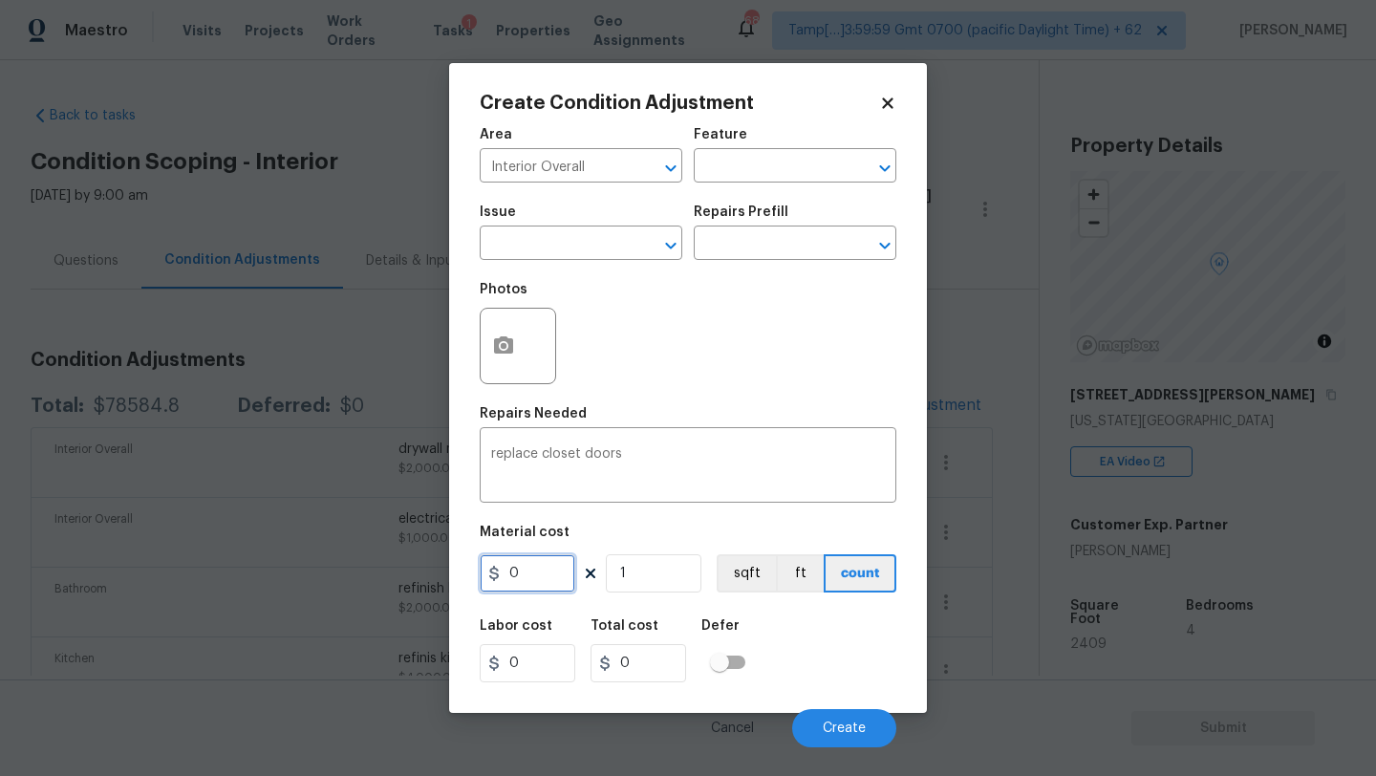
click at [548, 571] on input "0" at bounding box center [528, 573] width 96 height 38
type input "200"
click at [645, 580] on input "1" at bounding box center [654, 573] width 96 height 38
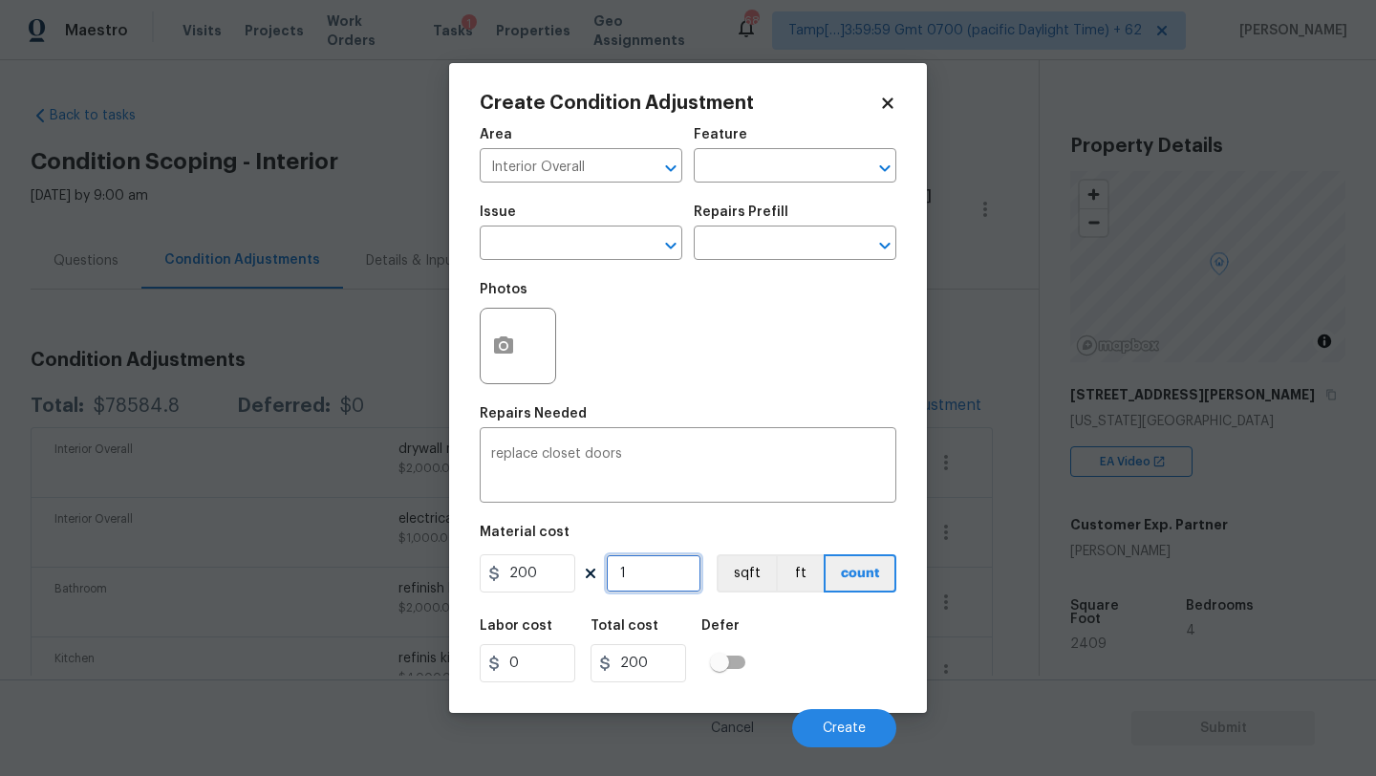
type input "4"
type input "800"
type input "4"
click at [844, 718] on button "Create" at bounding box center [844, 728] width 104 height 38
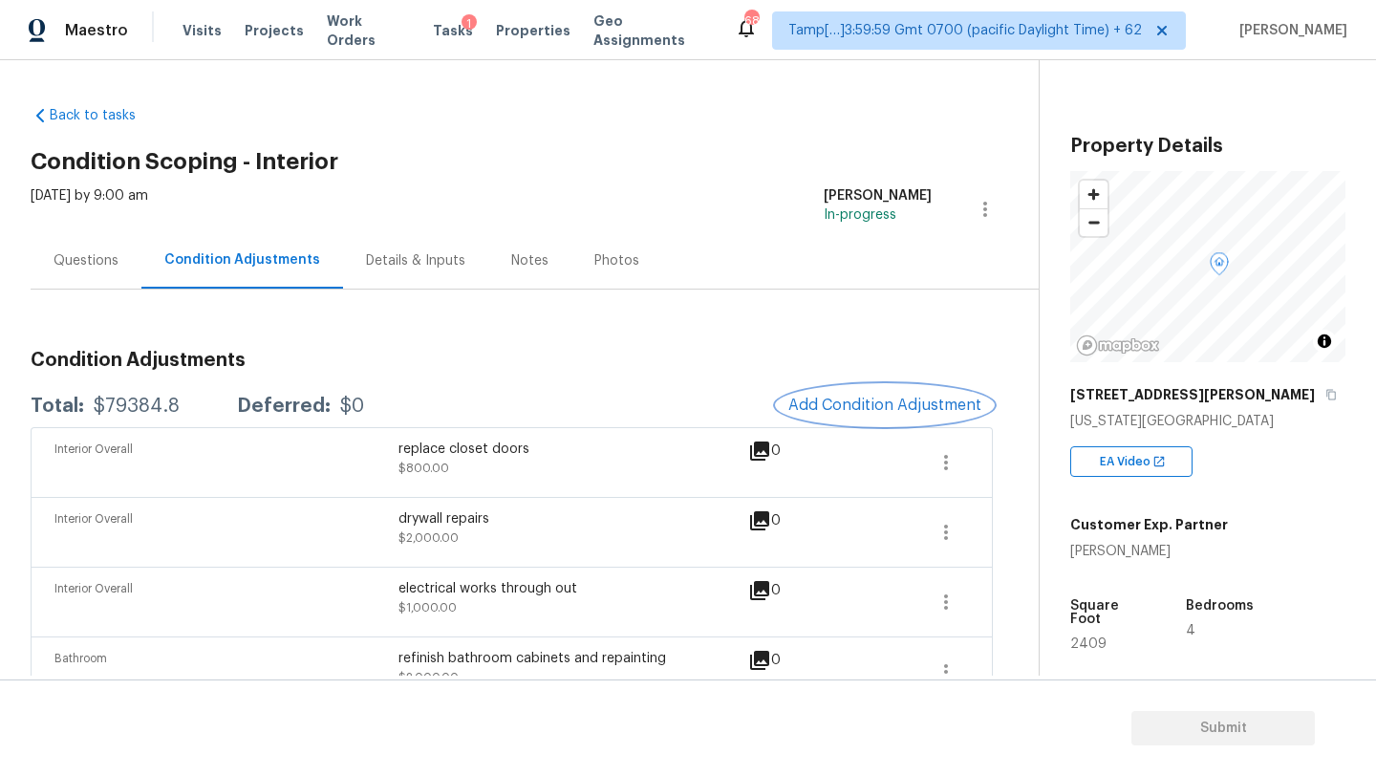
click at [835, 401] on span "Add Condition Adjustment" at bounding box center [884, 405] width 193 height 17
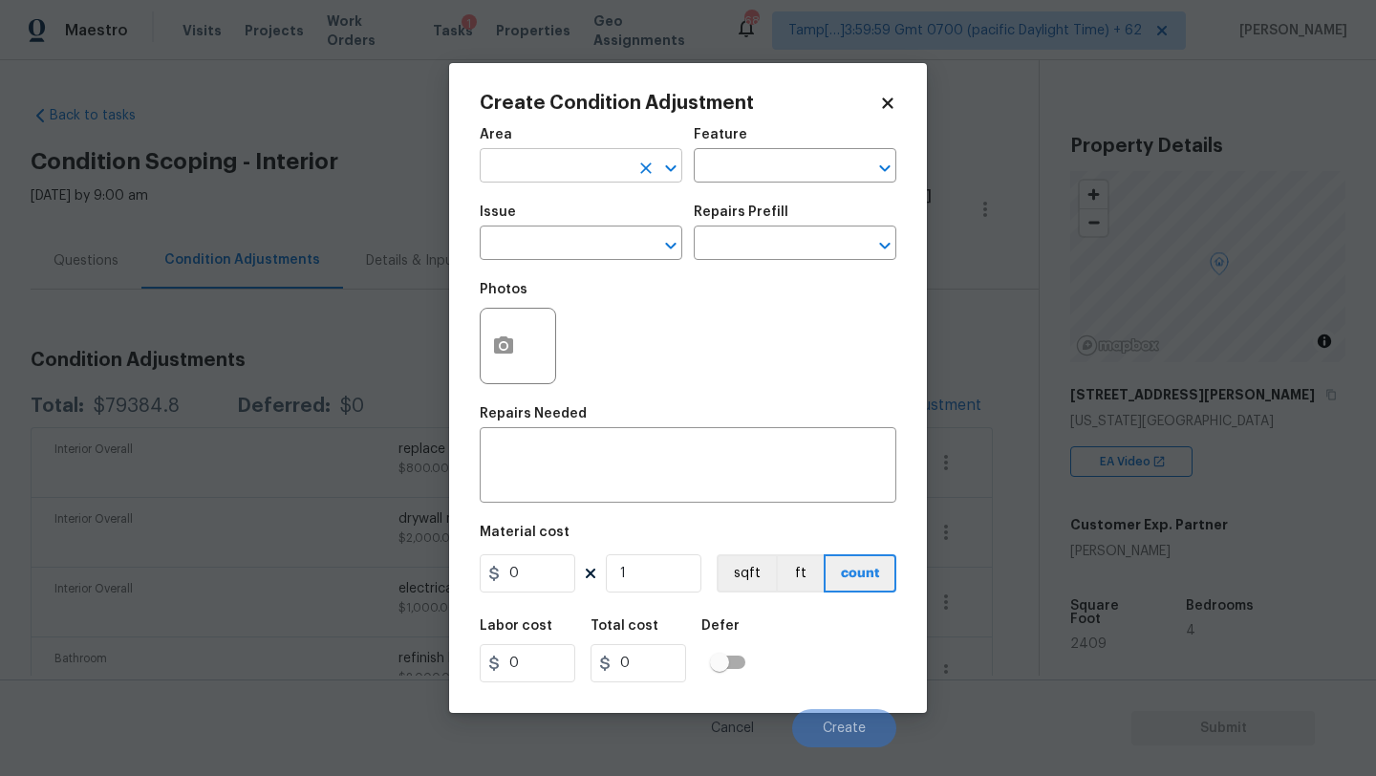
click at [533, 166] on input "text" at bounding box center [554, 168] width 149 height 30
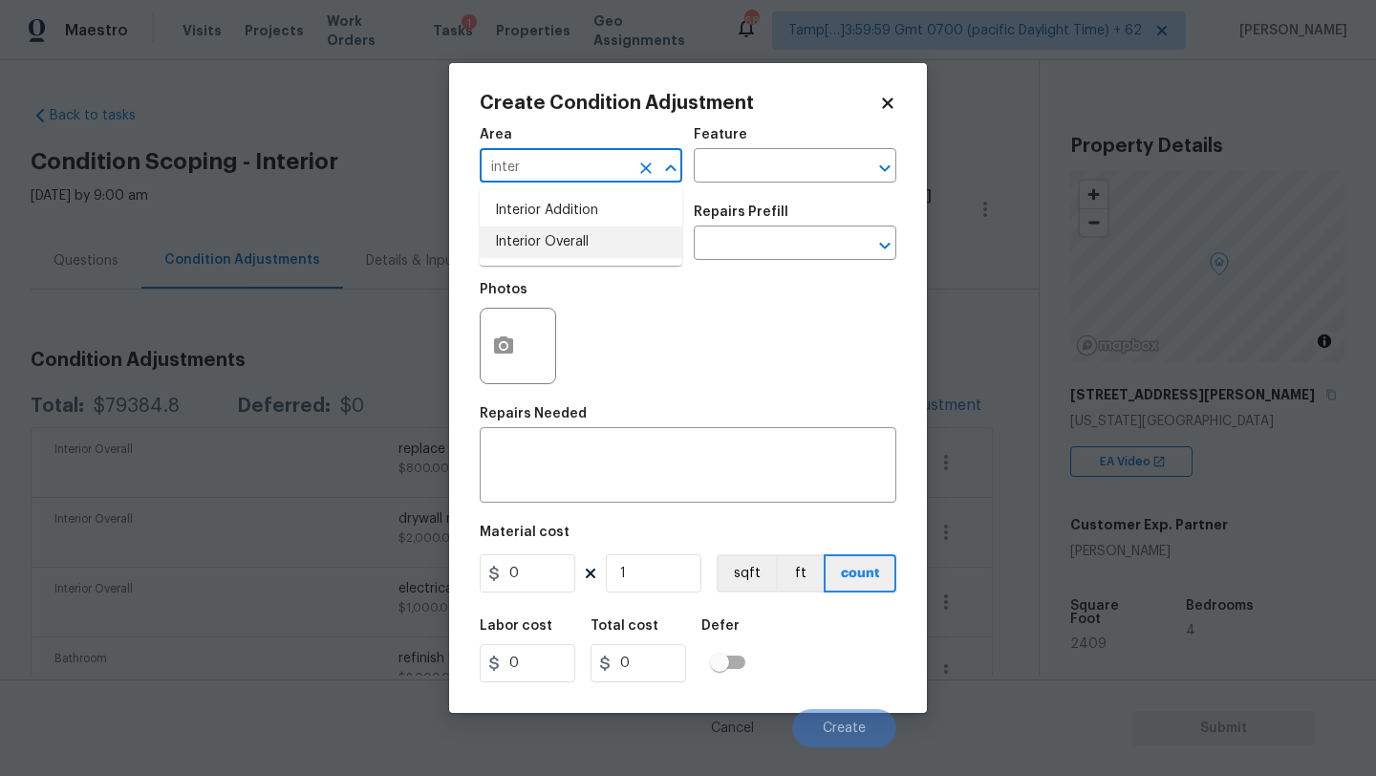
click at [530, 240] on li "Interior Overall" at bounding box center [581, 242] width 203 height 32
type input "Interior Overall"
click at [531, 455] on textarea at bounding box center [688, 467] width 394 height 40
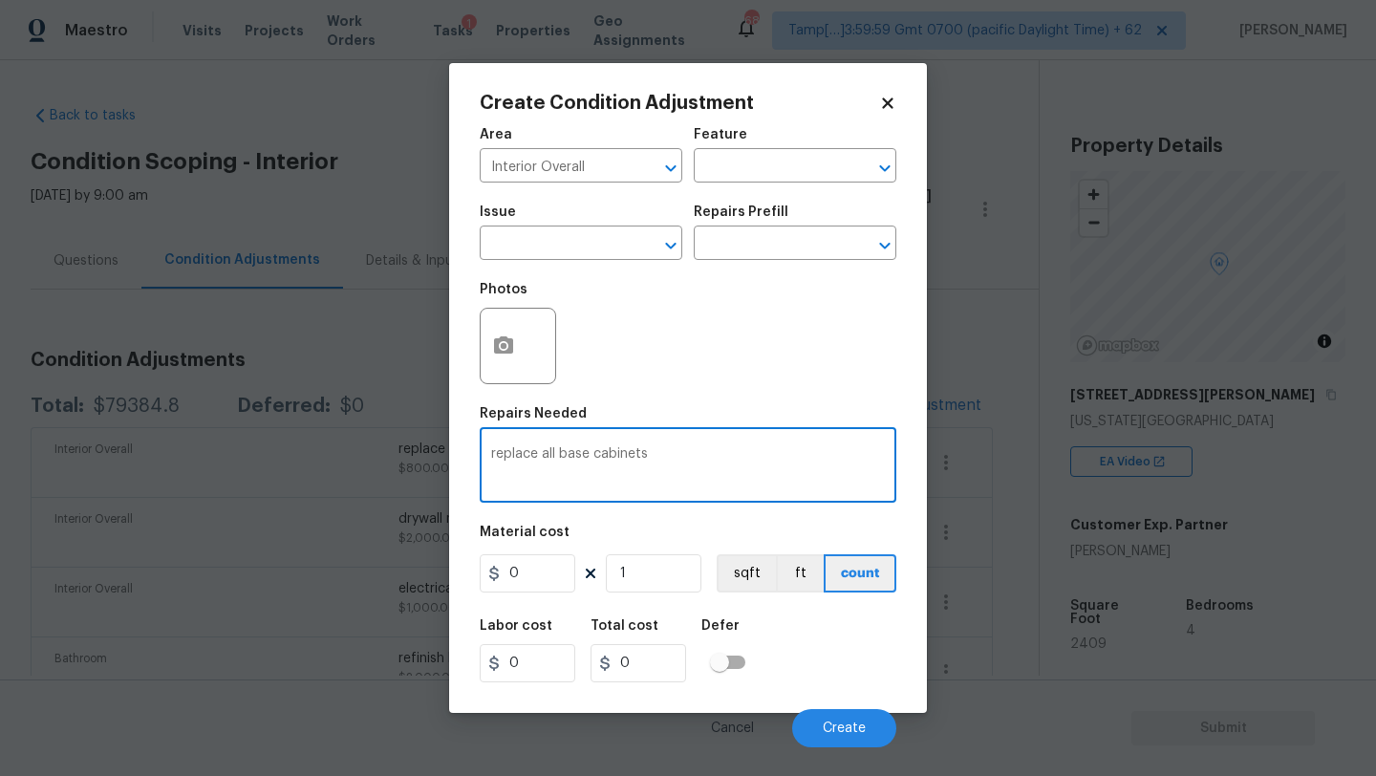
type textarea "replace all base cabinets"
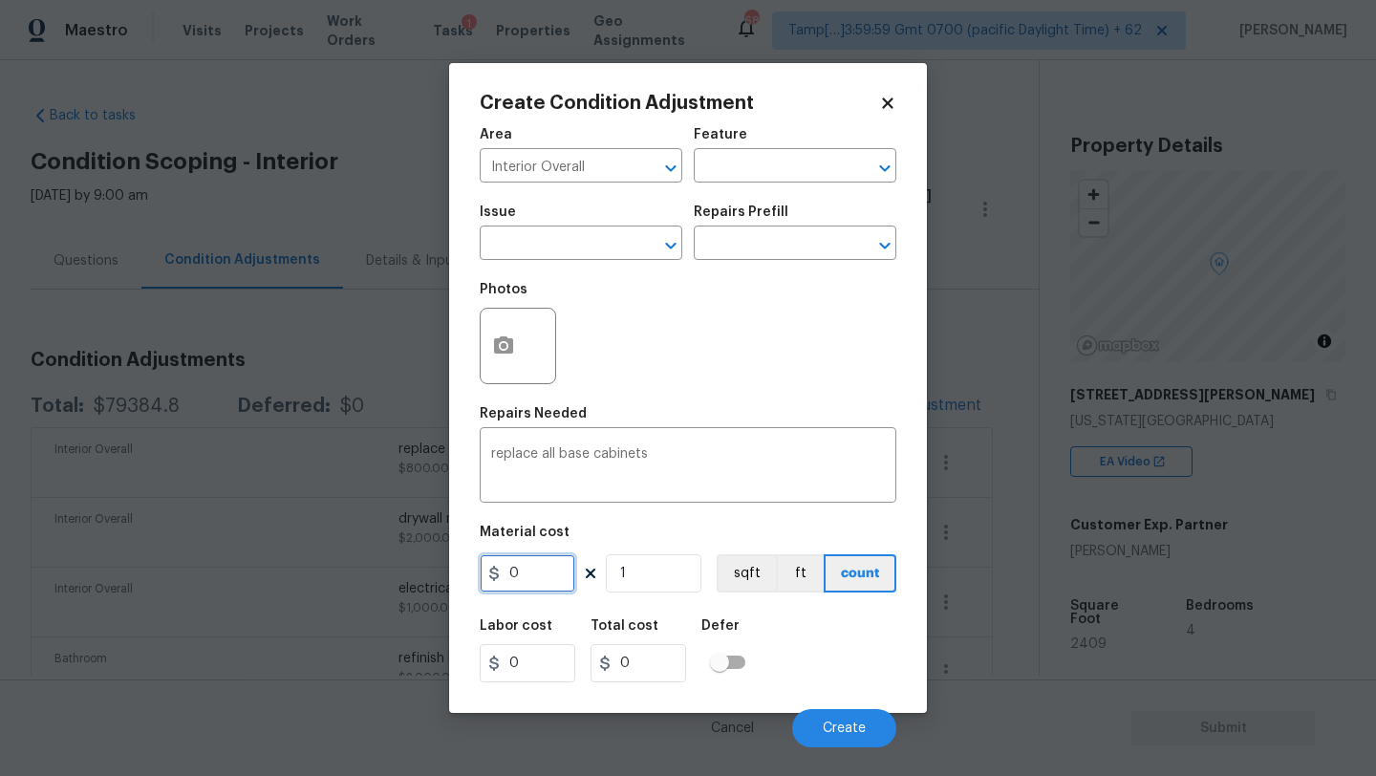
click at [547, 572] on input "0" at bounding box center [528, 573] width 96 height 38
type input "1000"
click at [846, 721] on button "Create" at bounding box center [844, 728] width 104 height 38
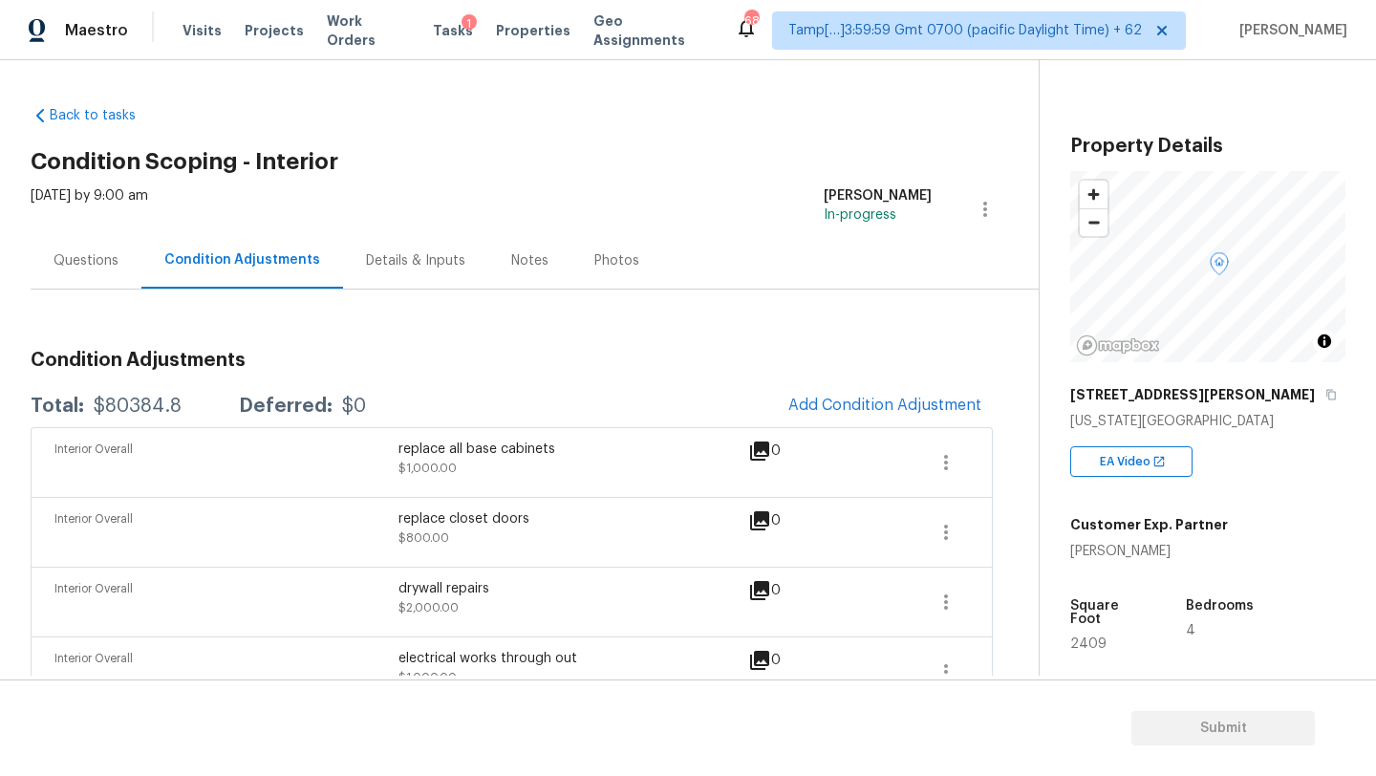
click at [95, 410] on div "$80384.8" at bounding box center [138, 406] width 88 height 19
drag, startPoint x: 90, startPoint y: 400, endPoint x: 196, endPoint y: 403, distance: 106.1
click at [196, 403] on div "Total: $80384.8 Deferred: $0" at bounding box center [198, 406] width 335 height 19
copy div "$80384.8"
click at [60, 253] on div "Questions" at bounding box center [86, 260] width 65 height 19
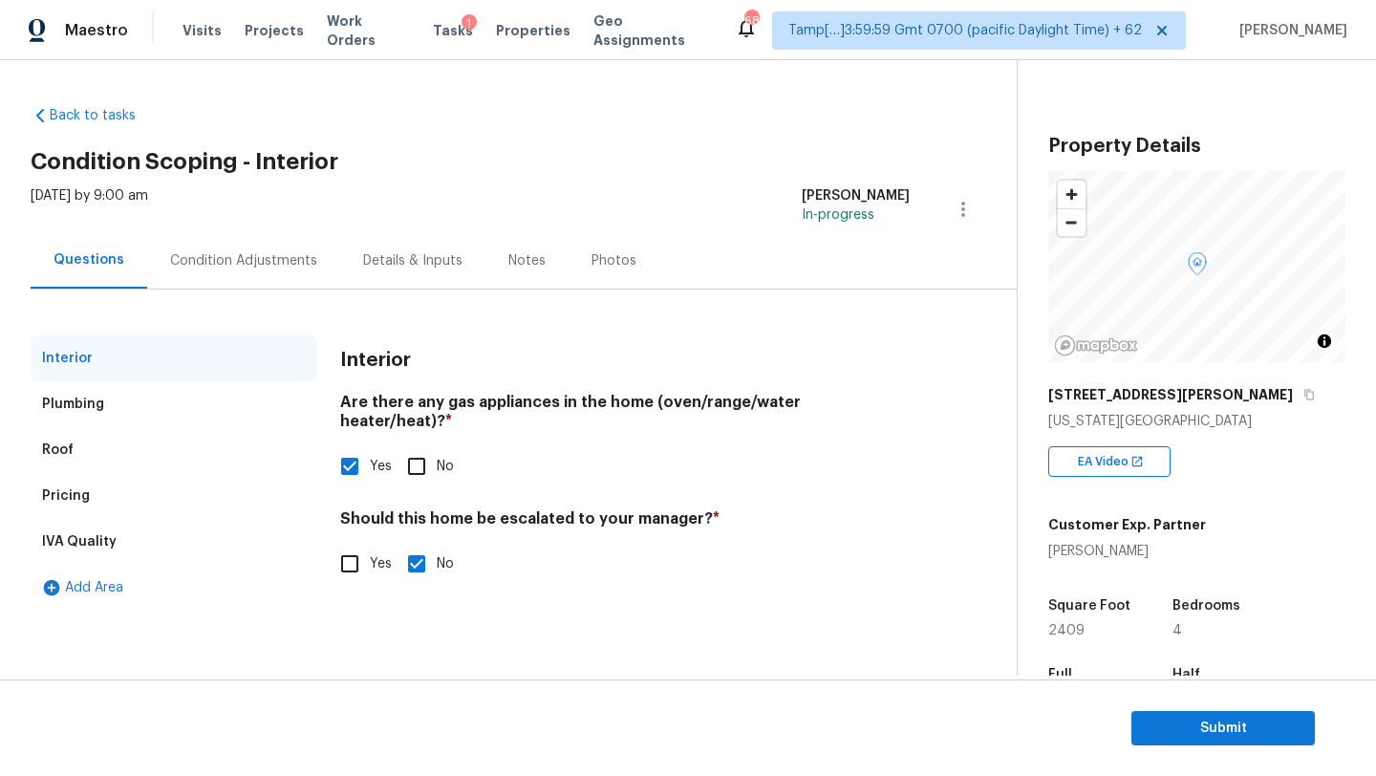
click at [134, 483] on div "Pricing" at bounding box center [174, 496] width 287 height 46
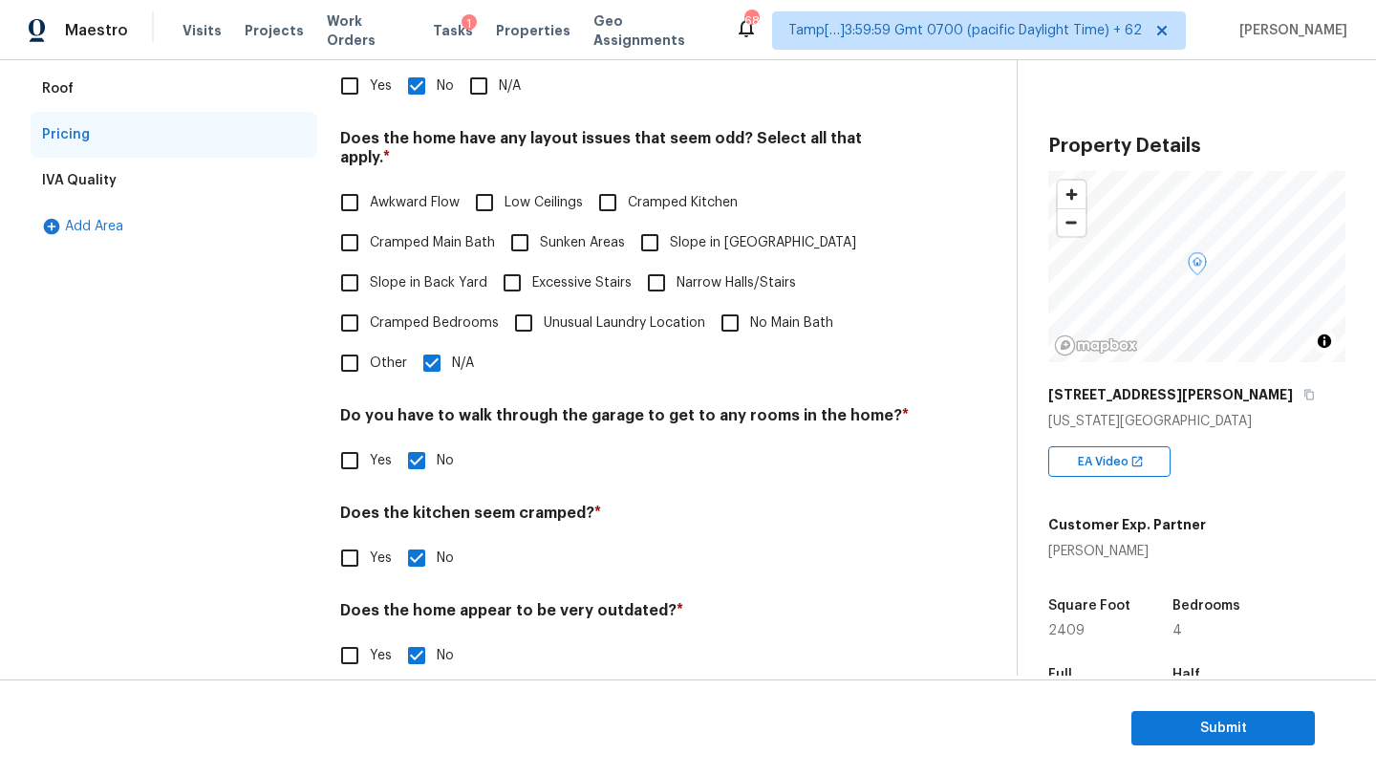
scroll to position [371, 0]
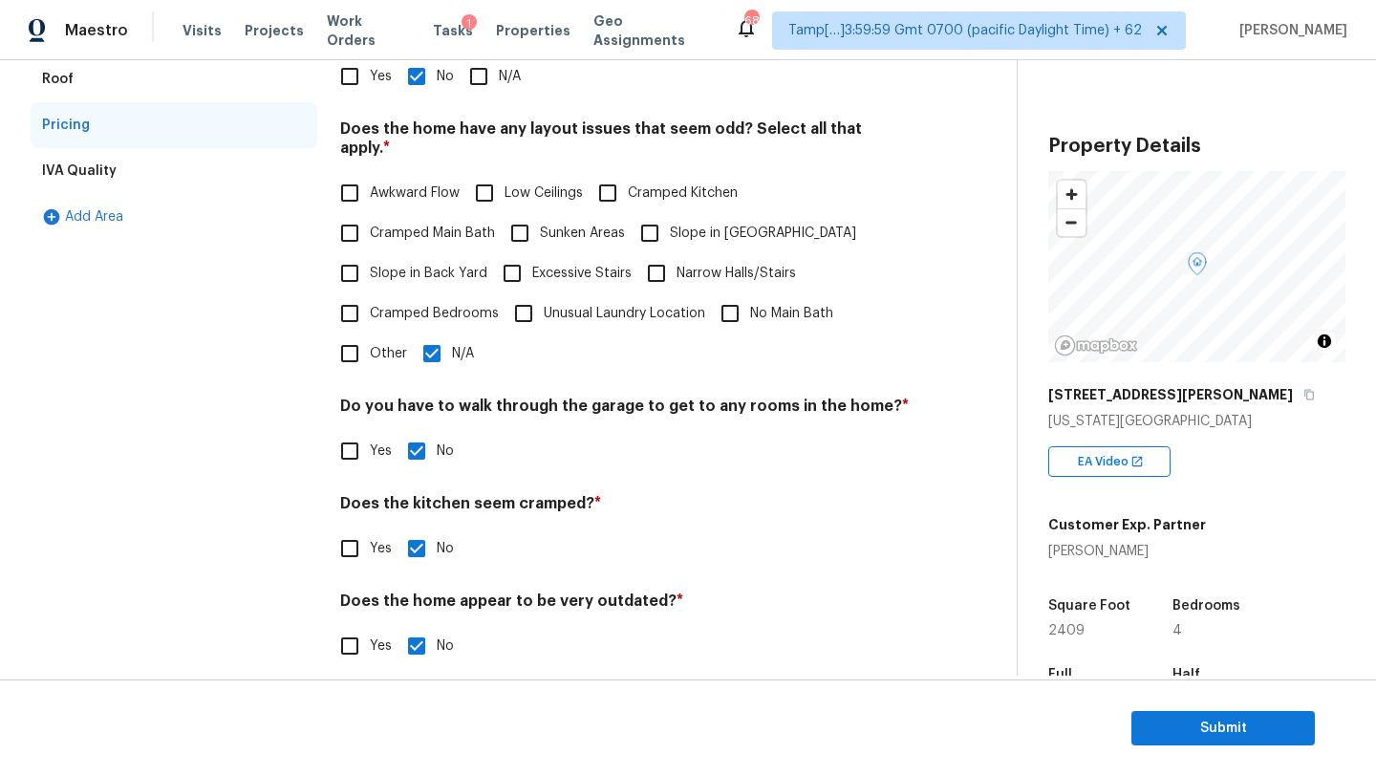
click at [356, 343] on input "Other" at bounding box center [350, 354] width 40 height 40
checkbox input "true"
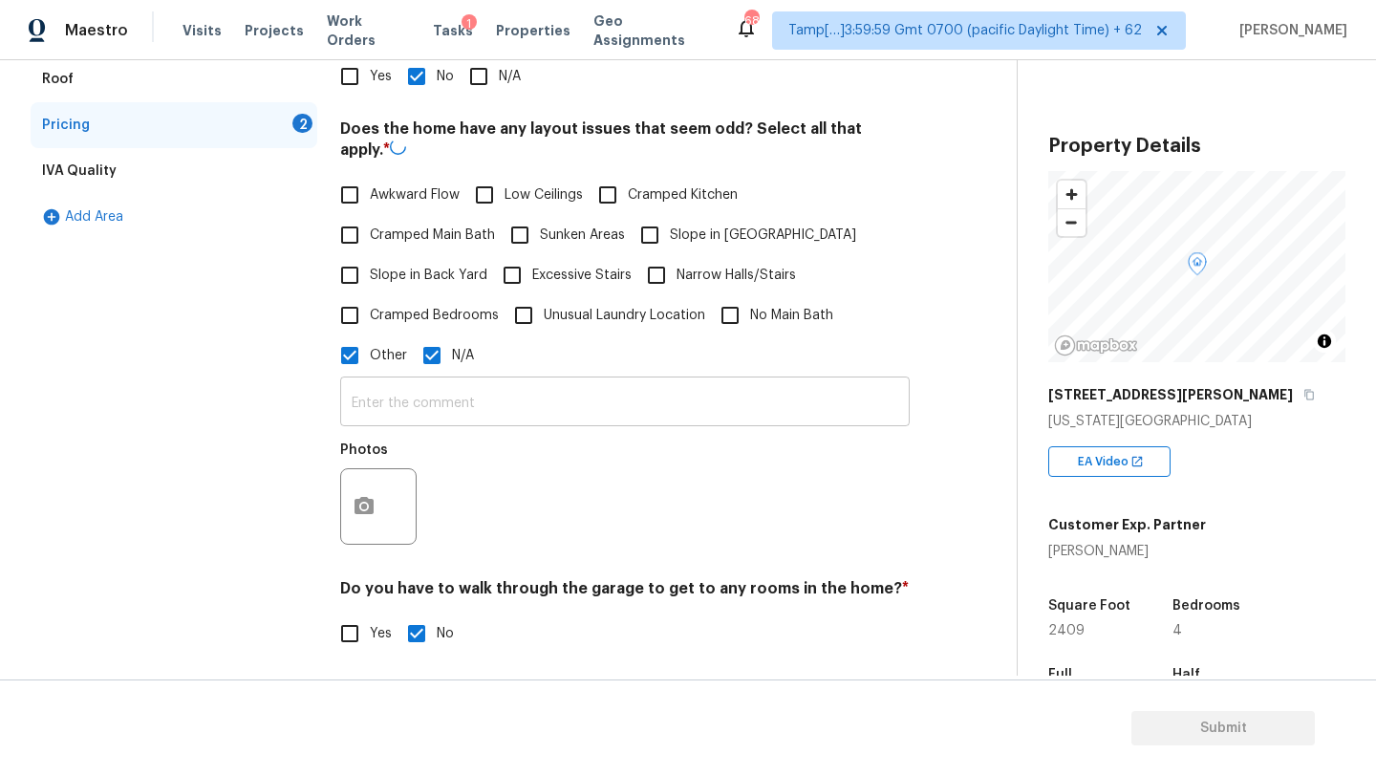
click at [383, 395] on input "text" at bounding box center [625, 403] width 570 height 45
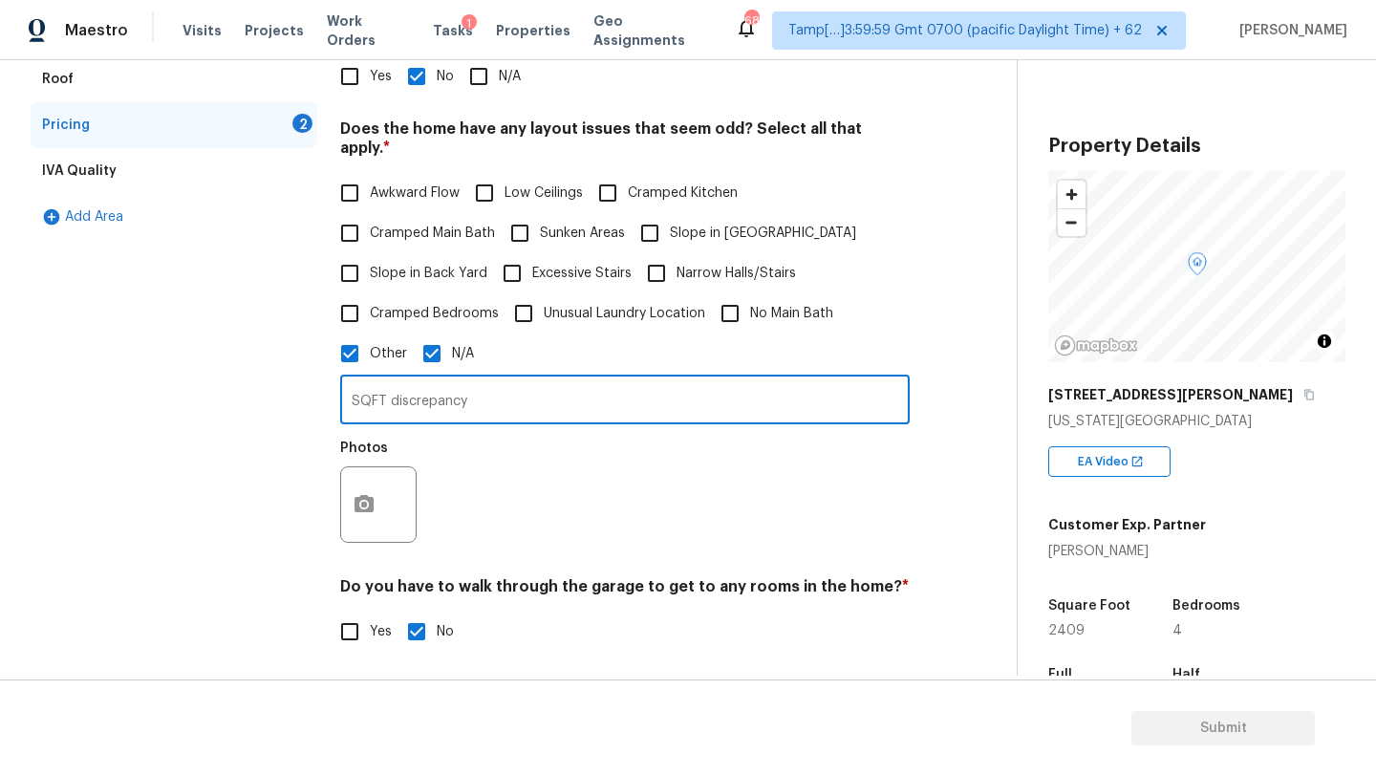
type input "SQFT discrepancy"
click at [372, 498] on button "button" at bounding box center [364, 504] width 46 height 75
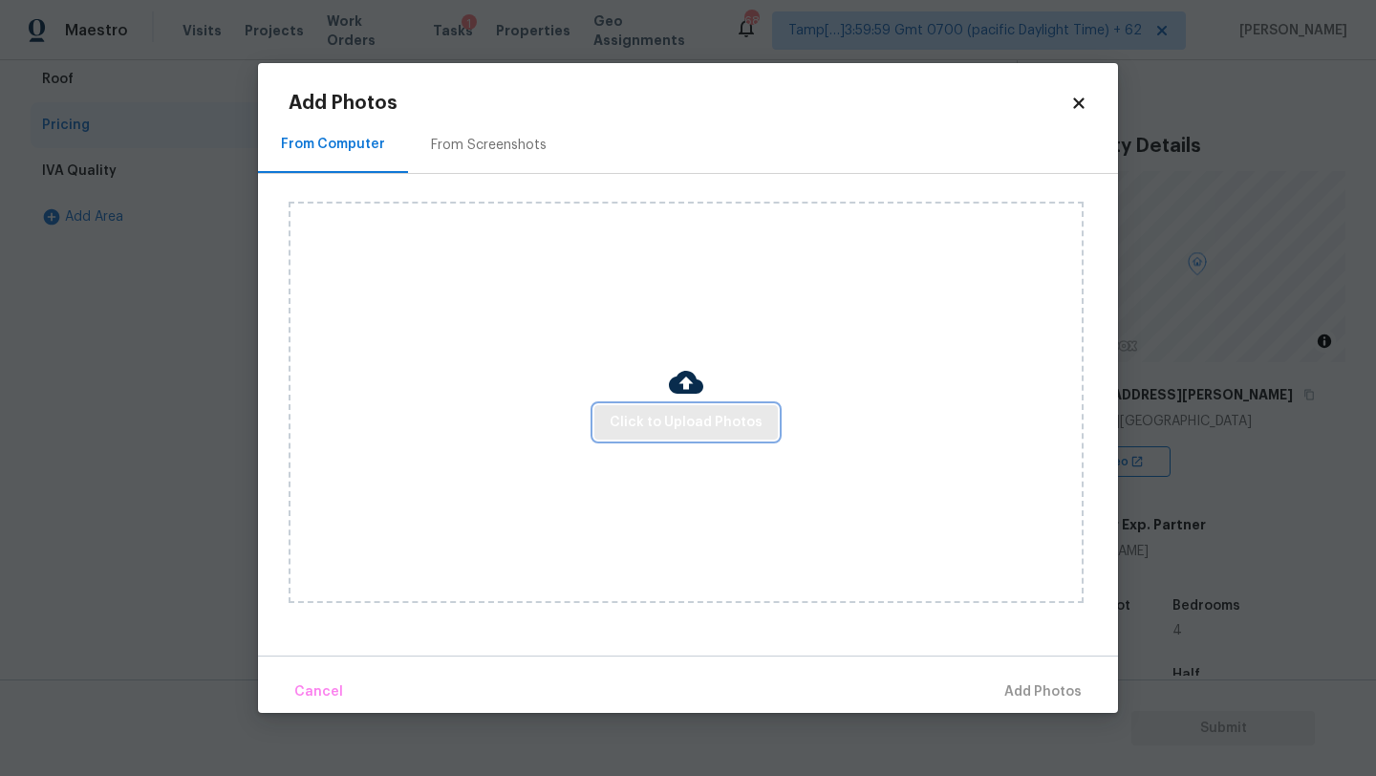
click at [658, 413] on span "Click to Upload Photos" at bounding box center [686, 423] width 153 height 24
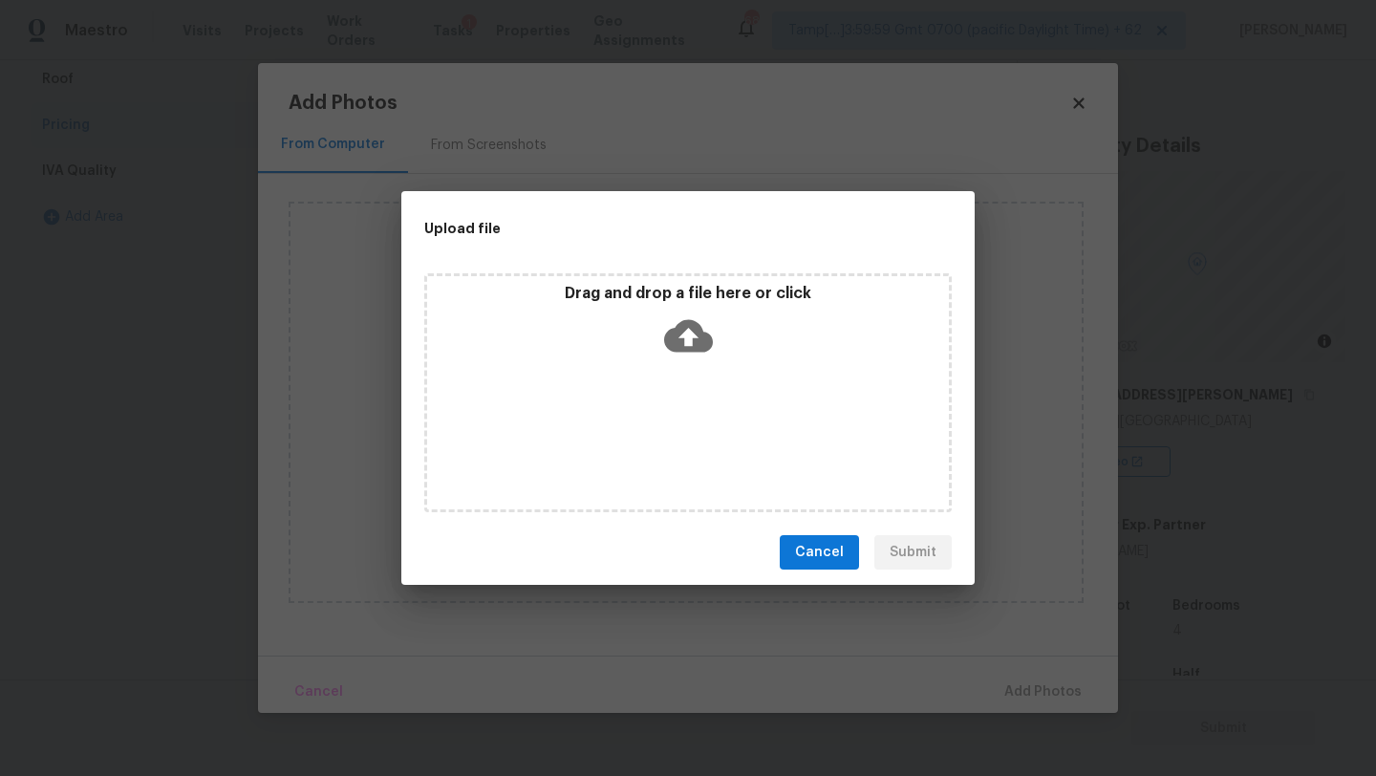
click at [668, 398] on div "Drag and drop a file here or click" at bounding box center [687, 392] width 527 height 239
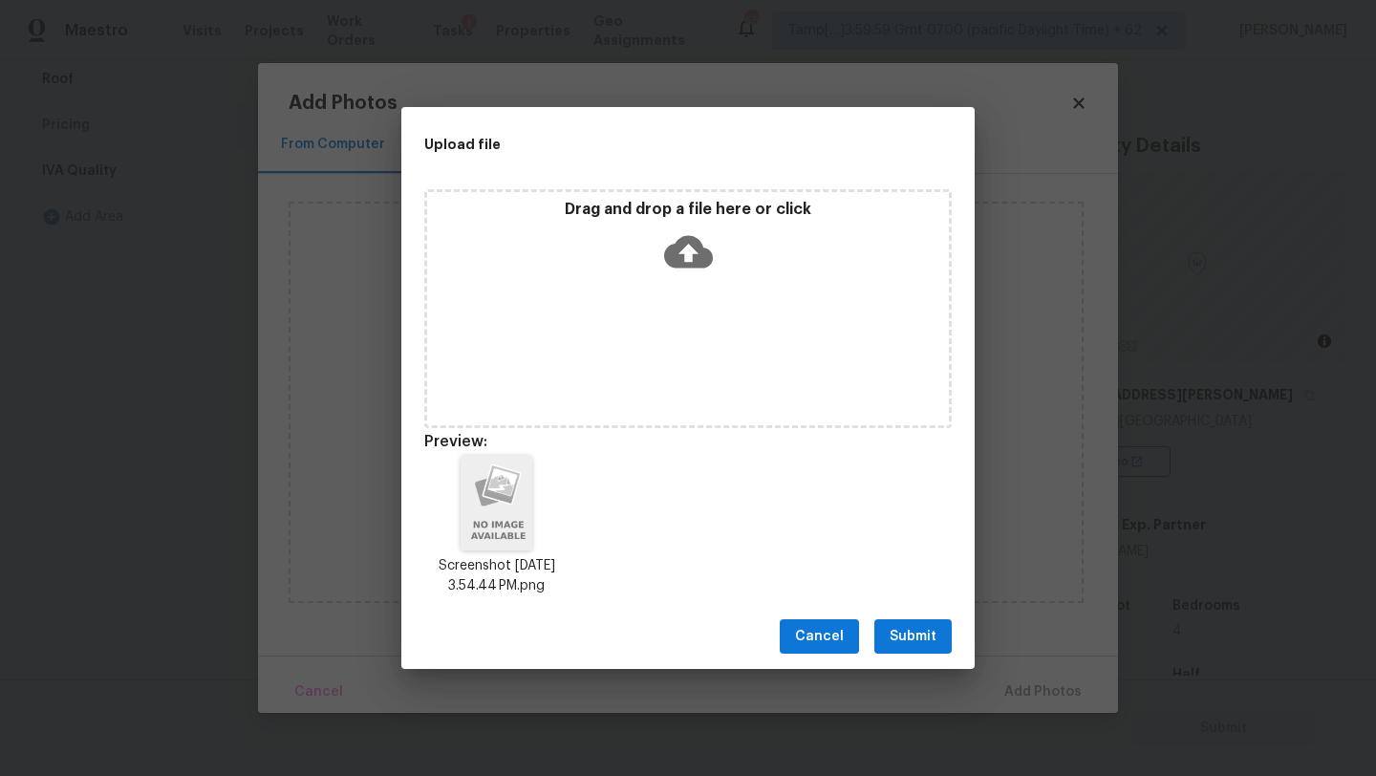
click at [928, 635] on span "Submit" at bounding box center [913, 637] width 47 height 24
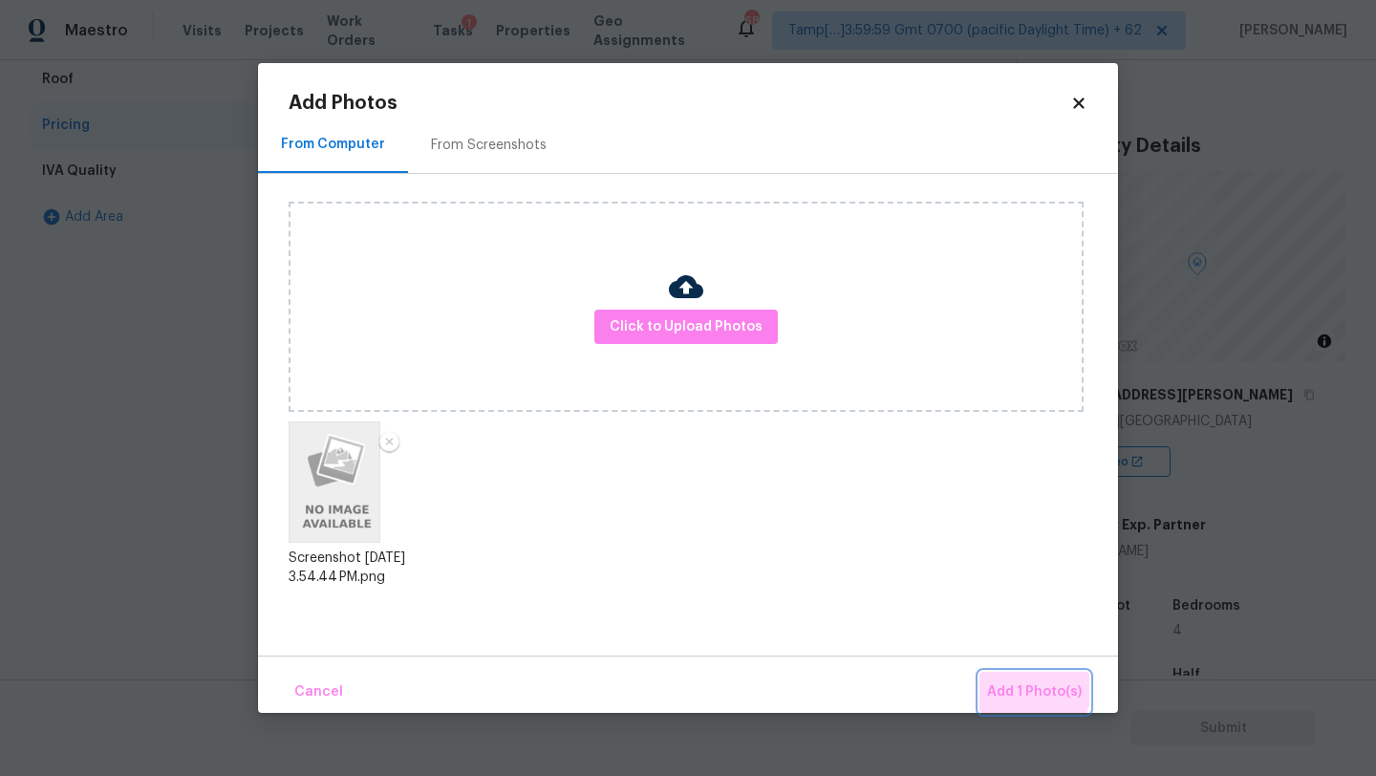
click at [1006, 682] on span "Add 1 Photo(s)" at bounding box center [1034, 692] width 95 height 24
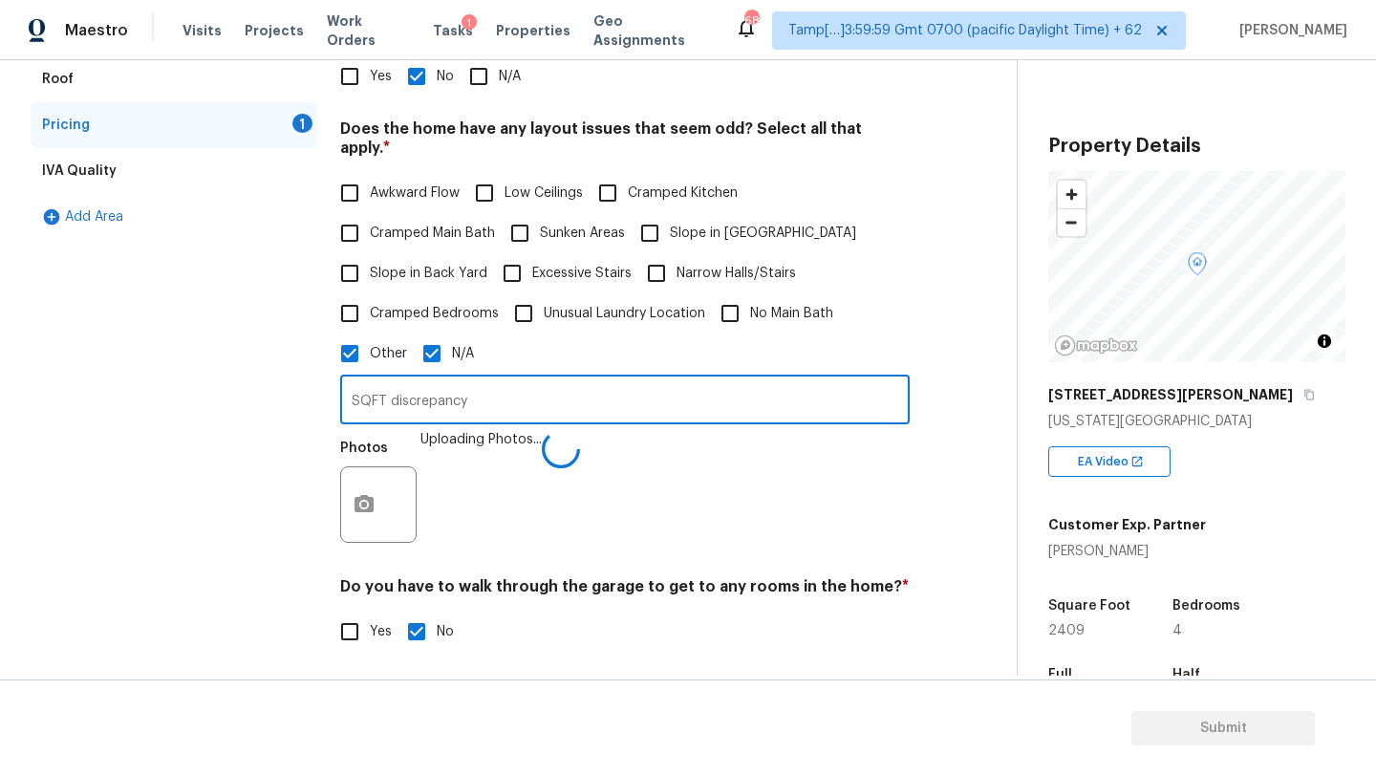
click at [515, 396] on input "SQFT discrepancy" at bounding box center [625, 401] width 570 height 45
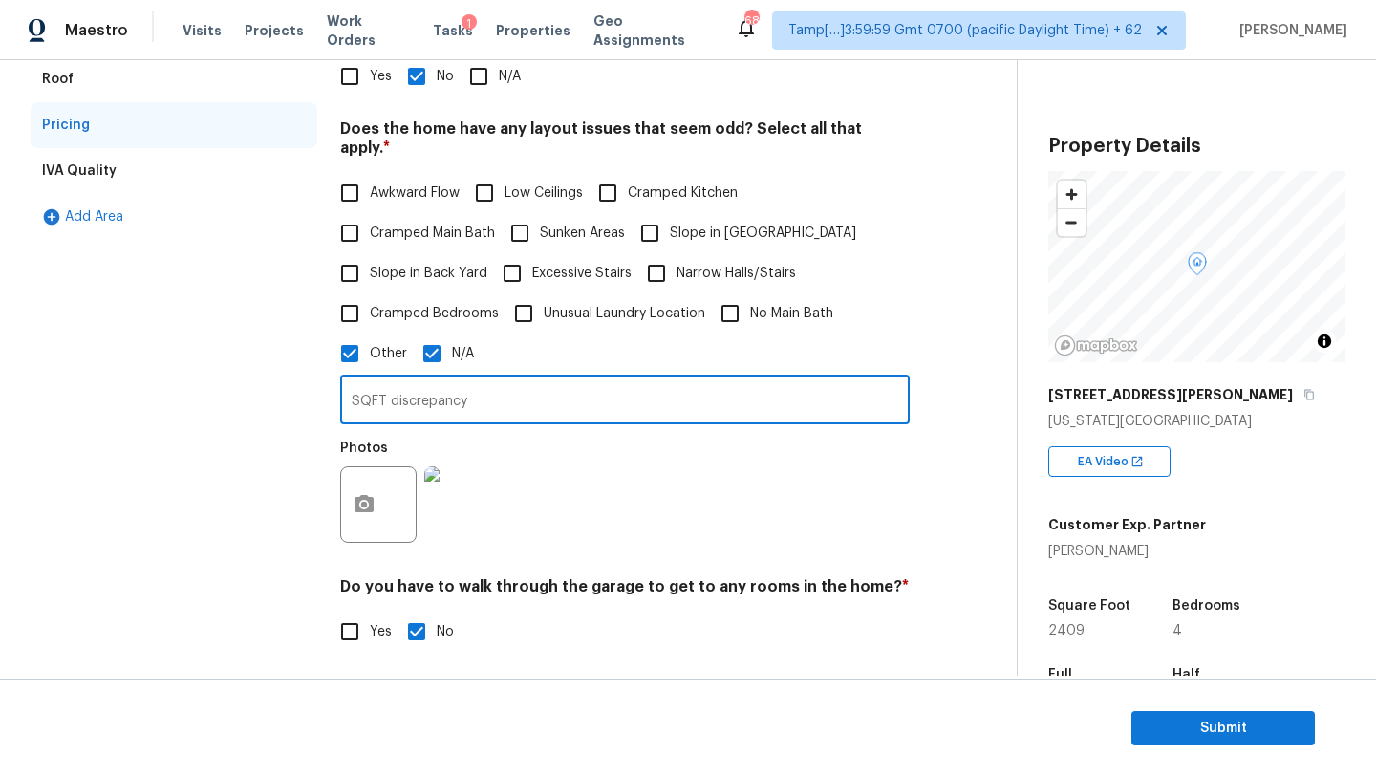
scroll to position [0, 0]
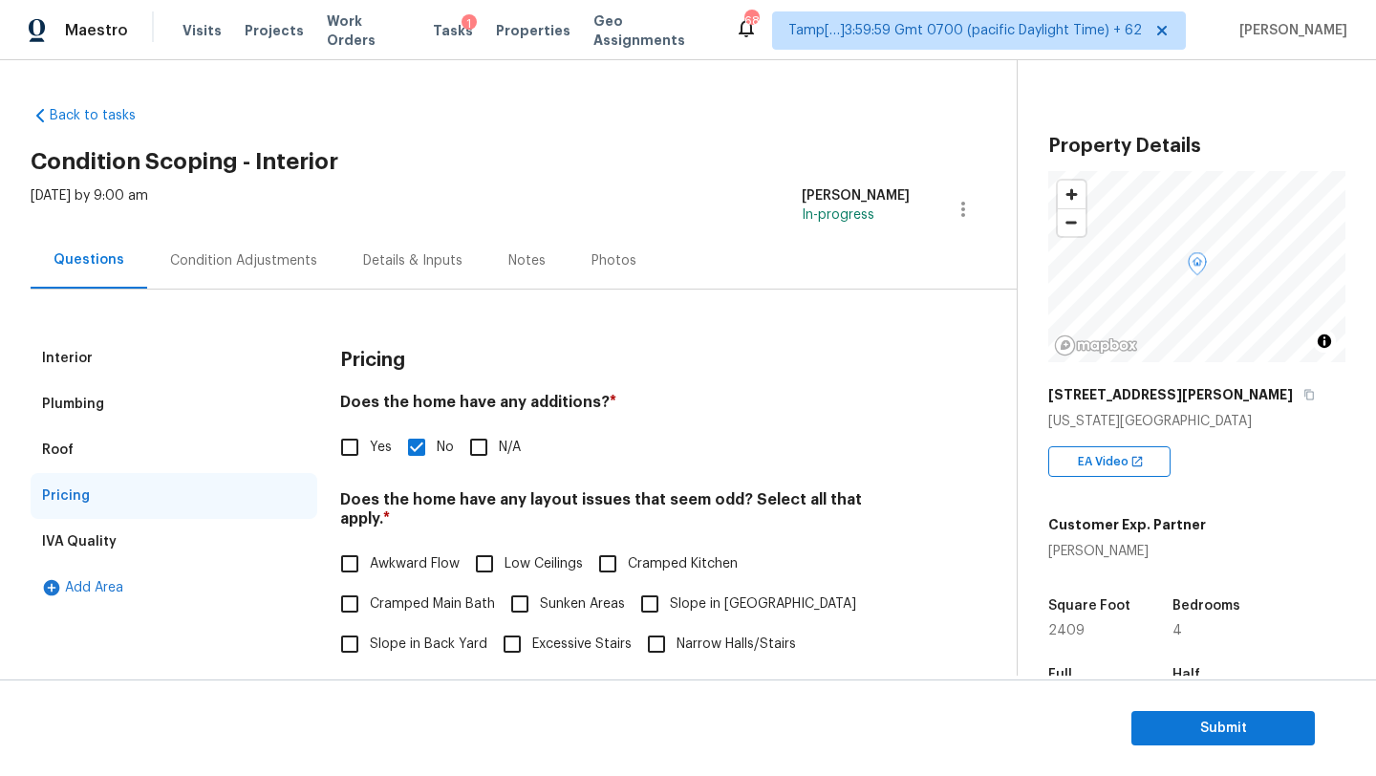
click at [282, 272] on div "Condition Adjustments" at bounding box center [243, 260] width 193 height 56
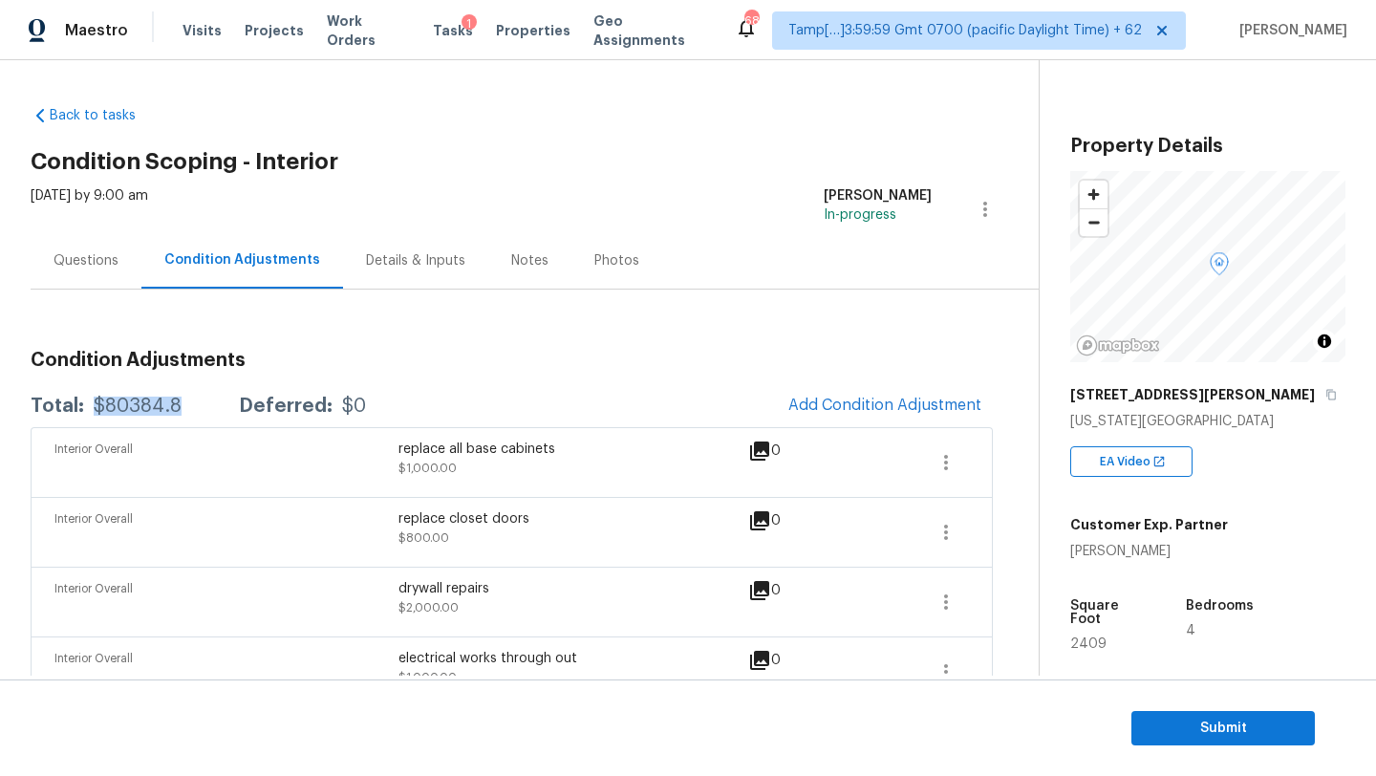
drag, startPoint x: 90, startPoint y: 403, endPoint x: 190, endPoint y: 407, distance: 100.4
click at [190, 407] on div "Total: $80384.8 Deferred: $0" at bounding box center [198, 406] width 335 height 19
copy div "$80384.8"
click at [1151, 714] on button "Submit" at bounding box center [1222, 728] width 183 height 35
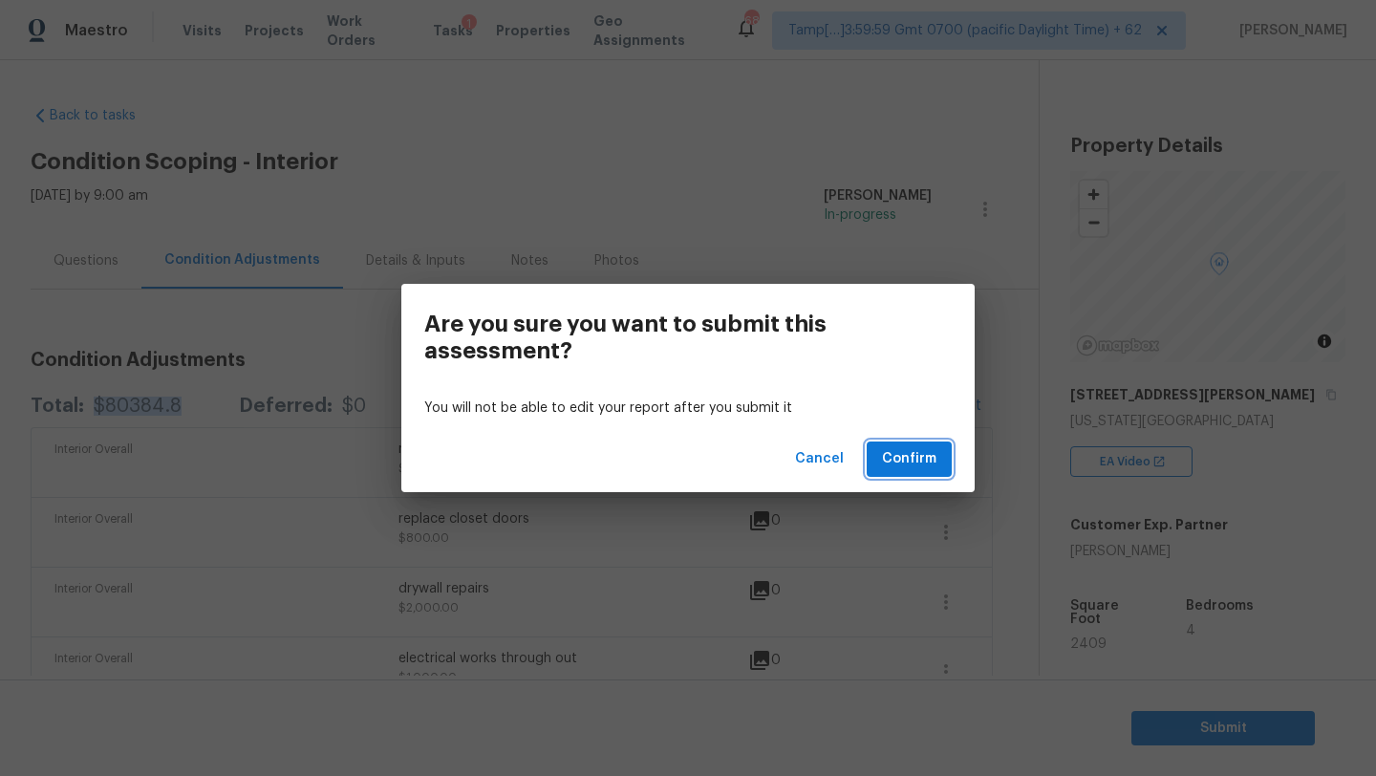
click at [915, 460] on span "Confirm" at bounding box center [909, 459] width 54 height 24
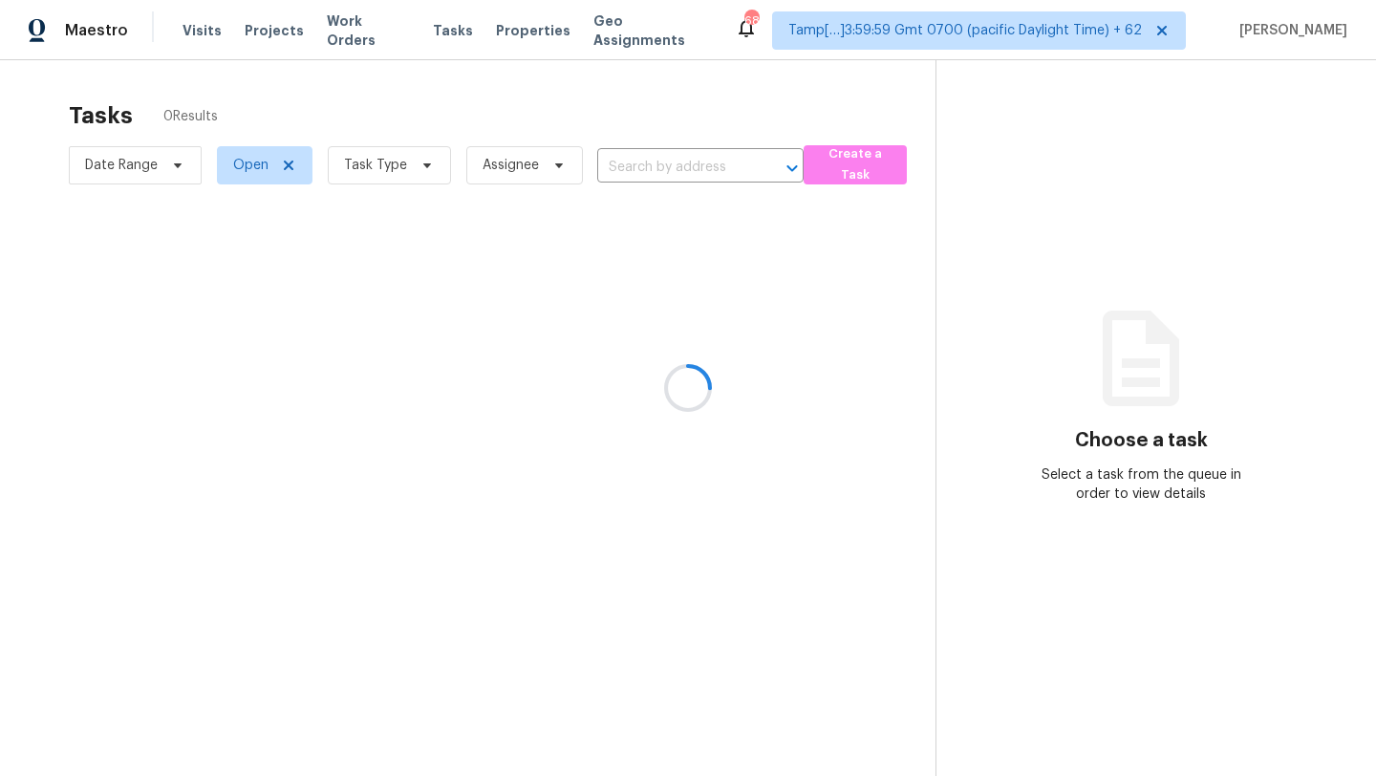
click at [374, 144] on div at bounding box center [688, 388] width 1376 height 776
click at [375, 173] on div at bounding box center [688, 388] width 1376 height 776
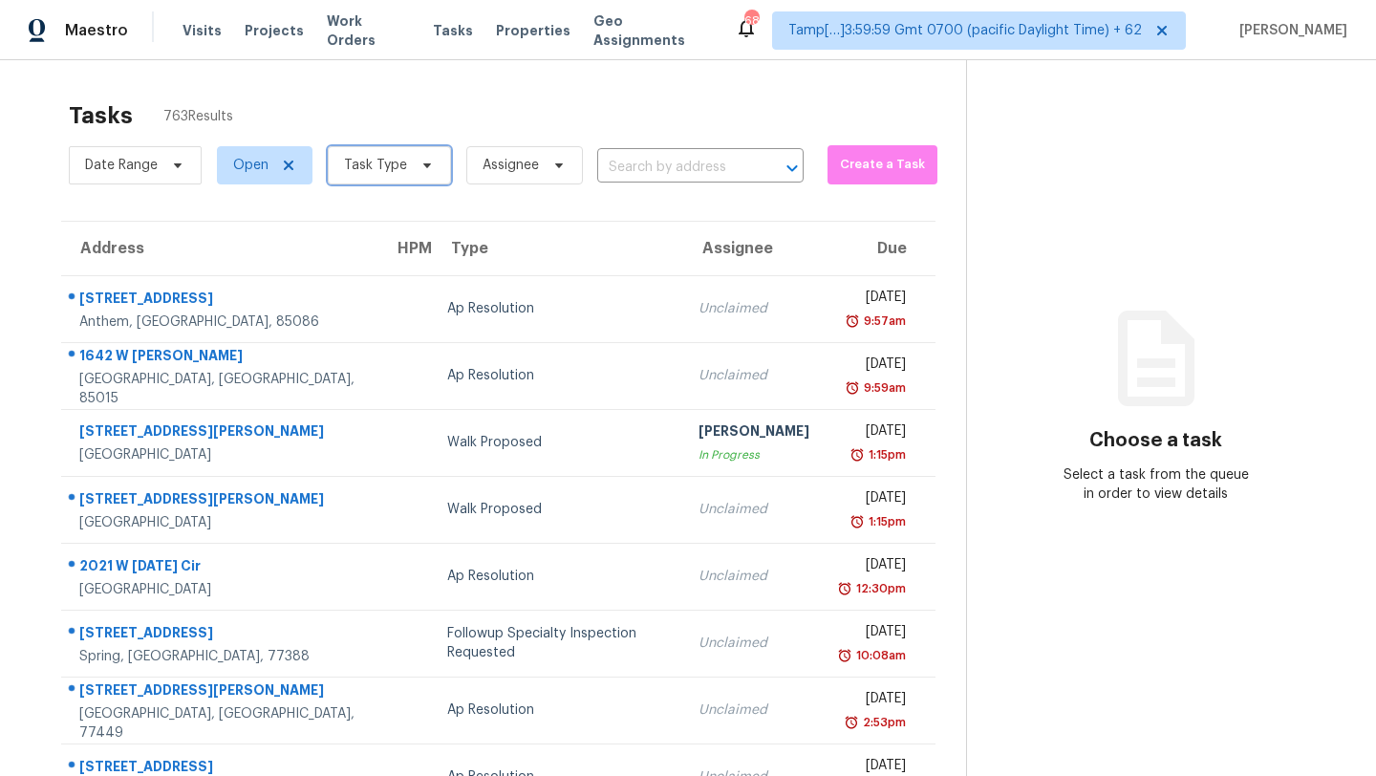
click at [416, 152] on span "Task Type" at bounding box center [389, 165] width 123 height 38
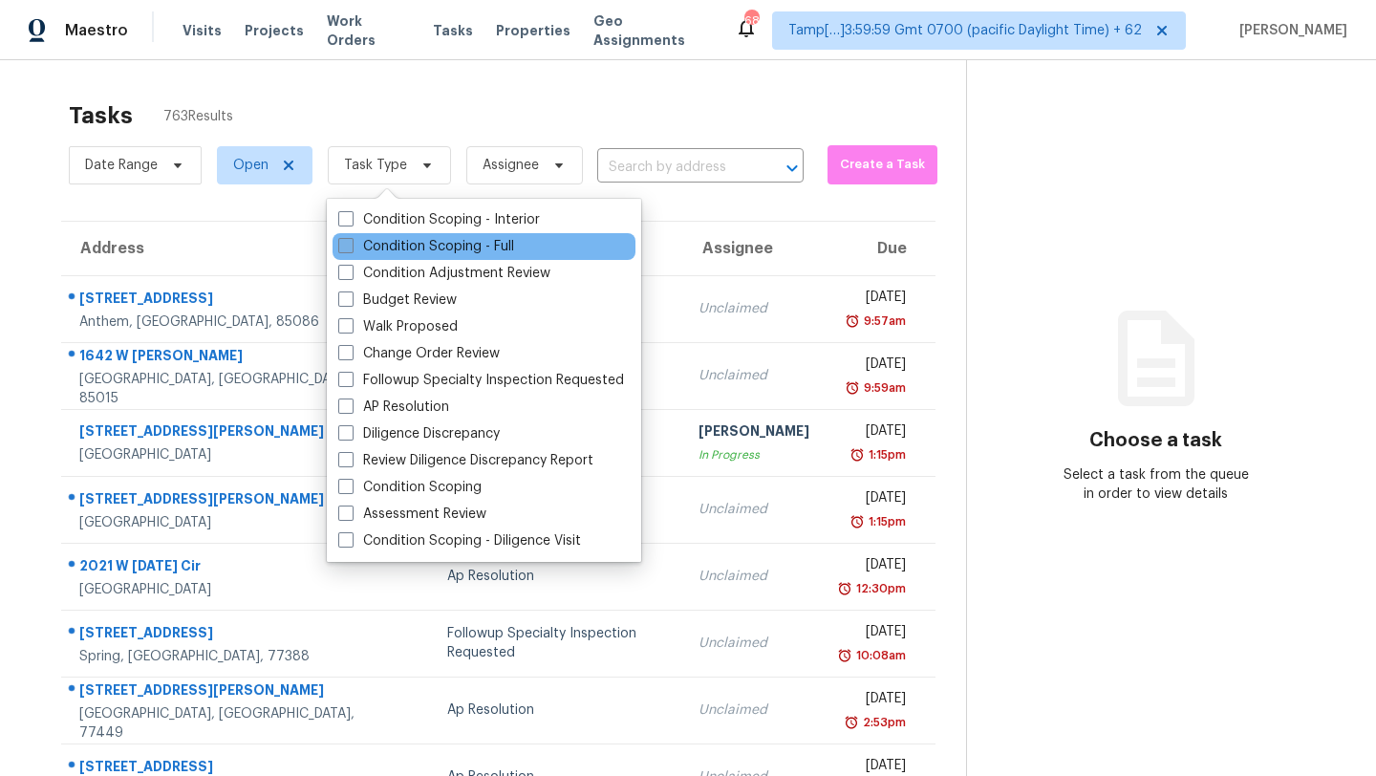
click at [382, 248] on label "Condition Scoping - Full" at bounding box center [426, 246] width 176 height 19
click at [351, 248] on input "Condition Scoping - Full" at bounding box center [344, 243] width 12 height 12
checkbox input "true"
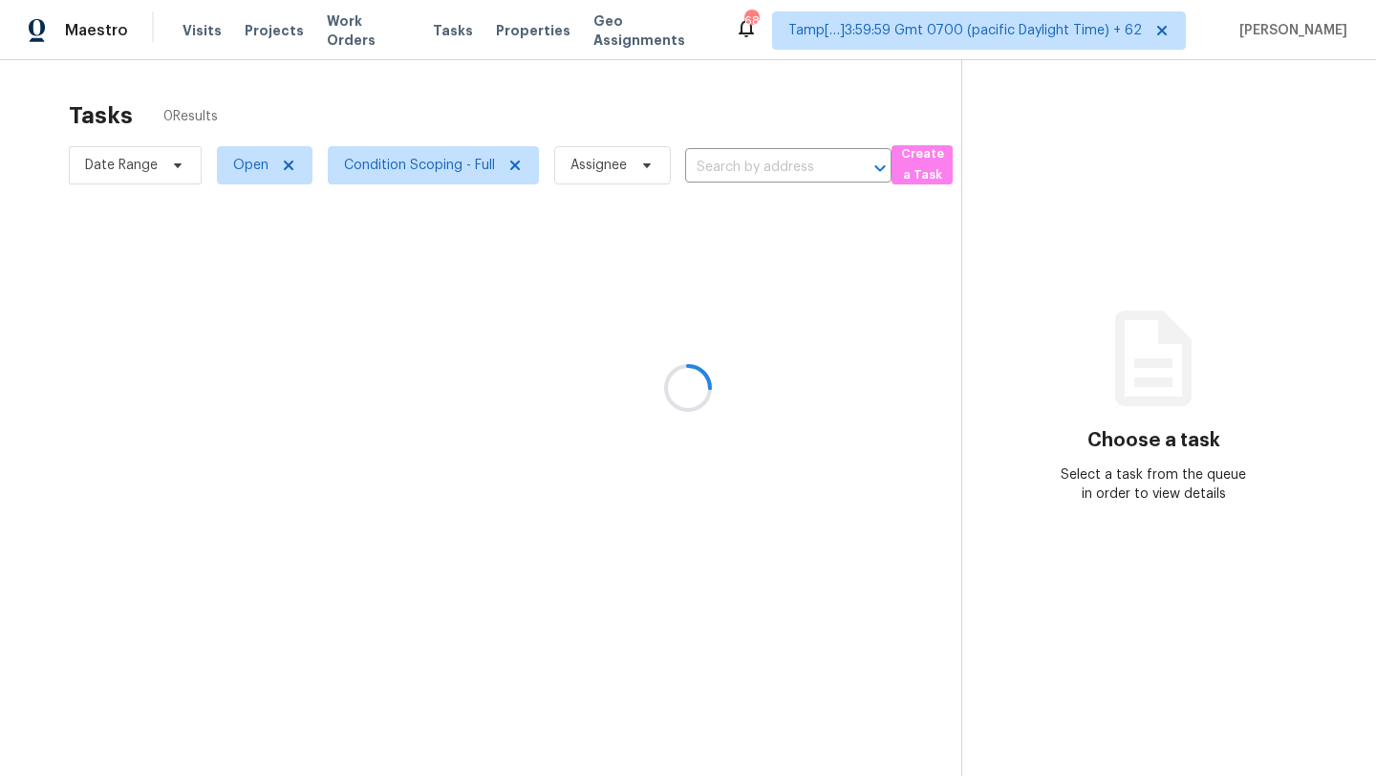
click at [390, 110] on div at bounding box center [688, 388] width 1376 height 776
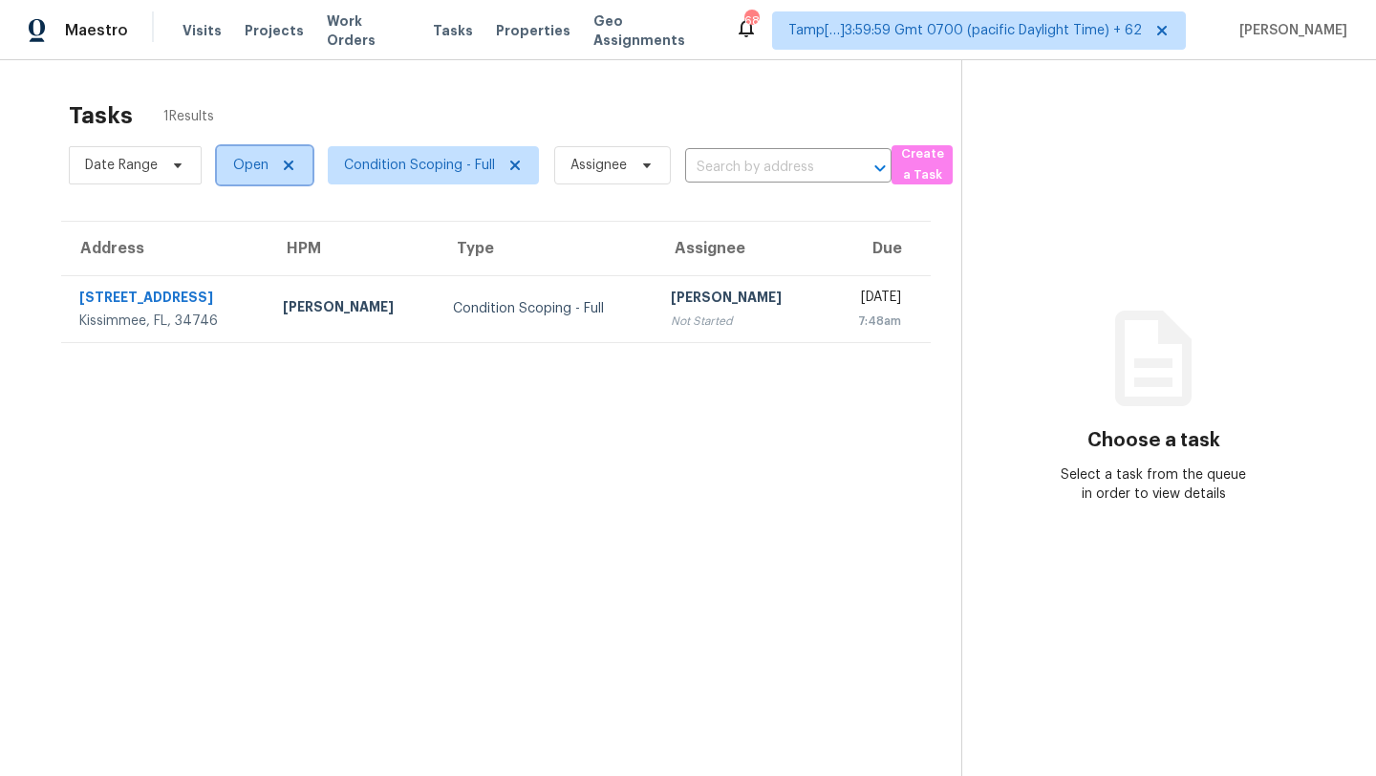
click at [247, 154] on span "Open" at bounding box center [265, 165] width 96 height 38
click at [250, 279] on label "Blocked" at bounding box center [264, 273] width 75 height 19
click at [240, 276] on input "Blocked" at bounding box center [233, 270] width 12 height 12
checkbox input "true"
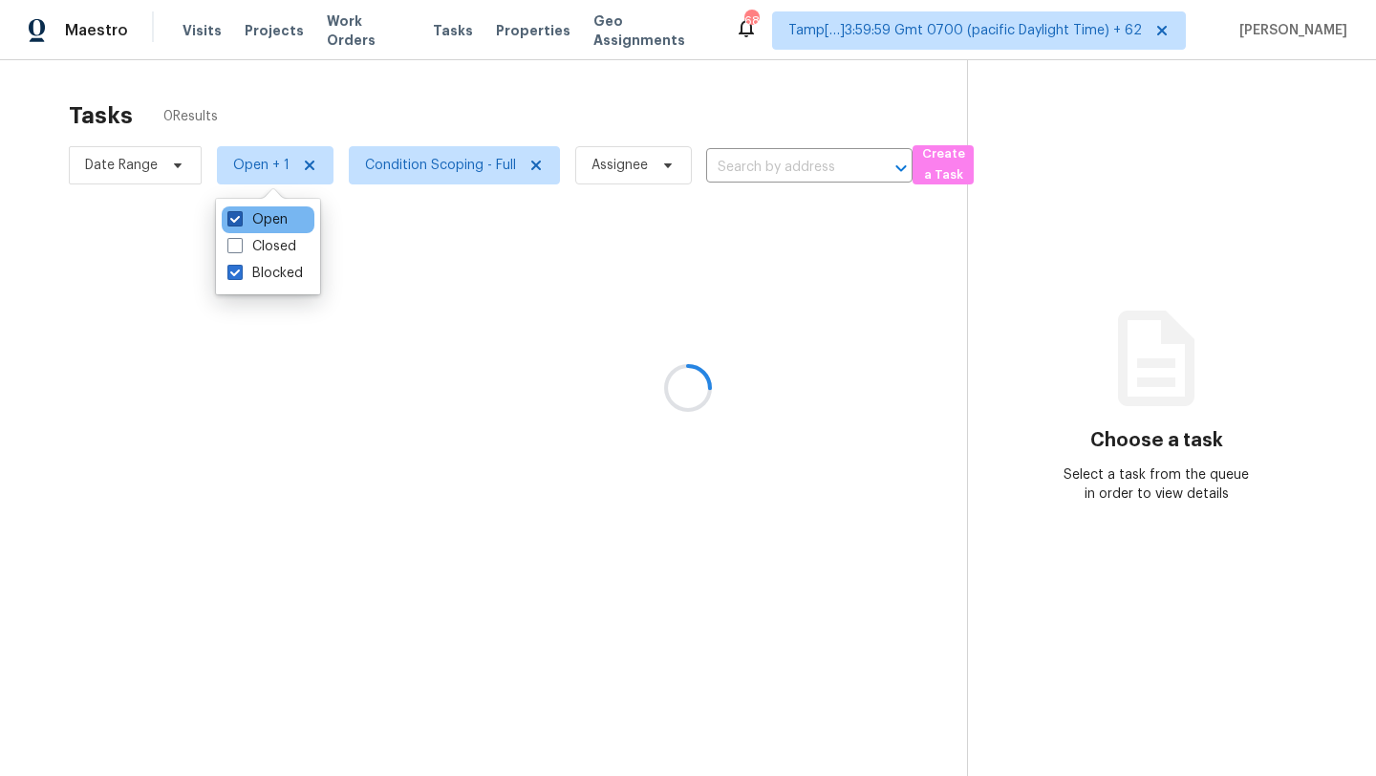
click at [244, 214] on label "Open" at bounding box center [257, 219] width 60 height 19
click at [240, 214] on input "Open" at bounding box center [233, 216] width 12 height 12
checkbox input "false"
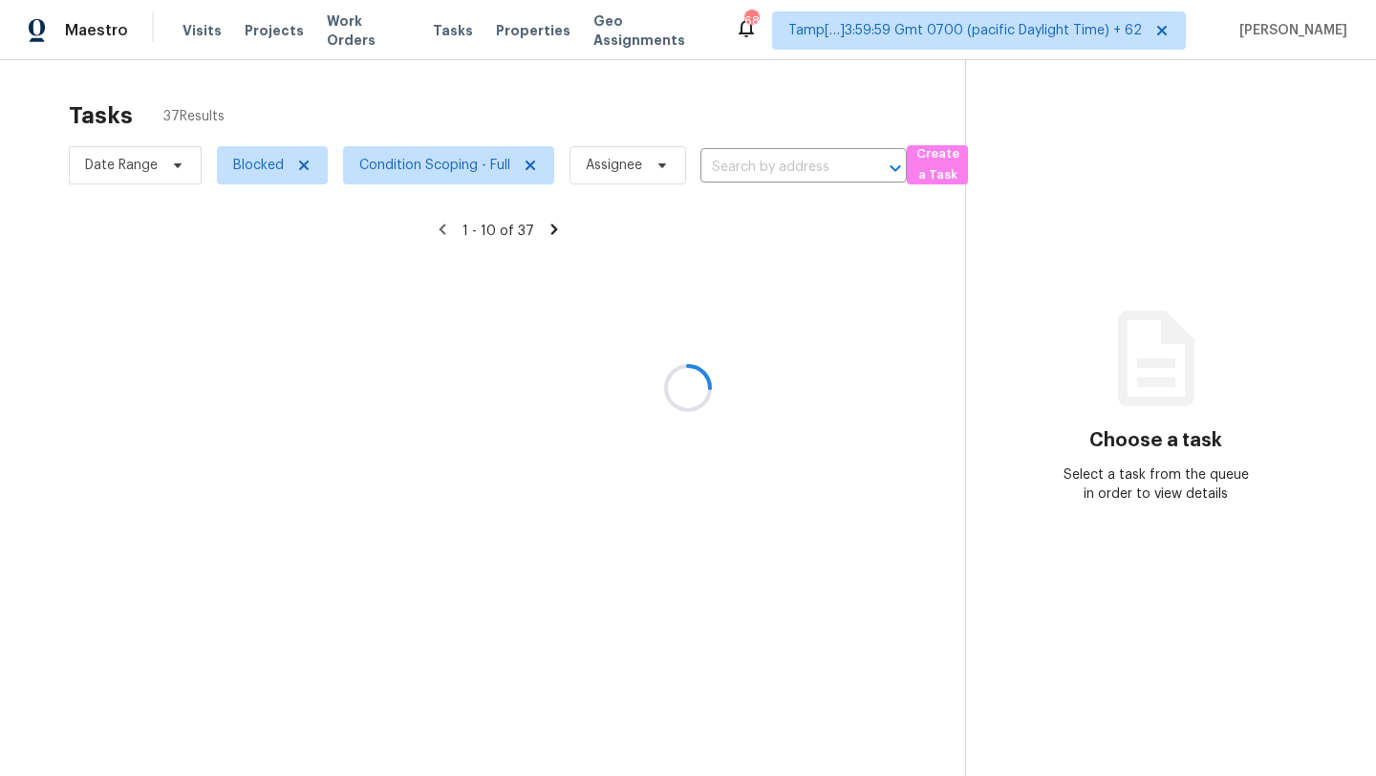
click at [442, 109] on div at bounding box center [688, 388] width 1376 height 776
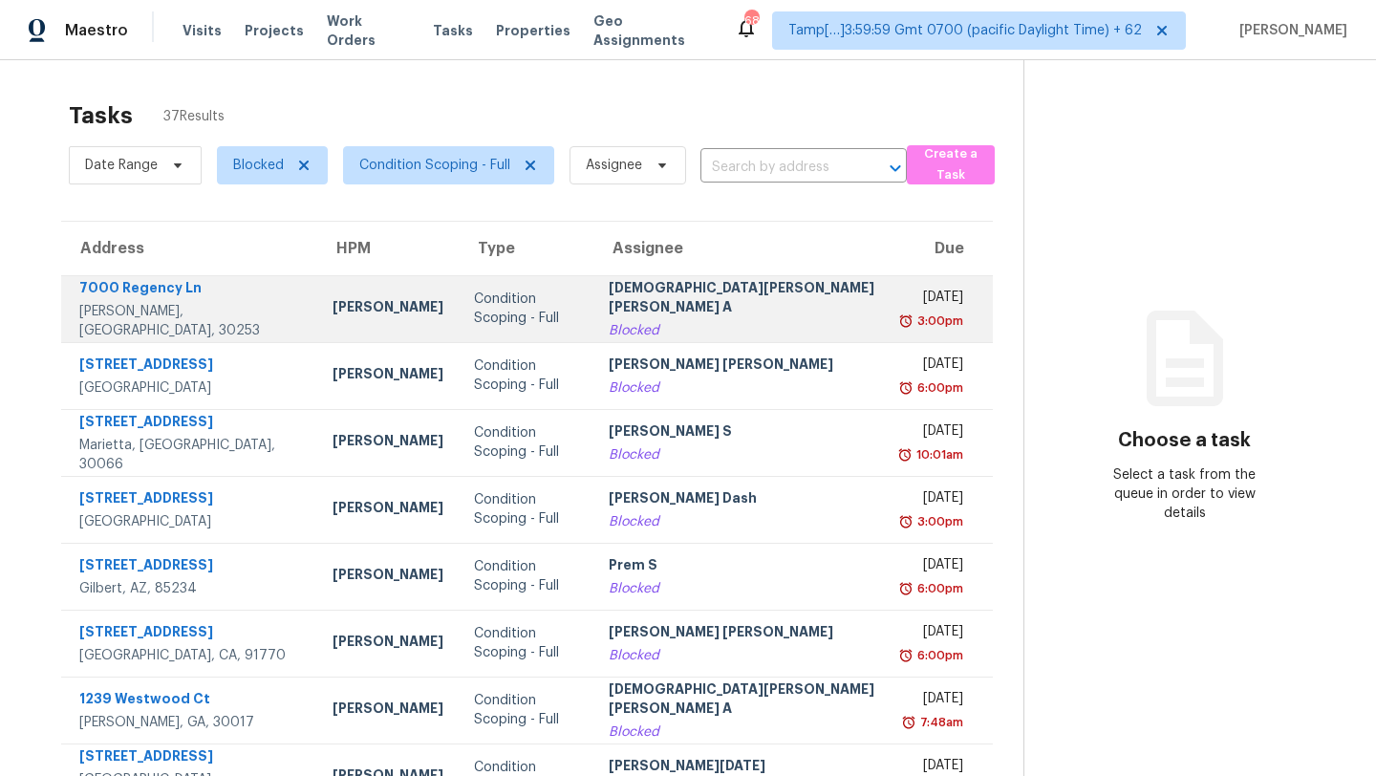
click at [529, 321] on div "Condition Scoping - Full" at bounding box center [526, 309] width 104 height 38
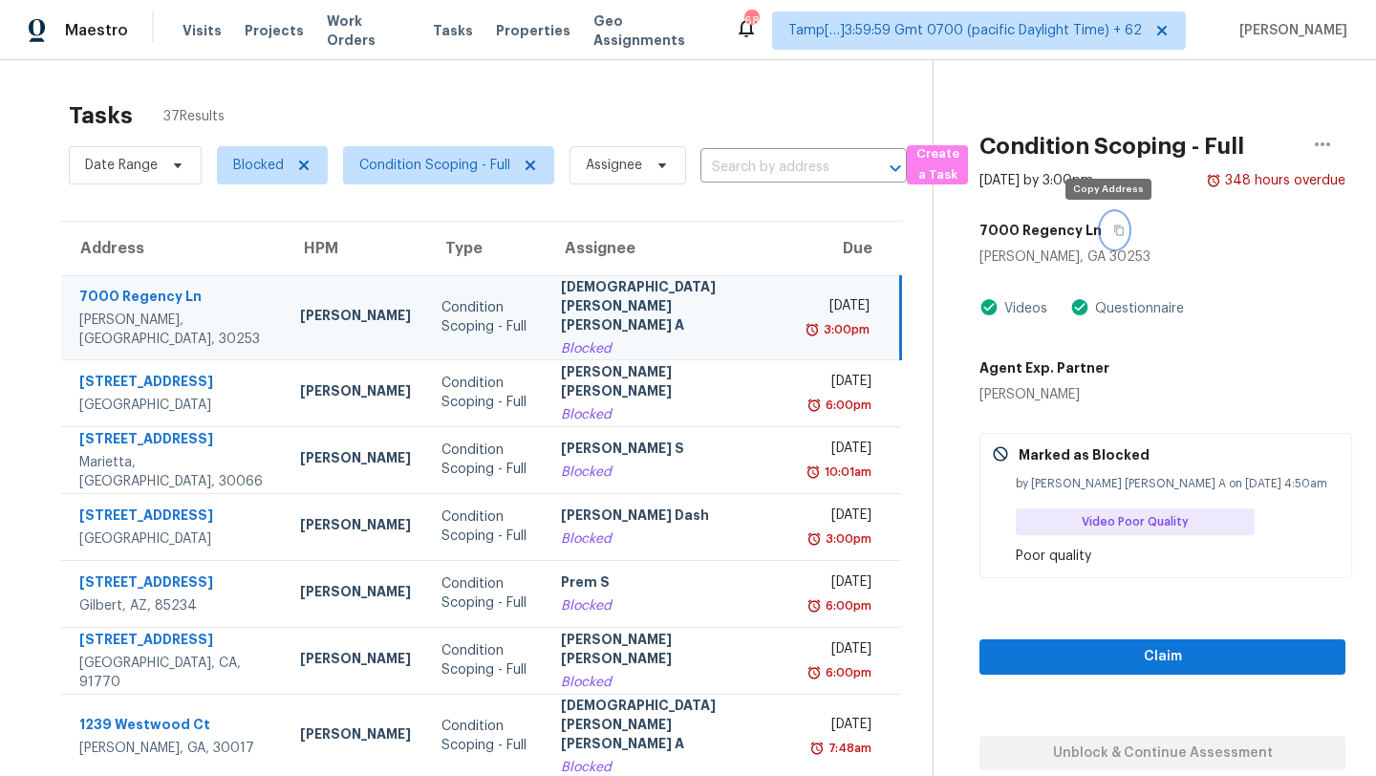
click at [1102, 233] on button "button" at bounding box center [1115, 230] width 26 height 34
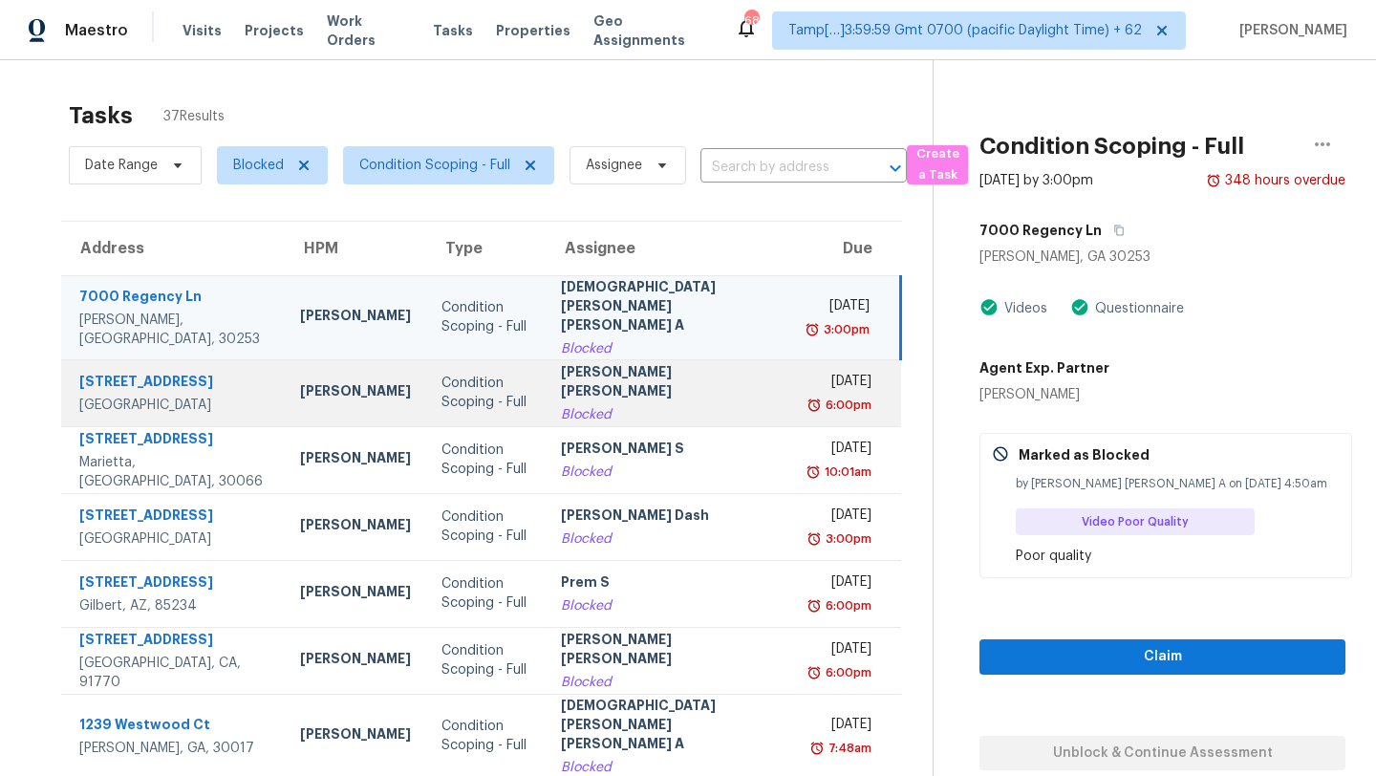
click at [623, 374] on div "[PERSON_NAME] [PERSON_NAME]" at bounding box center [673, 383] width 225 height 43
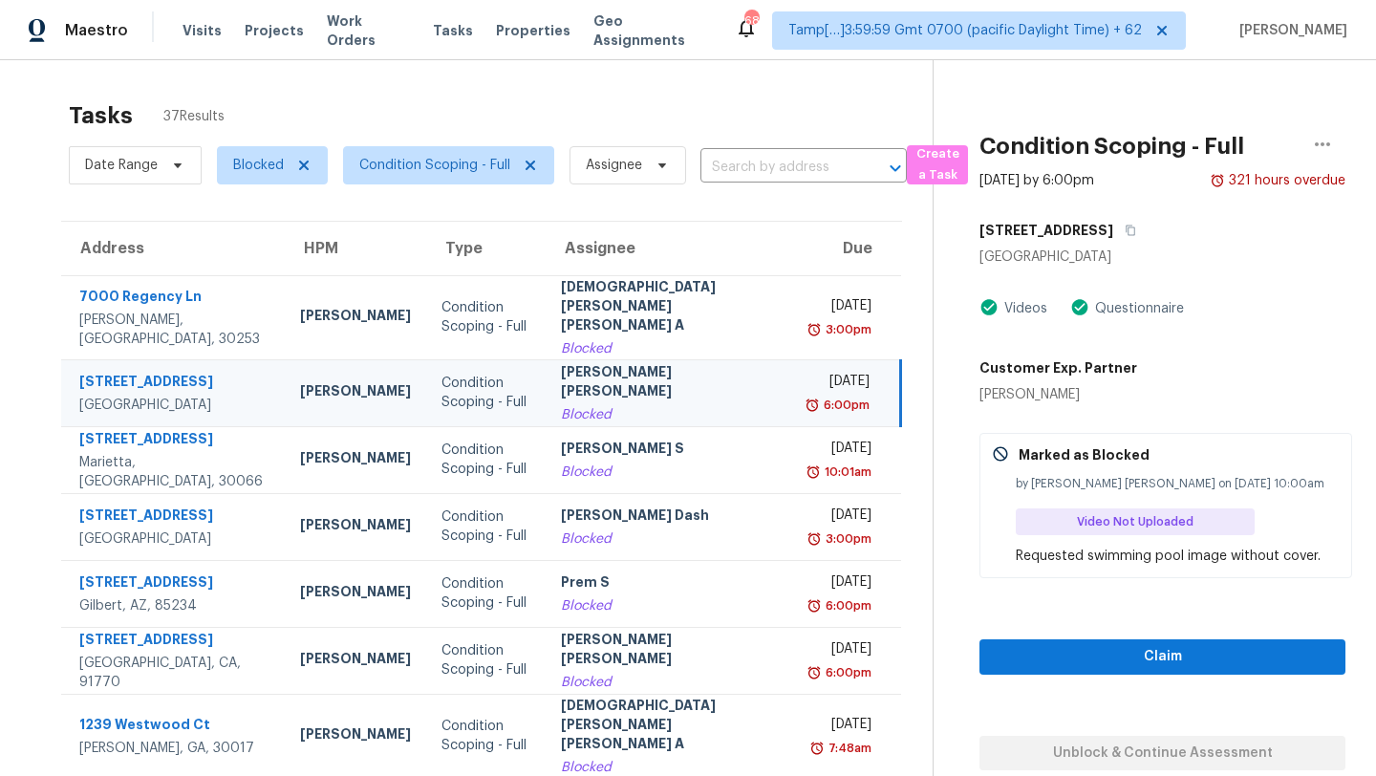
click at [1151, 225] on div "[STREET_ADDRESS]" at bounding box center [1162, 230] width 366 height 34
click at [1136, 231] on icon "button" at bounding box center [1130, 230] width 11 height 11
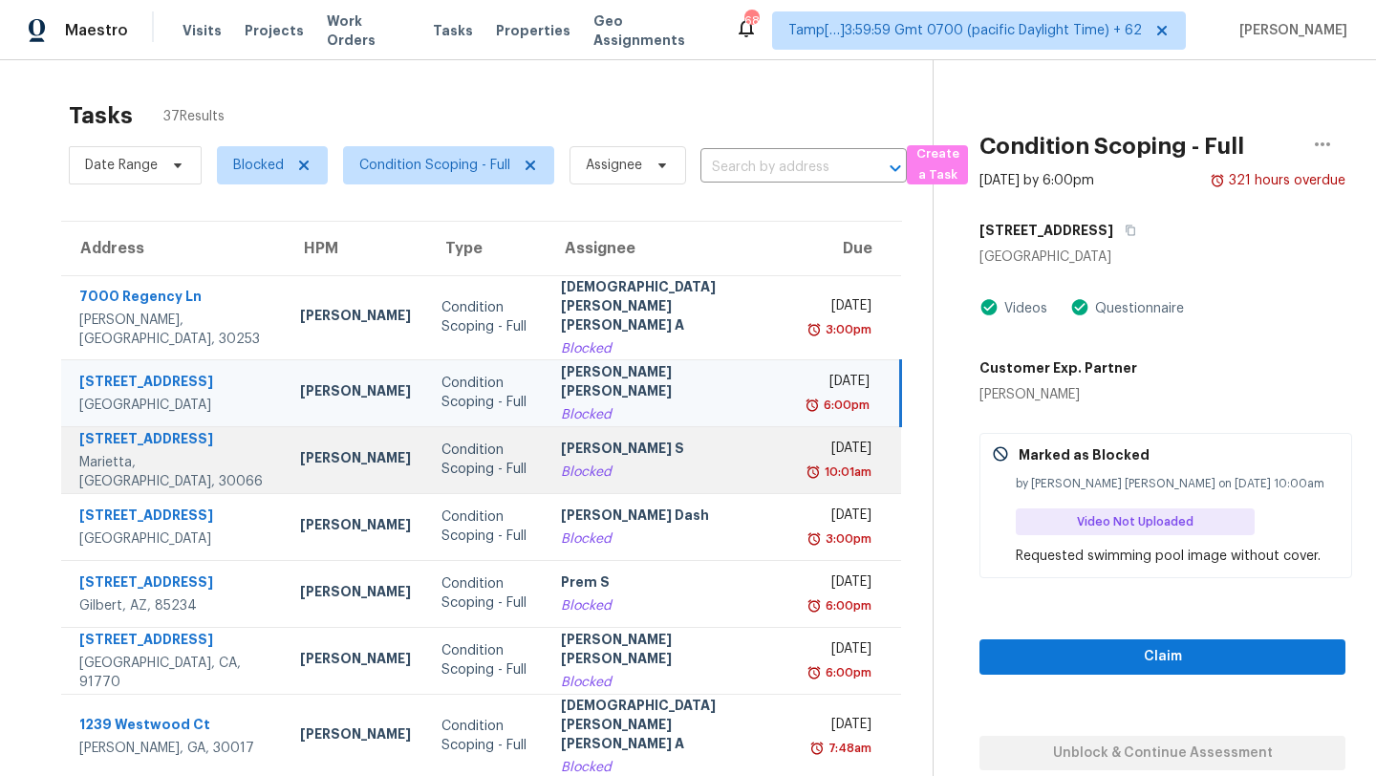
click at [587, 441] on div "[PERSON_NAME] S" at bounding box center [673, 451] width 225 height 24
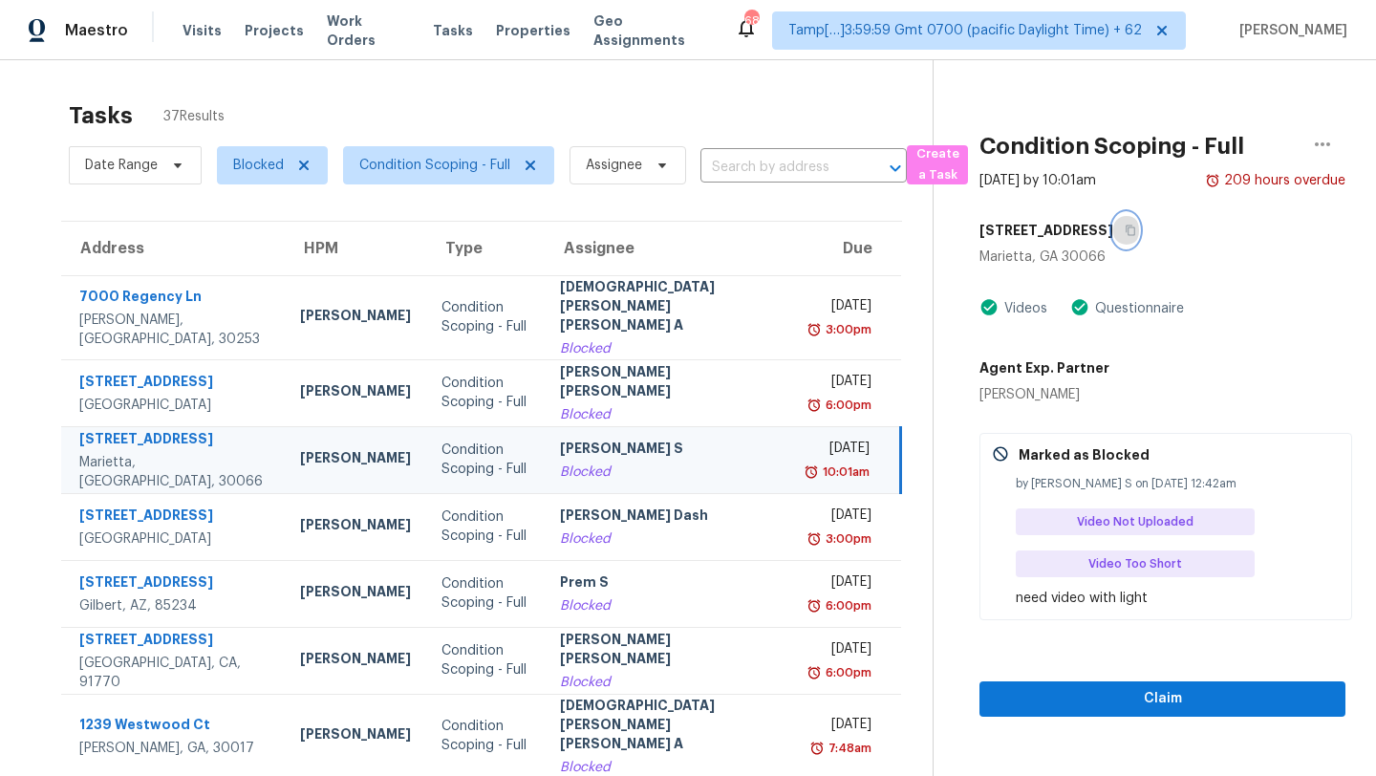
click at [1139, 227] on button "button" at bounding box center [1126, 230] width 26 height 34
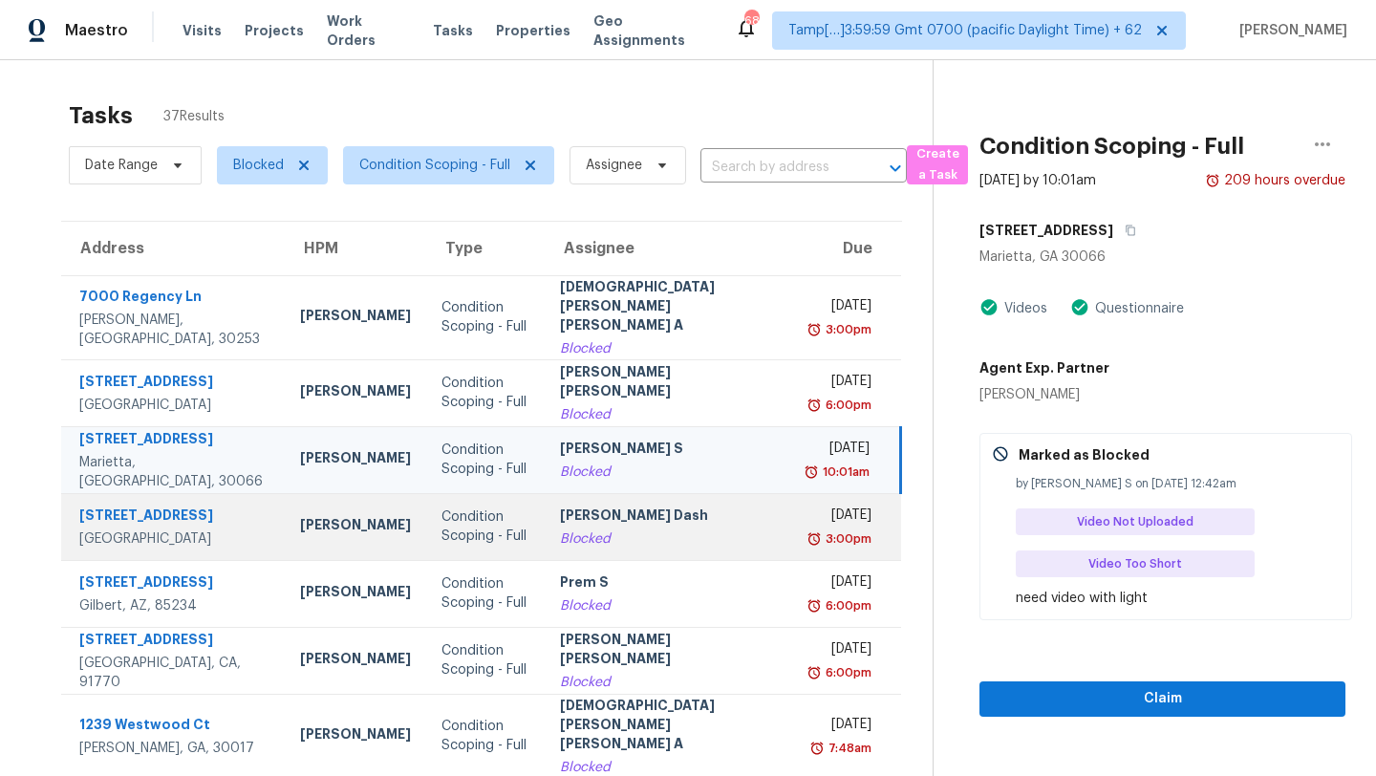
click at [661, 529] on div "Blocked" at bounding box center [672, 538] width 224 height 19
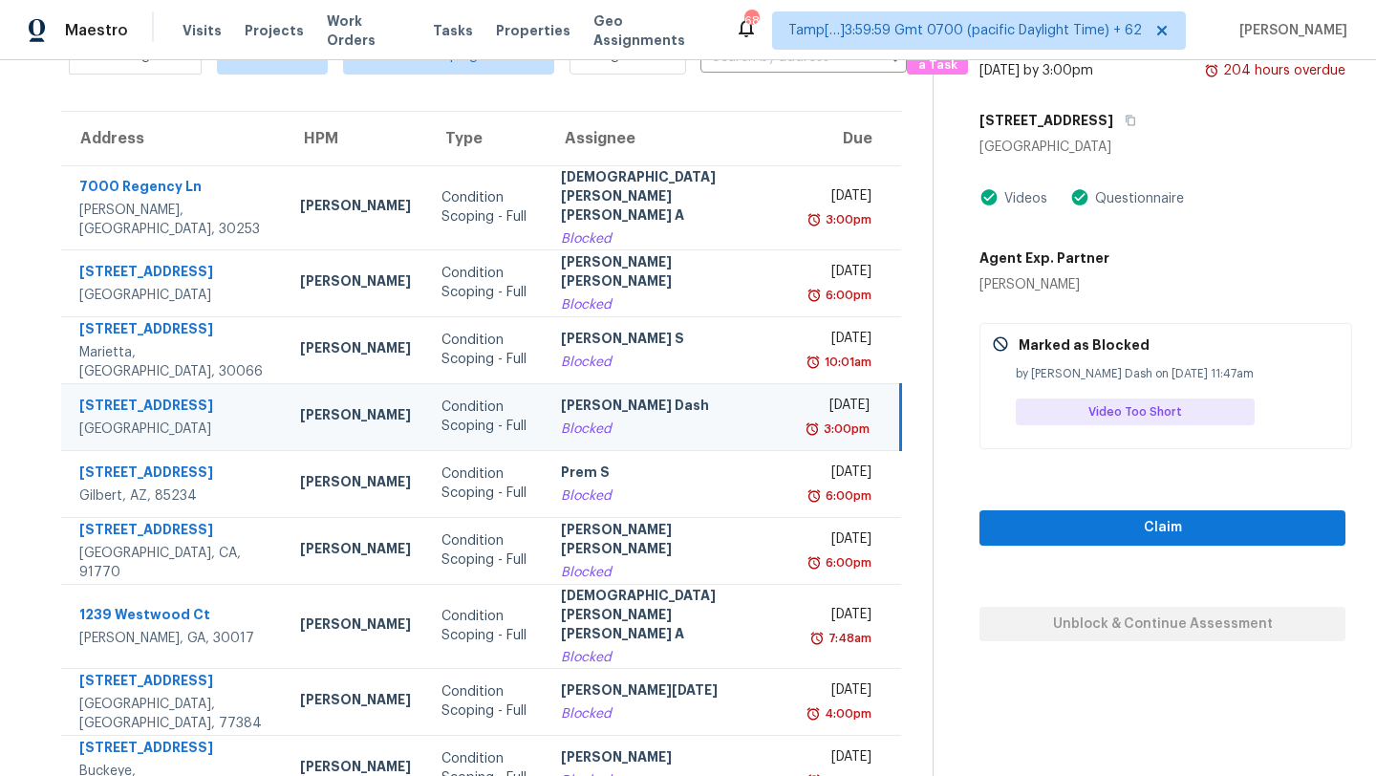
scroll to position [84, 0]
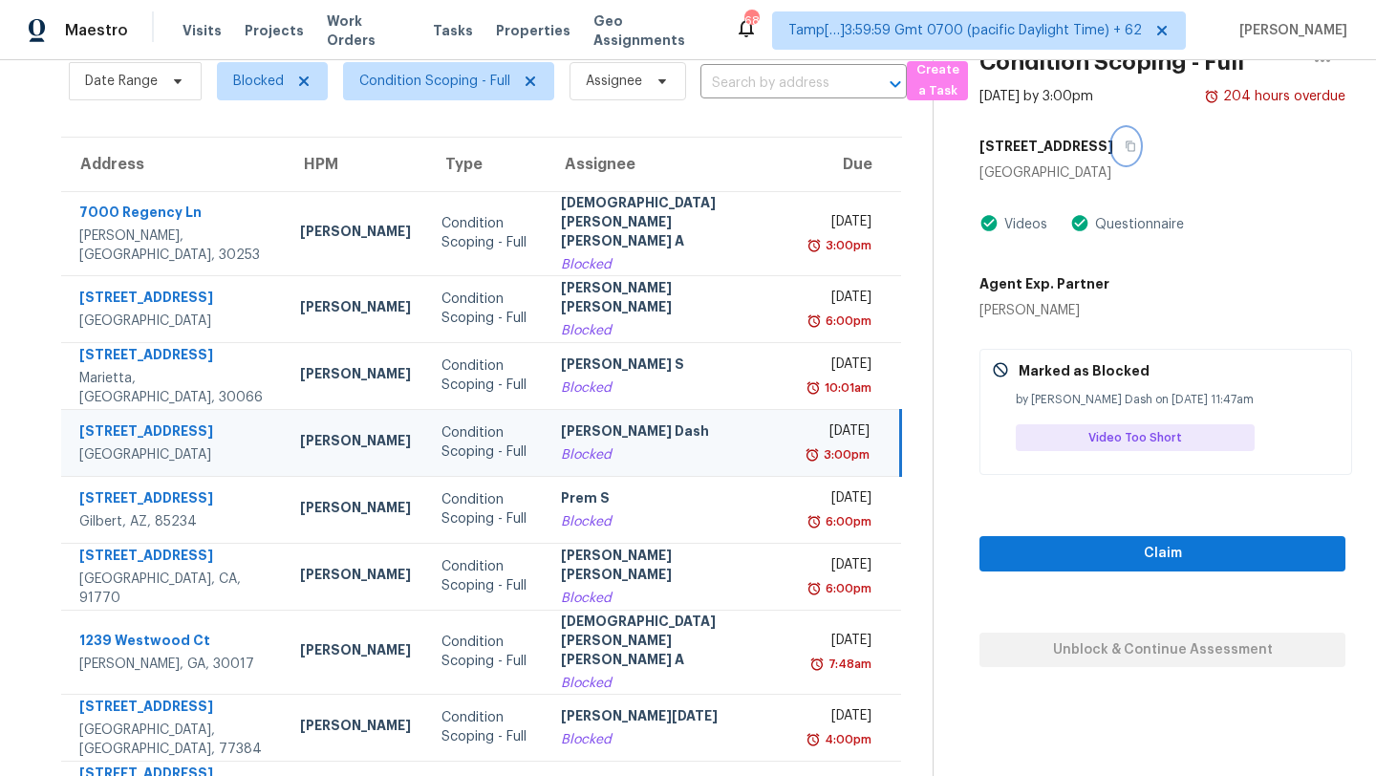
click at [1125, 143] on icon "button" at bounding box center [1130, 145] width 11 height 11
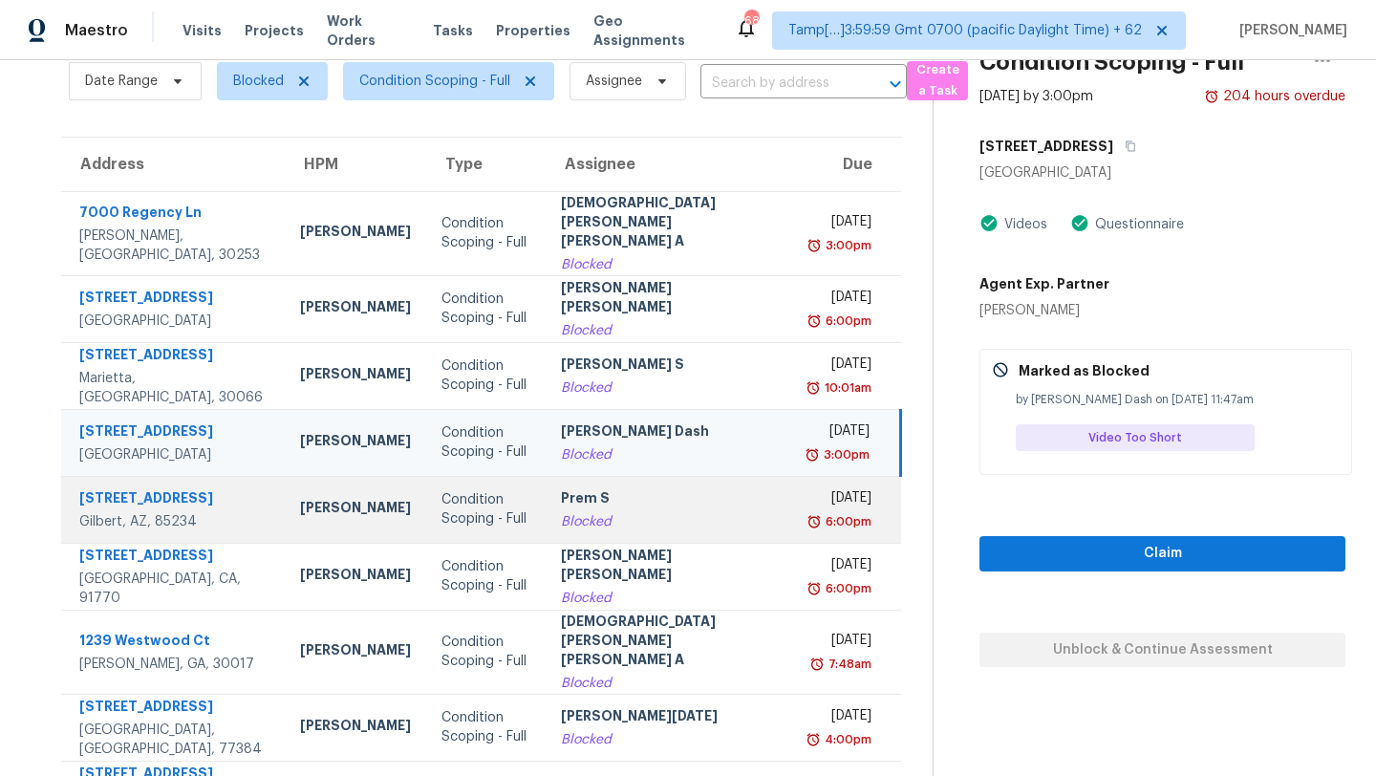
click at [624, 513] on td "Prem S Blocked" at bounding box center [673, 509] width 255 height 67
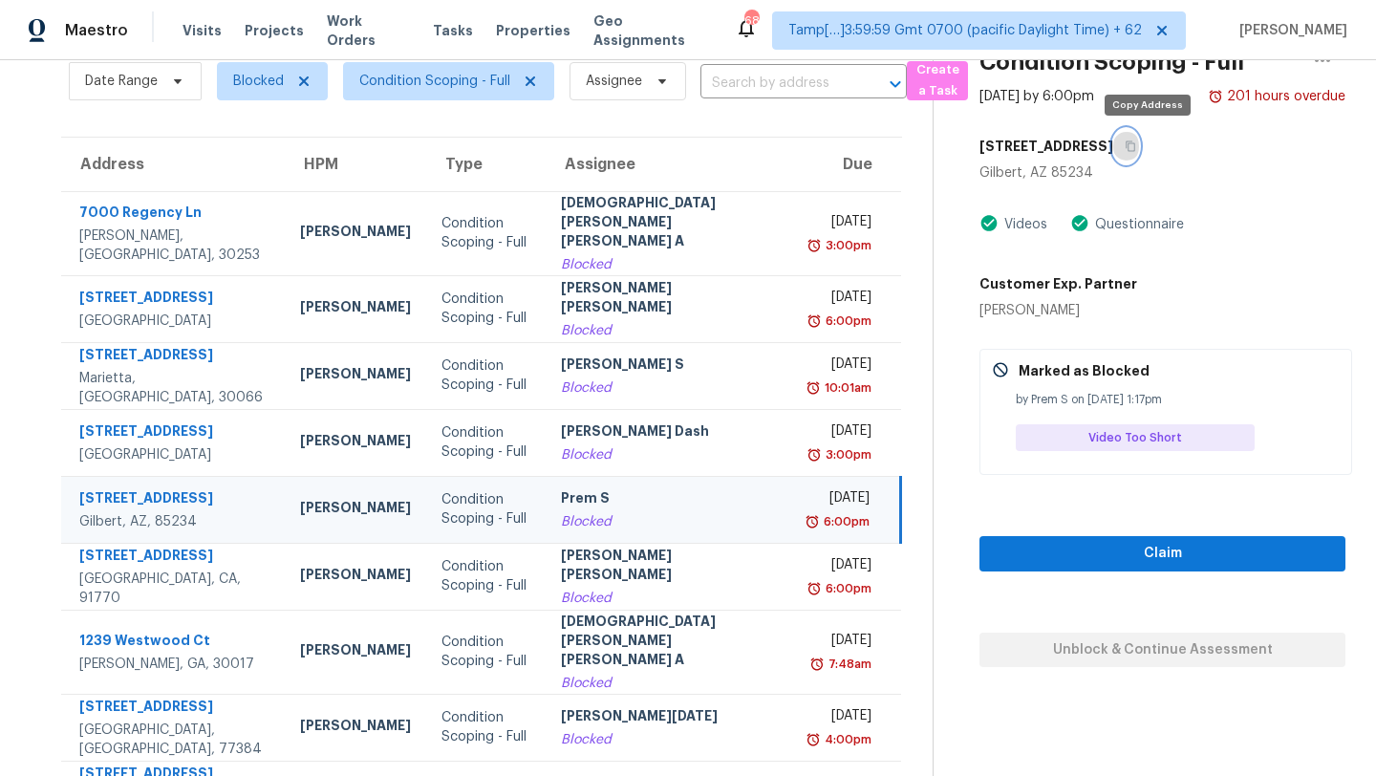
click at [1136, 146] on icon "button" at bounding box center [1130, 145] width 11 height 11
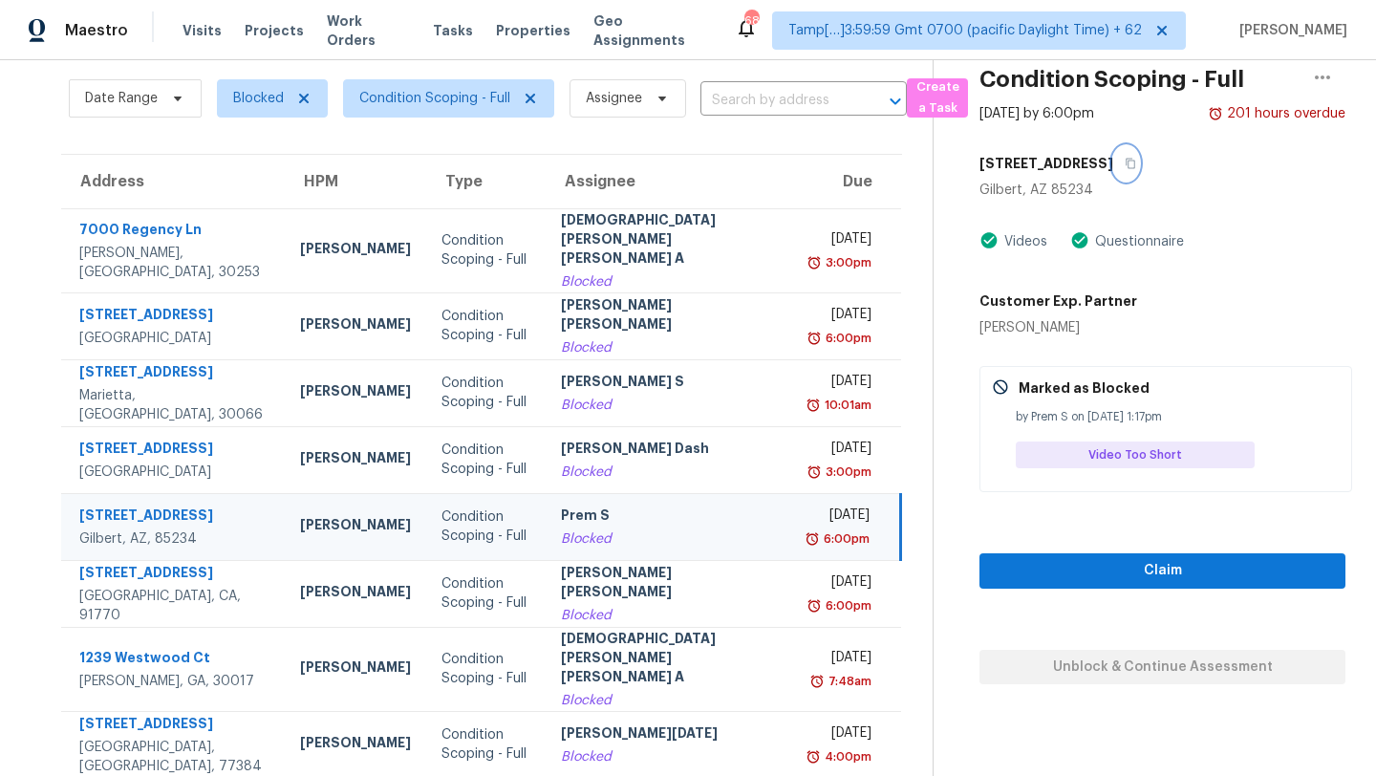
scroll to position [0, 0]
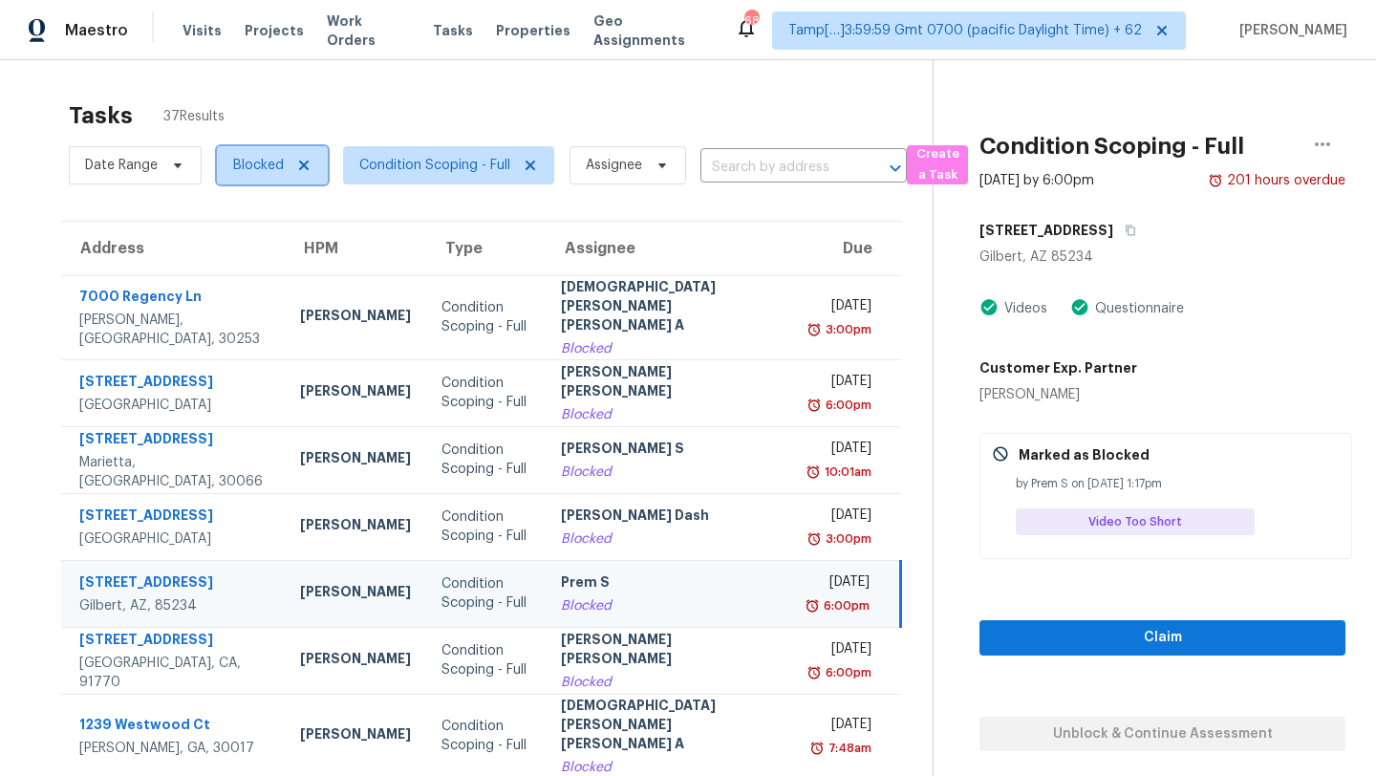
click at [252, 174] on span "Blocked" at bounding box center [258, 165] width 51 height 19
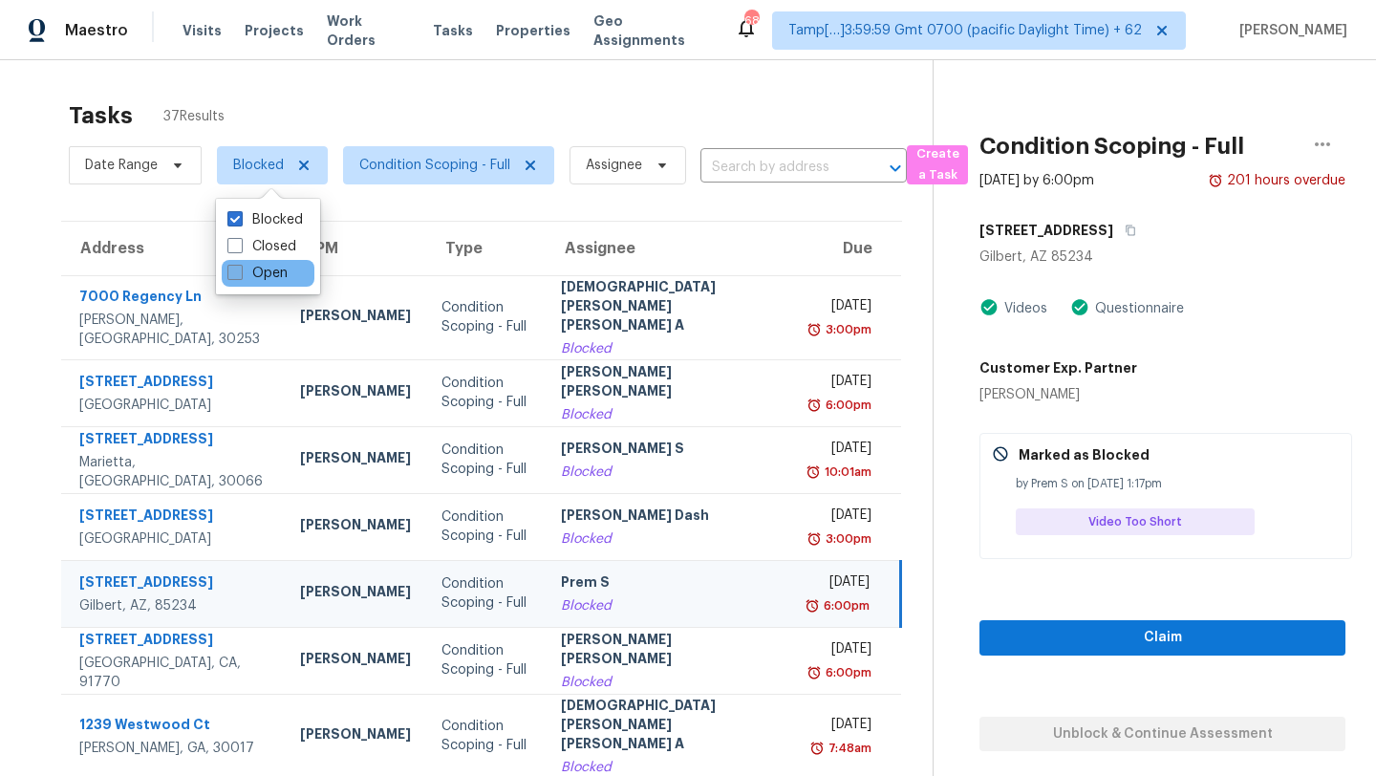
click at [266, 276] on label "Open" at bounding box center [257, 273] width 60 height 19
click at [240, 276] on input "Open" at bounding box center [233, 270] width 12 height 12
checkbox input "true"
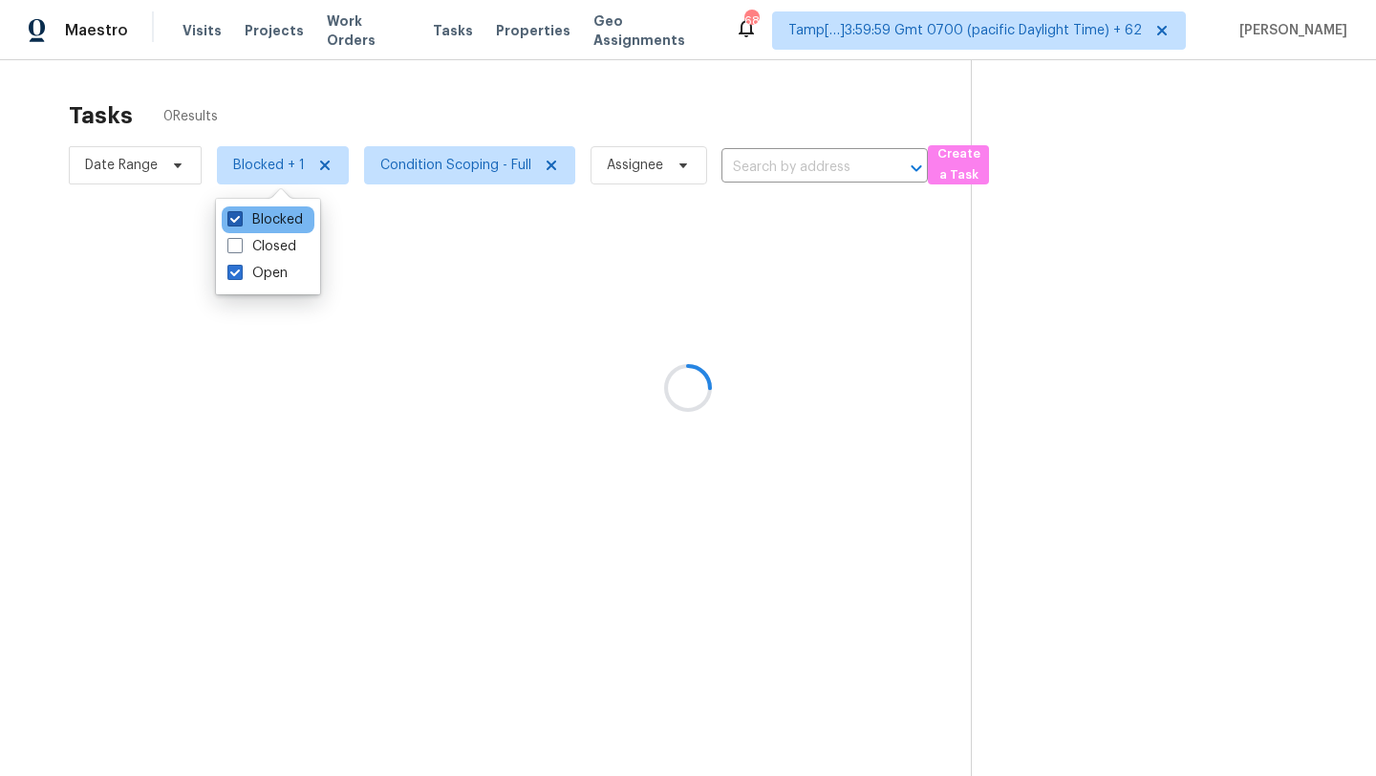
click at [254, 222] on label "Blocked" at bounding box center [264, 219] width 75 height 19
click at [240, 222] on input "Blocked" at bounding box center [233, 216] width 12 height 12
checkbox input "false"
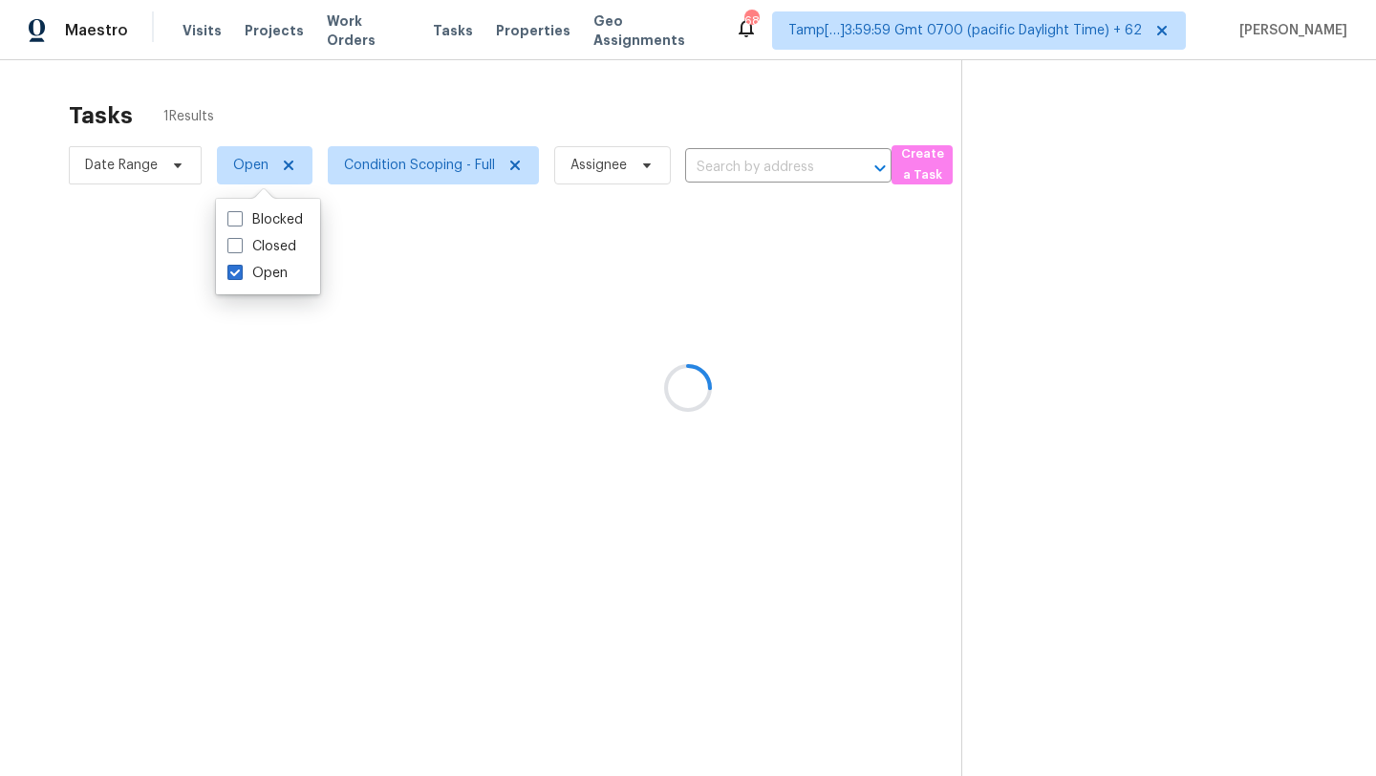
click at [404, 123] on div at bounding box center [688, 388] width 1376 height 776
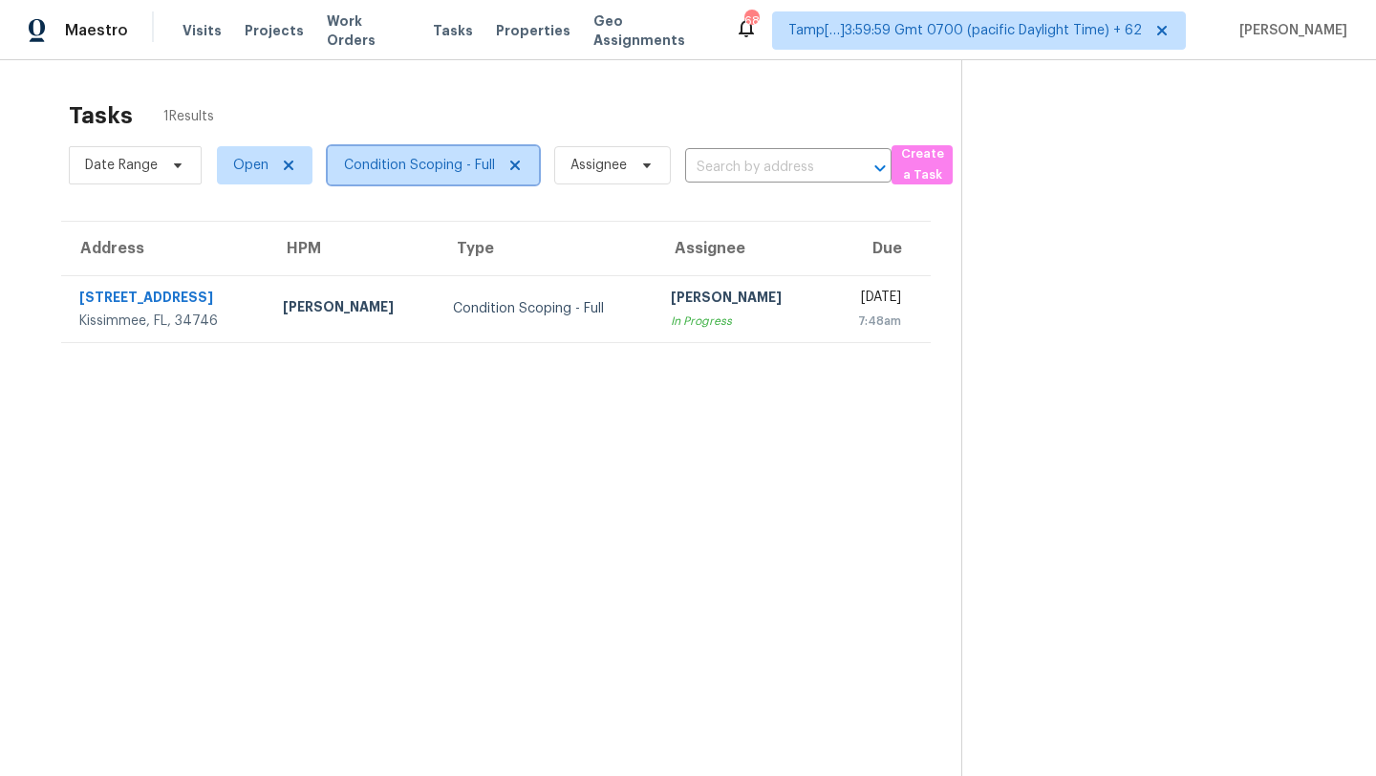
click at [412, 170] on span "Condition Scoping - Full" at bounding box center [419, 165] width 151 height 19
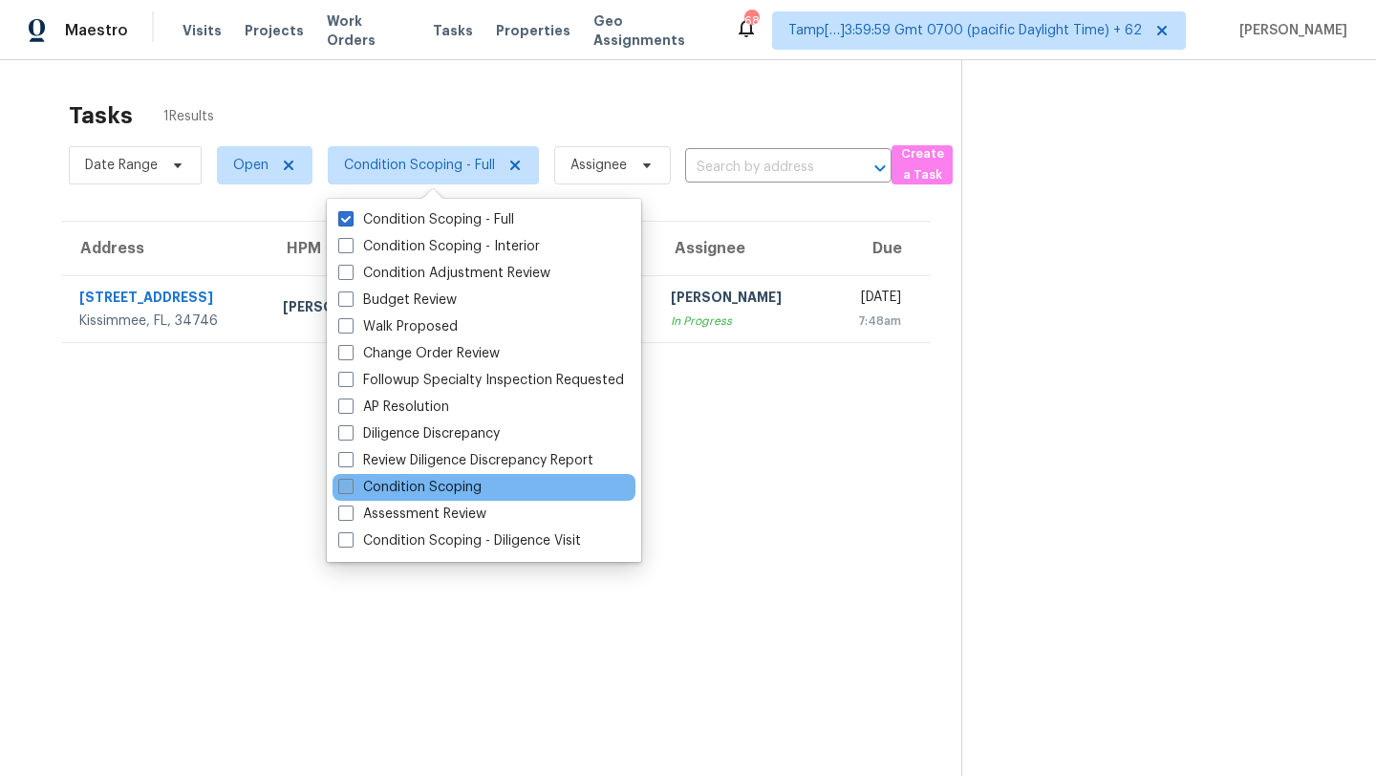
click at [391, 490] on label "Condition Scoping" at bounding box center [409, 487] width 143 height 19
click at [351, 490] on input "Condition Scoping" at bounding box center [344, 484] width 12 height 12
checkbox input "true"
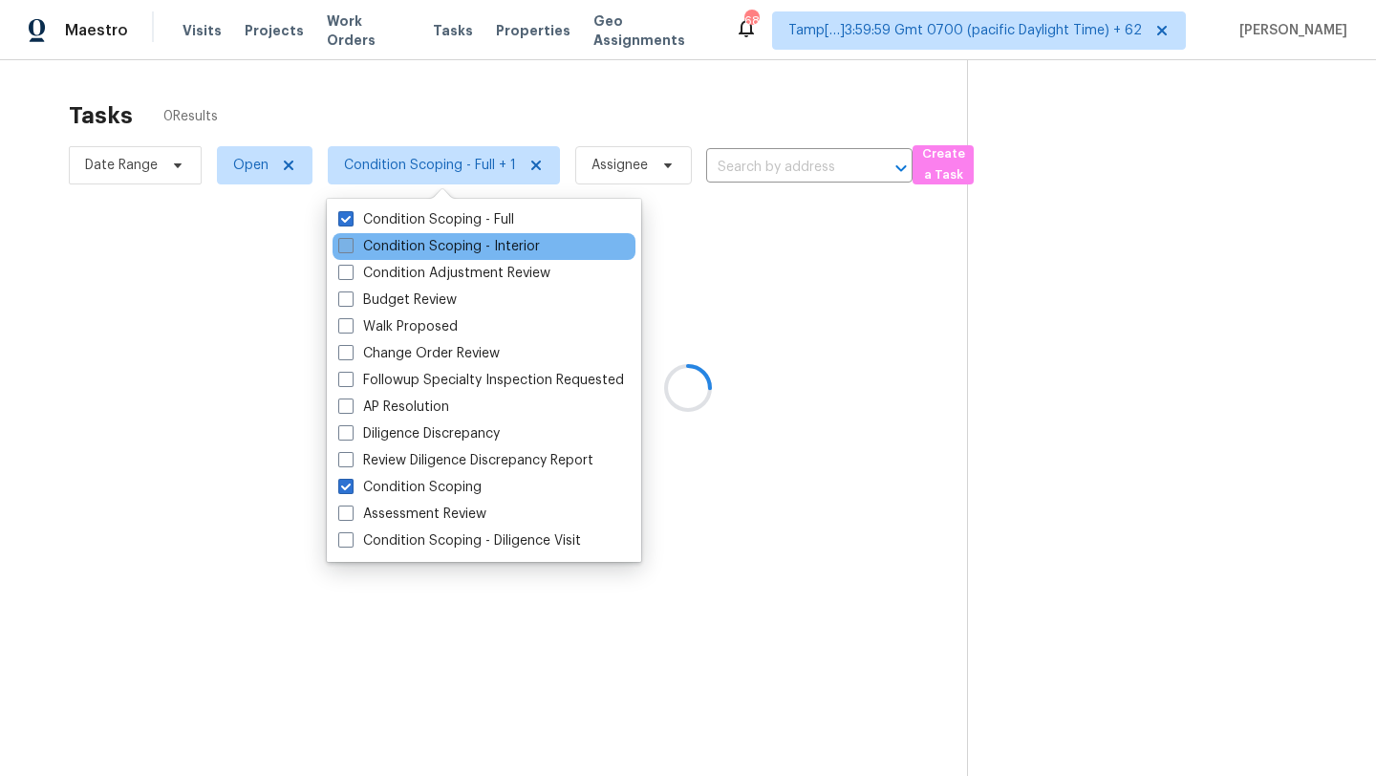
click at [380, 247] on label "Condition Scoping - Interior" at bounding box center [439, 246] width 202 height 19
click at [351, 247] on input "Condition Scoping - Interior" at bounding box center [344, 243] width 12 height 12
checkbox input "true"
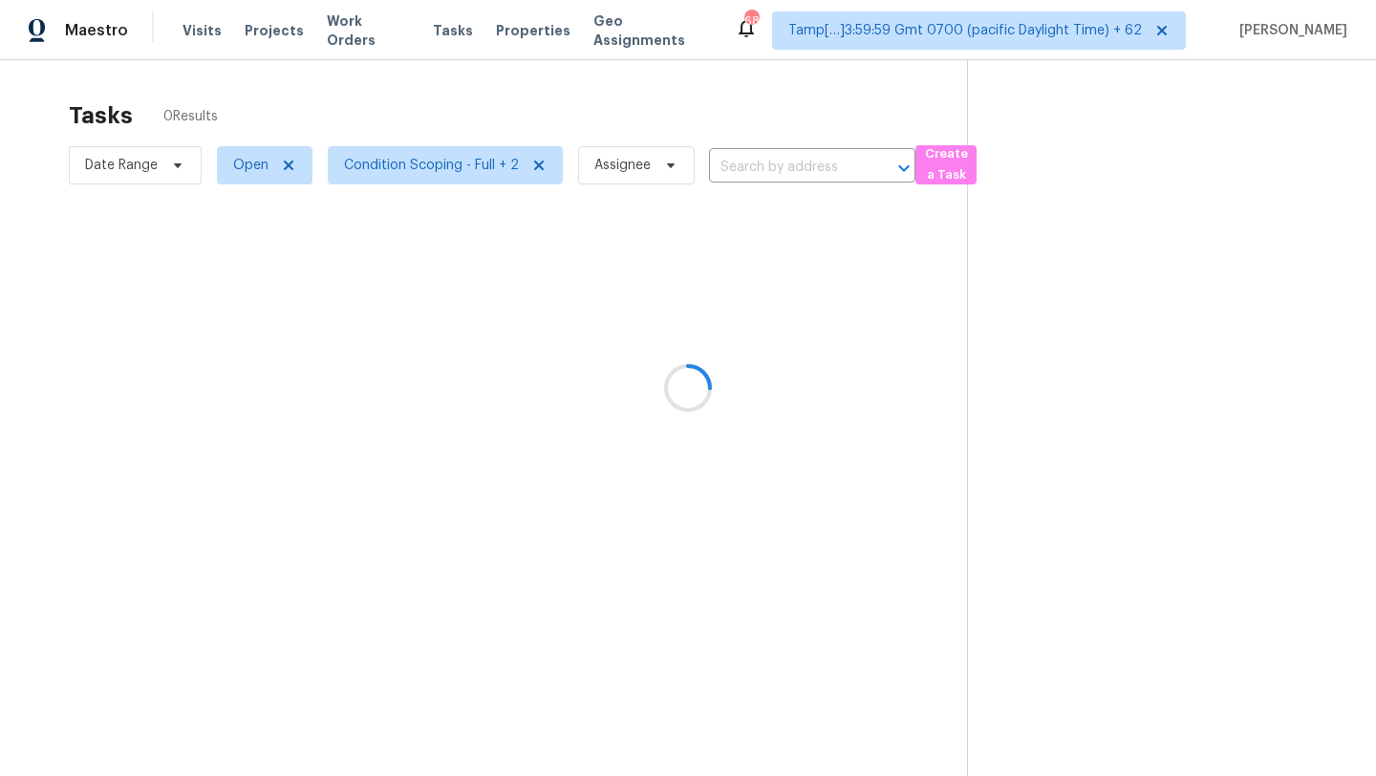
click at [464, 123] on div at bounding box center [688, 388] width 1376 height 776
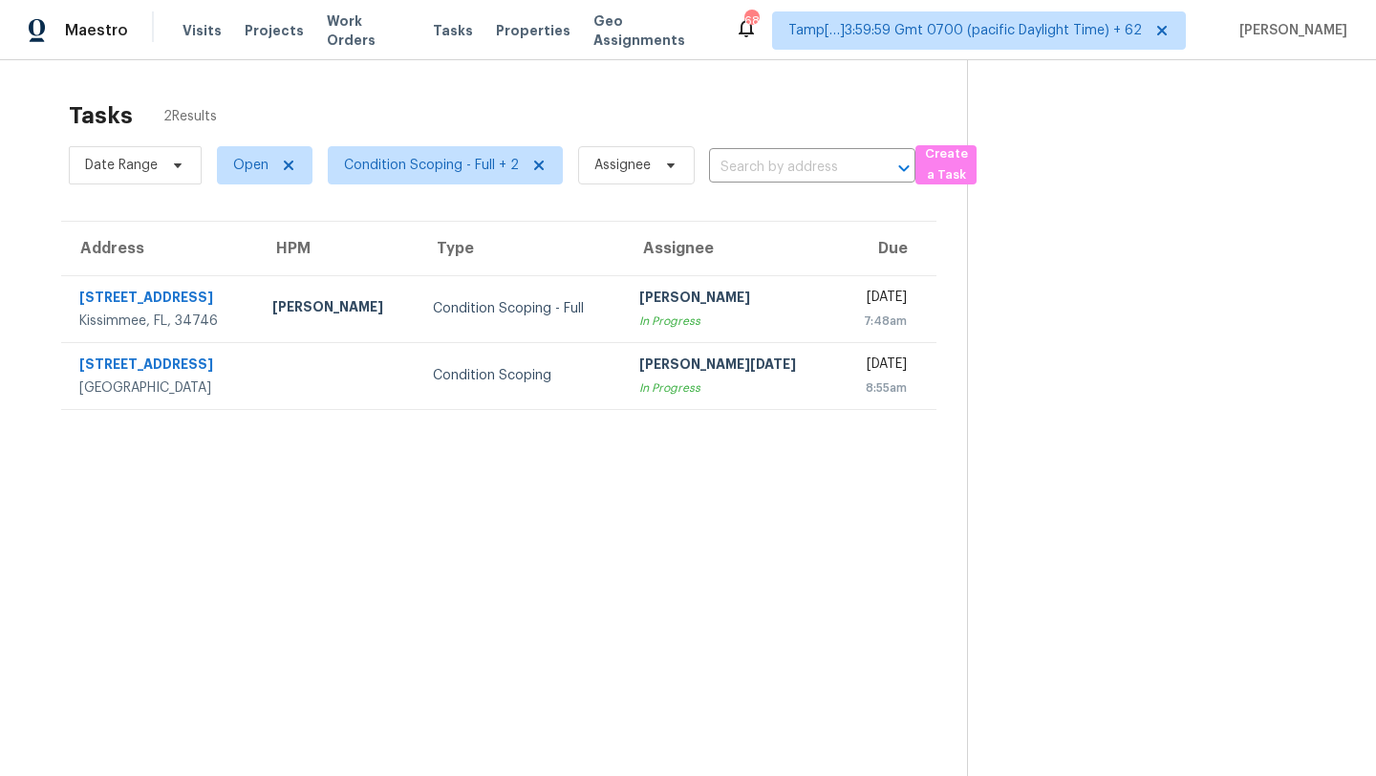
scroll to position [8, 0]
